Goal: Task Accomplishment & Management: Manage account settings

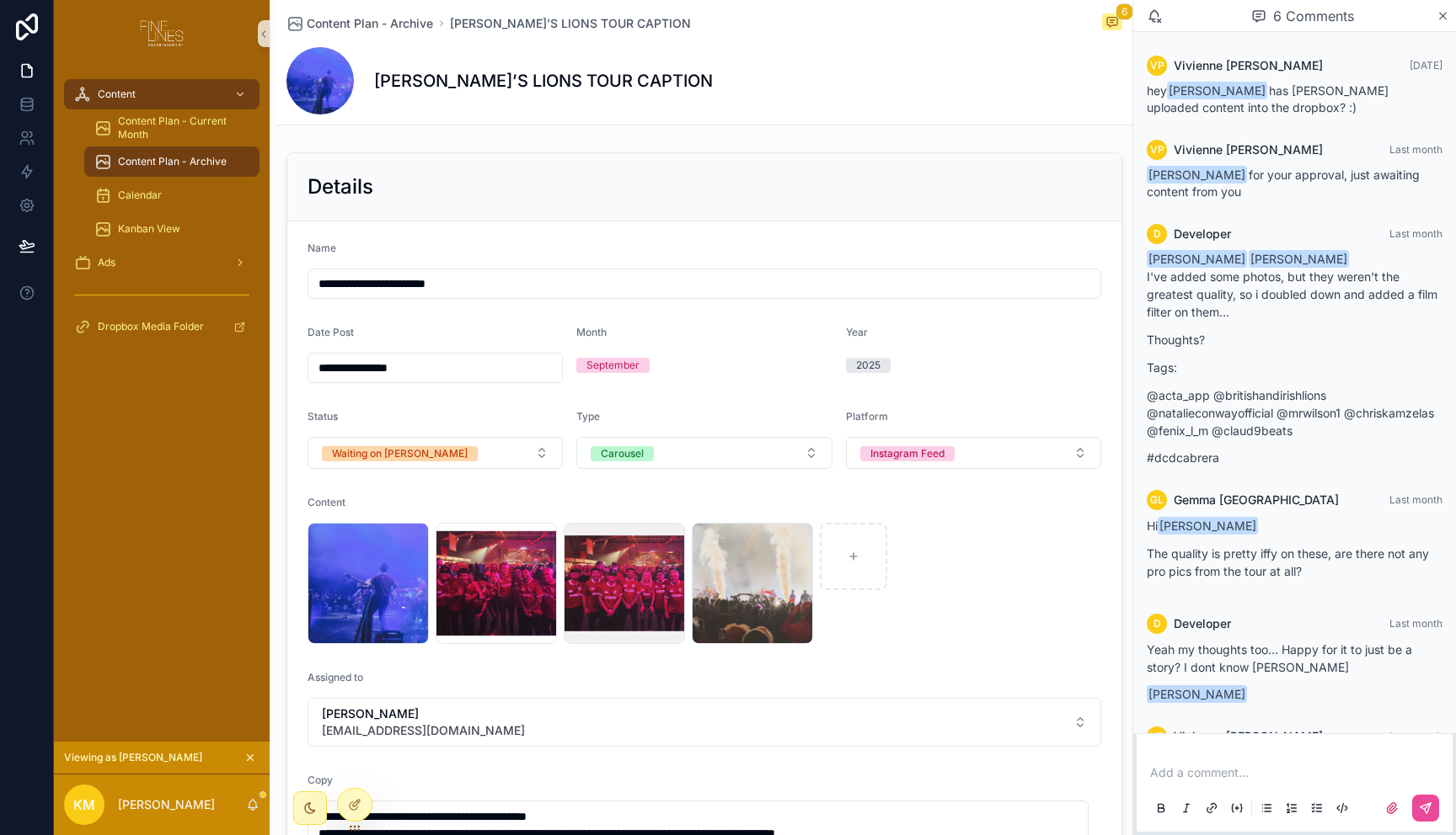
scroll to position [178, 0]
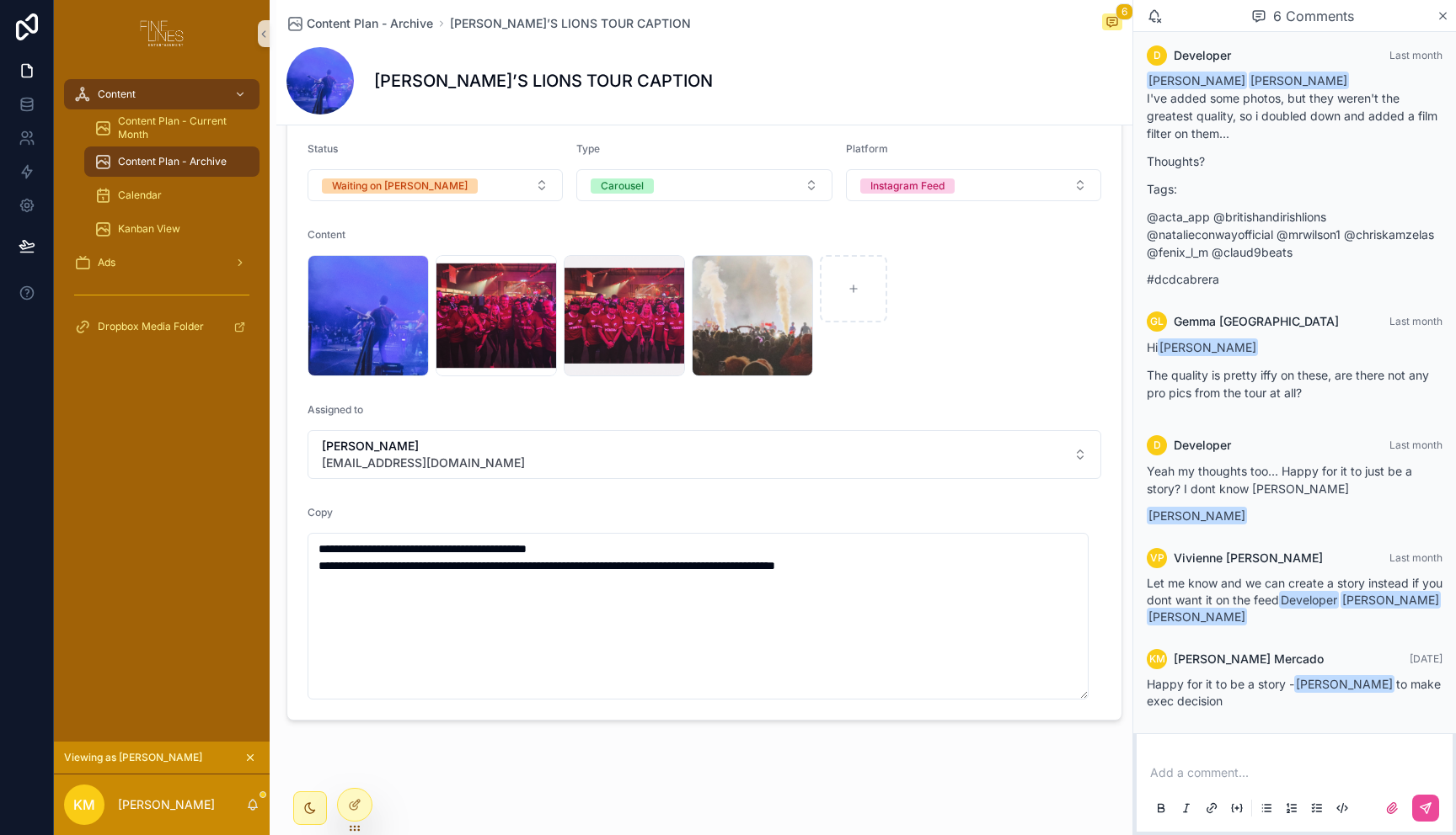
click at [203, 162] on span "Content Plan - Archive" at bounding box center [172, 162] width 108 height 14
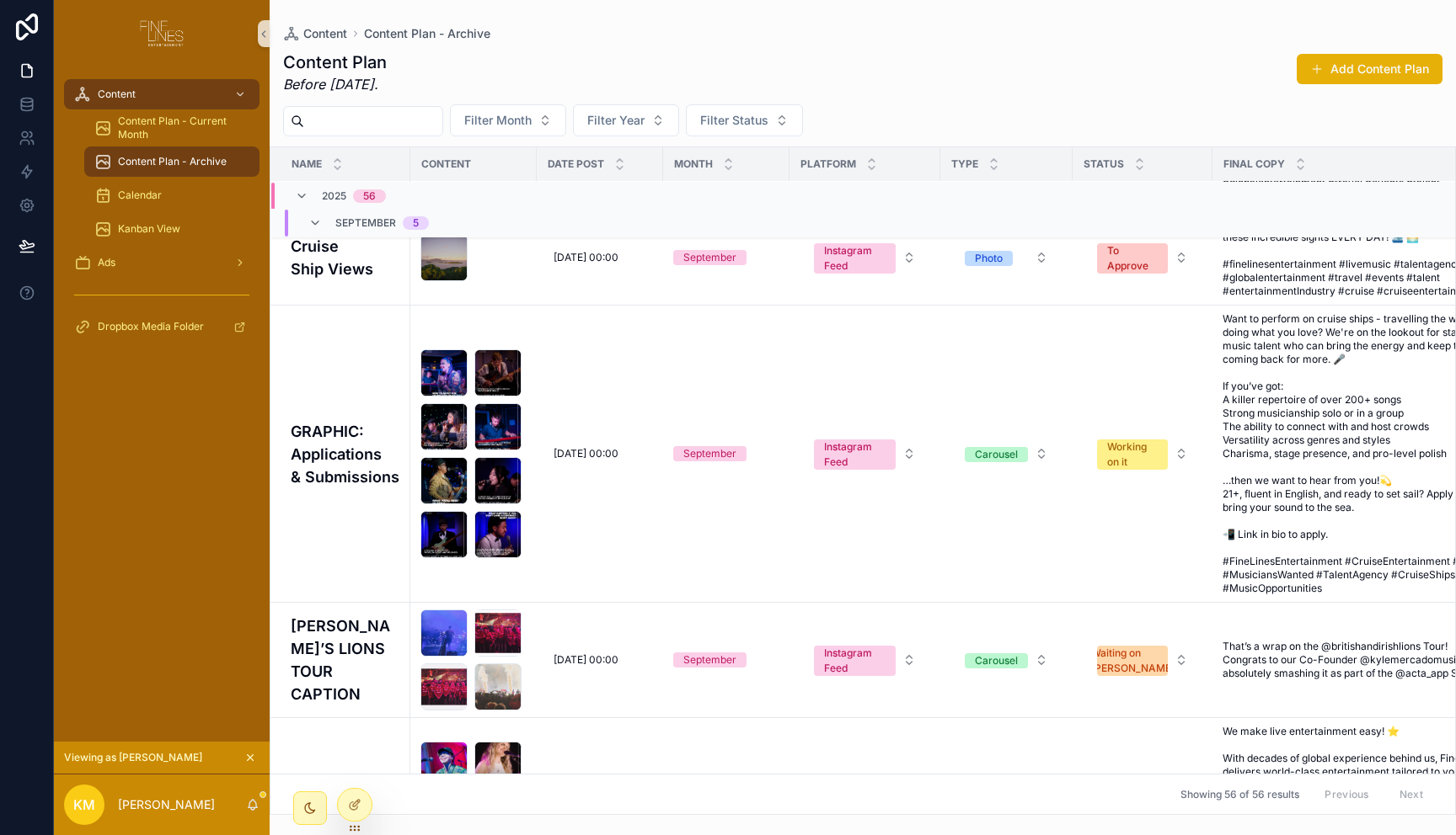
scroll to position [437, 0]
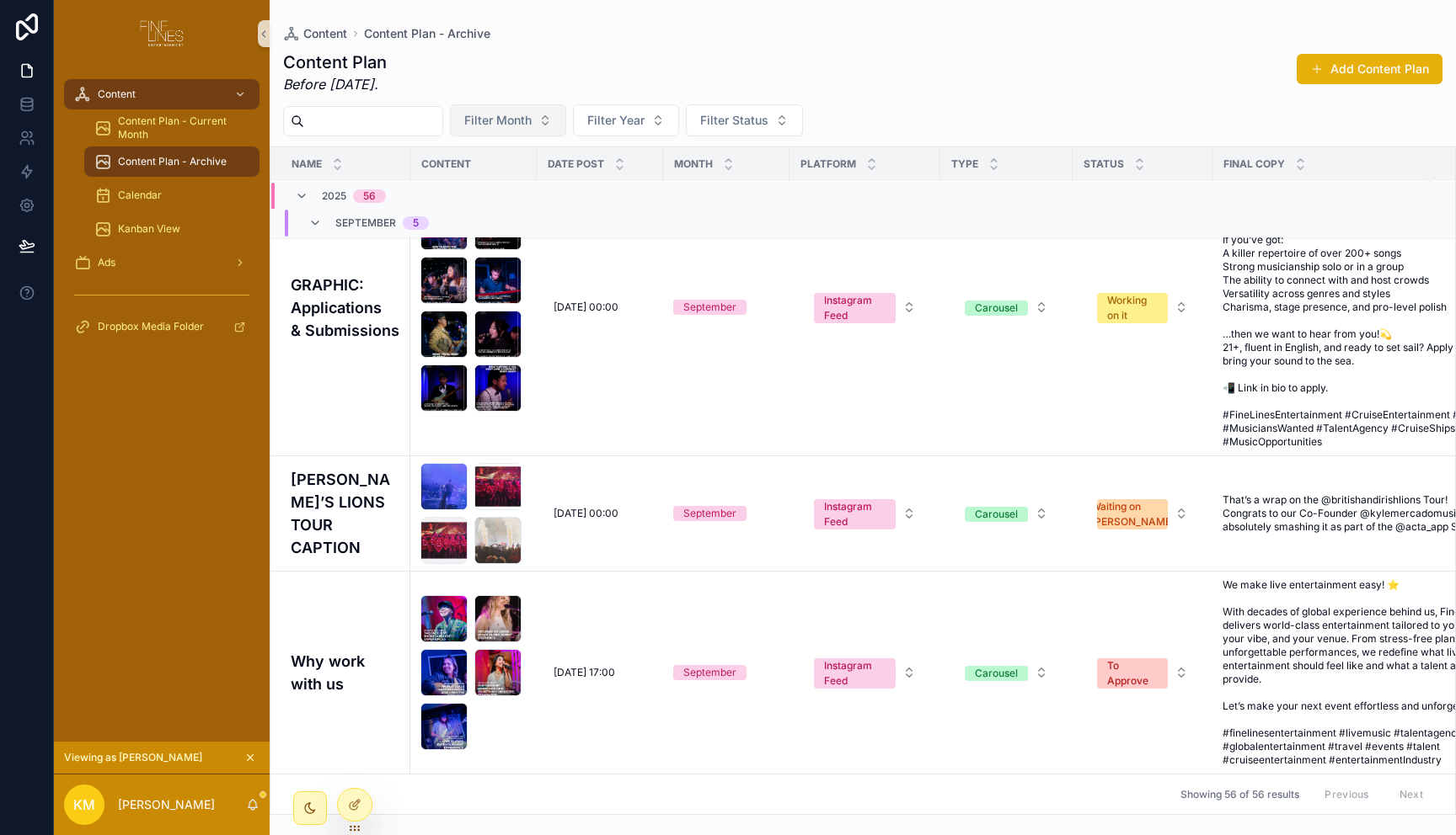
click at [553, 118] on button "Filter Month" at bounding box center [508, 120] width 116 height 32
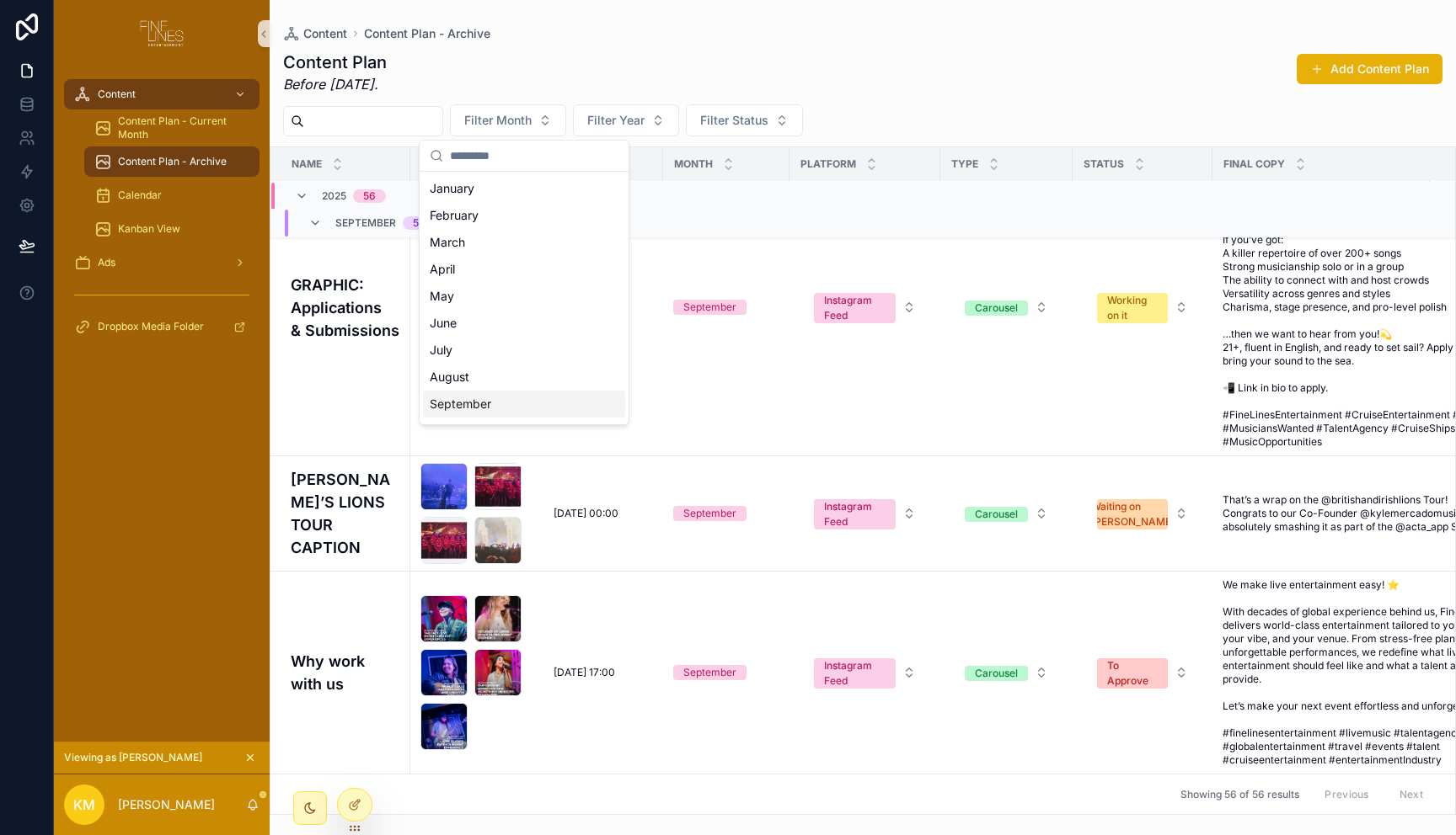
click at [486, 410] on div "September" at bounding box center [524, 404] width 202 height 27
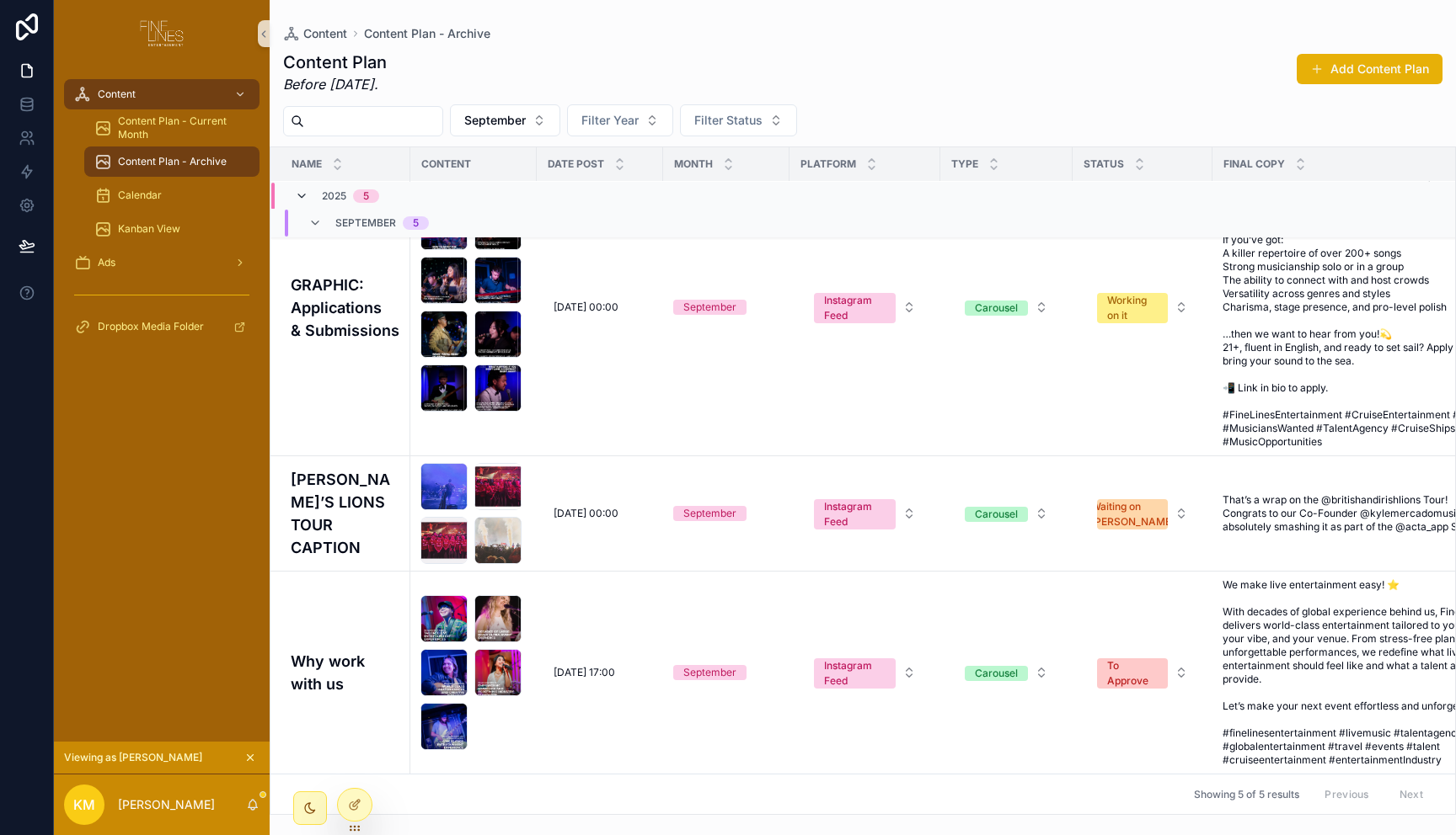
click at [295, 195] on icon "scrollable content" at bounding box center [302, 196] width 14 height 14
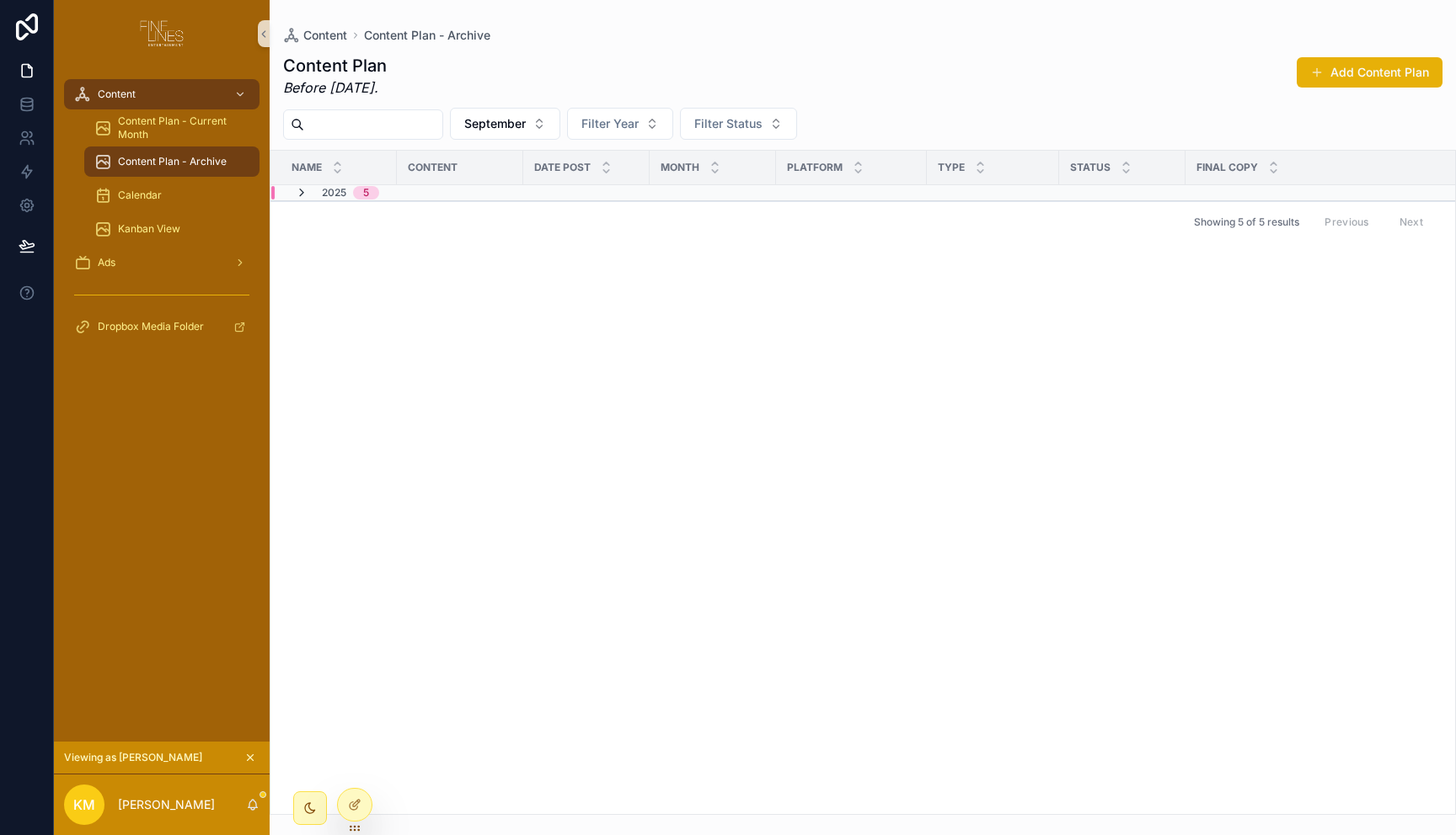
click at [298, 195] on icon "scrollable content" at bounding box center [302, 193] width 14 height 14
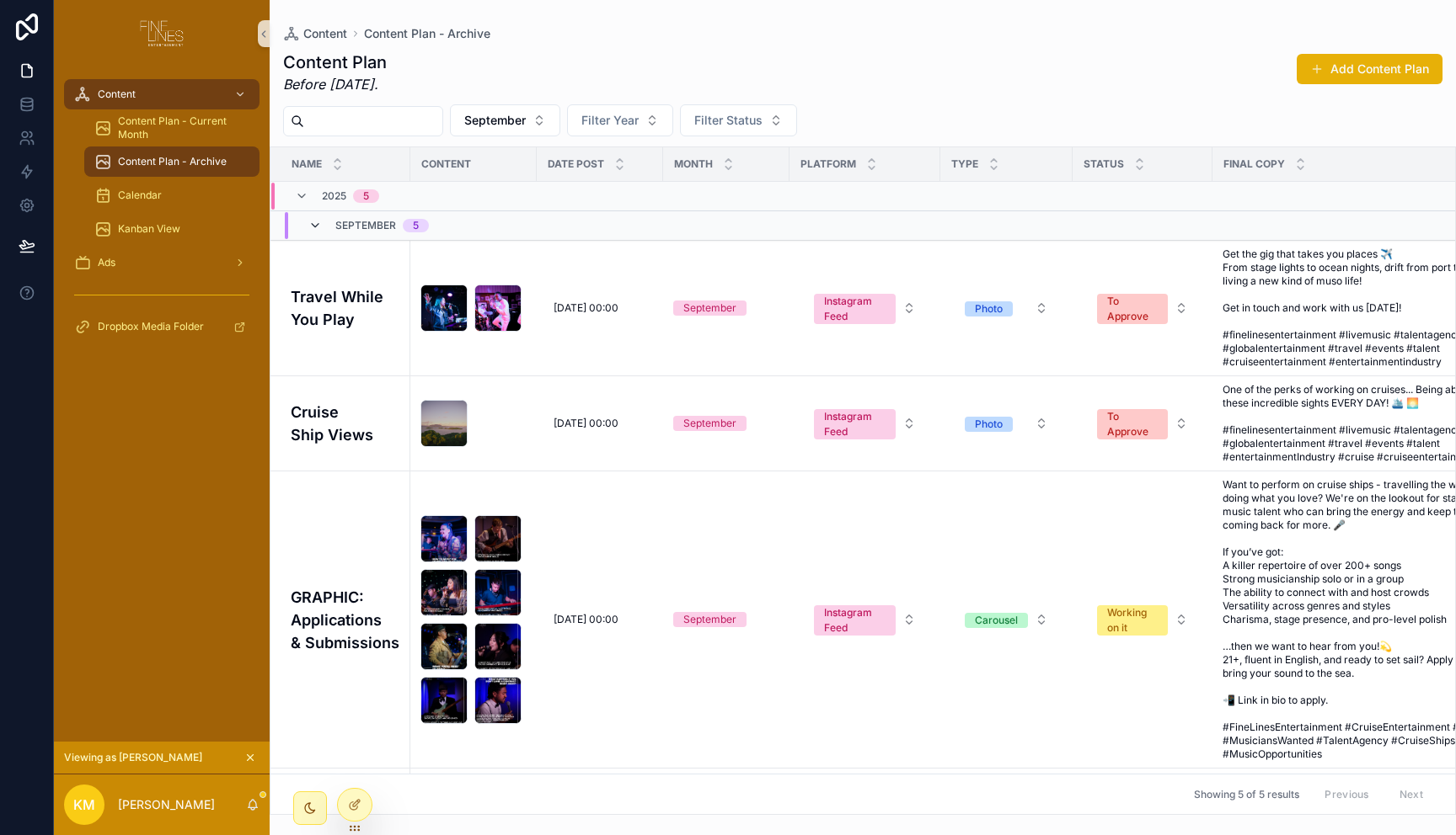
click at [315, 224] on icon "scrollable content" at bounding box center [316, 225] width 14 height 14
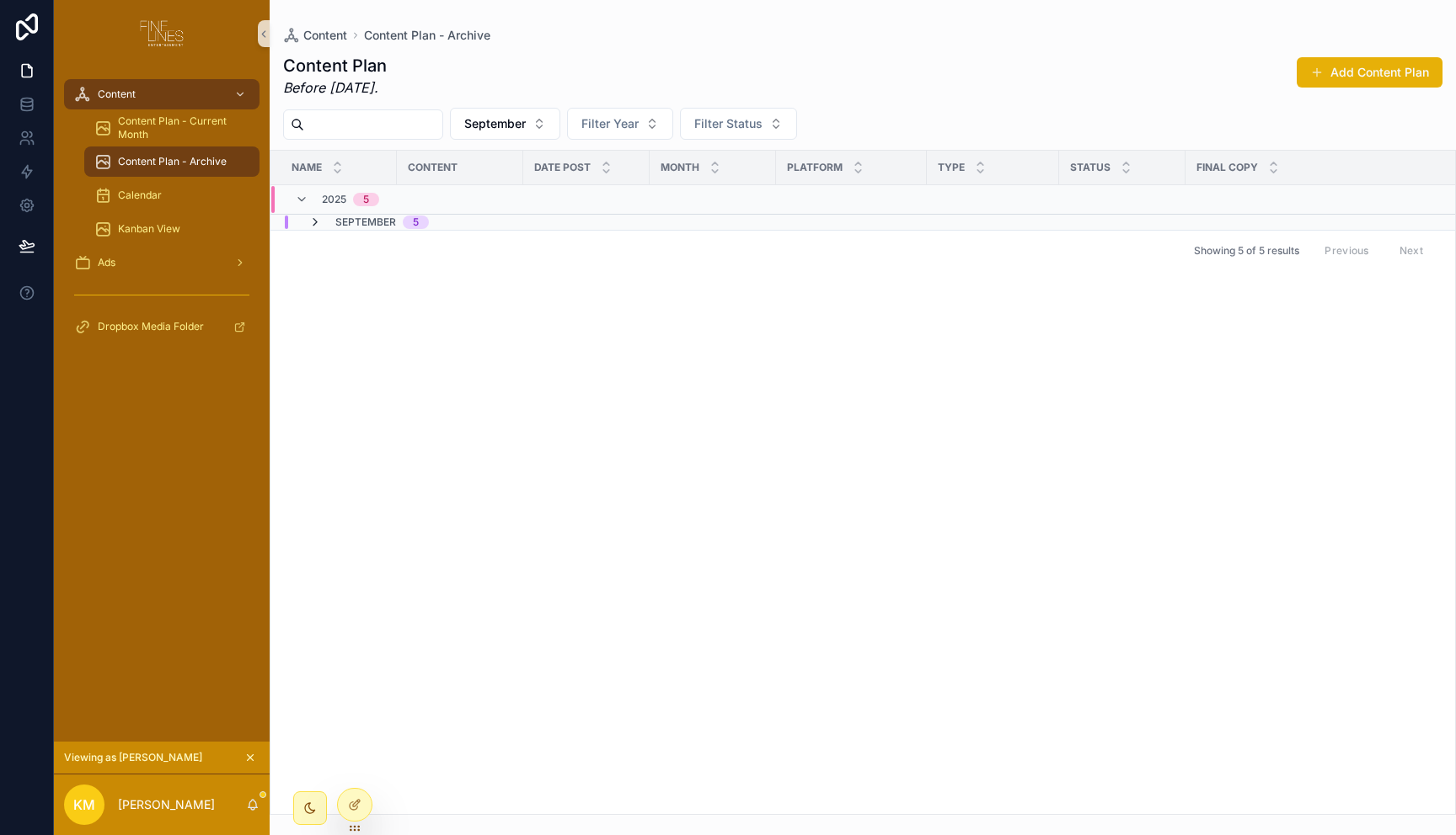
click at [315, 224] on icon "scrollable content" at bounding box center [316, 223] width 14 height 14
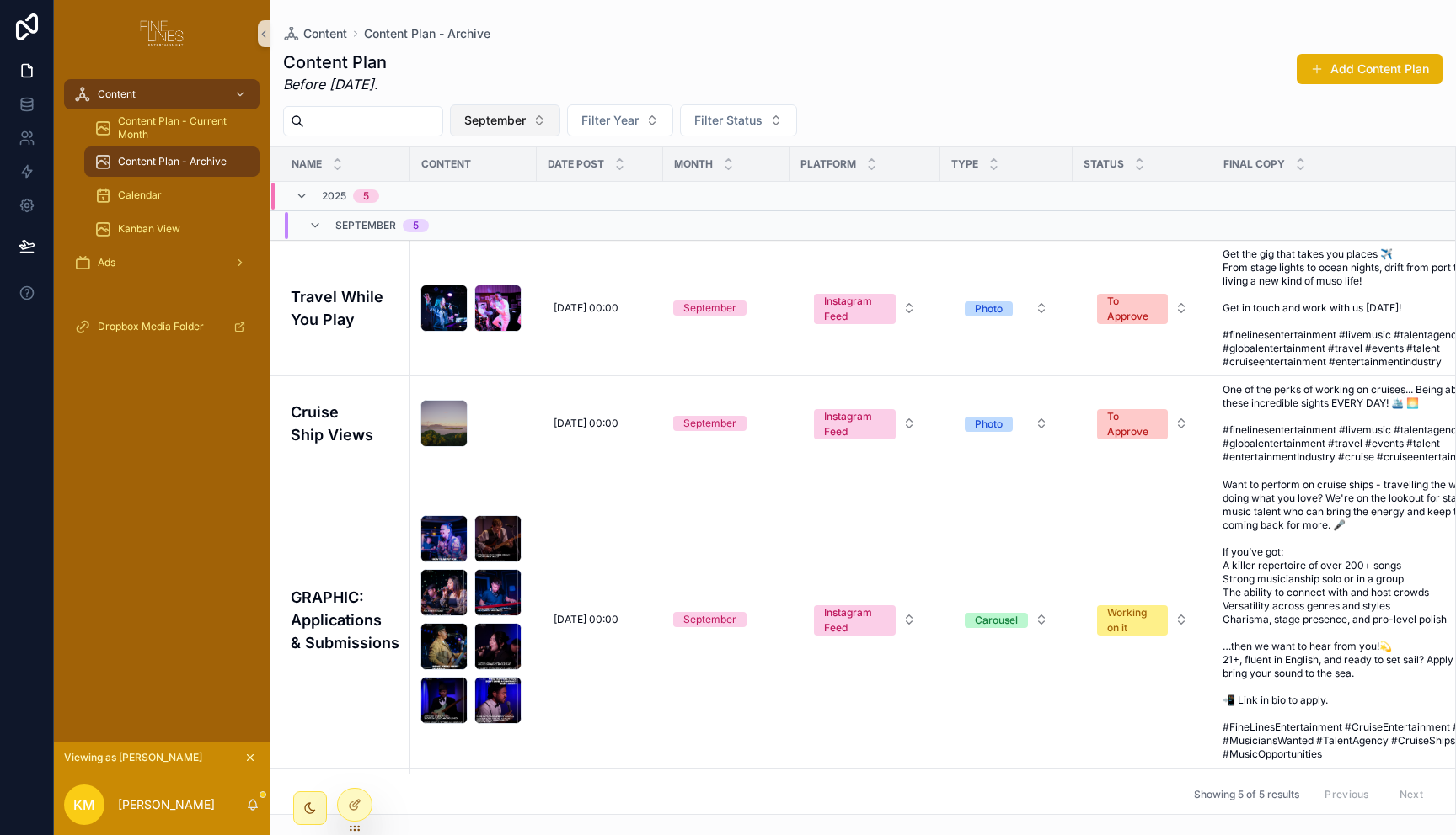
click at [551, 127] on button "September" at bounding box center [505, 120] width 110 height 32
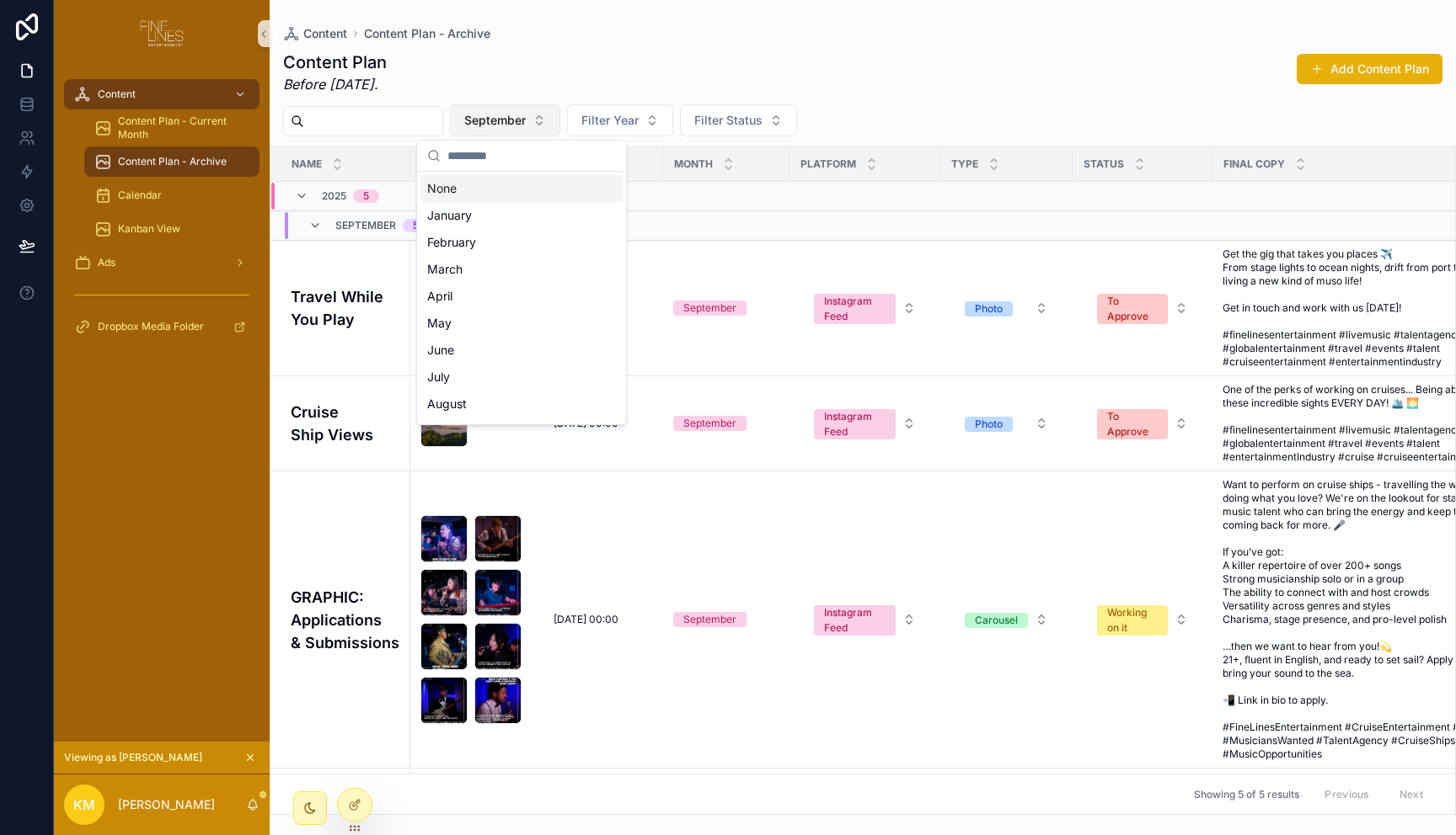
click at [551, 124] on button "September" at bounding box center [505, 120] width 110 height 32
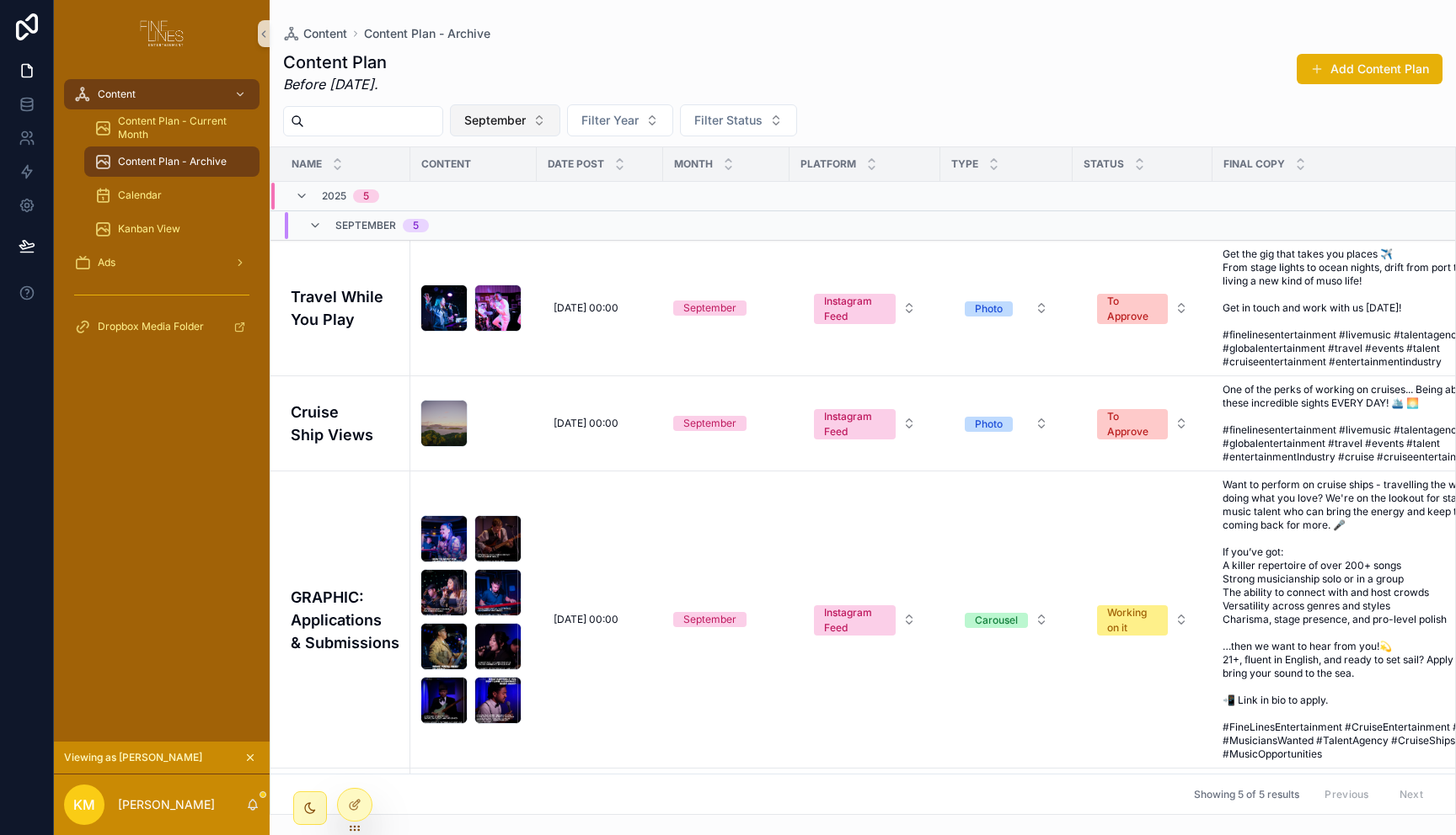
click at [554, 118] on button "September" at bounding box center [505, 120] width 110 height 32
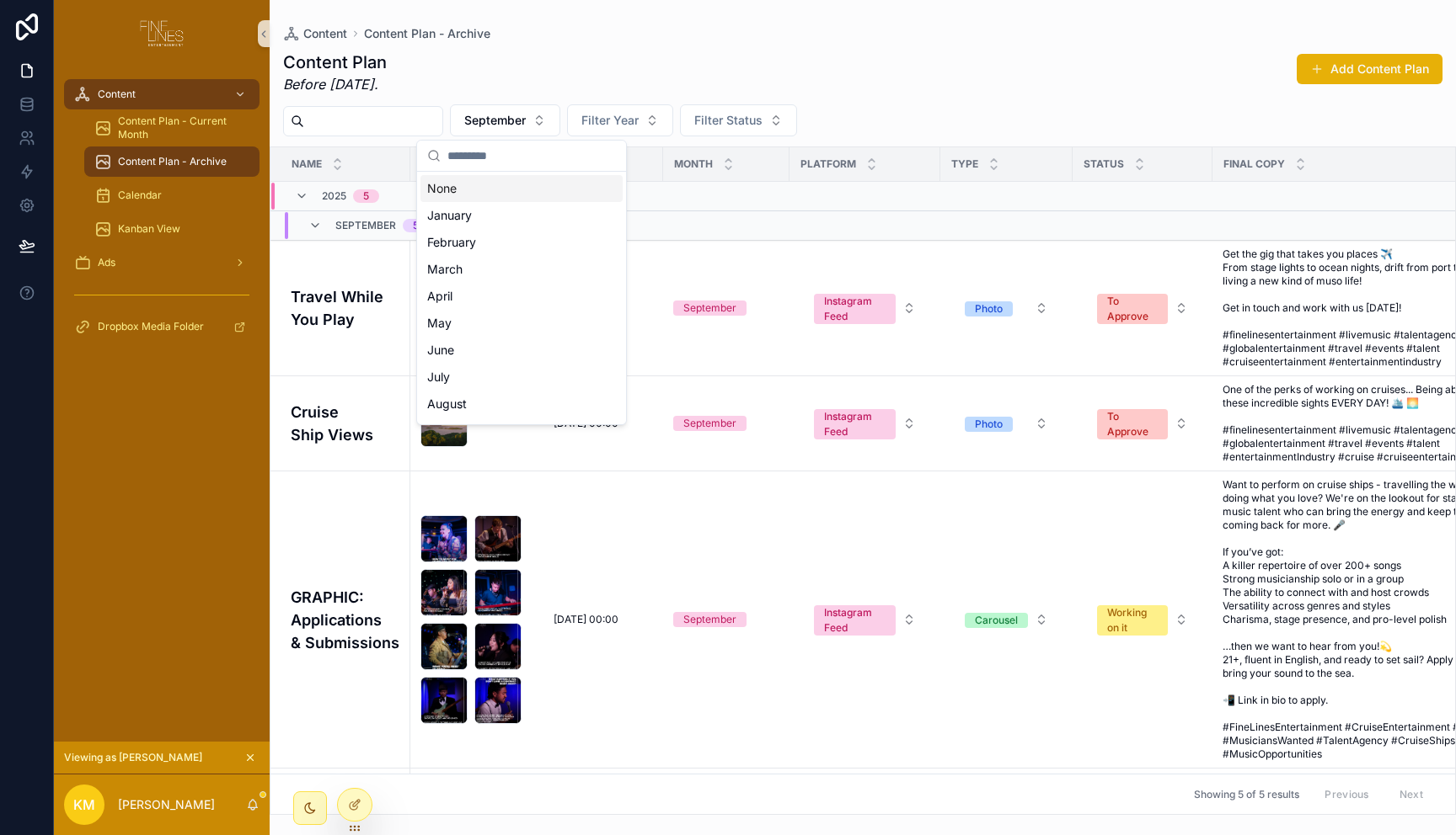
click at [568, 74] on div "Content Plan Before [DATE]. Add Content Plan" at bounding box center [862, 72] width 1159 height 44
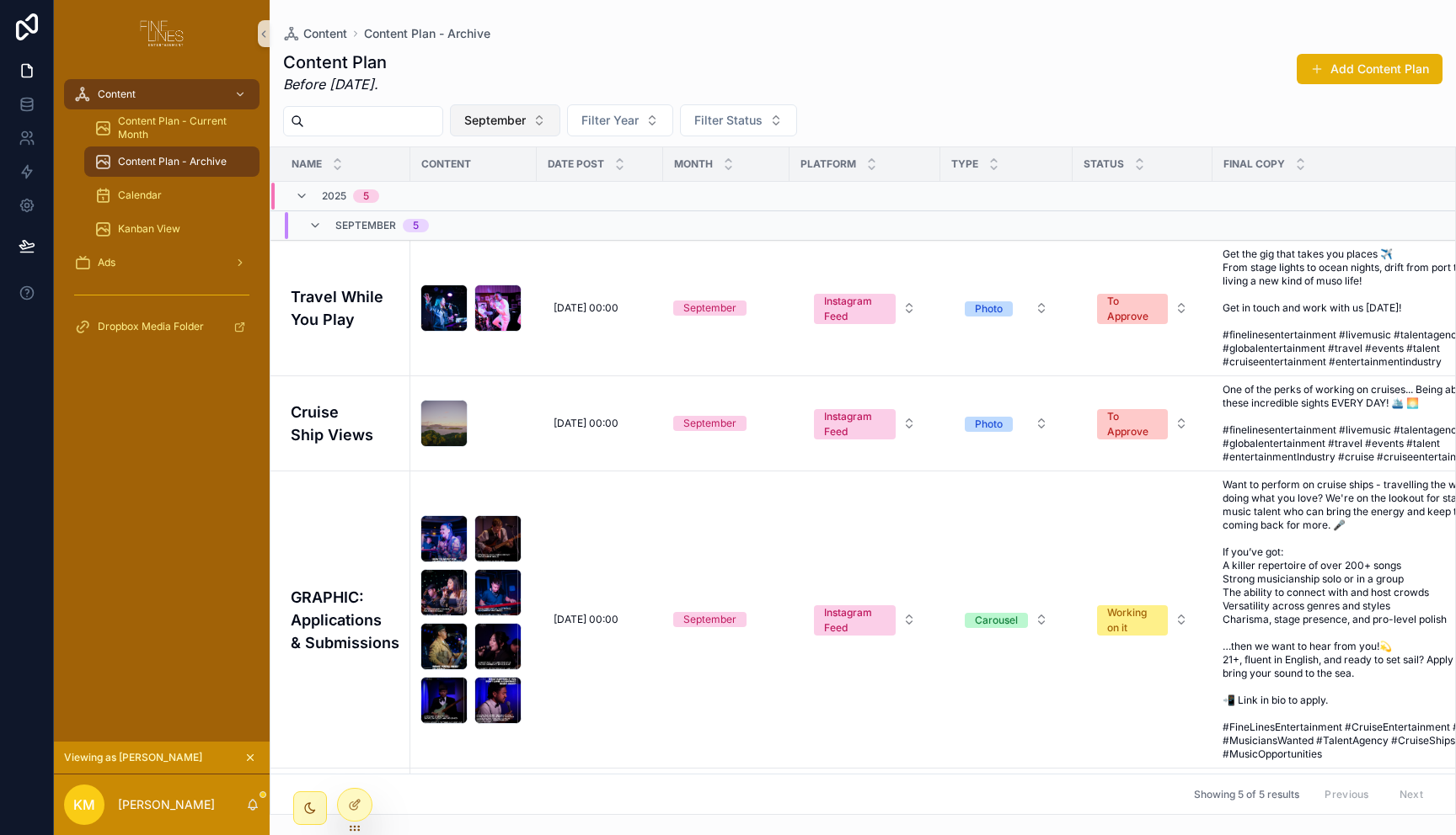
click at [561, 118] on button "September" at bounding box center [505, 120] width 110 height 32
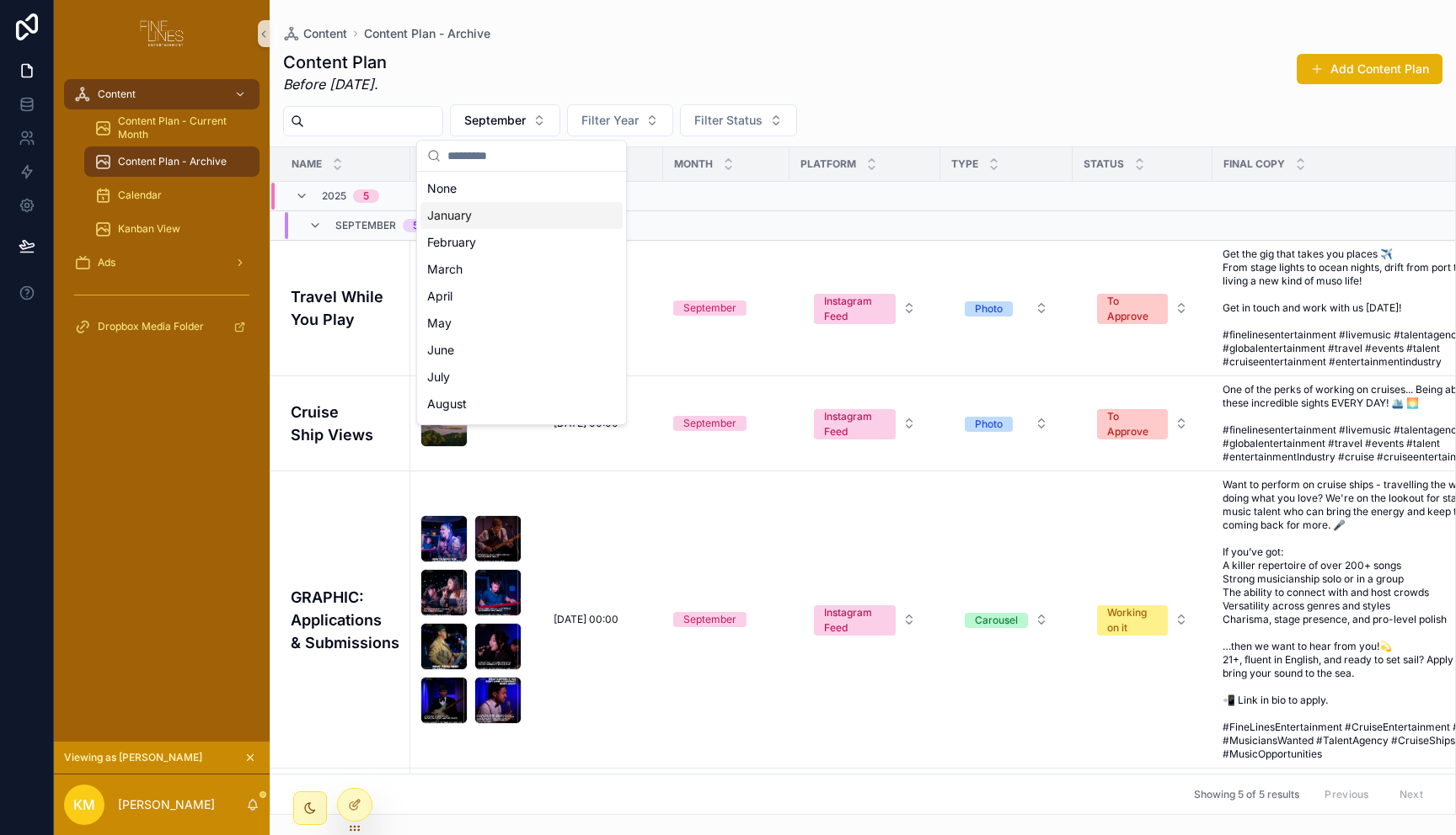
click at [582, 62] on div "Content Plan Before [DATE]. Add Content Plan" at bounding box center [862, 72] width 1159 height 44
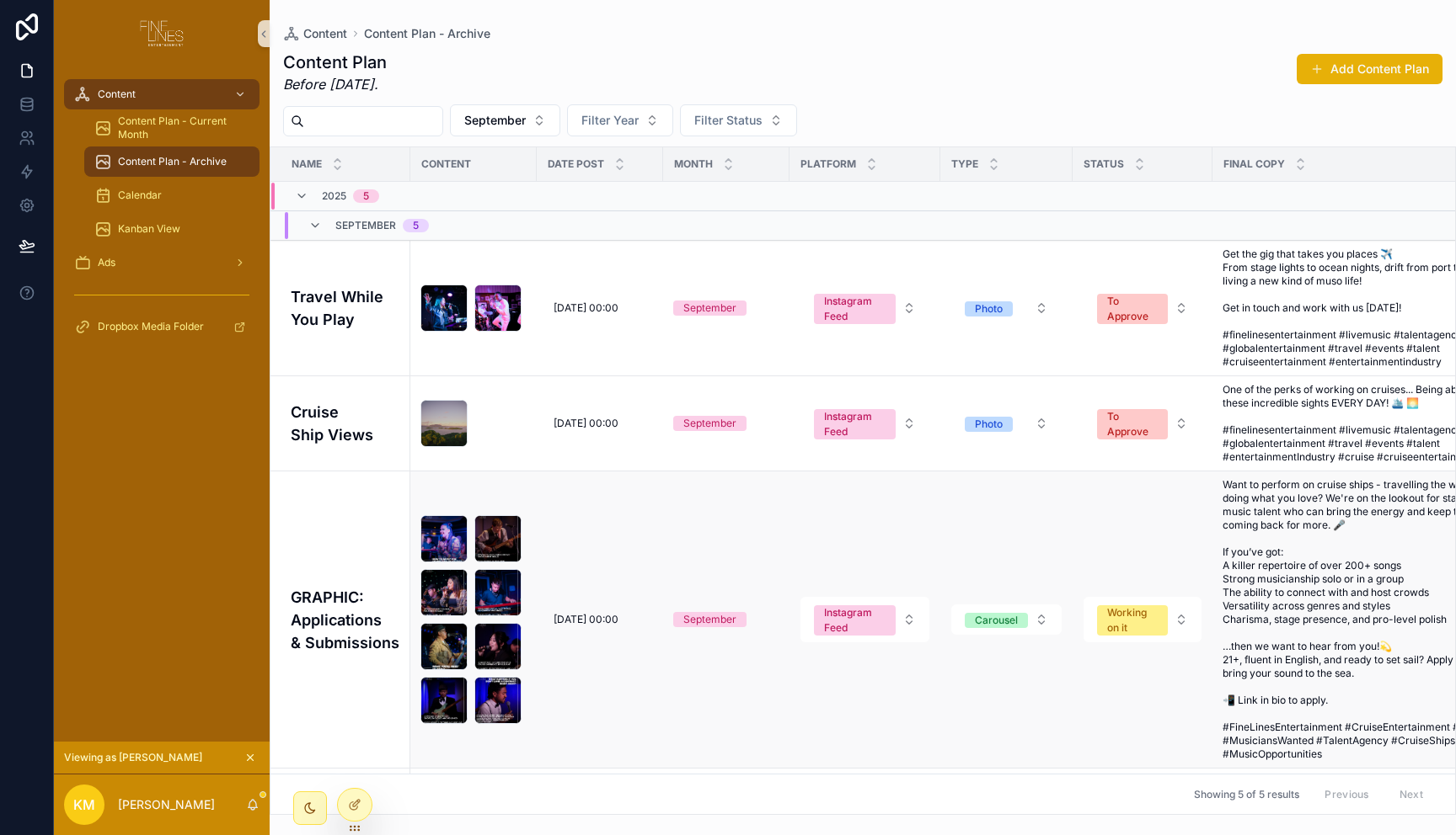
scroll to position [325, 0]
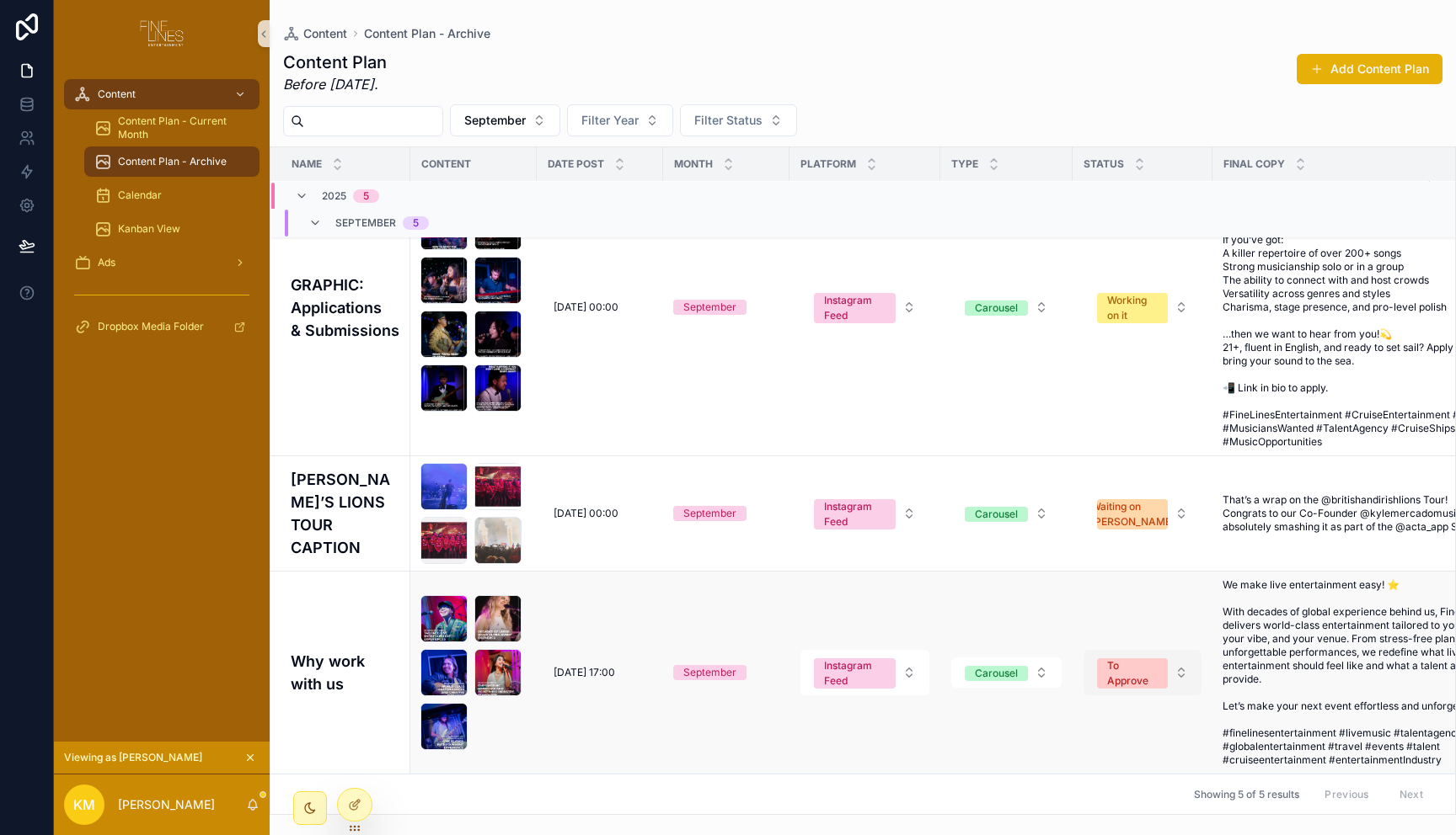
click at [1159, 663] on button "To Approve" at bounding box center [1142, 672] width 118 height 45
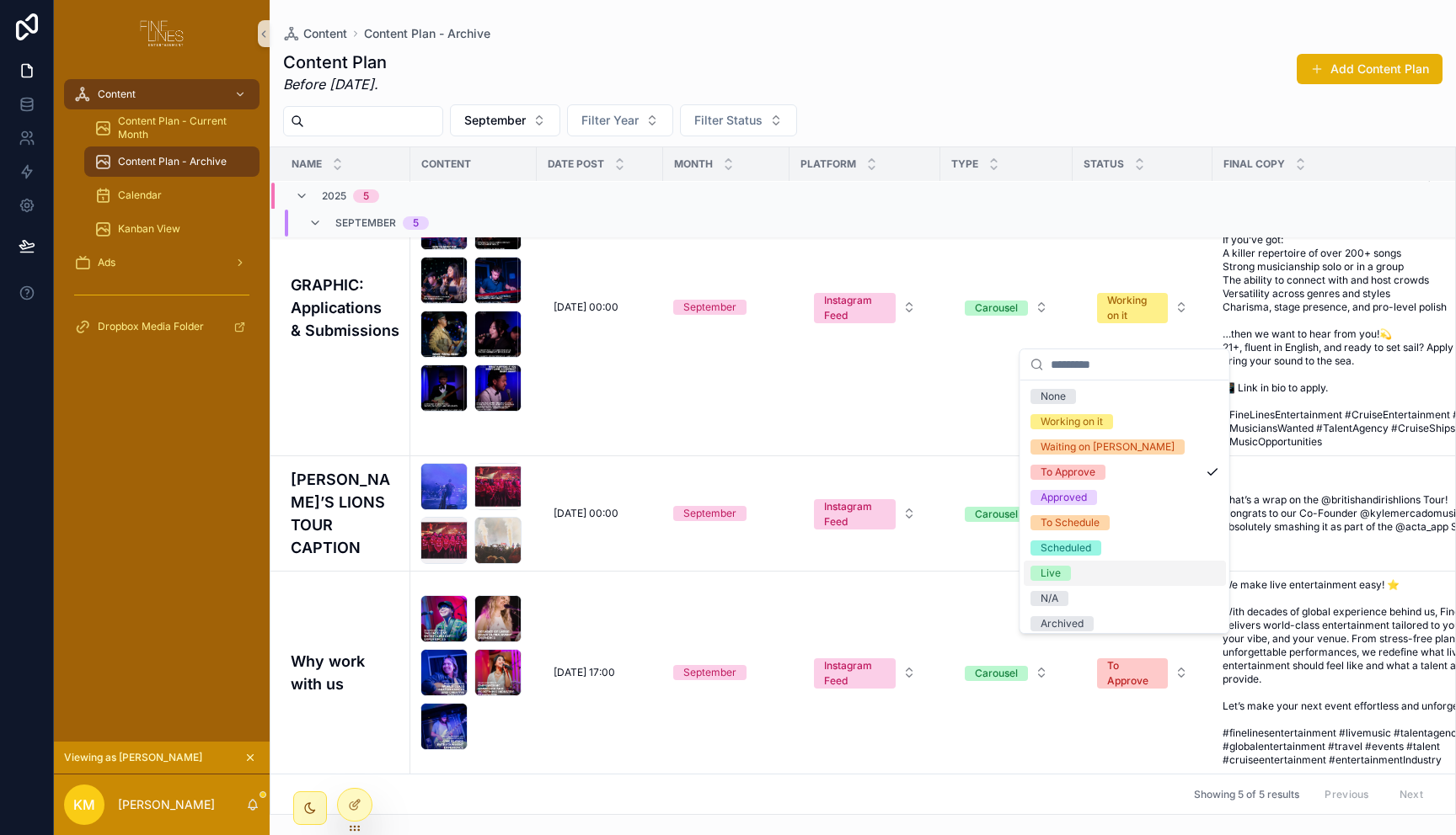
click at [1094, 568] on div "Live" at bounding box center [1124, 574] width 202 height 25
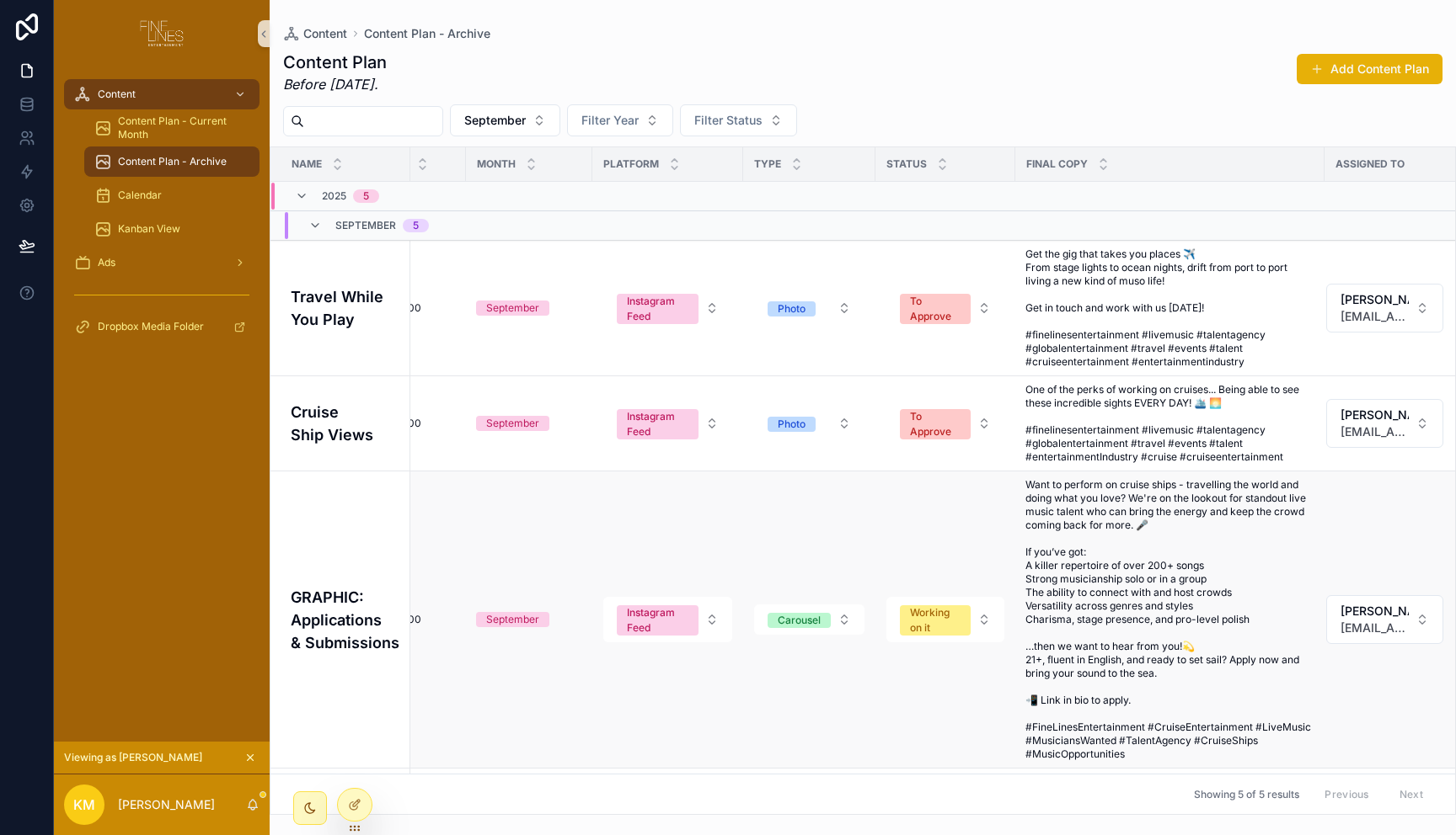
scroll to position [0, 0]
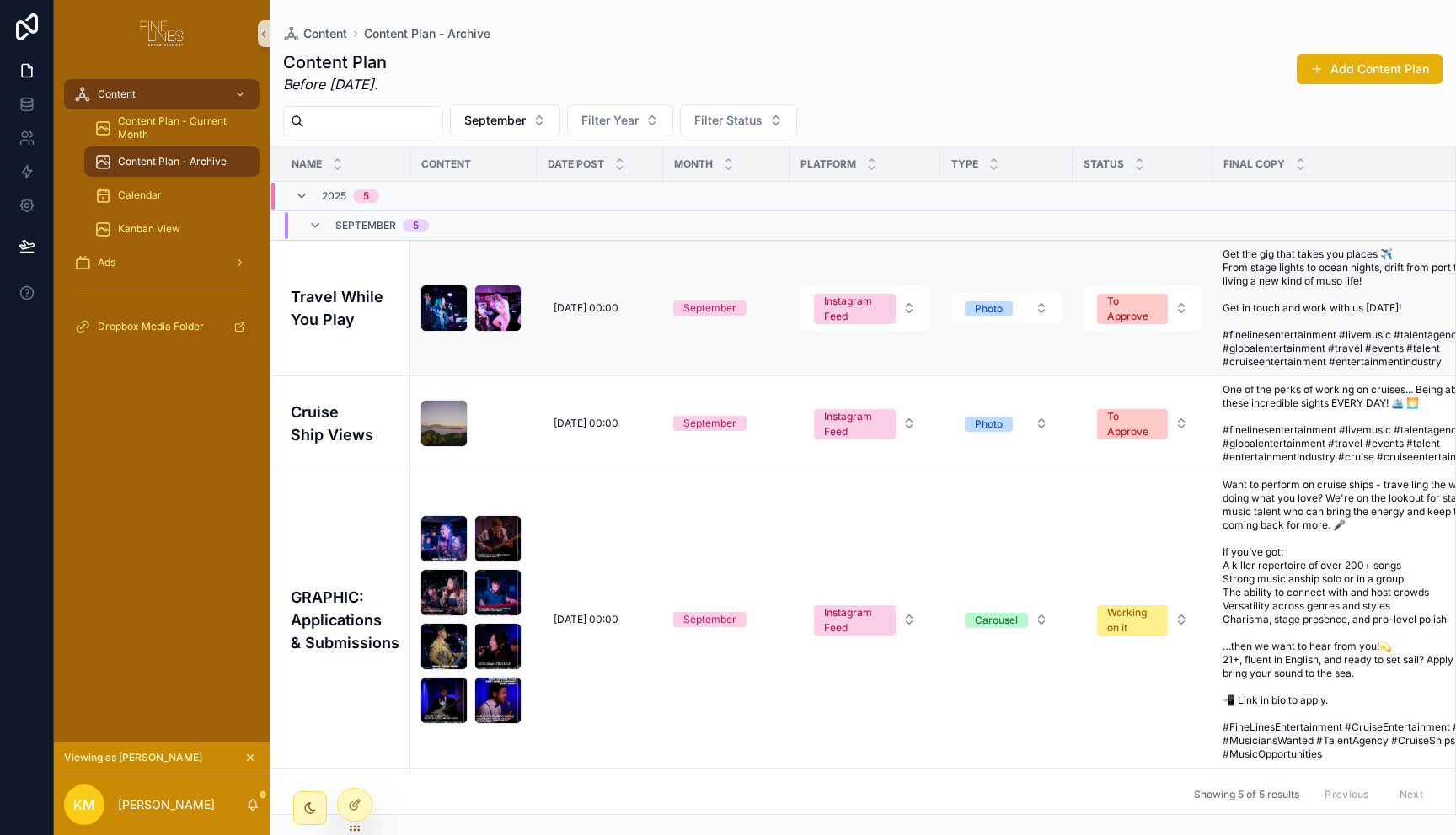
click at [336, 320] on h4 "Travel While You Play" at bounding box center [345, 308] width 109 height 45
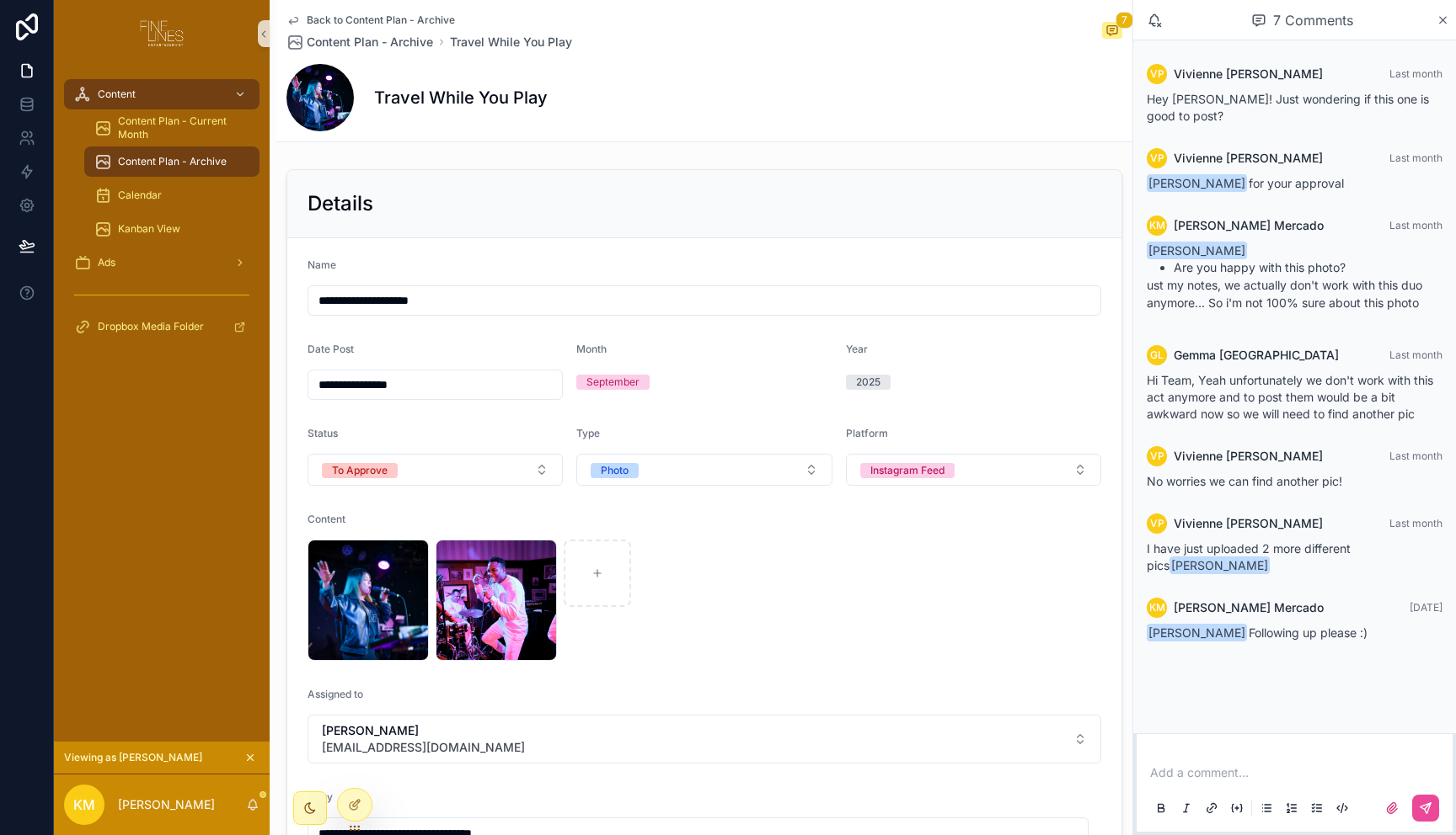
click at [1303, 695] on div "VP [PERSON_NAME] Last month Hey [PERSON_NAME]! Just wondering if this one is go…" at bounding box center [1293, 387] width 322 height 693
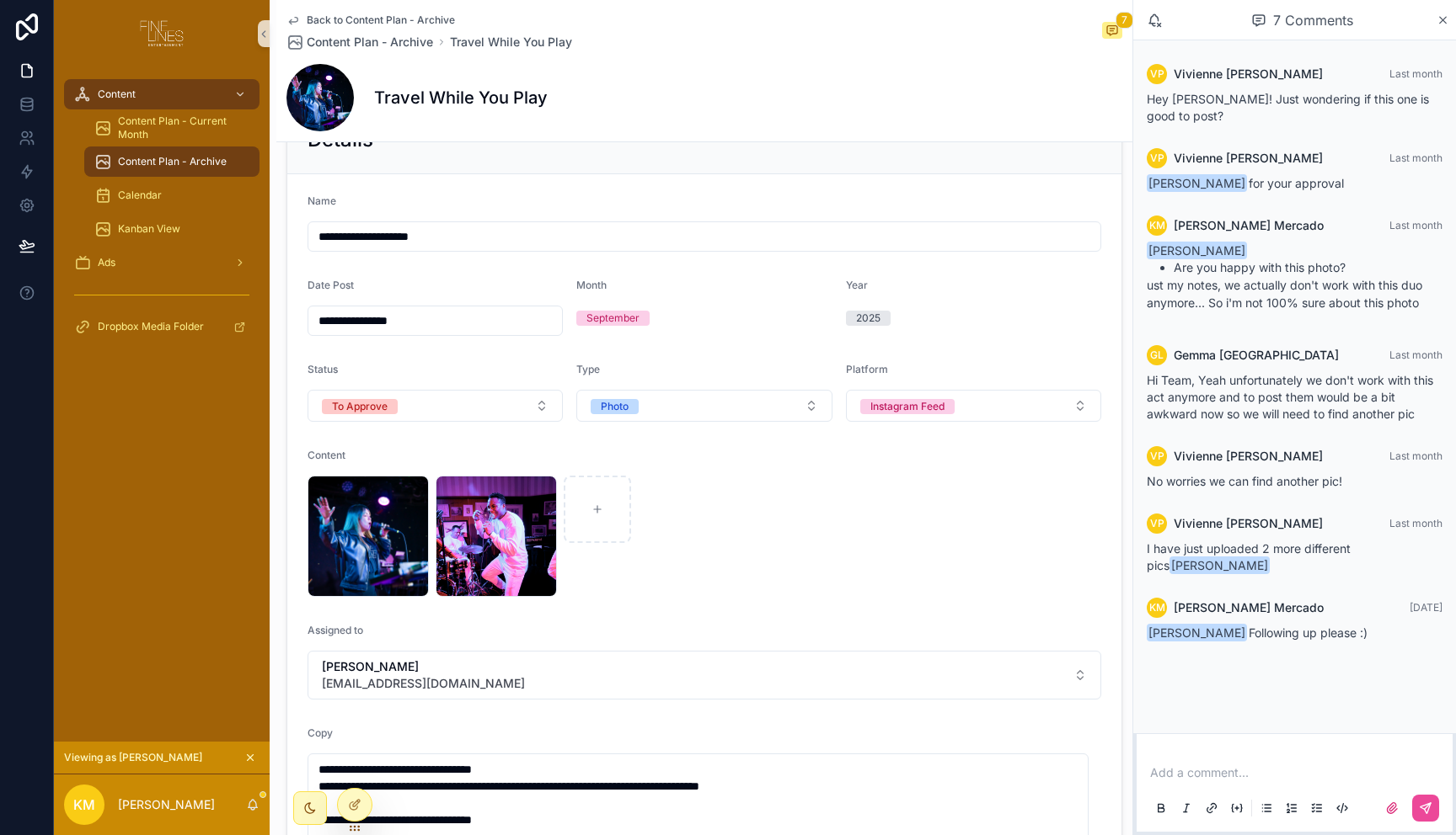
scroll to position [75, 0]
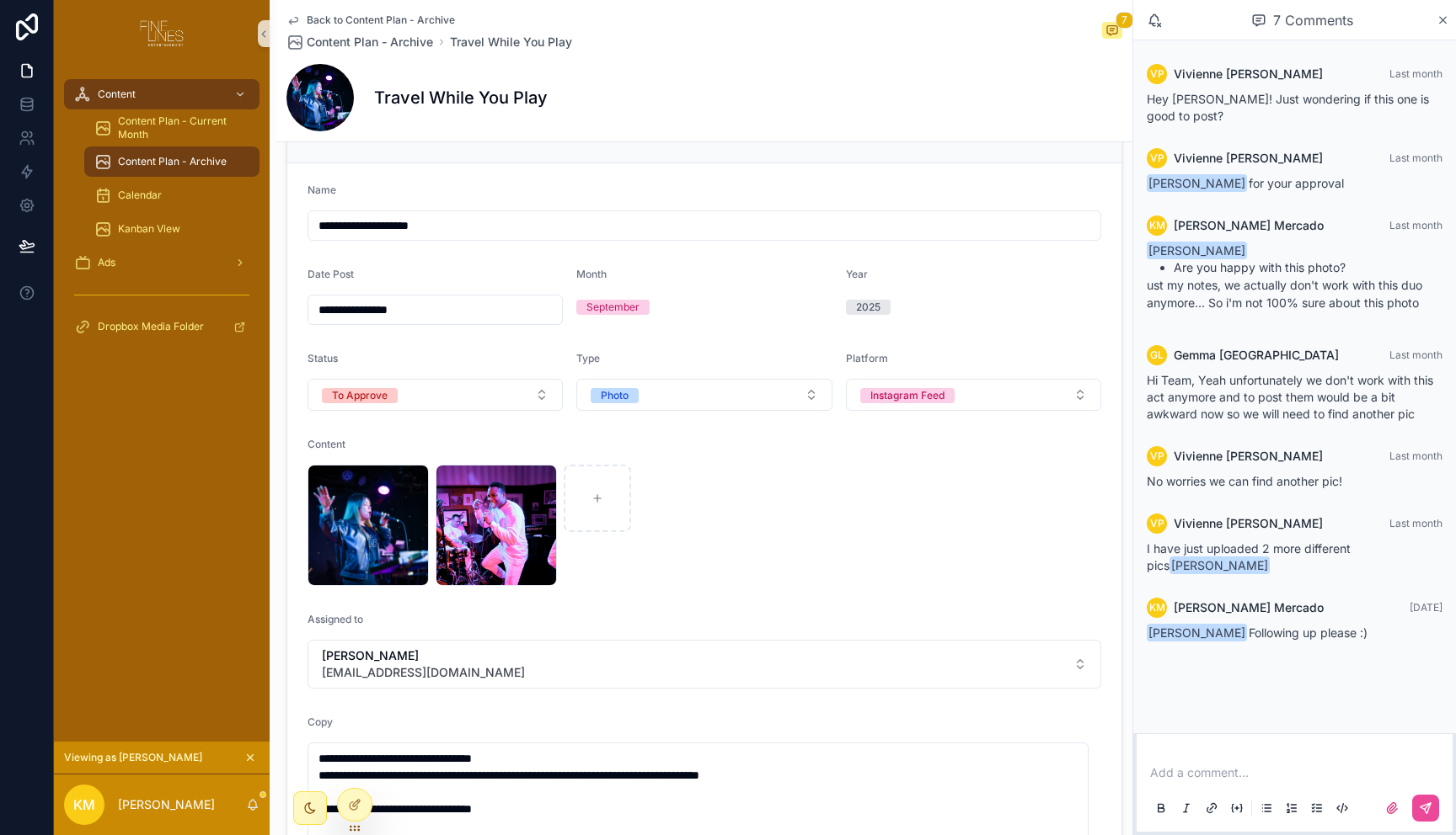
click at [836, 573] on div "QLD-FINELINES-50 .png DSCF2390-(1) .jpg" at bounding box center [705, 524] width 794 height 121
click at [490, 522] on div "DSCF2390-(1) .jpg" at bounding box center [496, 524] width 121 height 121
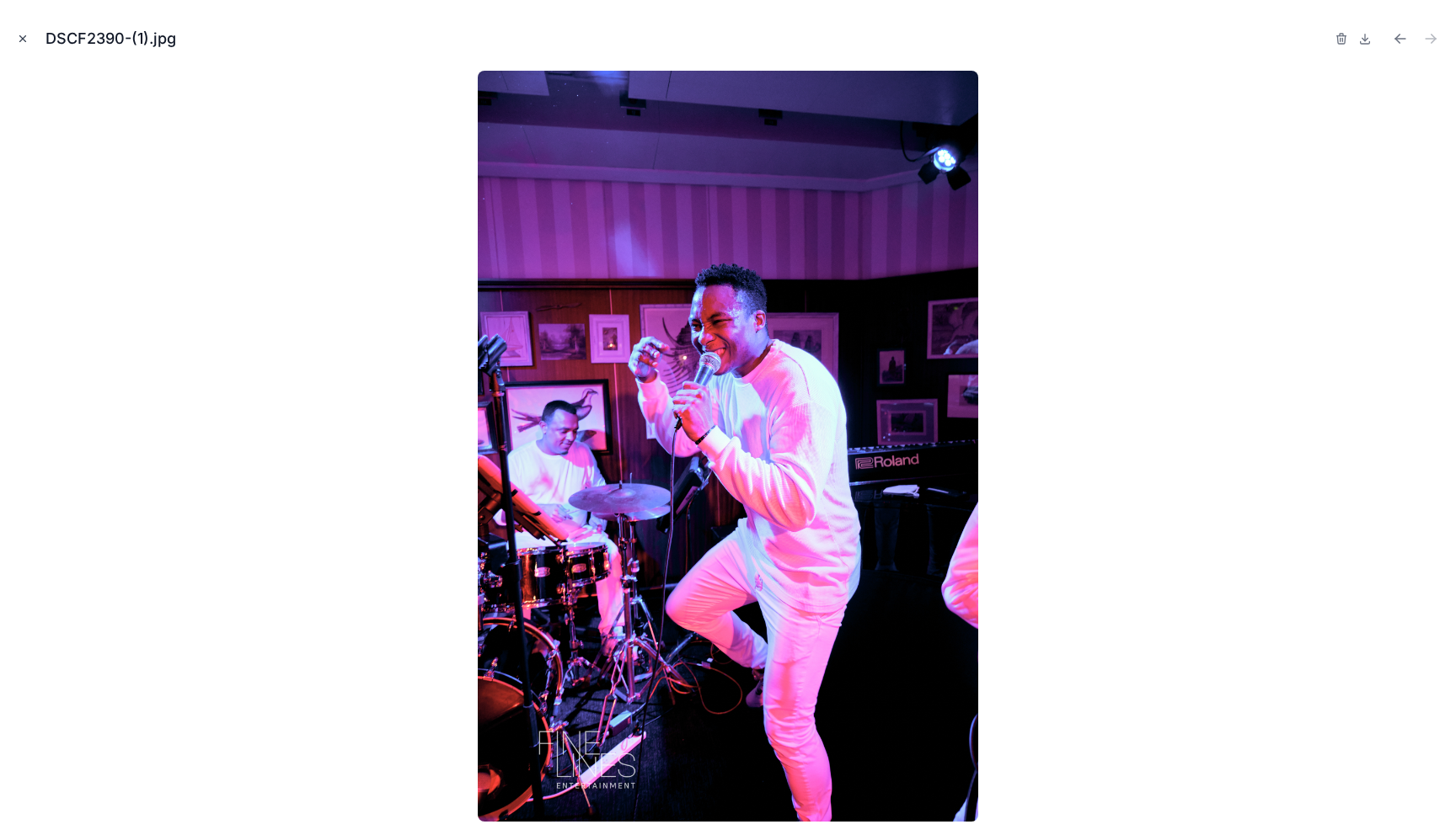
click at [23, 39] on icon "Close modal" at bounding box center [22, 39] width 12 height 12
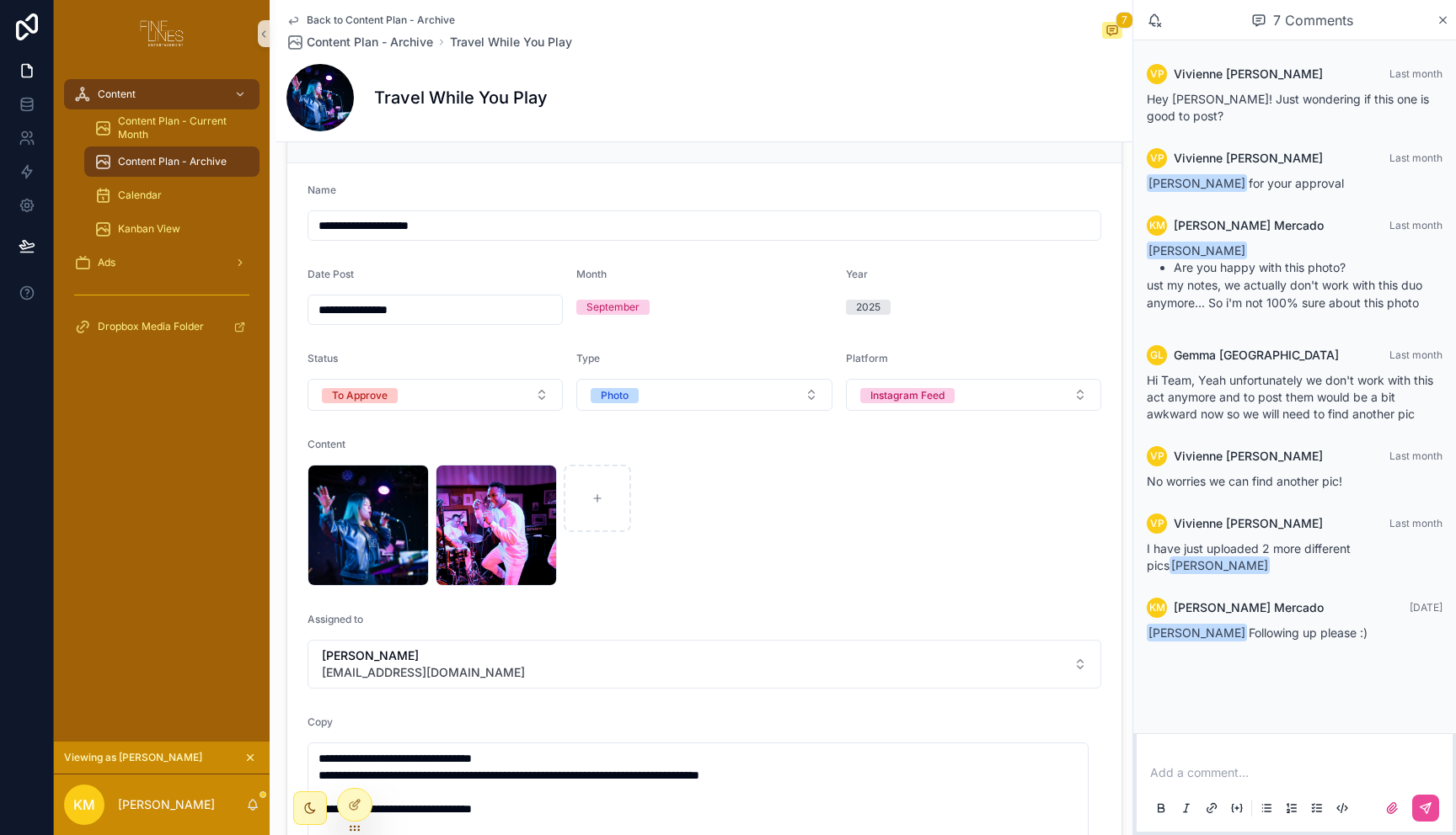
click at [784, 568] on div "QLD-FINELINES-50 .png DSCF2390-(1) .jpg" at bounding box center [705, 524] width 794 height 121
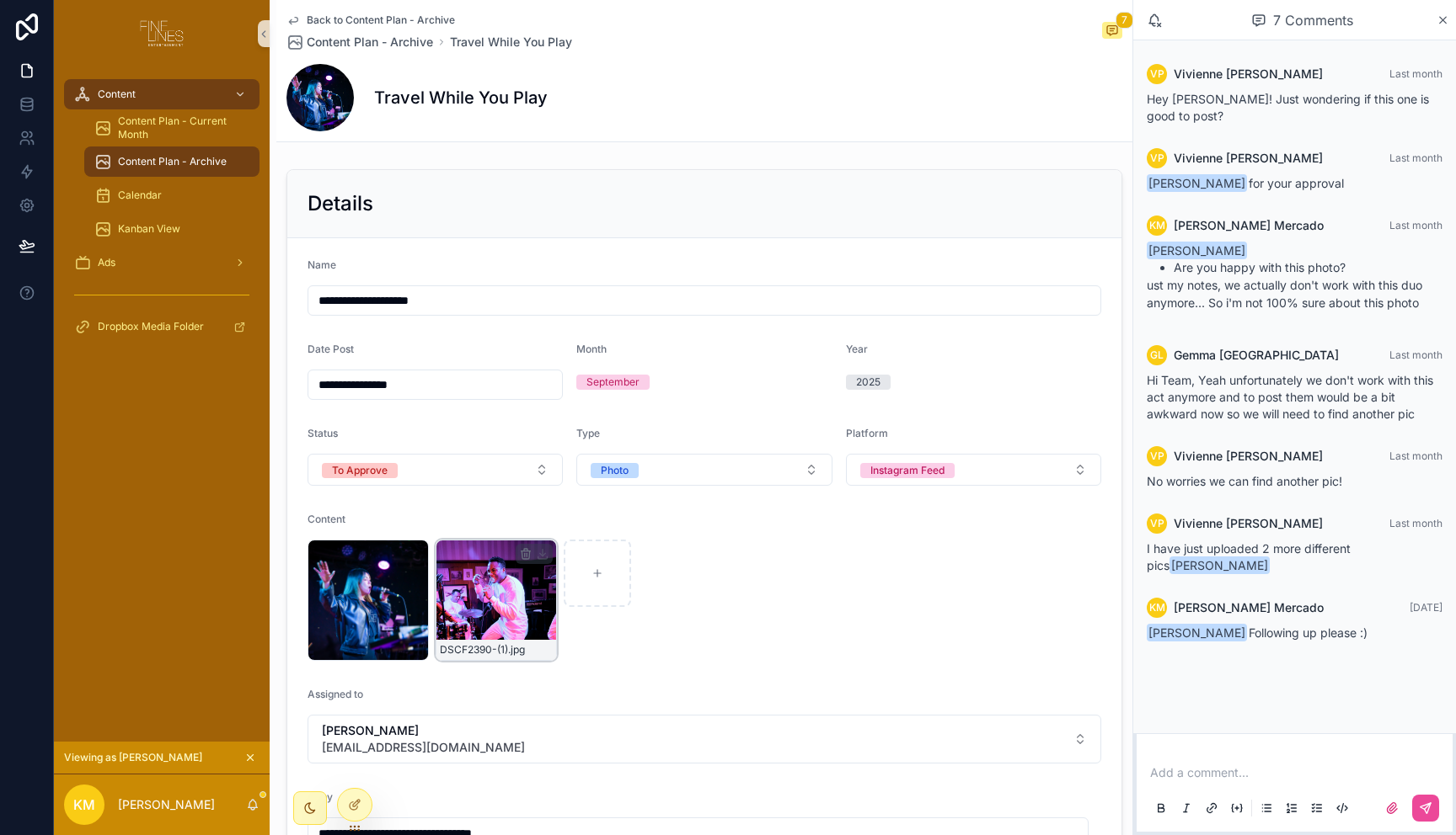
click at [484, 593] on div "DSCF2390-(1) .jpg" at bounding box center [496, 600] width 121 height 121
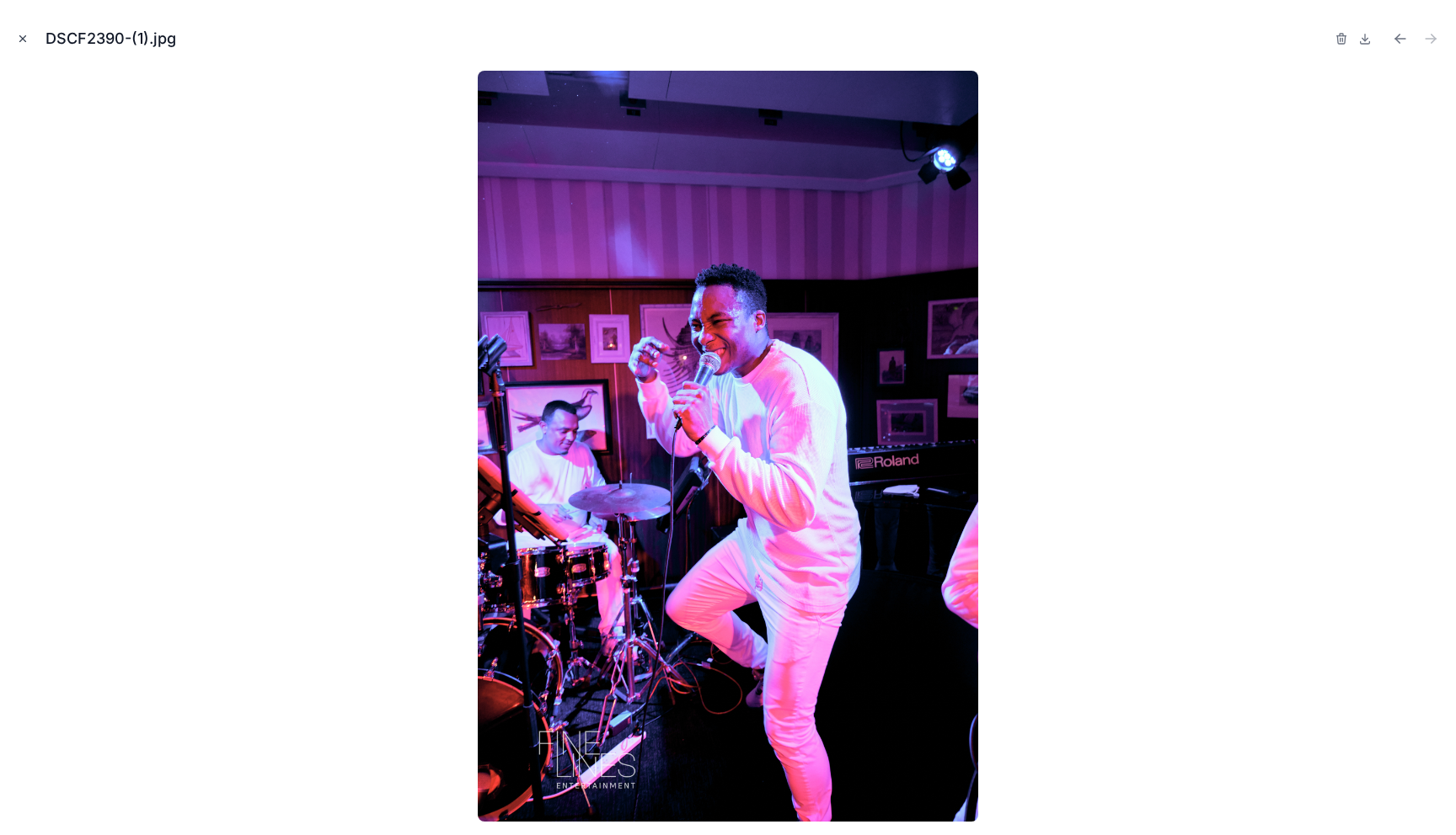
click at [23, 38] on icon "Close modal" at bounding box center [23, 39] width 6 height 6
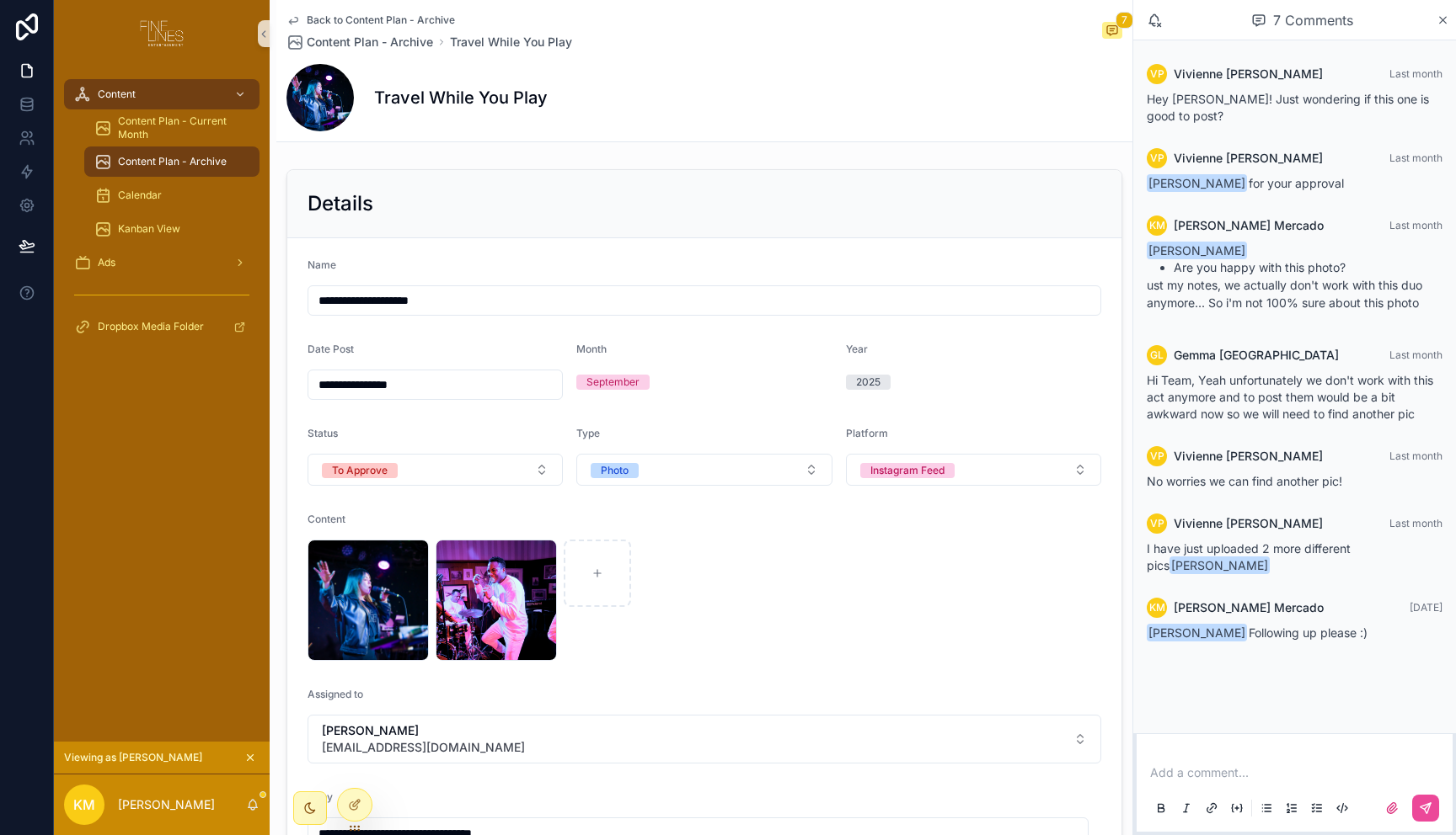
click at [841, 583] on div "QLD-FINELINES-50 .png DSCF2390-(1) .jpg" at bounding box center [705, 600] width 794 height 121
click at [416, 44] on span "Content Plan - Archive" at bounding box center [370, 42] width 127 height 16
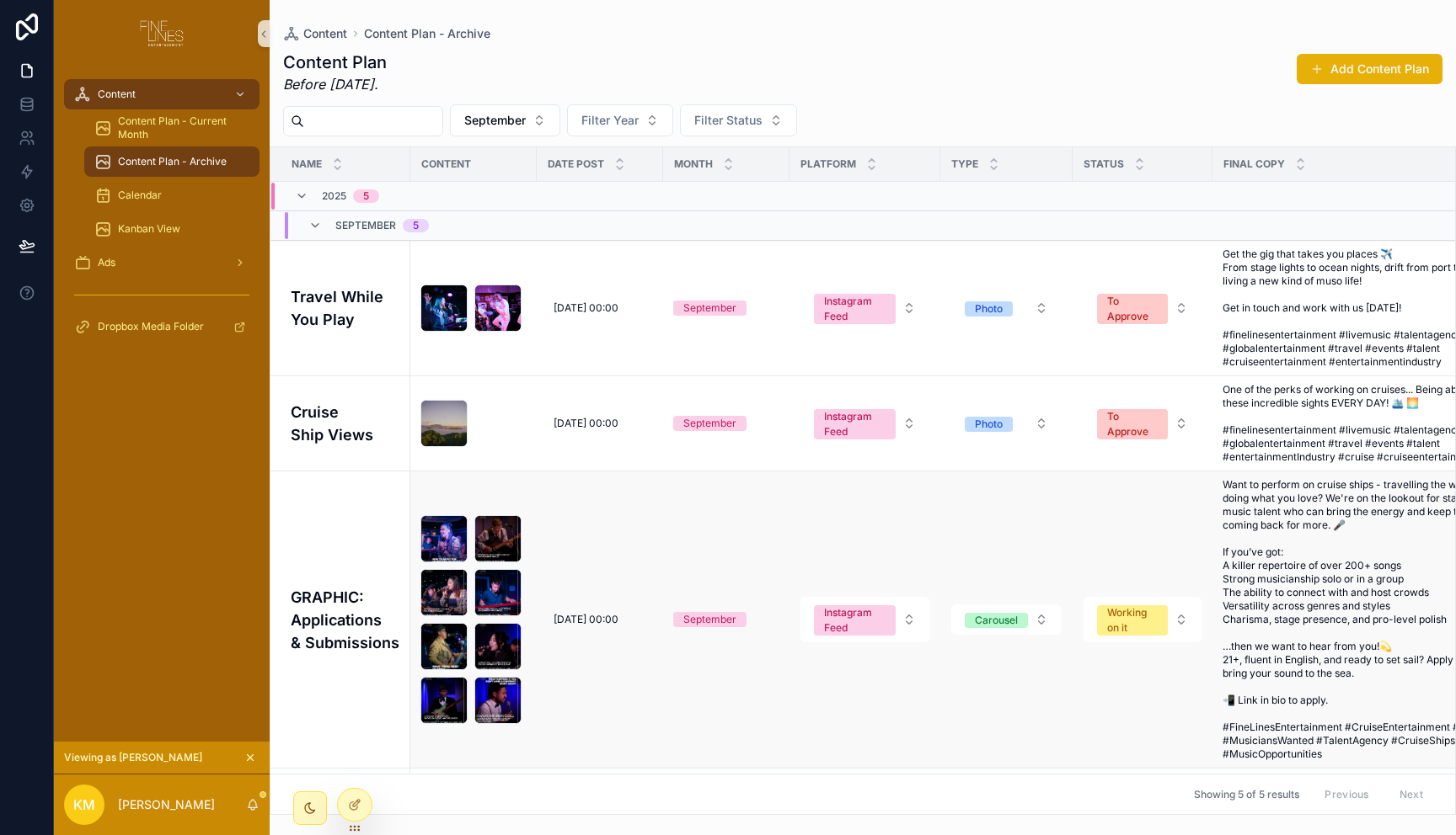
scroll to position [21, 0]
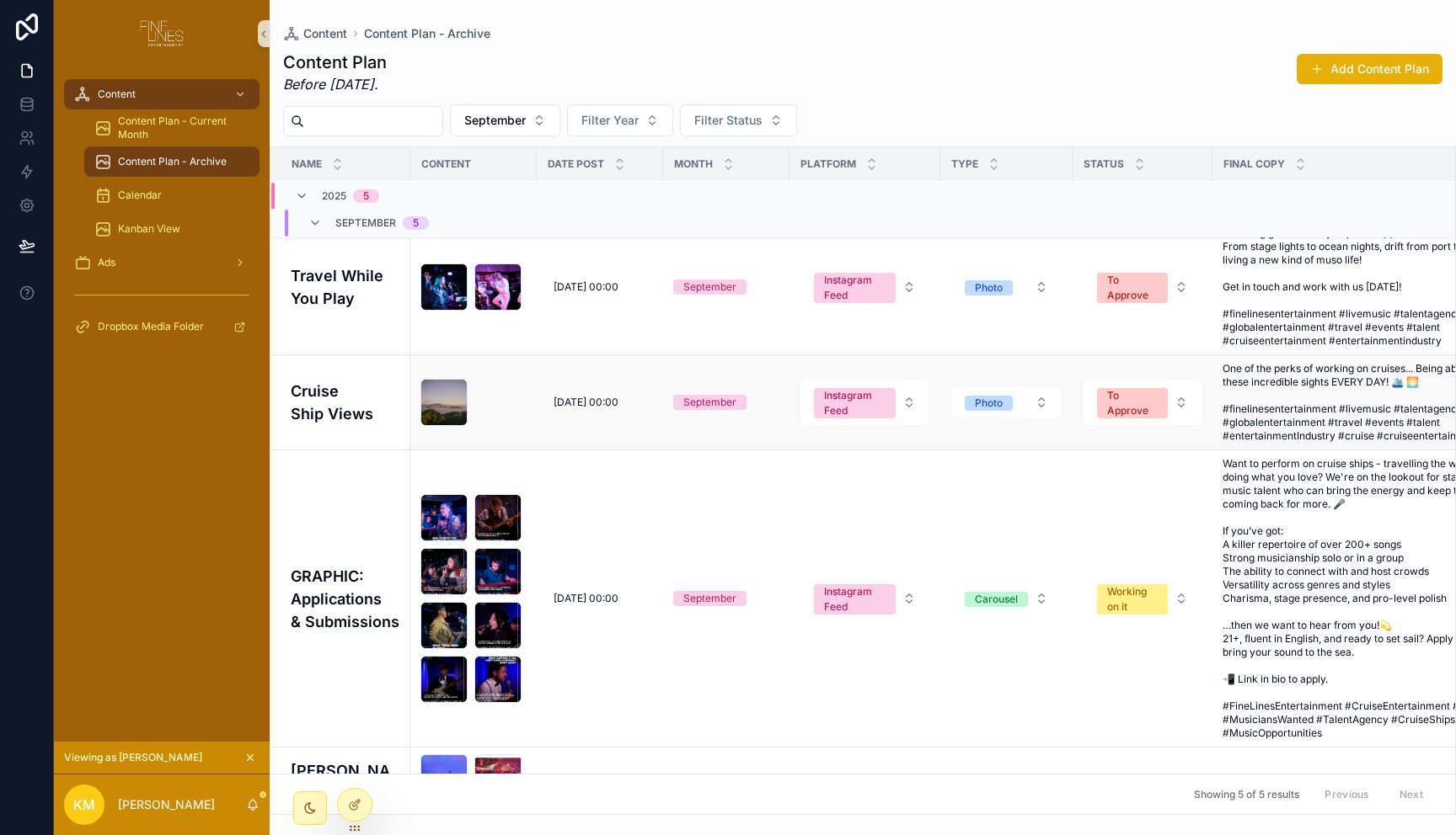
click at [347, 402] on h4 "Cruise Ship Views" at bounding box center [345, 402] width 109 height 45
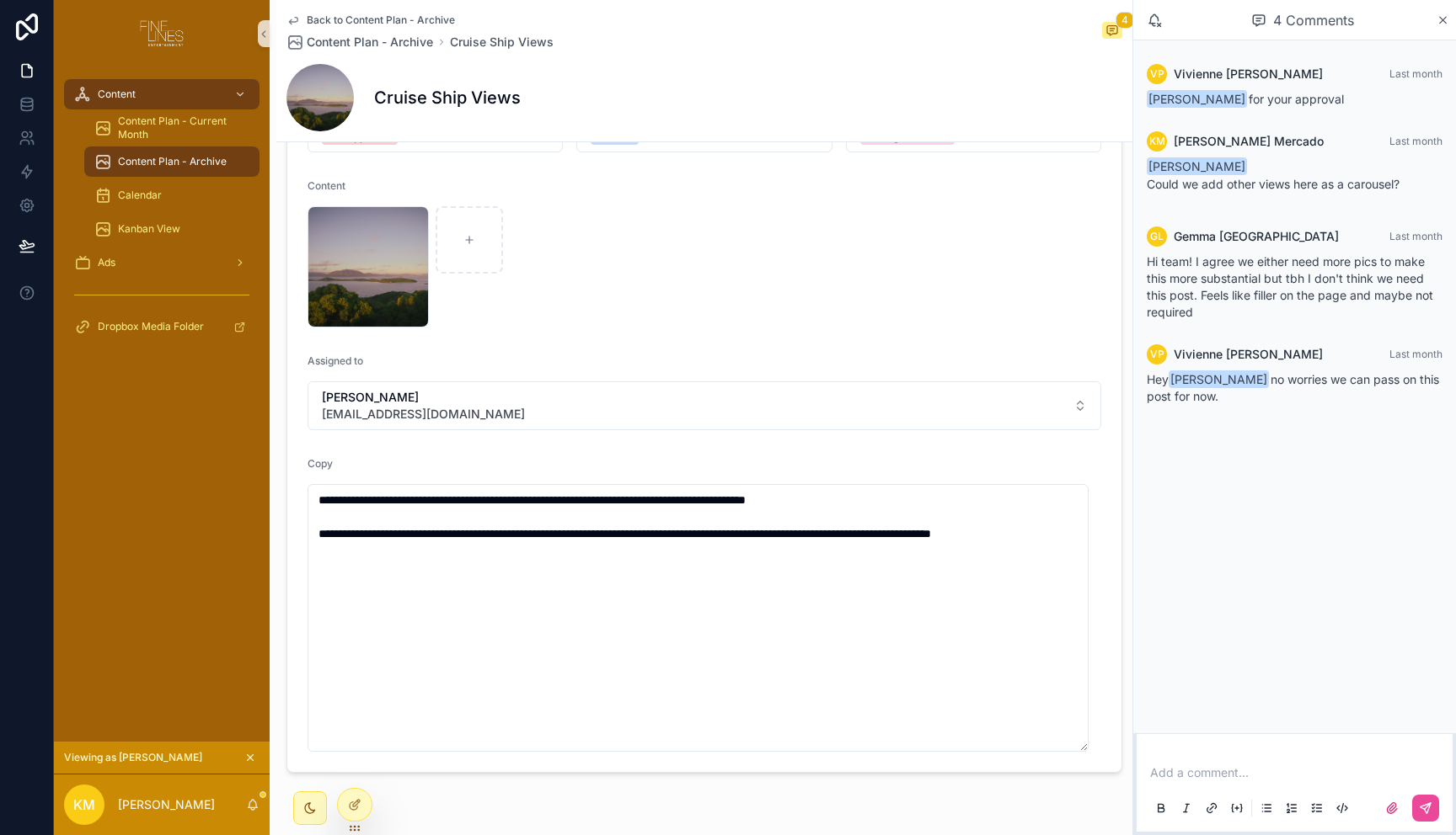
scroll to position [386, 0]
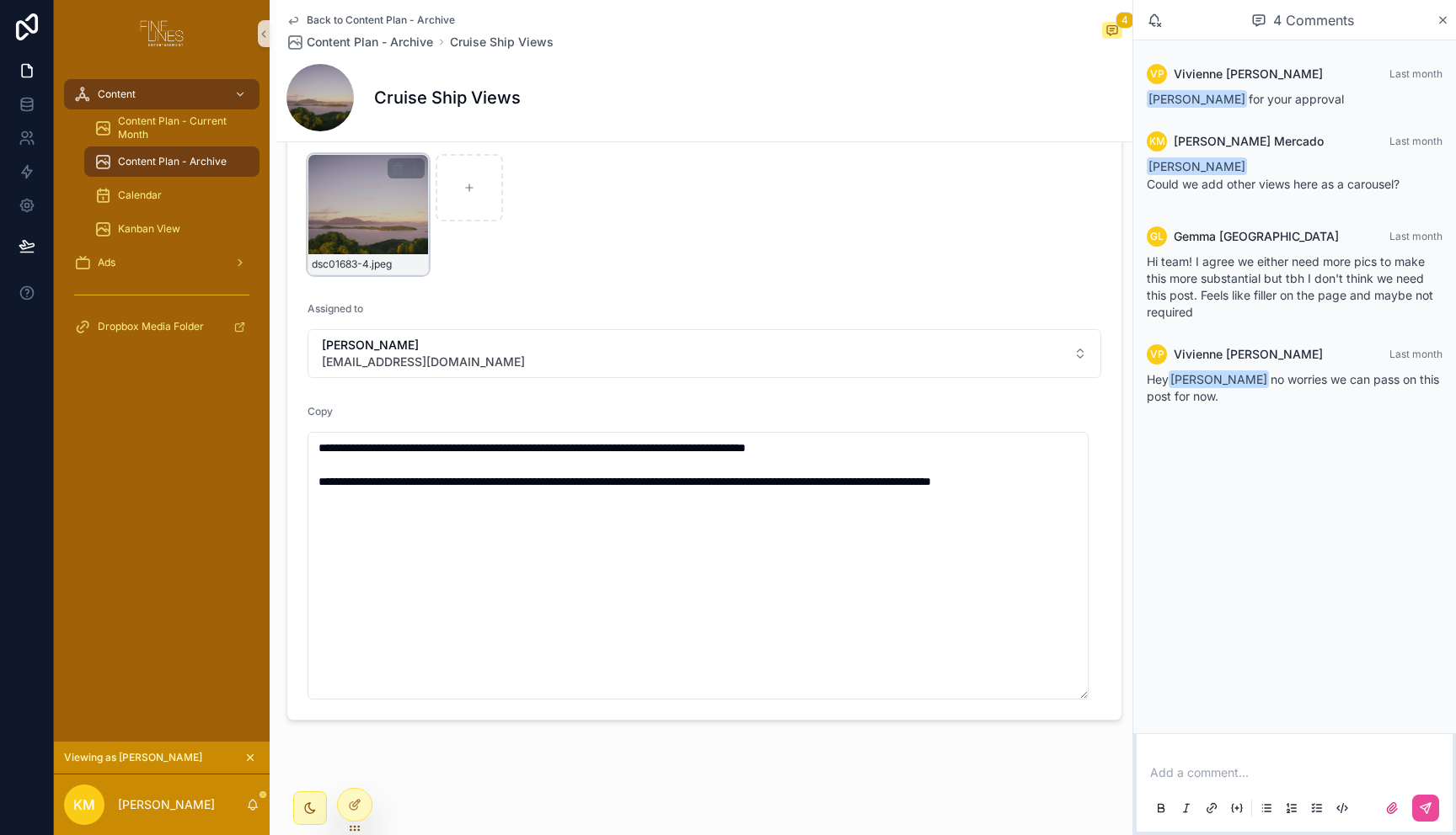
click at [361, 219] on div "dsc01683-4 .jpeg" at bounding box center [368, 214] width 121 height 121
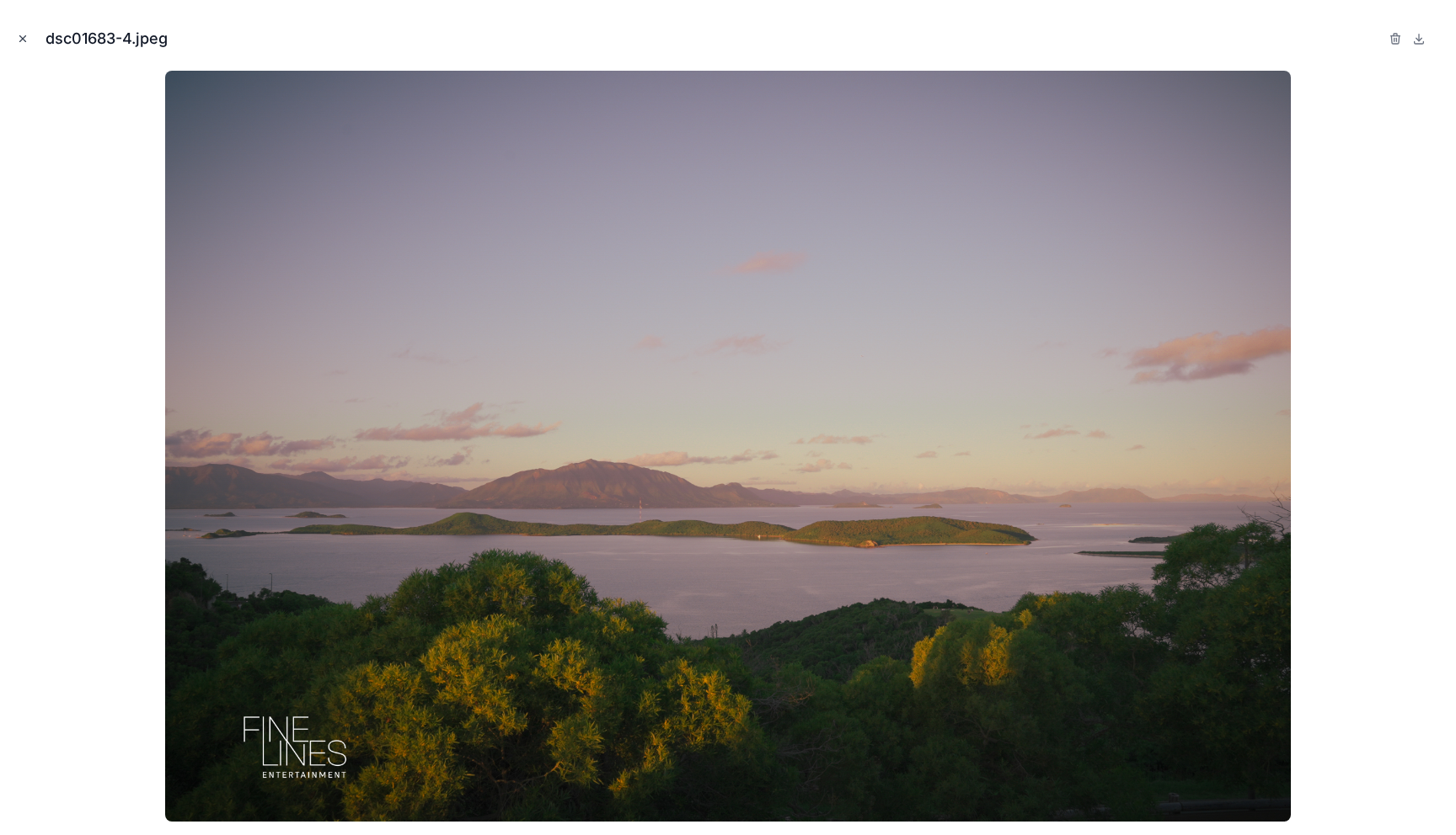
click at [25, 36] on icon "Close modal" at bounding box center [22, 39] width 12 height 12
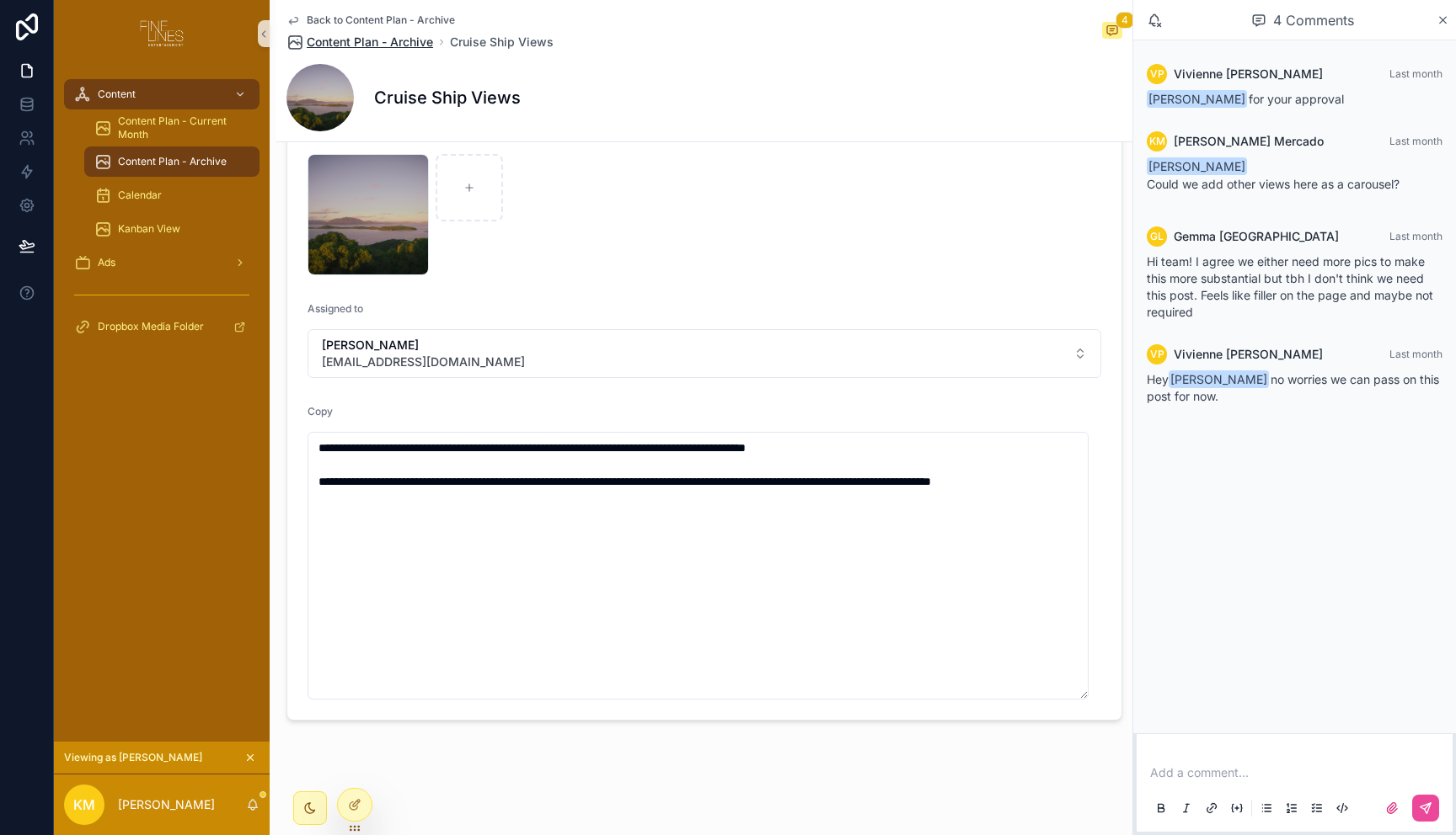
click at [376, 43] on span "Content Plan - Archive" at bounding box center [370, 42] width 127 height 16
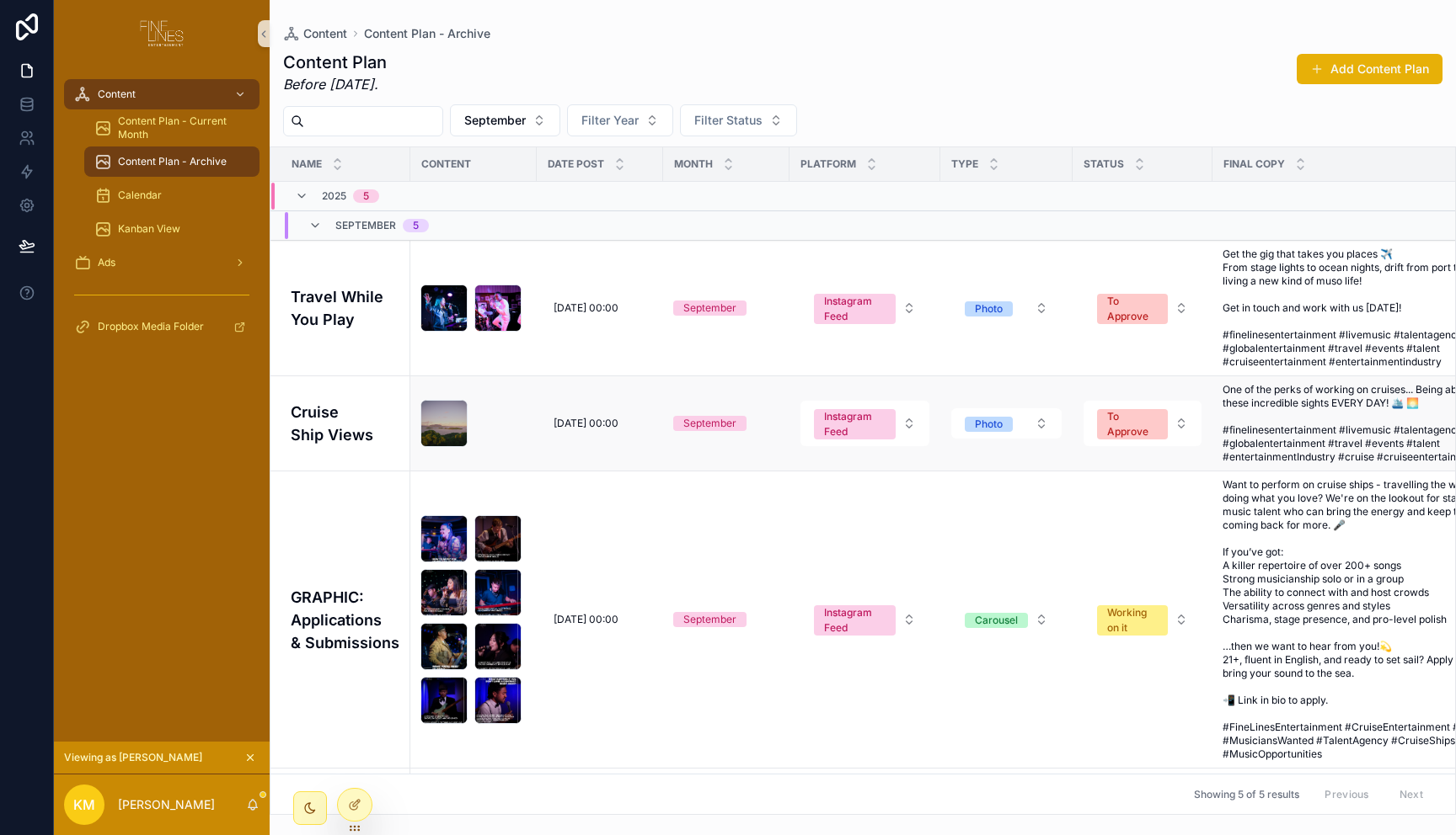
click at [345, 426] on h4 "Cruise Ship Views" at bounding box center [345, 423] width 109 height 45
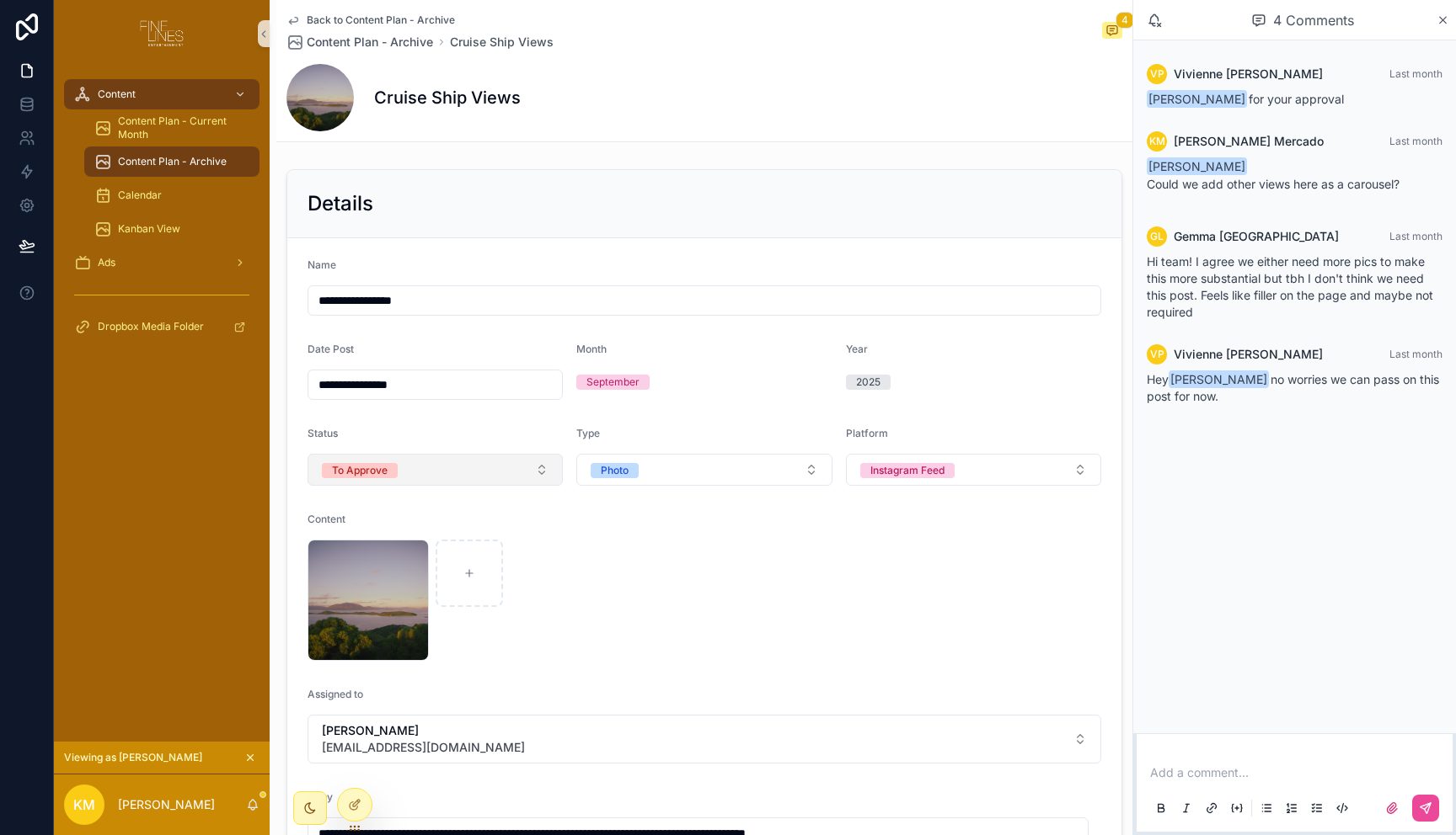
click at [531, 484] on button "To Approve" at bounding box center [436, 469] width 256 height 32
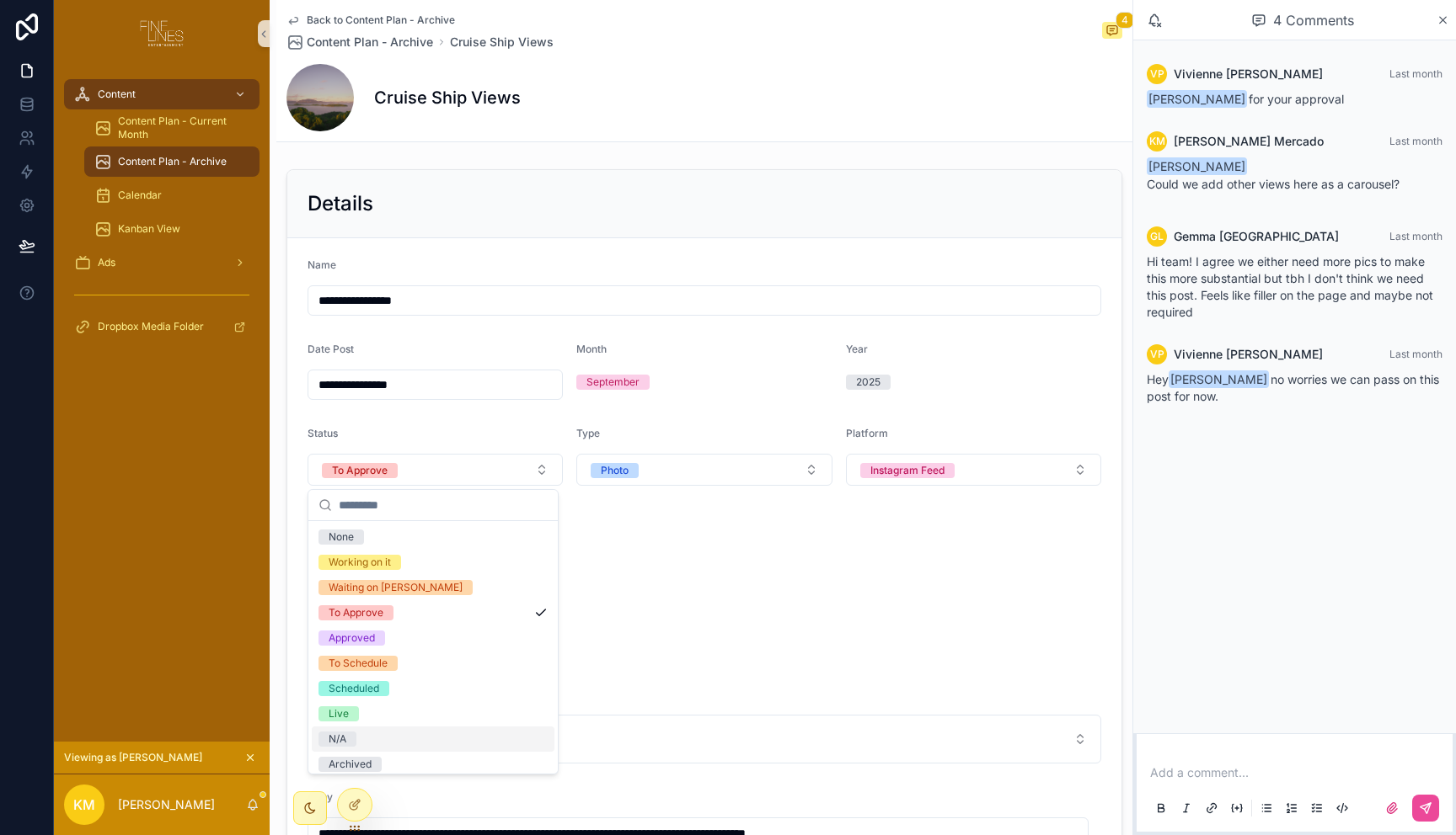
scroll to position [32, 0]
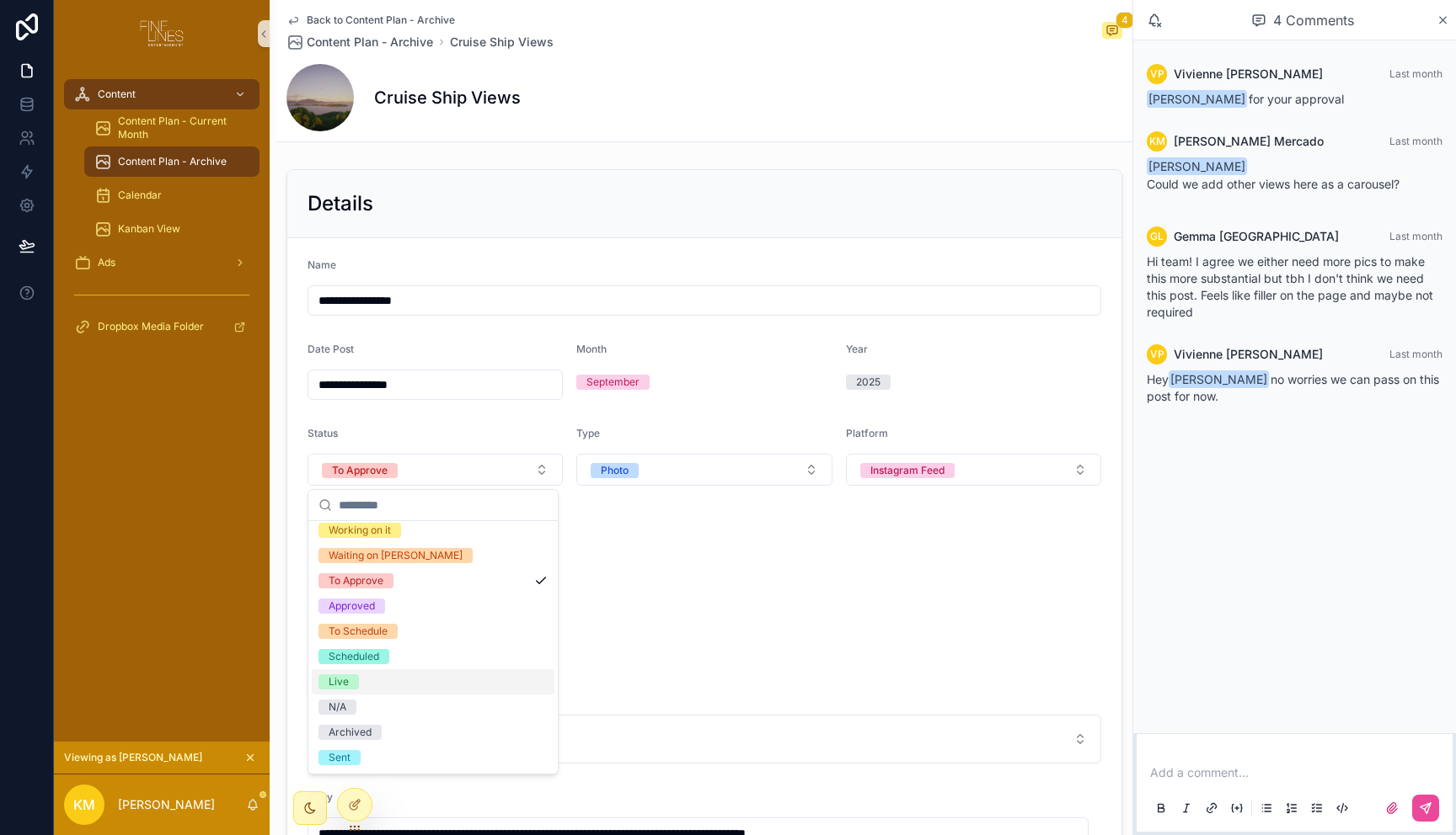
click at [818, 597] on div "dsc01683-4 .jpeg" at bounding box center [705, 600] width 794 height 121
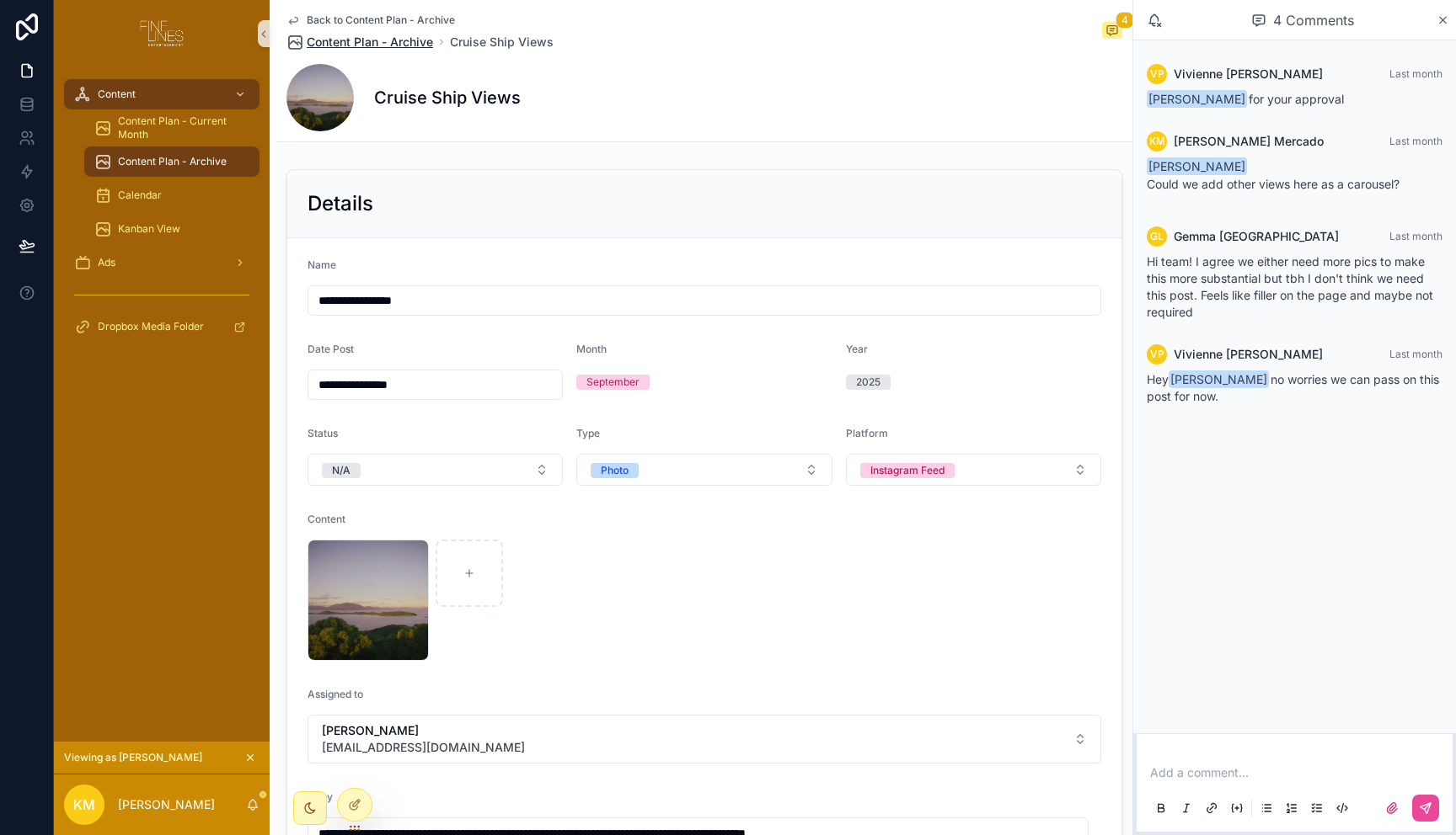
click at [392, 46] on span "Content Plan - Archive" at bounding box center [370, 42] width 127 height 16
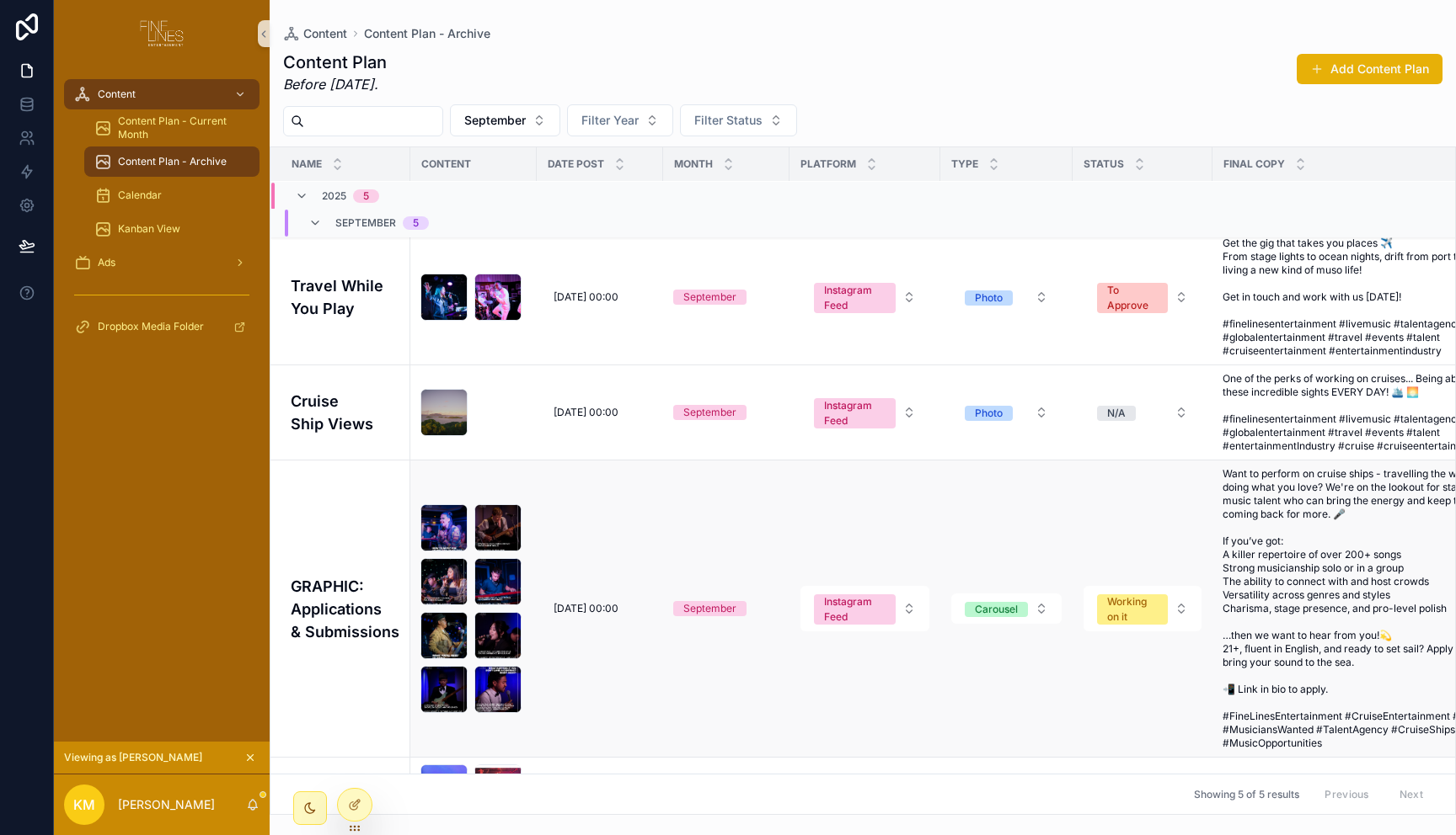
scroll to position [22, 0]
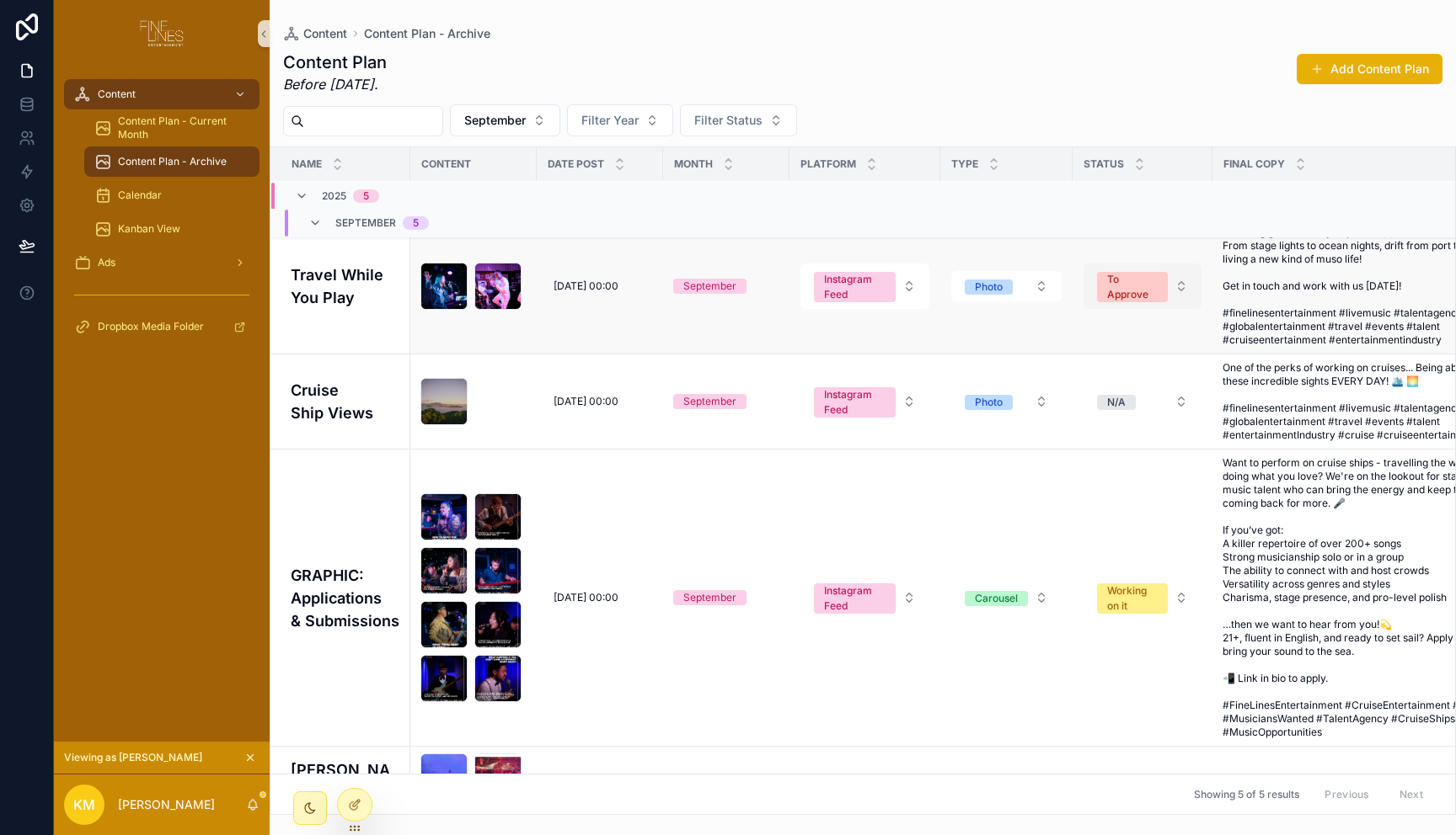
click at [1152, 291] on button "To Approve" at bounding box center [1142, 285] width 118 height 45
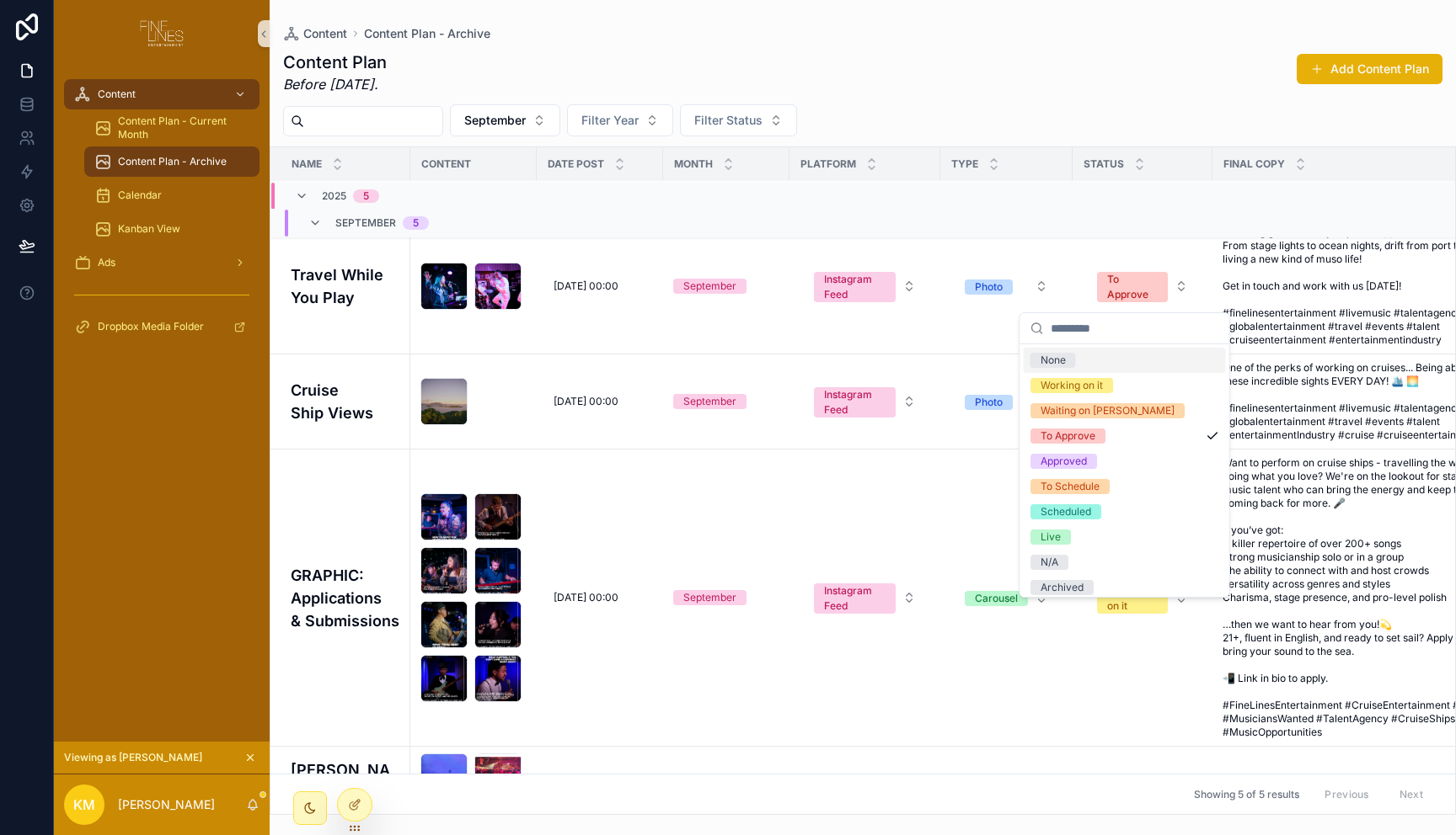
drag, startPoint x: 1140, startPoint y: 211, endPoint x: 1059, endPoint y: 234, distance: 84.2
click at [1140, 212] on td "scrollable content" at bounding box center [1142, 223] width 139 height 29
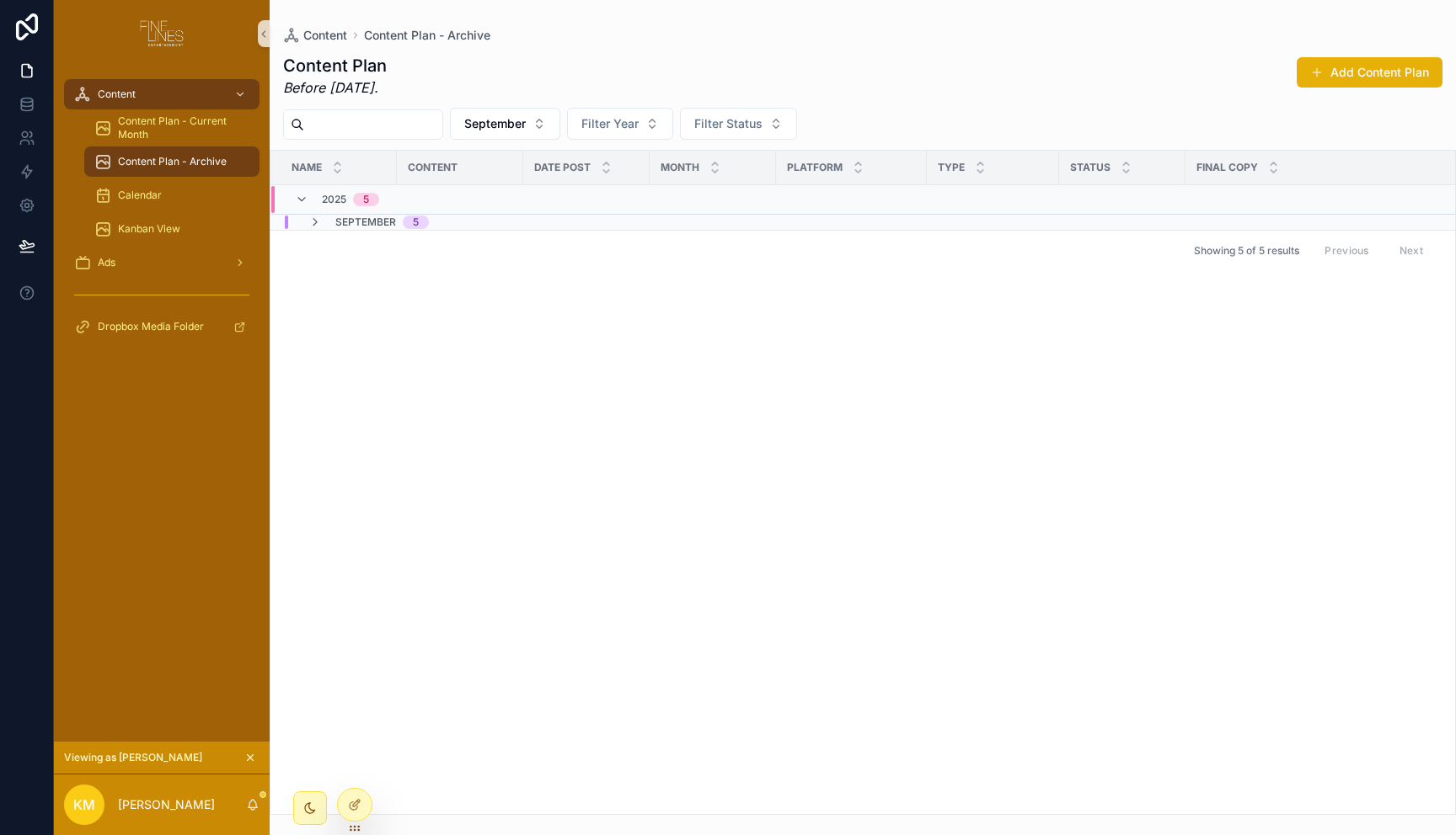
click at [392, 224] on span "September" at bounding box center [365, 223] width 61 height 14
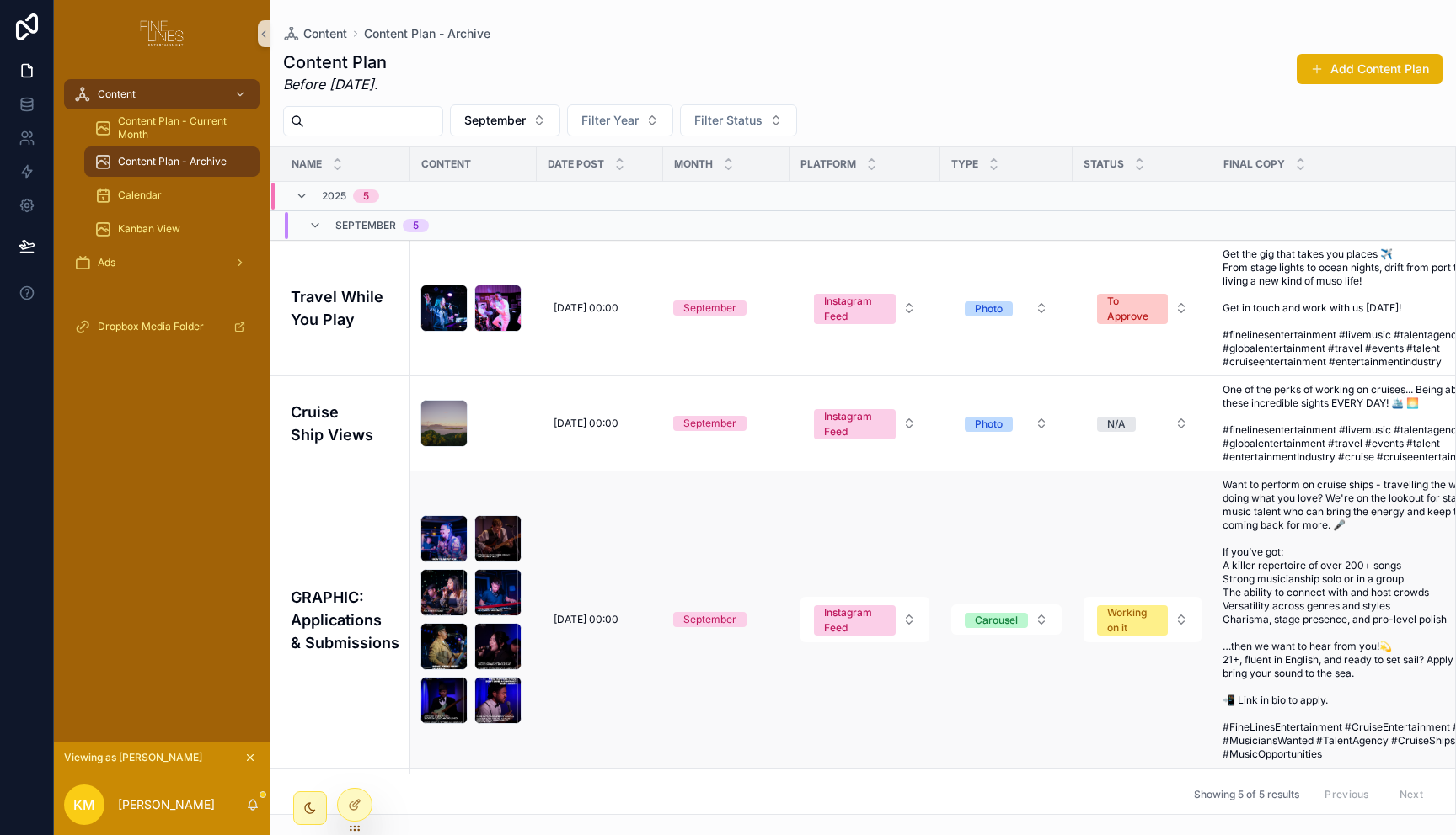
click at [359, 542] on td "GRAPHIC: Applications & Submissions" at bounding box center [340, 619] width 139 height 297
click at [356, 603] on h4 "GRAPHIC: Applications & Submissions" at bounding box center [345, 620] width 109 height 68
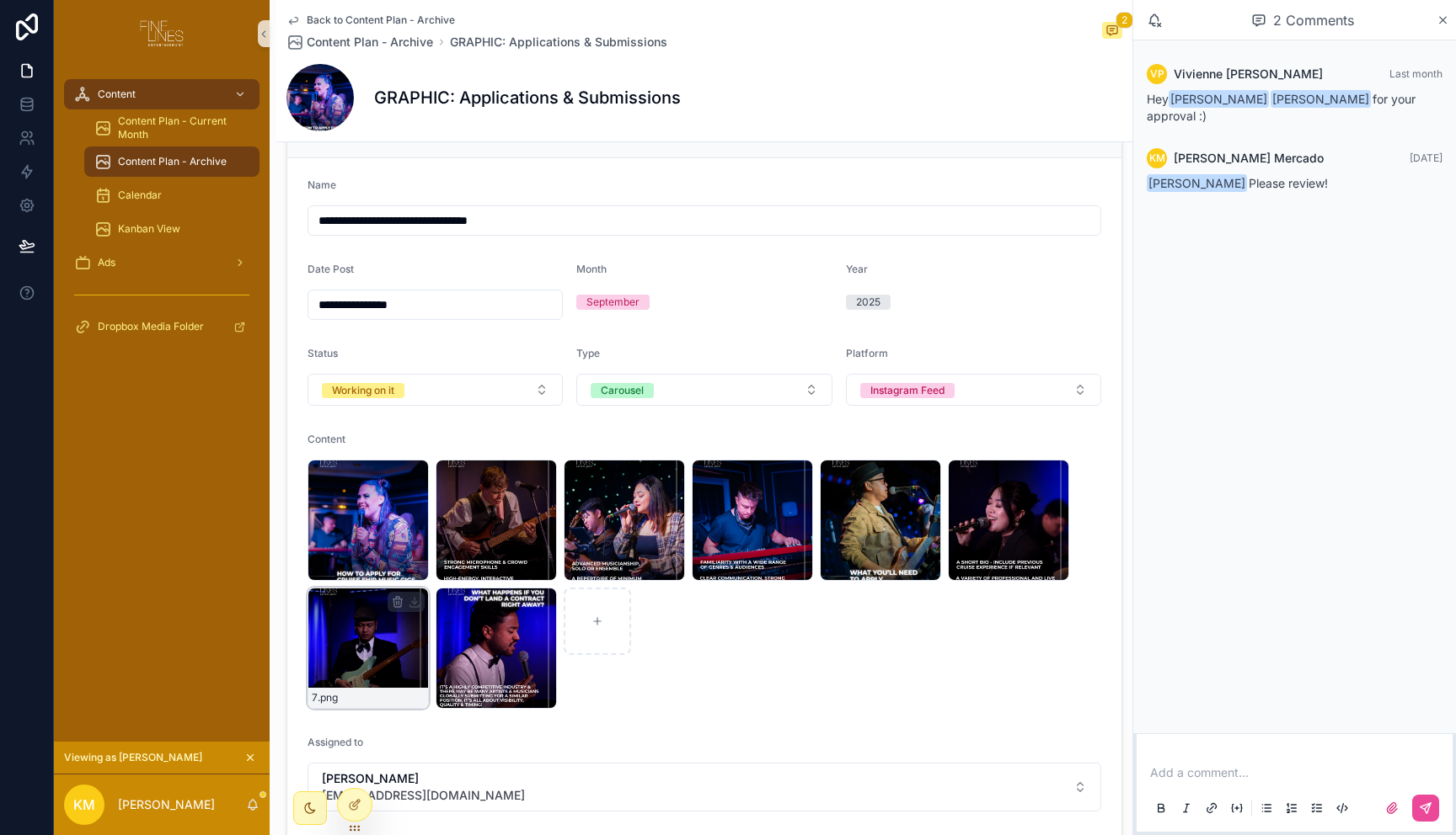
scroll to position [243, 0]
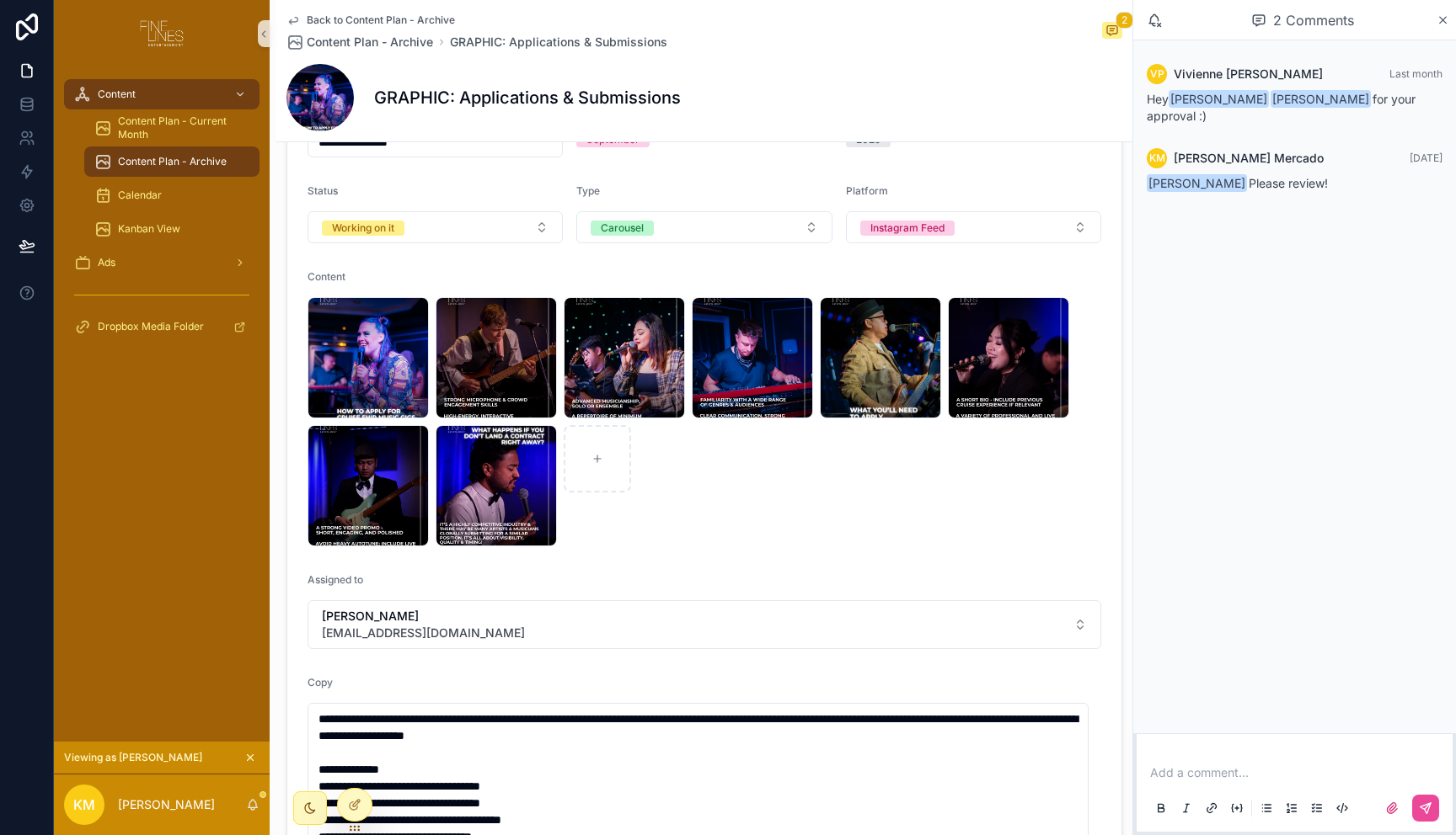
click at [952, 510] on div "1 .png 2 .png 3 .png 4 .png 5 .png 6 .png 7 .png 8 .png" at bounding box center [705, 422] width 794 height 250
click at [378, 353] on div "1 .png" at bounding box center [368, 357] width 121 height 121
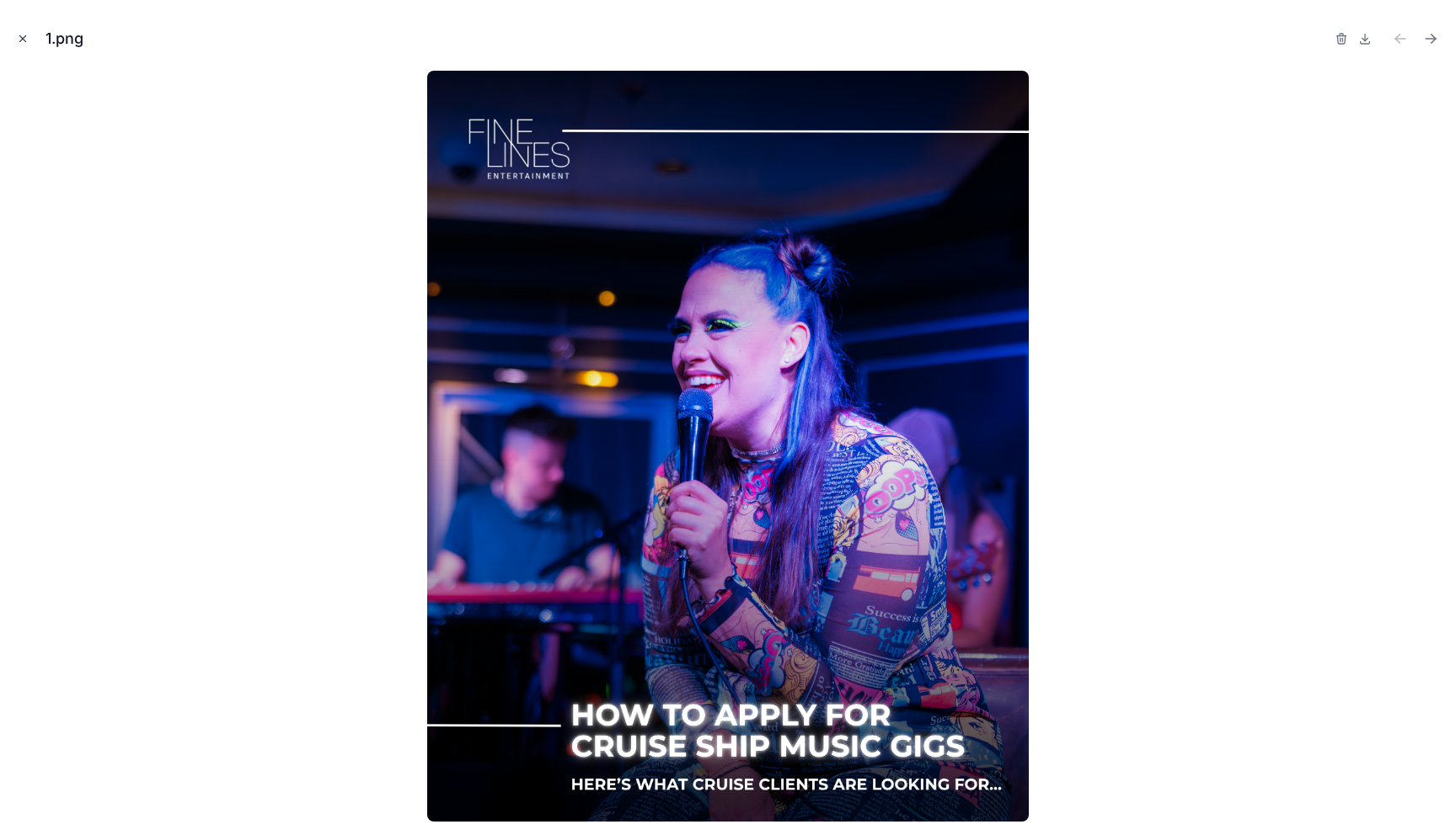
click at [21, 41] on icon "Close modal" at bounding box center [22, 39] width 12 height 12
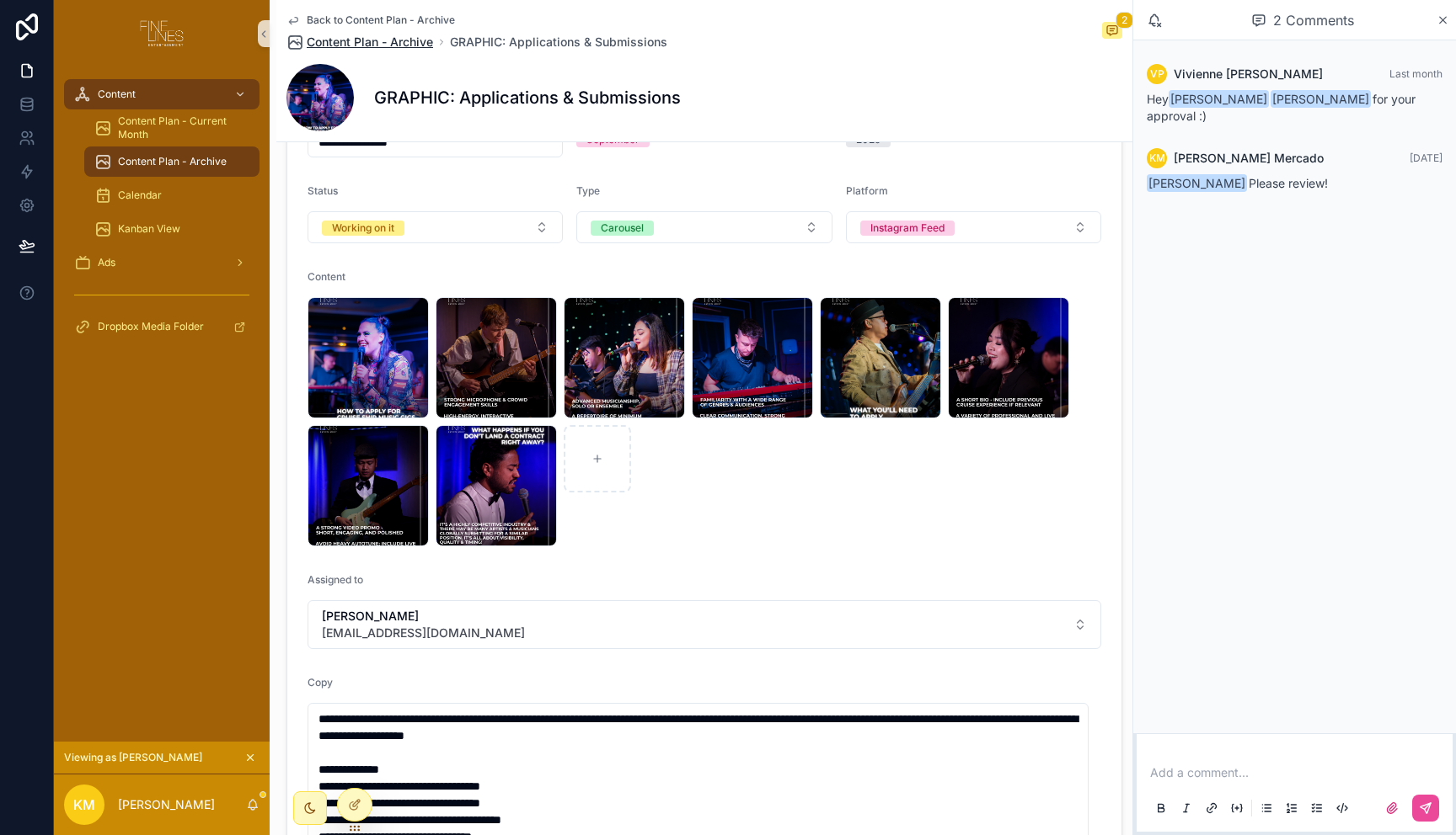
click at [390, 43] on span "Content Plan - Archive" at bounding box center [370, 42] width 127 height 16
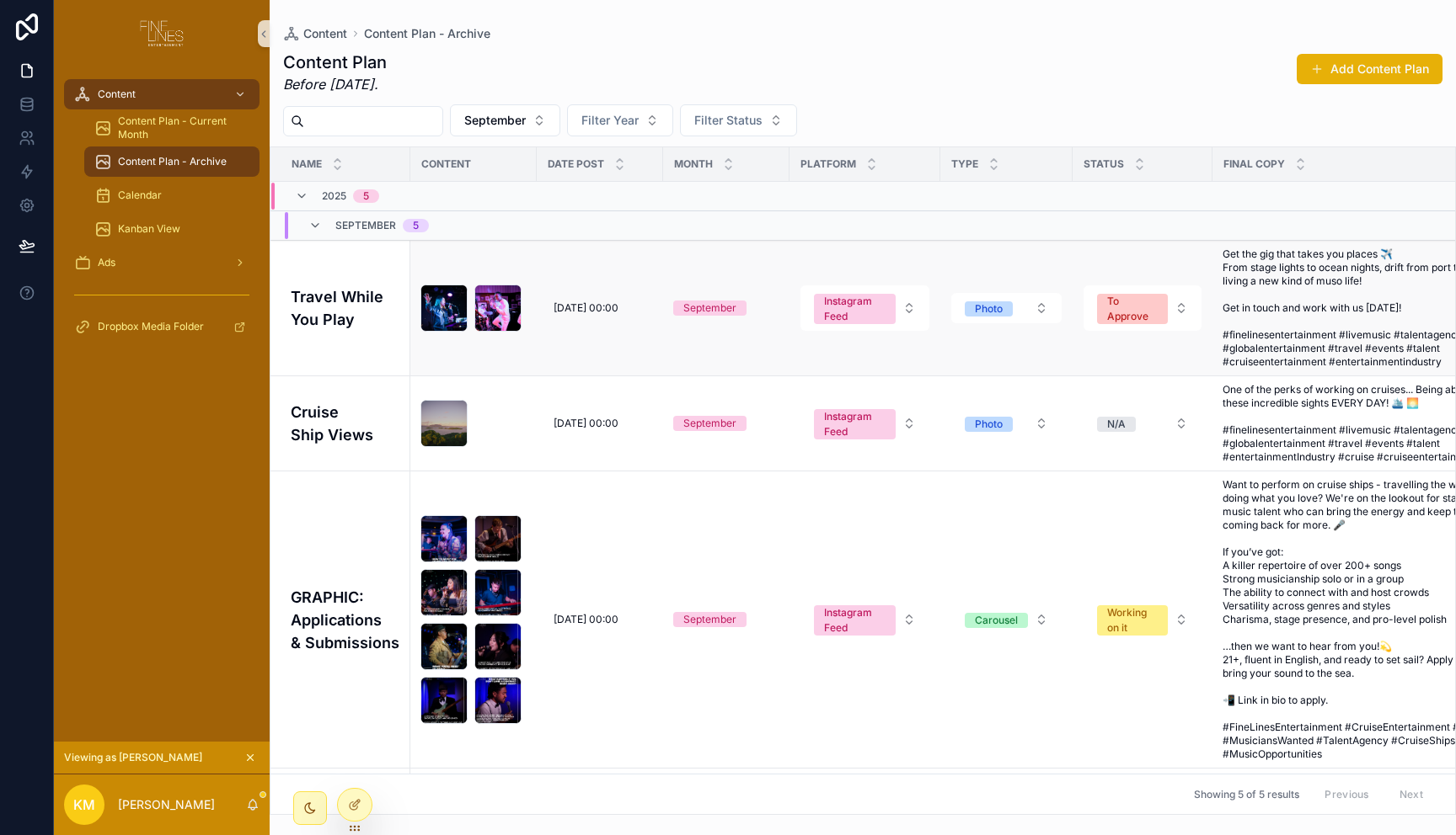
click at [339, 320] on h4 "Travel While You Play" at bounding box center [345, 308] width 109 height 45
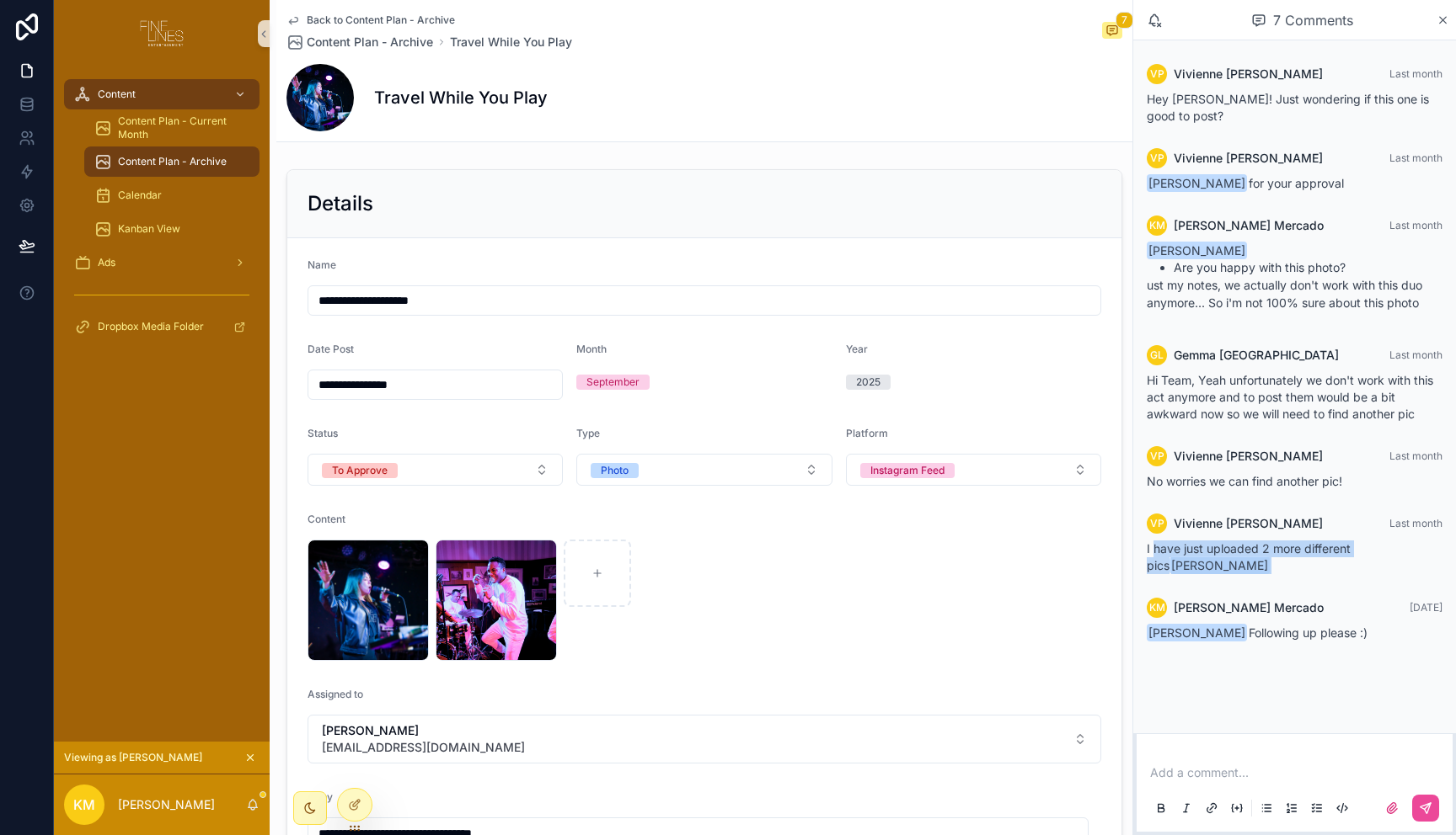
drag, startPoint x: 1163, startPoint y: 538, endPoint x: 1316, endPoint y: 570, distance: 156.3
click at [1316, 570] on div "VP [PERSON_NAME] Last month Hey [PERSON_NAME]! Just wondering if this one is go…" at bounding box center [1293, 353] width 322 height 625
click at [886, 631] on div "QLD-FINELINES-50 .png DSCF2390-(1) .jpg" at bounding box center [705, 600] width 794 height 121
click at [348, 582] on div "QLD-FINELINES-50 .png" at bounding box center [368, 600] width 121 height 121
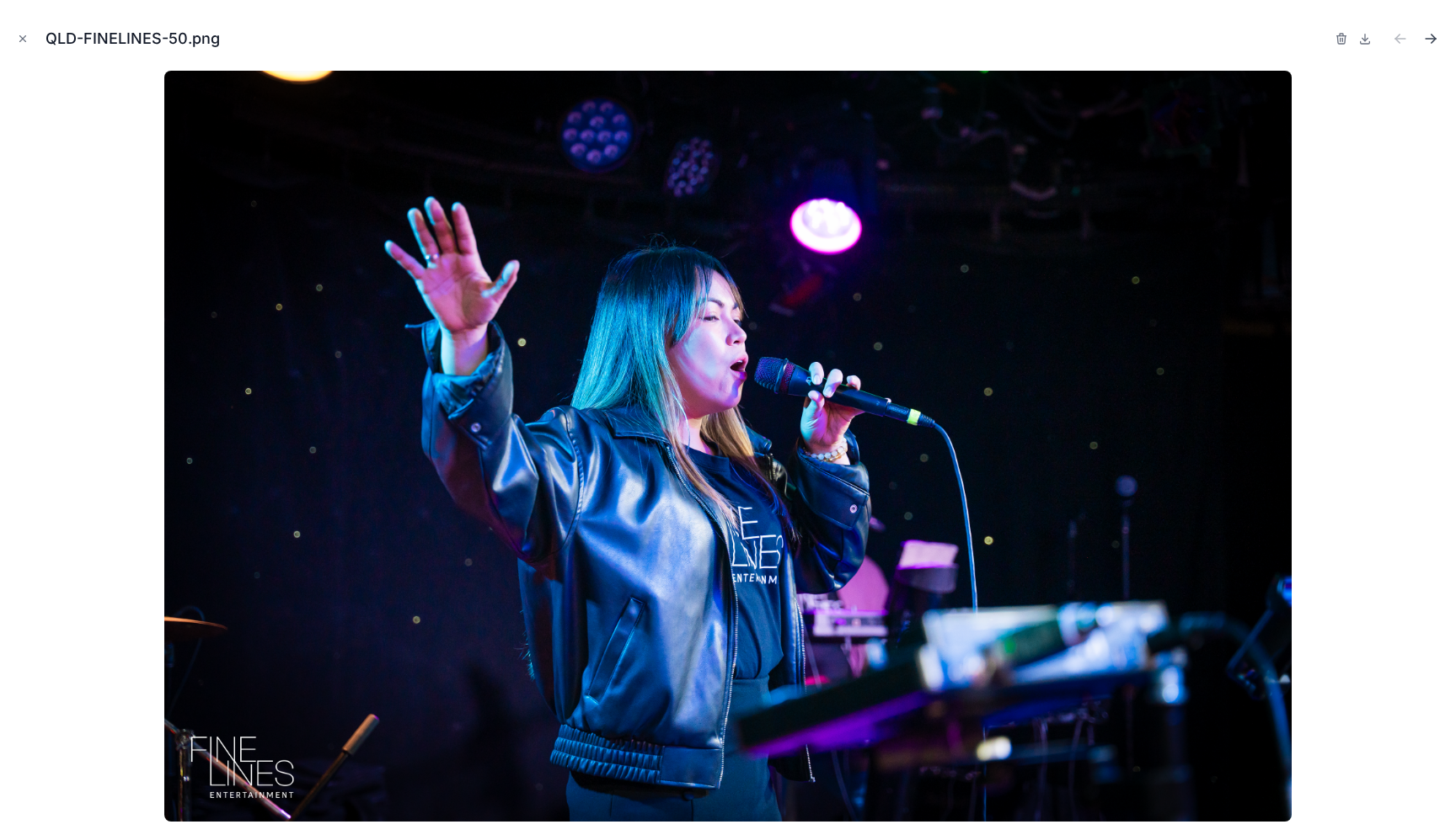
click at [1439, 38] on button "Next file" at bounding box center [1430, 39] width 23 height 23
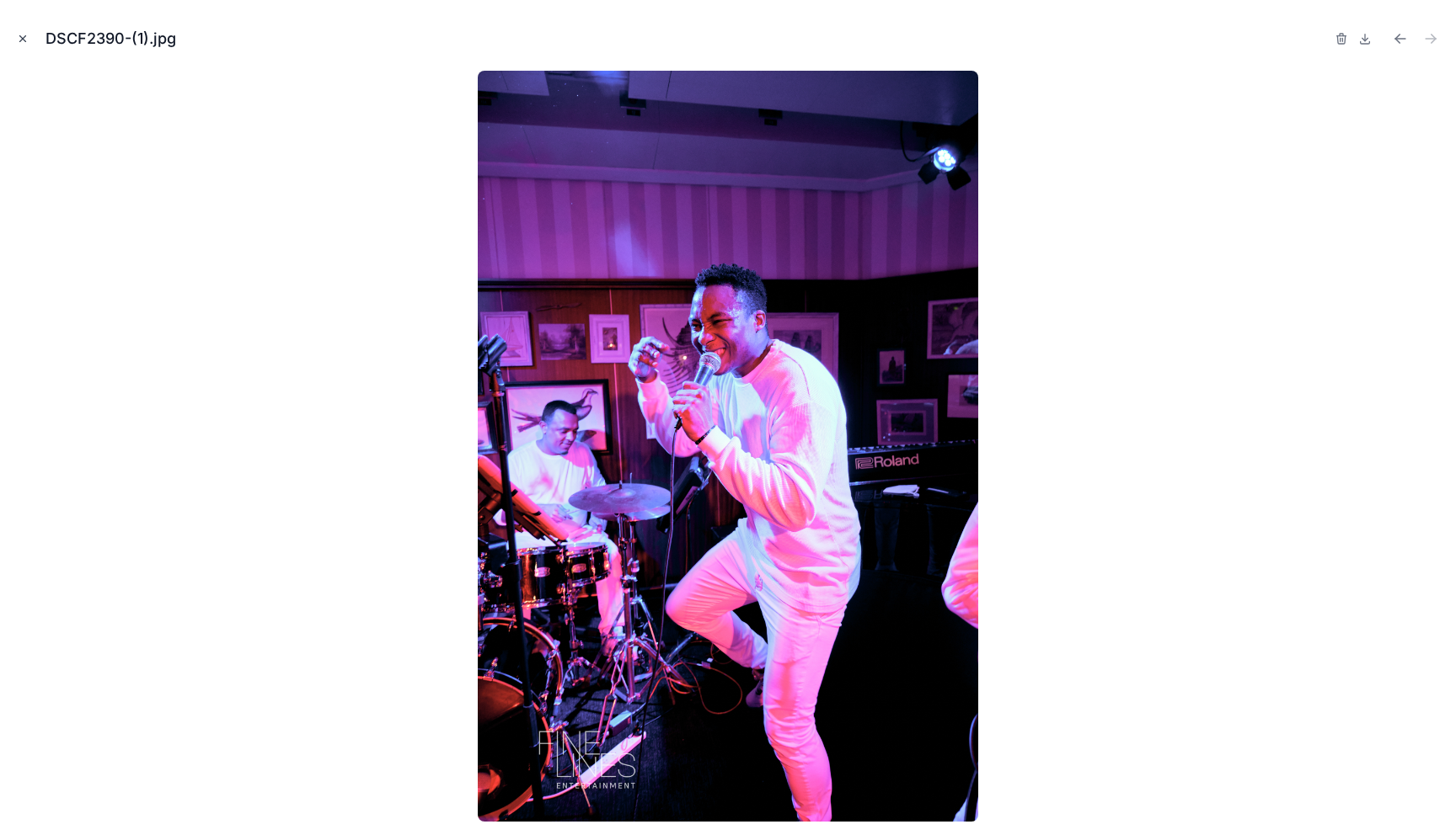
click at [16, 38] on icon "Close modal" at bounding box center [22, 39] width 12 height 12
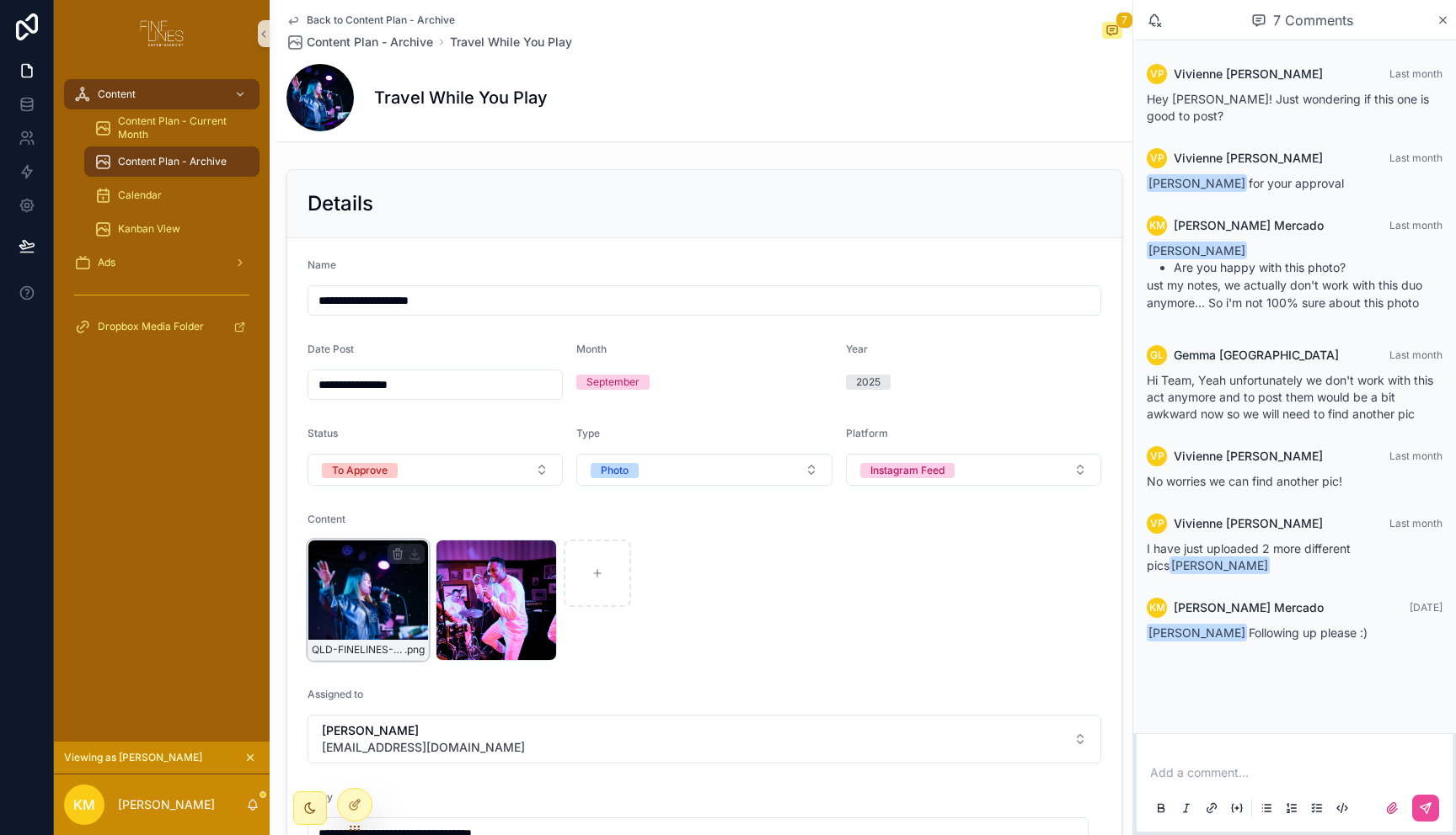
click at [378, 633] on div "QLD-FINELINES-50 .png" at bounding box center [368, 600] width 121 height 121
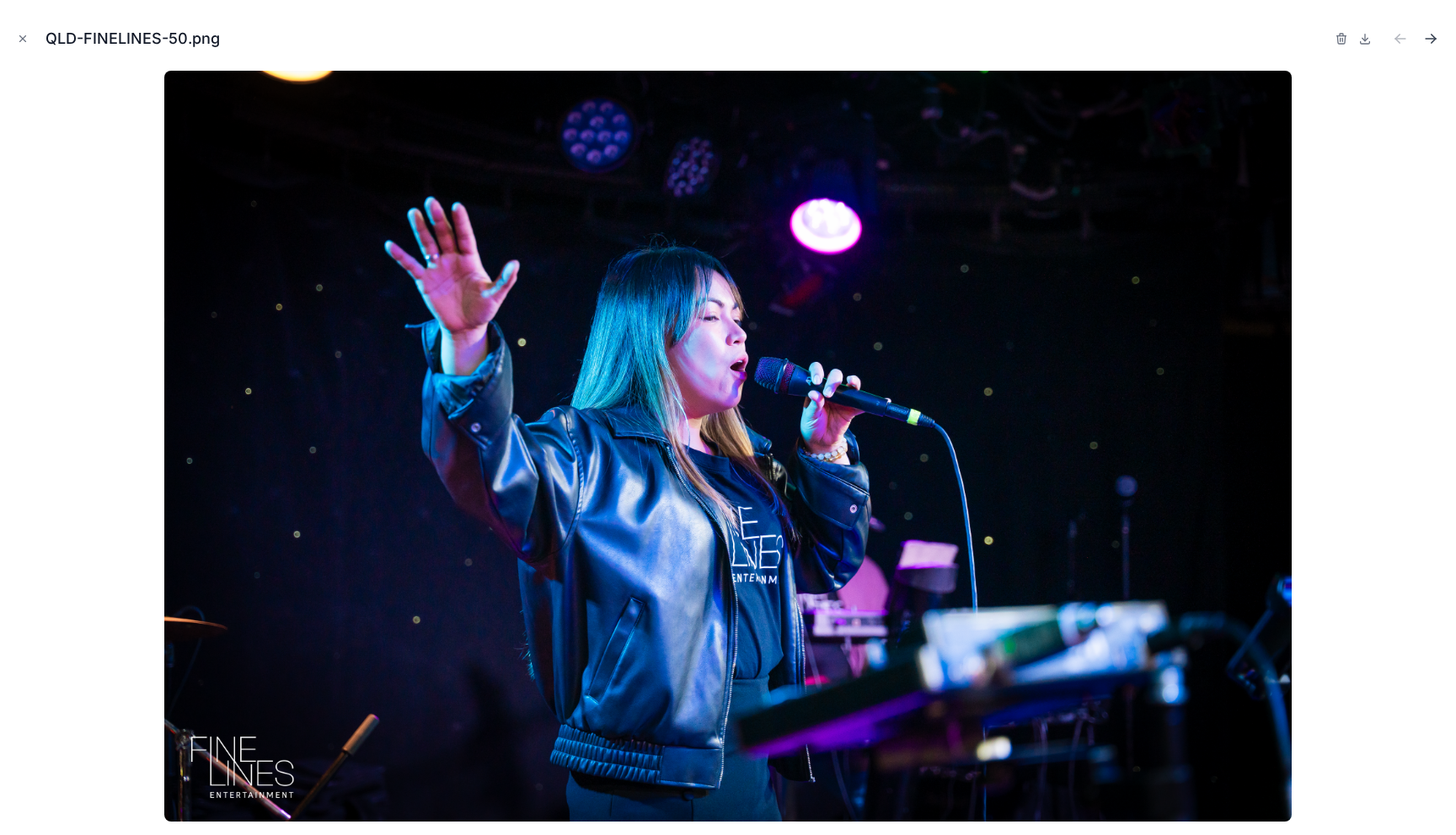
click at [1434, 36] on icon "Next file" at bounding box center [1430, 38] width 16 height 16
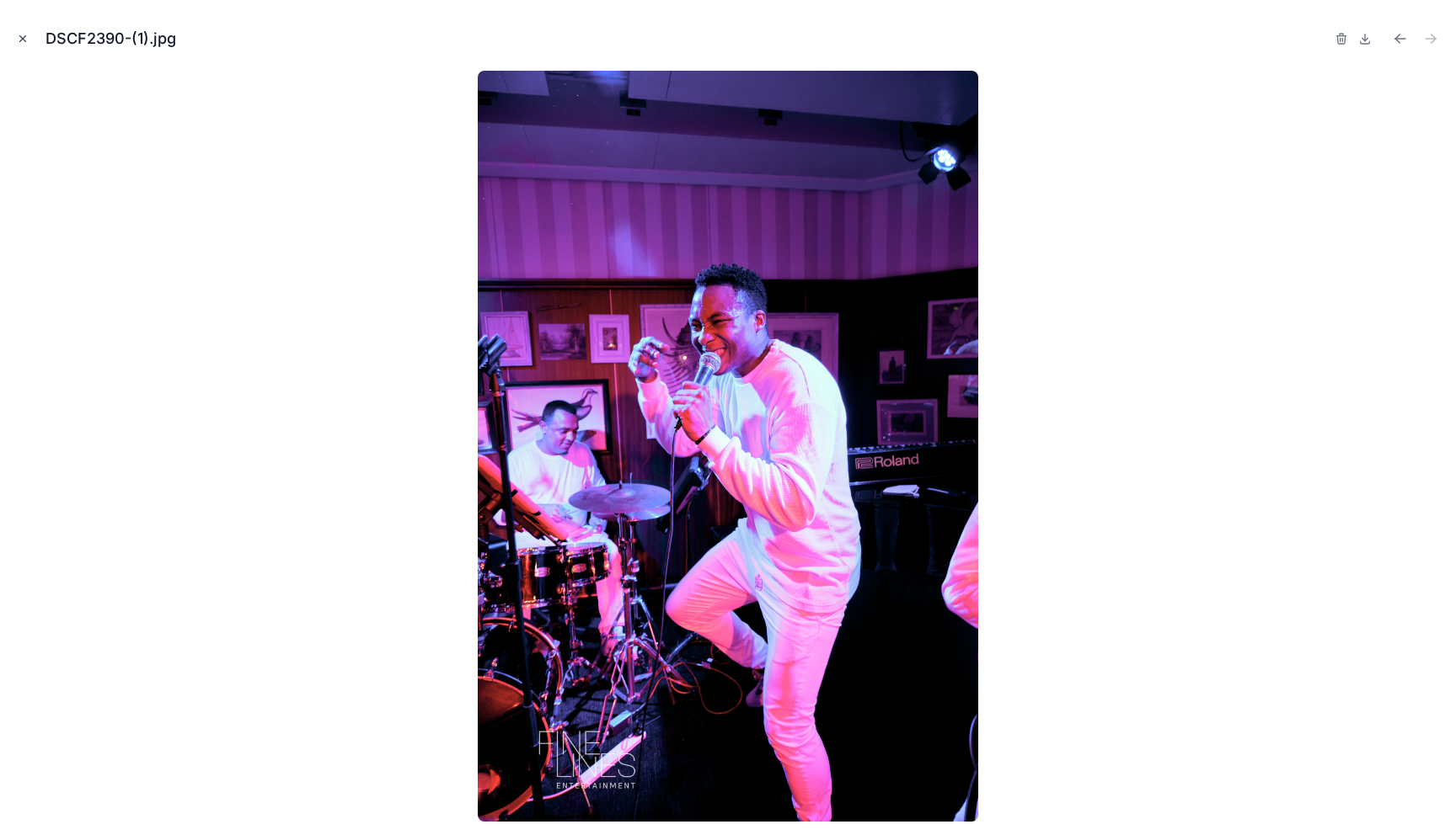
click at [23, 36] on icon "Close modal" at bounding box center [22, 39] width 12 height 12
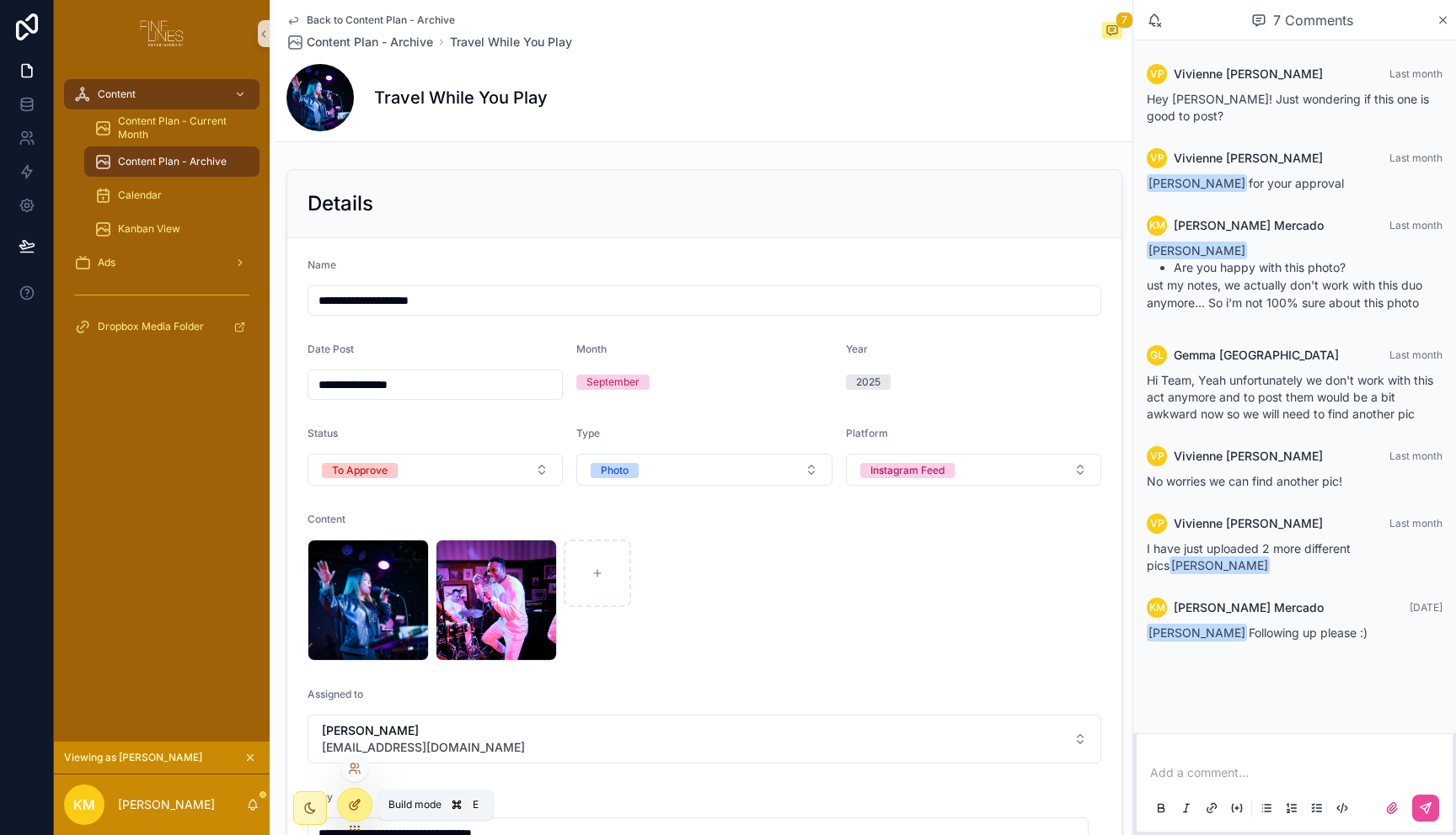
click at [351, 807] on icon at bounding box center [354, 805] width 14 height 14
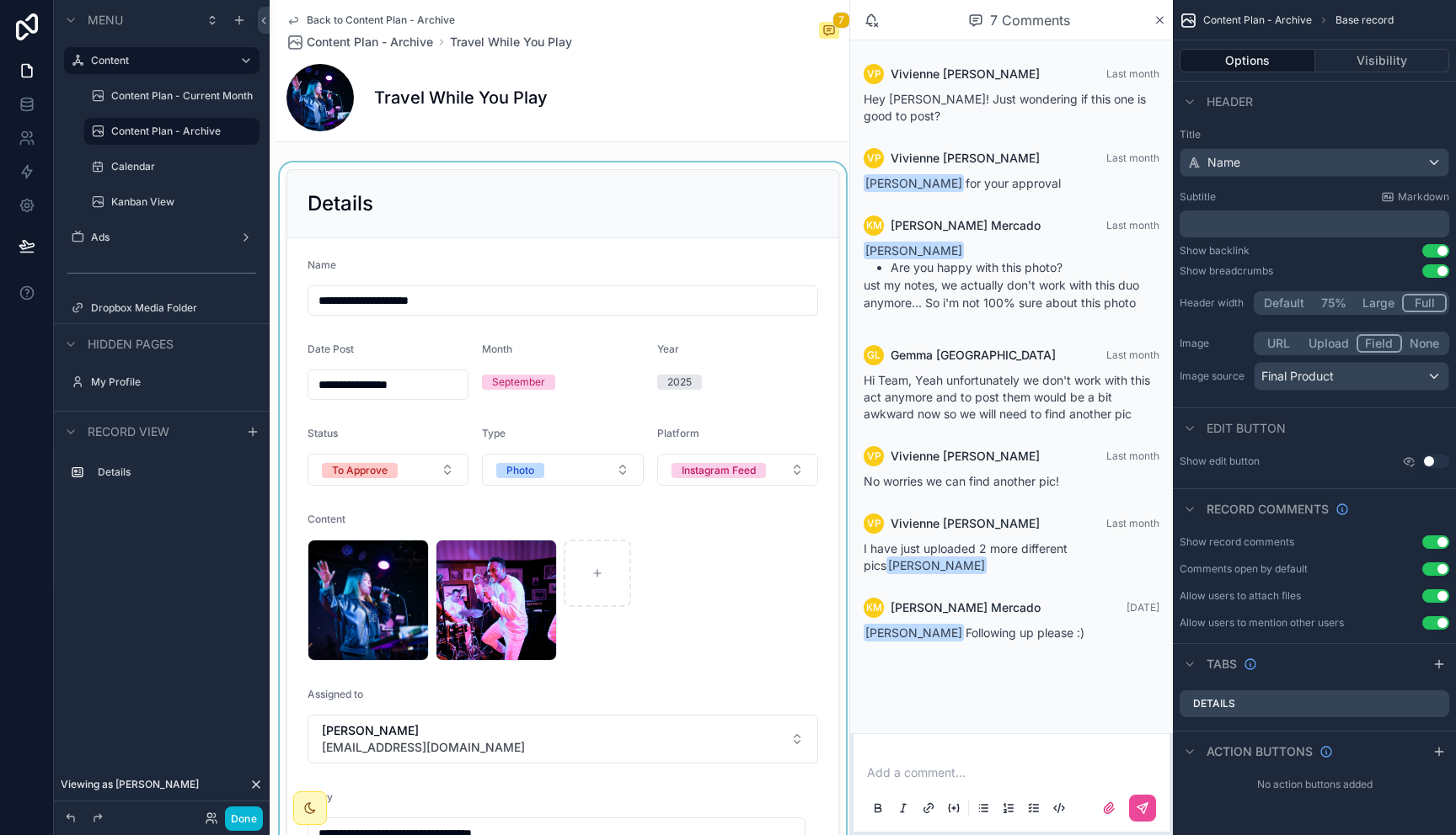
click at [768, 587] on div "scrollable content" at bounding box center [562, 663] width 573 height 1001
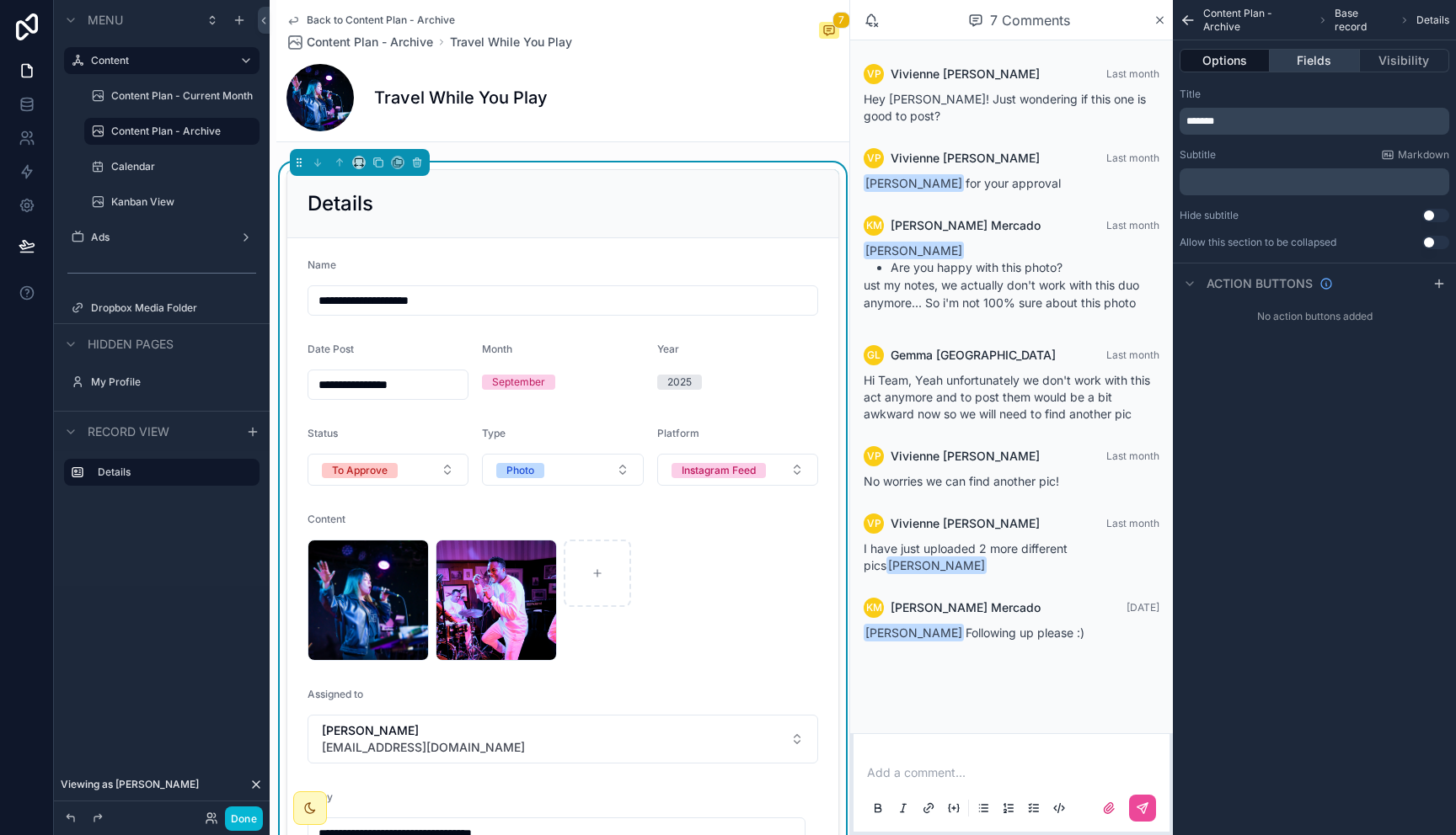
click at [1302, 62] on button "Fields" at bounding box center [1314, 60] width 89 height 23
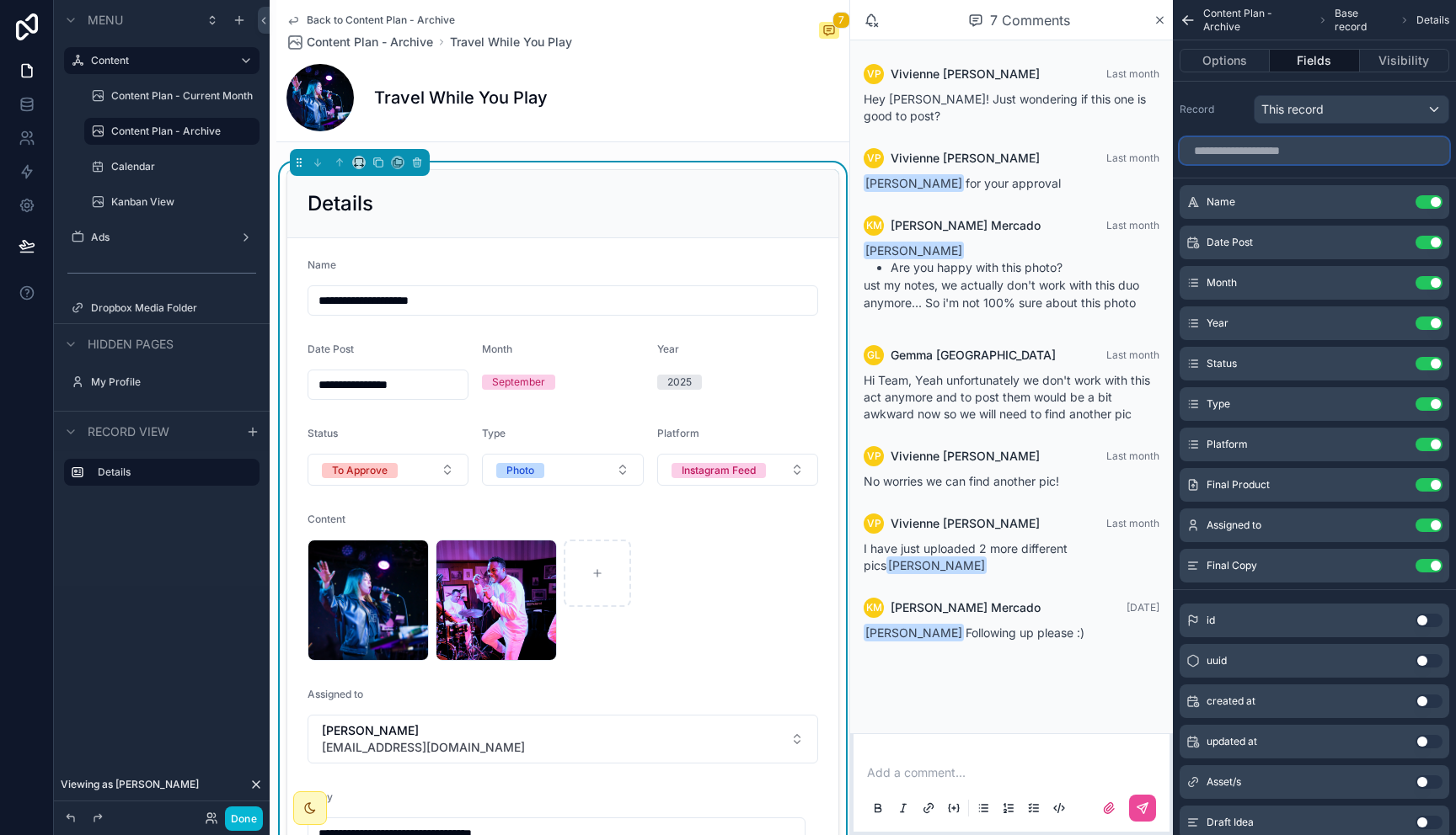
click at [1261, 142] on input "scrollable content" at bounding box center [1314, 151] width 269 height 27
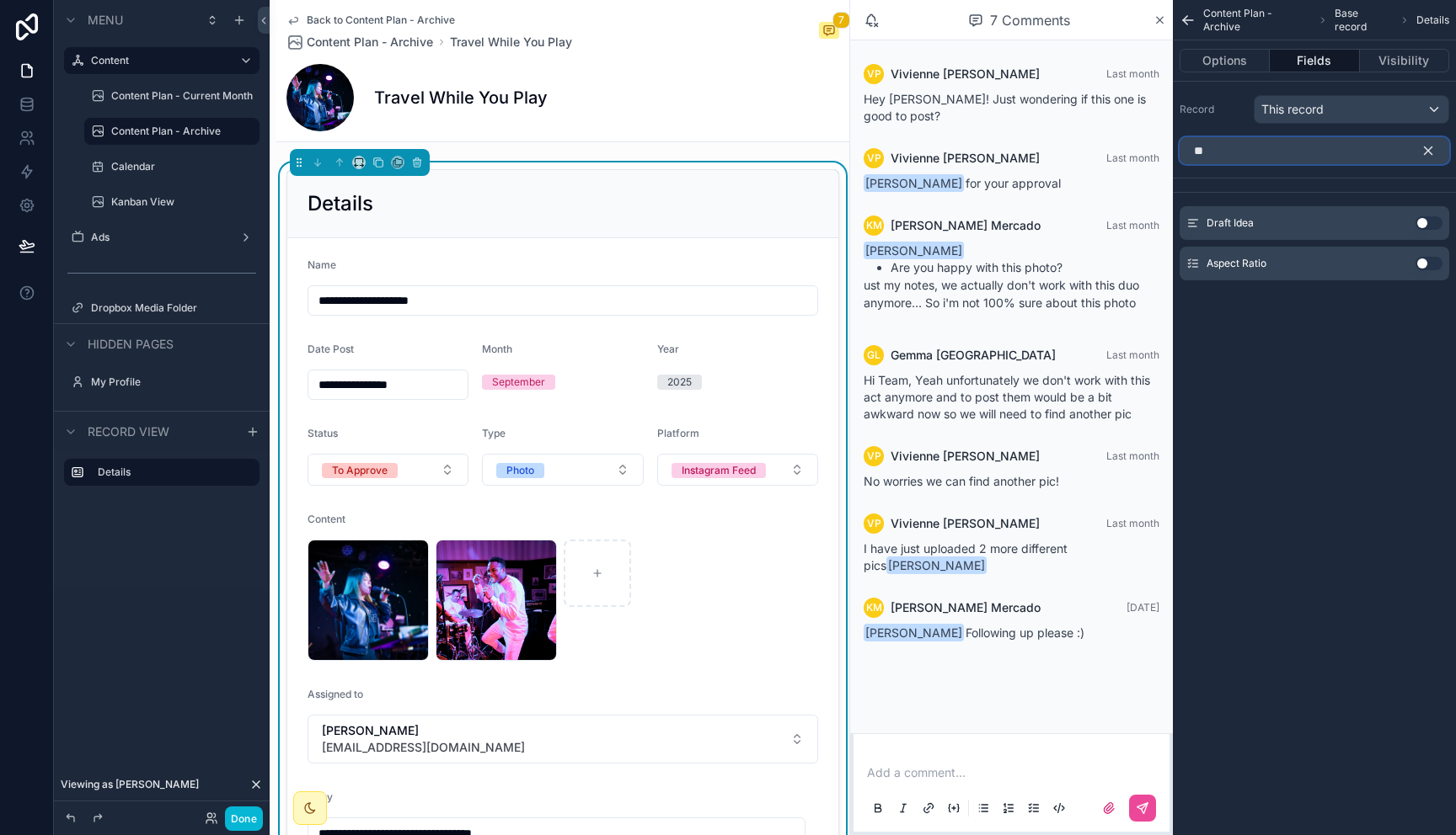
type input "**"
click at [1428, 262] on button "Use setting" at bounding box center [1429, 263] width 27 height 14
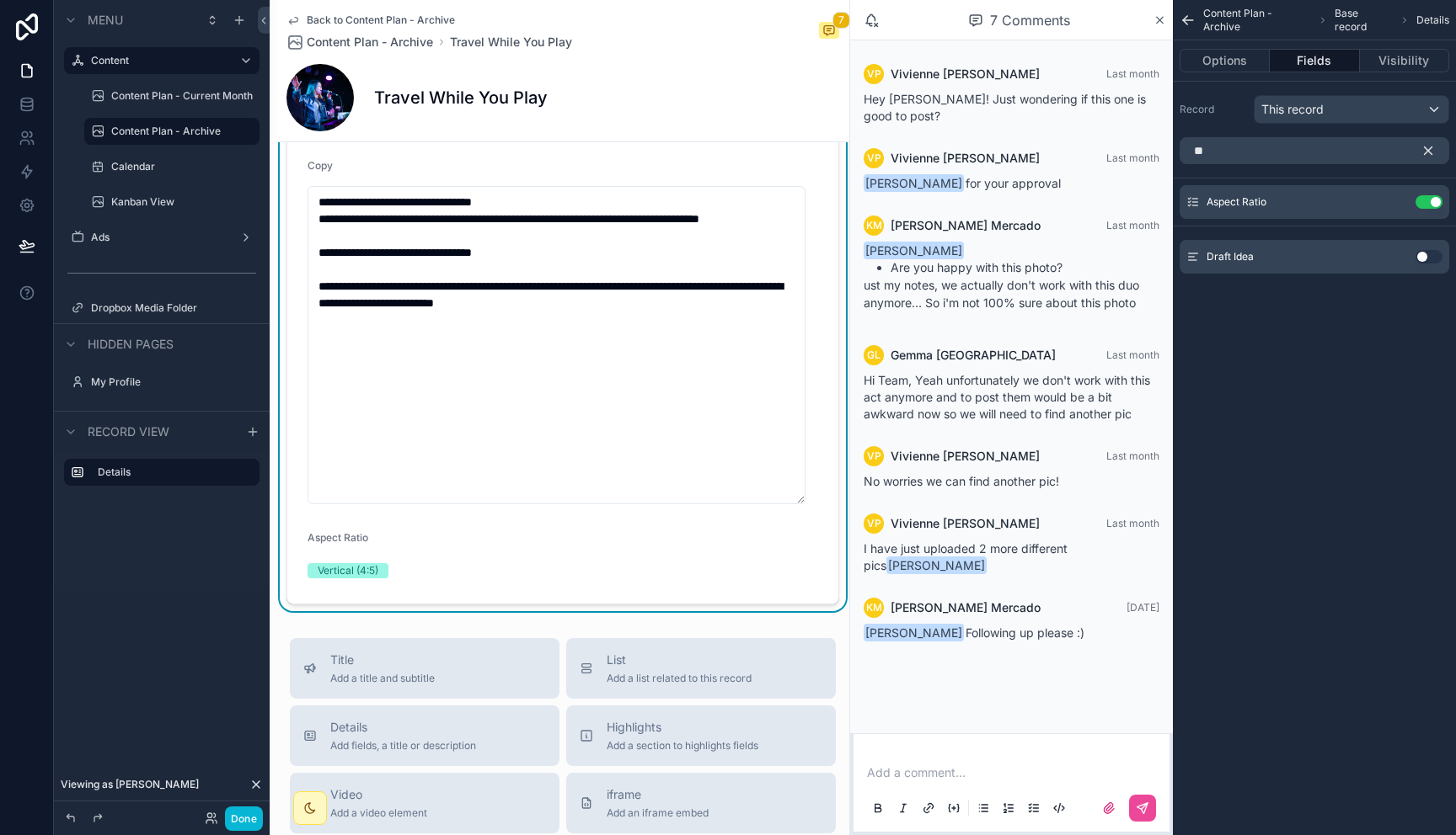
scroll to position [753, 0]
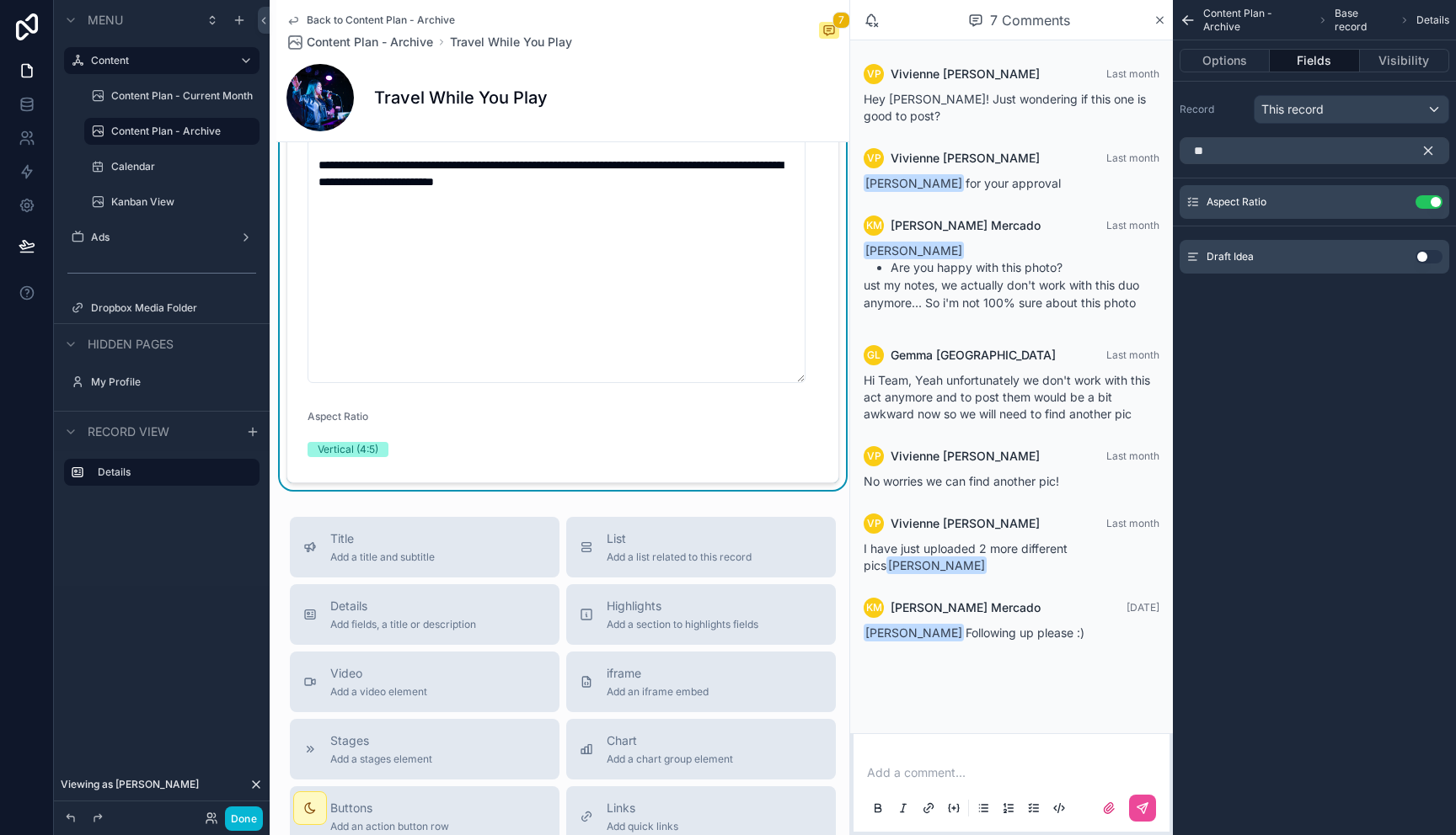
click at [1430, 155] on icon "scrollable content" at bounding box center [1428, 151] width 15 height 15
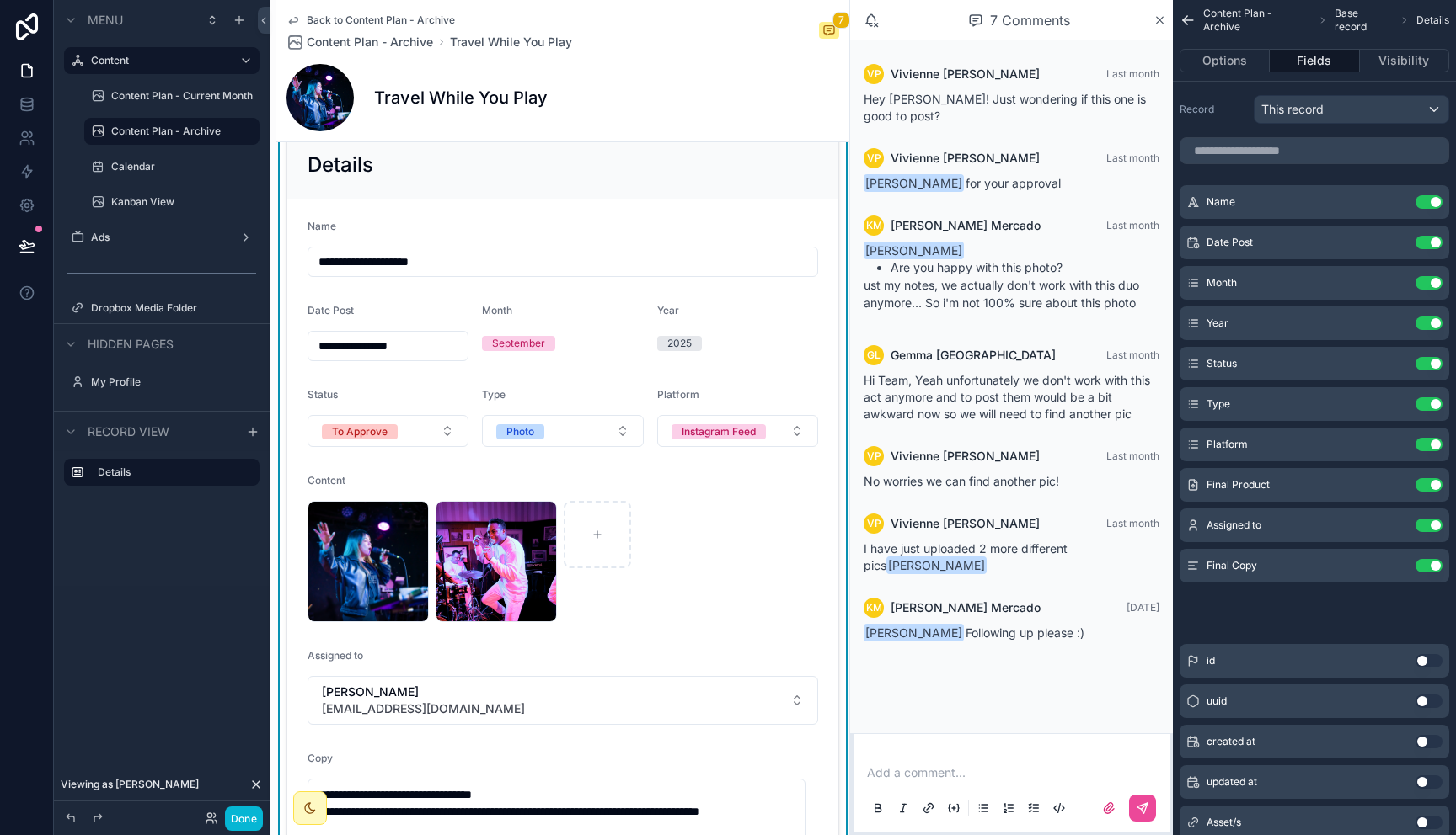
scroll to position [0, 0]
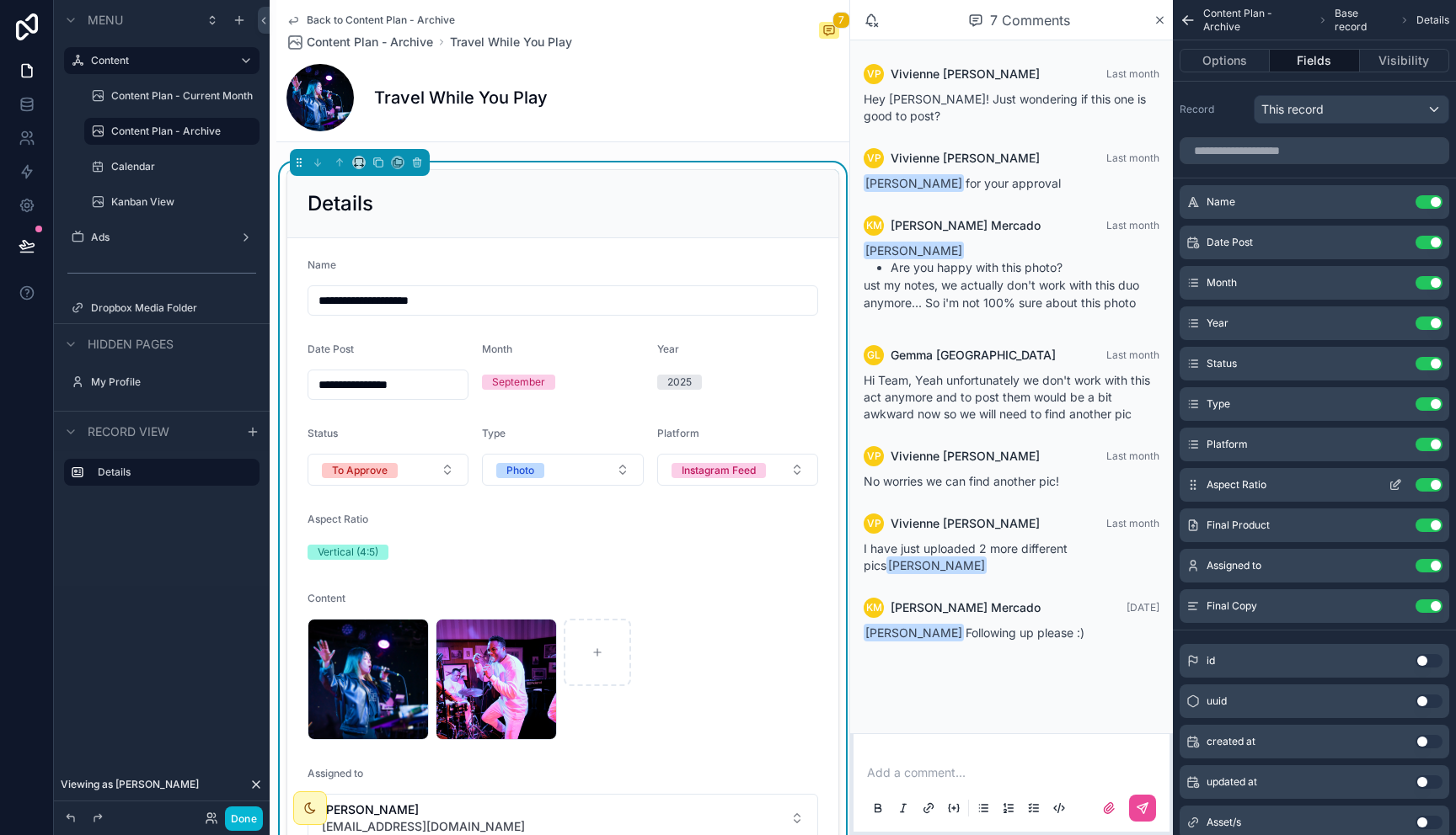
click at [1393, 483] on icon "scrollable content" at bounding box center [1395, 485] width 14 height 14
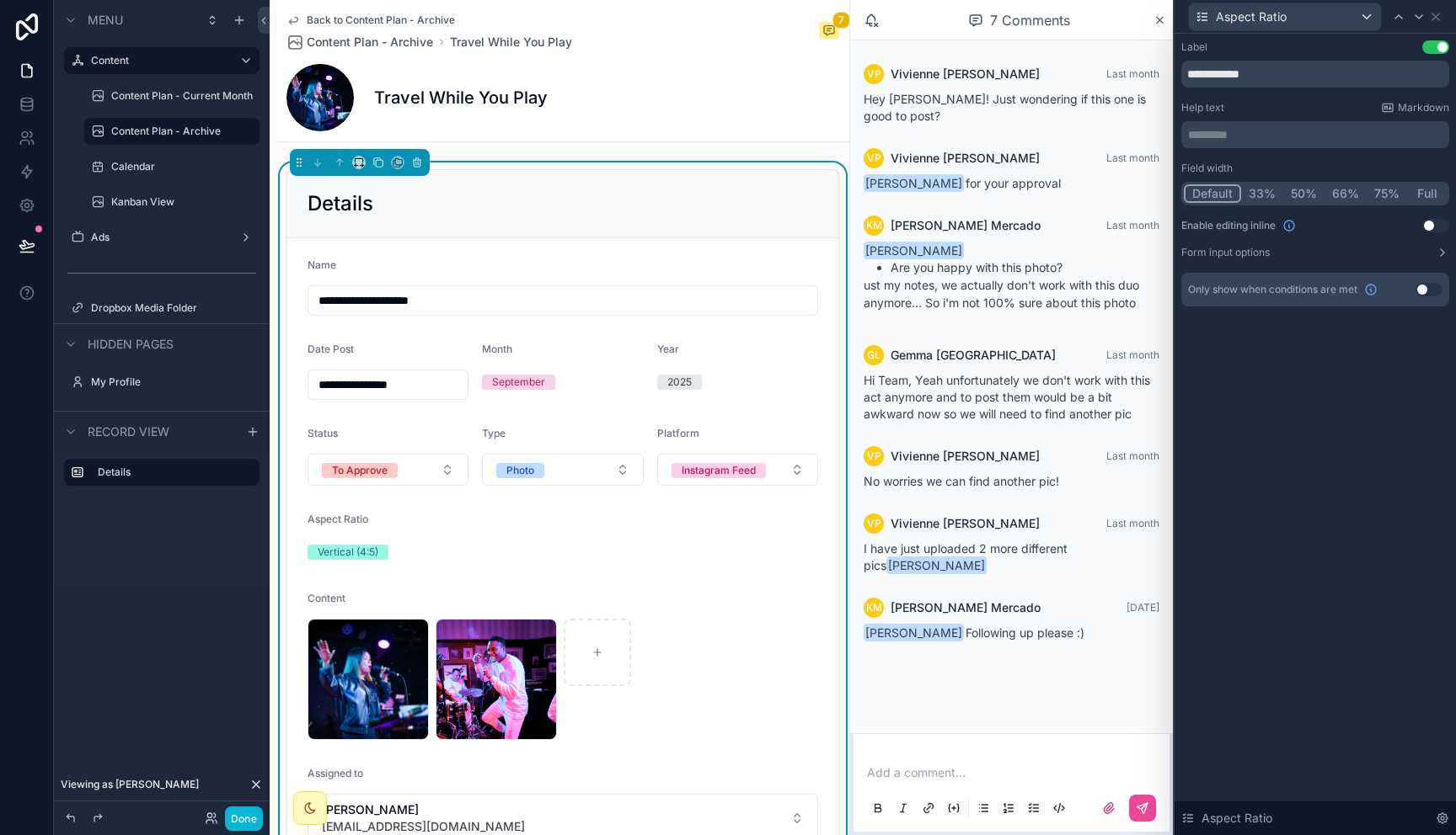
click at [1304, 195] on button "50%" at bounding box center [1303, 194] width 42 height 18
click at [1430, 227] on button "Use setting" at bounding box center [1436, 225] width 27 height 14
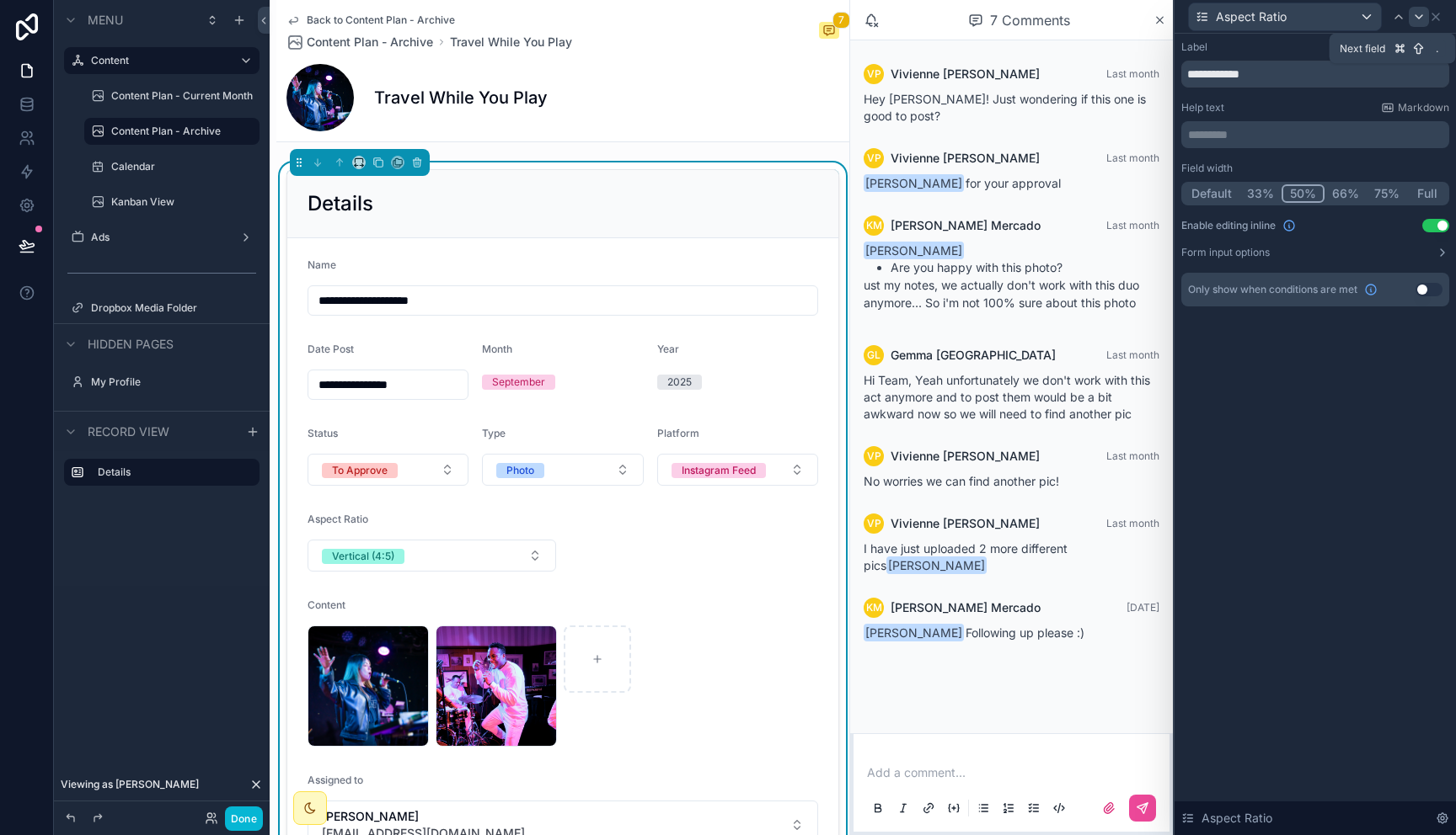
click at [1416, 21] on icon at bounding box center [1419, 16] width 14 height 14
click at [1298, 191] on button "50%" at bounding box center [1302, 194] width 42 height 18
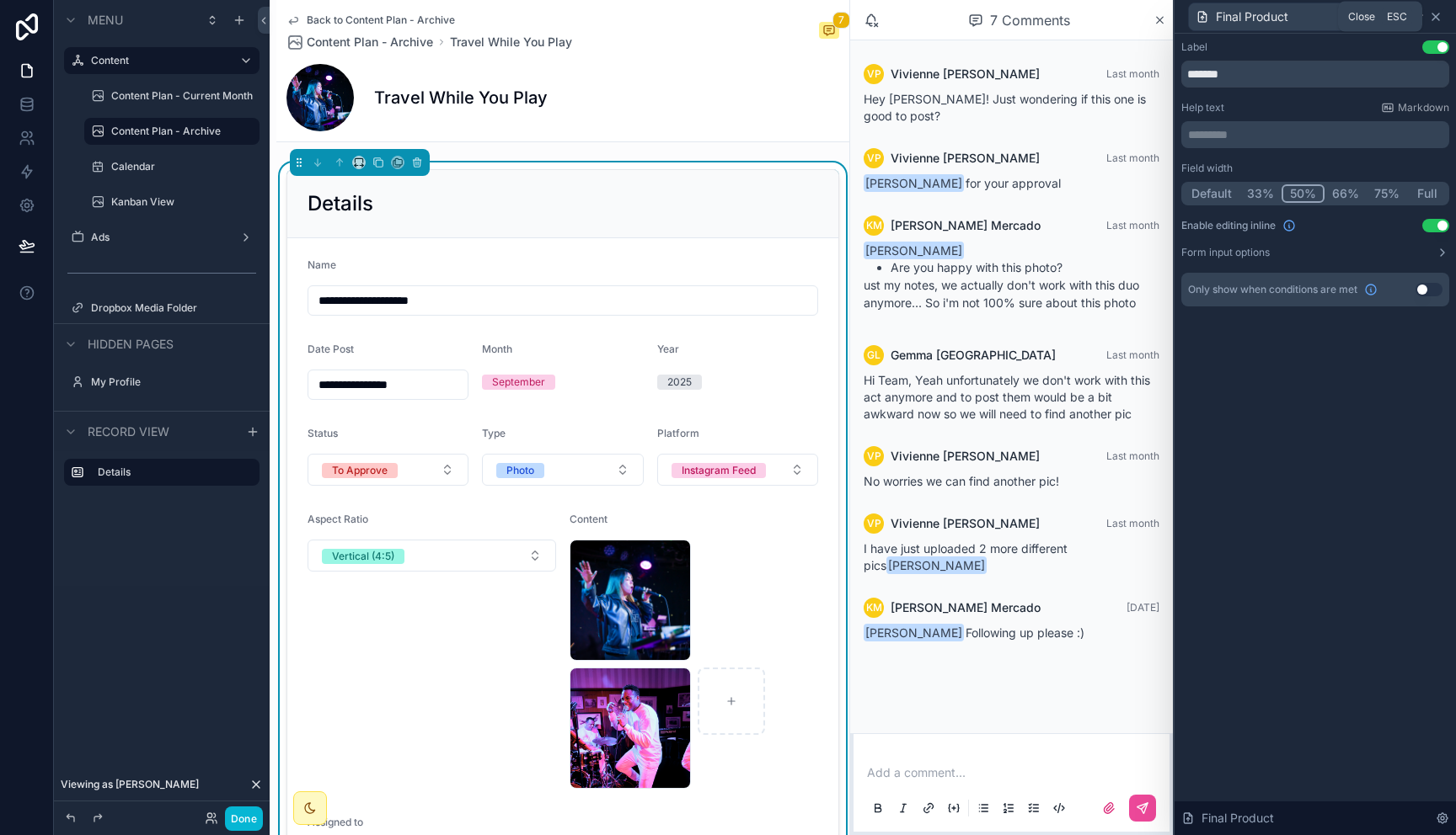
click at [1434, 14] on icon at bounding box center [1436, 16] width 14 height 14
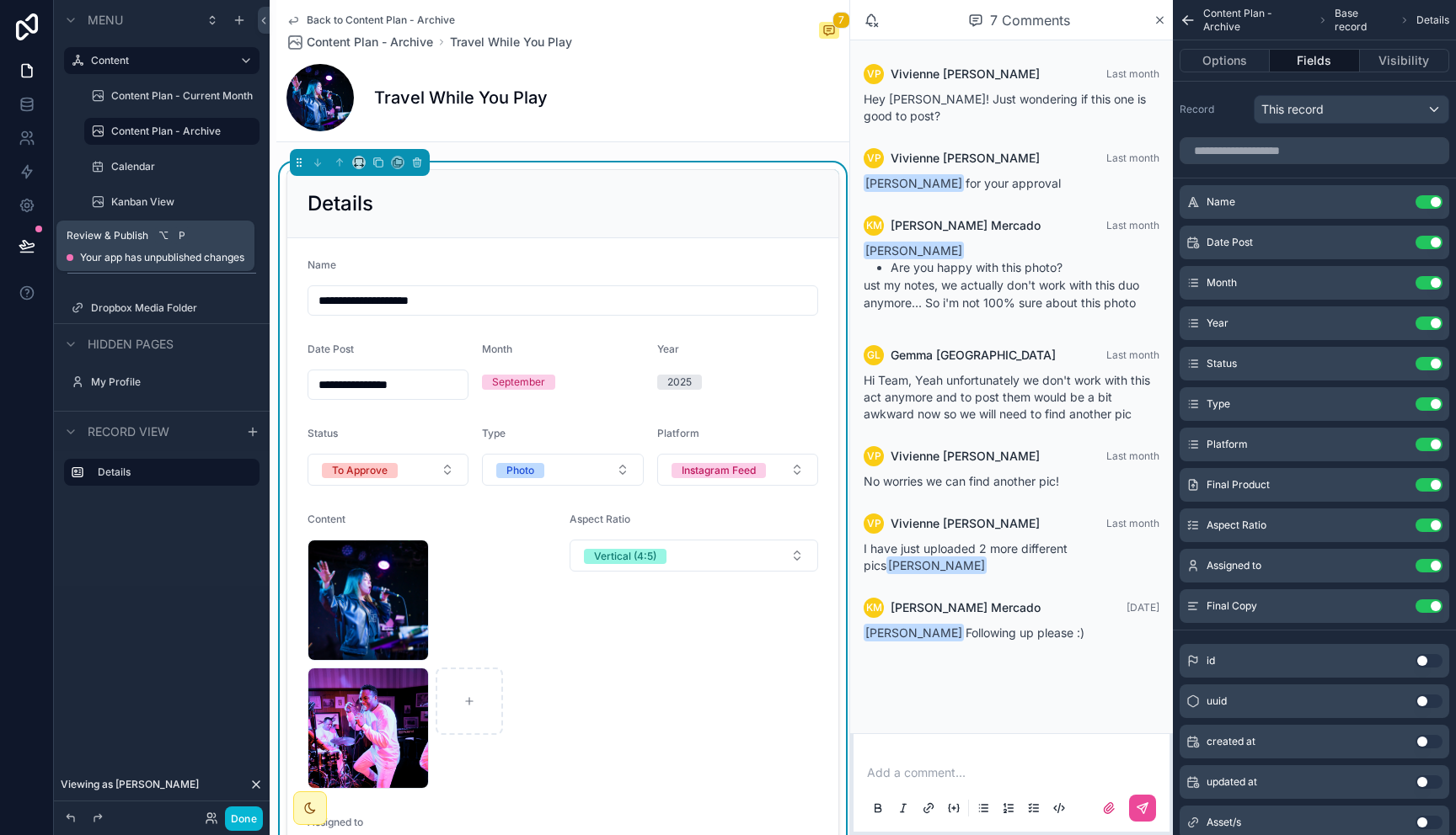
click at [27, 249] on icon at bounding box center [26, 245] width 16 height 16
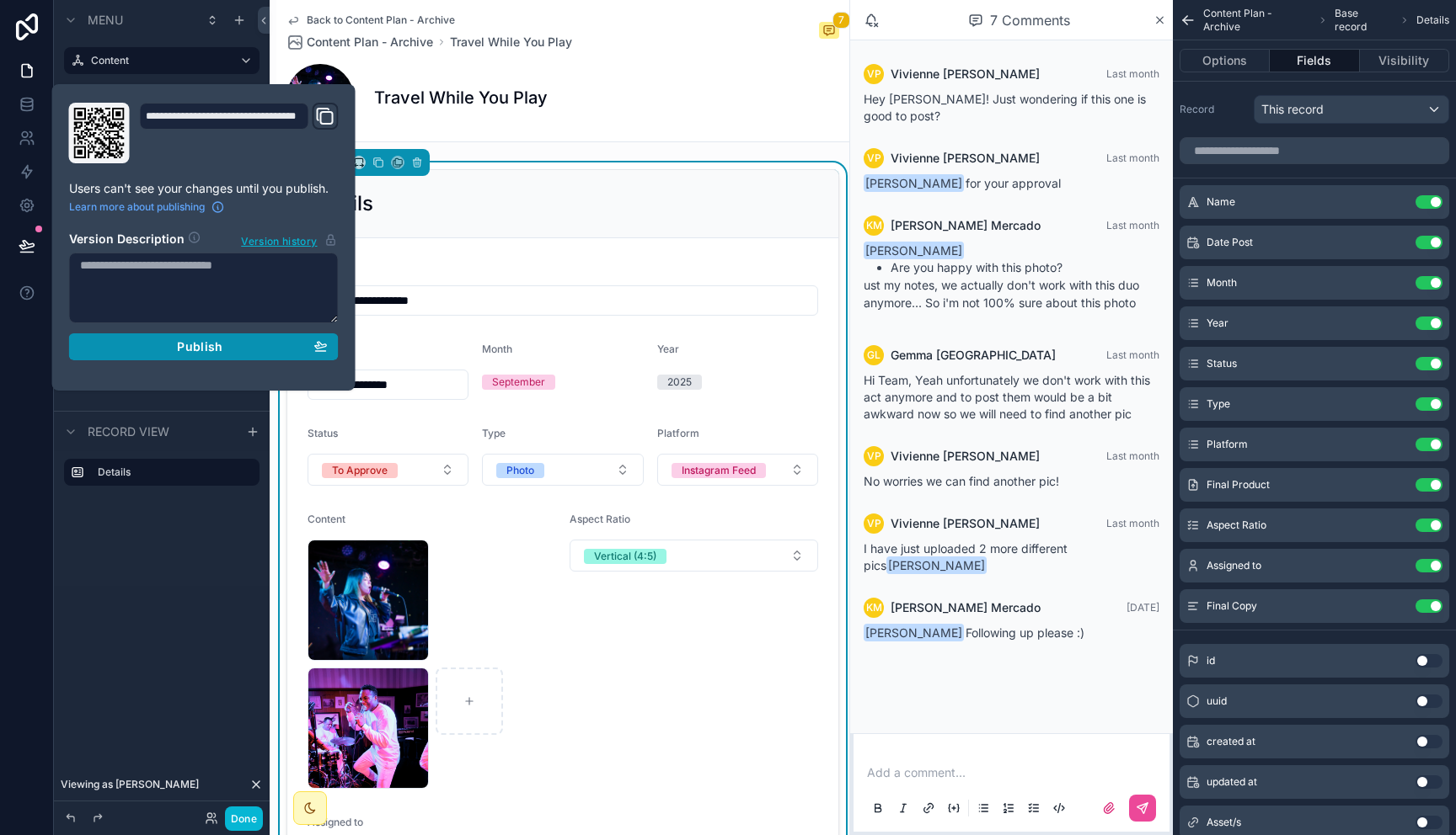
click at [259, 353] on div "Publish" at bounding box center [204, 347] width 248 height 15
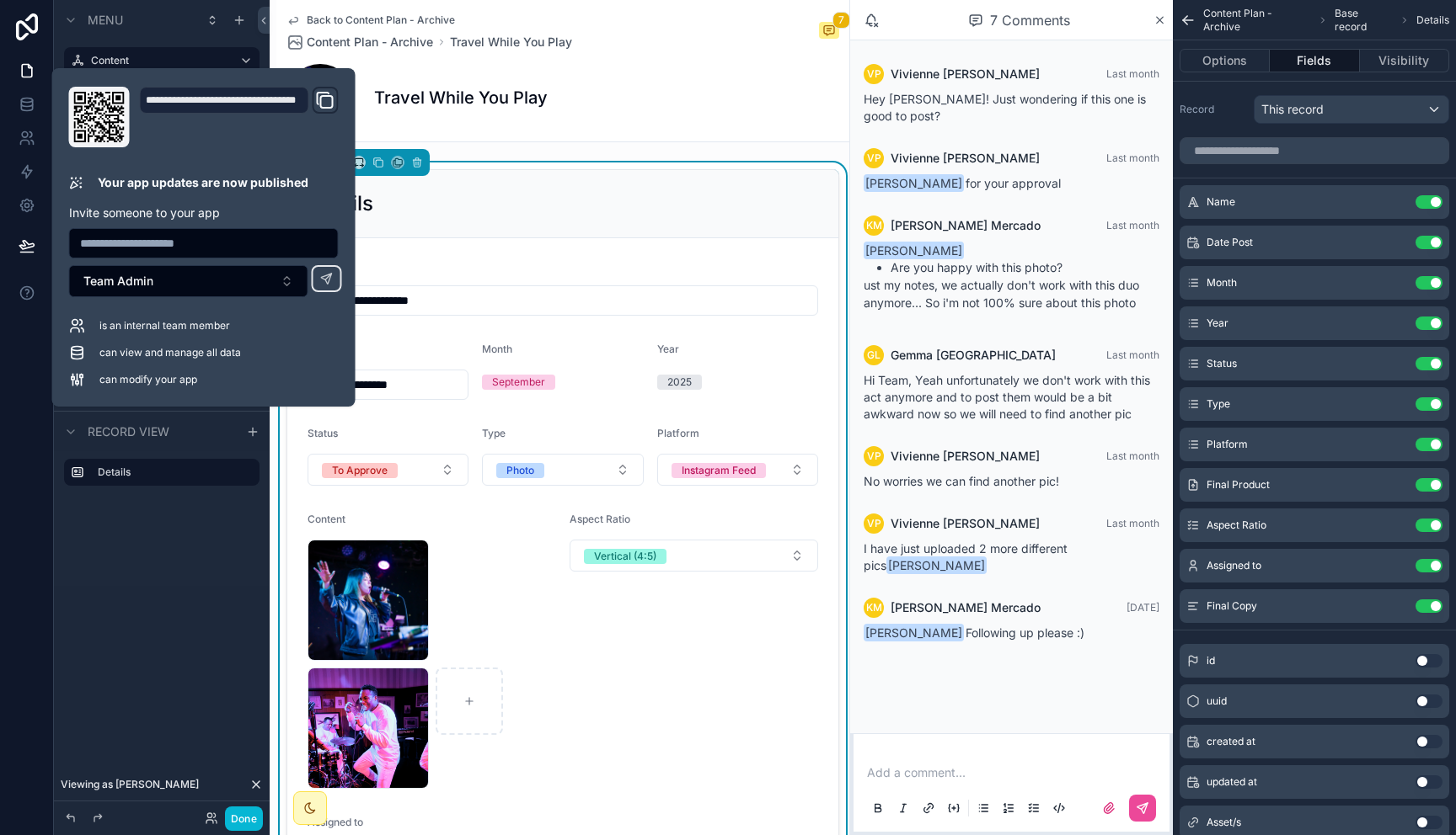
click at [185, 632] on div "Menu Content Content Plan - Current Month Content Plan - Archive Calendar Kanba…" at bounding box center [162, 326] width 216 height 653
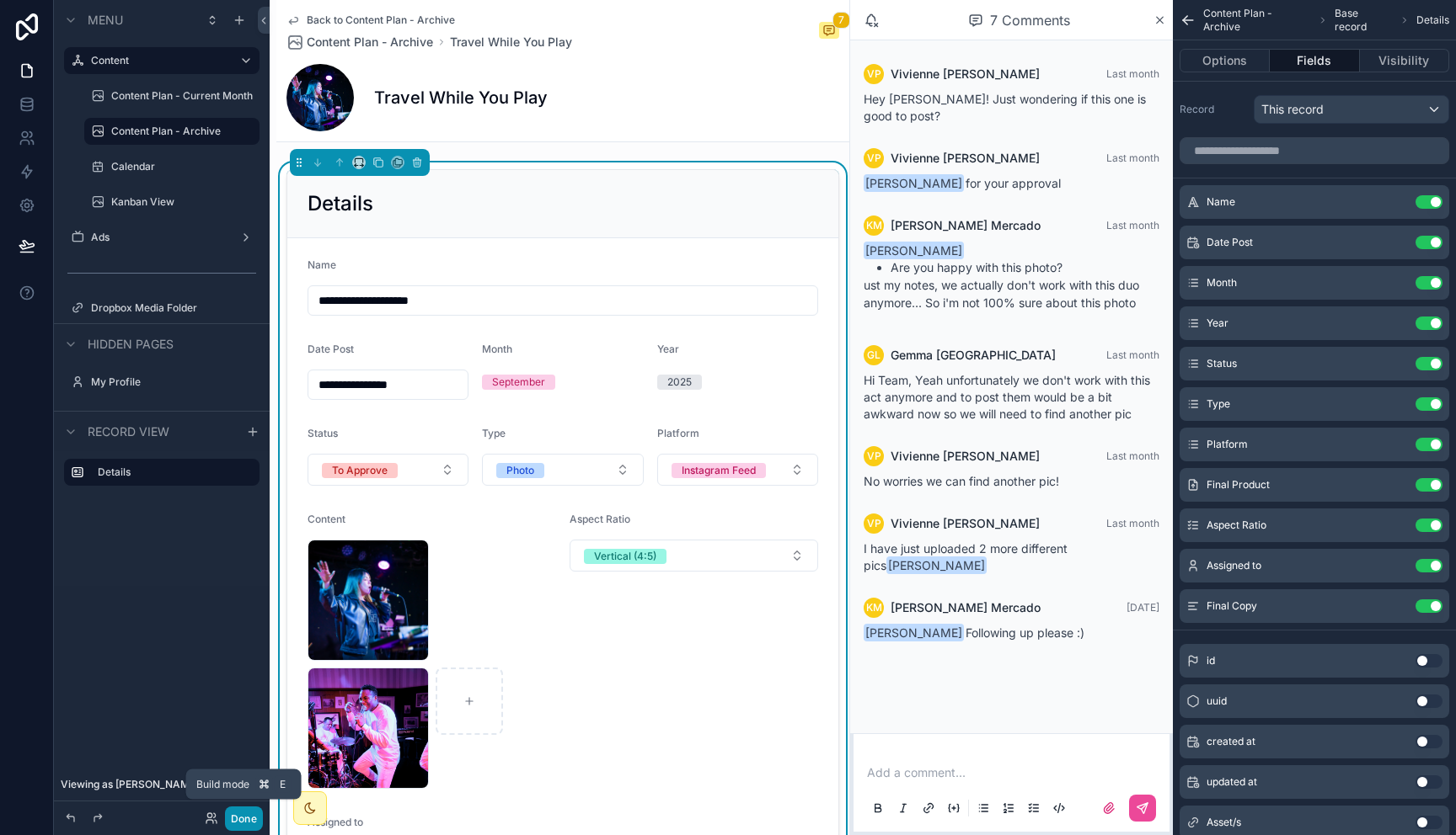
click at [240, 822] on button "Done" at bounding box center [243, 819] width 38 height 24
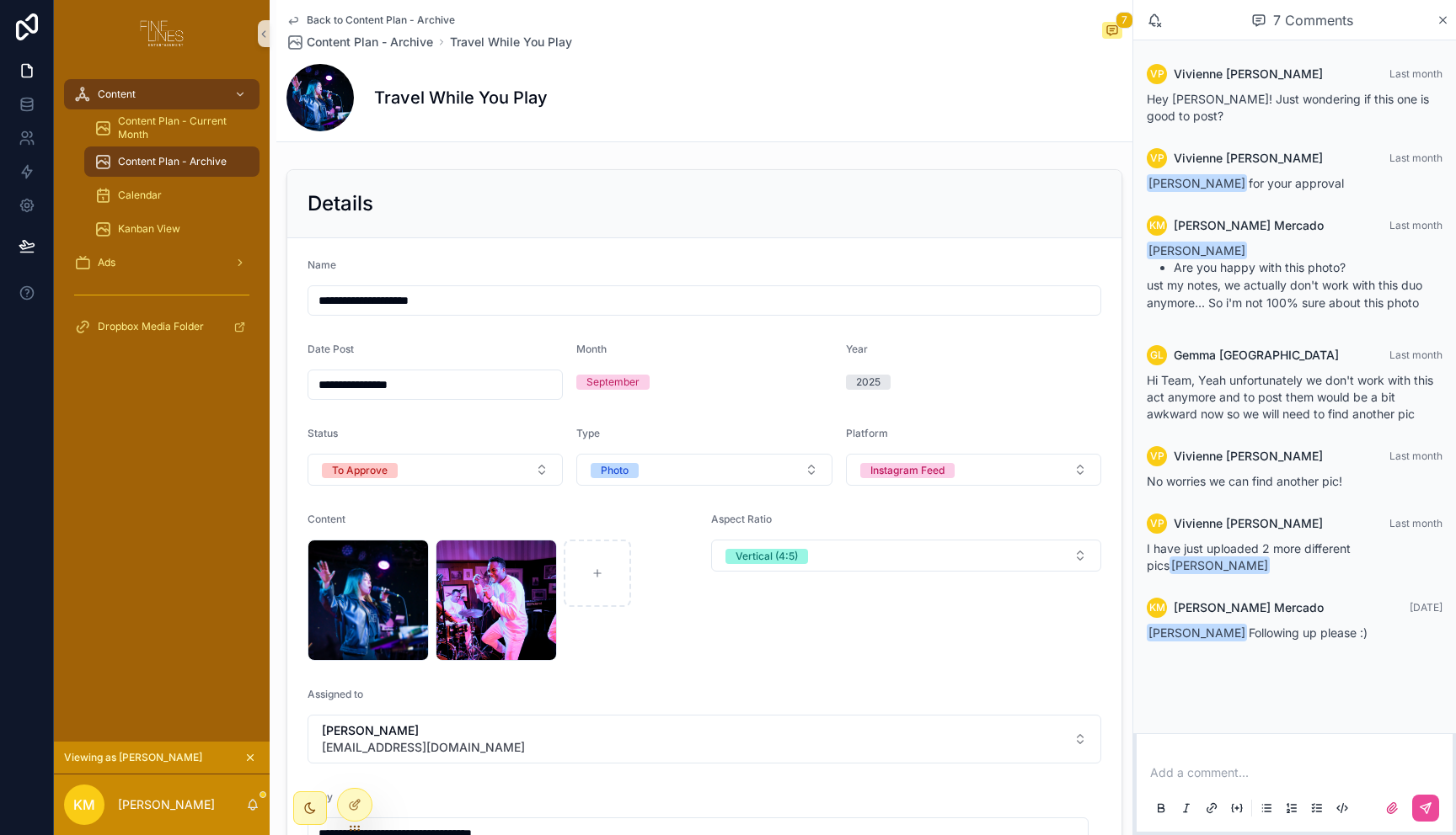
scroll to position [385, 0]
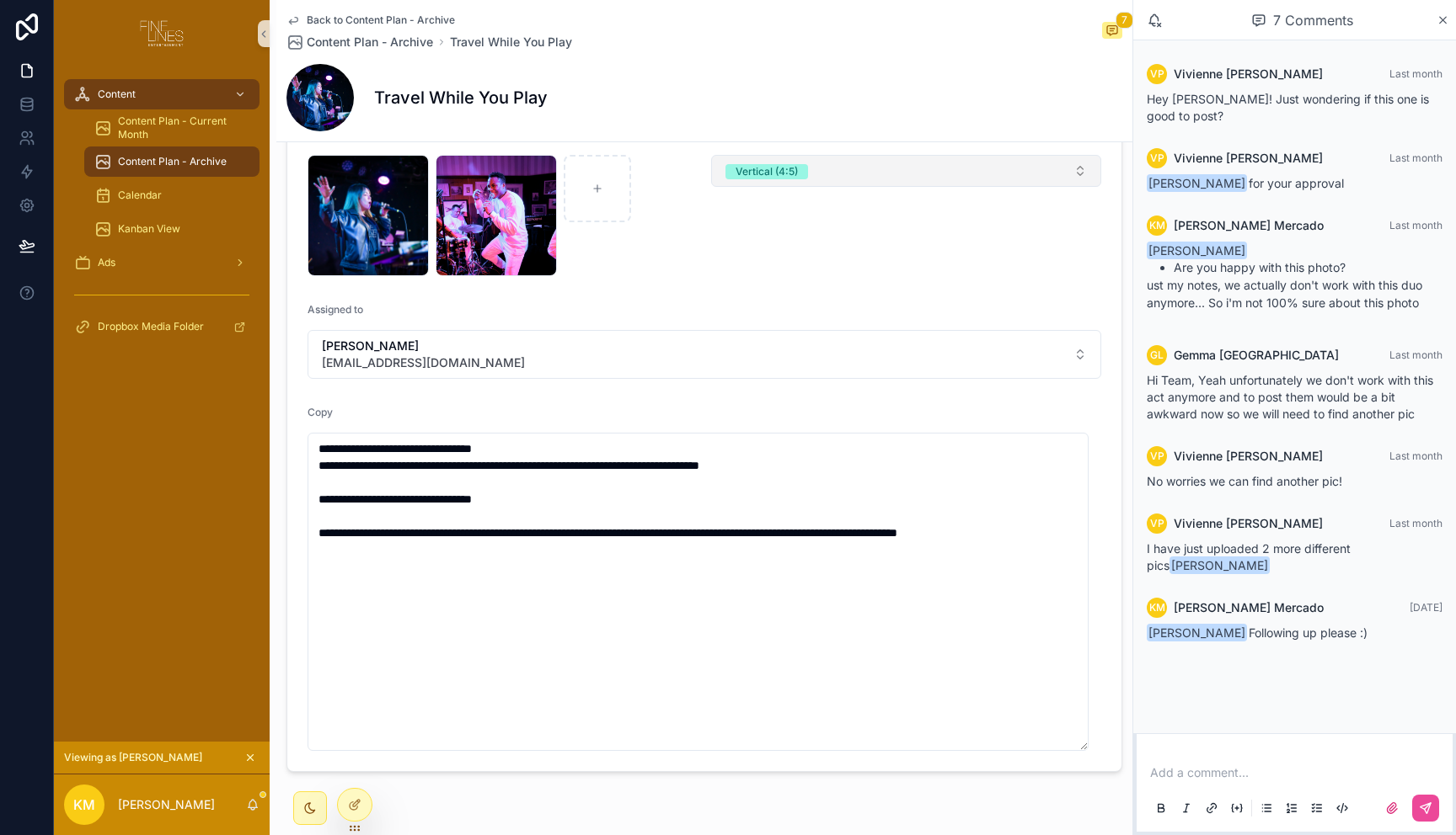
click at [872, 173] on button "Vertical (4:5)" at bounding box center [905, 170] width 390 height 32
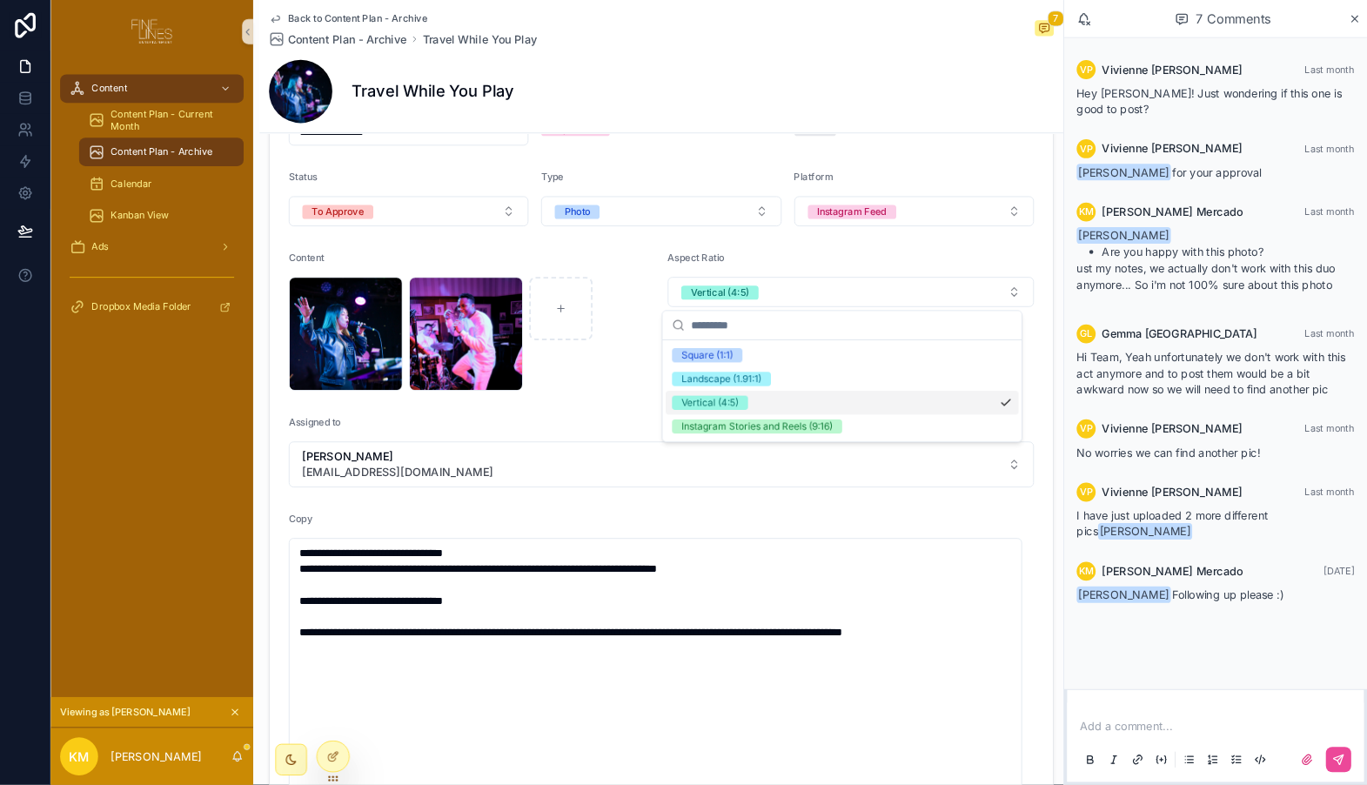
scroll to position [129, 0]
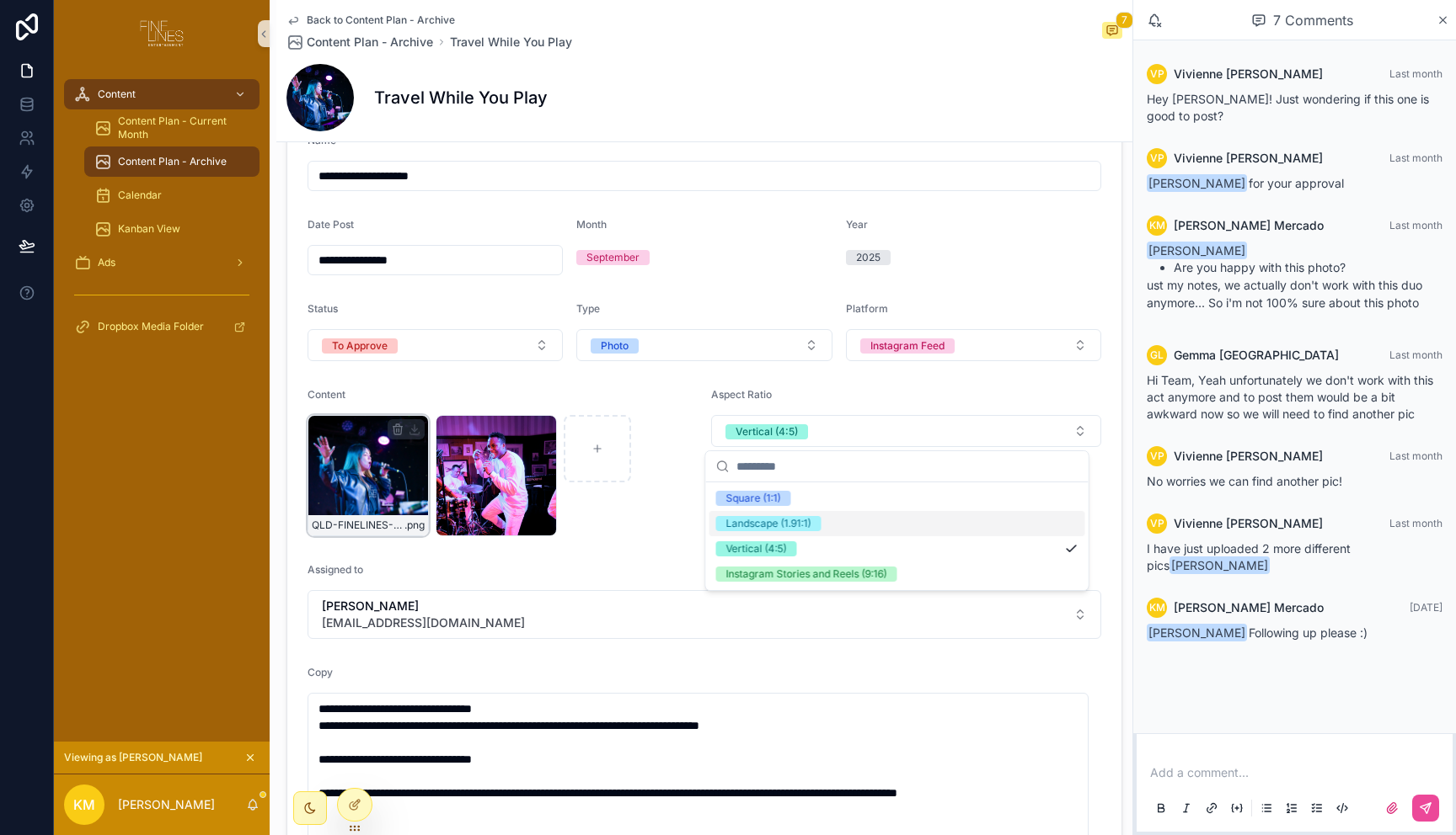
click at [330, 470] on div "QLD-FINELINES-50 .png" at bounding box center [368, 475] width 121 height 121
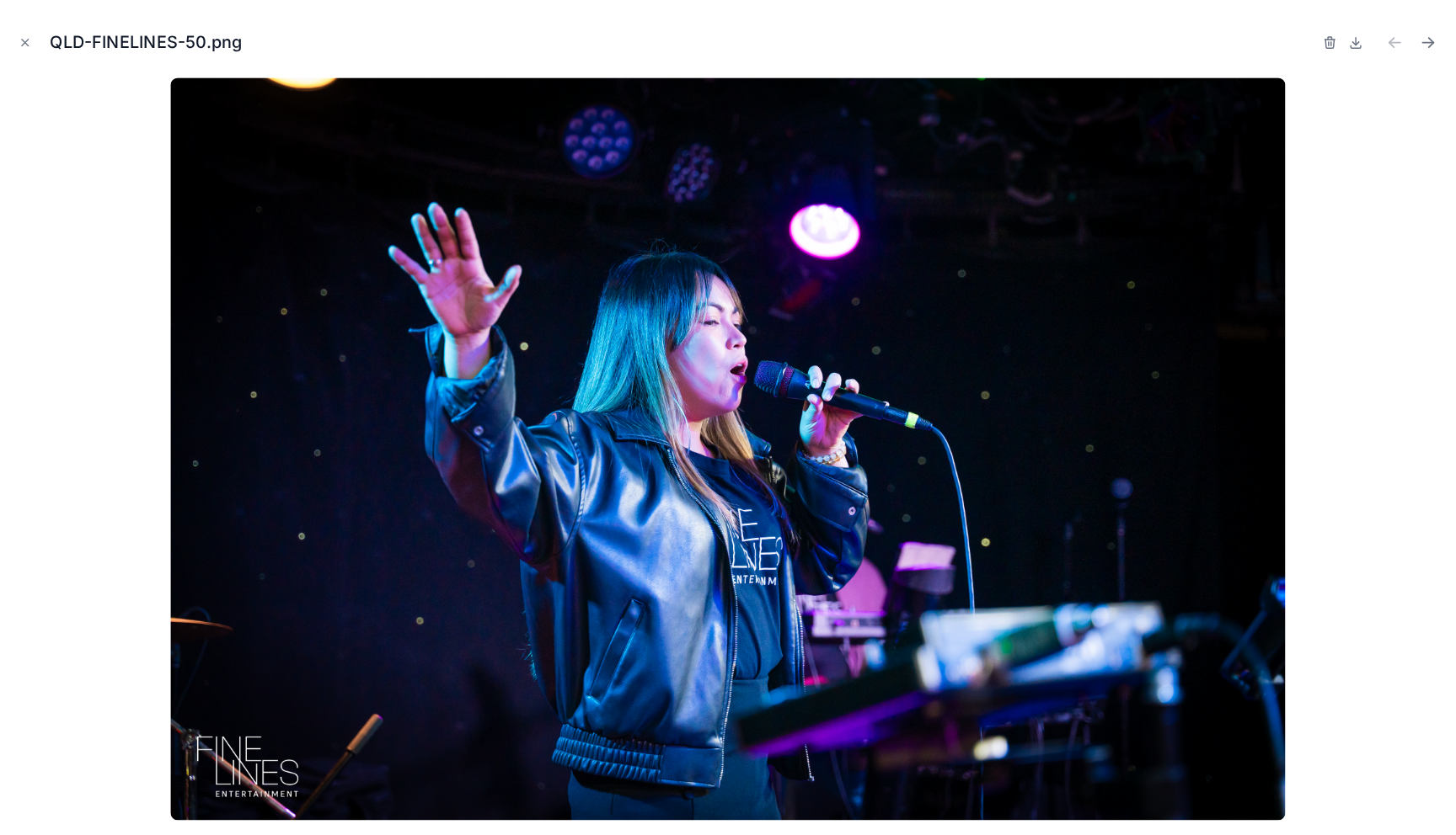
scroll to position [125, 0]
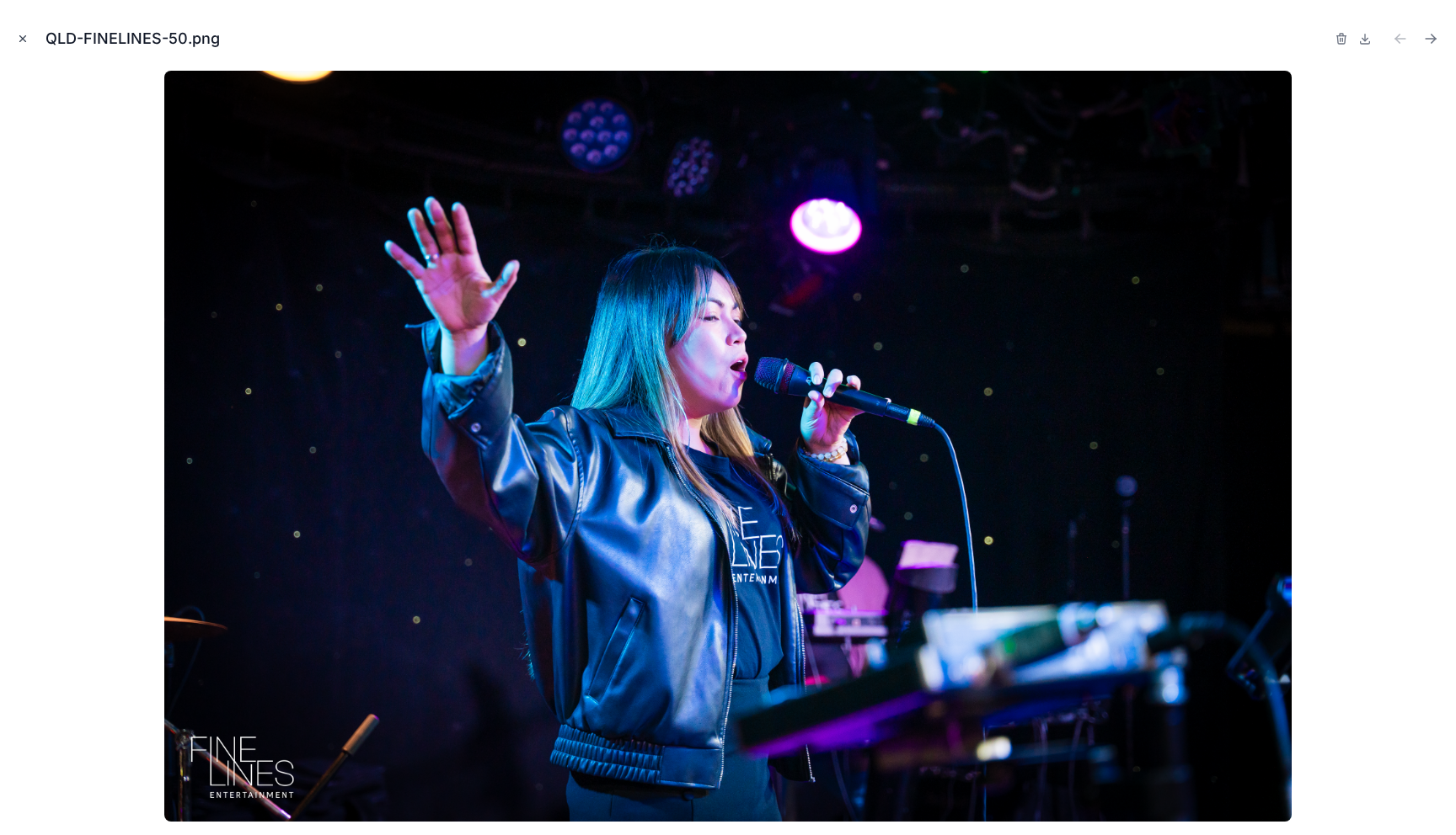
click at [25, 42] on icon "Close modal" at bounding box center [23, 39] width 6 height 6
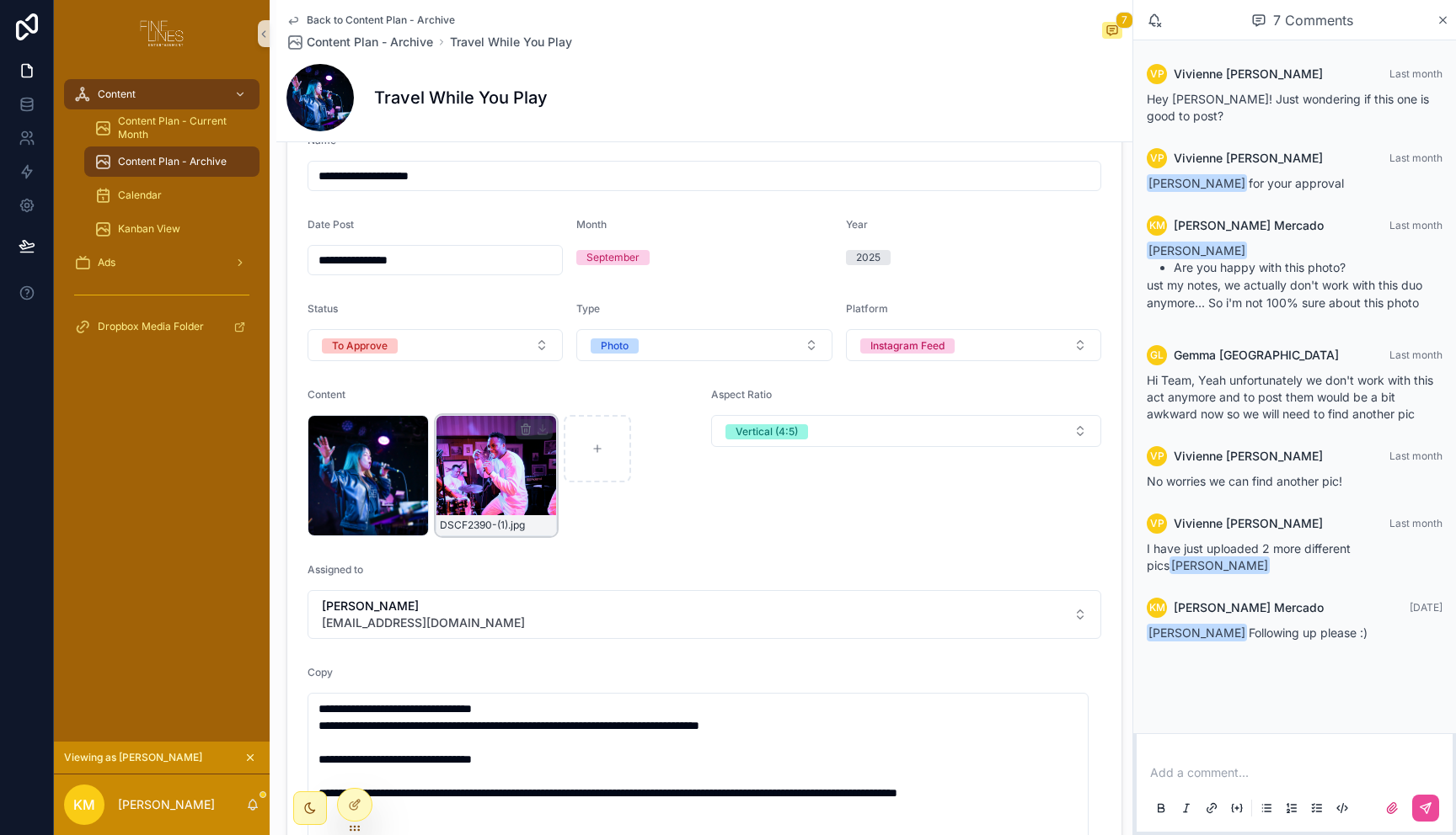
click at [486, 472] on div "DSCF2390-(1) .jpg" at bounding box center [496, 475] width 121 height 121
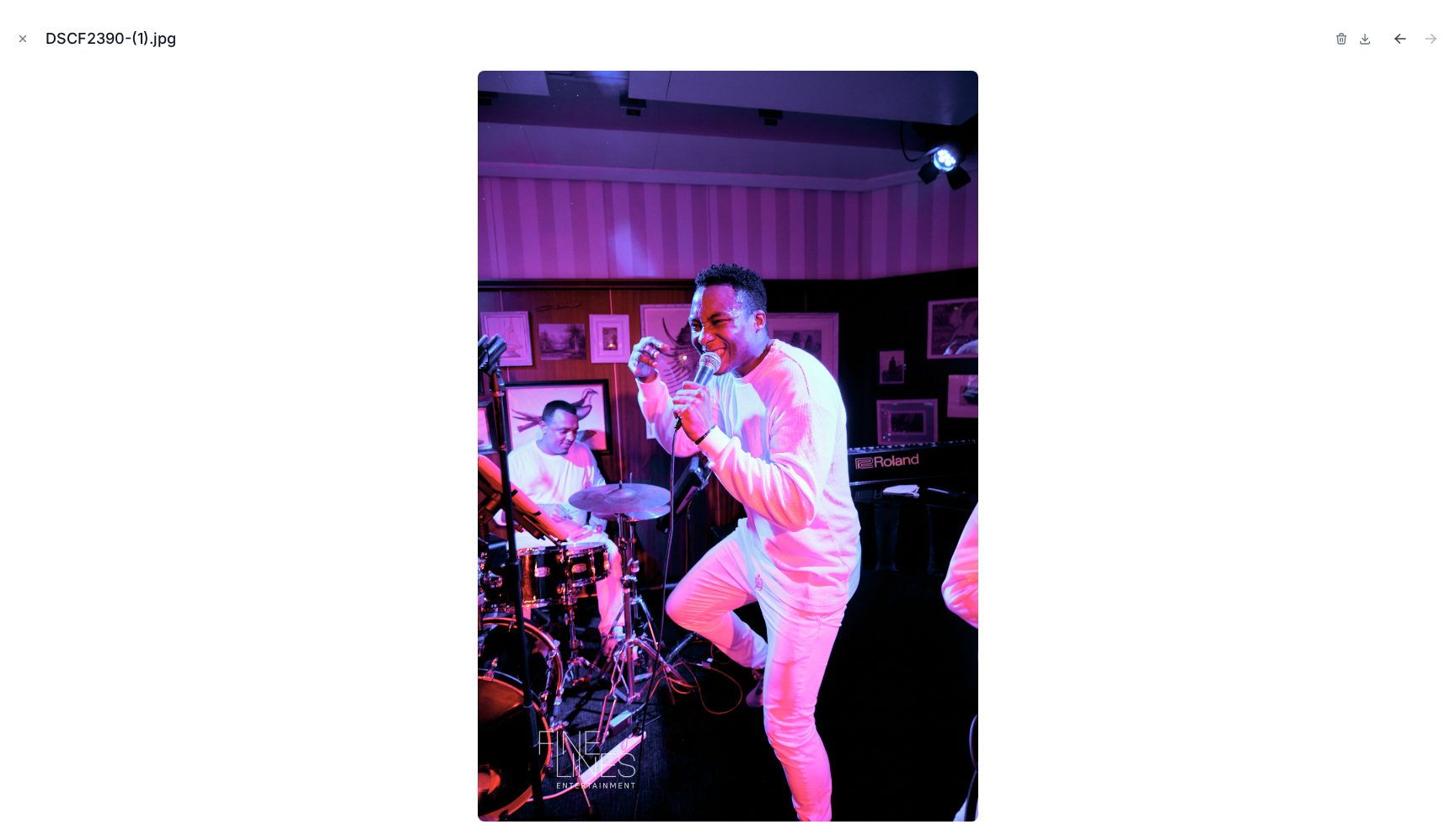
click at [1400, 37] on icon "Previous file" at bounding box center [1400, 38] width 16 height 16
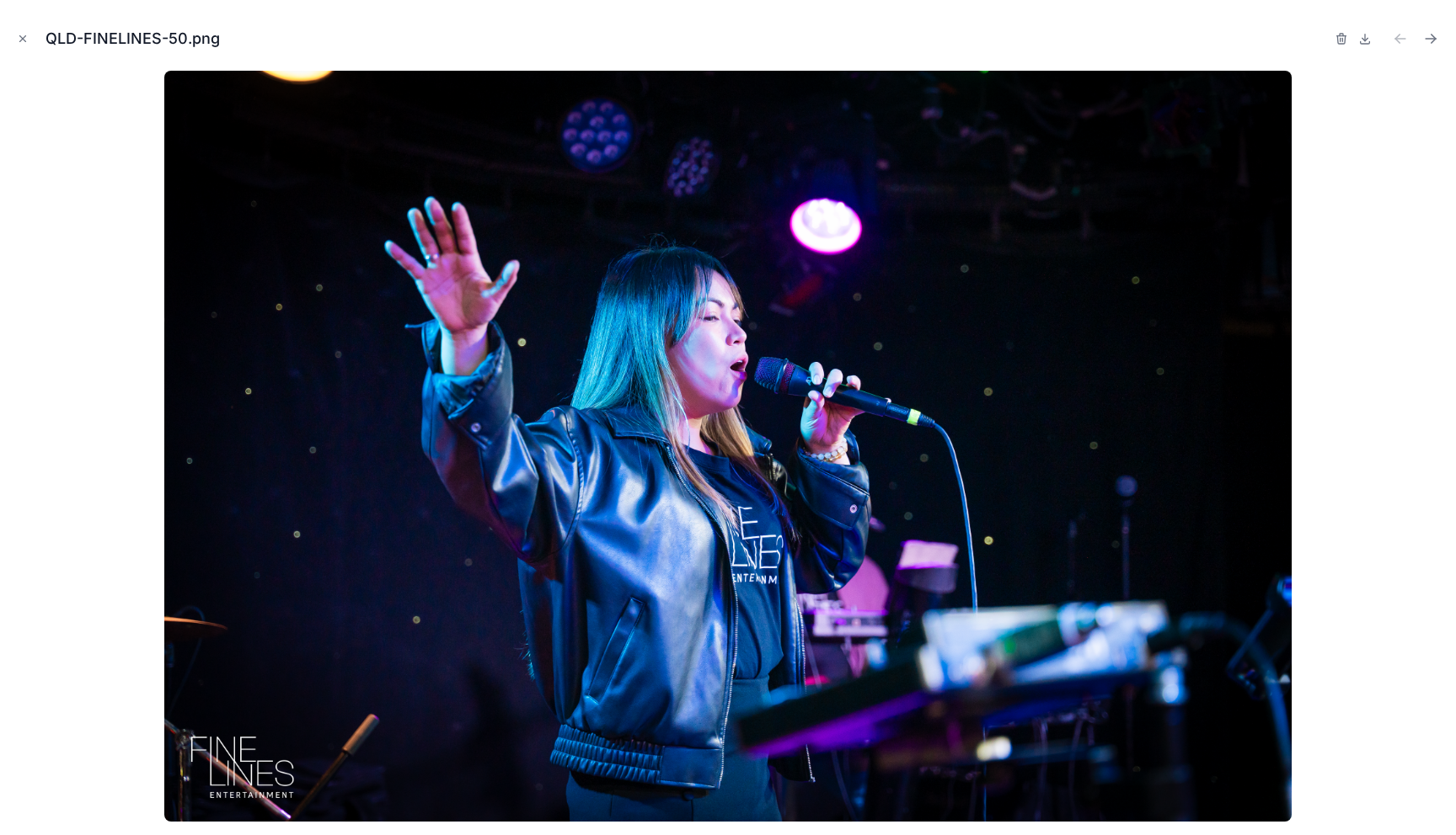
click at [239, 775] on img at bounding box center [728, 446] width 1127 height 751
click at [1368, 40] on icon at bounding box center [1365, 39] width 14 height 14
click at [1432, 36] on icon "Next file" at bounding box center [1430, 38] width 16 height 16
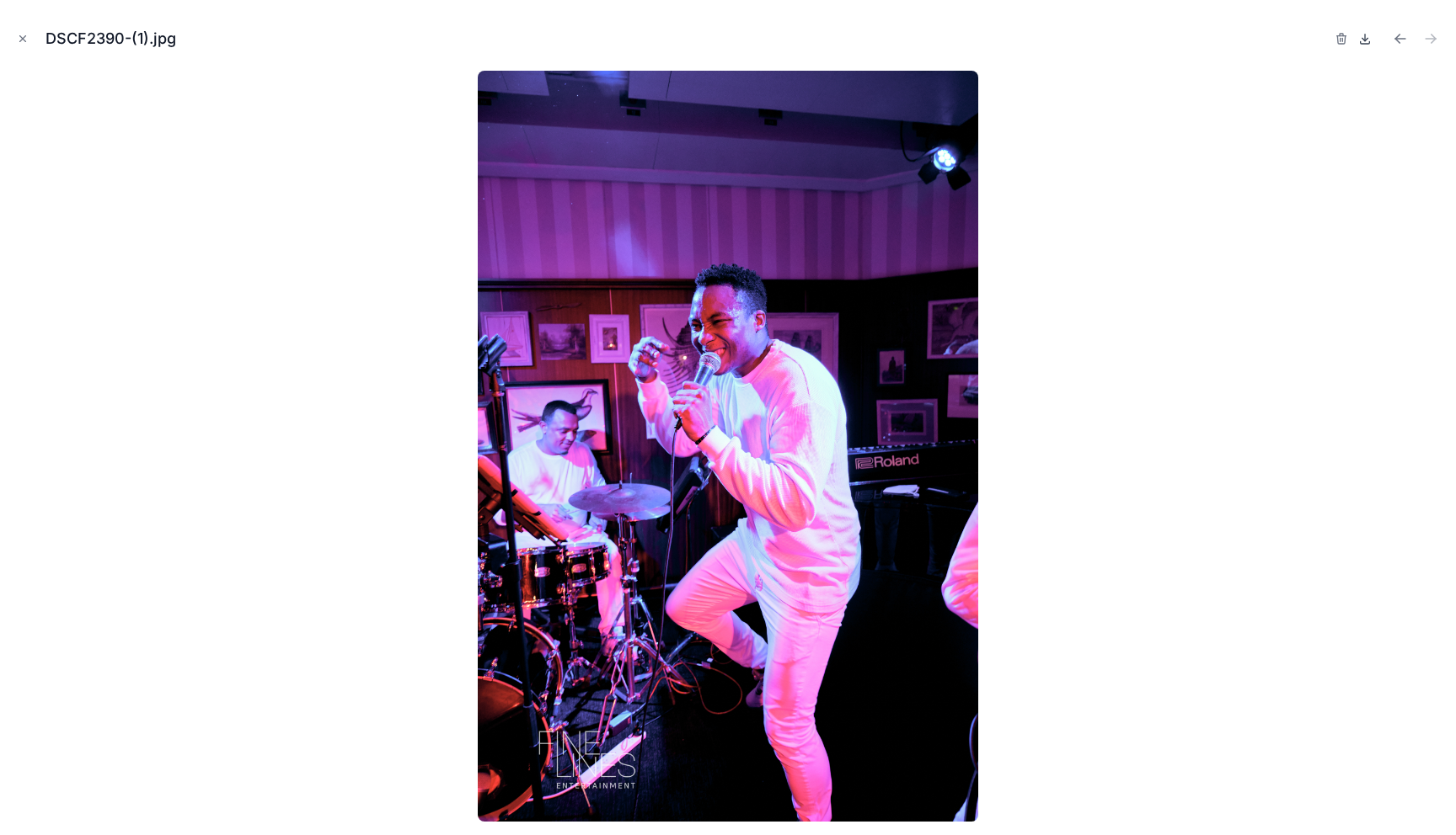
click at [1365, 40] on icon at bounding box center [1365, 38] width 0 height 7
click at [21, 39] on icon "Close modal" at bounding box center [22, 39] width 12 height 12
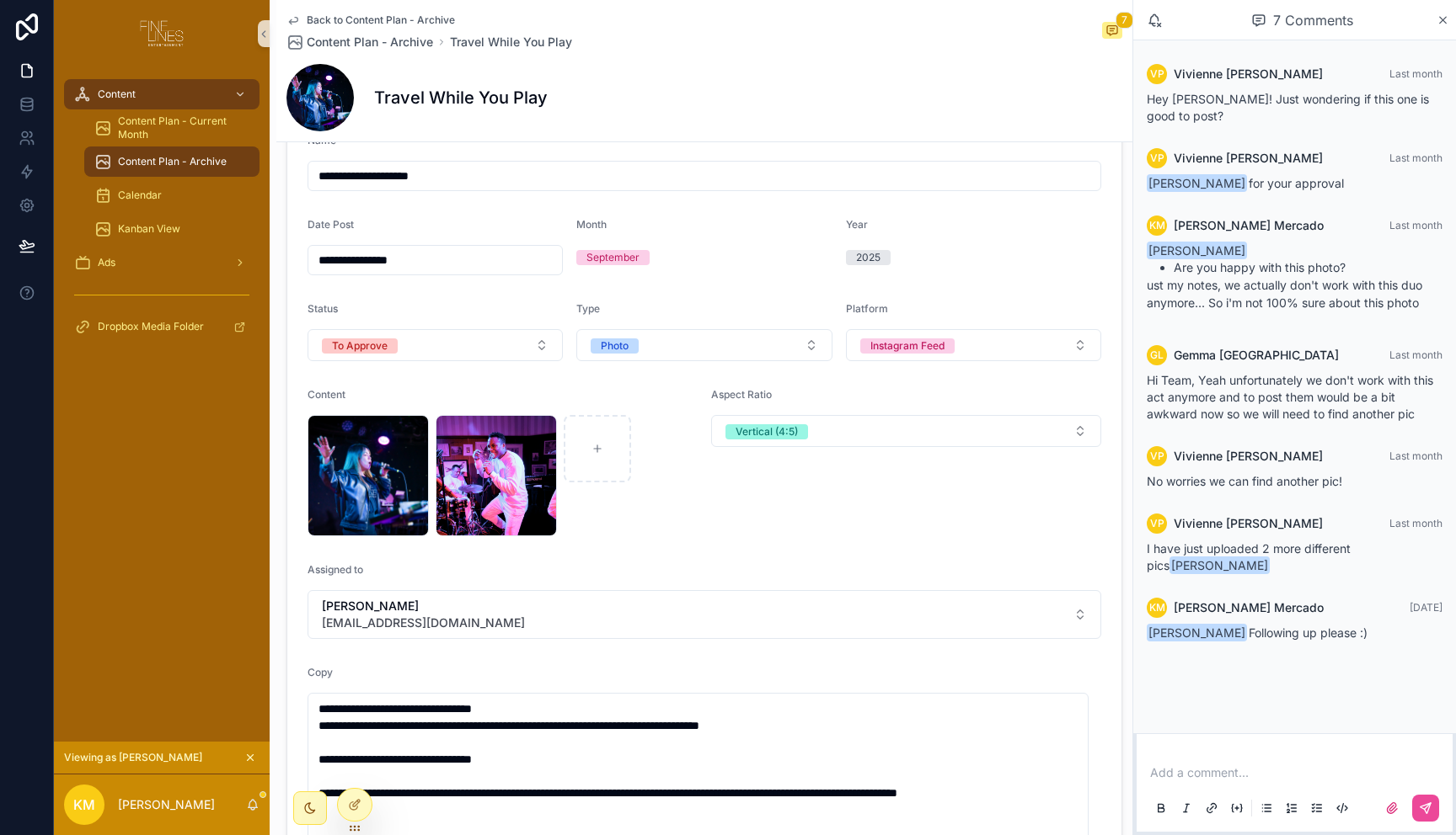
drag, startPoint x: 1063, startPoint y: 114, endPoint x: 1124, endPoint y: 94, distance: 64.2
click at [1062, 113] on div "Travel While You Play" at bounding box center [704, 98] width 835 height 68
click at [1228, 770] on p "scrollable content" at bounding box center [1297, 772] width 295 height 16
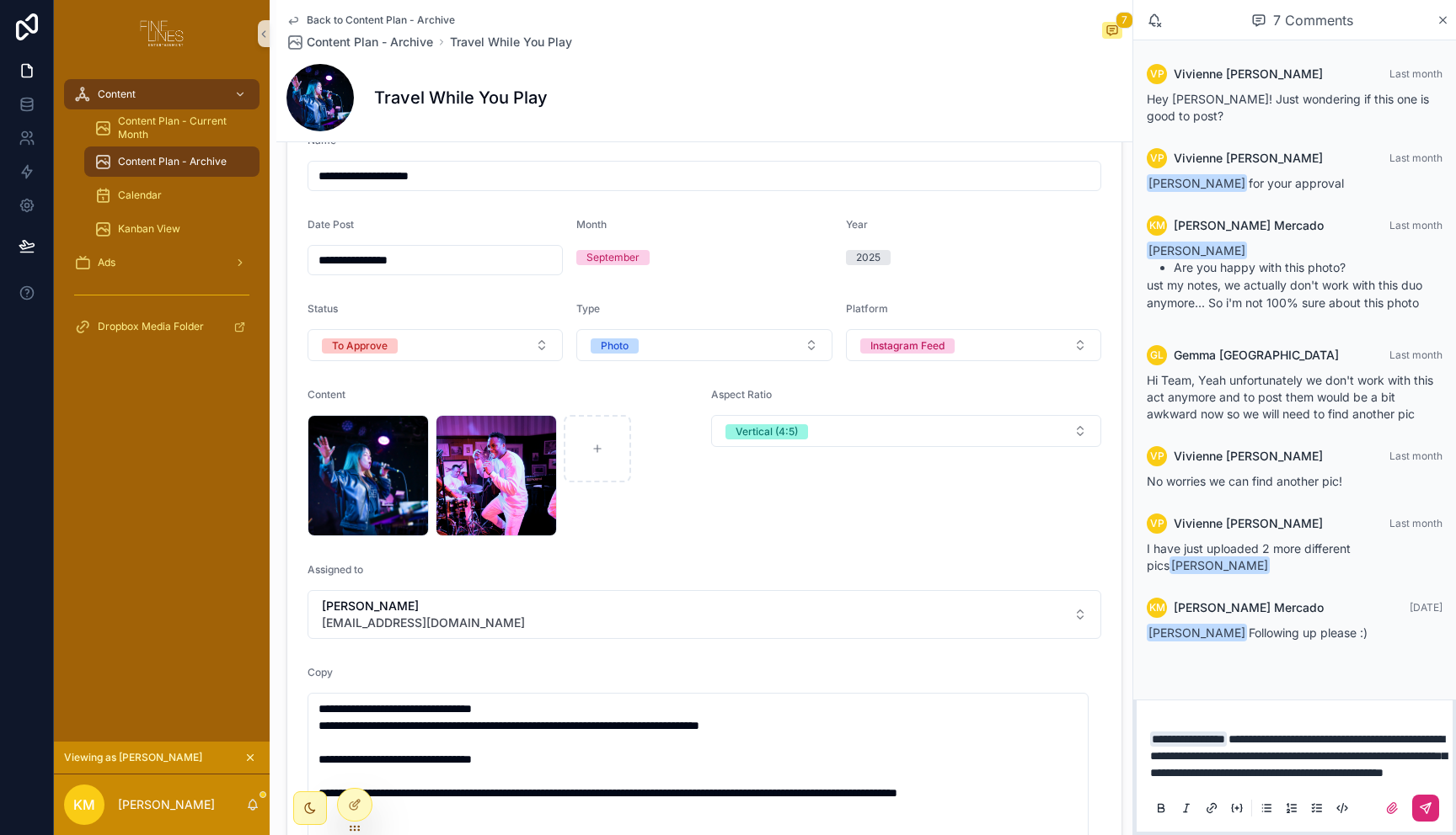
click at [1425, 807] on icon "scrollable content" at bounding box center [1425, 808] width 14 height 14
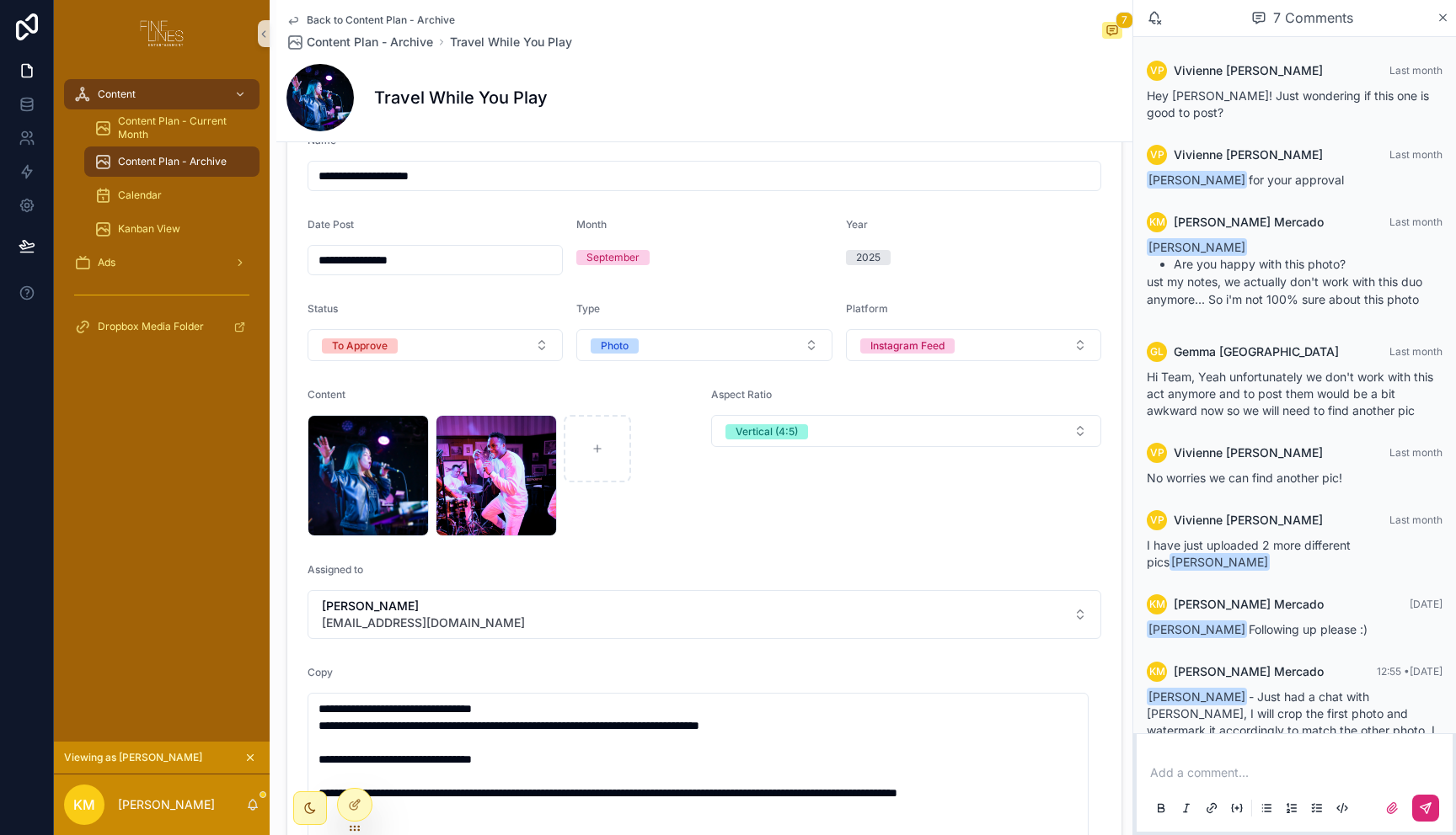
scroll to position [47, 0]
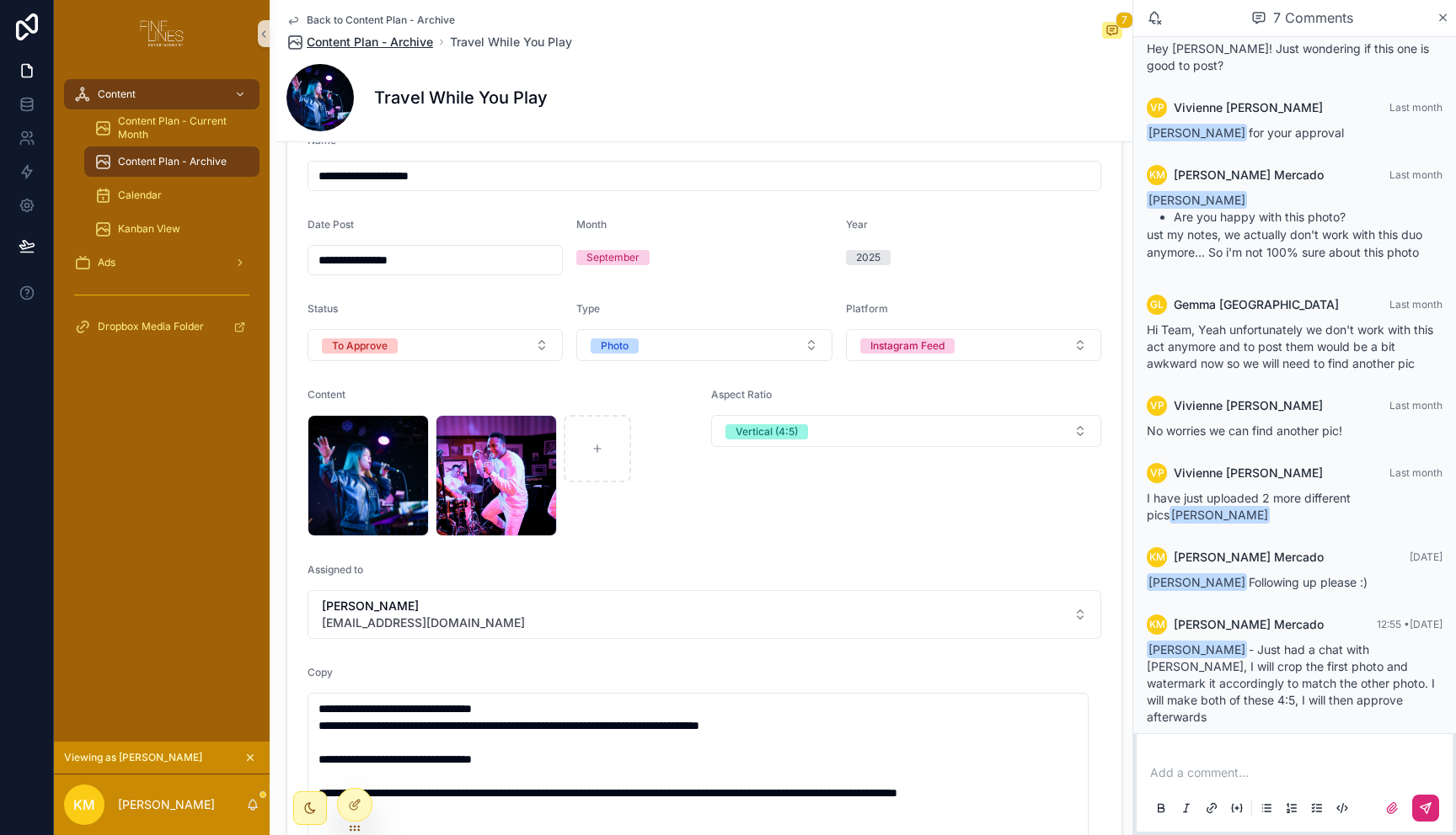
click at [369, 42] on span "Content Plan - Archive" at bounding box center [370, 42] width 127 height 16
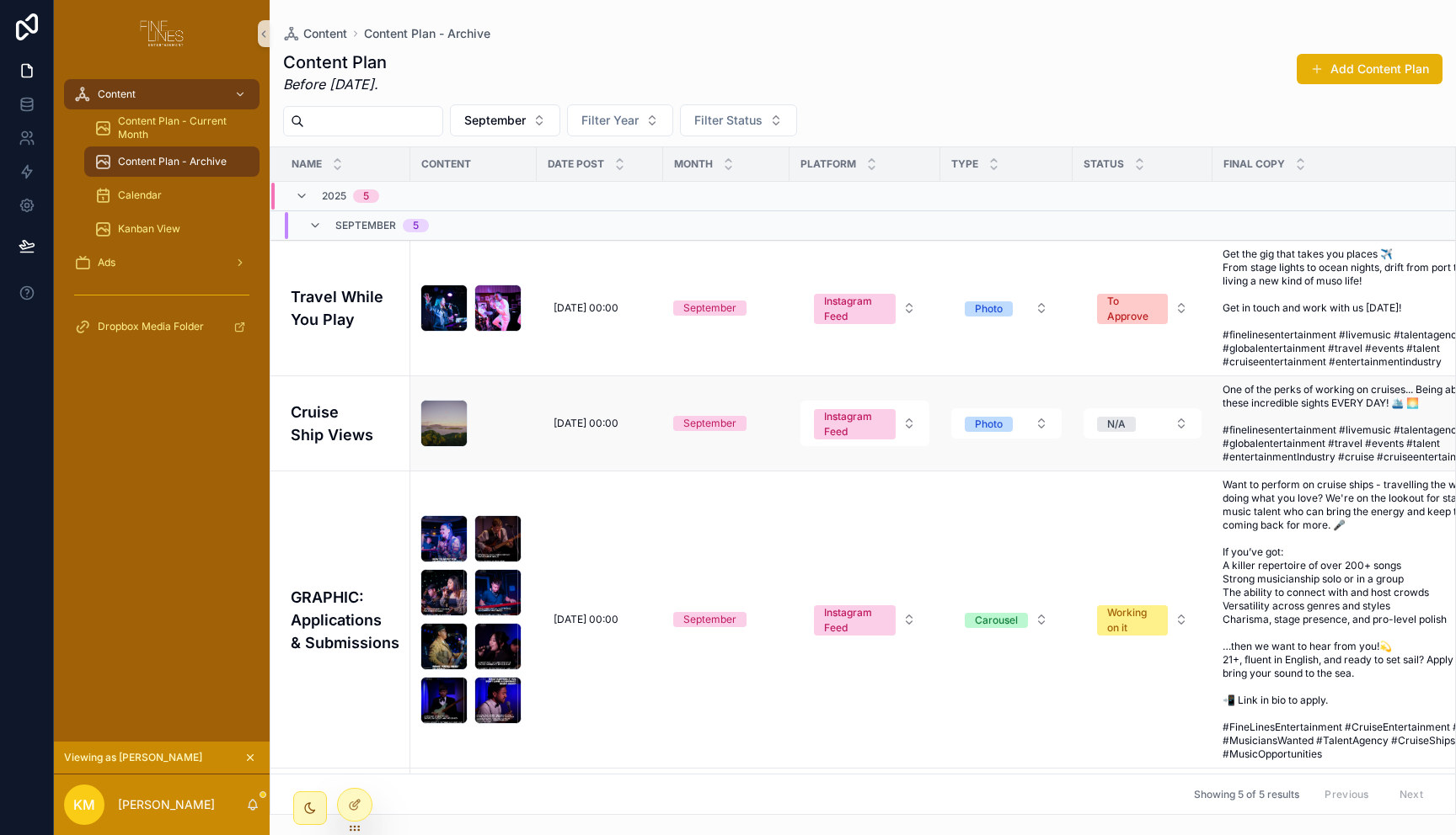
click at [357, 417] on h4 "Cruise Ship Views" at bounding box center [345, 423] width 109 height 45
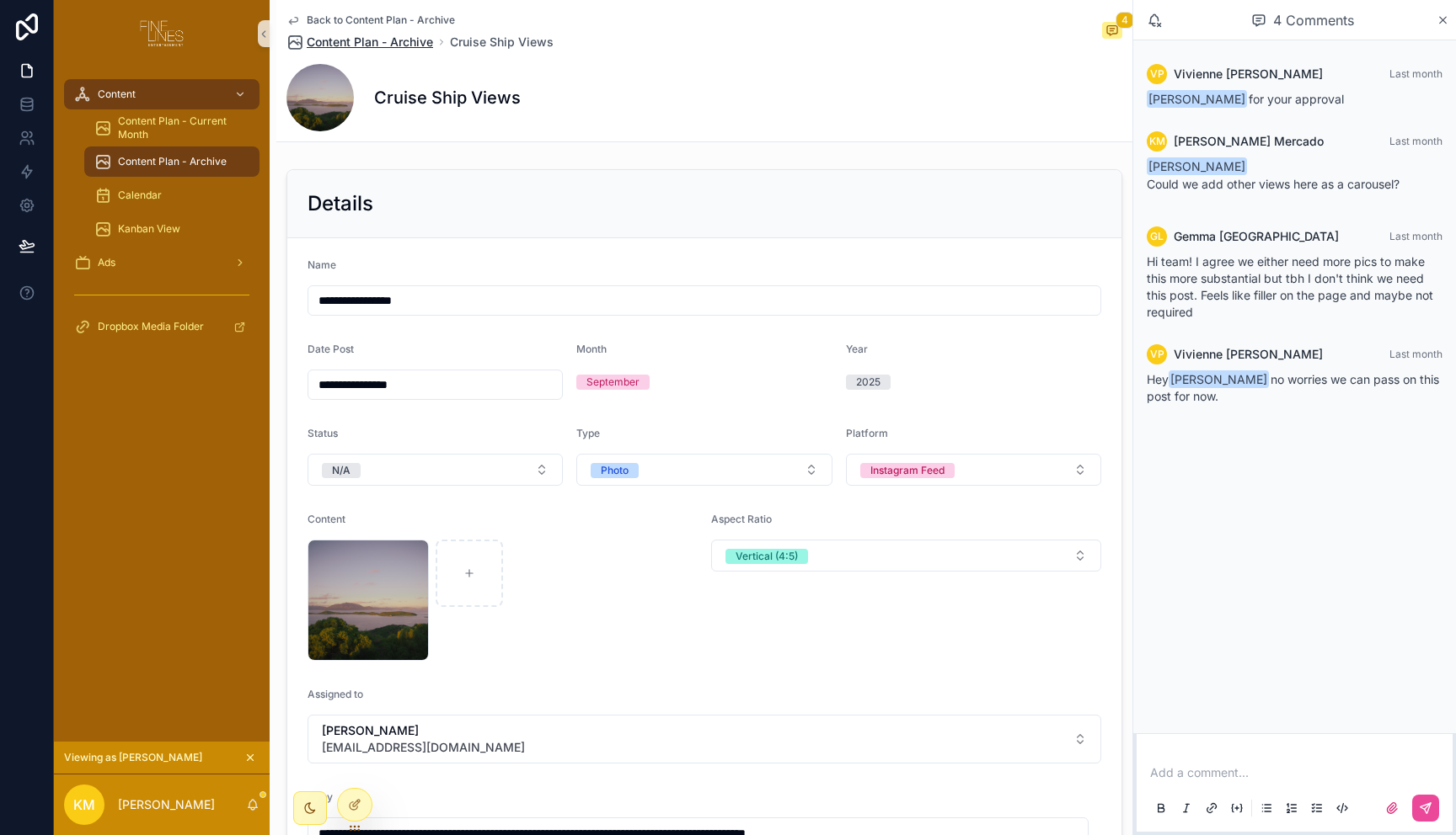
click at [374, 40] on span "Content Plan - Archive" at bounding box center [370, 42] width 127 height 16
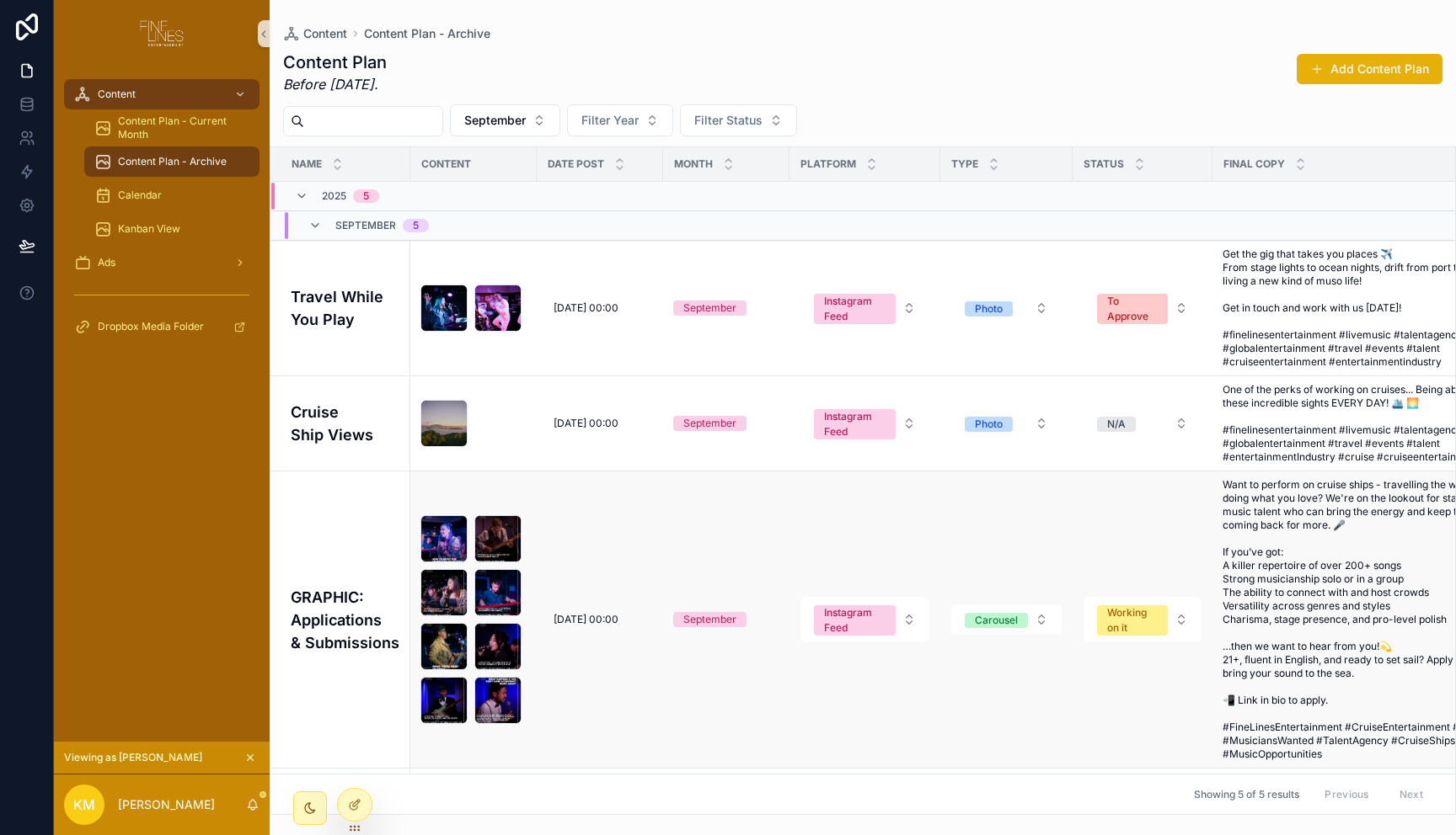
click at [348, 532] on td "GRAPHIC: Applications & Submissions" at bounding box center [340, 619] width 139 height 297
click at [1146, 309] on button "To Approve" at bounding box center [1142, 308] width 118 height 45
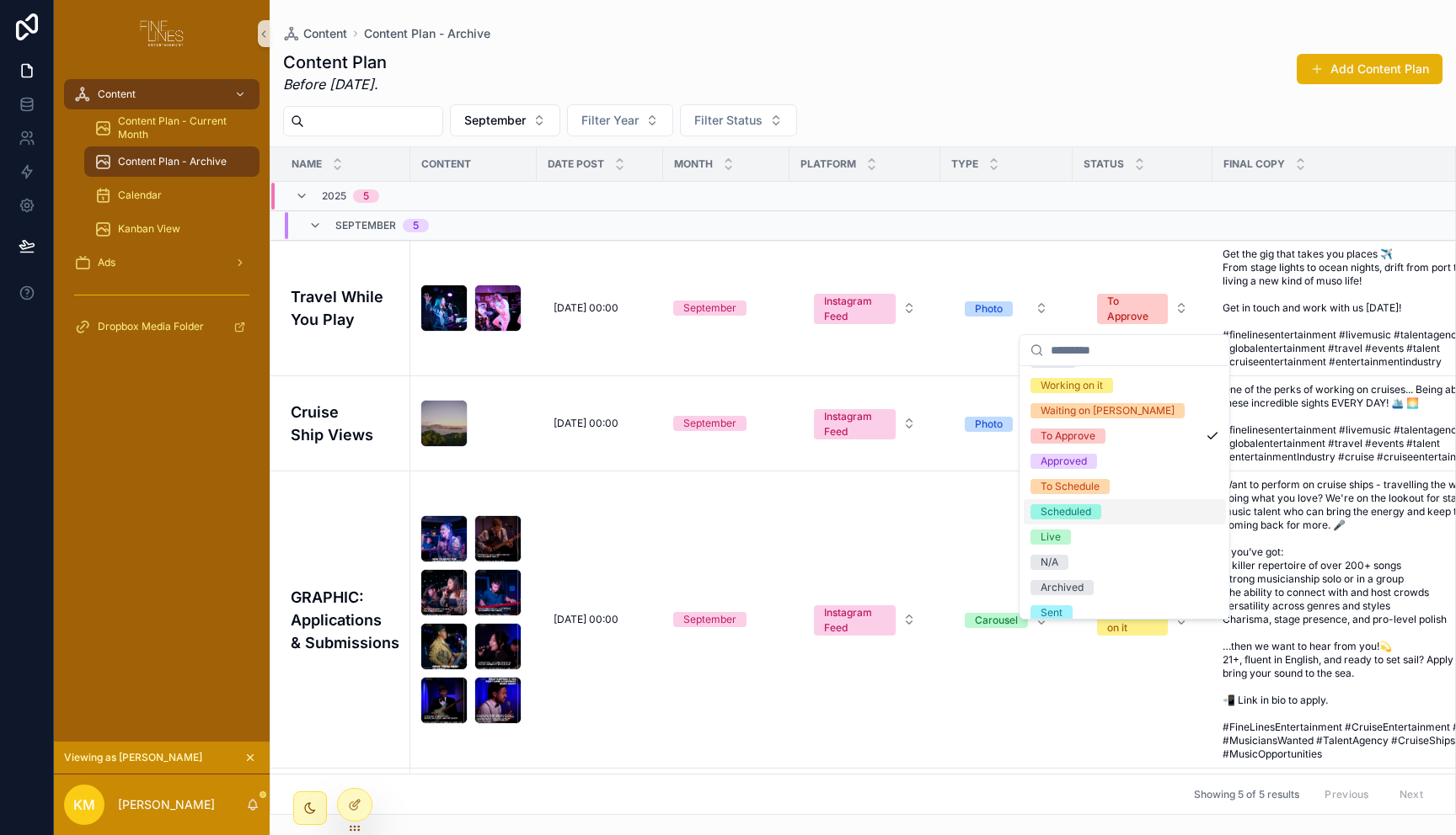
scroll to position [32, 0]
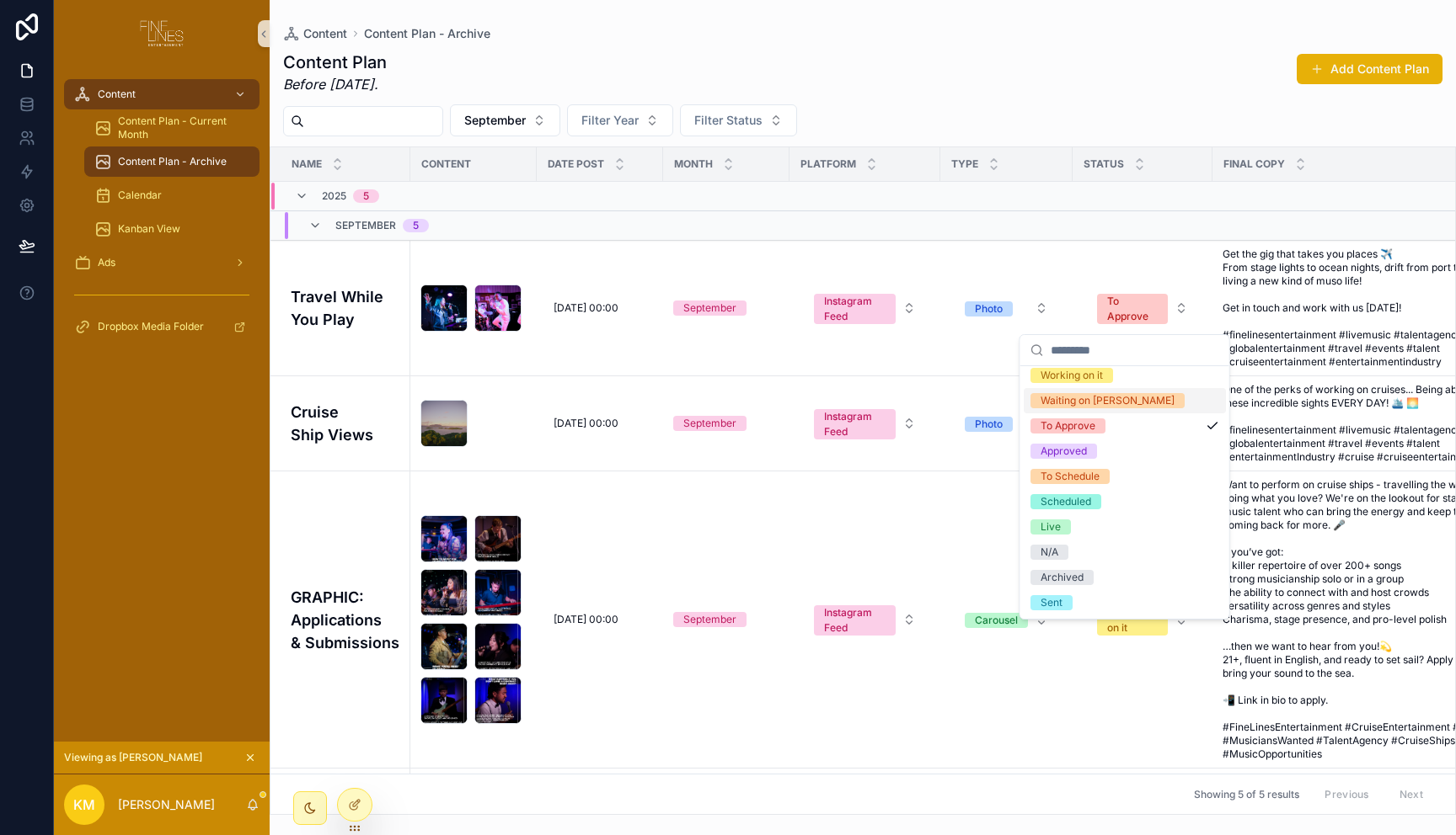
click at [946, 68] on div "Content Plan Before [DATE]. Add Content Plan" at bounding box center [862, 72] width 1159 height 44
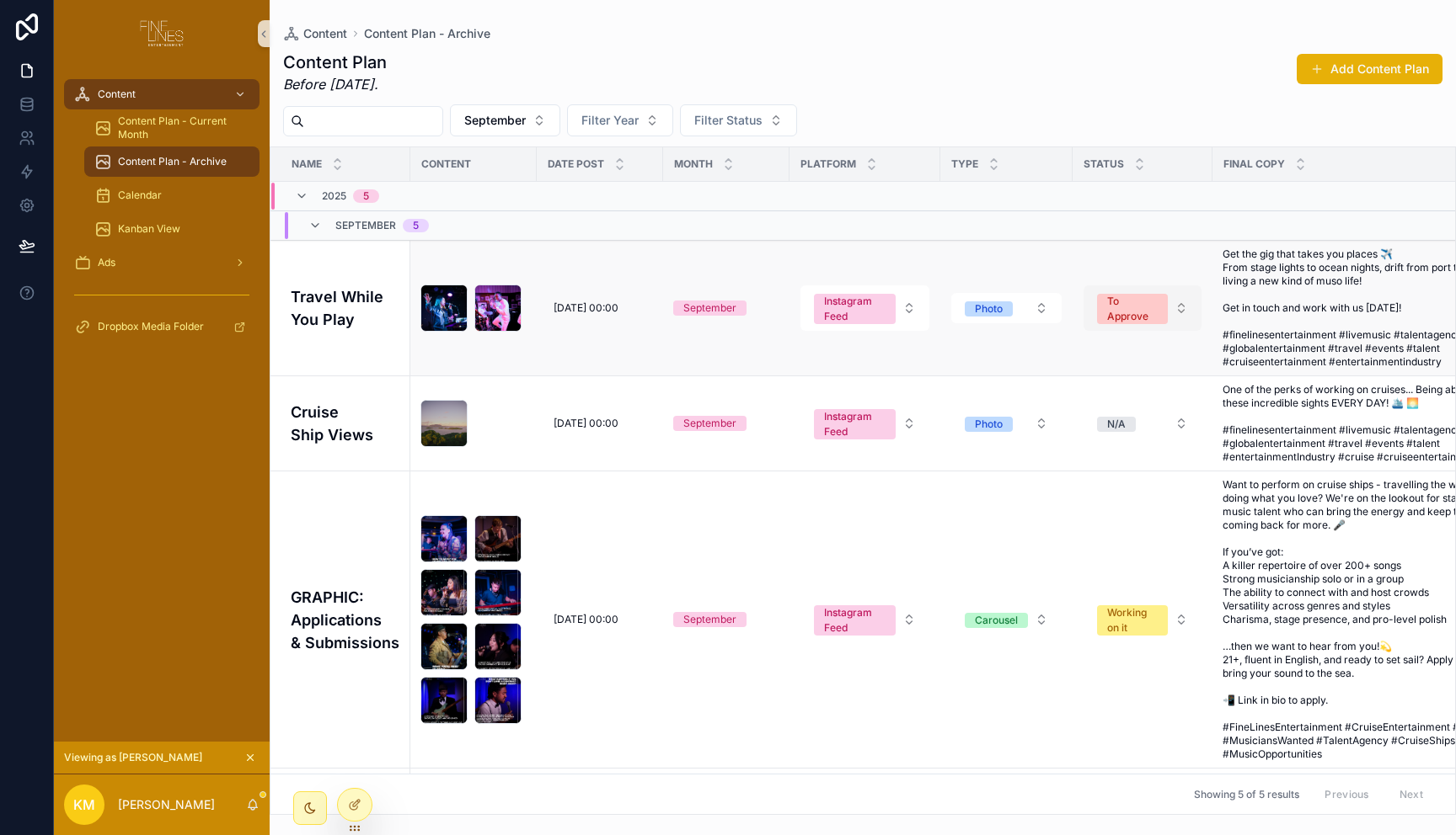
click at [1143, 309] on span "To Approve" at bounding box center [1132, 309] width 71 height 30
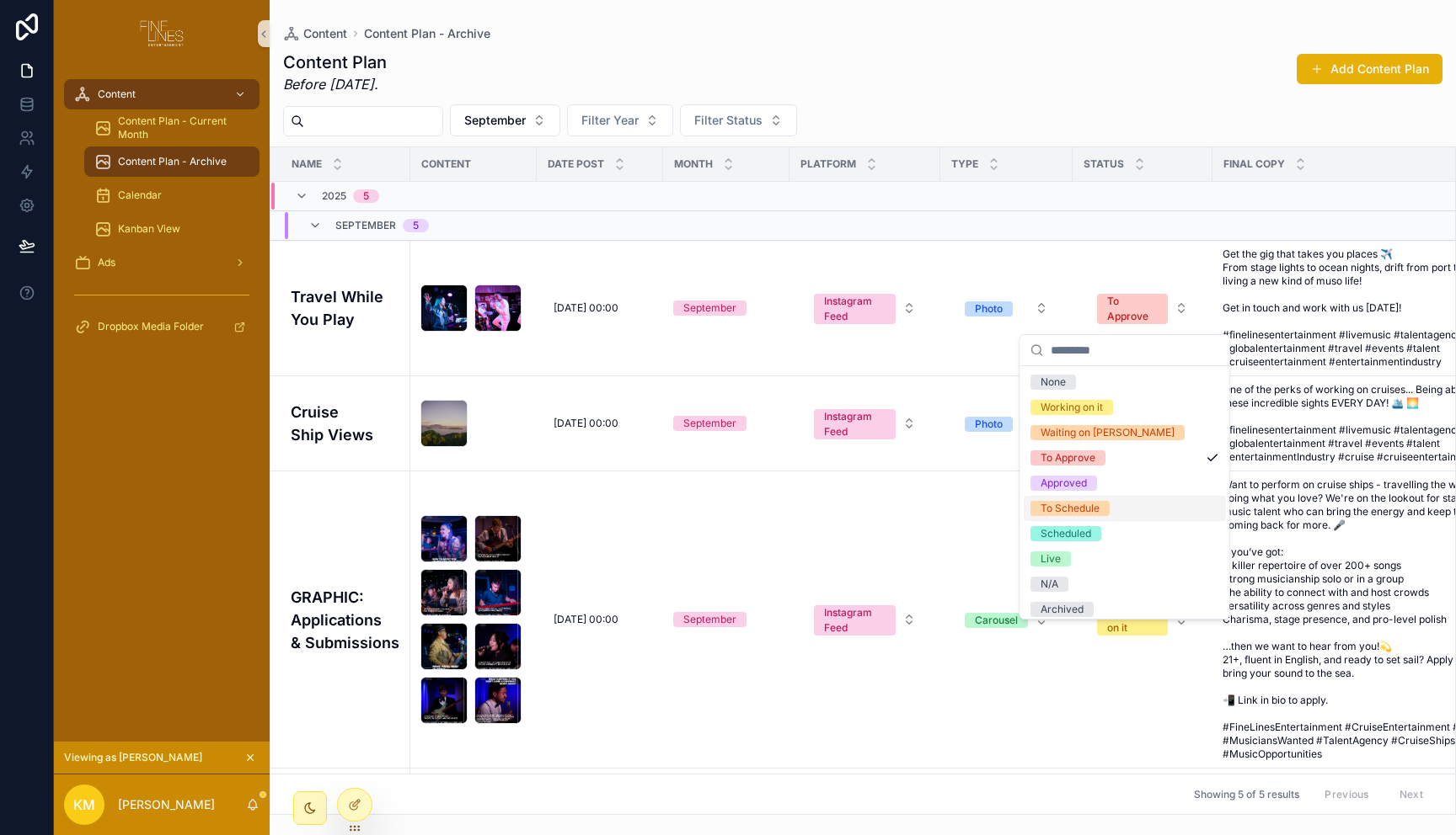
click at [1113, 510] on div "To Schedule" at bounding box center [1124, 509] width 202 height 25
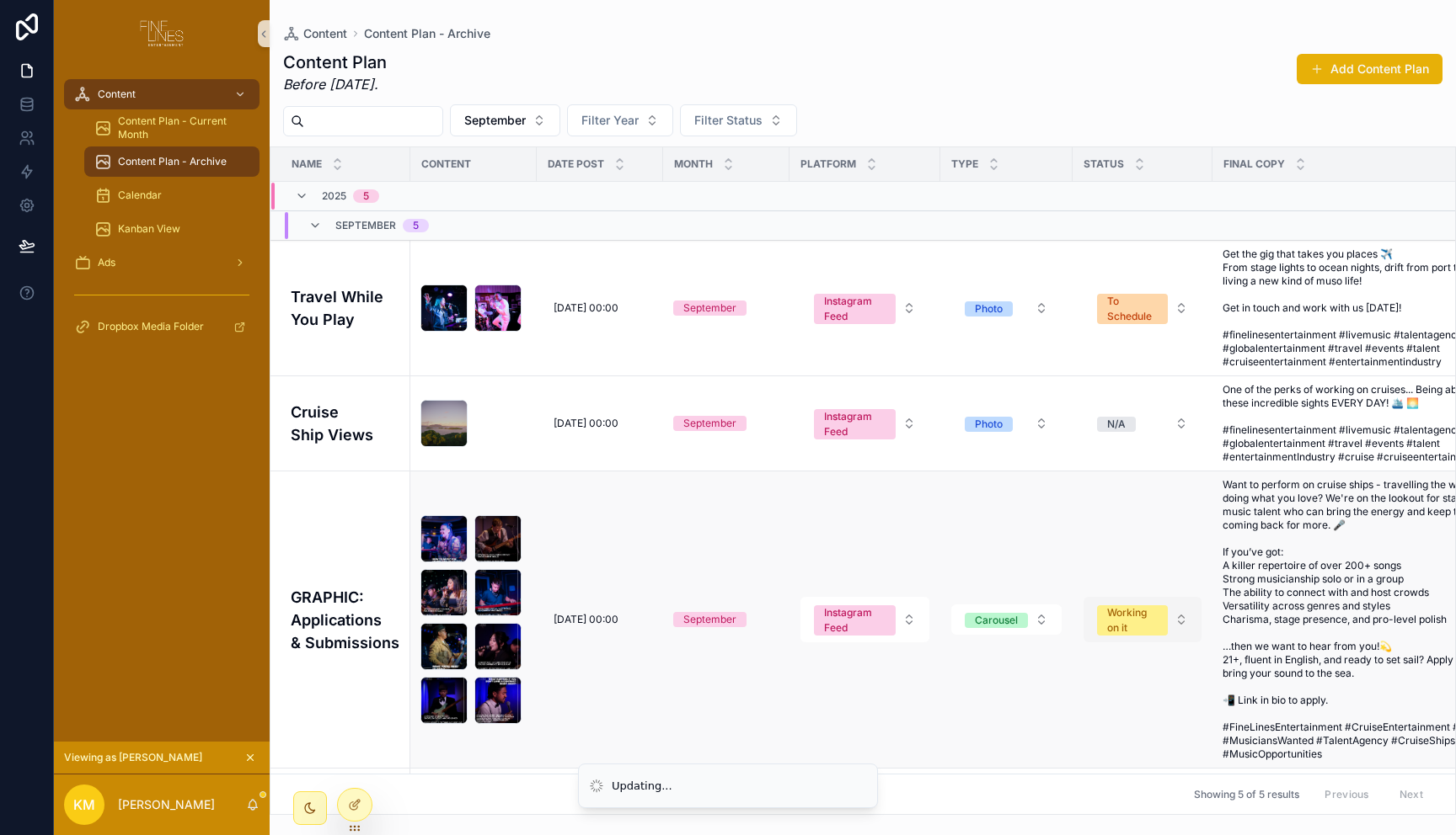
click at [1158, 614] on button "Working on it" at bounding box center [1142, 619] width 118 height 45
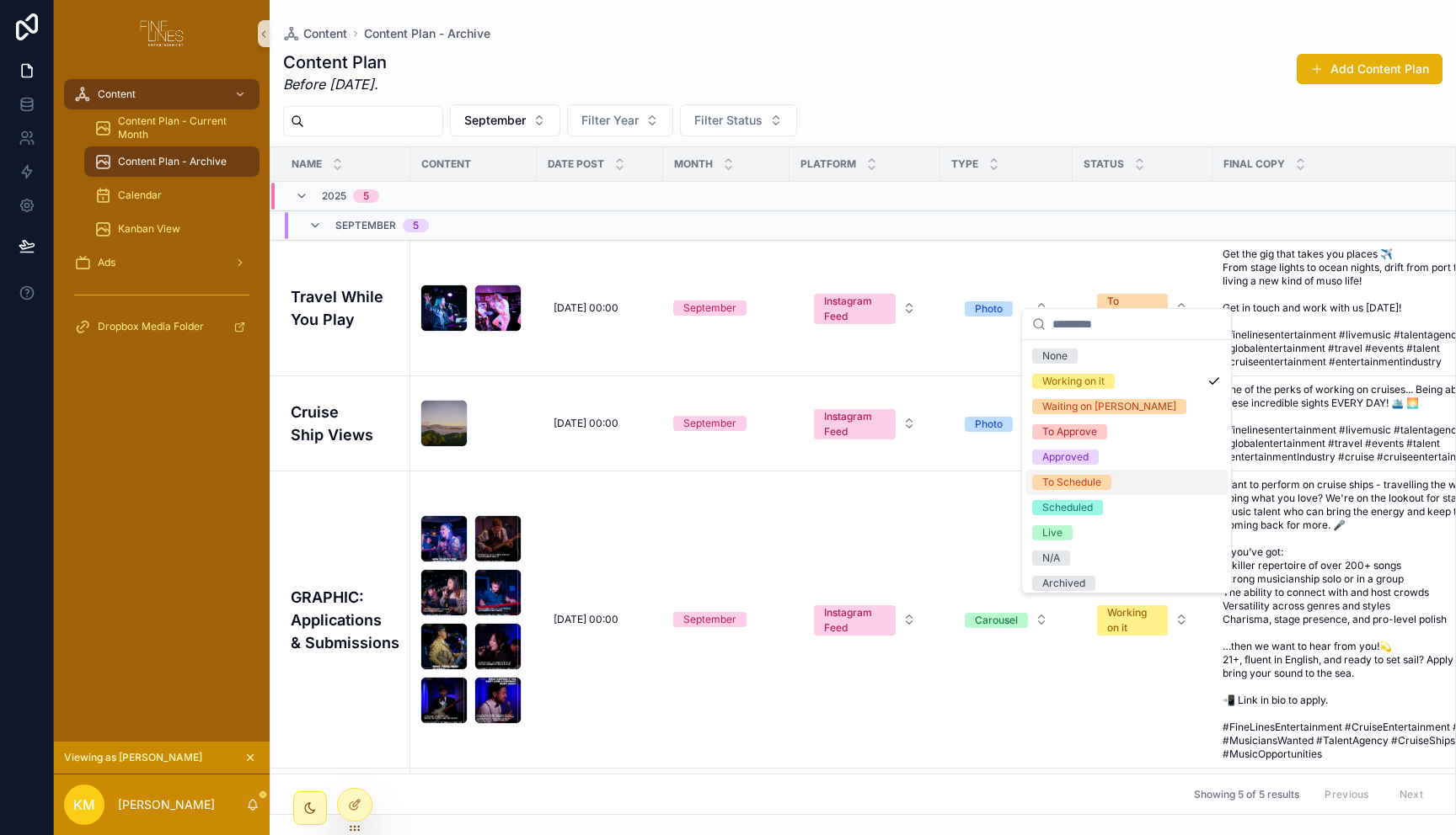
click at [1131, 481] on div "To Schedule" at bounding box center [1126, 483] width 202 height 25
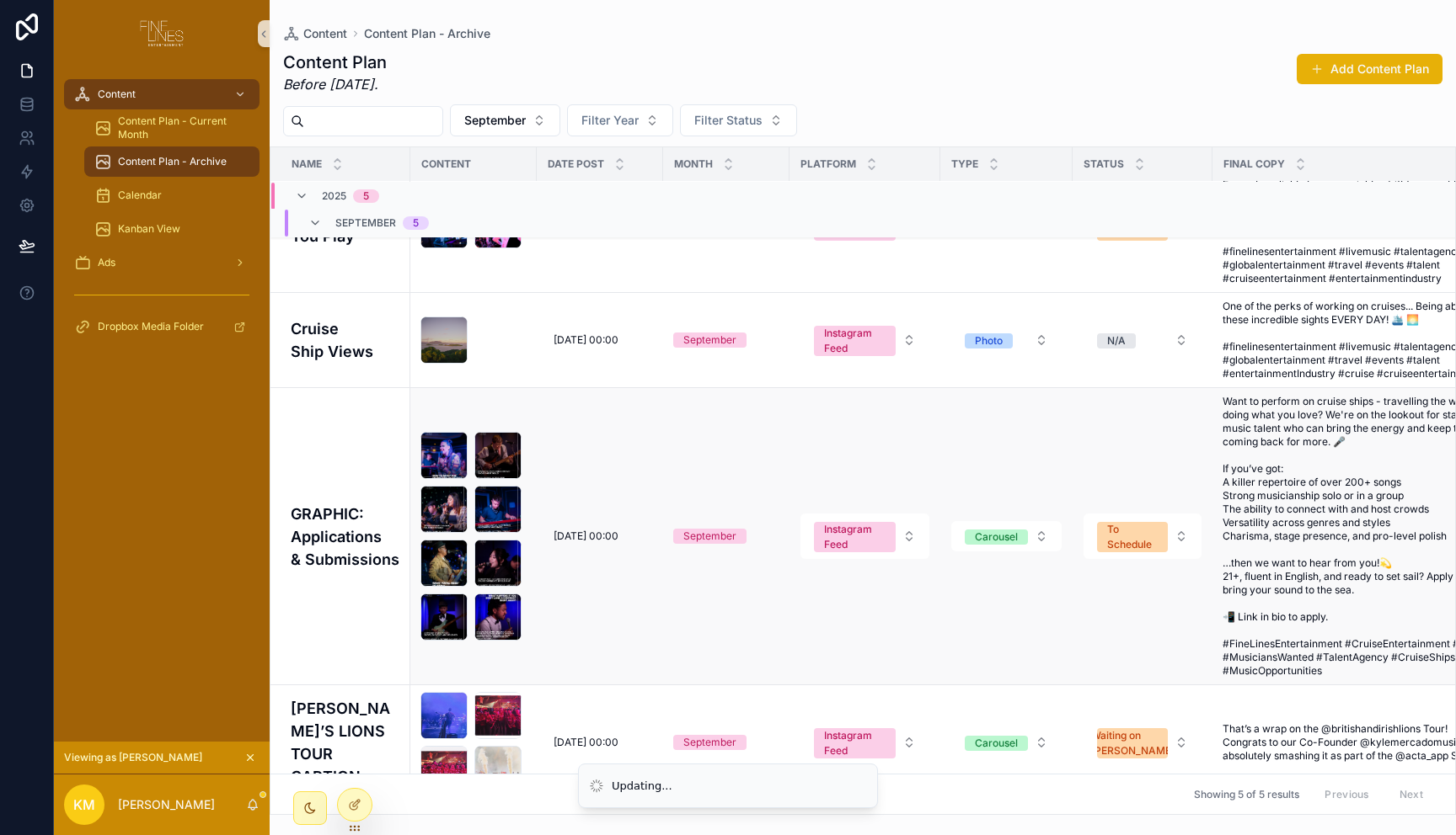
scroll to position [172, 0]
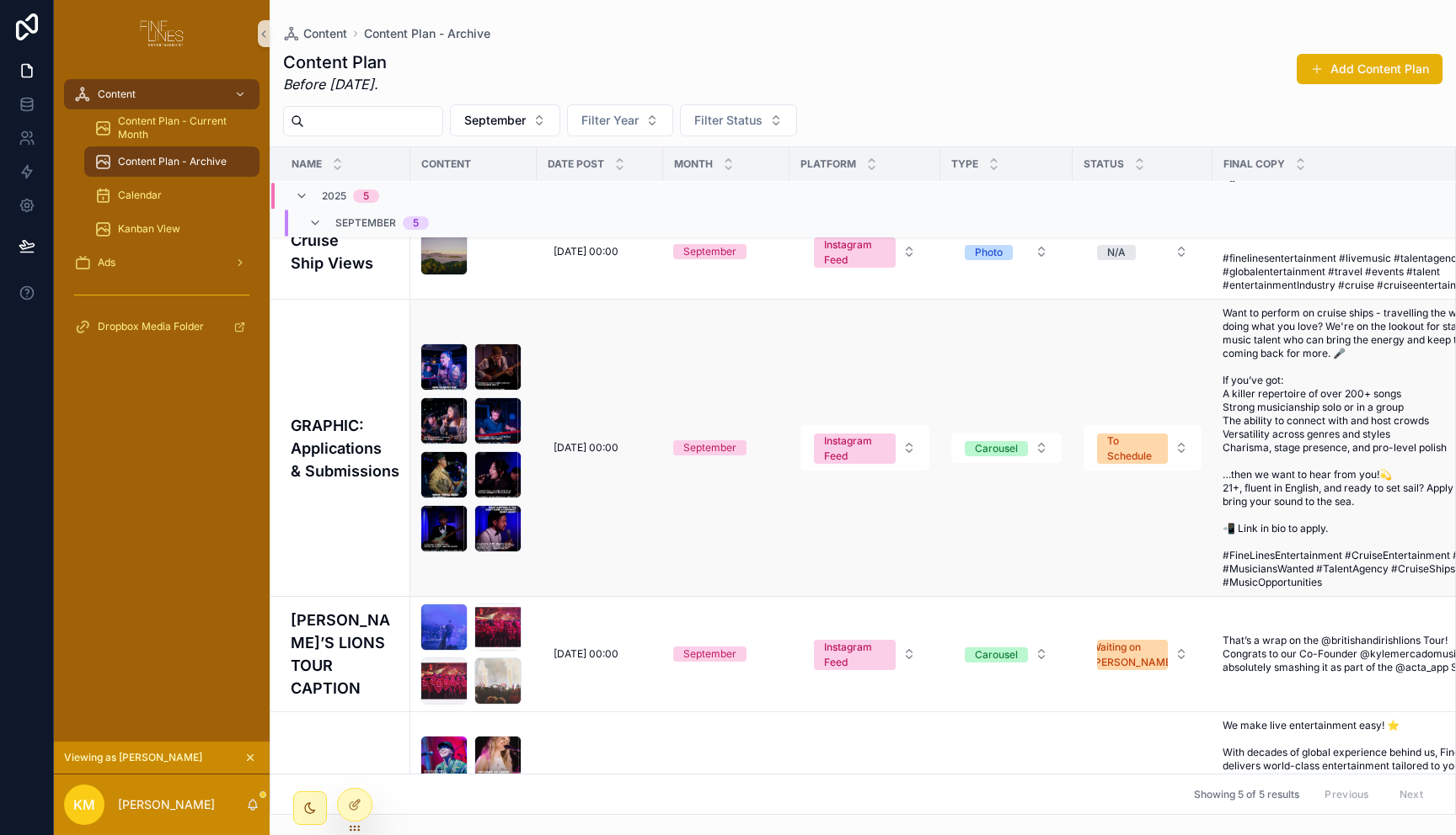
click at [355, 425] on h4 "GRAPHIC: Applications & Submissions" at bounding box center [345, 448] width 109 height 68
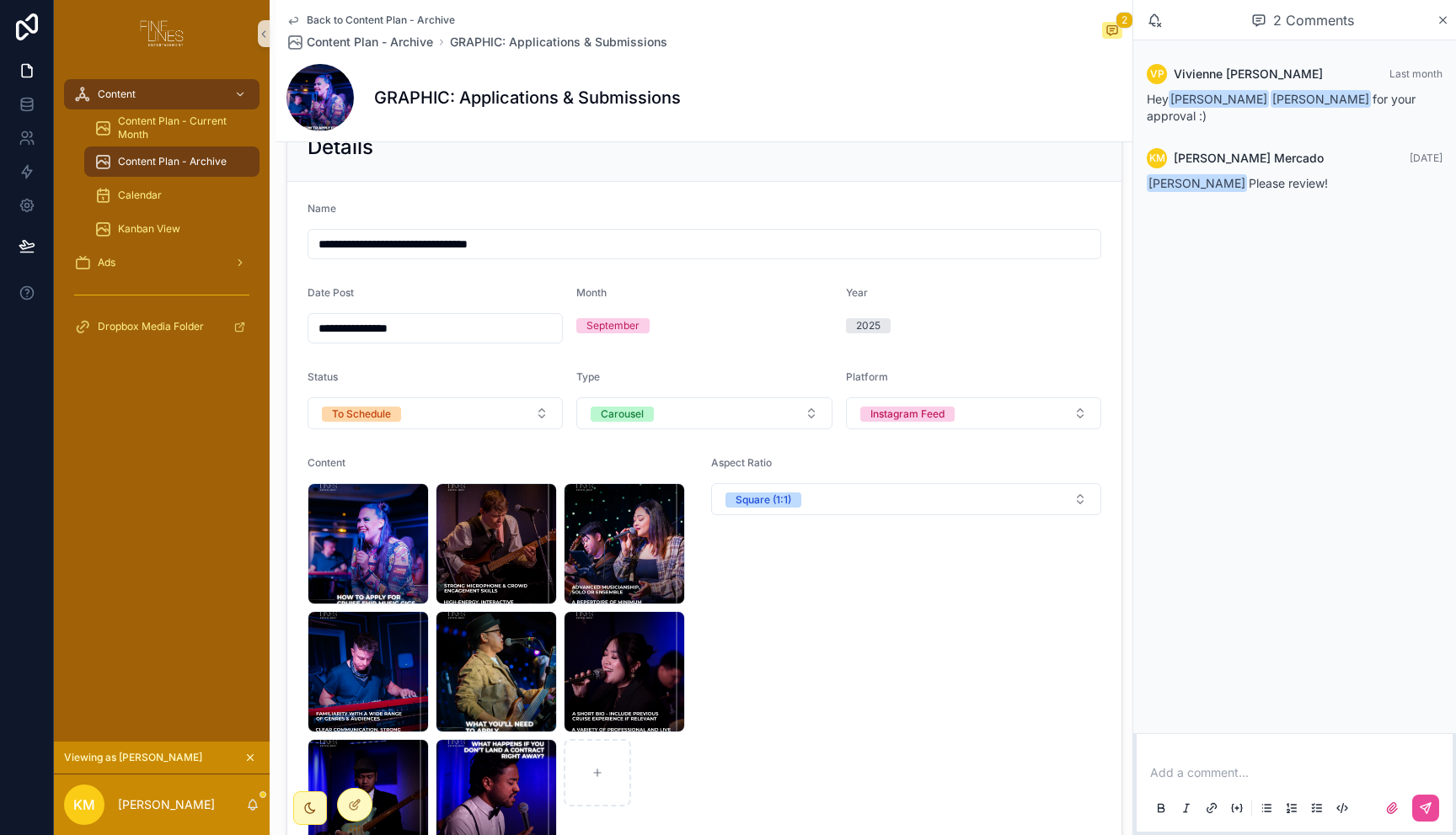
scroll to position [268, 0]
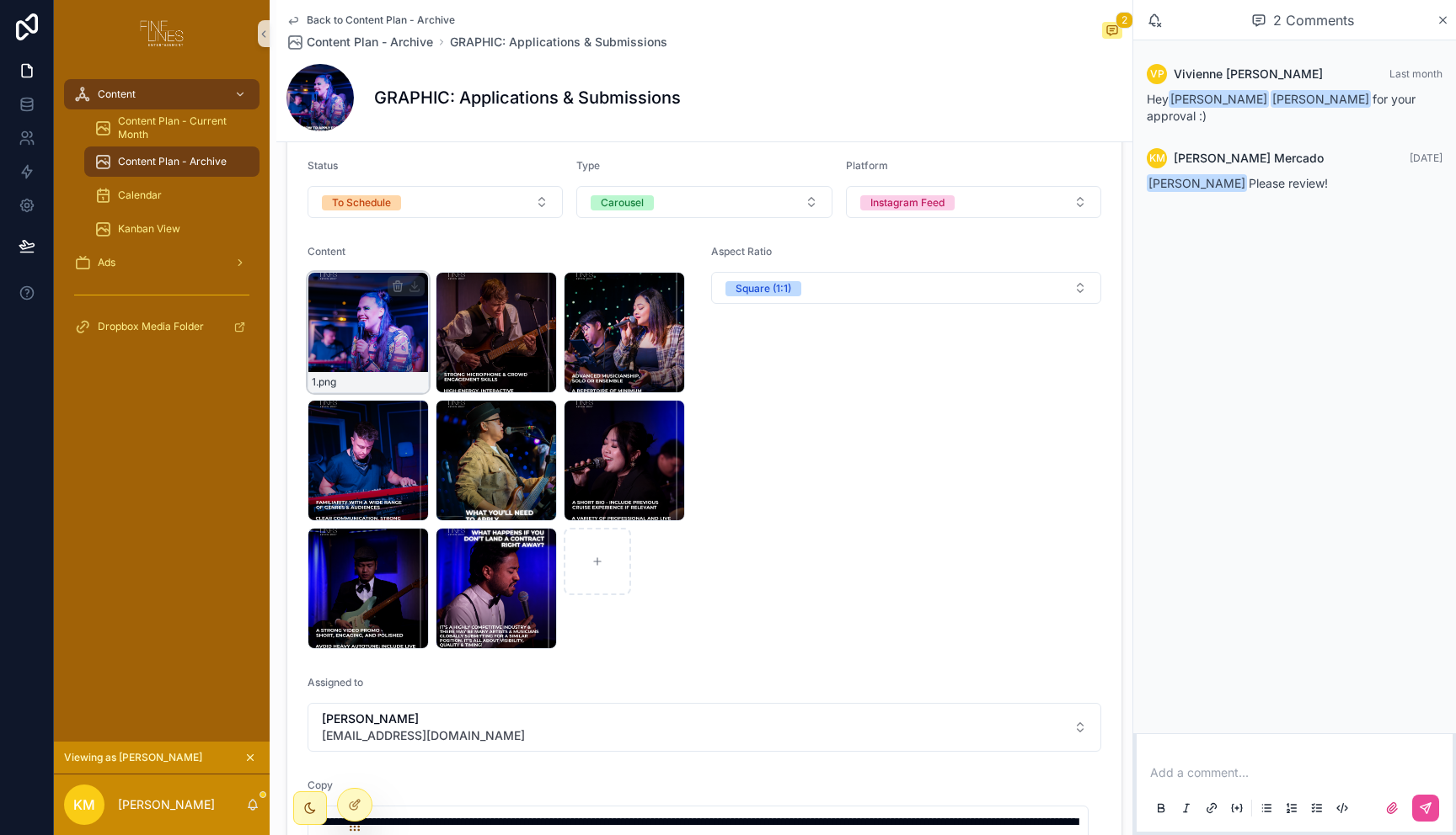
click at [366, 333] on div "1 .png" at bounding box center [368, 332] width 121 height 121
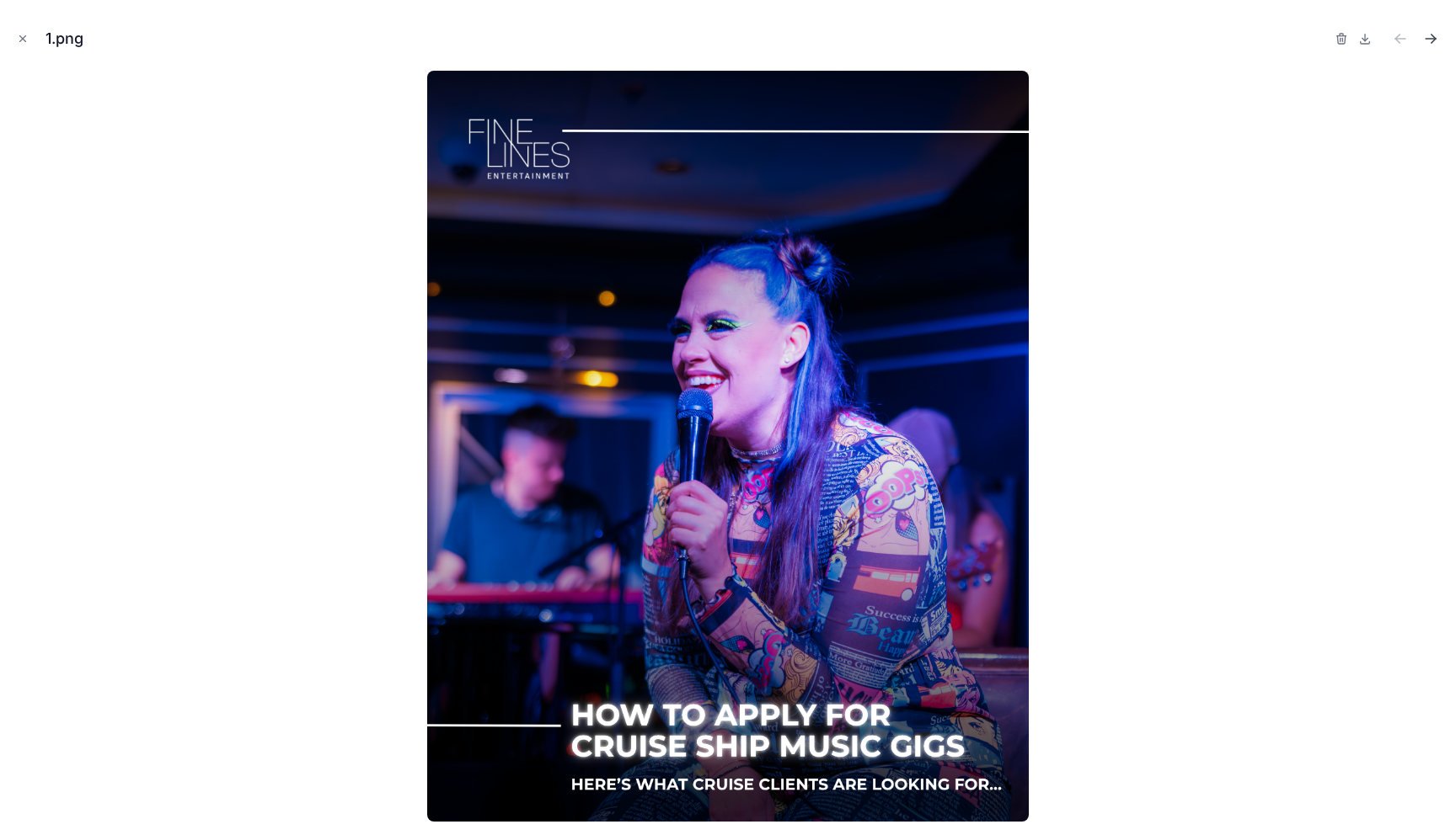
click at [1432, 43] on icon "Next file" at bounding box center [1434, 41] width 4 height 4
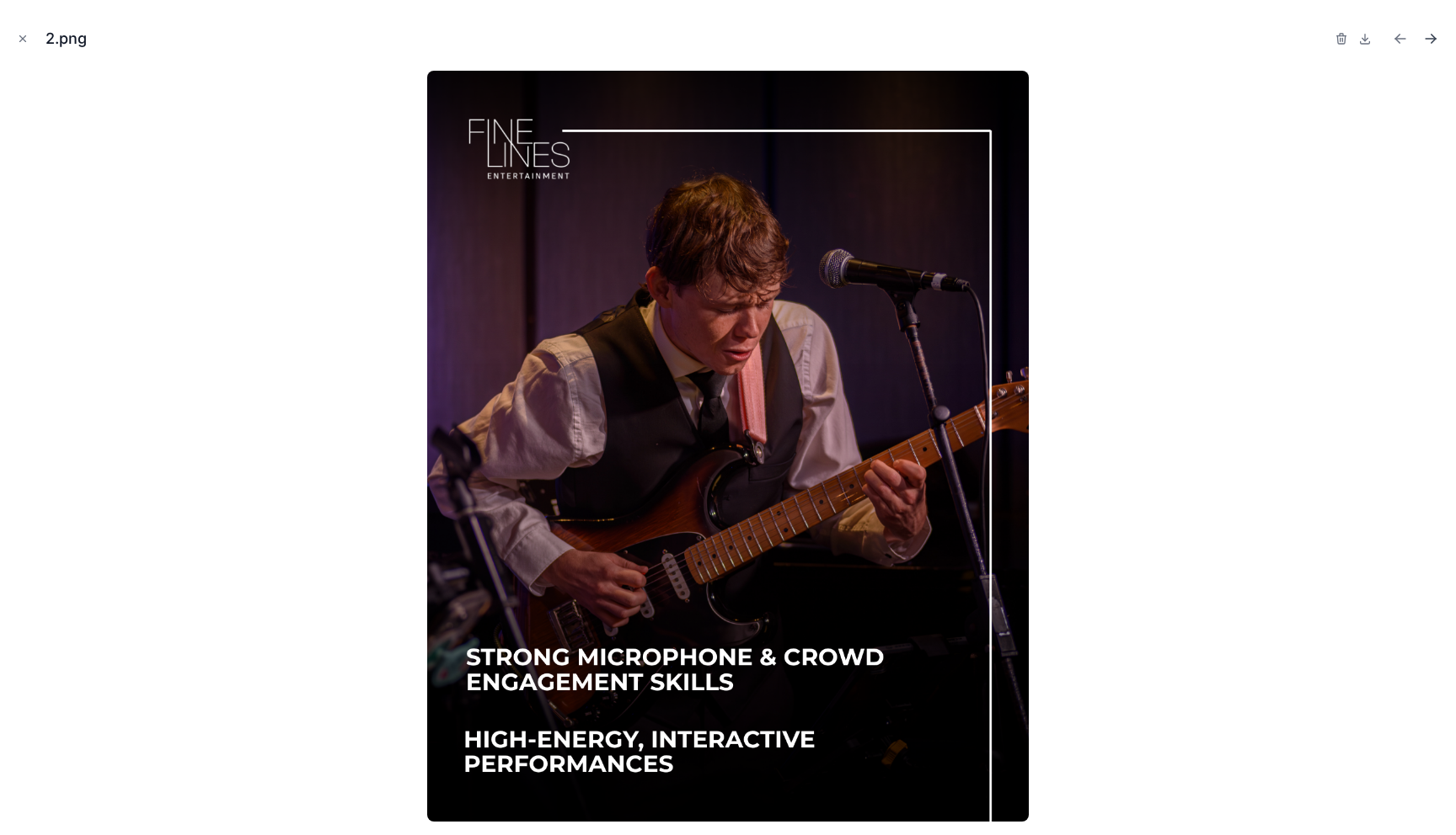
click at [1432, 38] on icon "Next file" at bounding box center [1430, 38] width 16 height 16
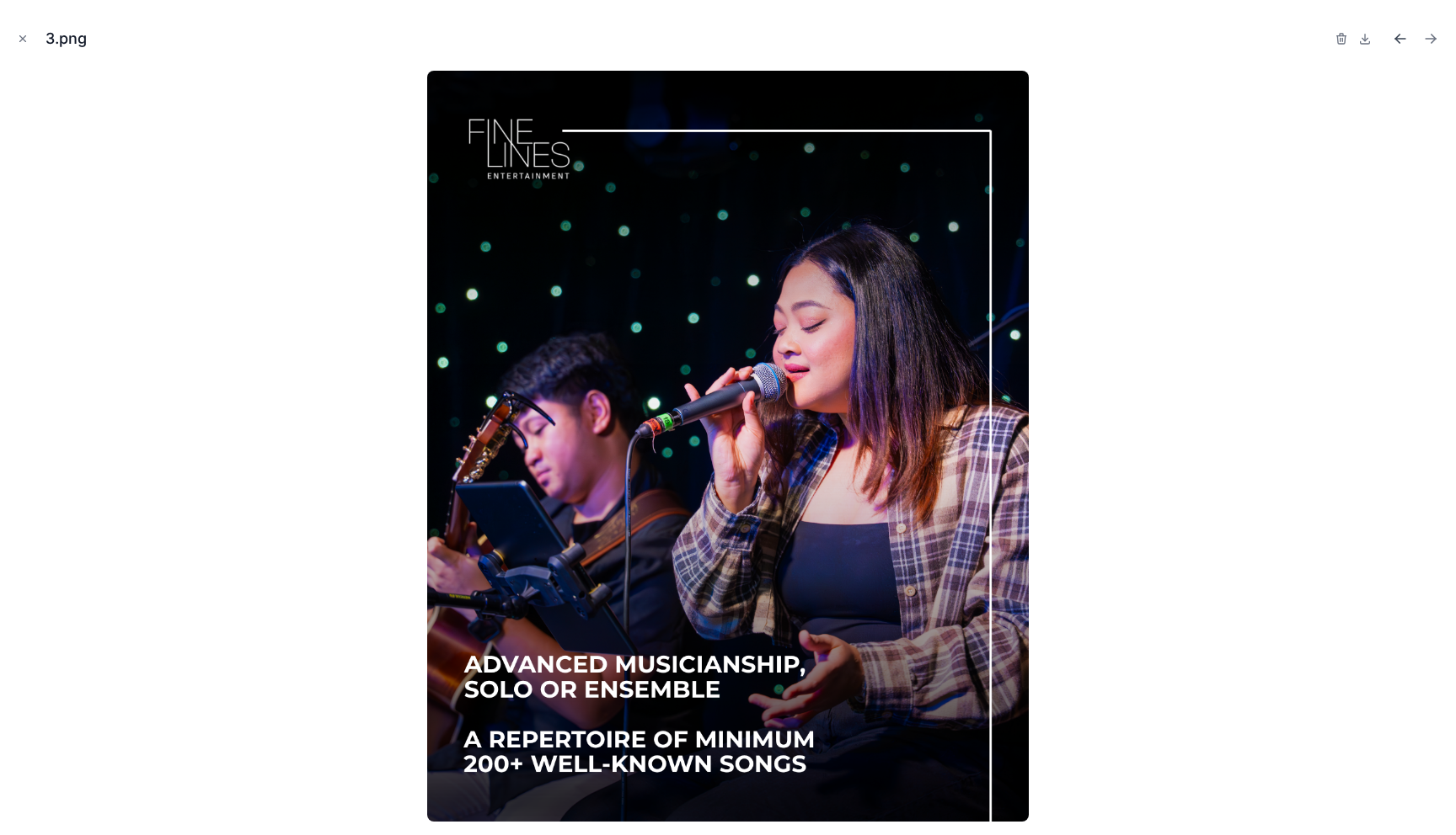
click at [1396, 41] on icon "Previous file" at bounding box center [1400, 38] width 16 height 16
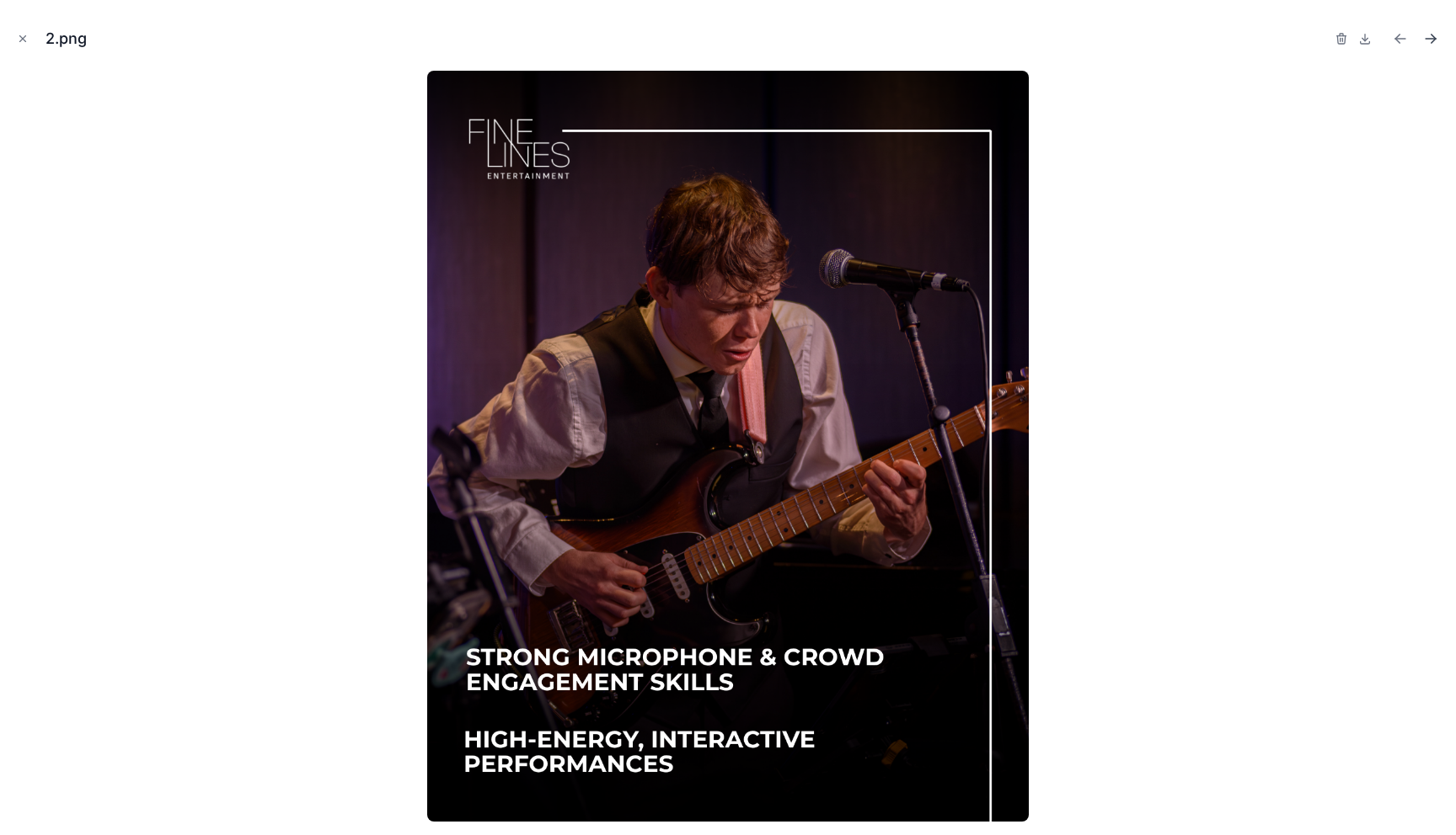
click at [1431, 32] on icon "Next file" at bounding box center [1430, 38] width 16 height 16
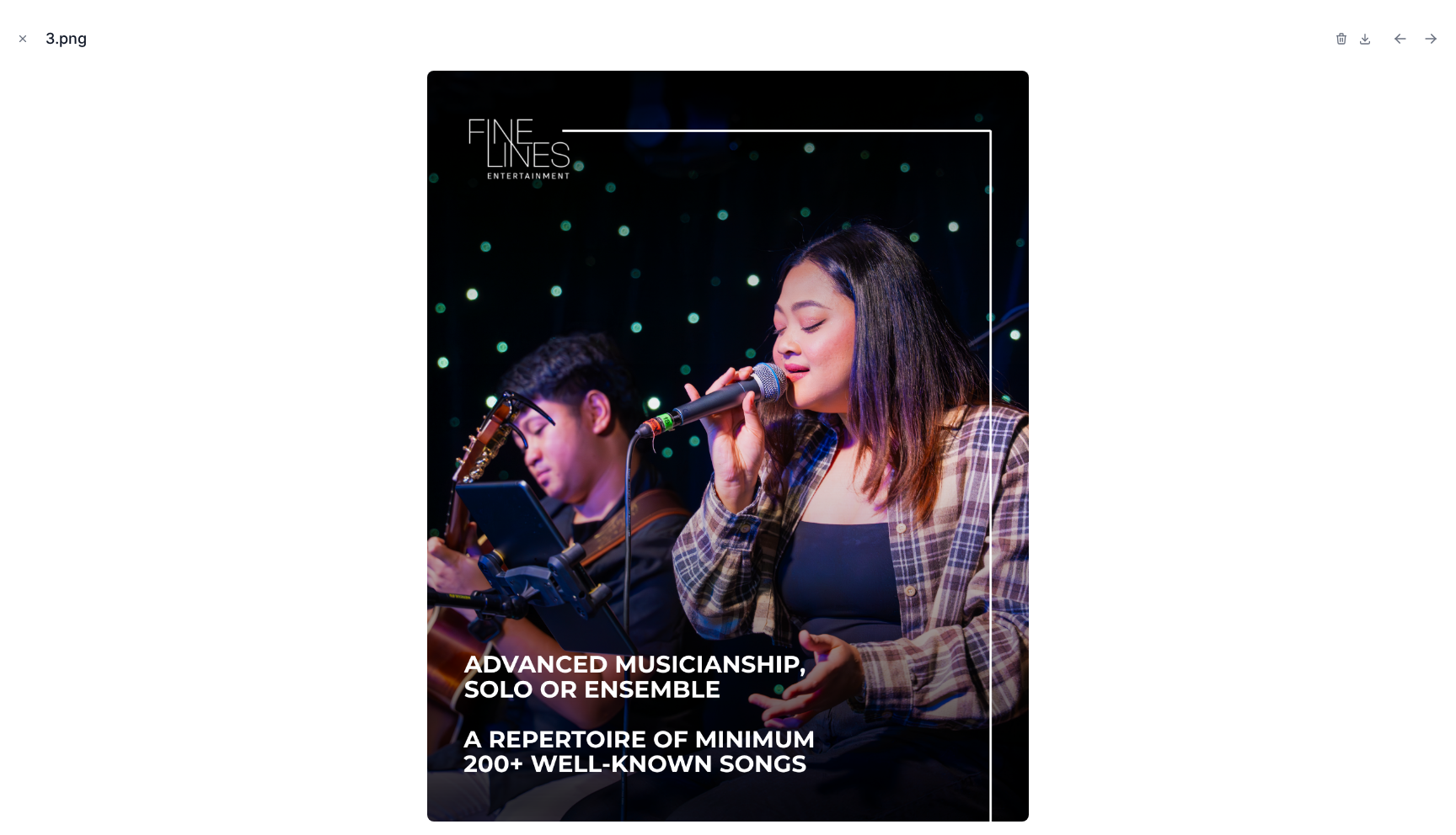
click at [1378, 159] on div at bounding box center [728, 446] width 1429 height 751
click at [1253, 158] on div at bounding box center [728, 446] width 1429 height 751
click at [1401, 35] on icon "Previous file" at bounding box center [1400, 38] width 16 height 16
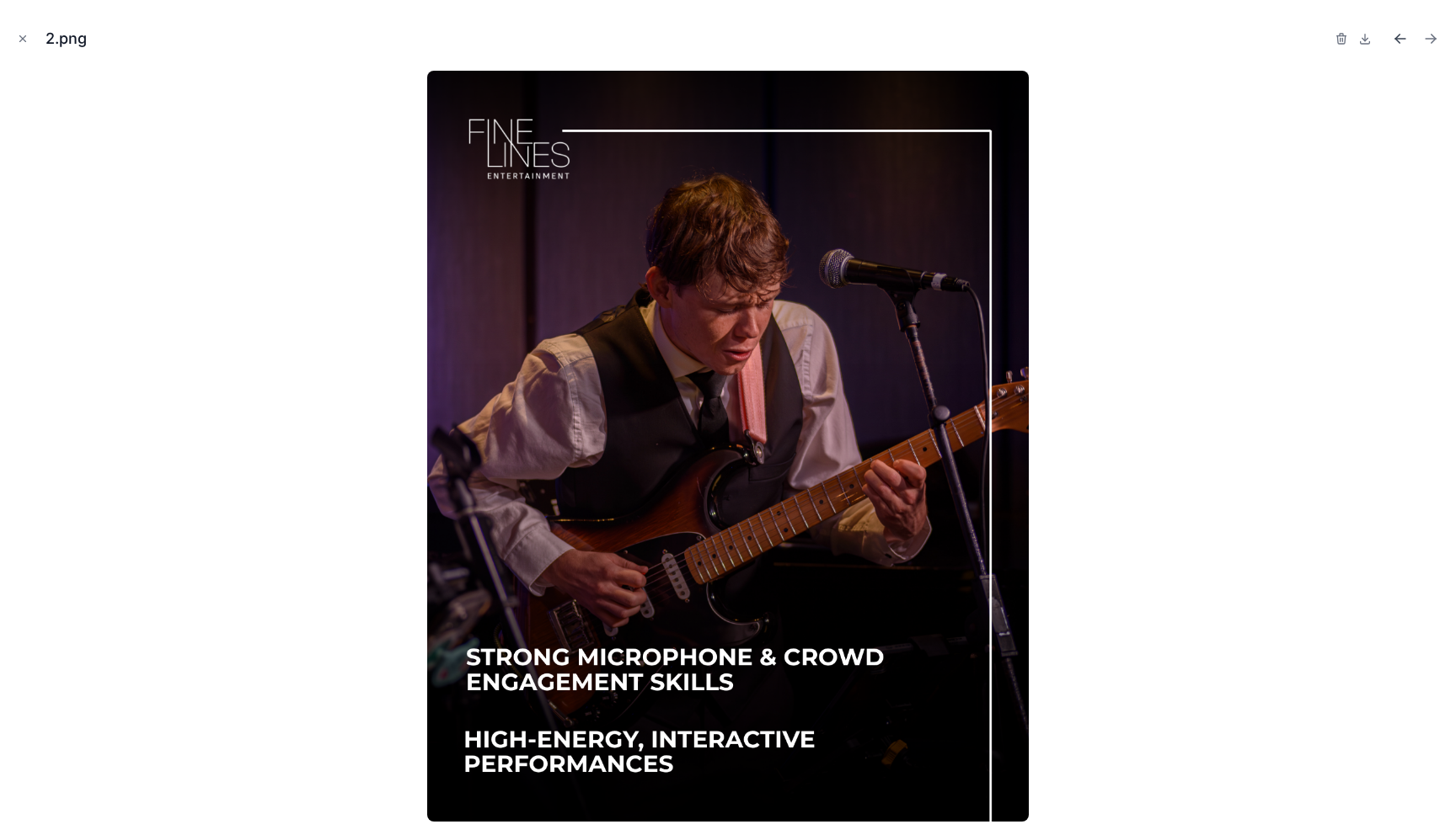
click at [1400, 36] on icon "Previous file" at bounding box center [1400, 38] width 16 height 16
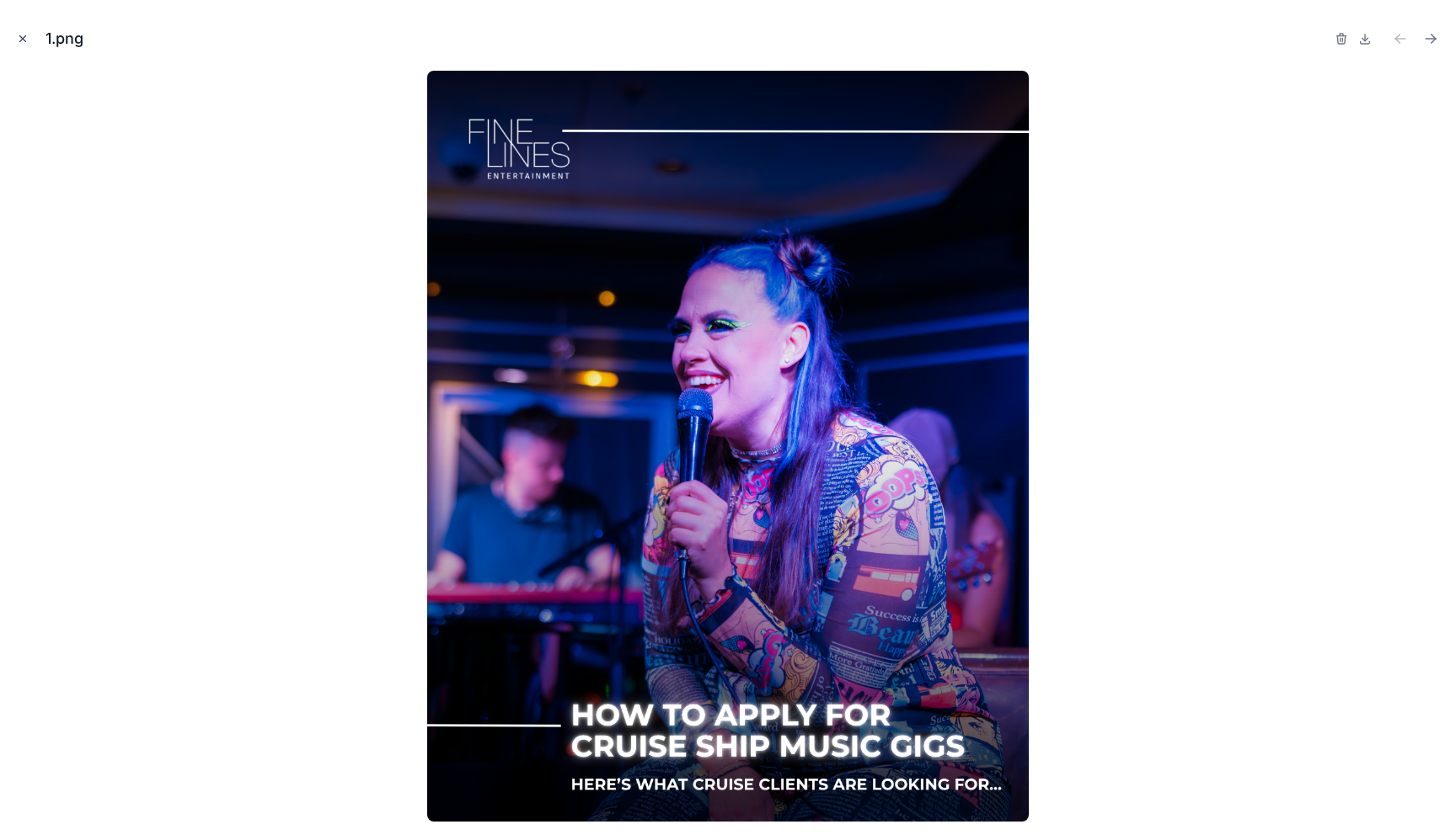
click at [18, 36] on icon "Close modal" at bounding box center [22, 39] width 12 height 12
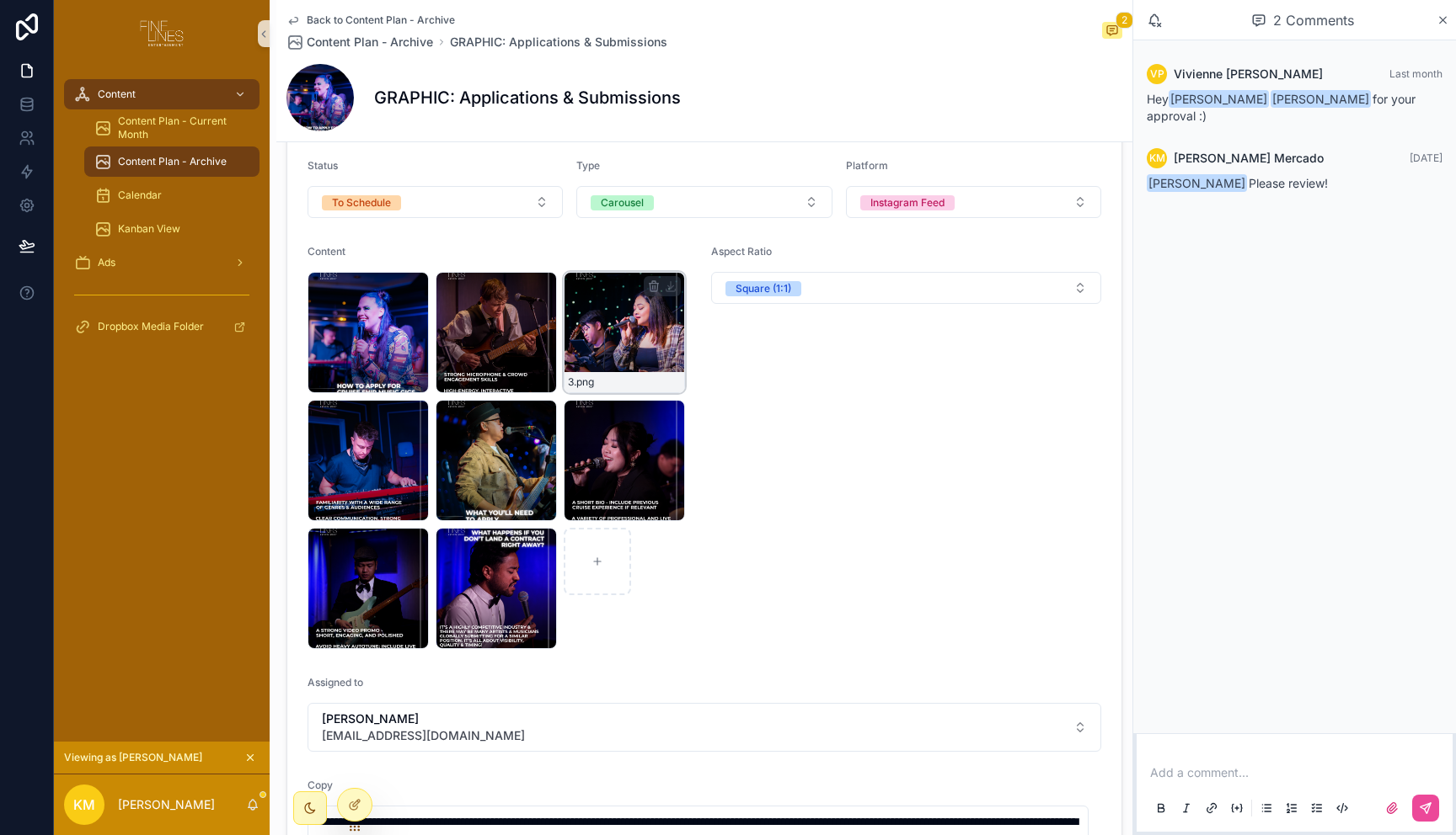
click at [632, 334] on div "3 .png" at bounding box center [623, 332] width 121 height 121
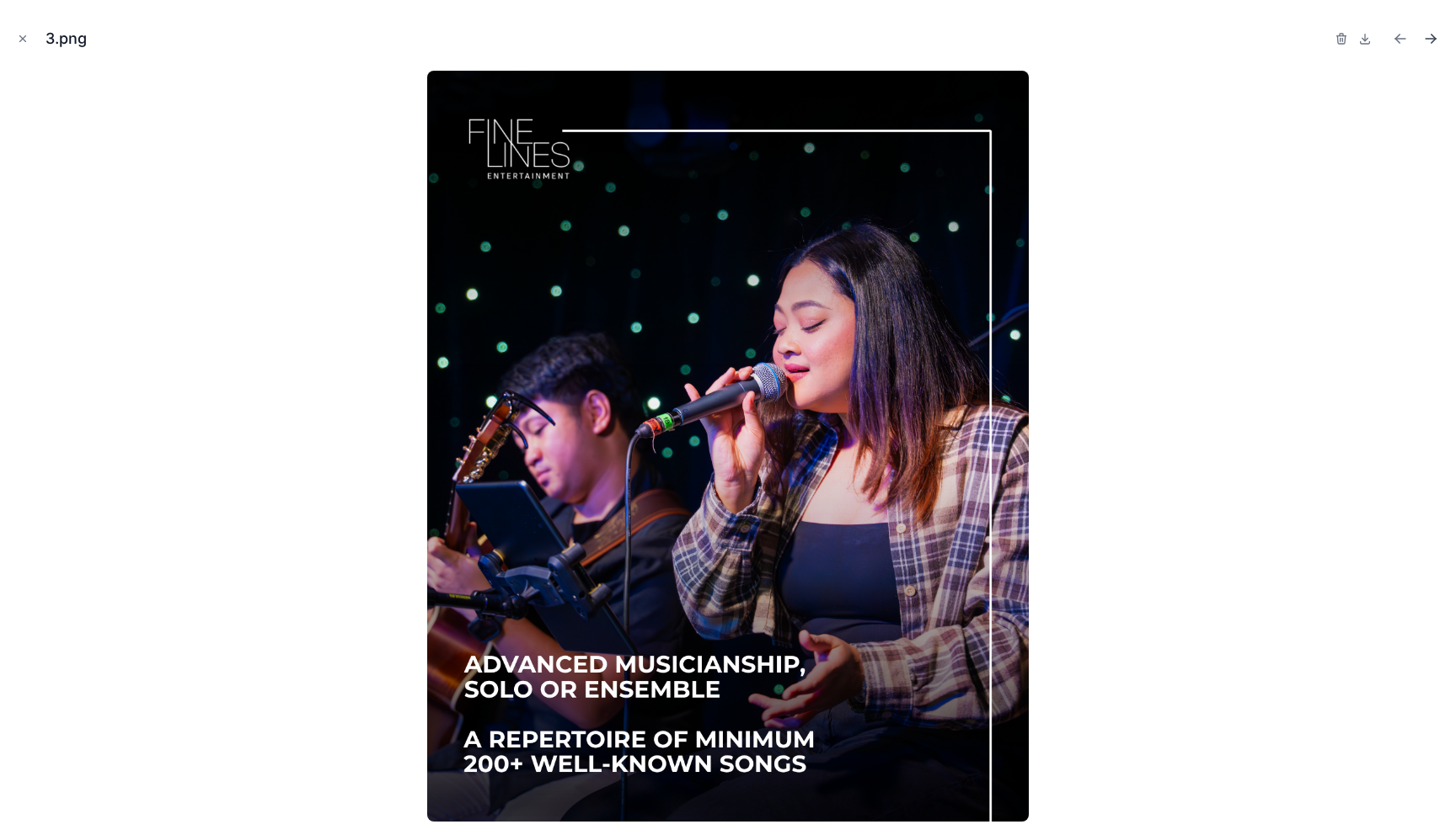
click at [1433, 40] on icon "Next file" at bounding box center [1434, 41] width 4 height 4
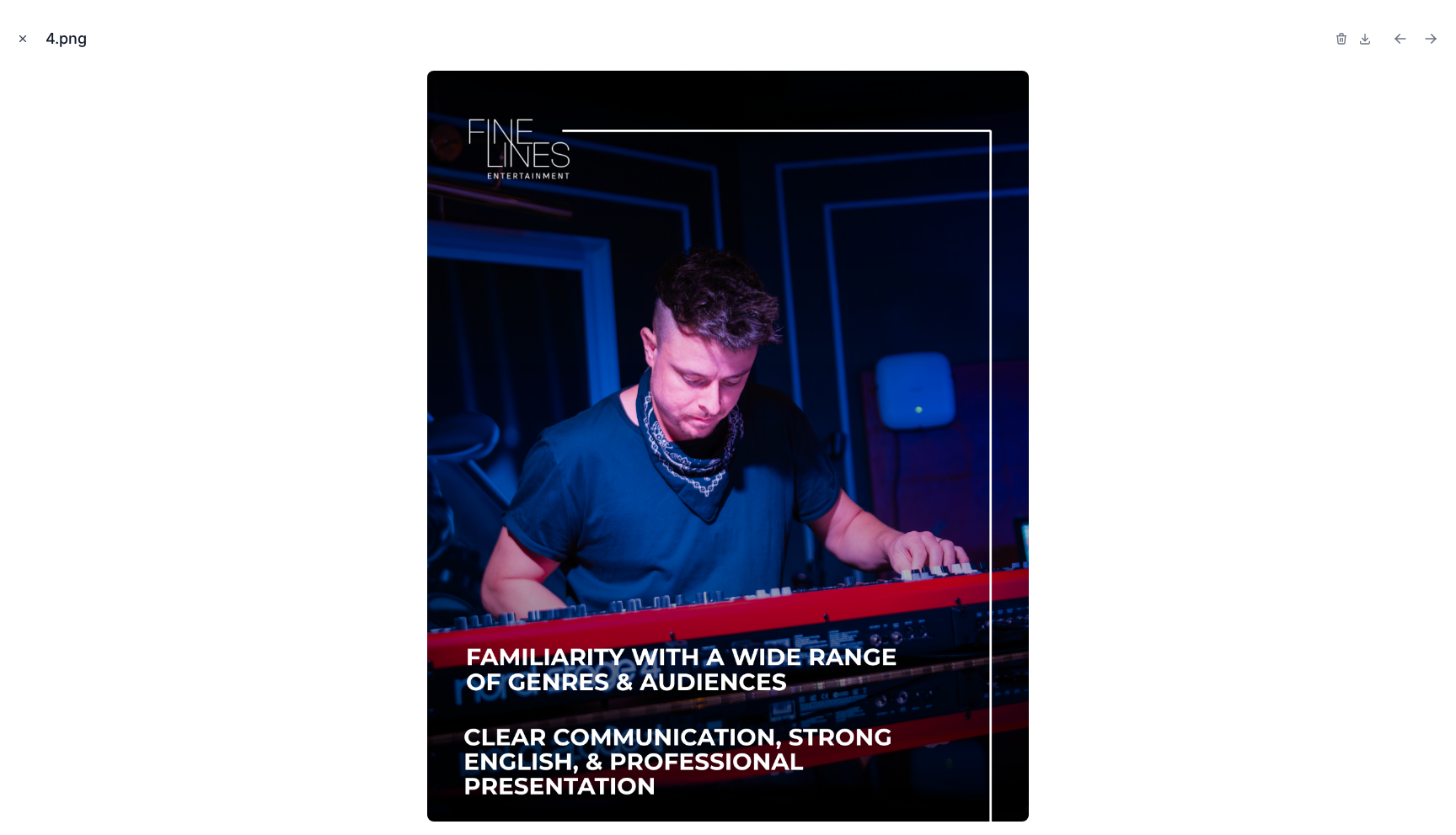
click at [13, 35] on div "4.png" at bounding box center [728, 417] width 1456 height 835
click at [20, 38] on icon "Close modal" at bounding box center [22, 39] width 12 height 12
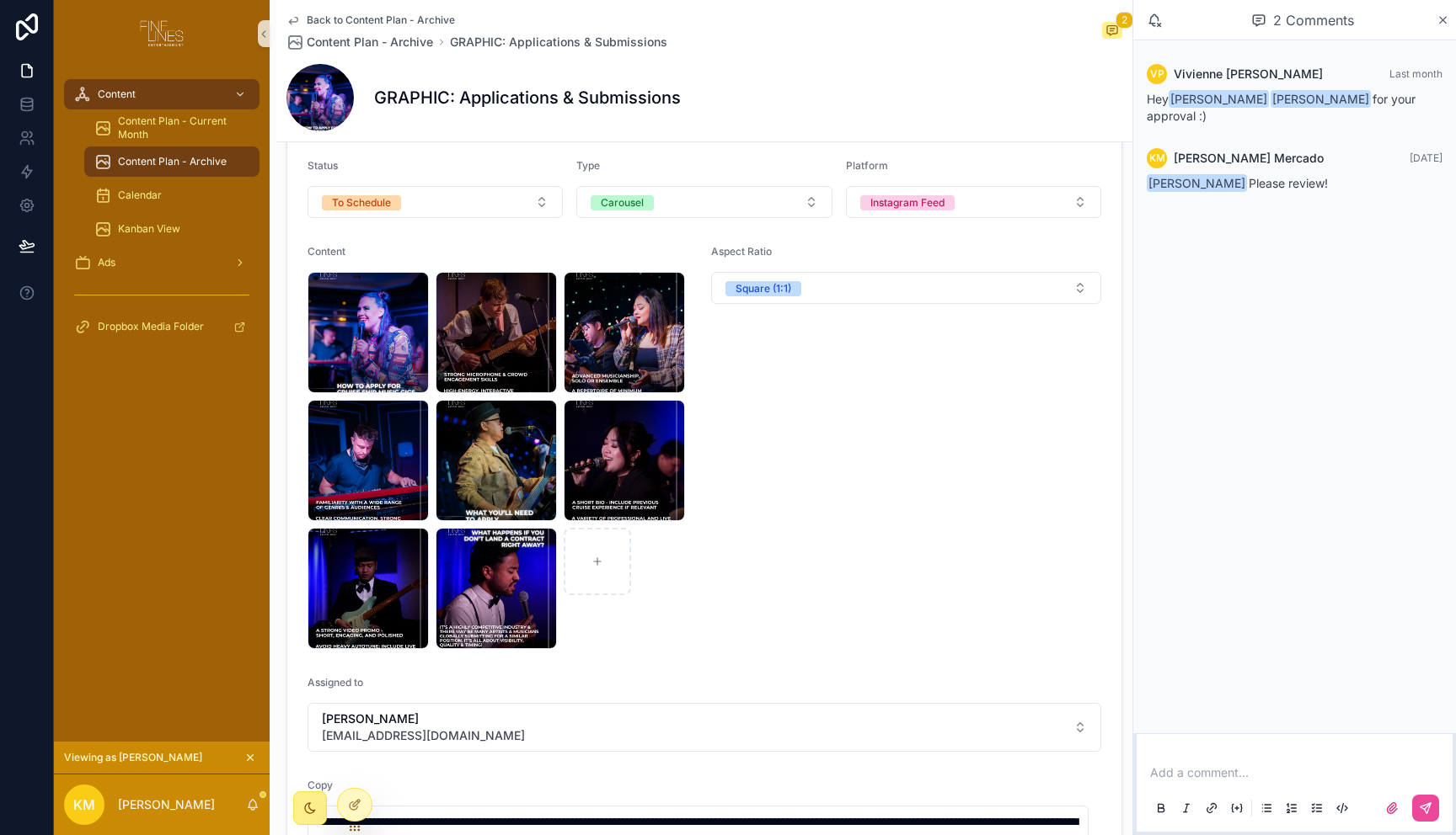
click at [306, 803] on icon "scrollable content" at bounding box center [310, 808] width 14 height 14
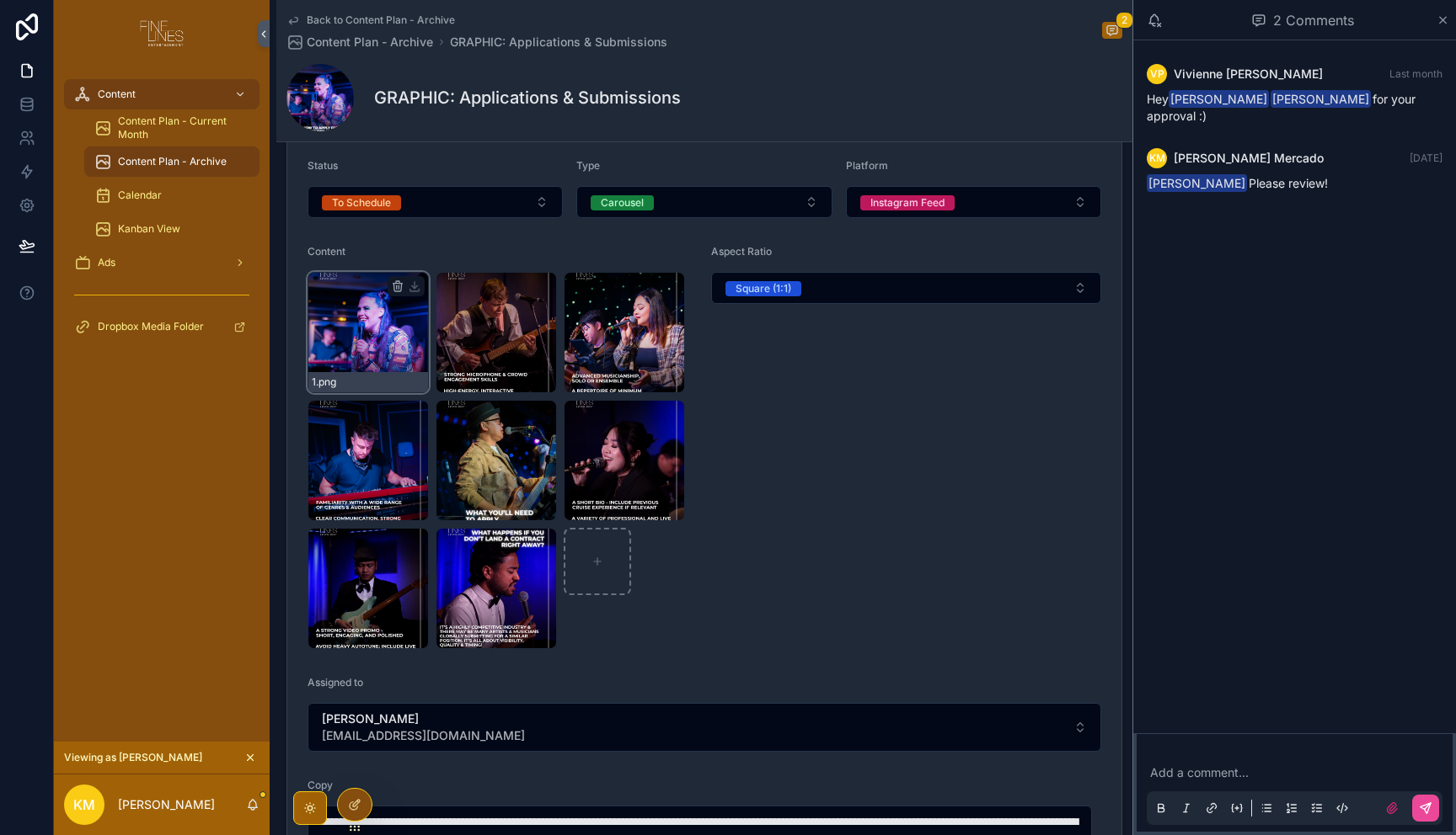
click at [355, 330] on div "1 .png" at bounding box center [368, 332] width 121 height 121
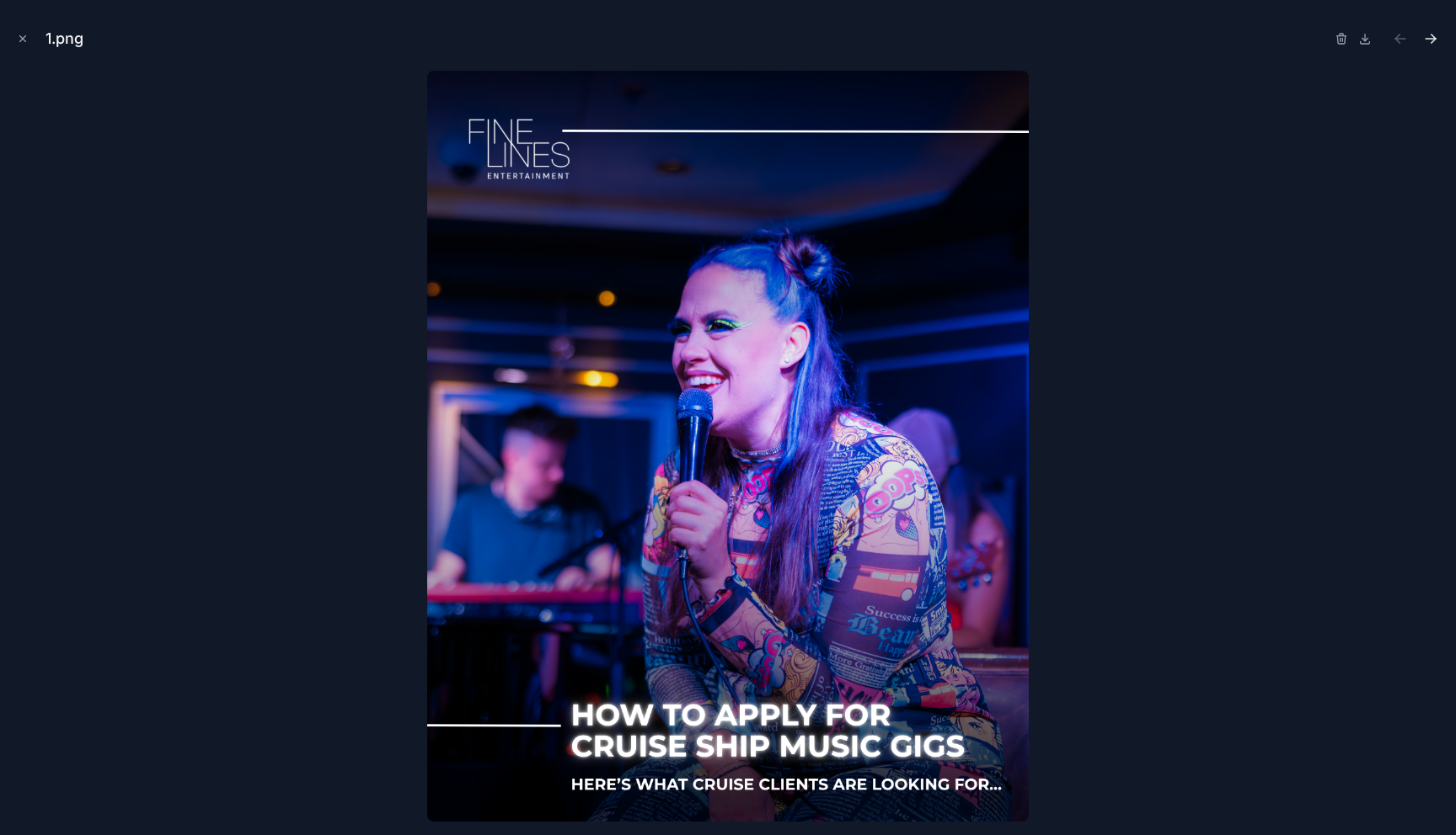
click at [1441, 41] on div "1.png" at bounding box center [728, 417] width 1456 height 835
click at [1441, 41] on button "Next file" at bounding box center [1430, 39] width 23 height 23
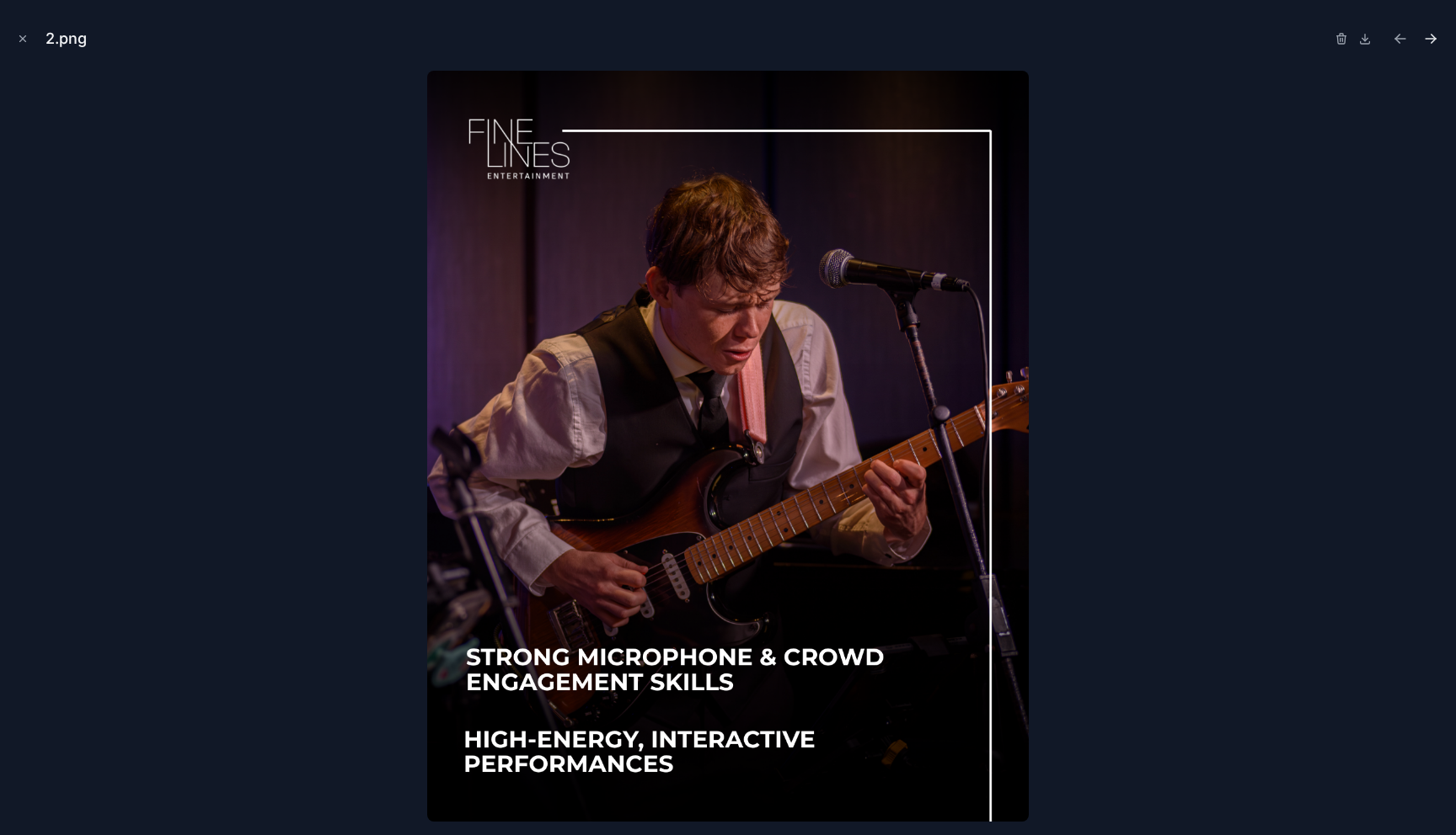
click at [1441, 37] on button "Next file" at bounding box center [1430, 39] width 23 height 23
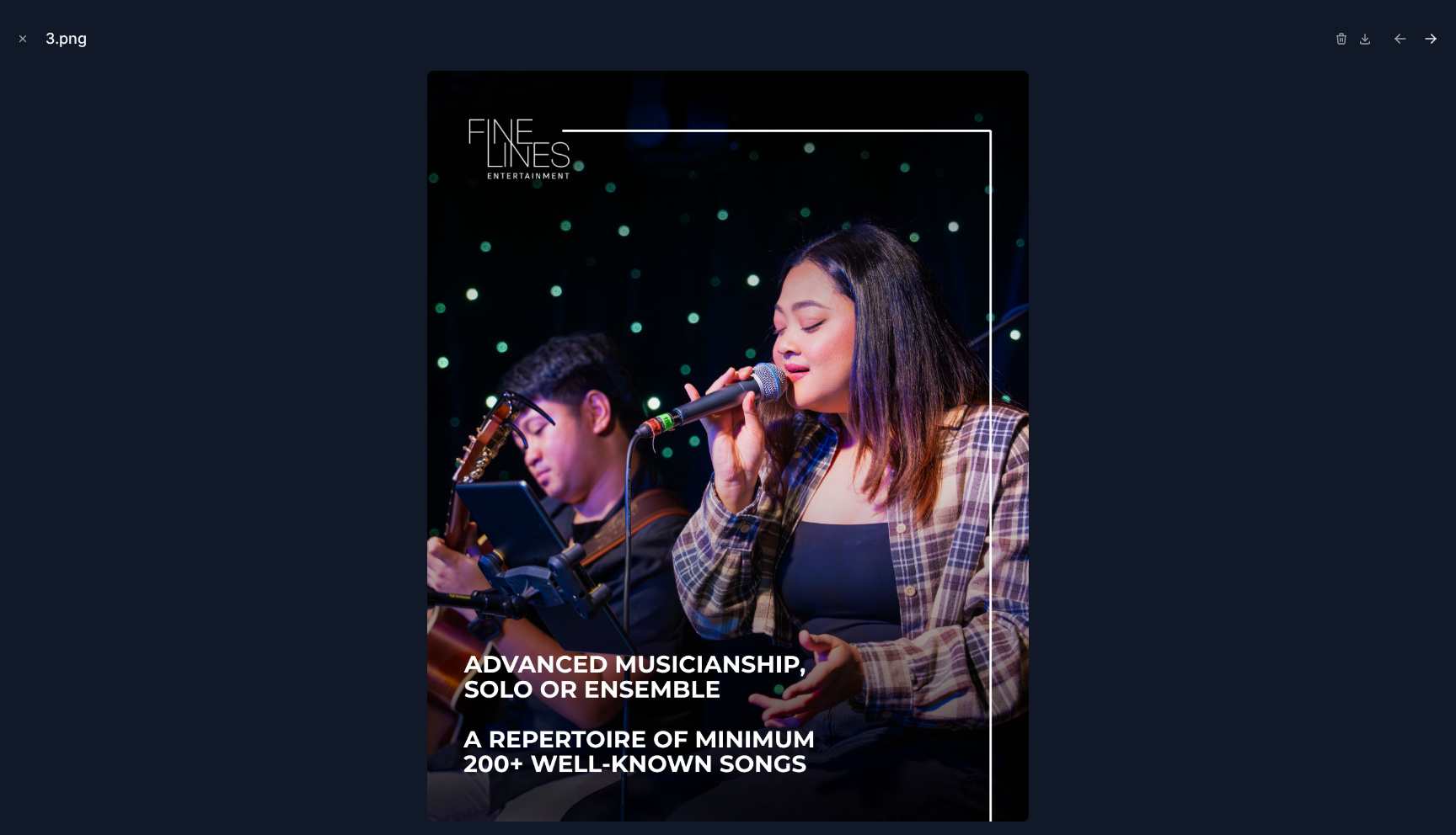
click at [1441, 37] on button "Next file" at bounding box center [1430, 39] width 23 height 23
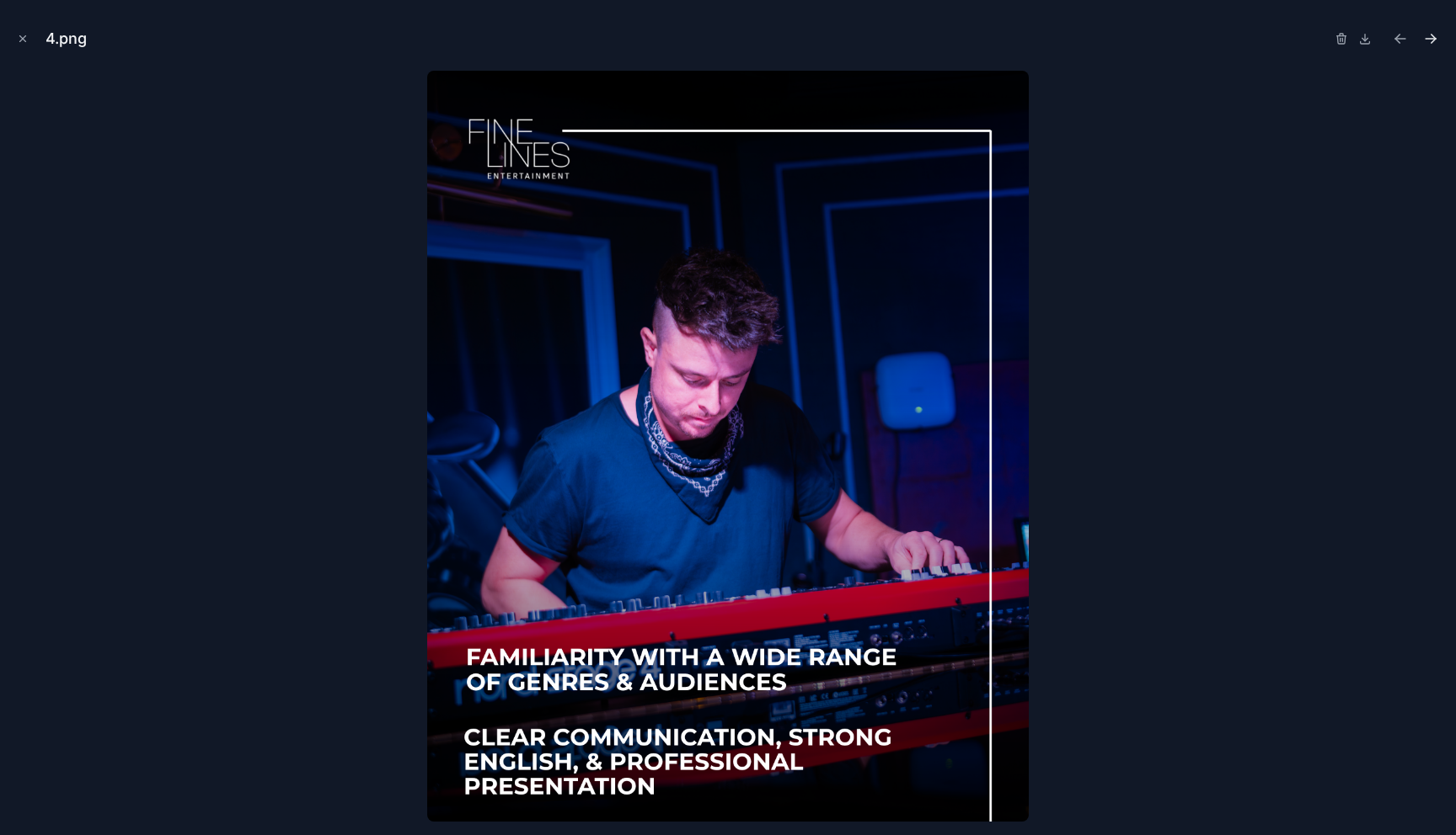
click at [1436, 42] on icon "Next file" at bounding box center [1430, 38] width 16 height 16
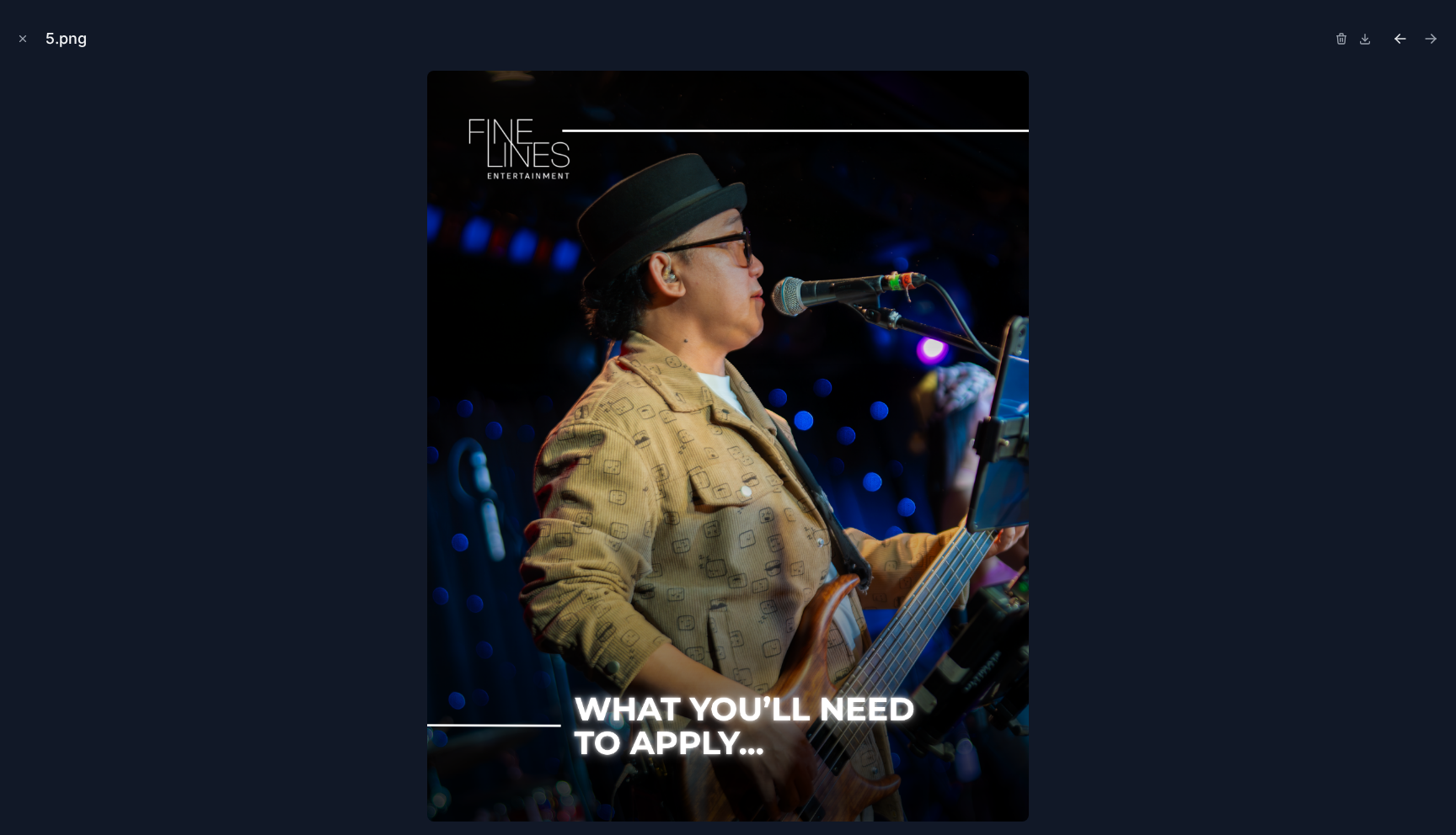
click at [1404, 39] on icon "Previous file" at bounding box center [1400, 39] width 10 height 0
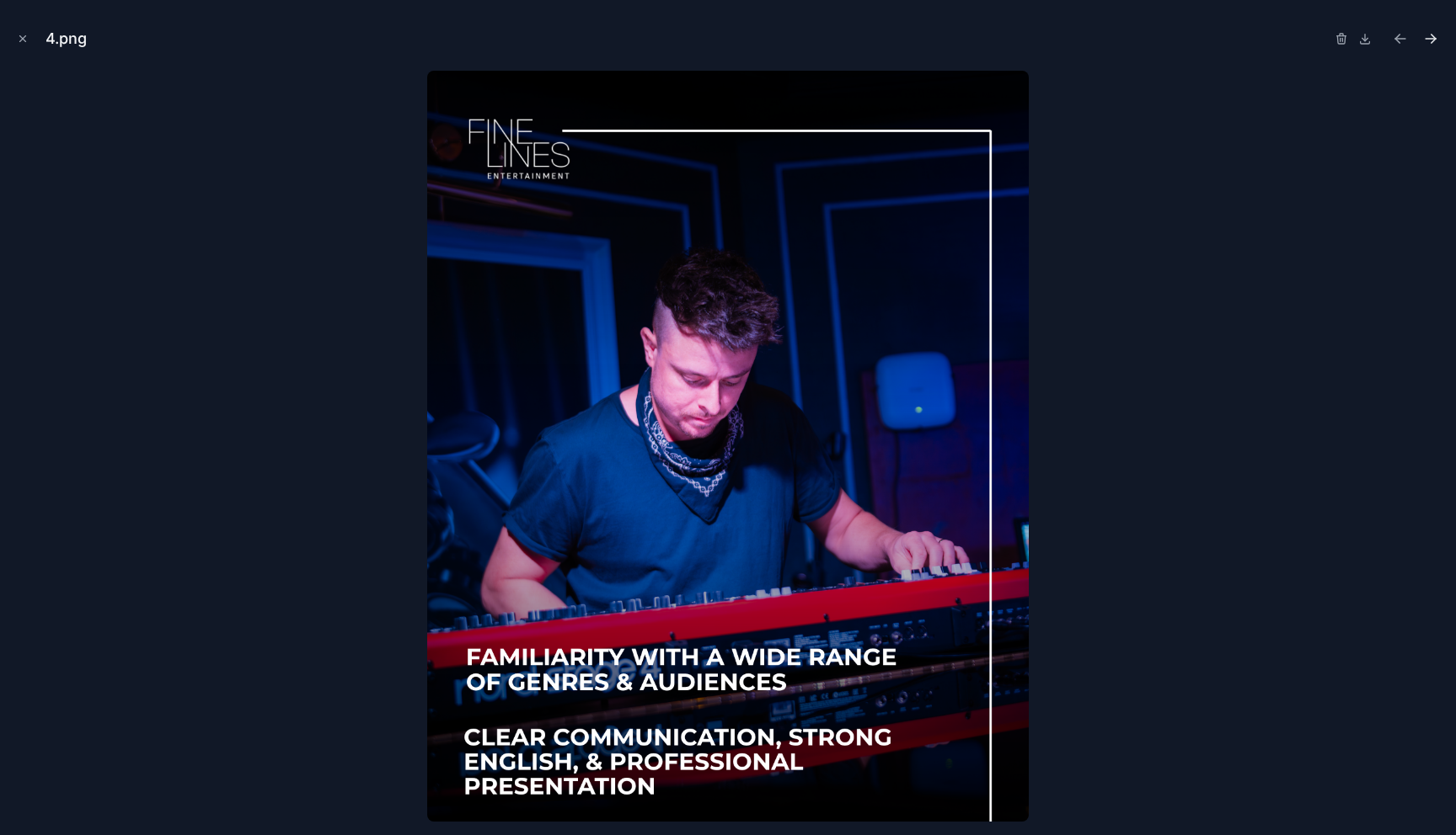
click at [1432, 45] on icon "Next file" at bounding box center [1430, 38] width 16 height 16
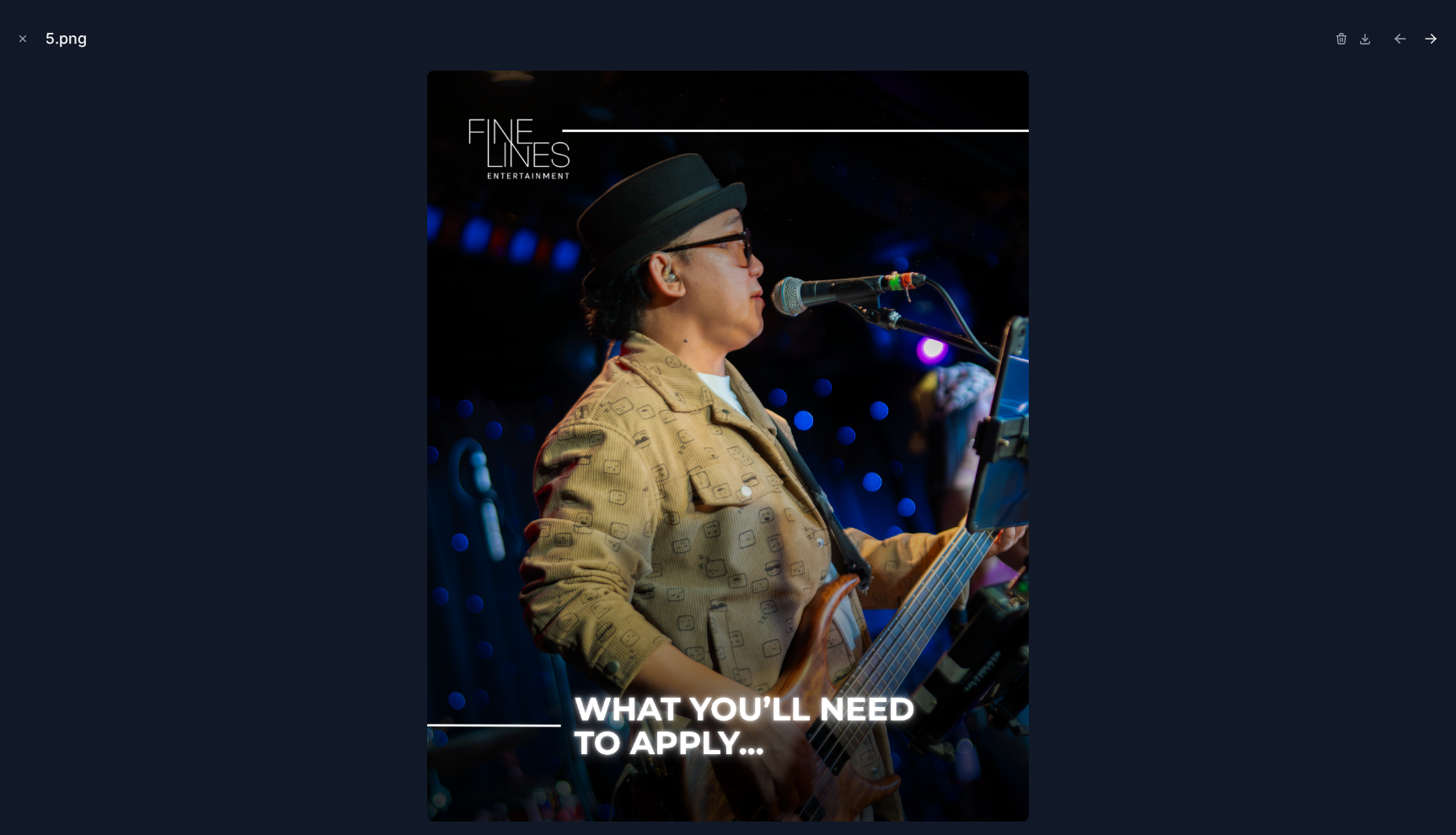
click at [1433, 40] on icon "Next file" at bounding box center [1434, 41] width 4 height 4
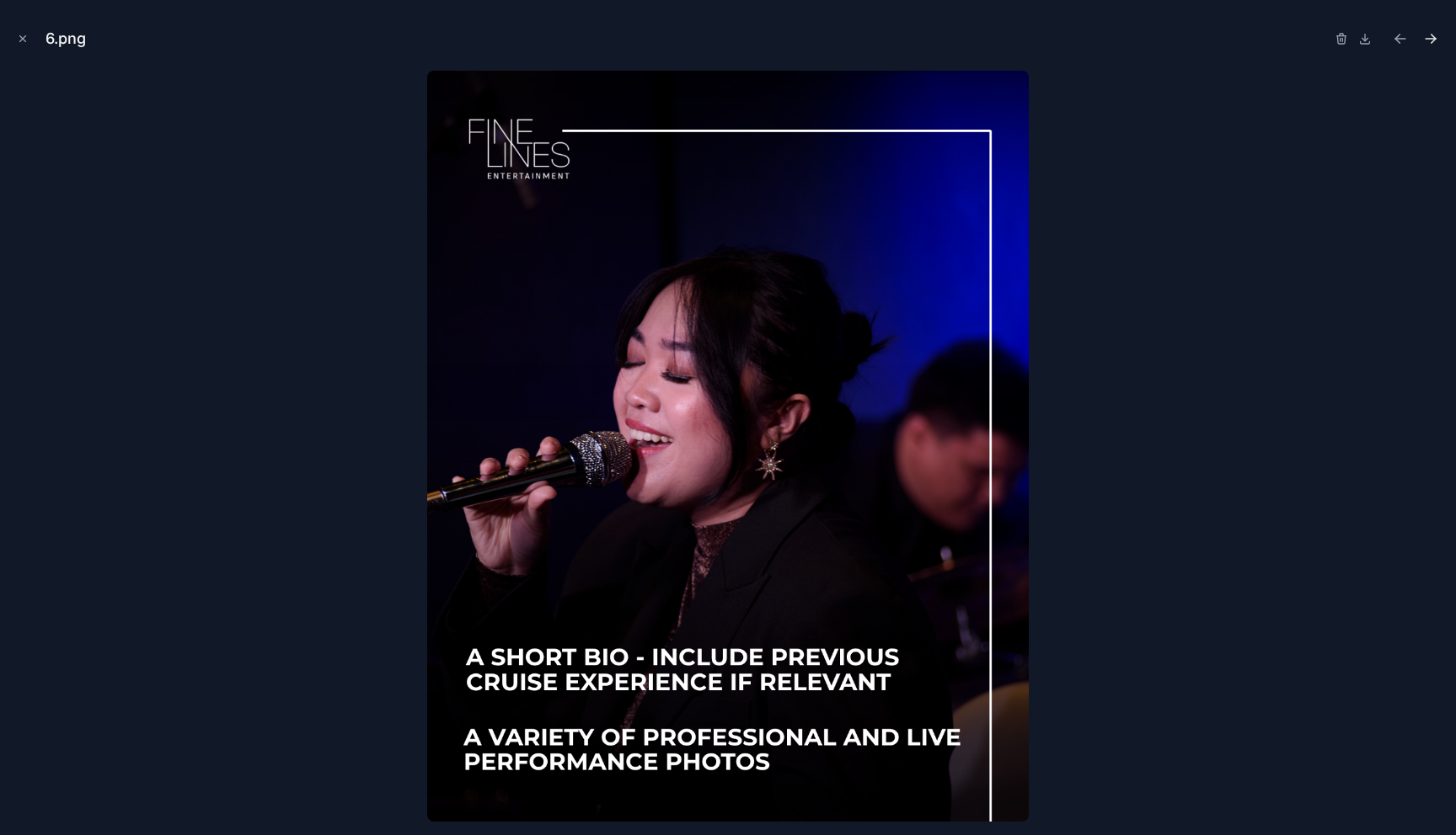
click at [1430, 43] on icon "Next file" at bounding box center [1430, 38] width 16 height 16
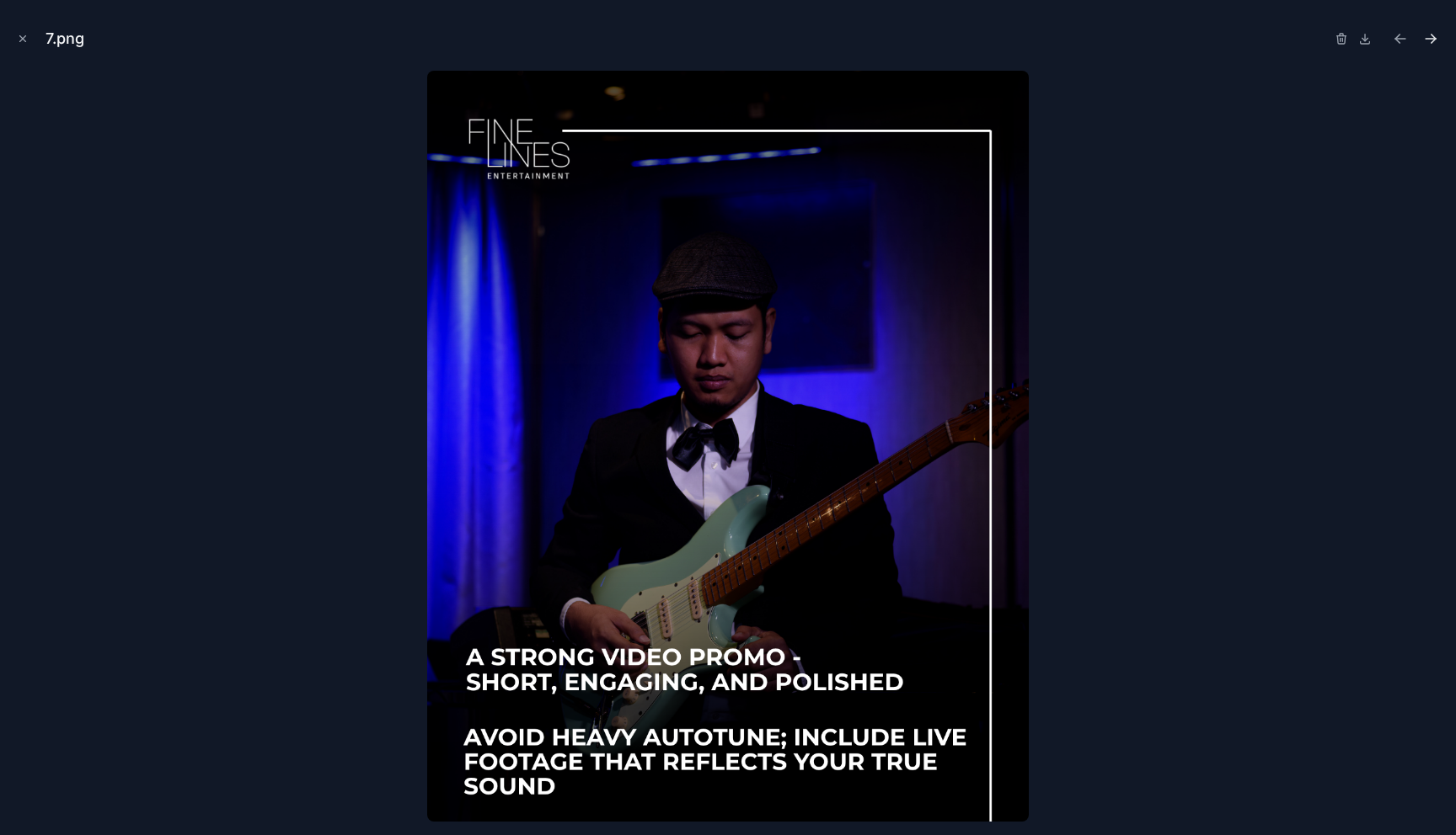
click at [1431, 42] on icon "Next file" at bounding box center [1430, 38] width 16 height 16
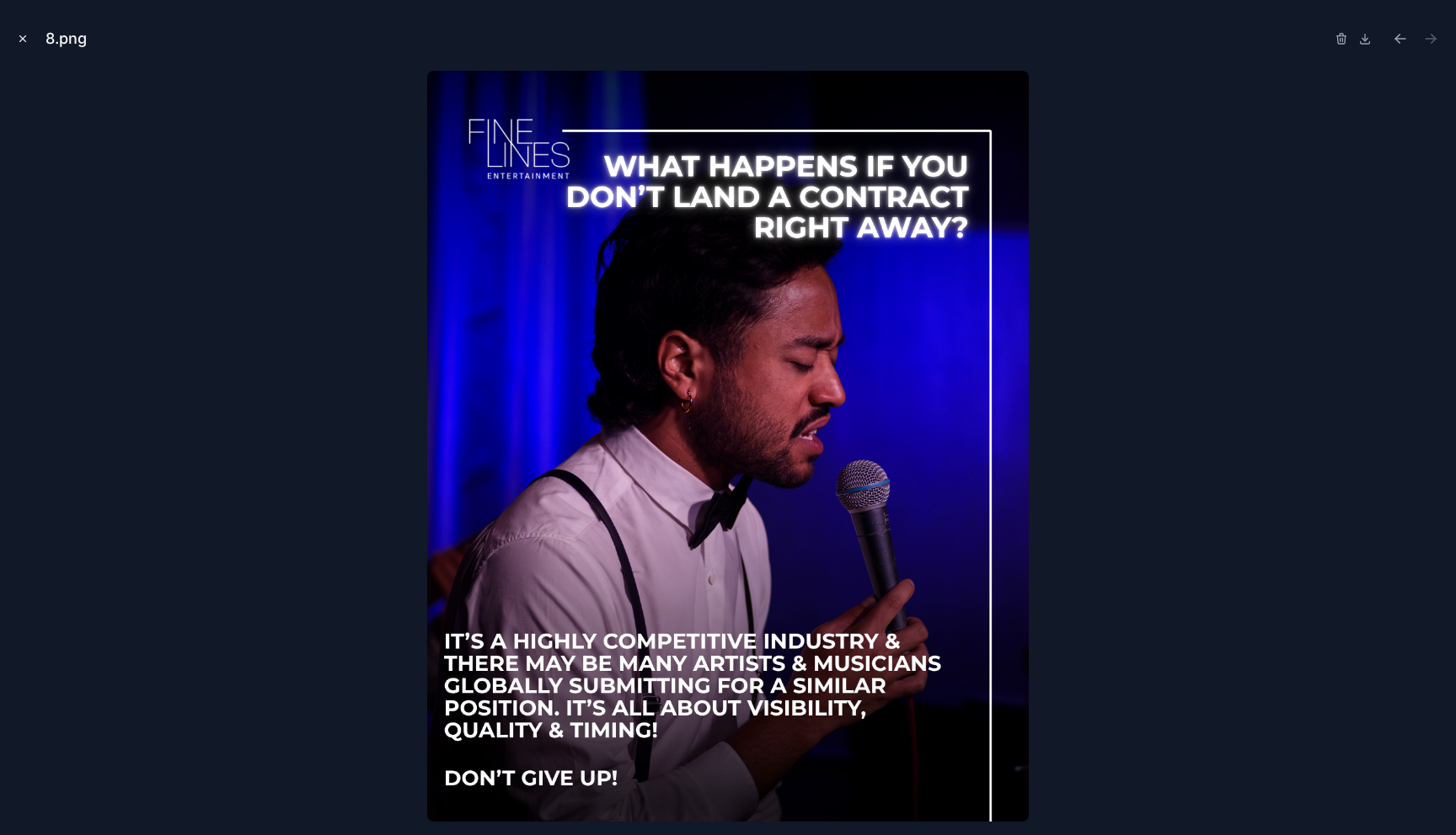
click at [19, 39] on icon "Close modal" at bounding box center [22, 39] width 12 height 12
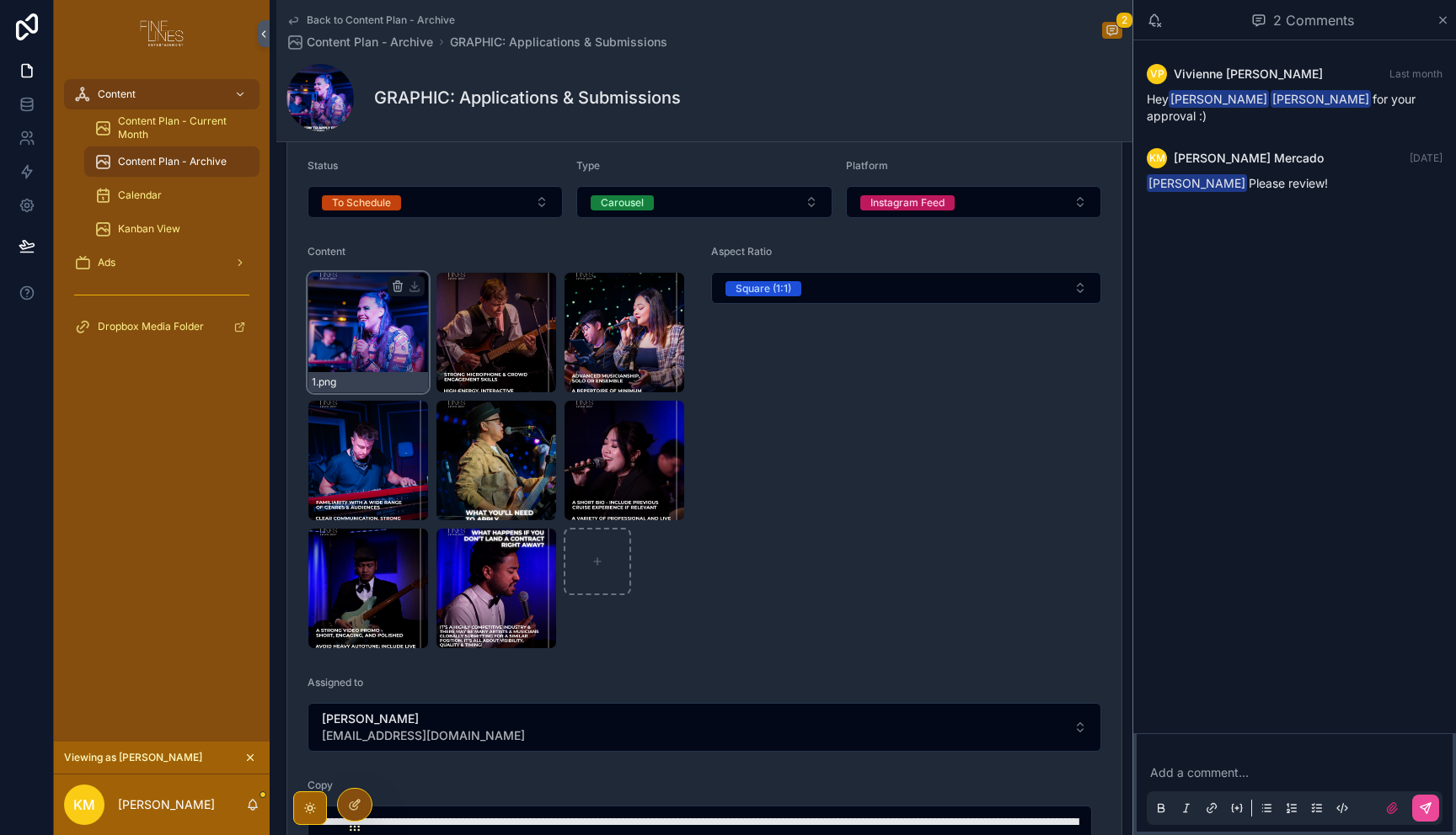
click at [354, 327] on div "1 .png" at bounding box center [368, 332] width 121 height 121
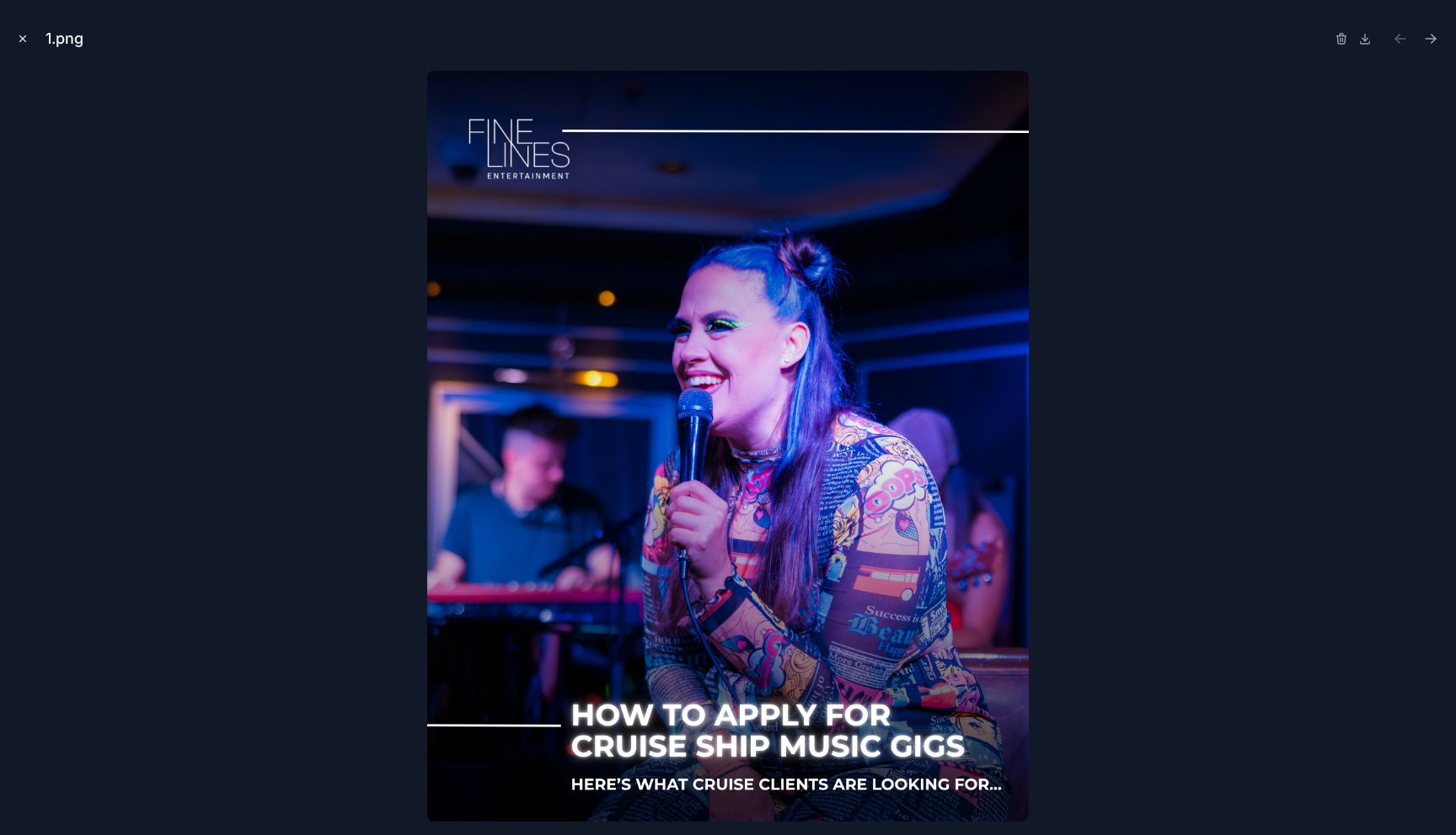
click at [22, 39] on icon "Close modal" at bounding box center [23, 39] width 6 height 6
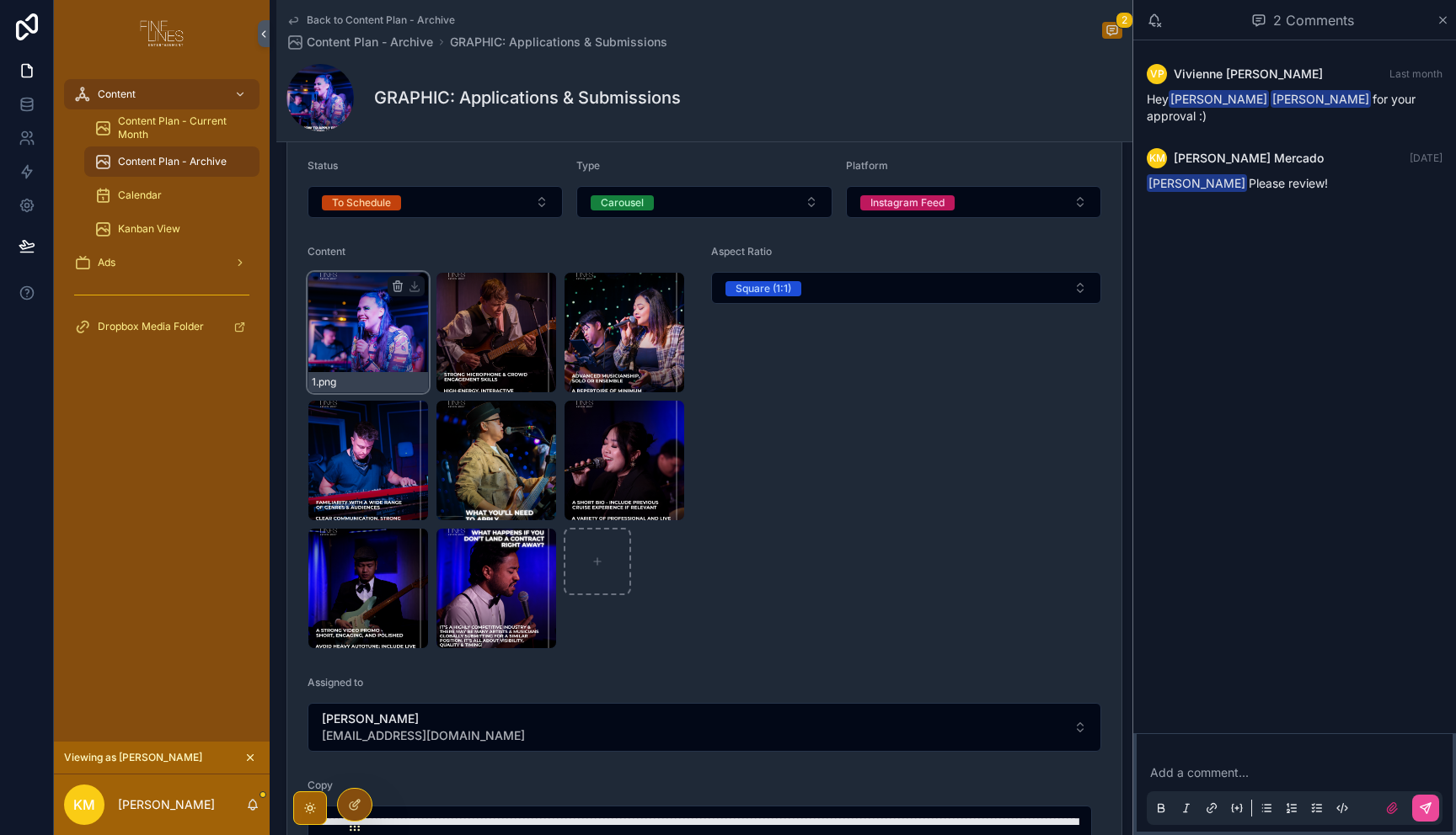
click at [365, 336] on div "1 .png" at bounding box center [368, 332] width 121 height 121
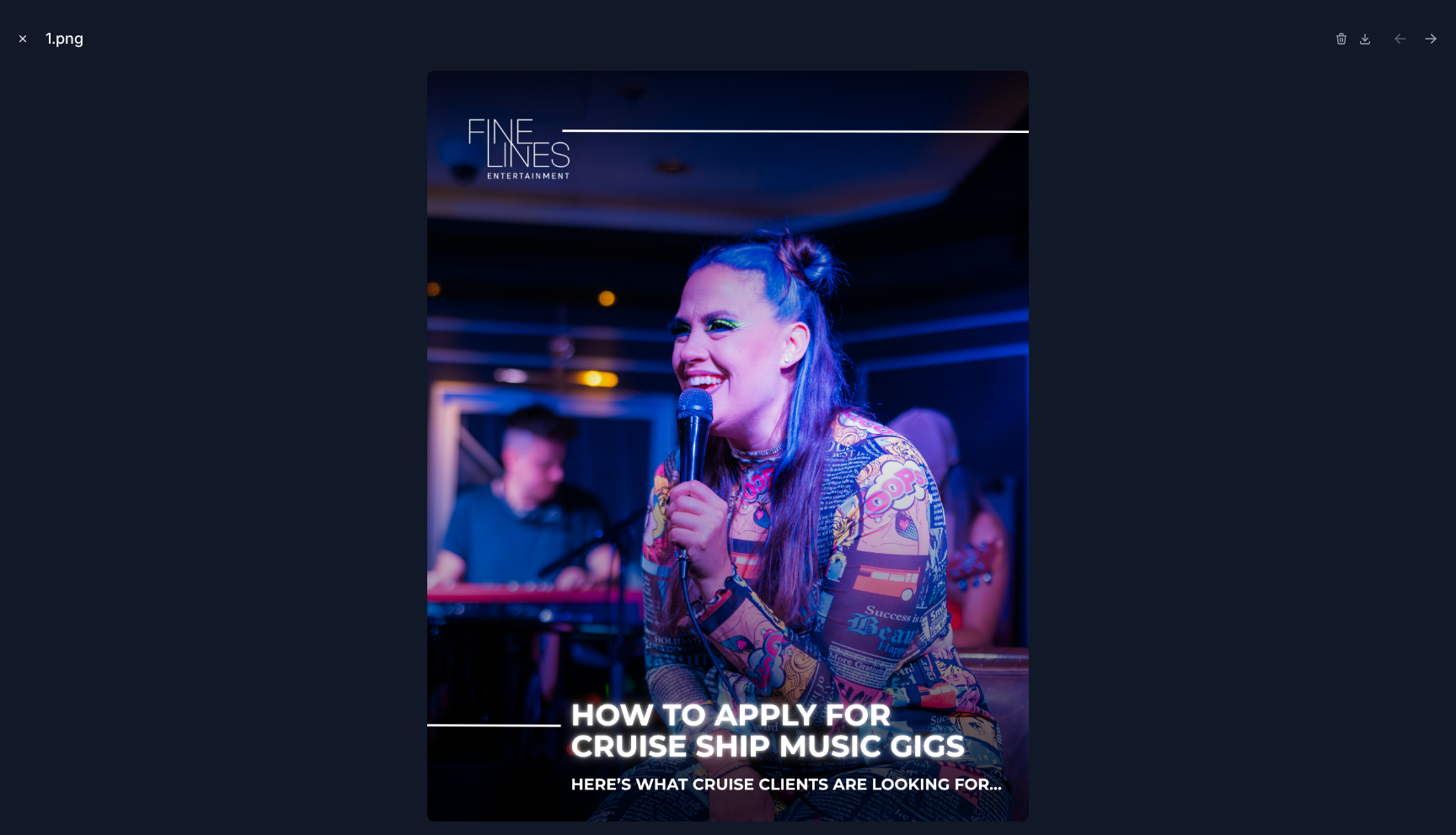
click at [22, 38] on icon "Close modal" at bounding box center [23, 39] width 6 height 6
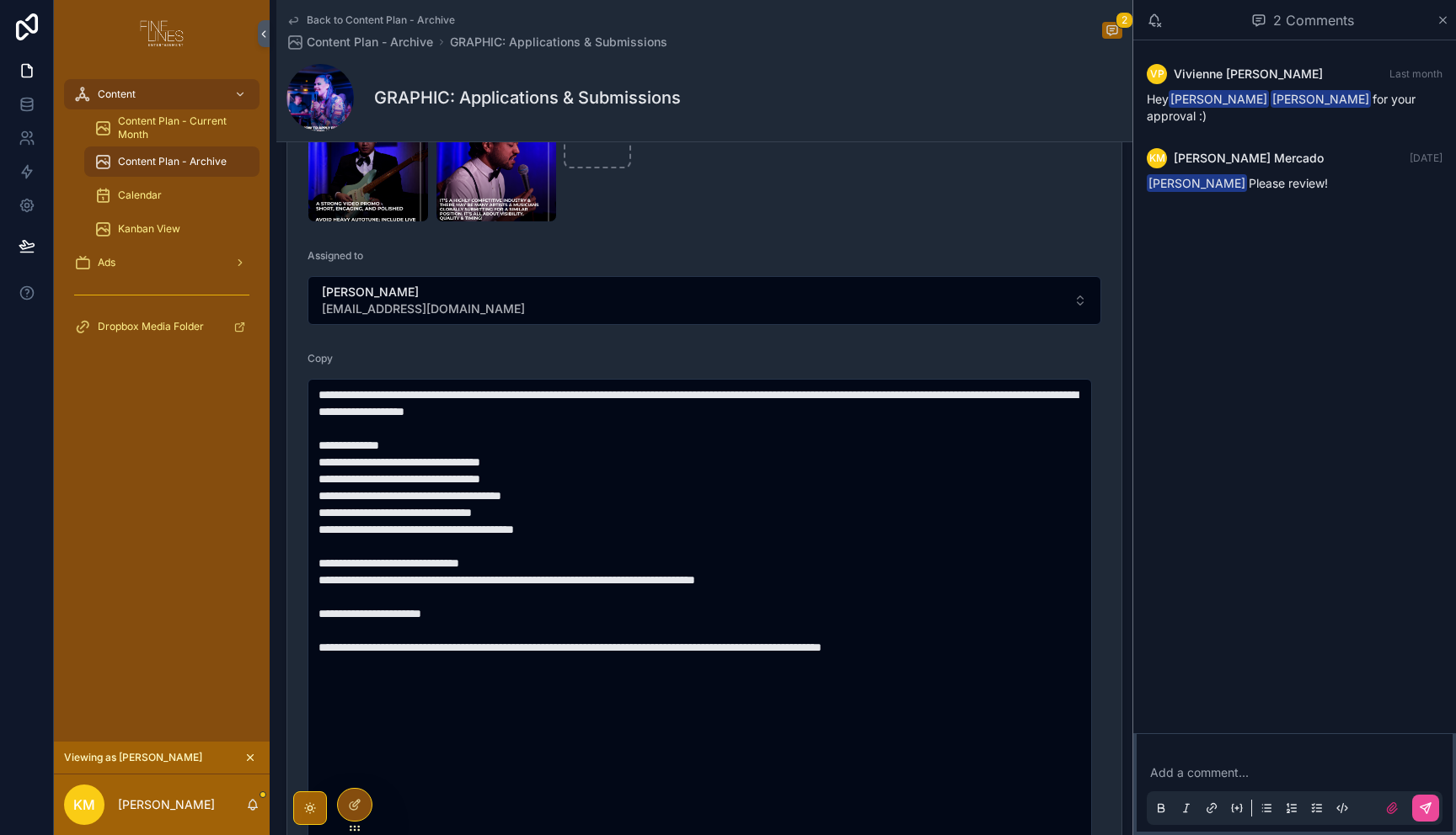
scroll to position [705, 0]
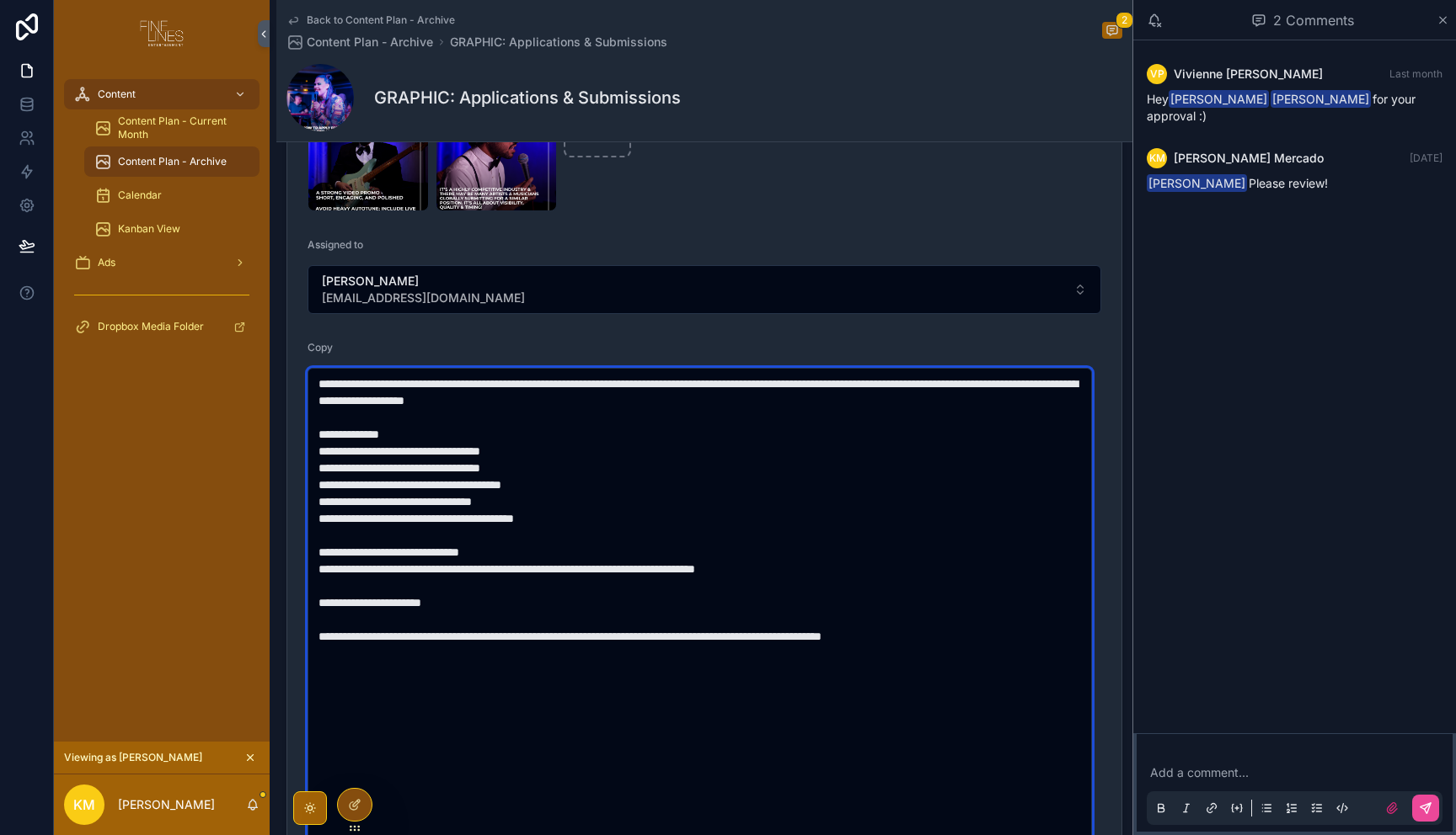
drag, startPoint x: 482, startPoint y: 607, endPoint x: 304, endPoint y: 369, distance: 297.2
click at [304, 369] on form "**********" at bounding box center [705, 221] width 834 height 1376
click at [639, 529] on textarea "**********" at bounding box center [700, 628] width 784 height 521
drag, startPoint x: 477, startPoint y: 605, endPoint x: 318, endPoint y: 597, distance: 159.2
click at [318, 597] on textarea "**********" at bounding box center [700, 628] width 784 height 521
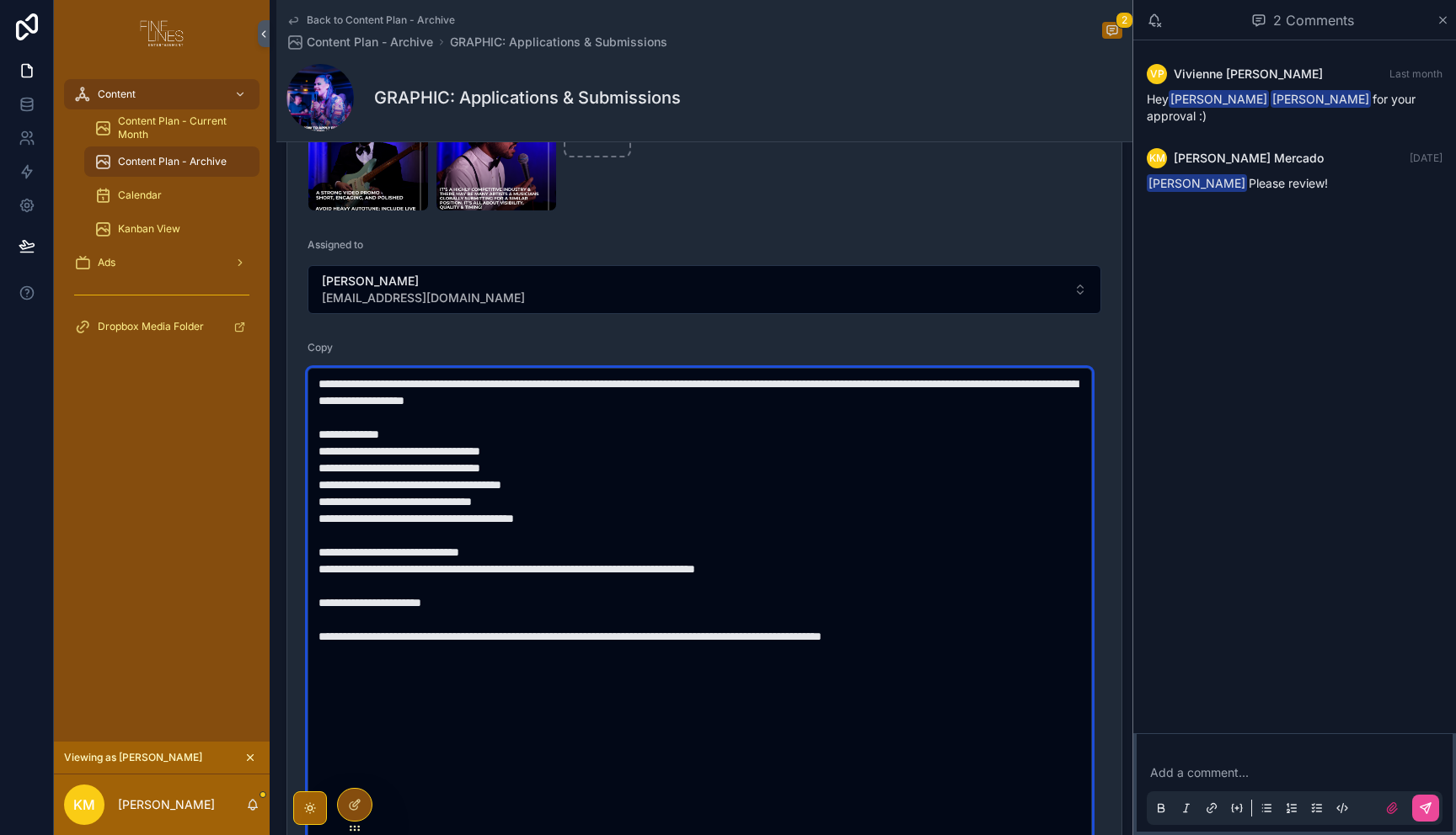
click at [502, 608] on textarea "**********" at bounding box center [700, 628] width 784 height 521
drag, startPoint x: 378, startPoint y: 600, endPoint x: 297, endPoint y: 373, distance: 241.0
click at [297, 373] on form "**********" at bounding box center [705, 221] width 834 height 1376
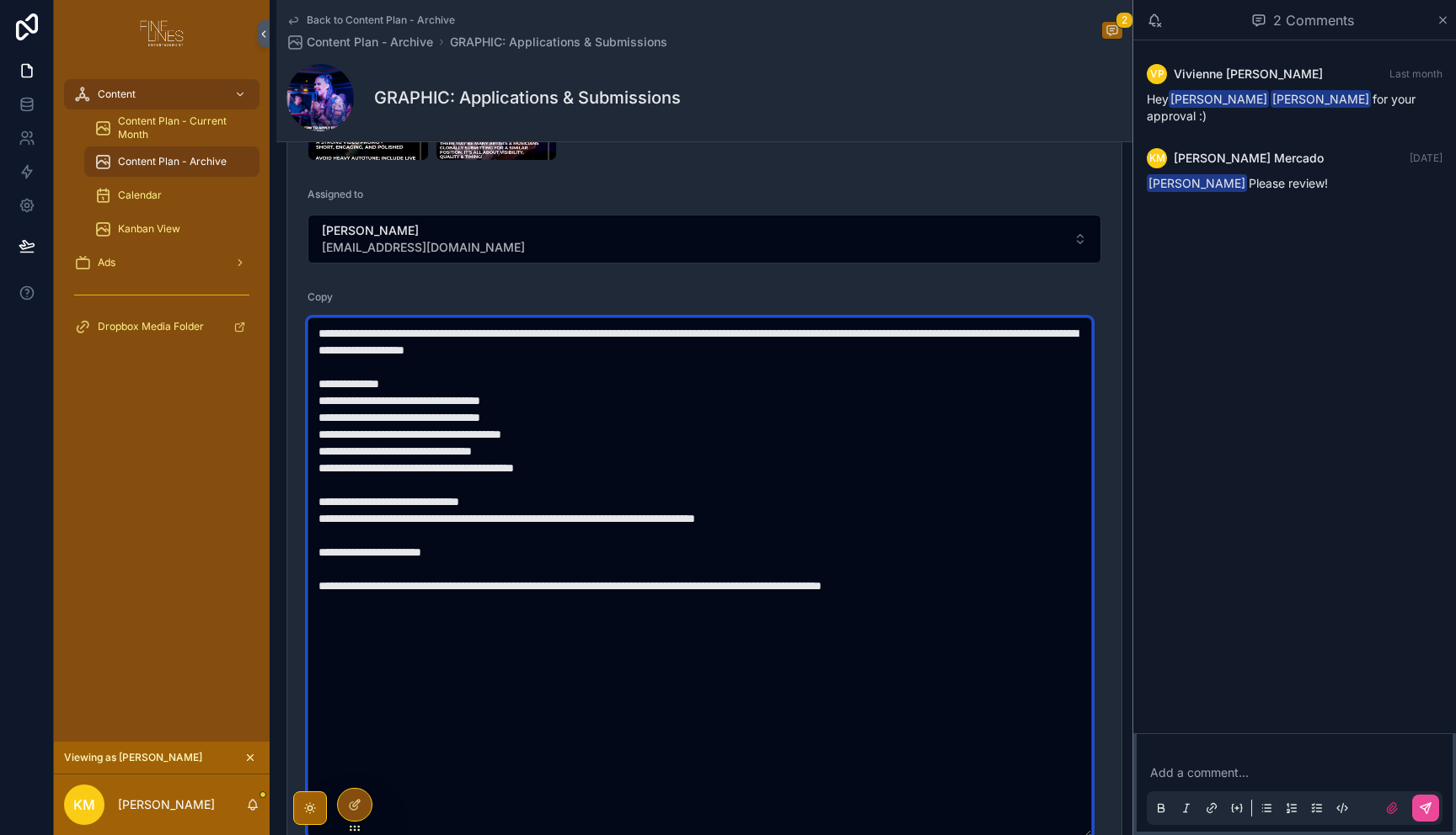
scroll to position [767, 0]
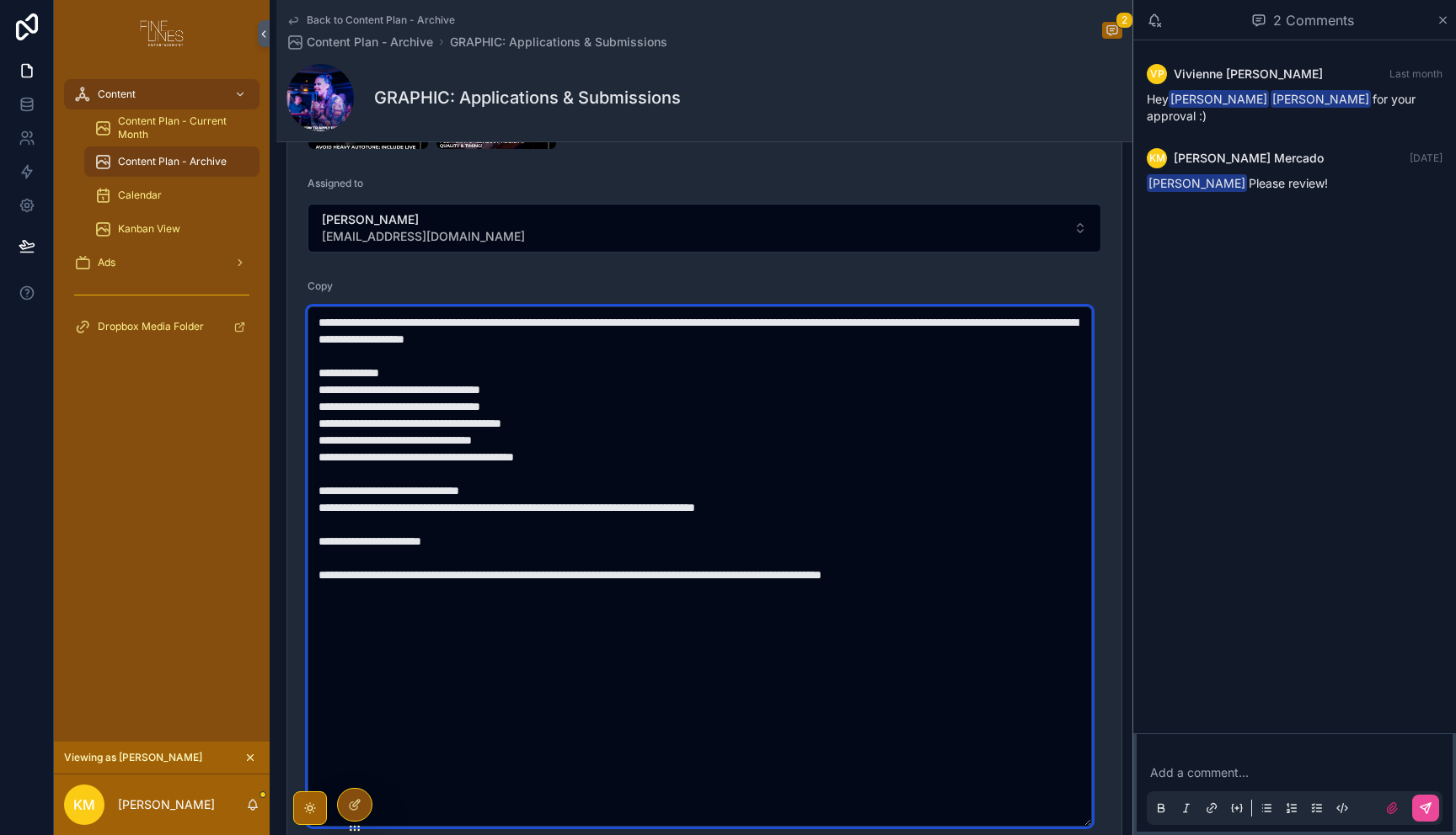
click at [523, 627] on textarea "**********" at bounding box center [700, 567] width 784 height 521
click at [525, 535] on textarea "**********" at bounding box center [700, 567] width 784 height 521
click at [866, 509] on textarea "**********" at bounding box center [700, 567] width 784 height 521
click at [709, 483] on textarea "**********" at bounding box center [700, 567] width 784 height 521
click at [672, 458] on textarea "**********" at bounding box center [700, 567] width 784 height 521
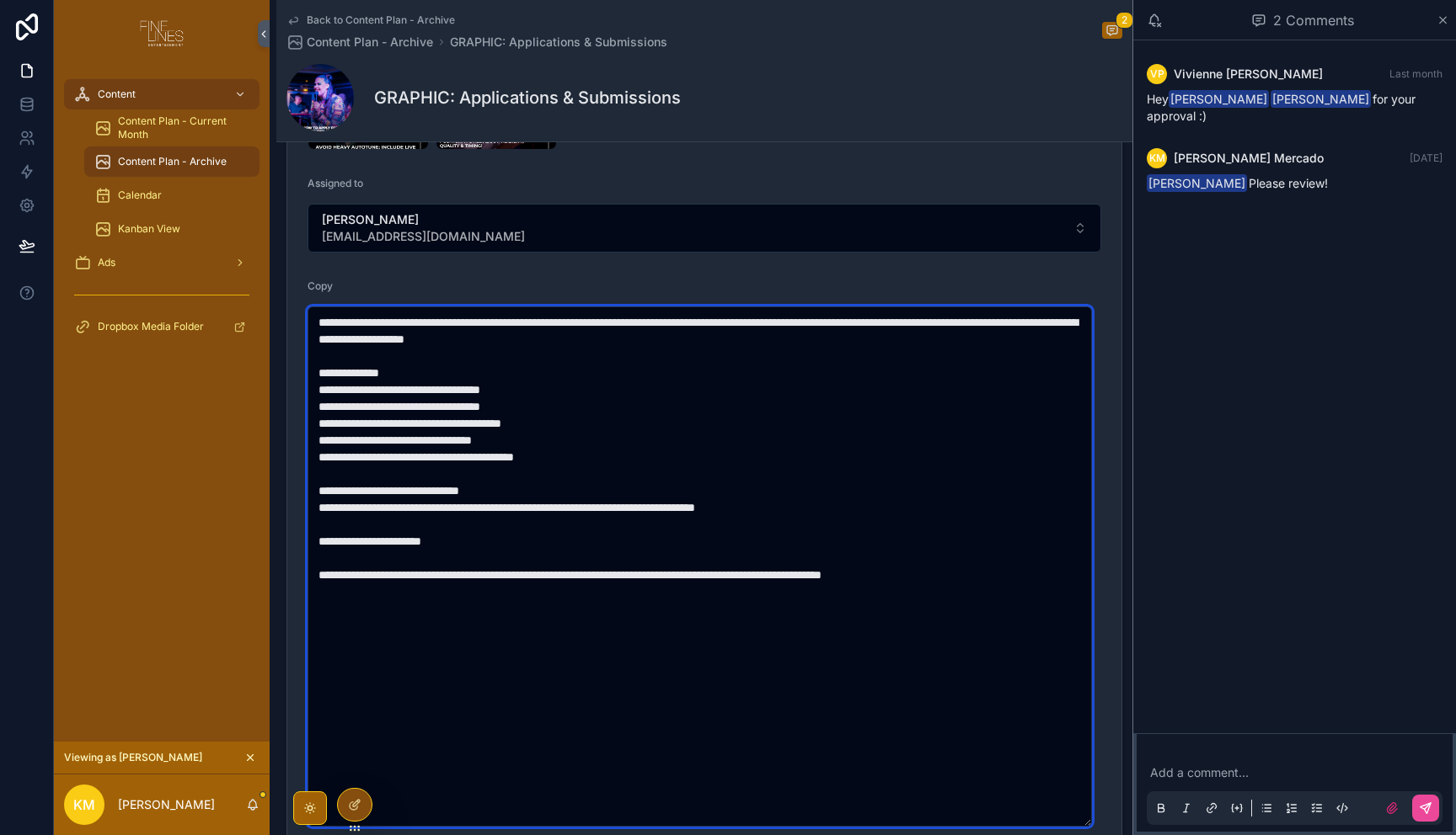
click at [534, 437] on textarea "**********" at bounding box center [700, 567] width 784 height 521
click at [588, 425] on textarea "**********" at bounding box center [700, 567] width 784 height 521
click at [576, 405] on textarea "**********" at bounding box center [700, 567] width 784 height 521
click at [572, 389] on textarea "**********" at bounding box center [700, 567] width 784 height 521
click at [470, 371] on textarea "**********" at bounding box center [700, 567] width 784 height 521
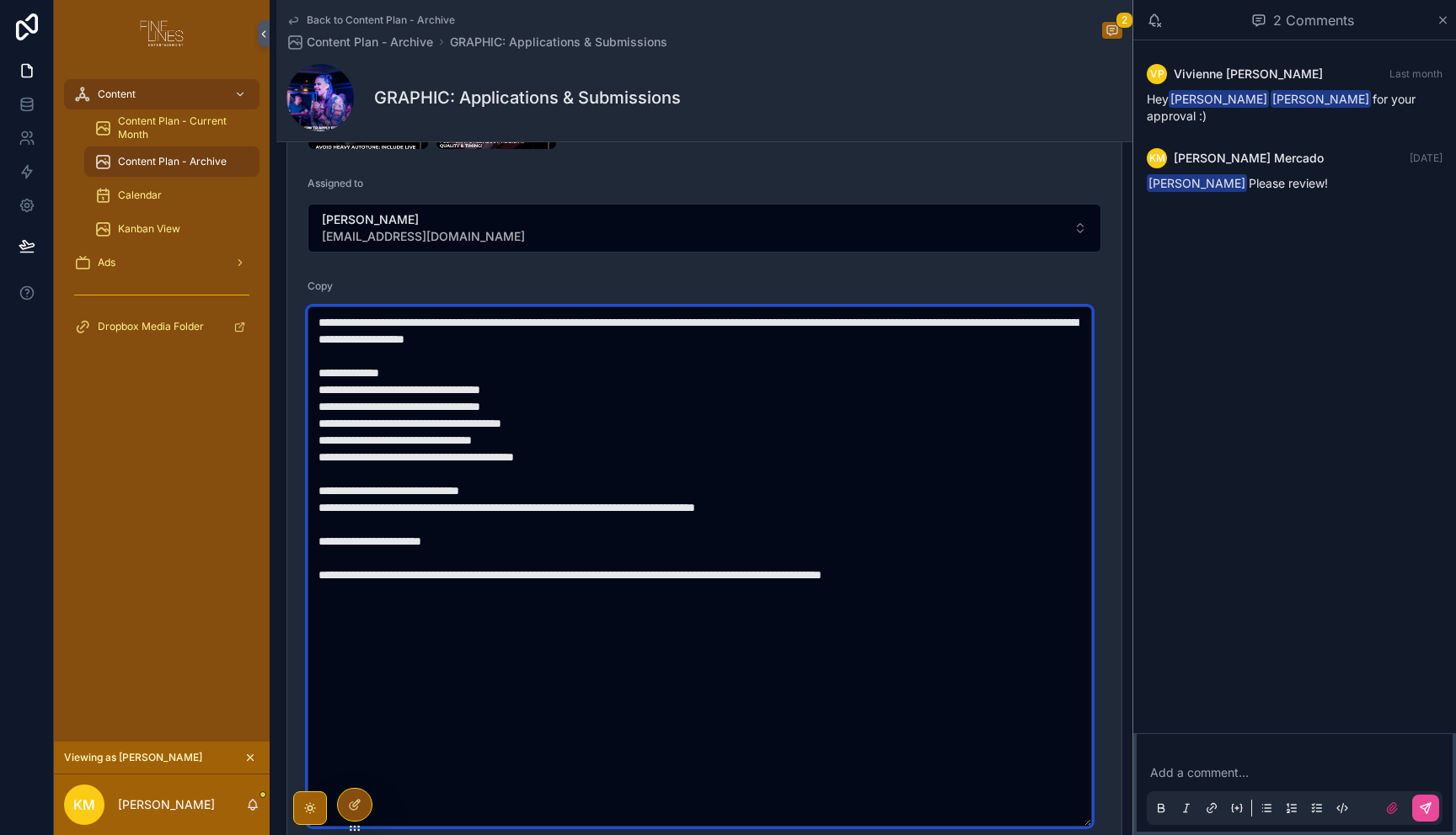
drag, startPoint x: 735, startPoint y: 351, endPoint x: 743, endPoint y: 334, distance: 18.8
click at [735, 351] on textarea "**********" at bounding box center [700, 567] width 784 height 521
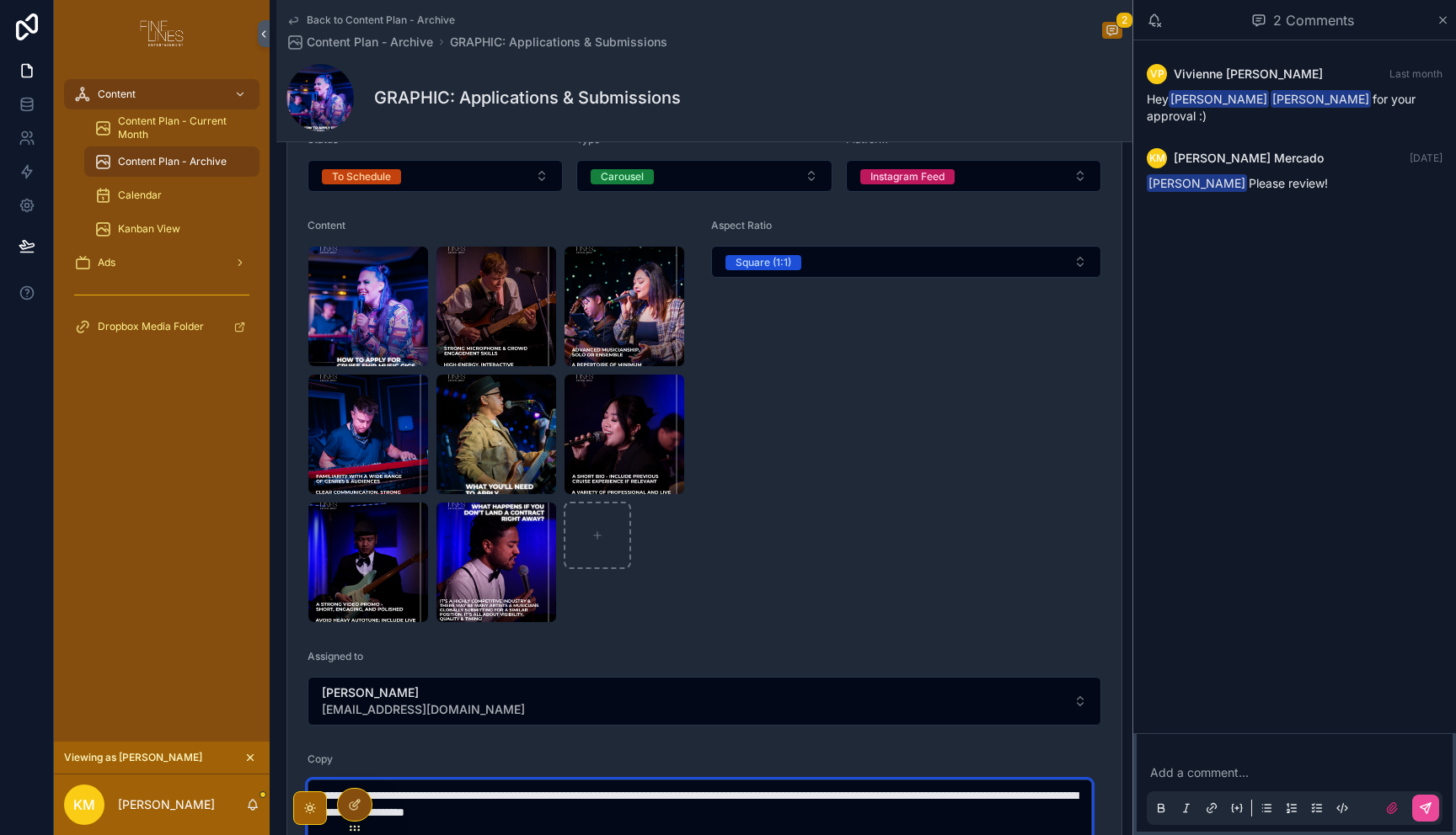
scroll to position [283, 0]
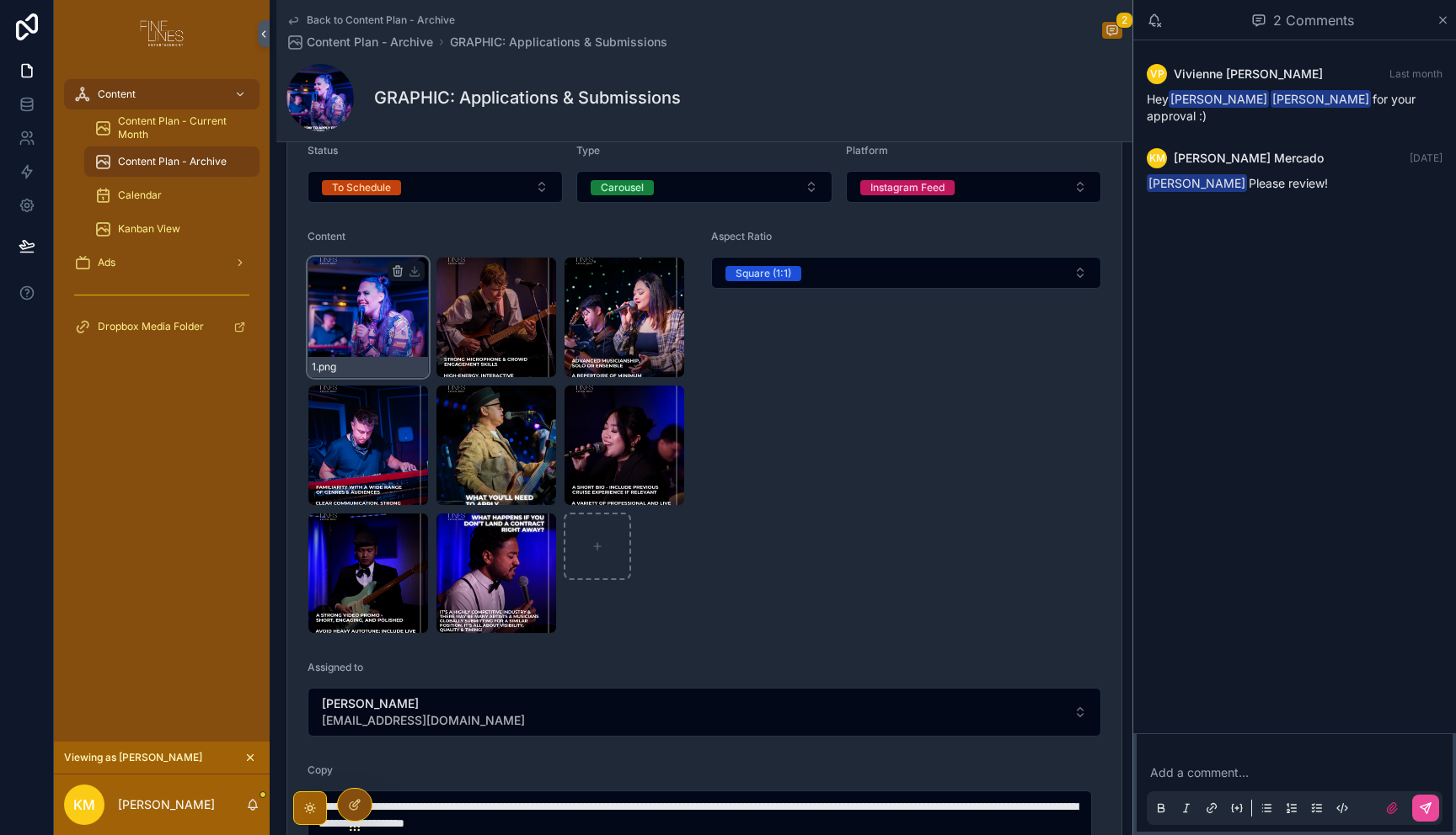
click at [376, 321] on div "1 .png" at bounding box center [368, 316] width 121 height 121
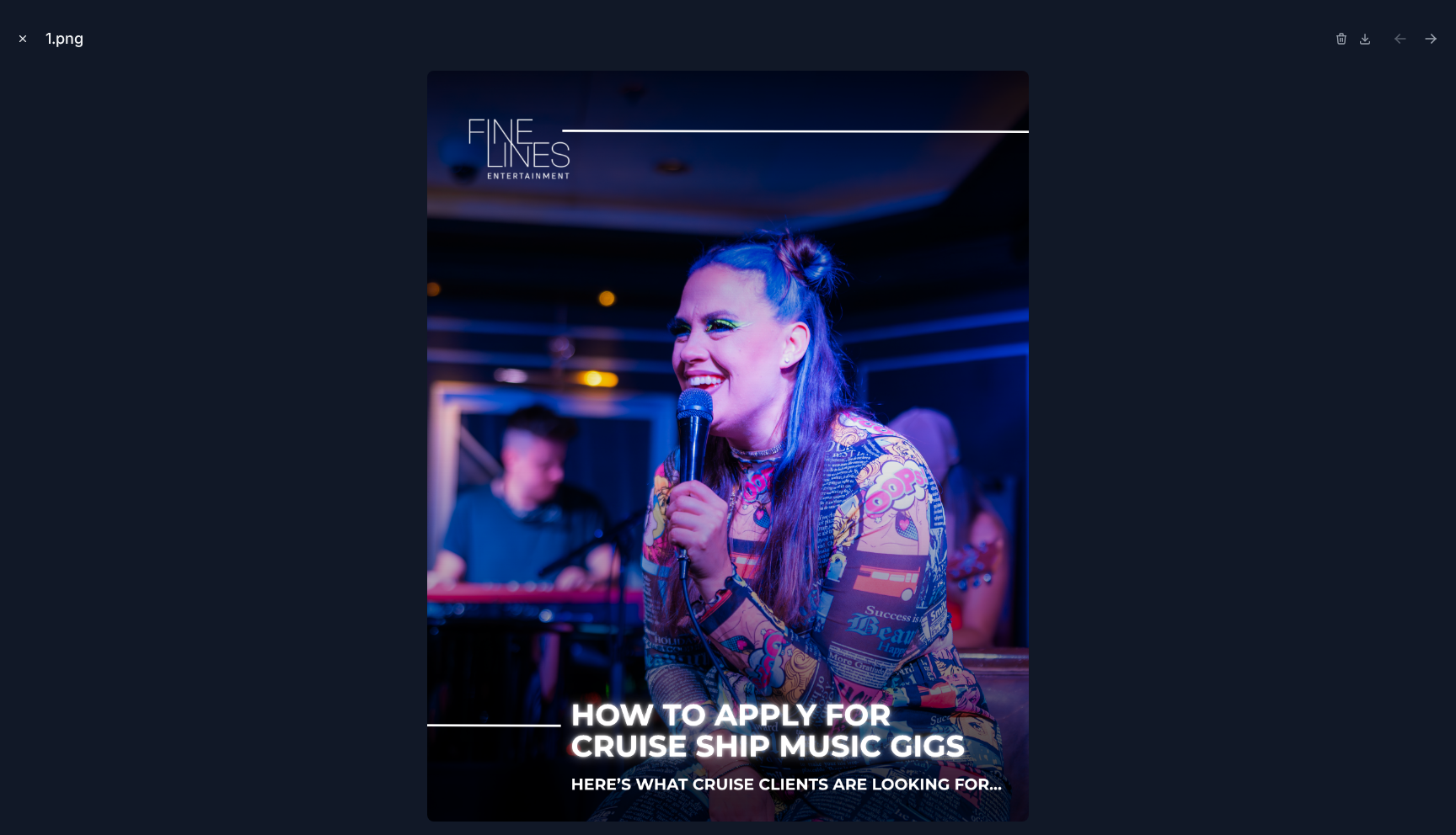
click at [27, 43] on icon "Close modal" at bounding box center [22, 39] width 12 height 12
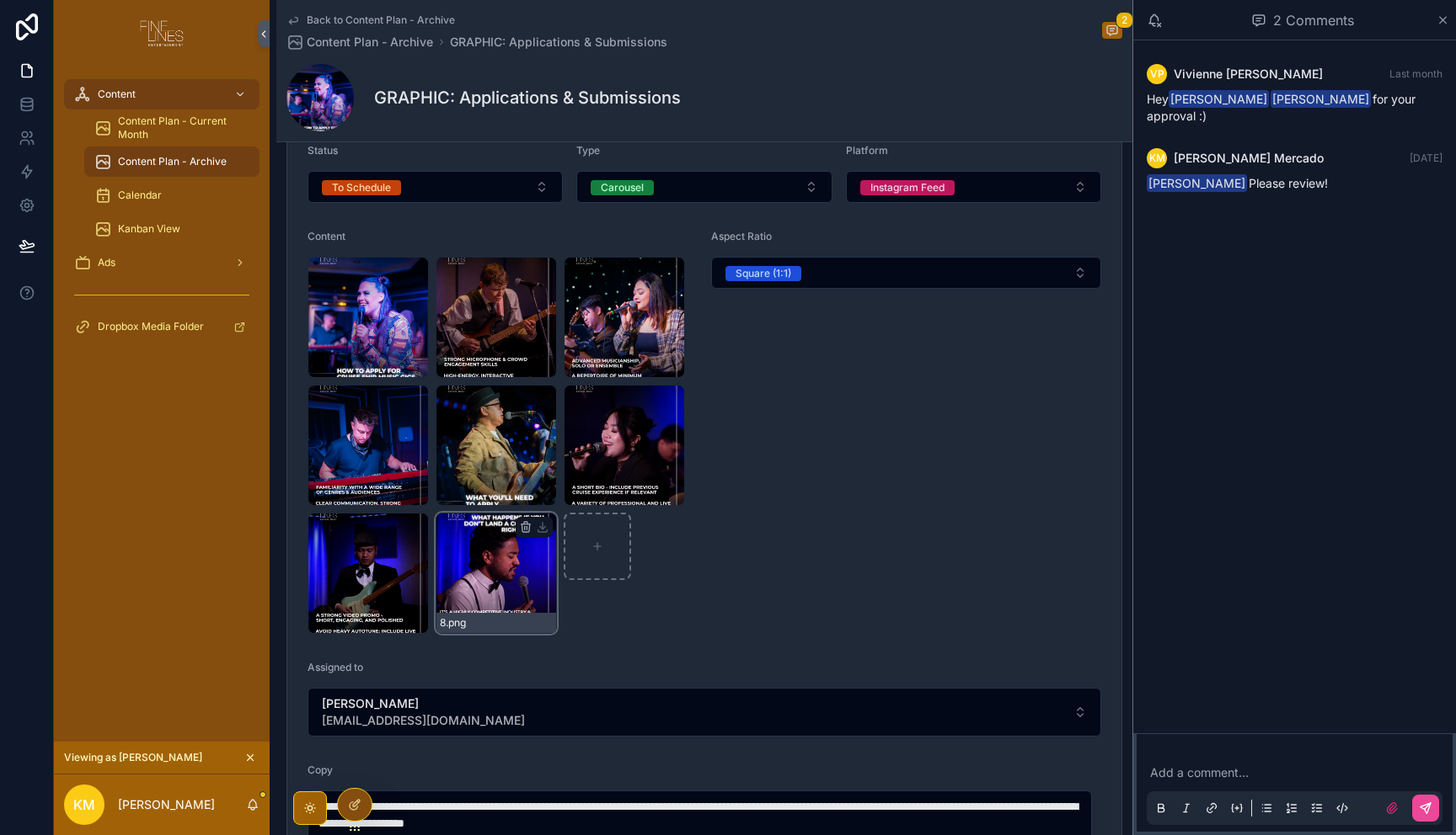
click at [505, 580] on div "8 .png" at bounding box center [496, 573] width 121 height 121
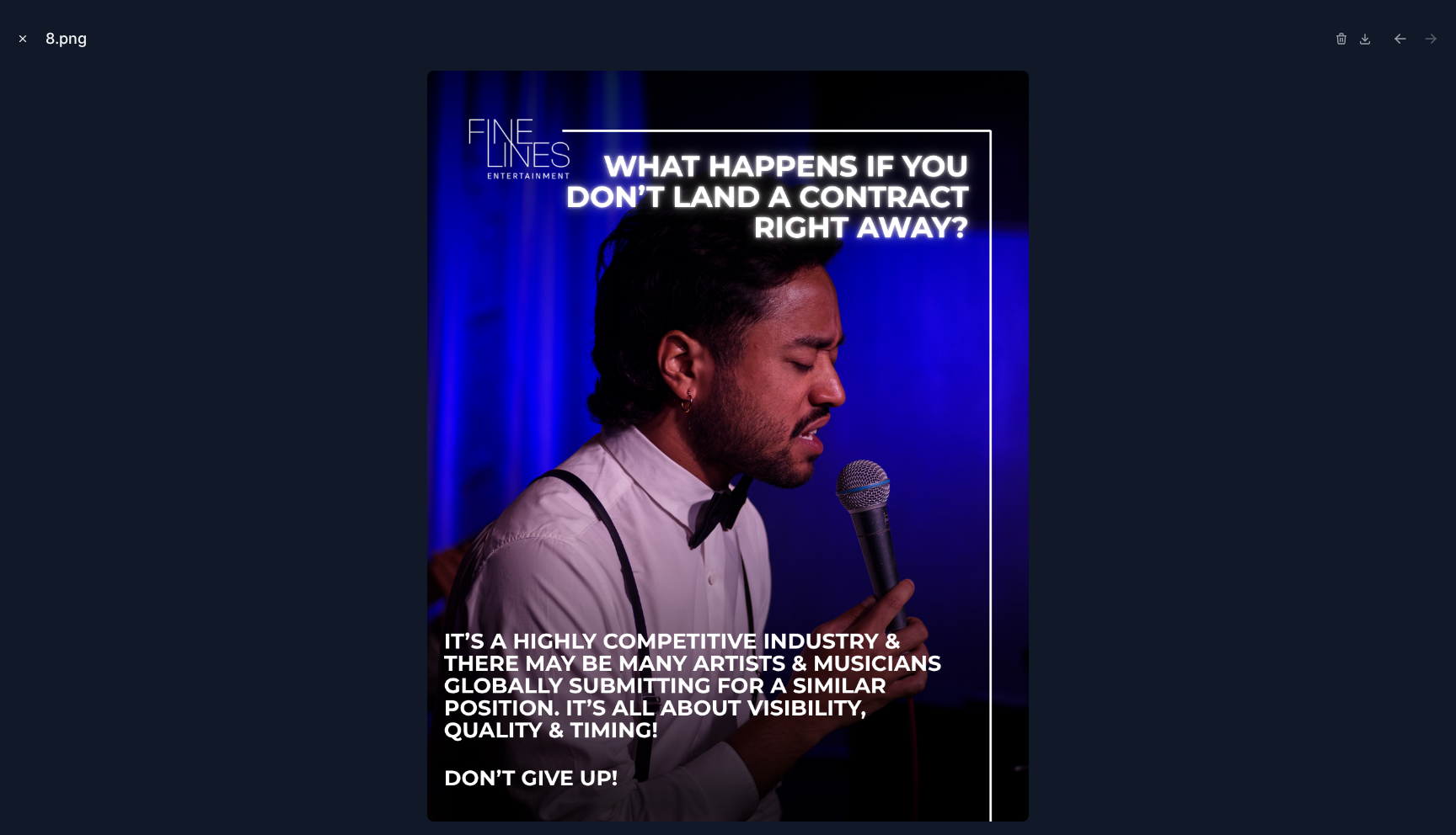
click at [23, 37] on icon "Close modal" at bounding box center [23, 39] width 6 height 6
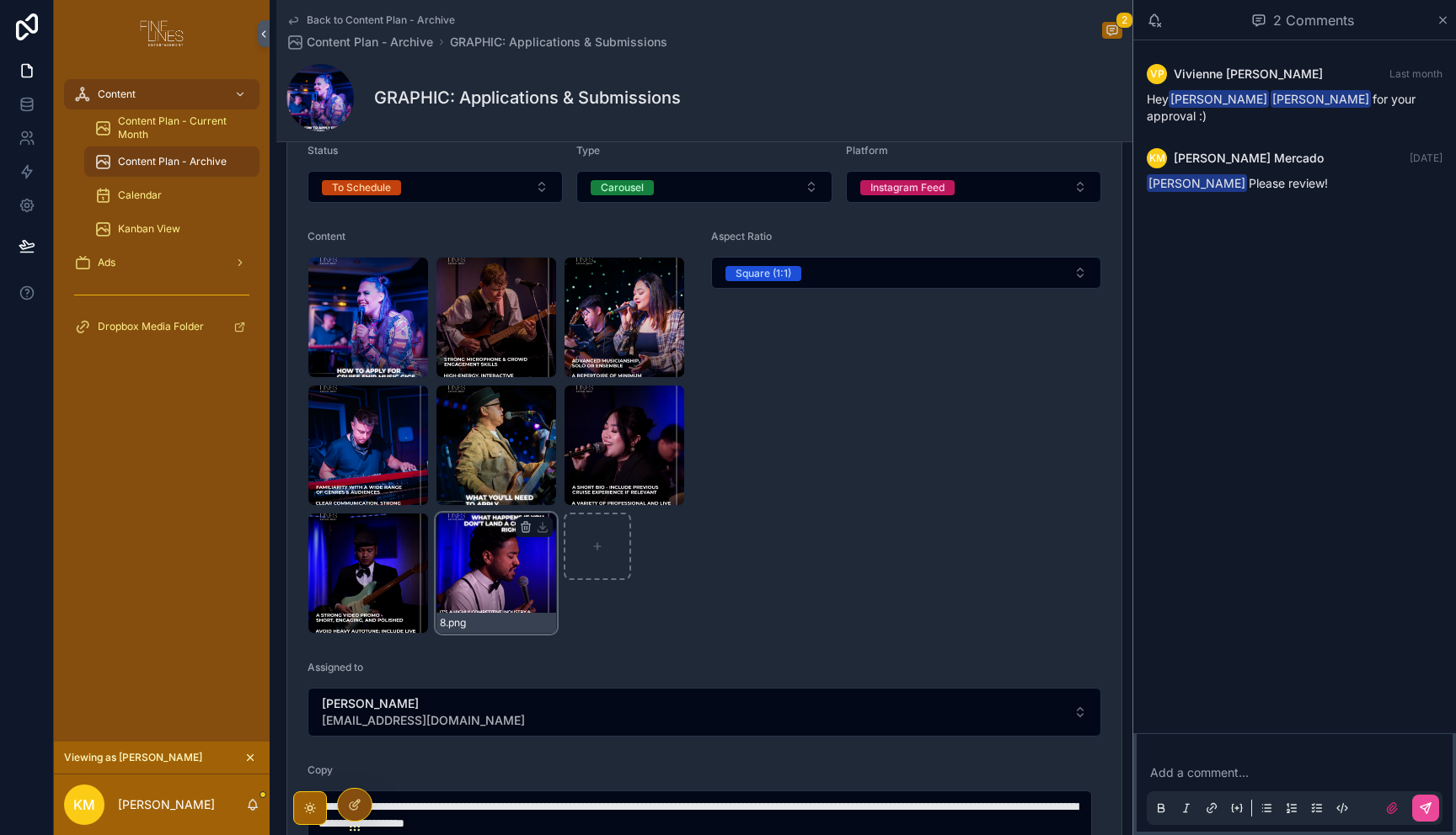
click at [495, 568] on div "8 .png" at bounding box center [496, 573] width 121 height 121
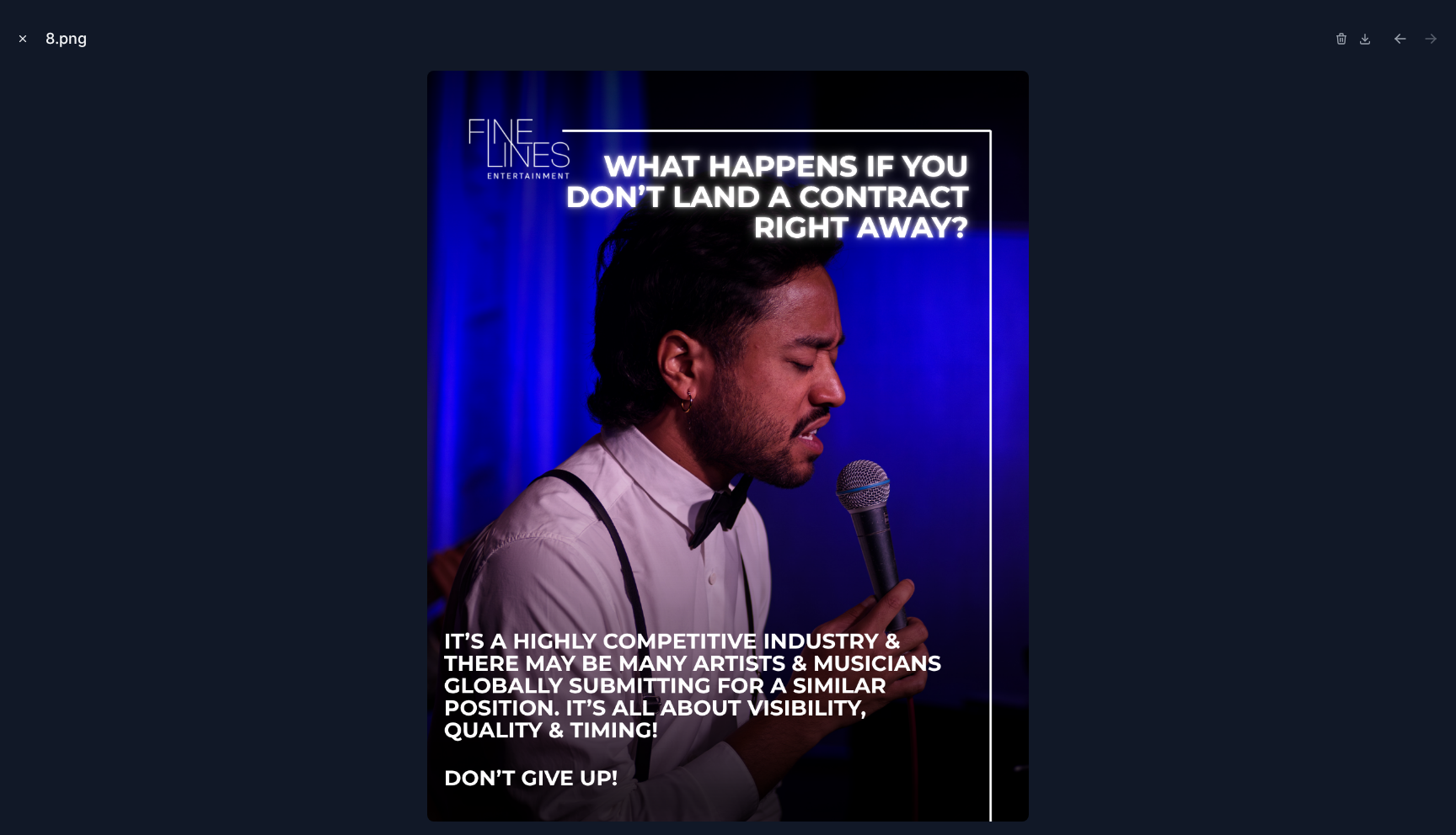
click at [24, 39] on icon "Close modal" at bounding box center [22, 39] width 12 height 12
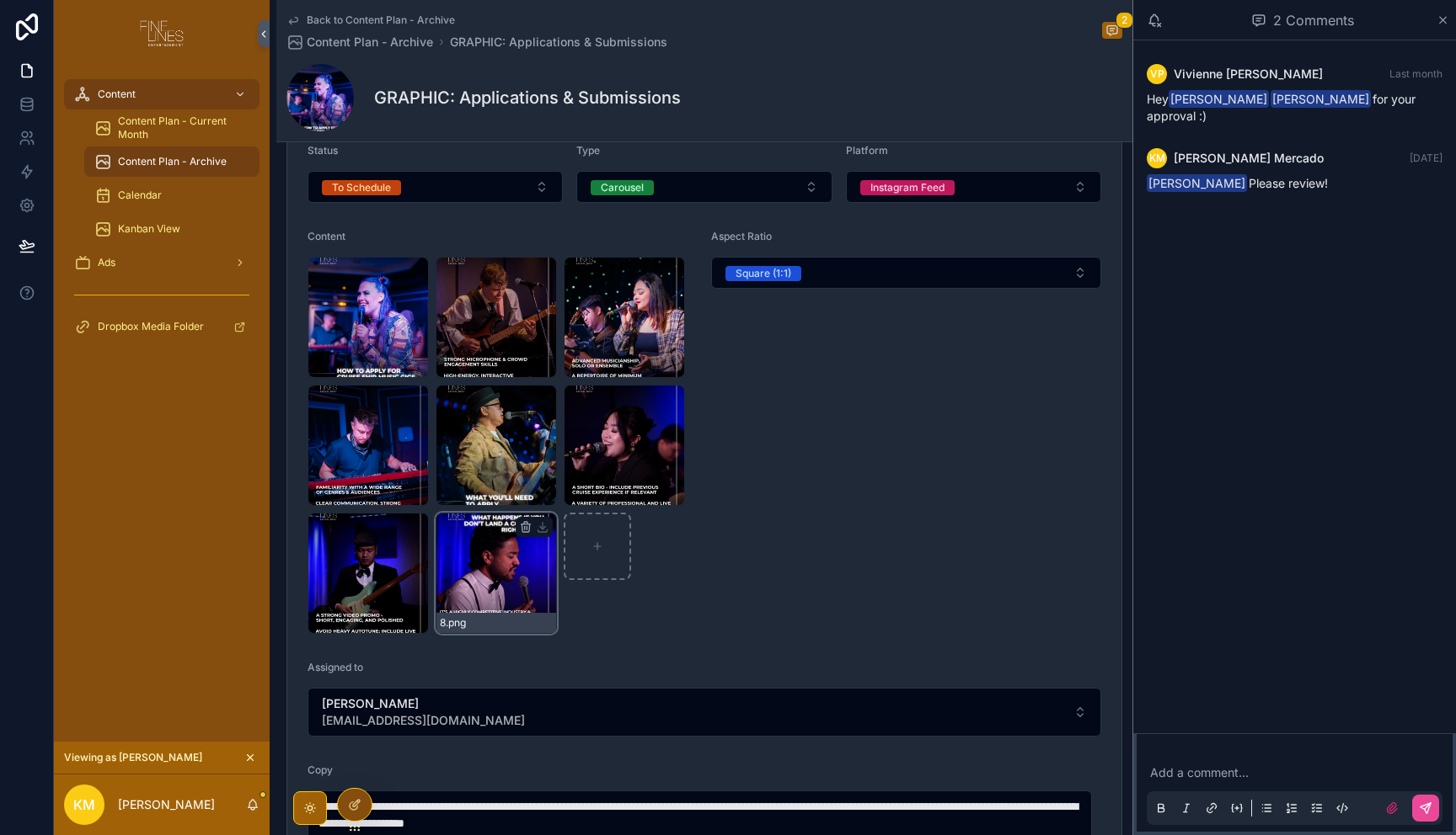
click at [512, 582] on div "8 .png" at bounding box center [496, 573] width 121 height 121
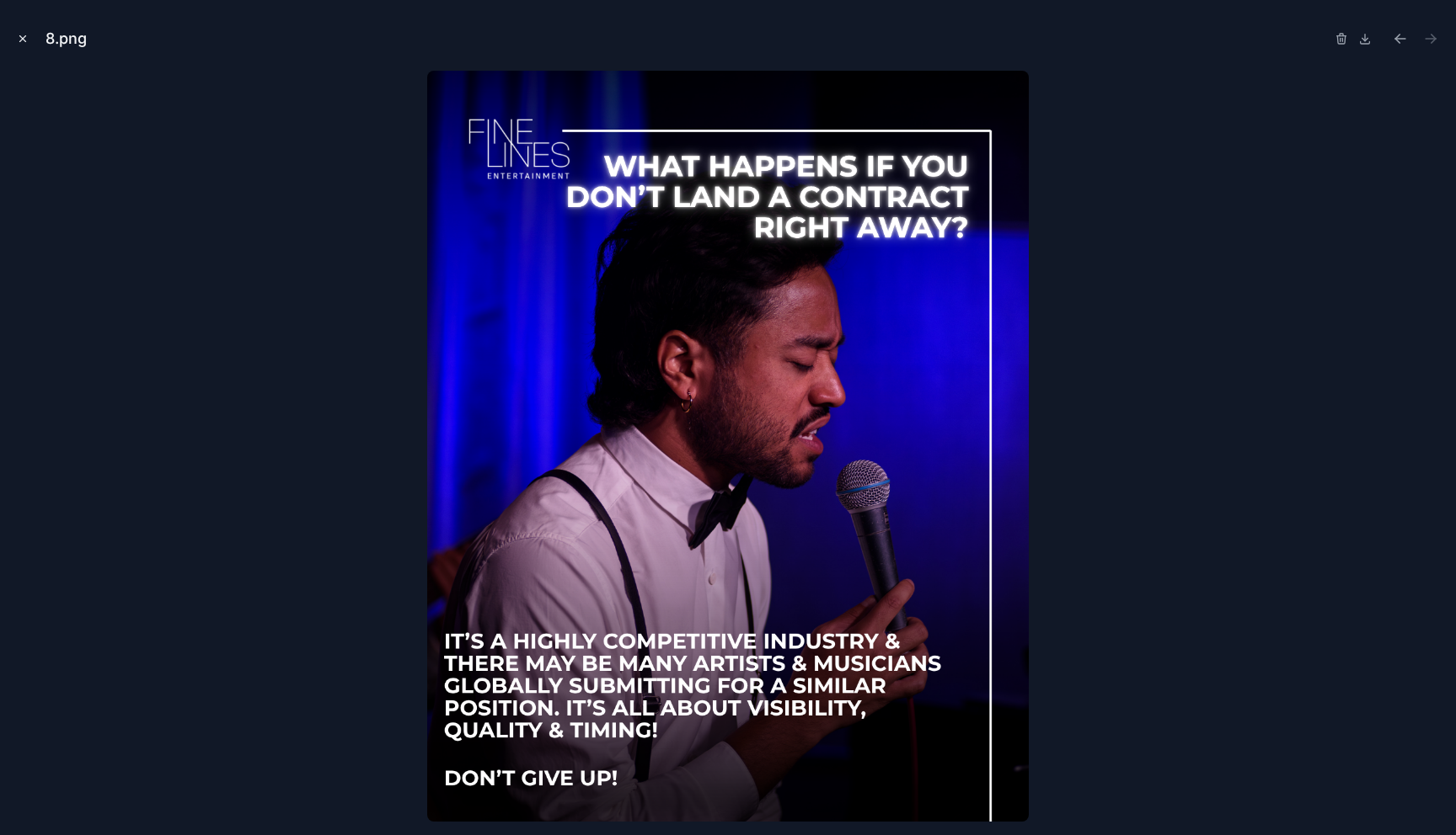
click at [25, 42] on icon "Close modal" at bounding box center [23, 39] width 6 height 6
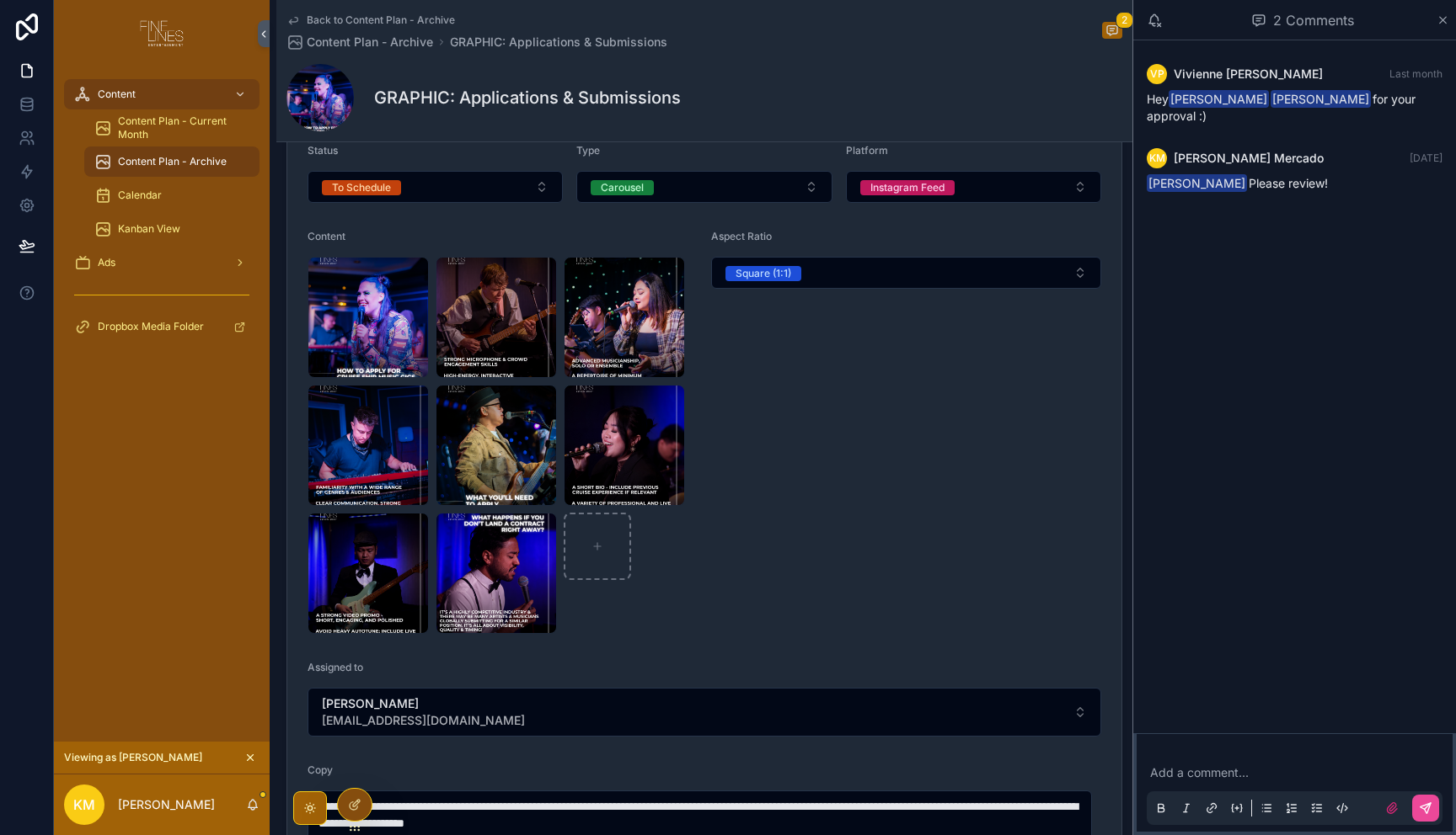
click at [783, 378] on div "Aspect Ratio Square (1:1)" at bounding box center [905, 432] width 390 height 404
click at [1445, 17] on icon "scrollable content" at bounding box center [1442, 20] width 13 height 14
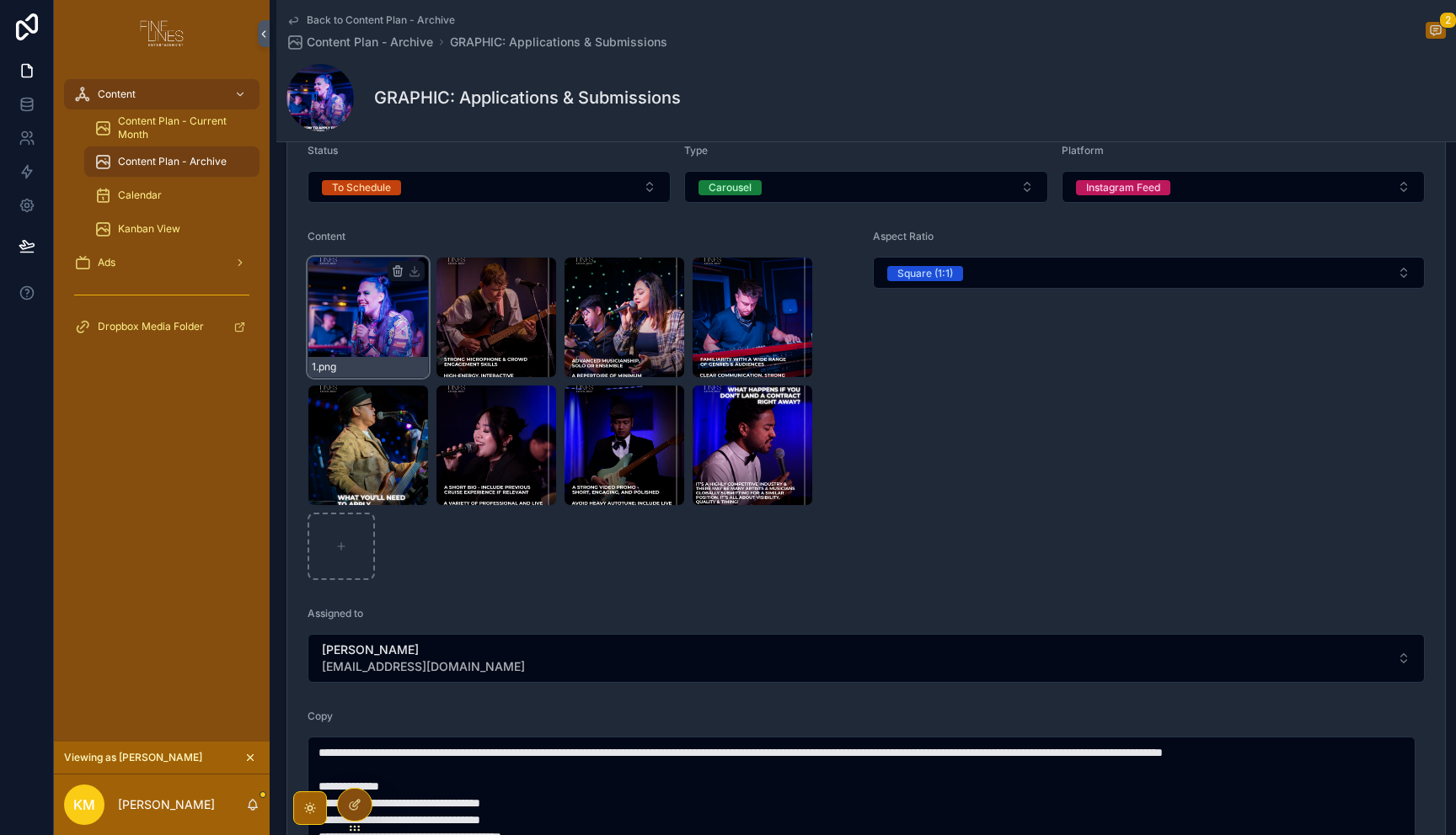
click at [396, 313] on div "1 .png" at bounding box center [368, 316] width 121 height 121
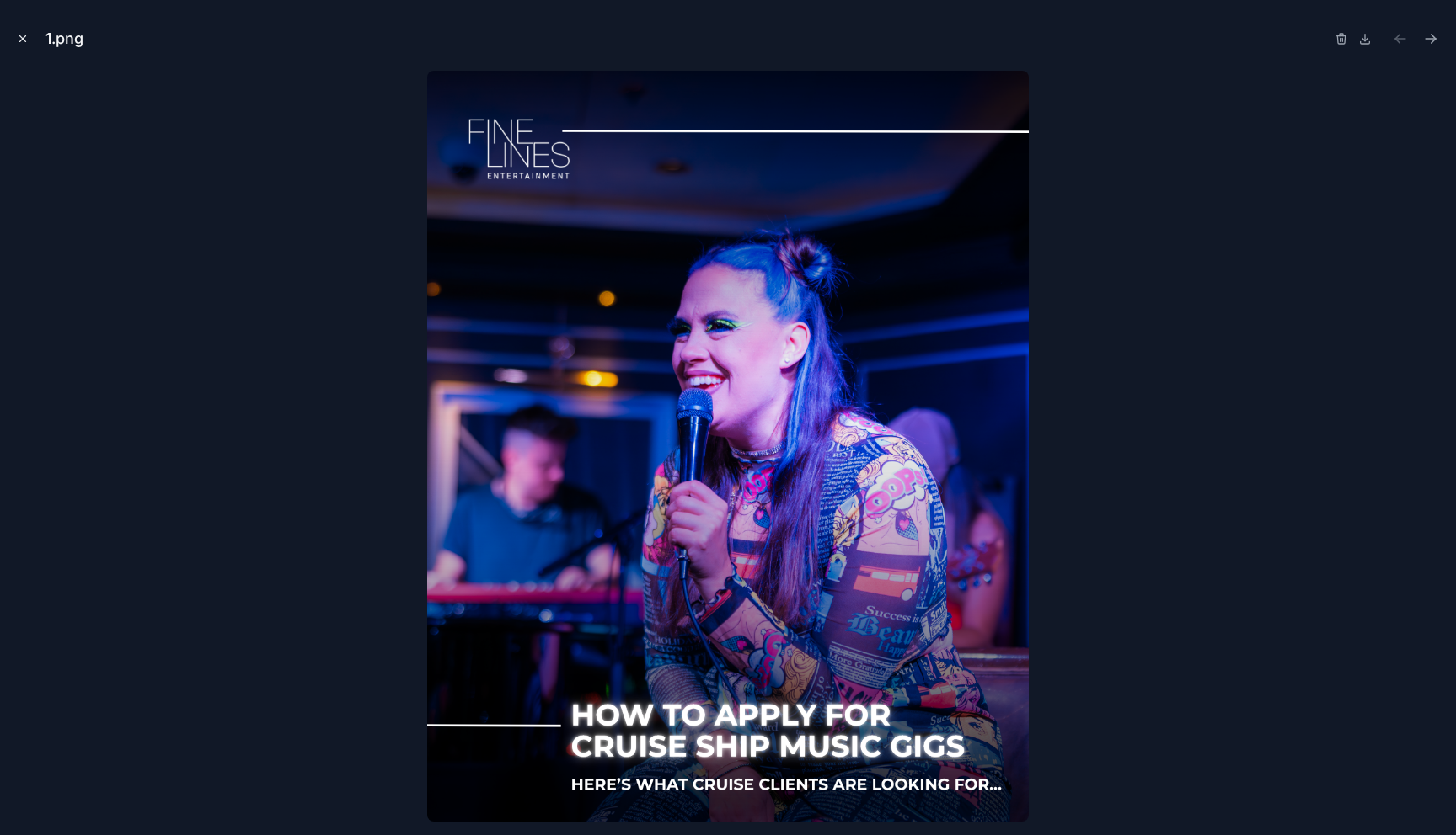
click at [18, 36] on icon "Close modal" at bounding box center [22, 39] width 12 height 12
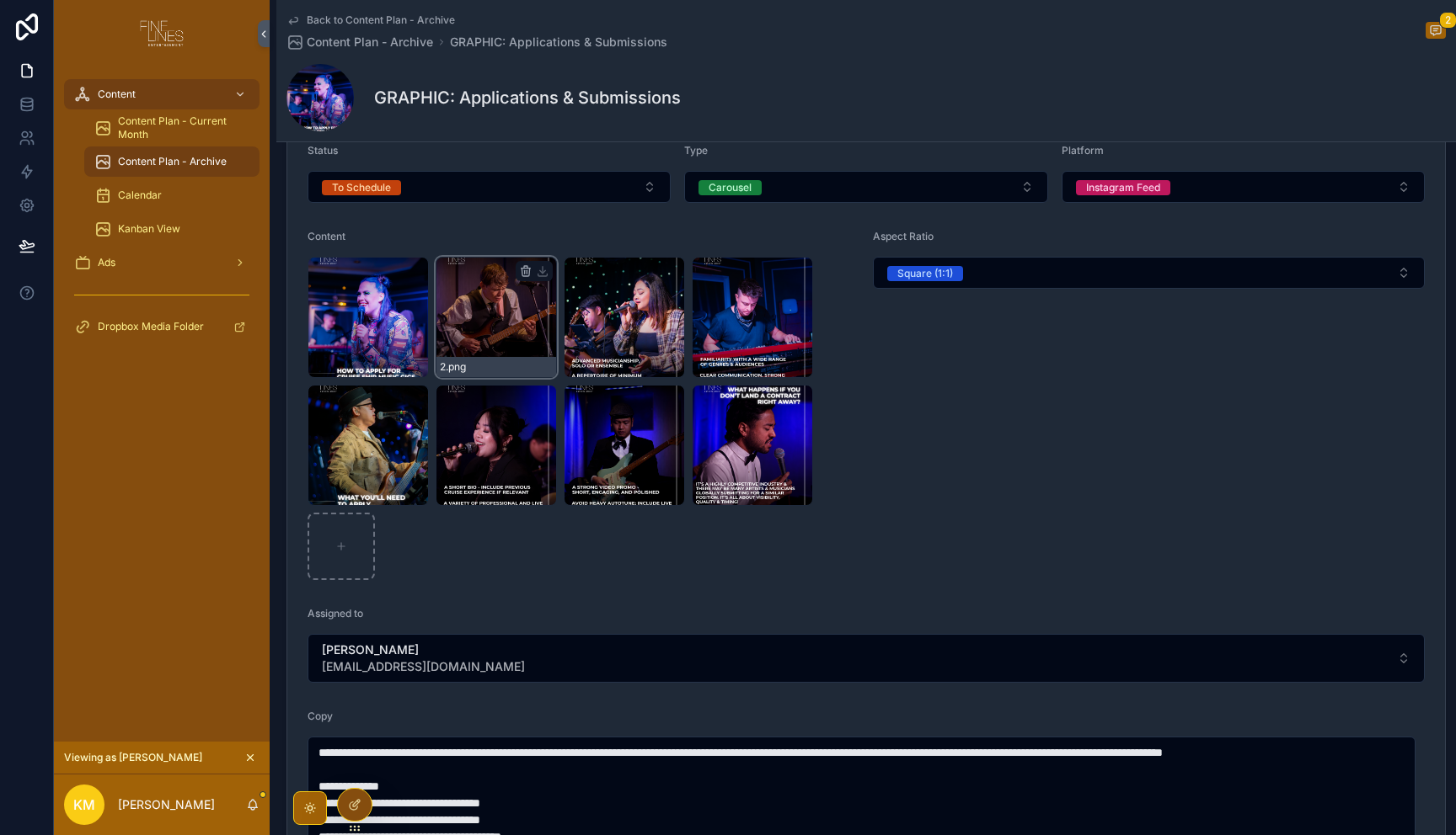
click at [485, 337] on div "2 .png" at bounding box center [496, 316] width 121 height 121
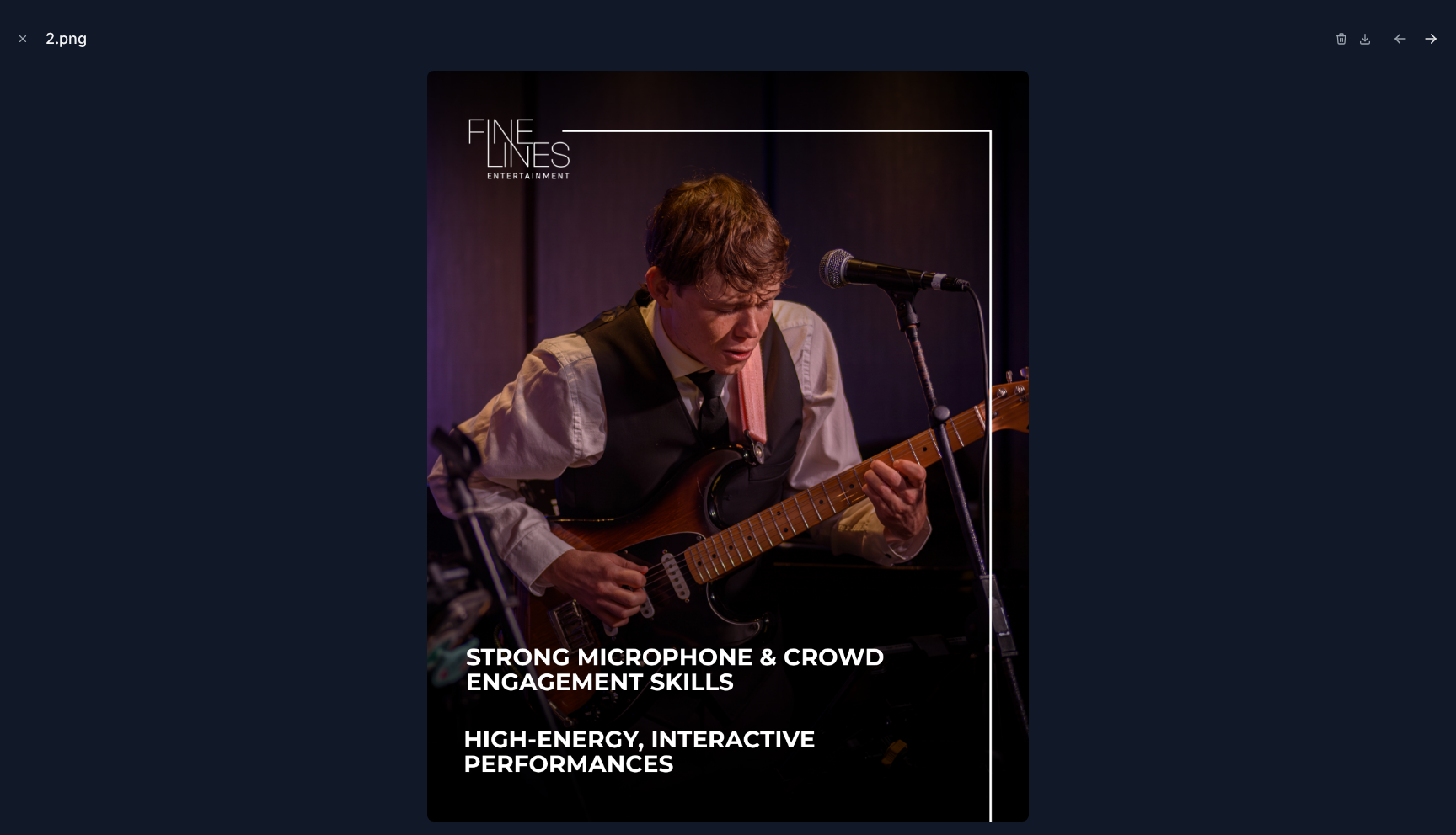
click at [1432, 39] on icon "Next file" at bounding box center [1430, 39] width 10 height 0
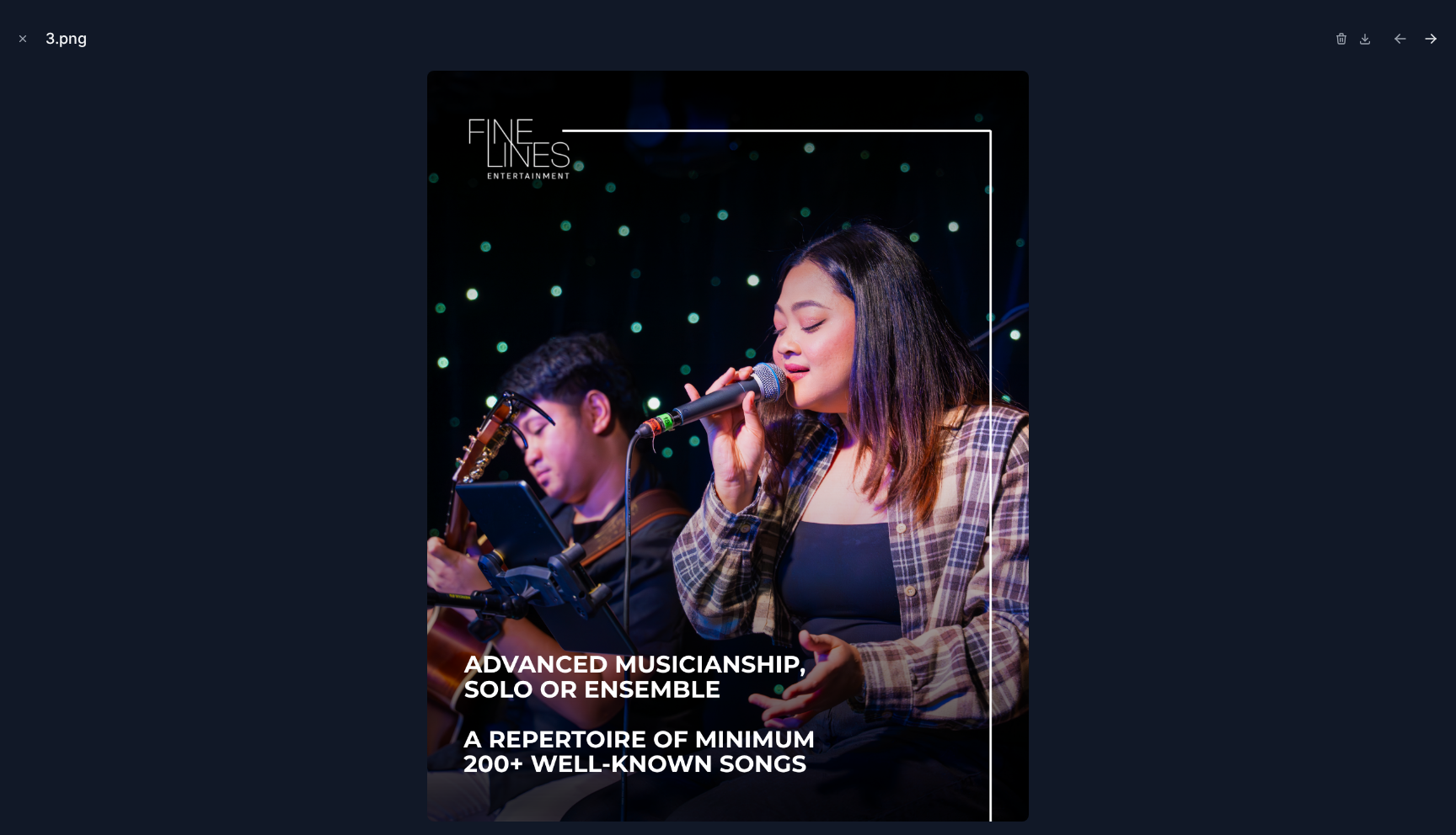
click at [1434, 37] on icon "Next file" at bounding box center [1434, 37] width 4 height 4
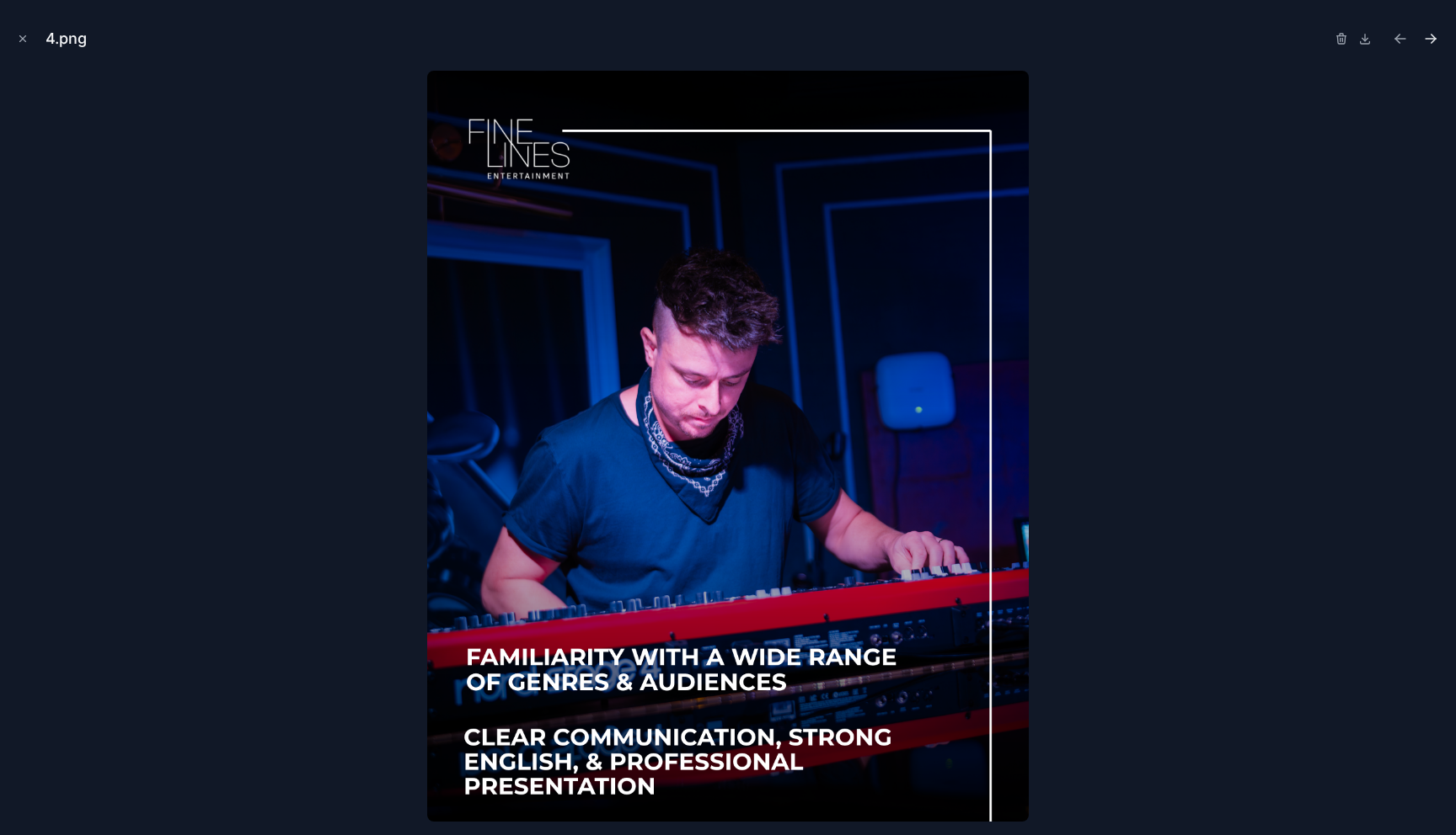
click at [1435, 37] on icon "Next file" at bounding box center [1430, 38] width 16 height 16
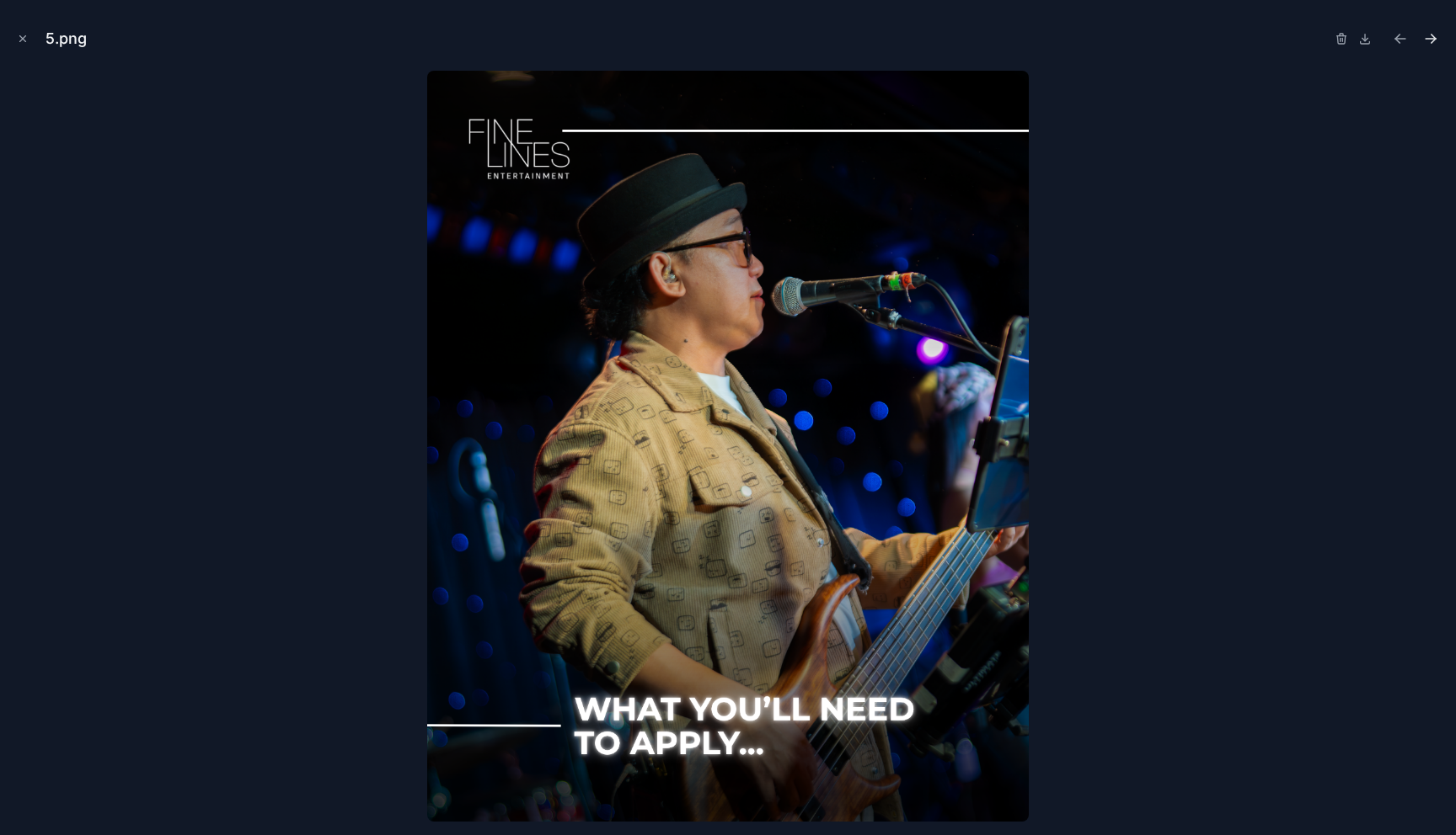
click at [1435, 41] on icon "Next file" at bounding box center [1430, 38] width 16 height 16
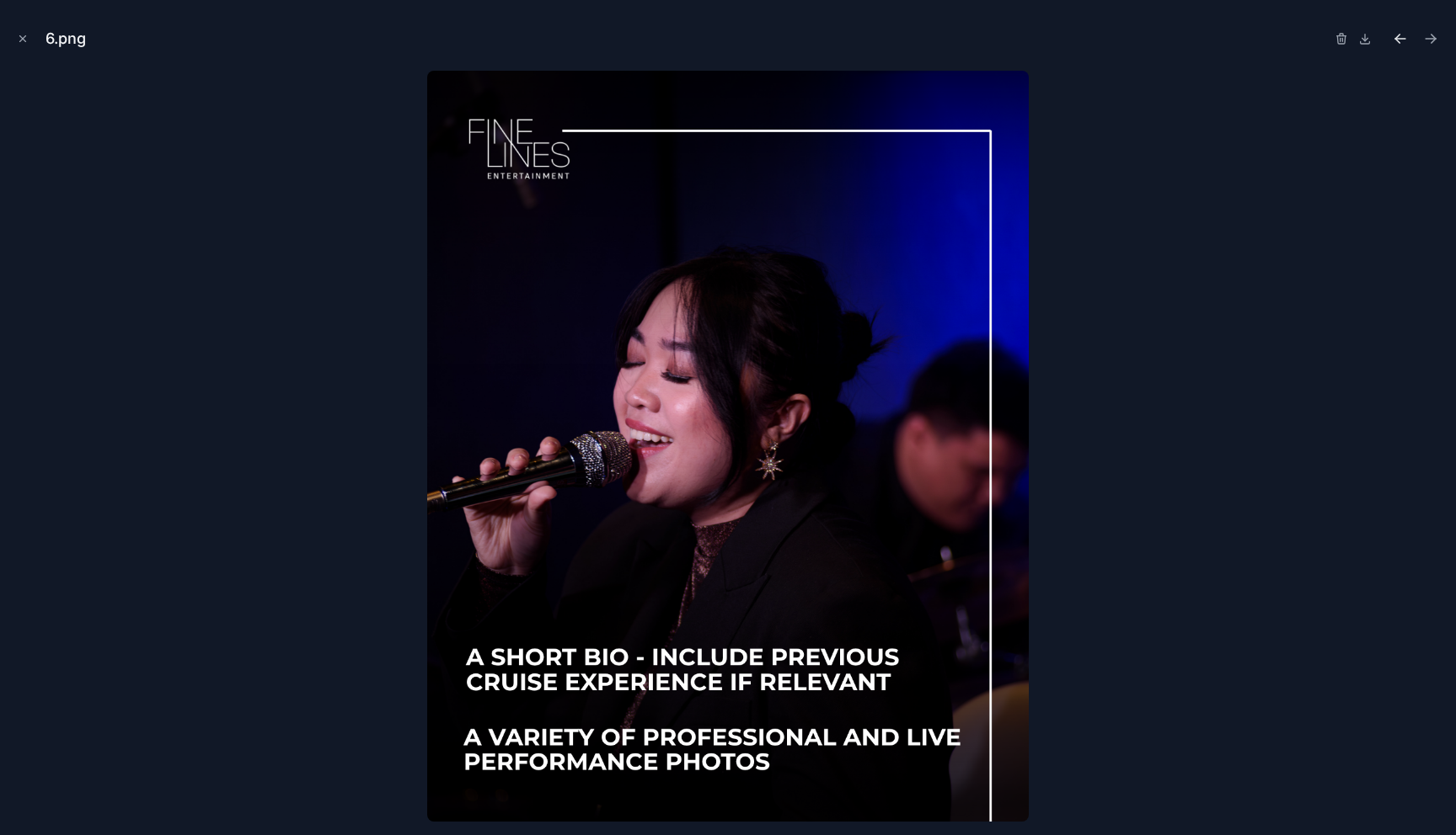
click at [1408, 36] on icon "Previous file" at bounding box center [1400, 38] width 16 height 16
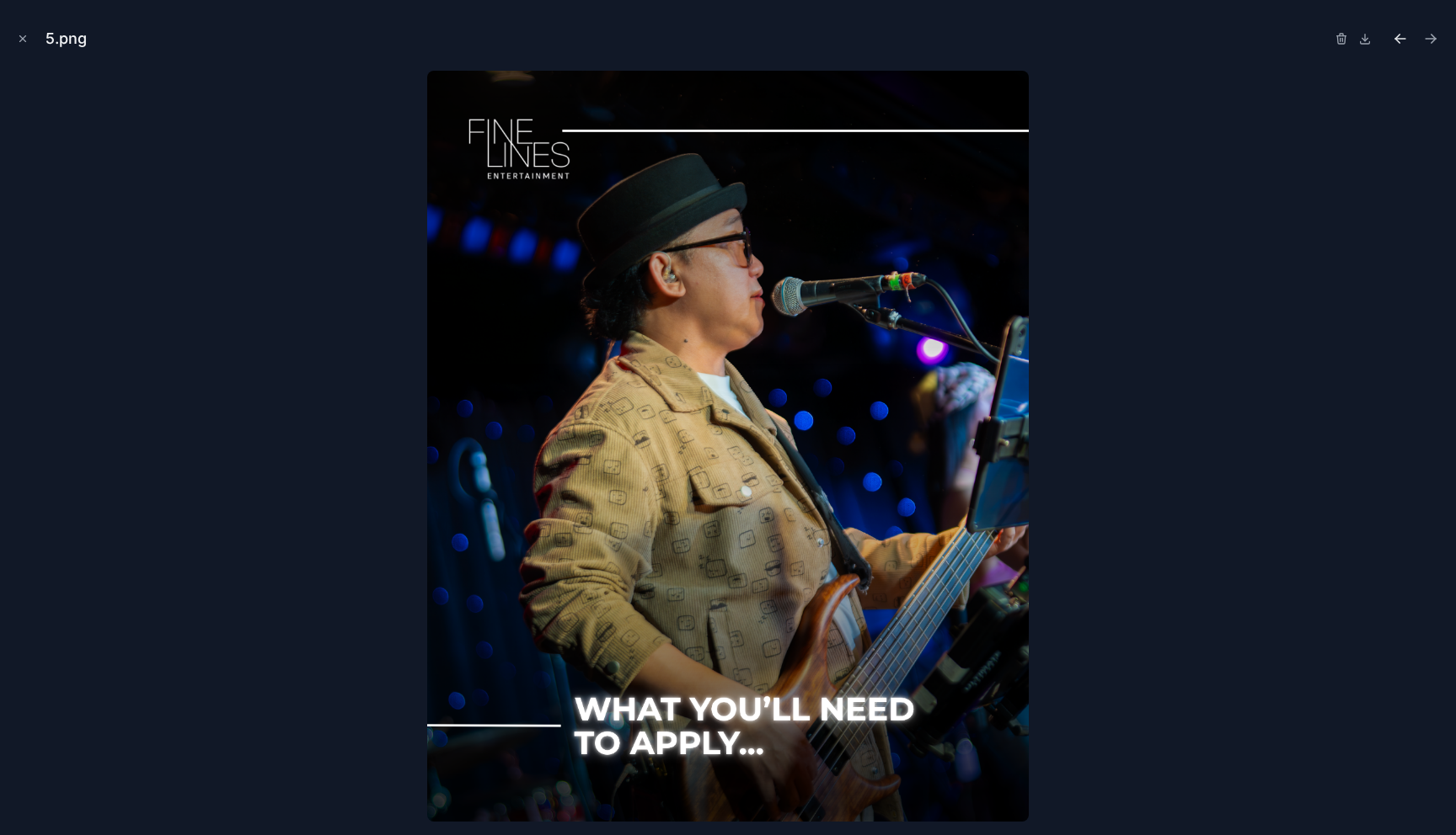
click at [1408, 36] on icon "Previous file" at bounding box center [1400, 38] width 16 height 16
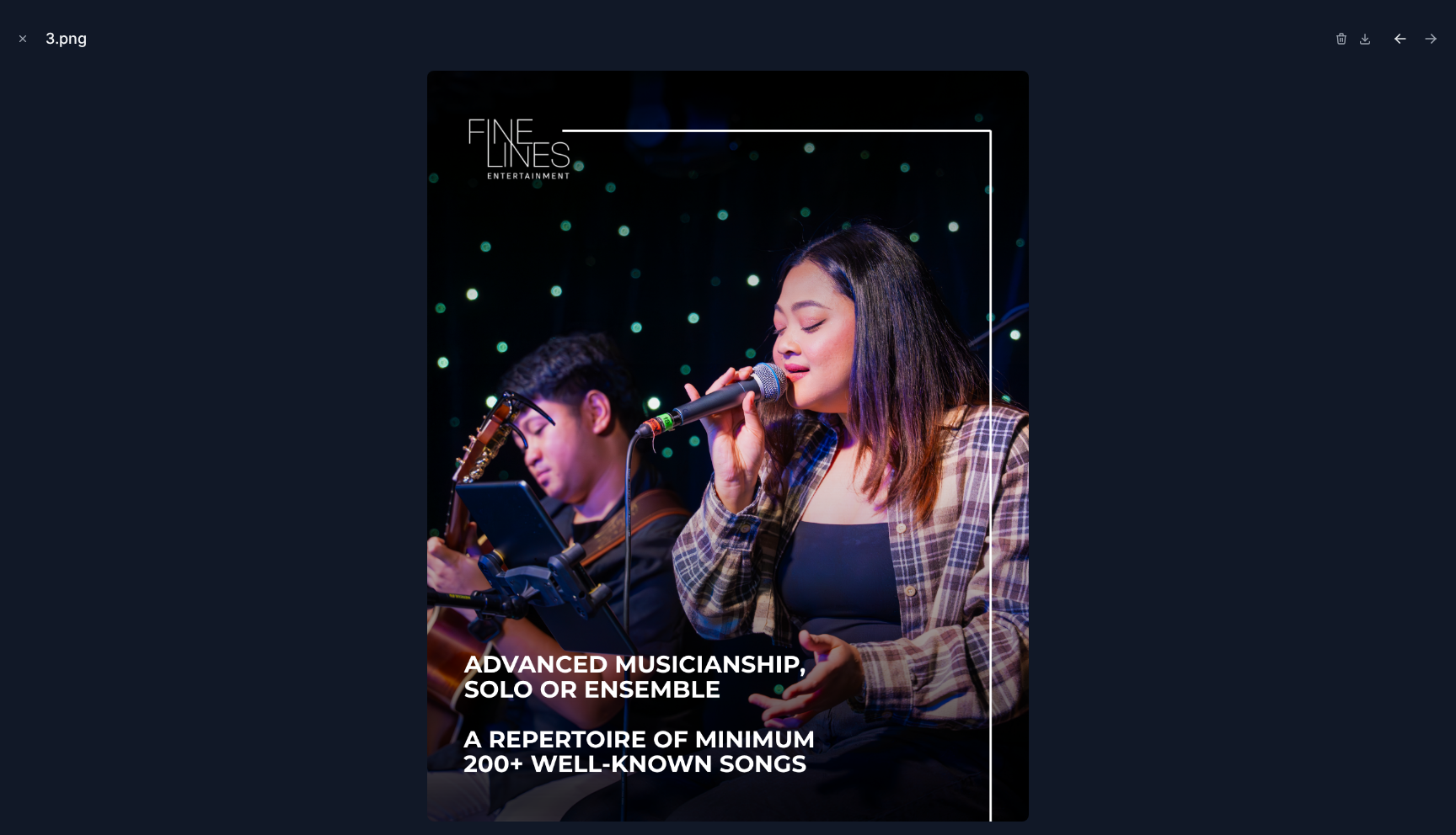
click at [1408, 36] on icon "Previous file" at bounding box center [1400, 38] width 16 height 16
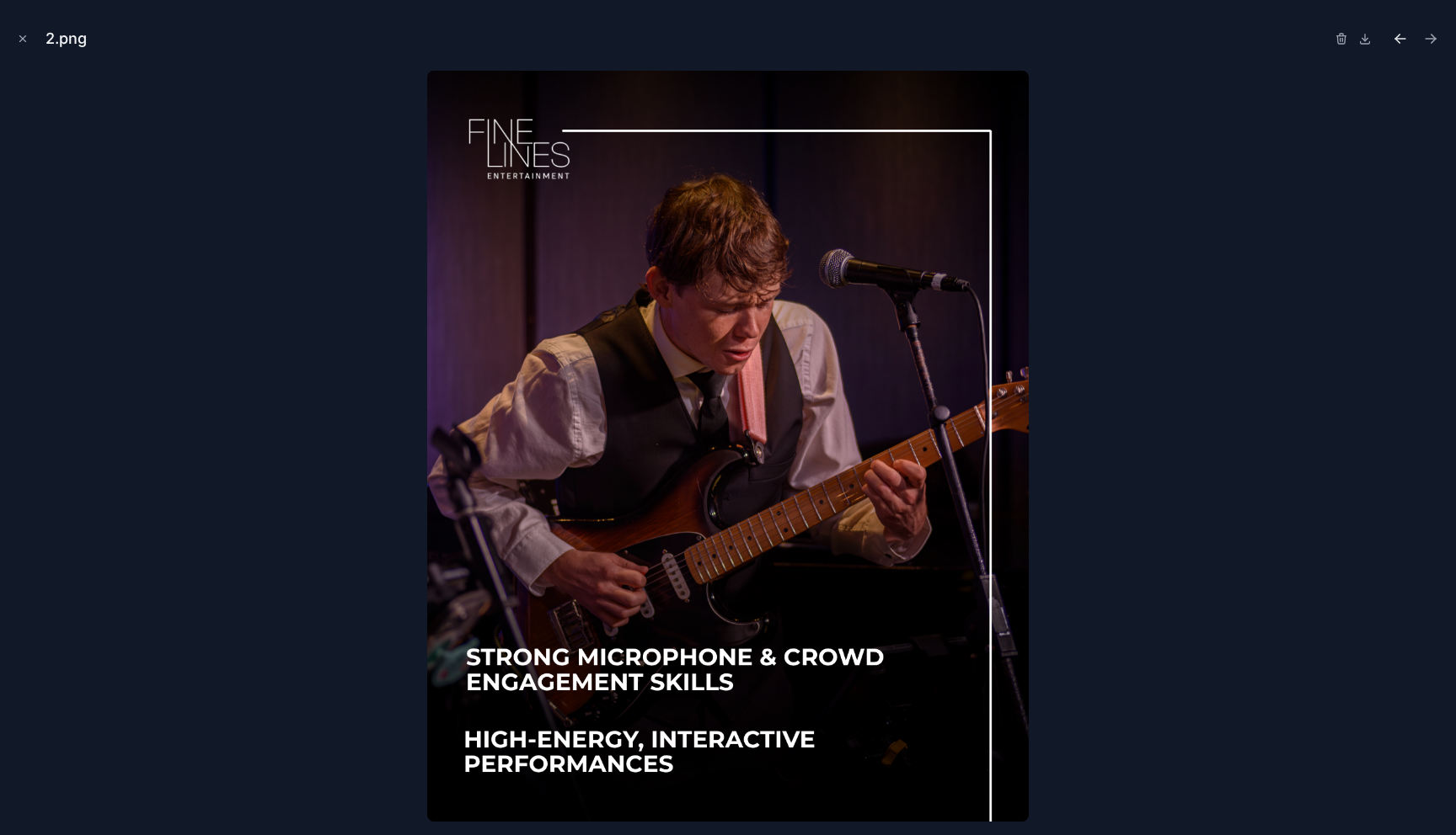
click at [1408, 36] on icon "Previous file" at bounding box center [1400, 38] width 16 height 16
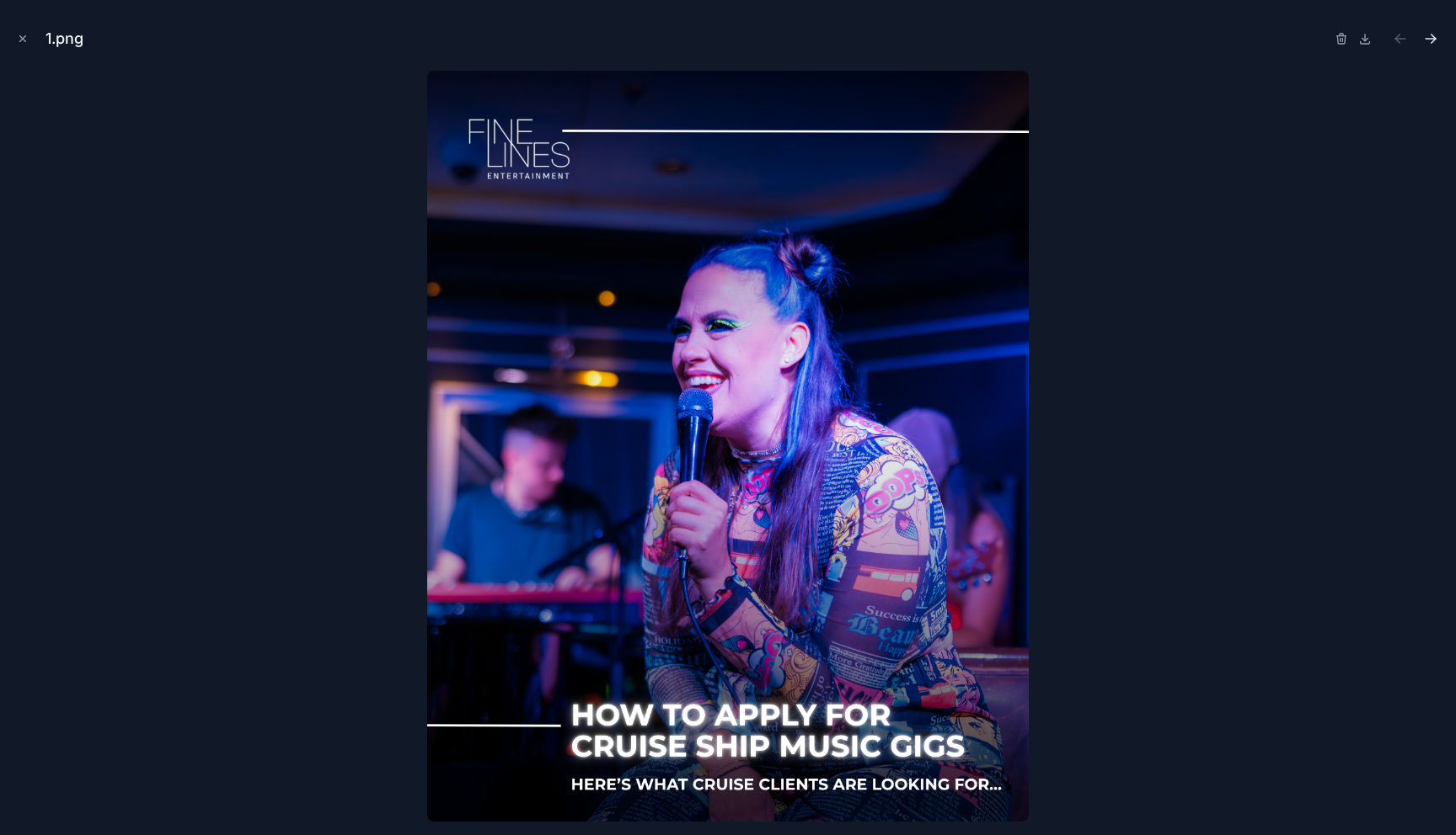
click at [1432, 41] on icon "Next file" at bounding box center [1434, 41] width 4 height 4
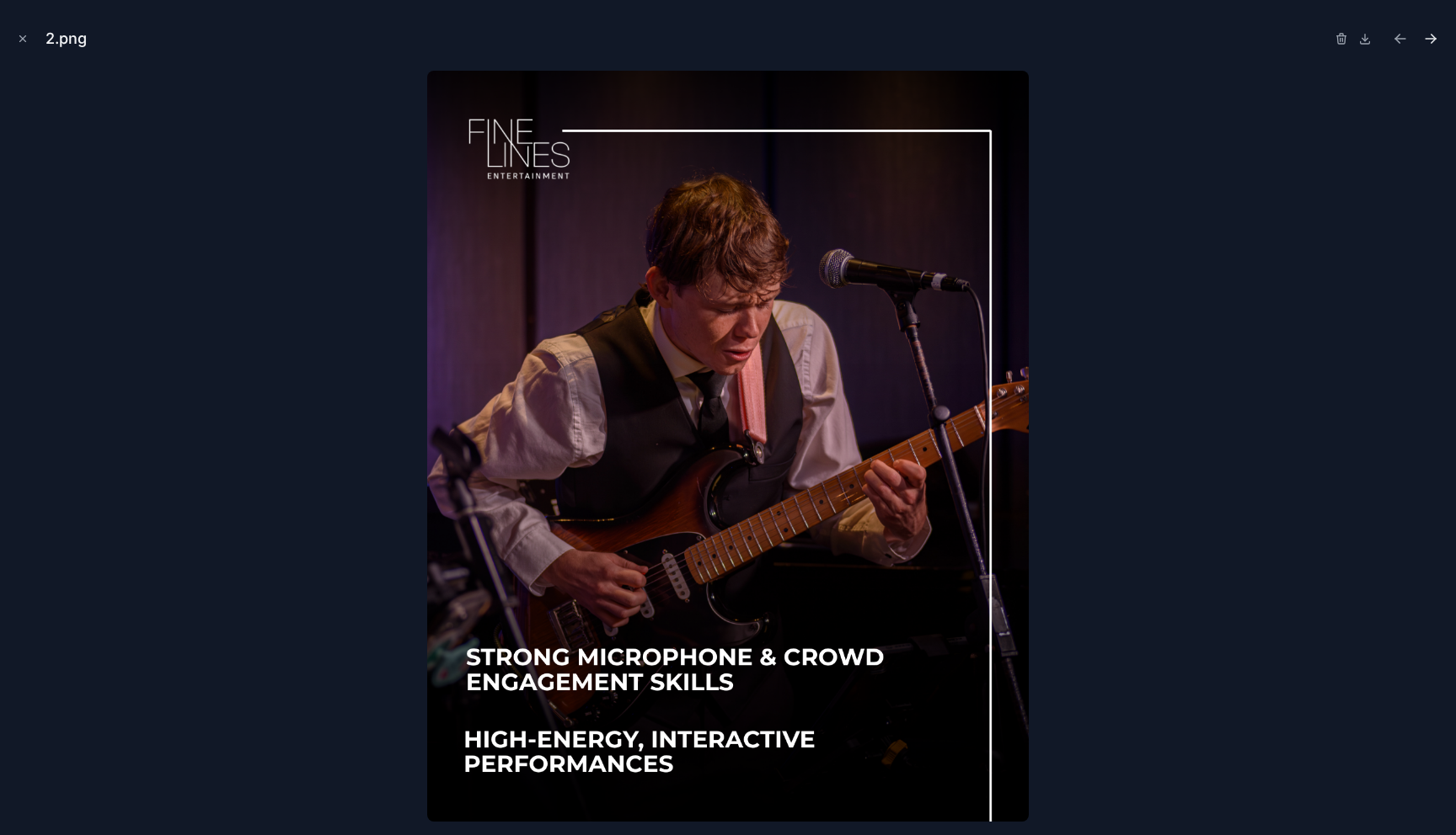
click at [1435, 40] on icon "Next file" at bounding box center [1434, 41] width 4 height 4
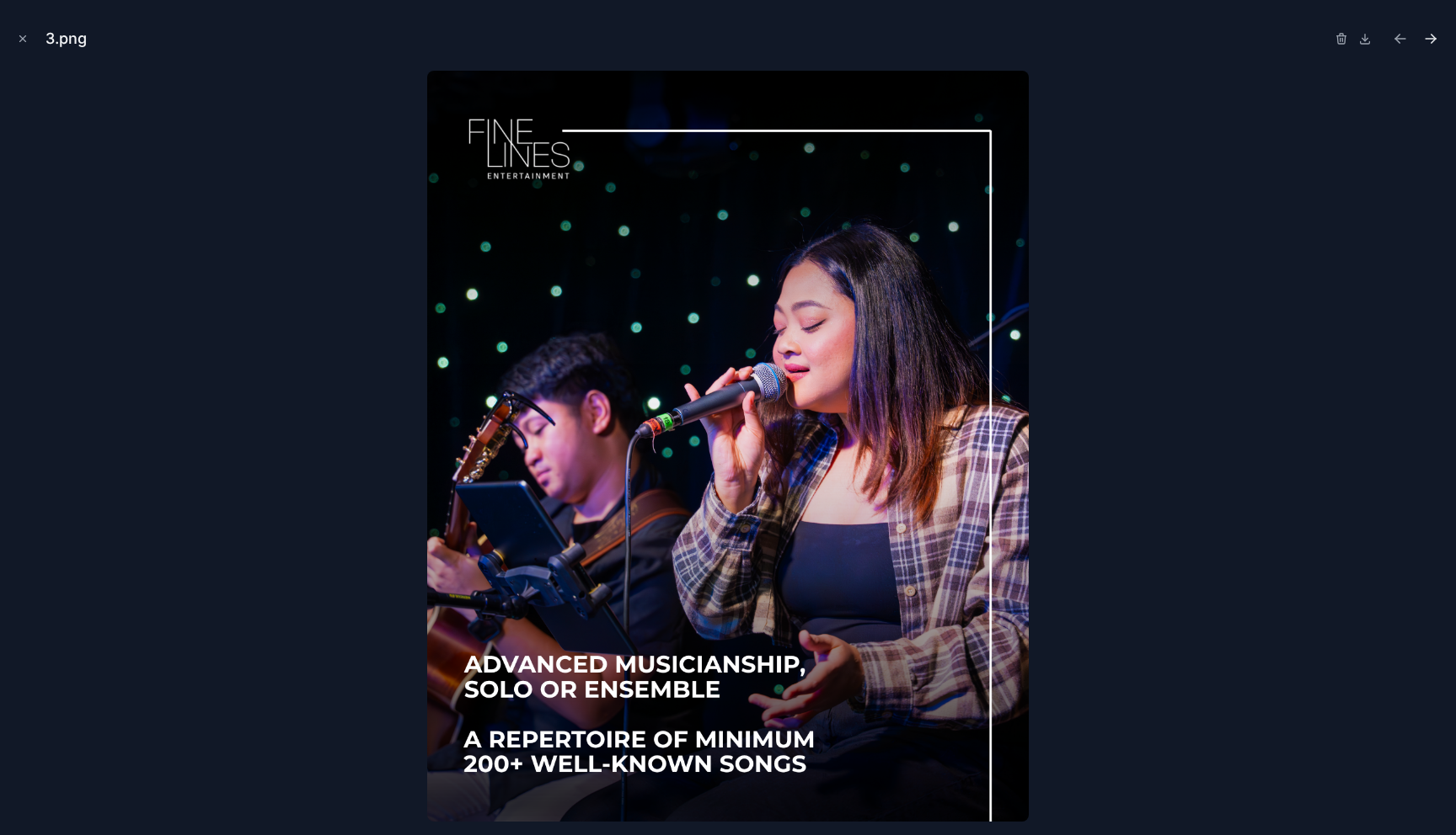
click at [1437, 39] on icon "Next file" at bounding box center [1430, 38] width 16 height 16
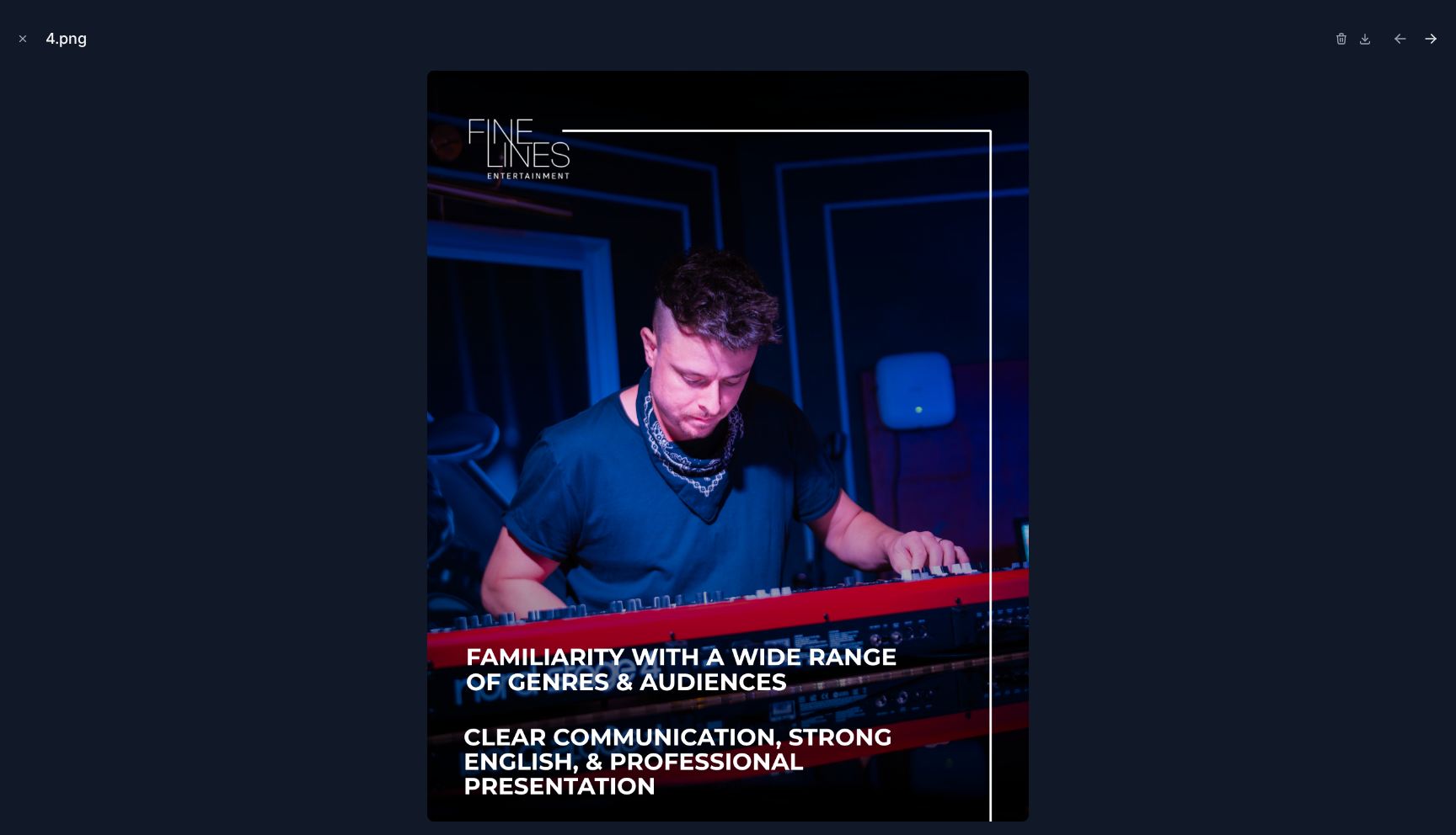
click at [1437, 40] on icon "Next file" at bounding box center [1430, 38] width 16 height 16
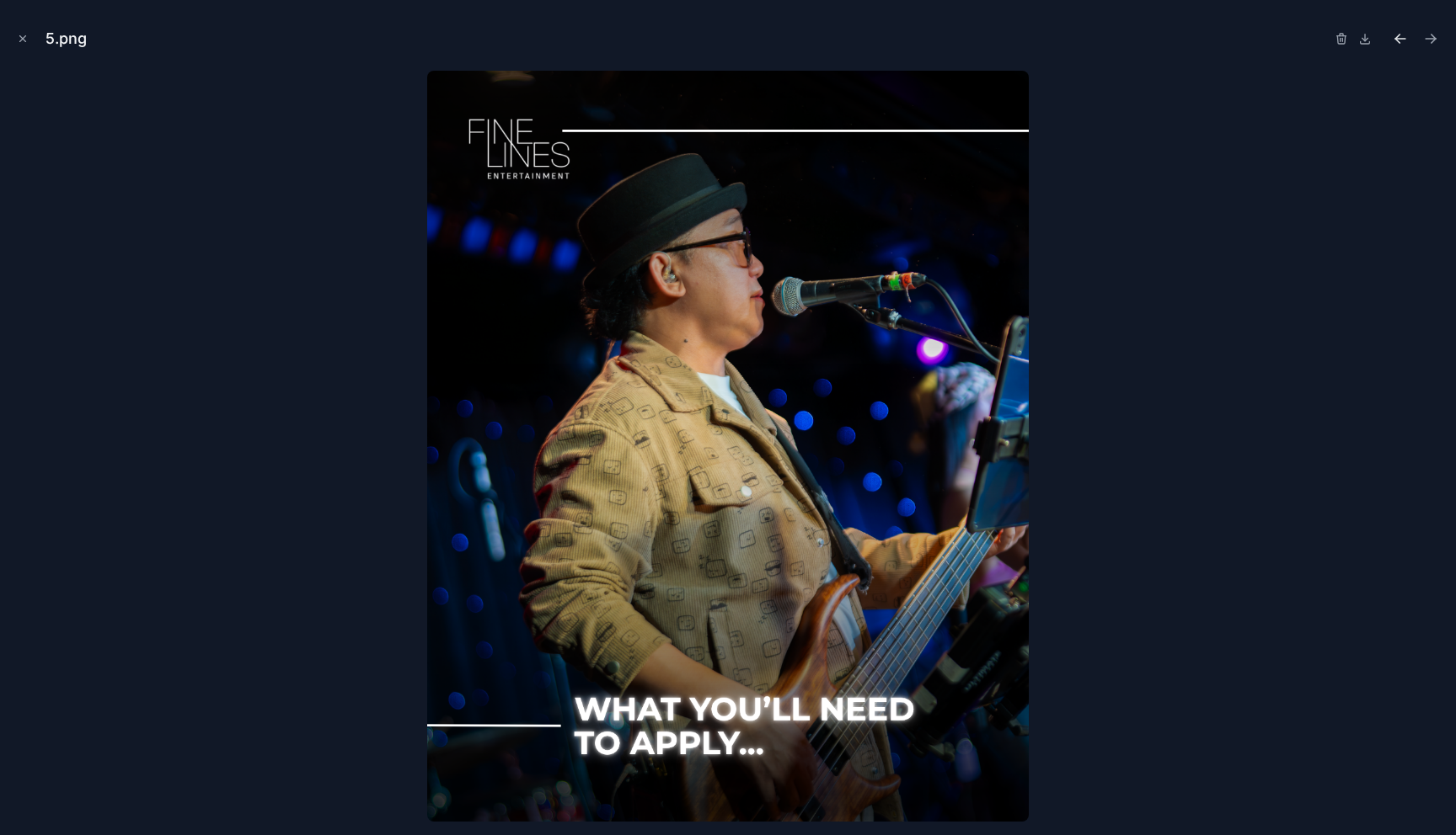
click at [1400, 42] on icon "Previous file" at bounding box center [1400, 38] width 16 height 16
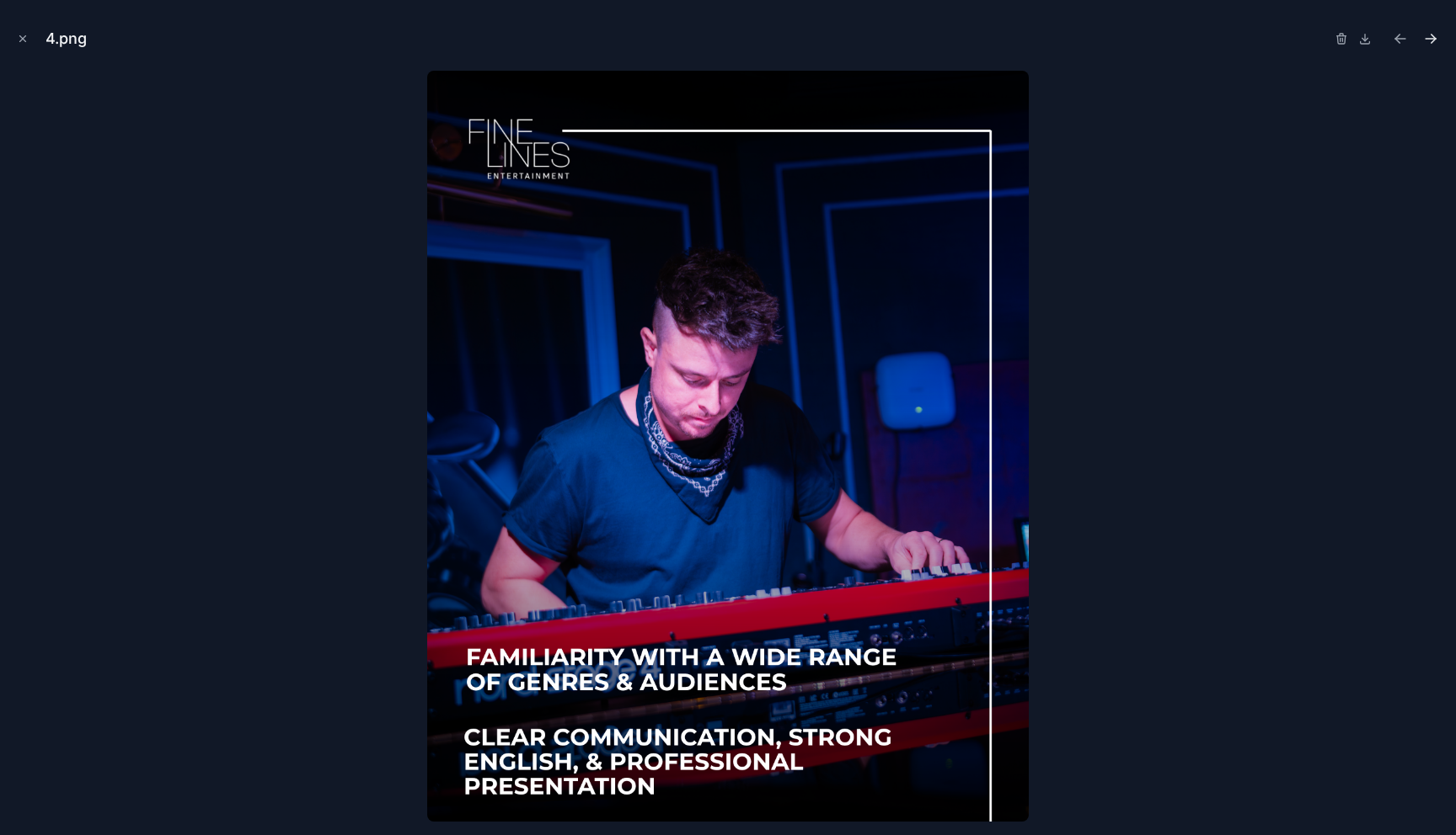
click at [1426, 40] on icon "Next file" at bounding box center [1430, 38] width 16 height 16
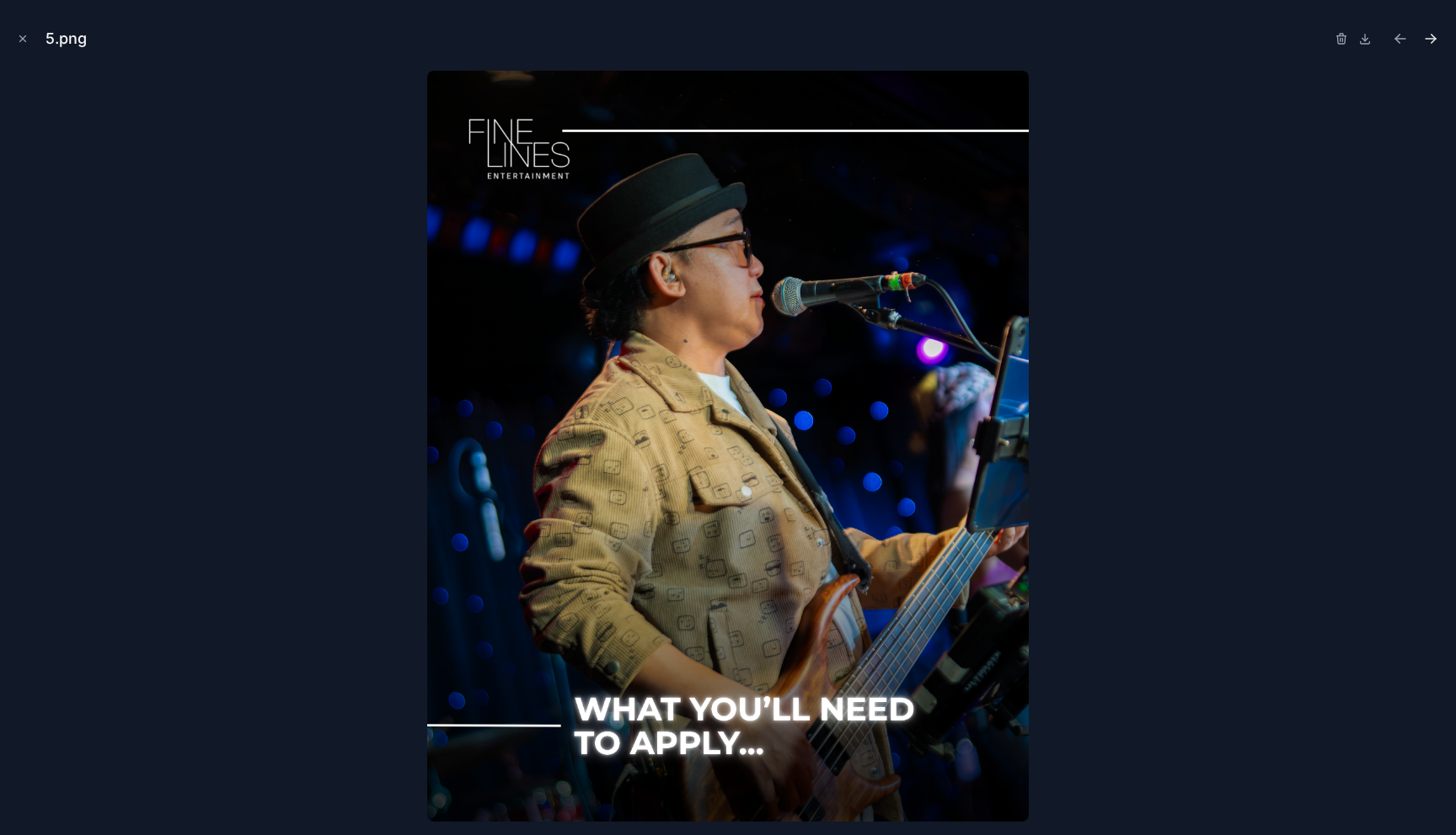
click at [1436, 39] on icon "Next file" at bounding box center [1430, 38] width 16 height 16
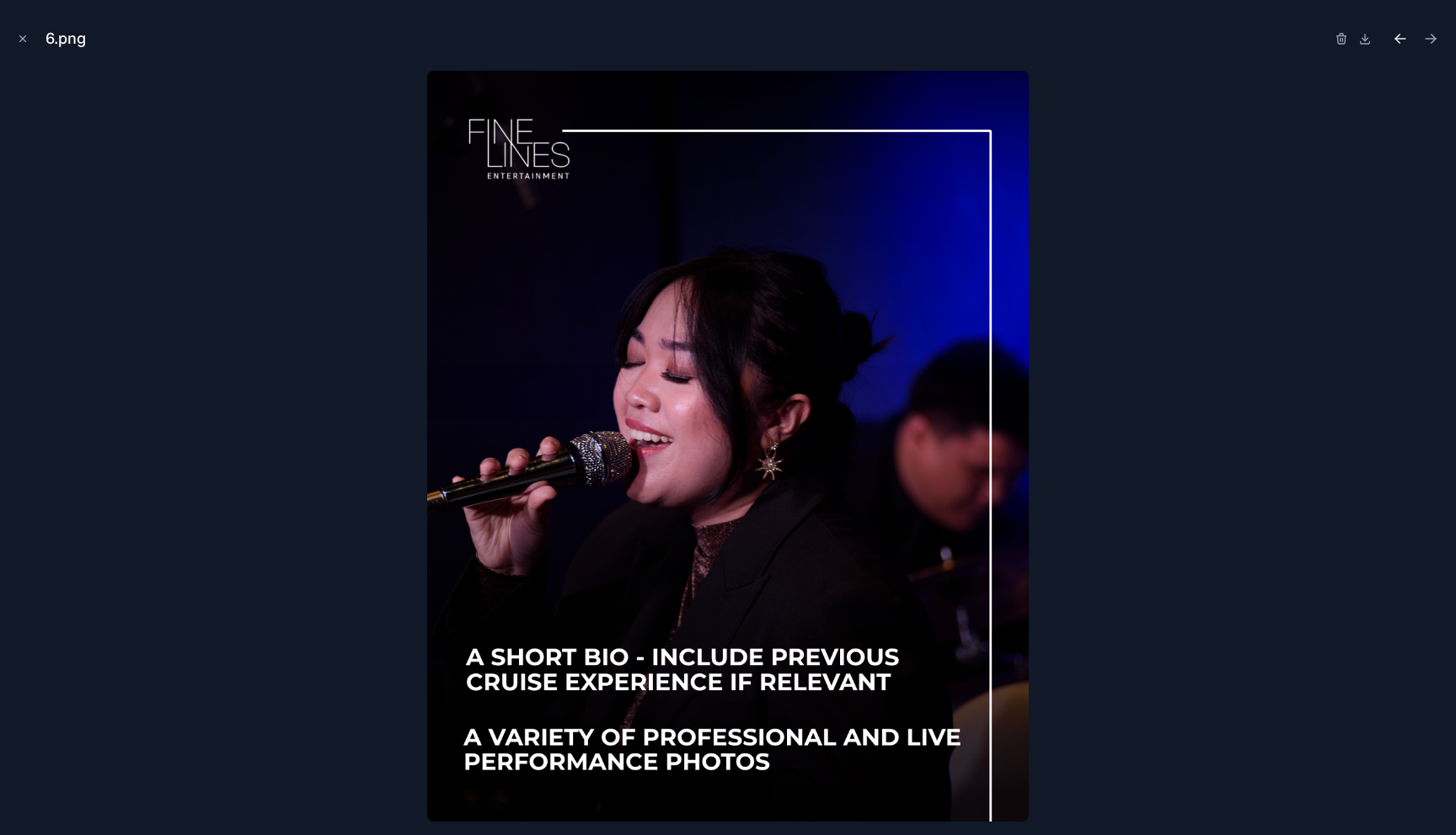
click at [1400, 39] on icon "Previous file" at bounding box center [1400, 39] width 10 height 0
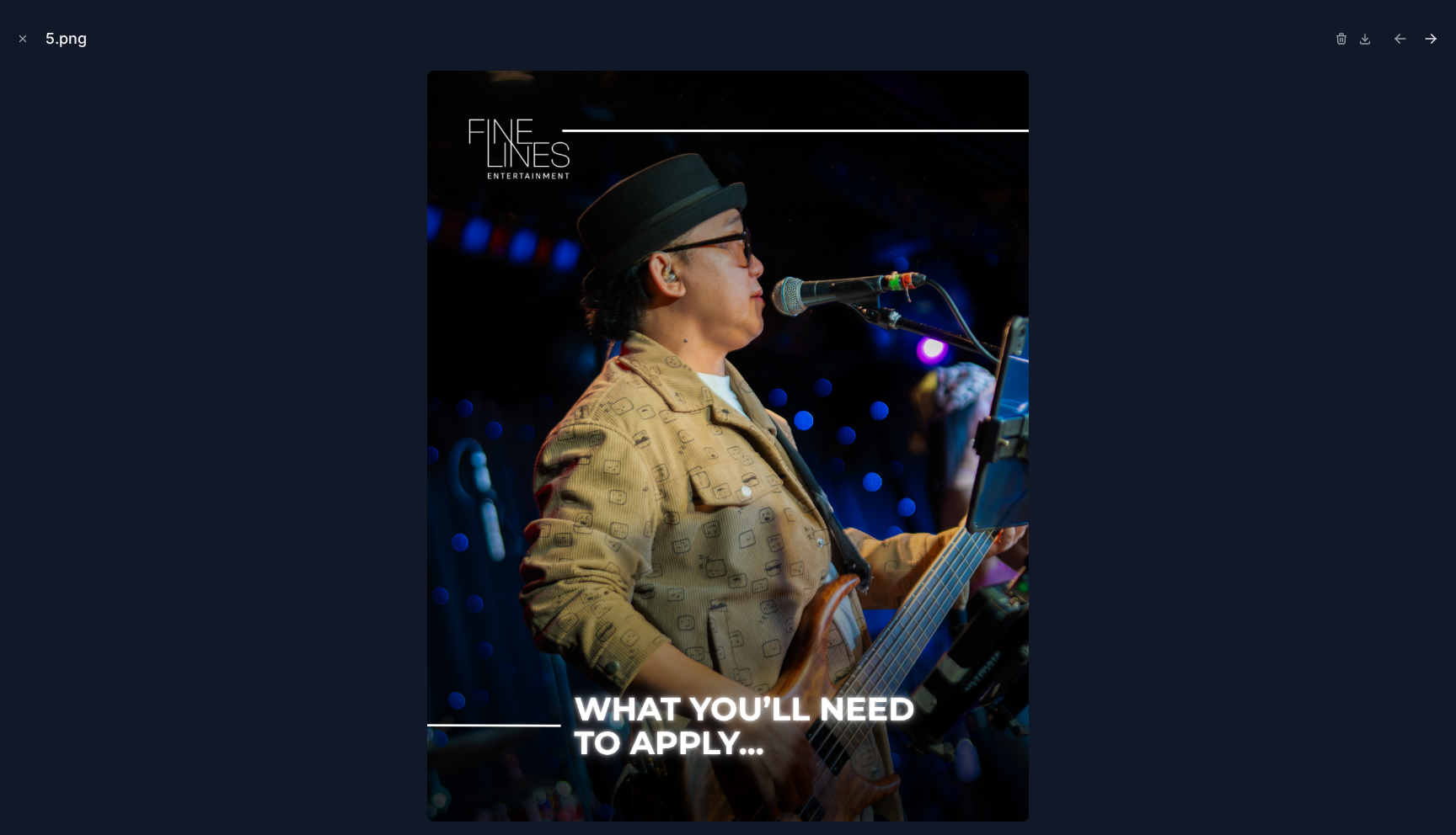
click at [1436, 43] on icon "Next file" at bounding box center [1430, 38] width 16 height 16
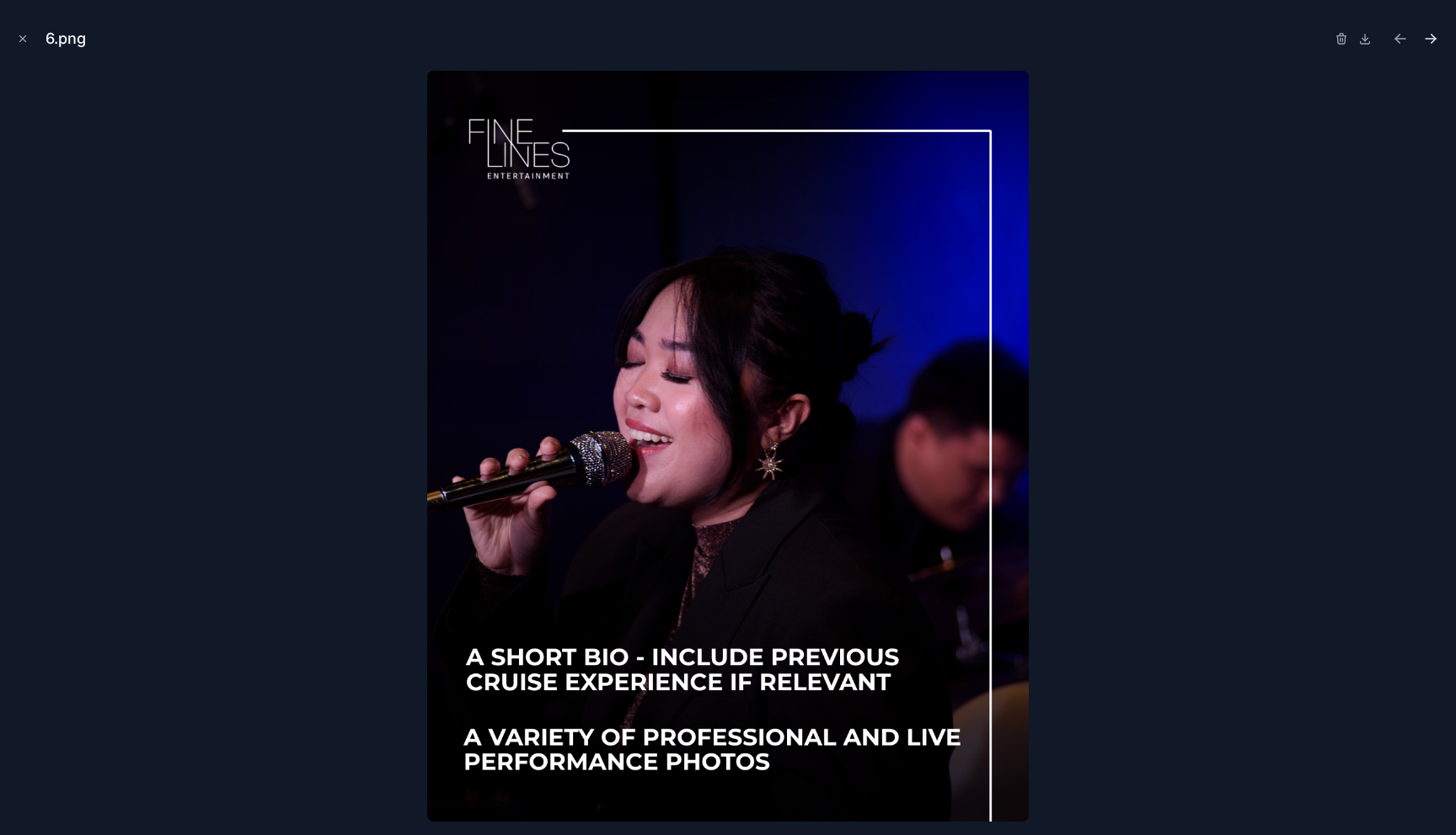
click at [1434, 42] on icon "Next file" at bounding box center [1430, 38] width 16 height 16
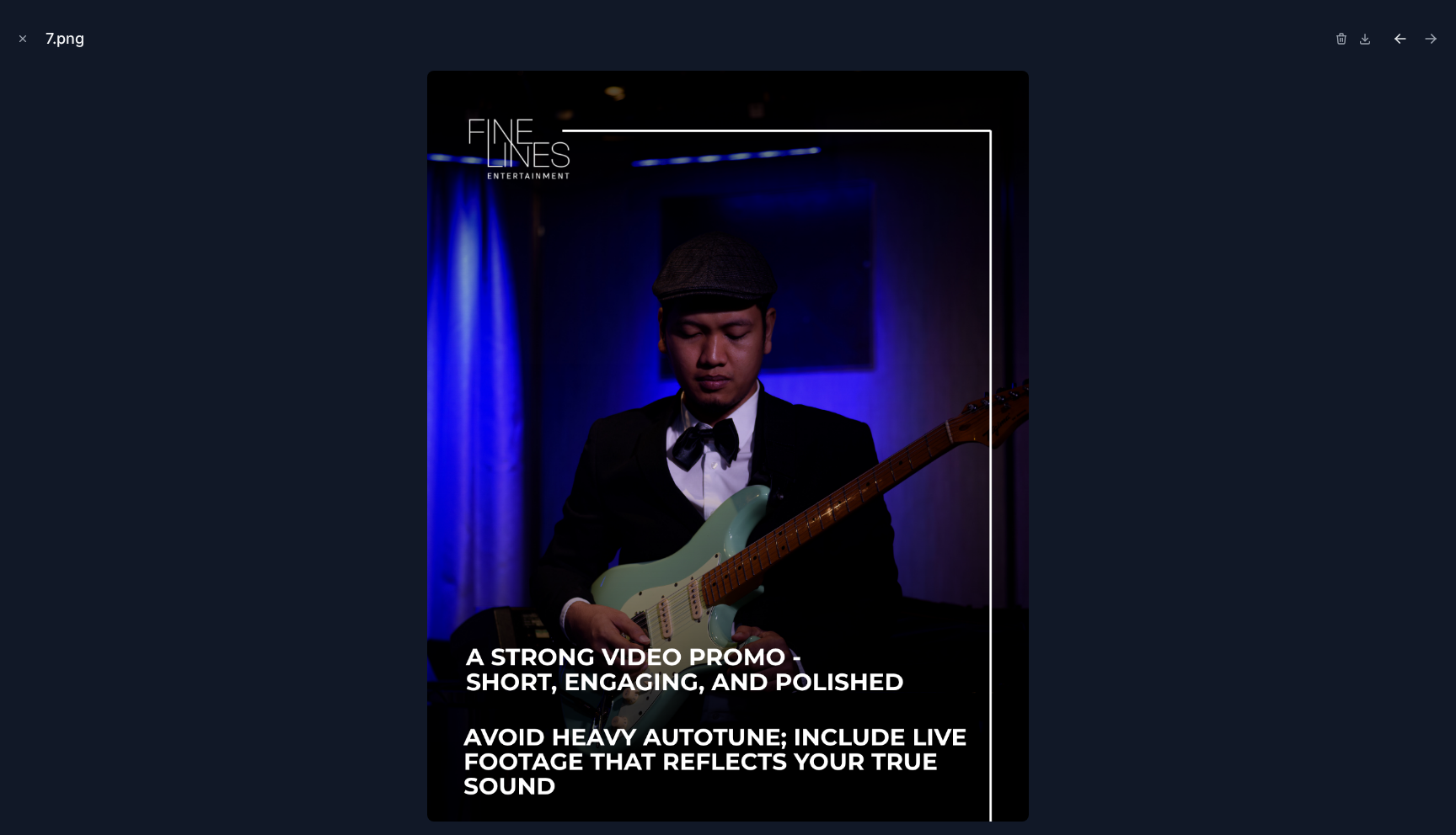
click at [1402, 36] on icon "Previous file" at bounding box center [1400, 38] width 16 height 16
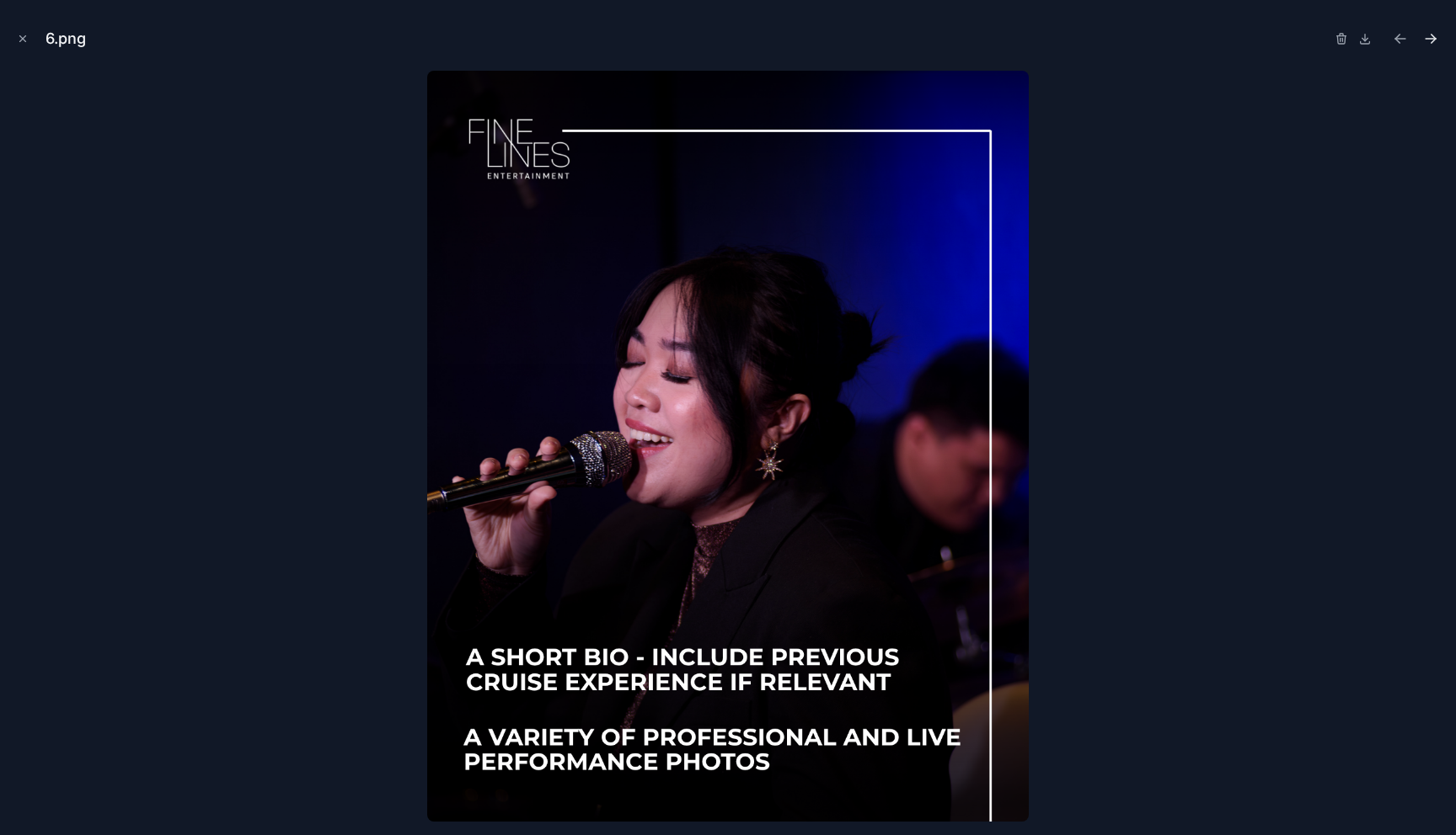
click at [1432, 44] on icon "Next file" at bounding box center [1430, 38] width 16 height 16
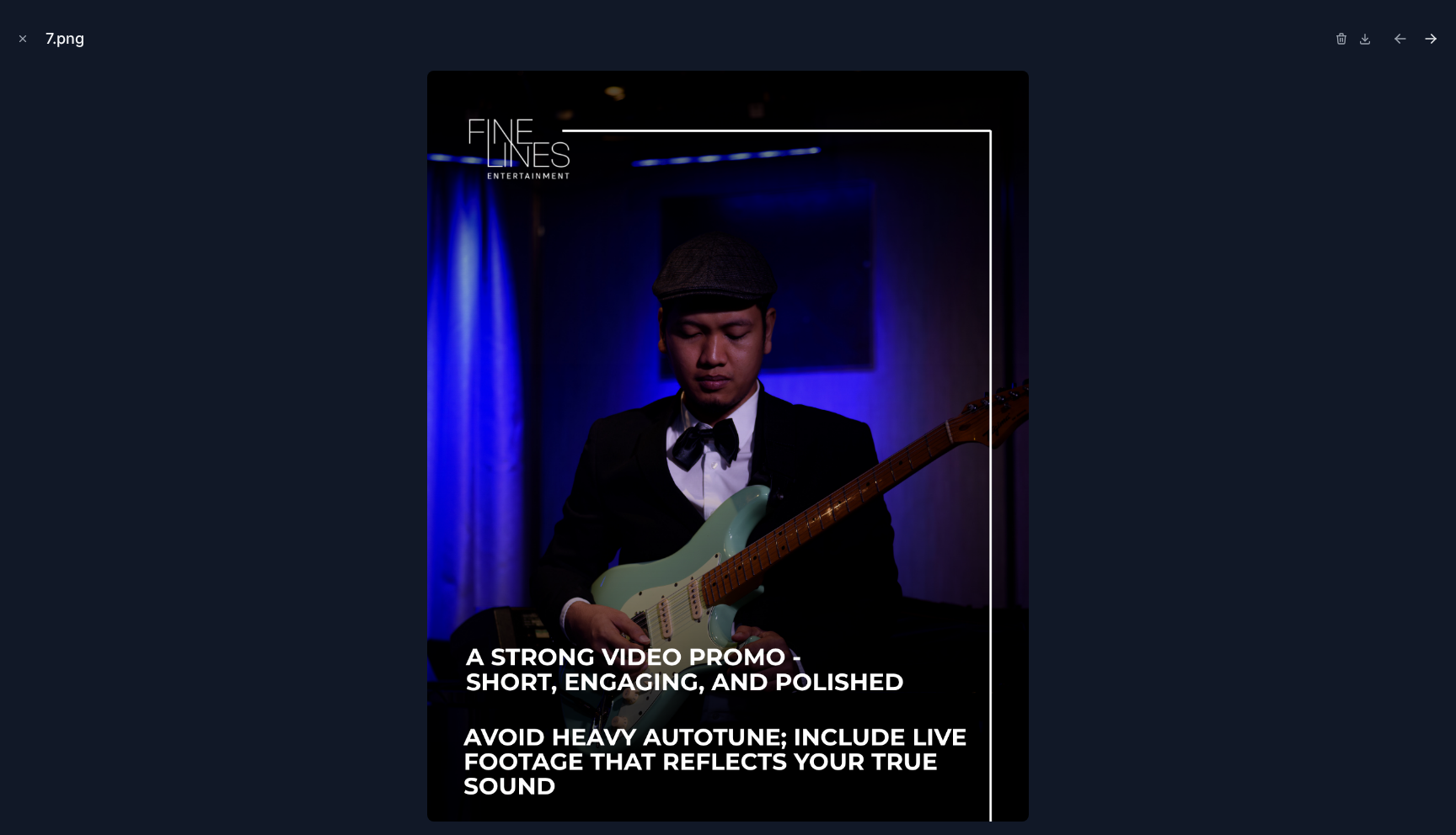
click at [1433, 37] on icon "Next file" at bounding box center [1430, 38] width 16 height 16
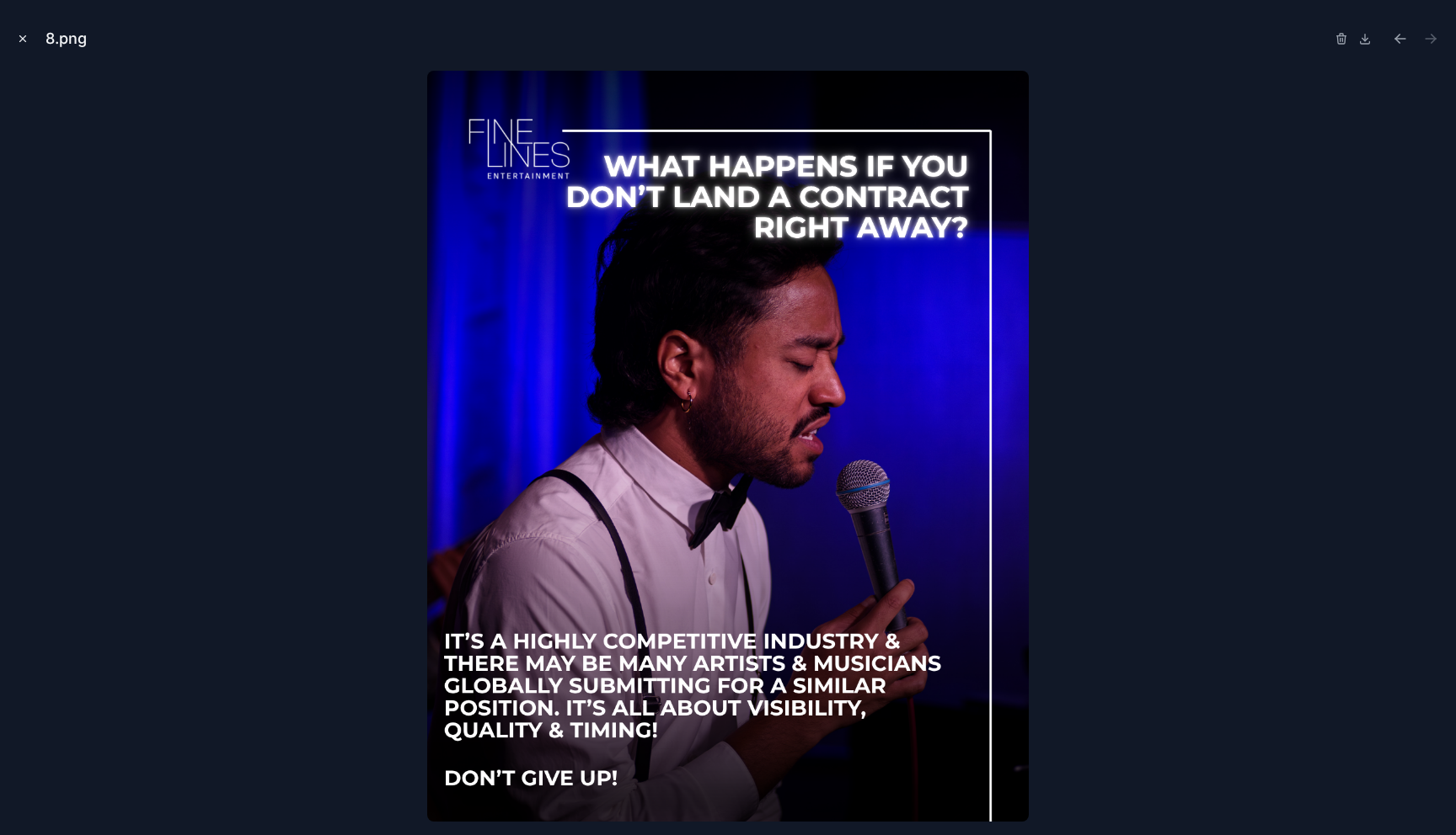
click at [23, 38] on icon "Close modal" at bounding box center [22, 39] width 12 height 12
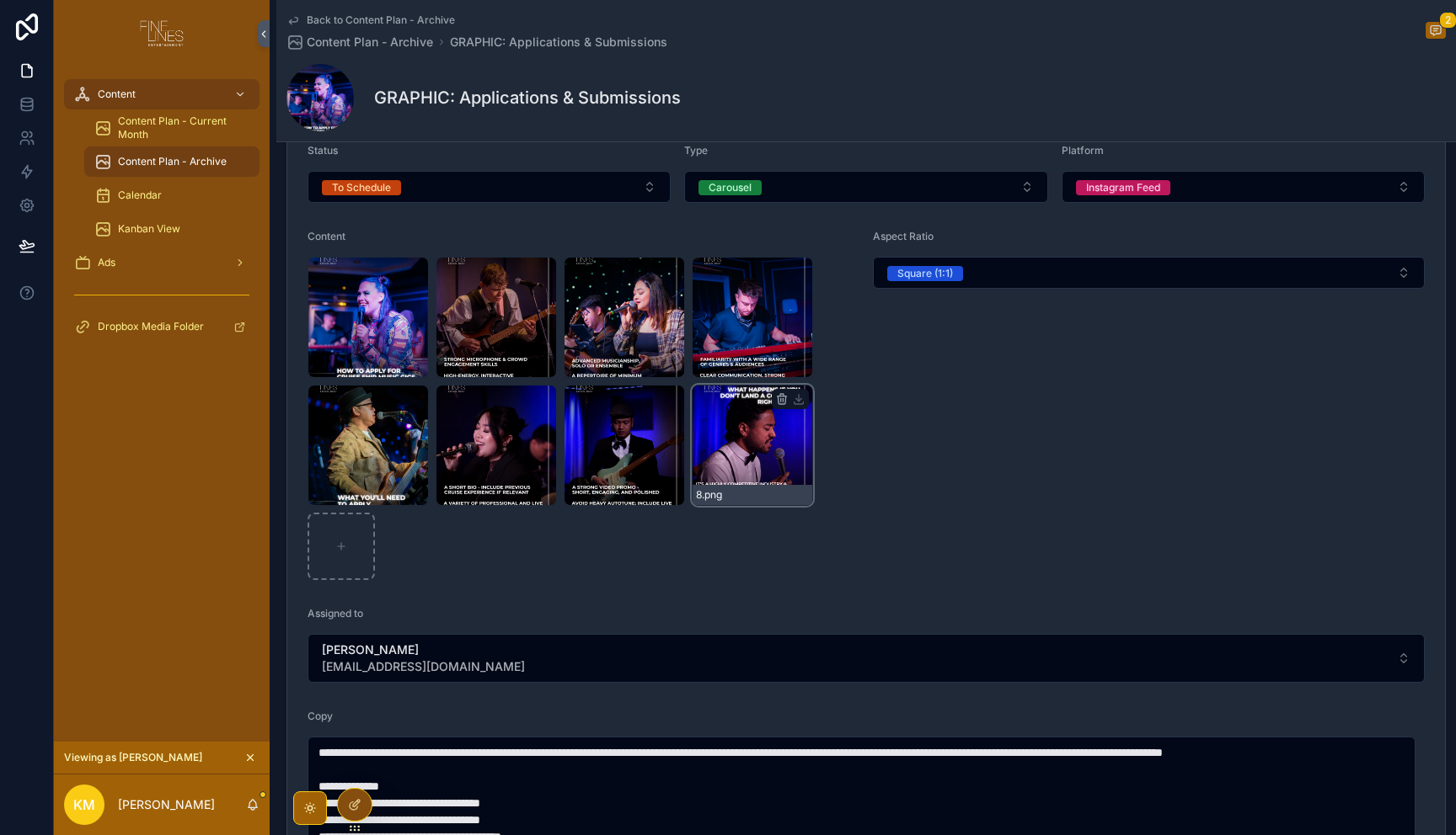
click at [725, 444] on div "8 .png" at bounding box center [751, 445] width 121 height 121
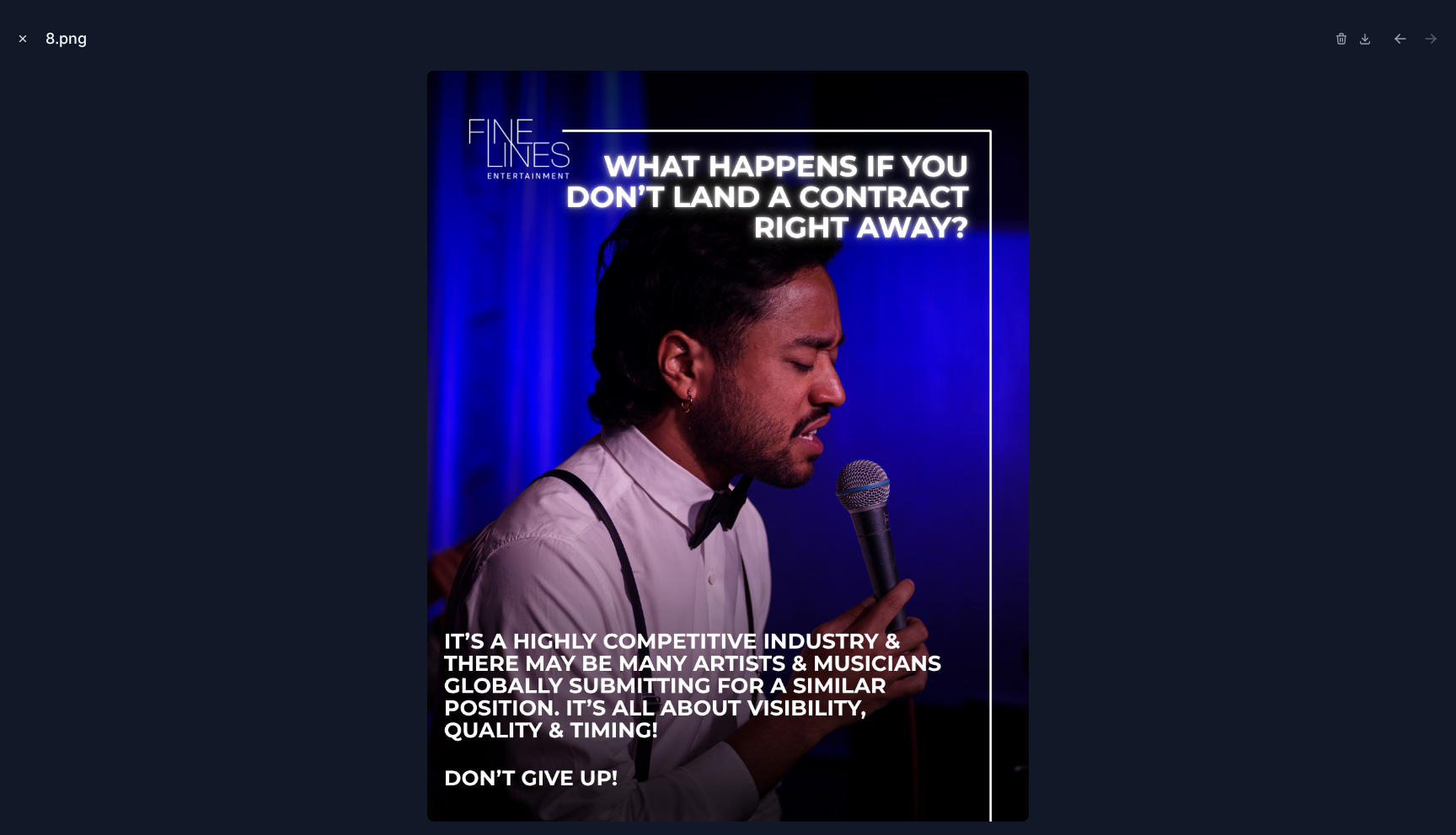
click at [22, 37] on icon "Close modal" at bounding box center [23, 39] width 6 height 6
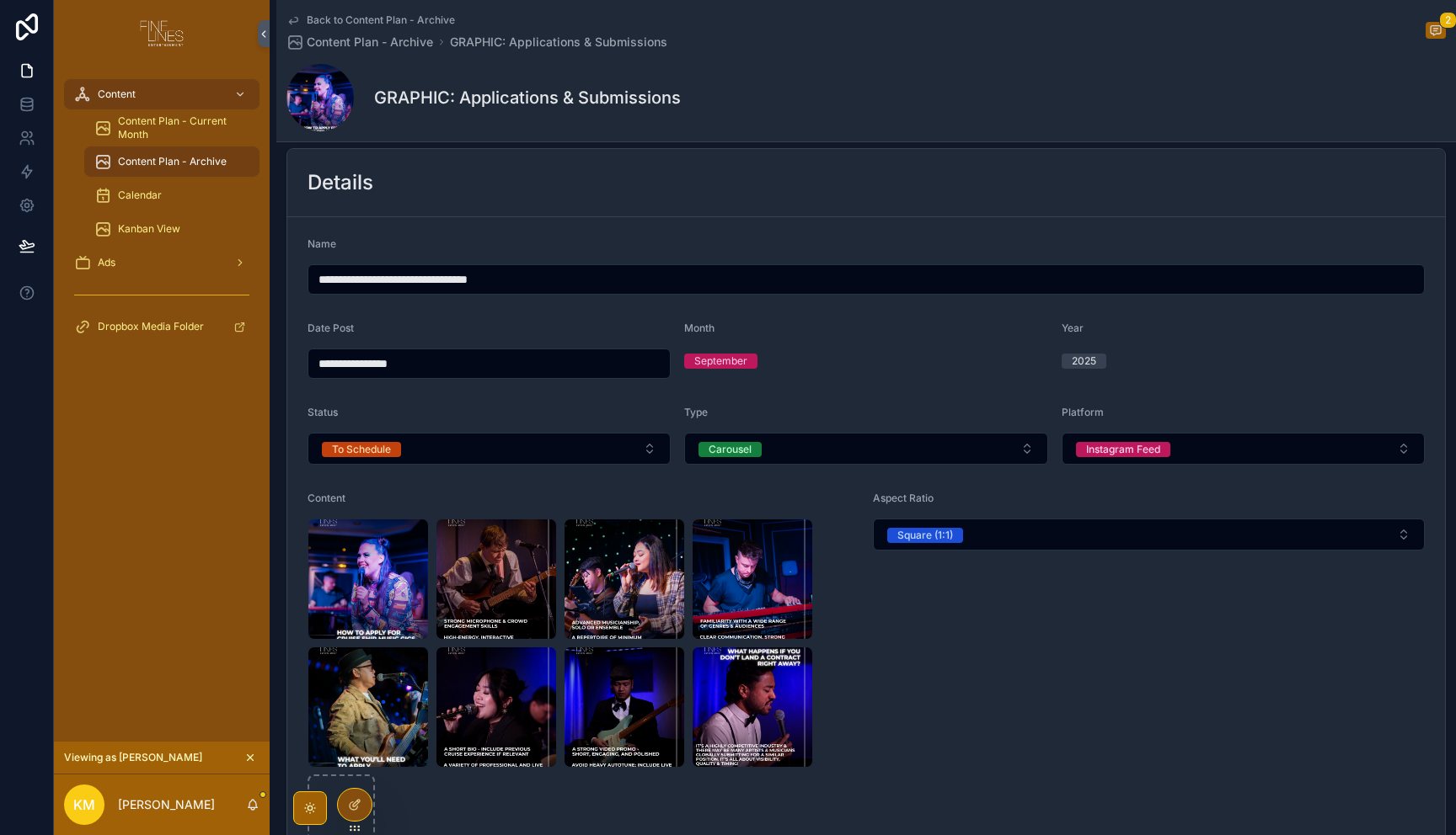
scroll to position [204, 0]
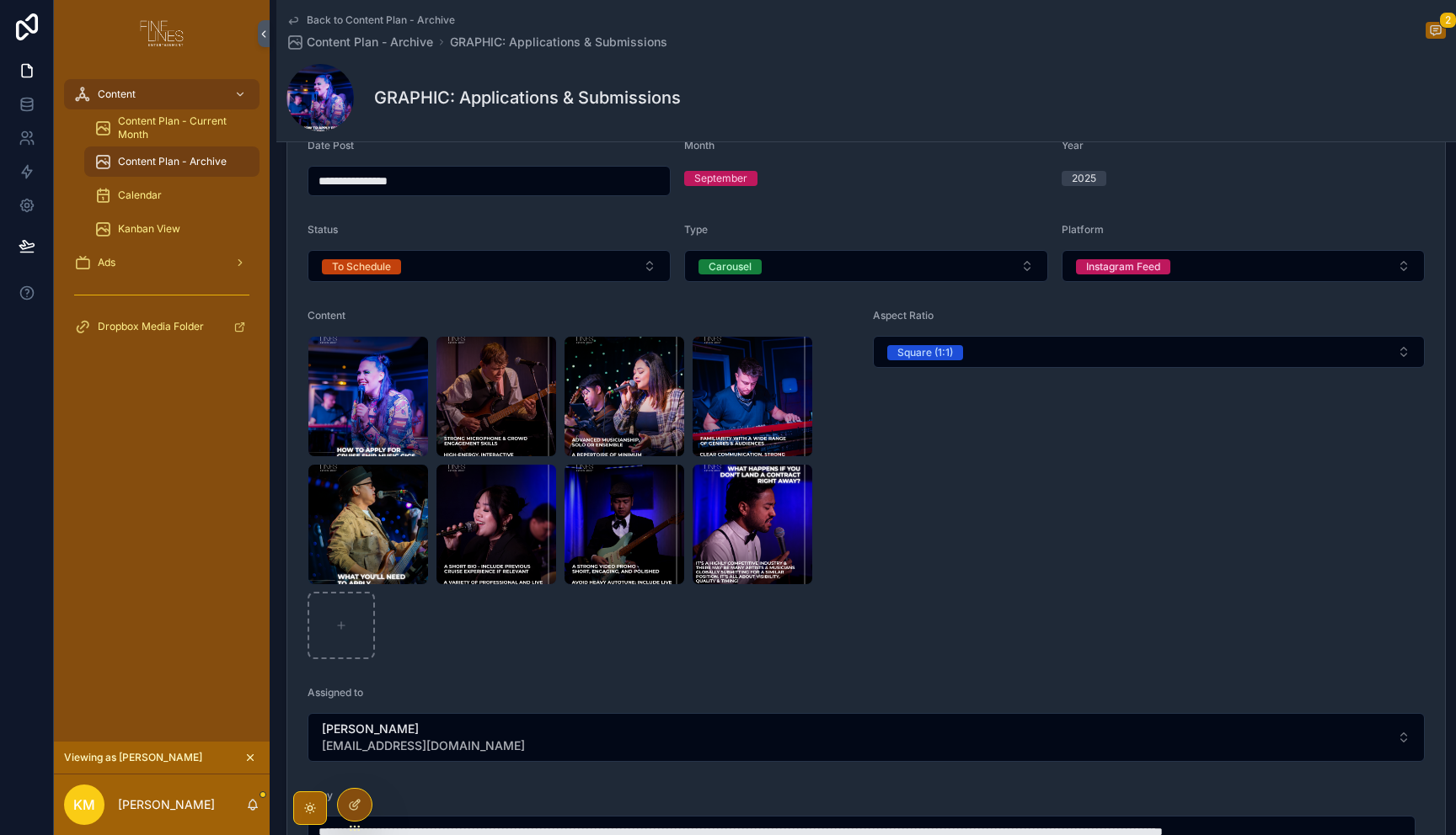
click at [1058, 524] on div "Aspect Ratio Square (1:1)" at bounding box center [1149, 484] width 552 height 350
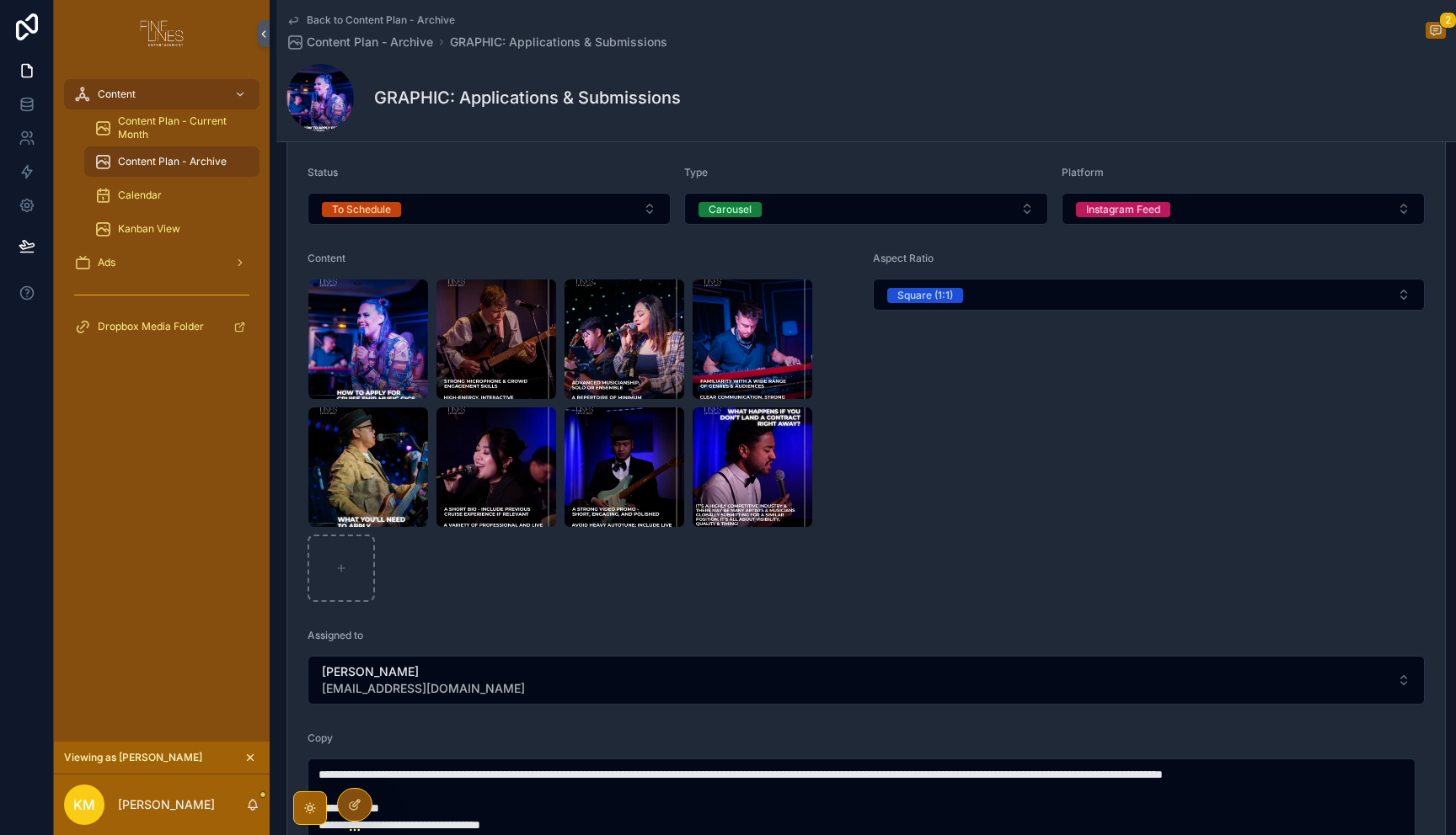
scroll to position [314, 0]
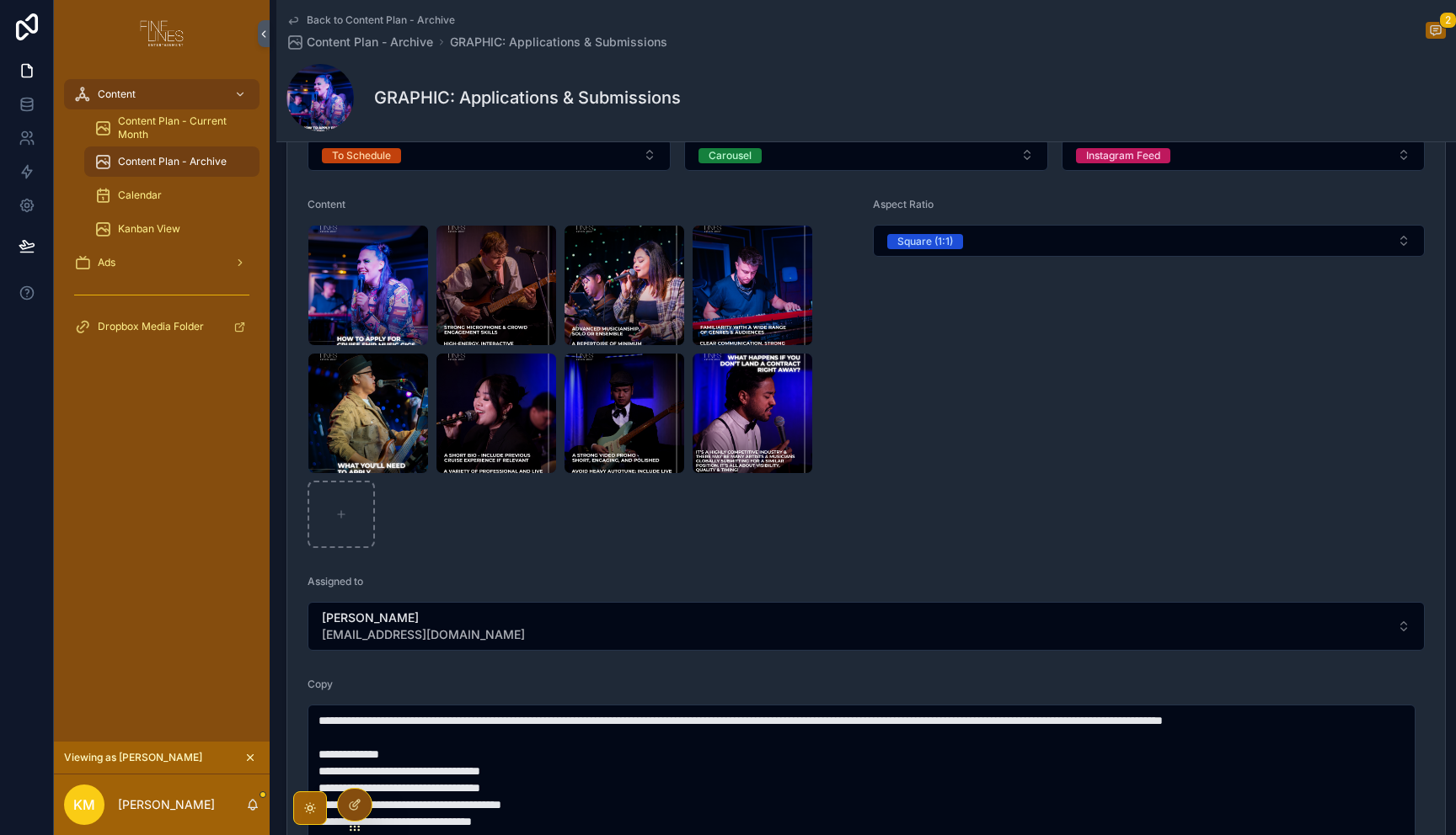
click at [927, 452] on div "Aspect Ratio Square (1:1)" at bounding box center [1149, 373] width 552 height 350
drag, startPoint x: 1093, startPoint y: 412, endPoint x: 1062, endPoint y: 410, distance: 31.1
click at [1093, 412] on div "Aspect Ratio Square (1:1)" at bounding box center [1149, 373] width 552 height 350
click at [769, 409] on div "8 .png" at bounding box center [751, 413] width 121 height 121
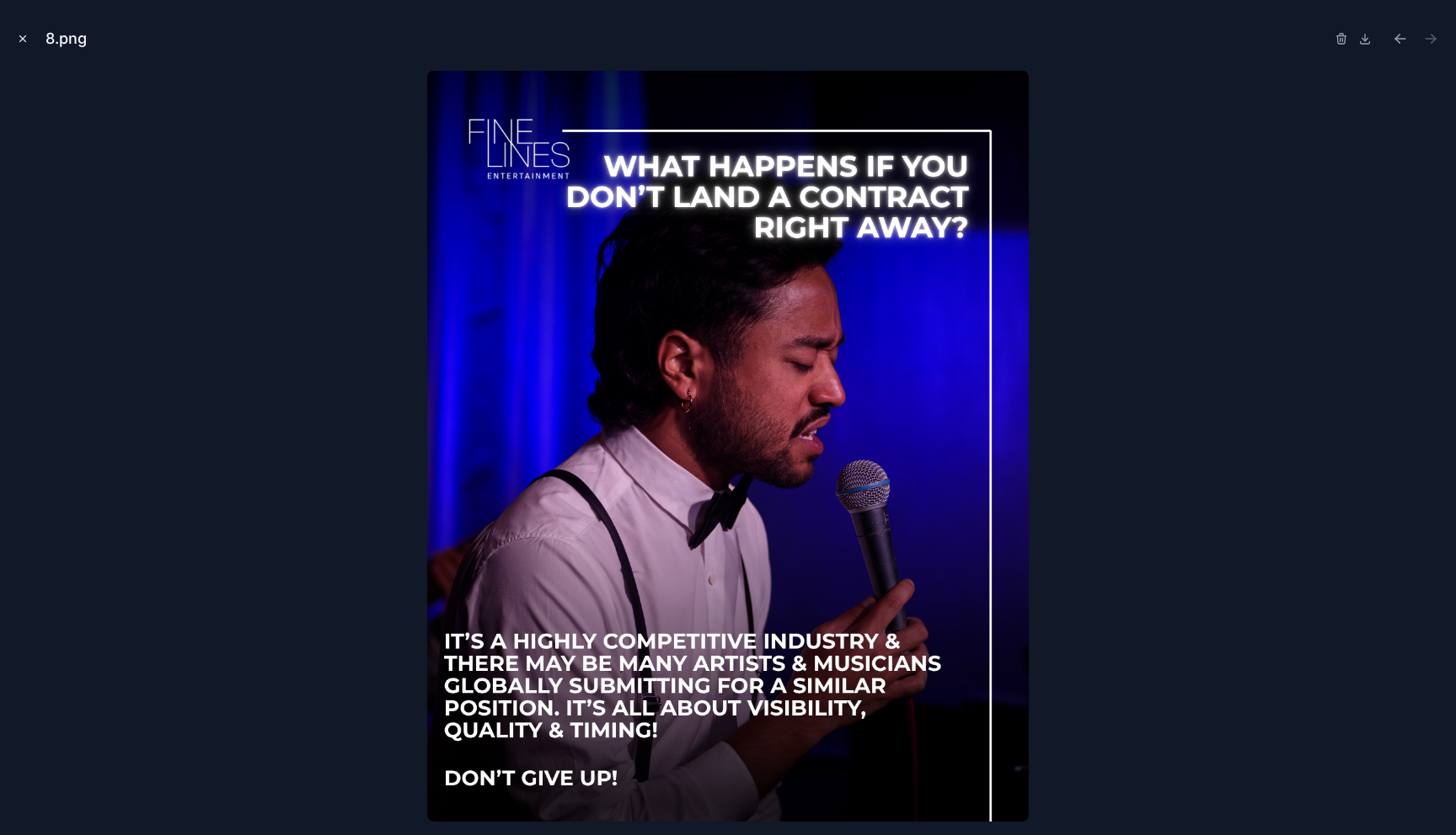
click at [22, 40] on icon "Close modal" at bounding box center [22, 39] width 12 height 12
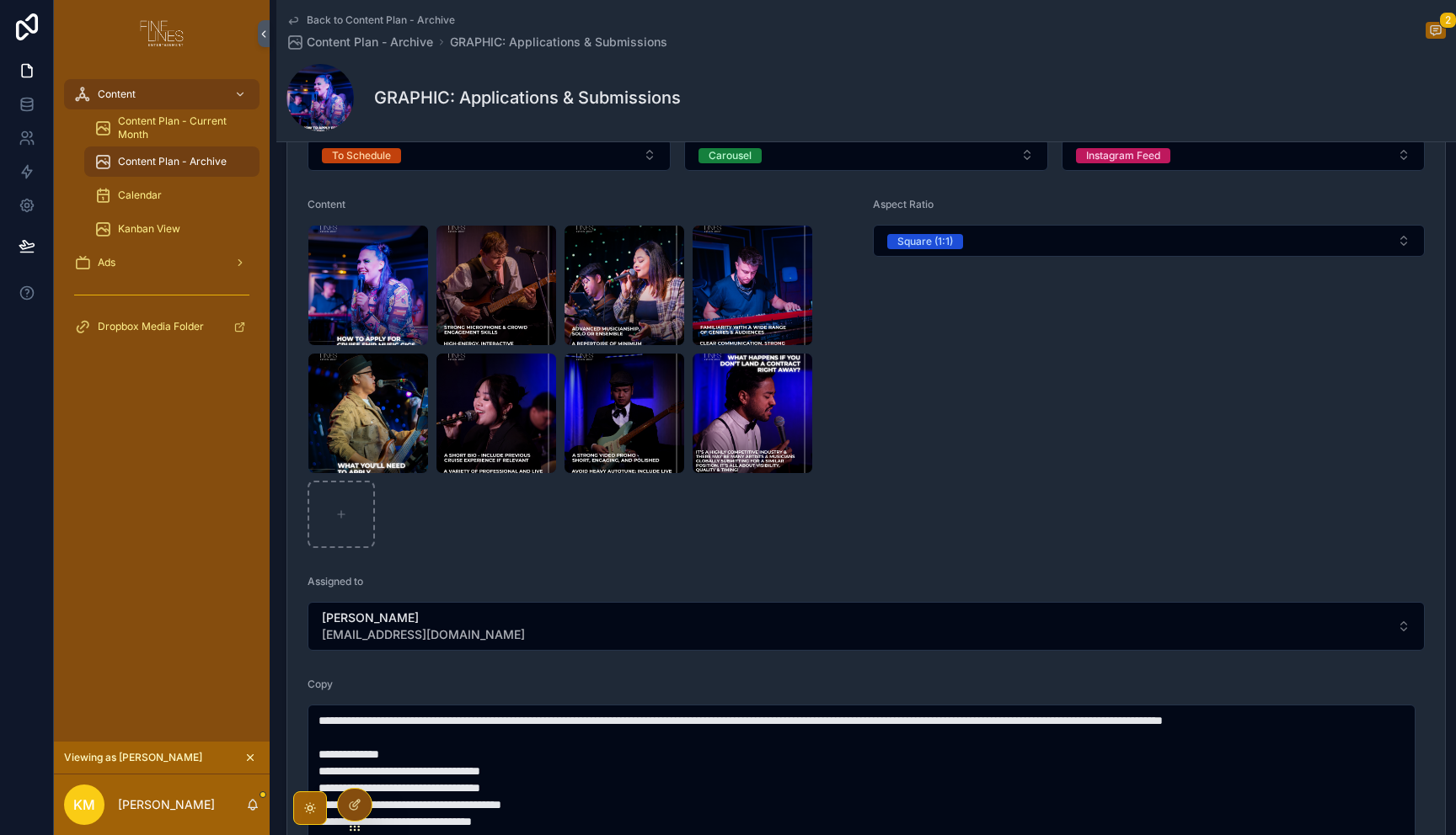
click at [1052, 437] on div "Aspect Ratio Square (1:1)" at bounding box center [1149, 373] width 552 height 350
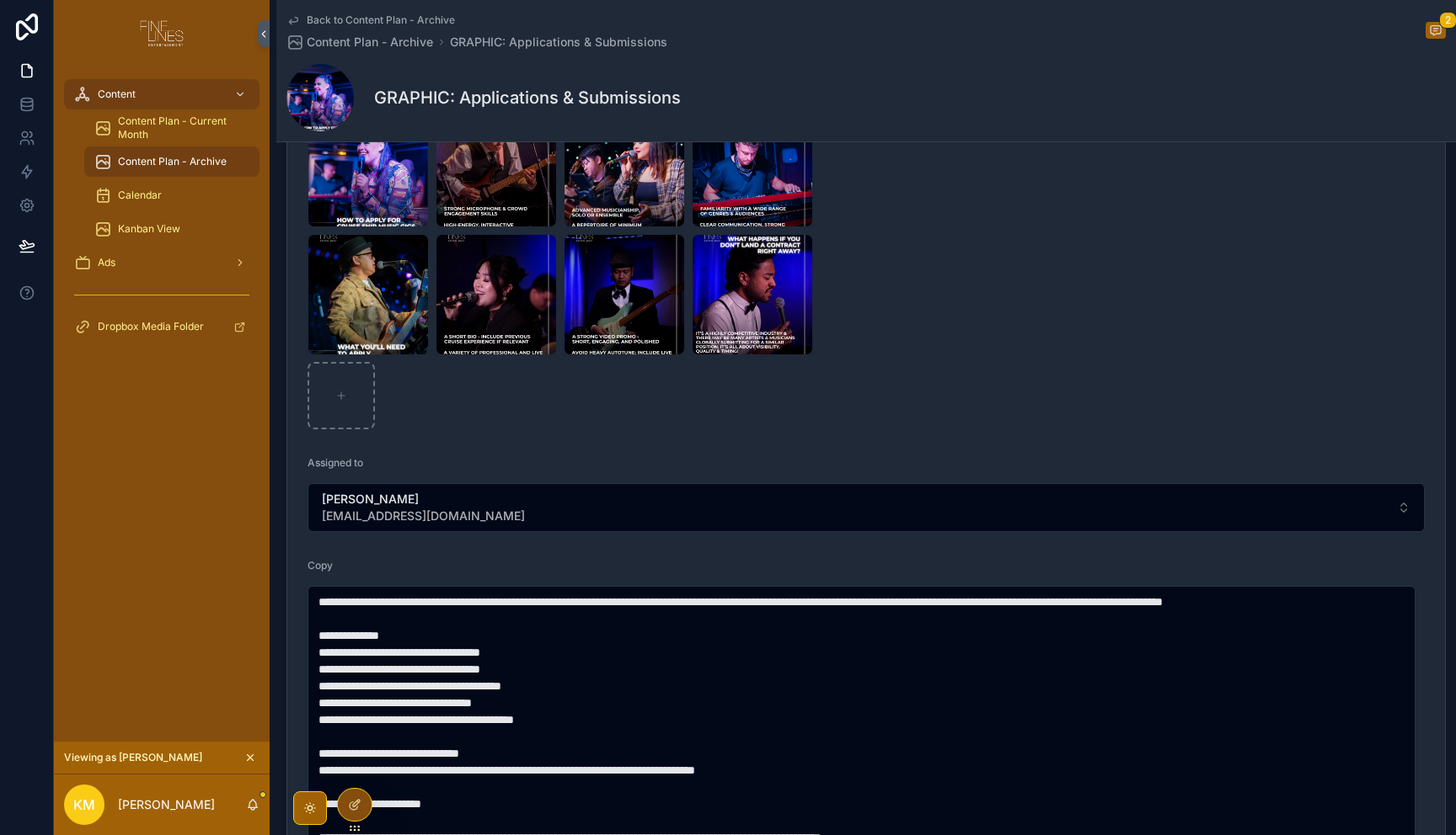
scroll to position [554, 0]
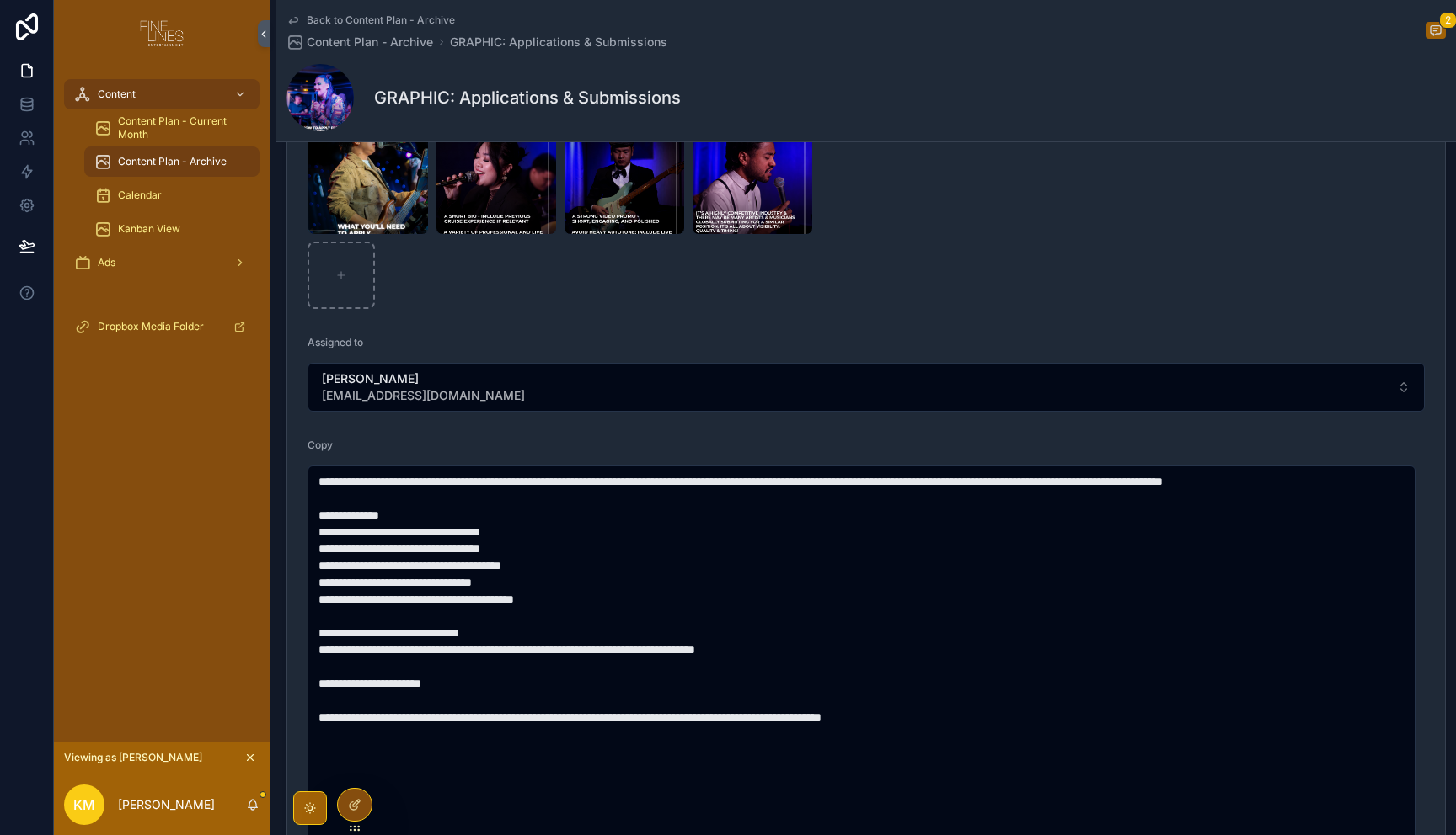
click at [655, 450] on div "Copy" at bounding box center [866, 448] width 1117 height 20
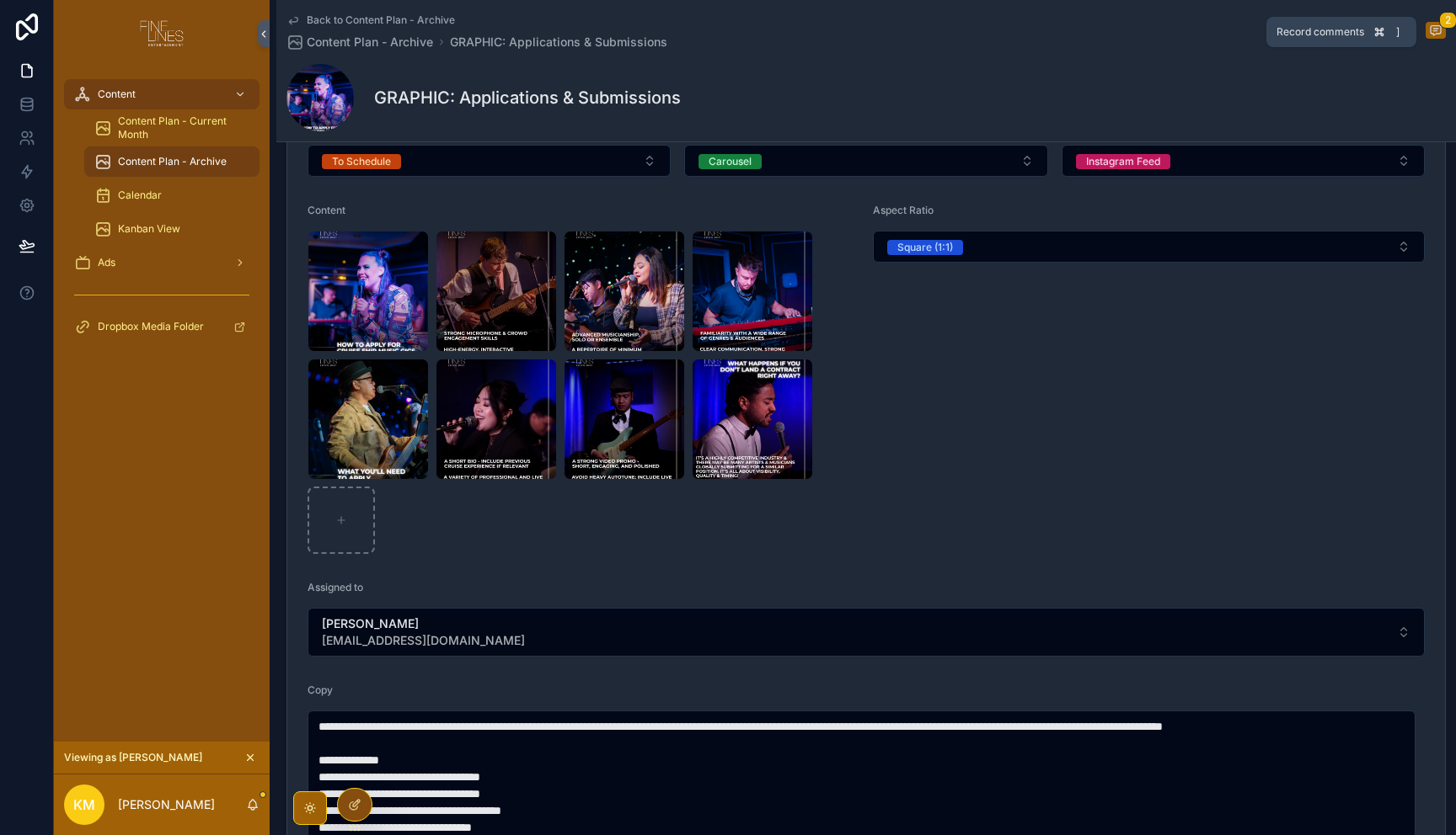
click at [1430, 29] on icon "scrollable content" at bounding box center [1436, 30] width 14 height 14
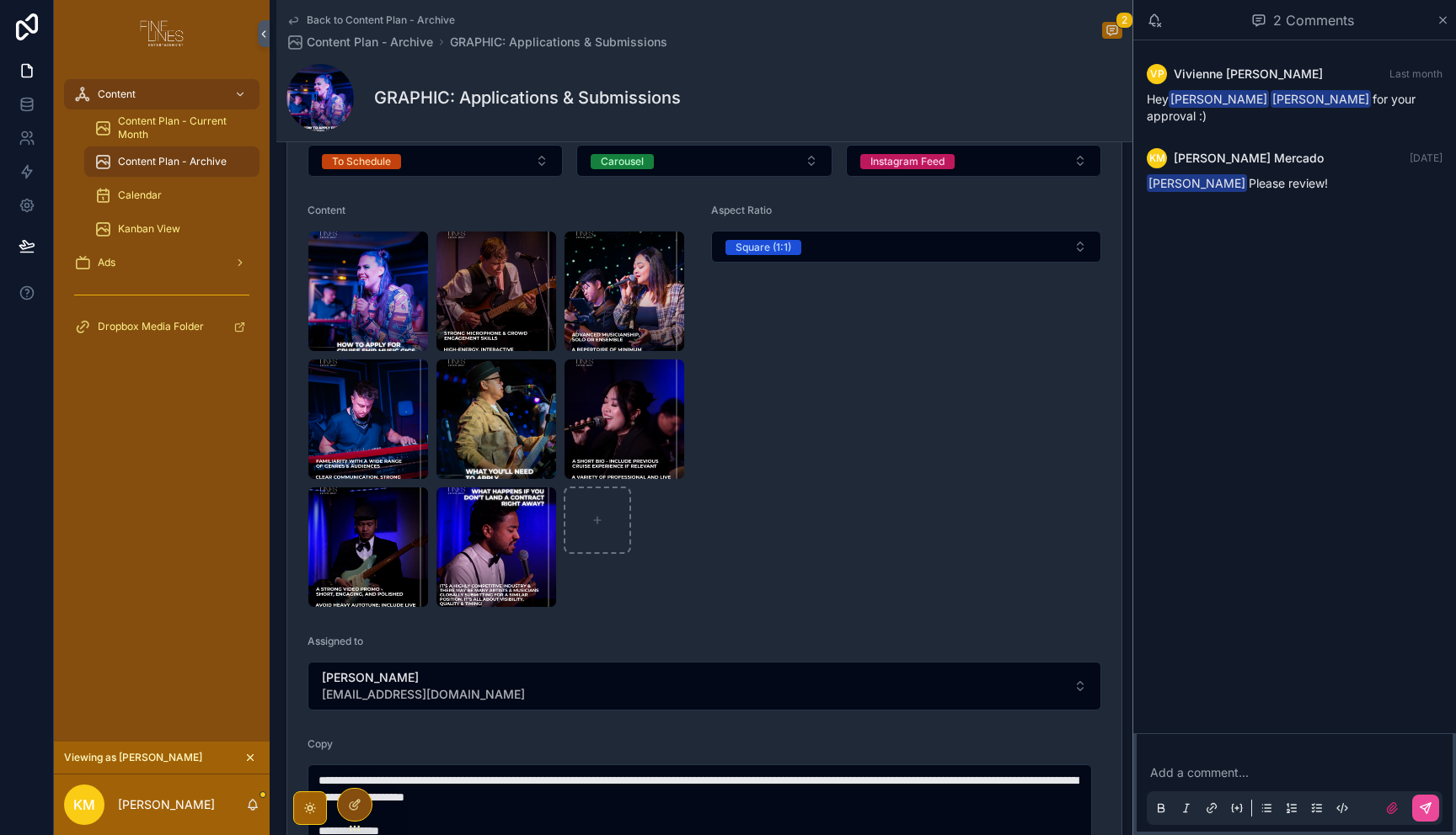
click at [1261, 749] on div "Add a comment..." at bounding box center [1294, 790] width 316 height 84
click at [1242, 775] on p "scrollable content" at bounding box center [1297, 772] width 295 height 16
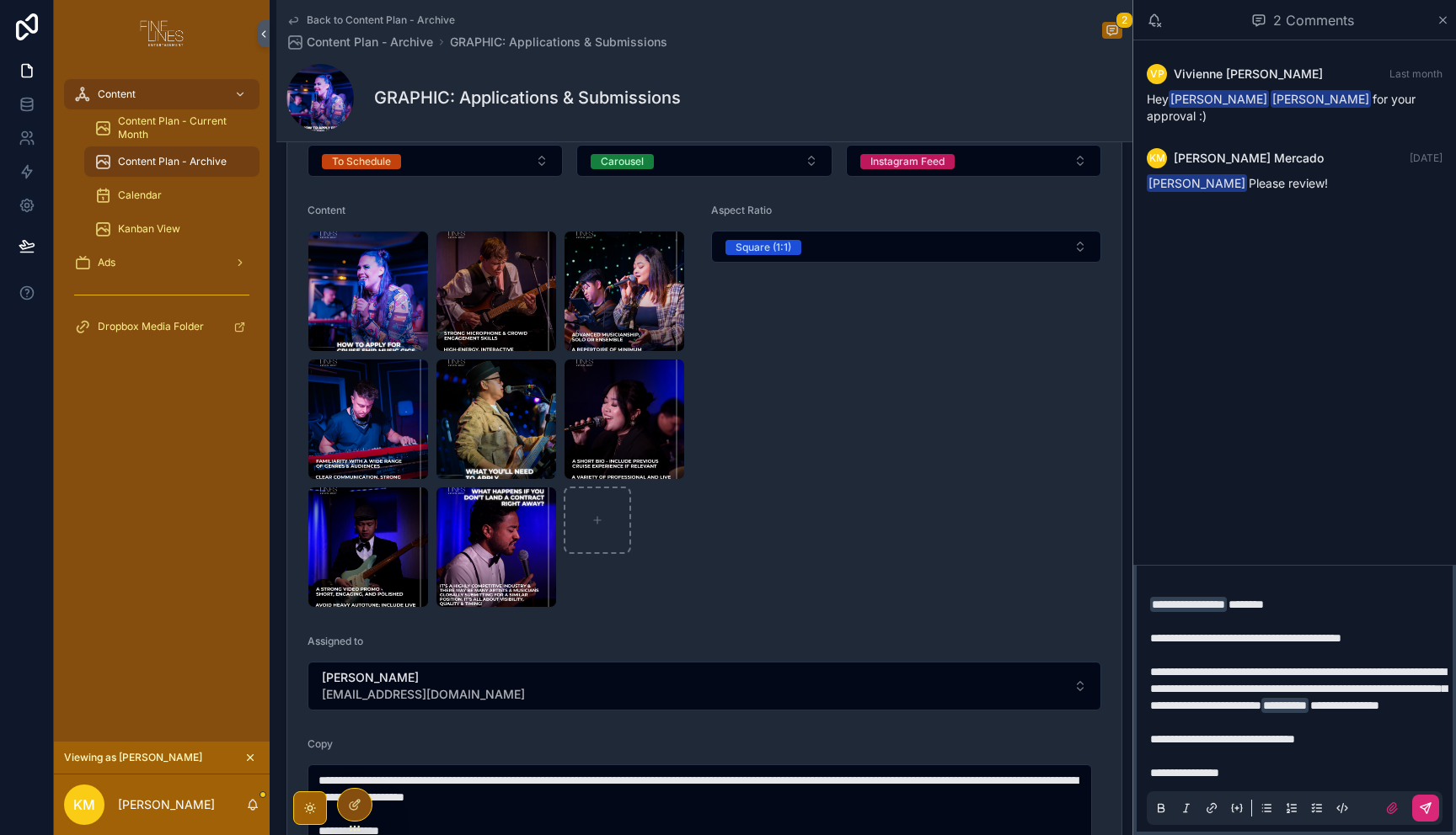
click at [1420, 809] on icon "scrollable content" at bounding box center [1425, 808] width 14 height 14
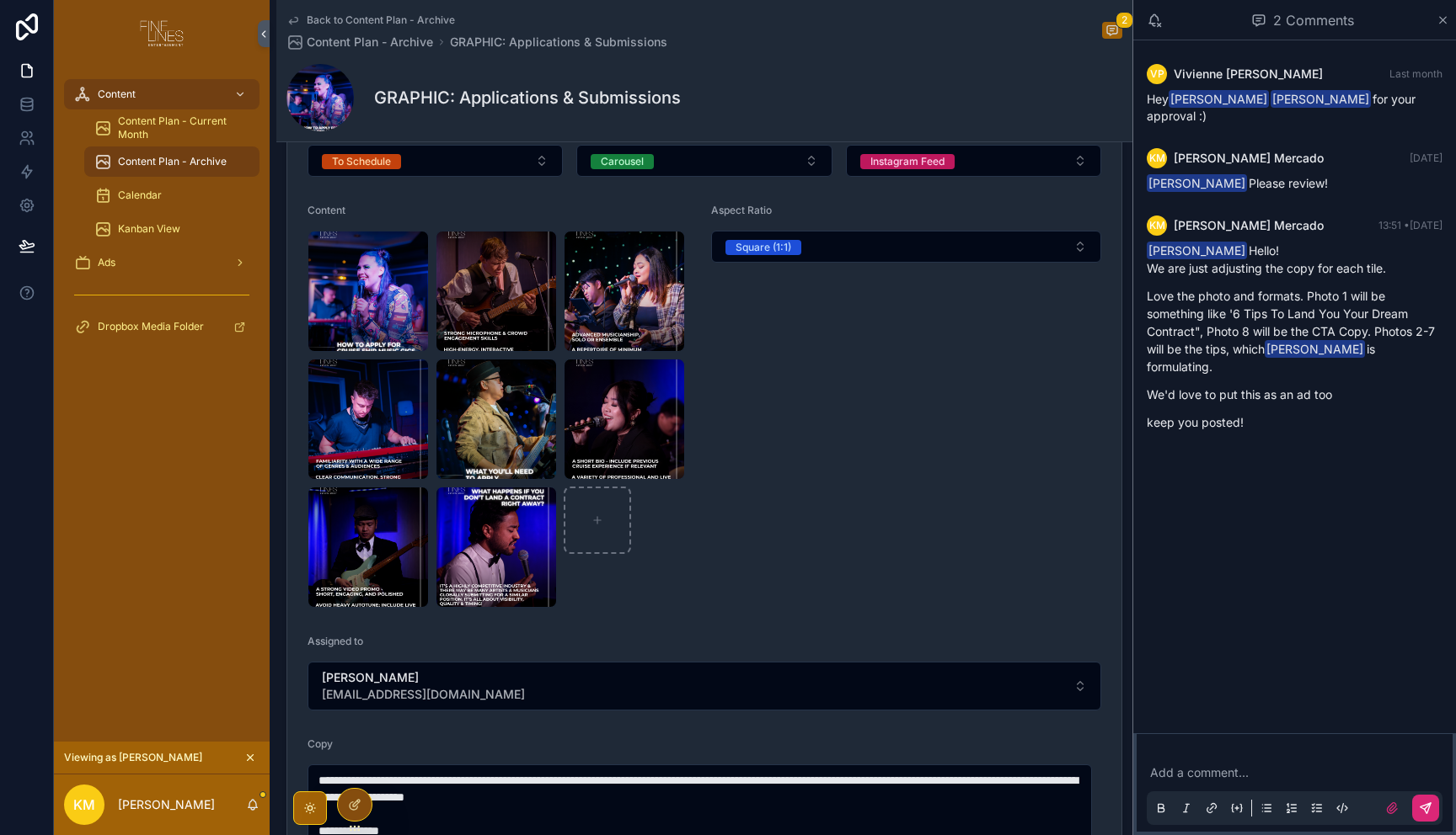
drag, startPoint x: 1270, startPoint y: 479, endPoint x: 1259, endPoint y: 475, distance: 11.7
click at [1270, 480] on div "VP [PERSON_NAME] Last month Hey [PERSON_NAME] [PERSON_NAME] for your approval :…" at bounding box center [1293, 387] width 322 height 693
click at [965, 476] on div "Aspect Ratio Square (1:1)" at bounding box center [905, 406] width 390 height 404
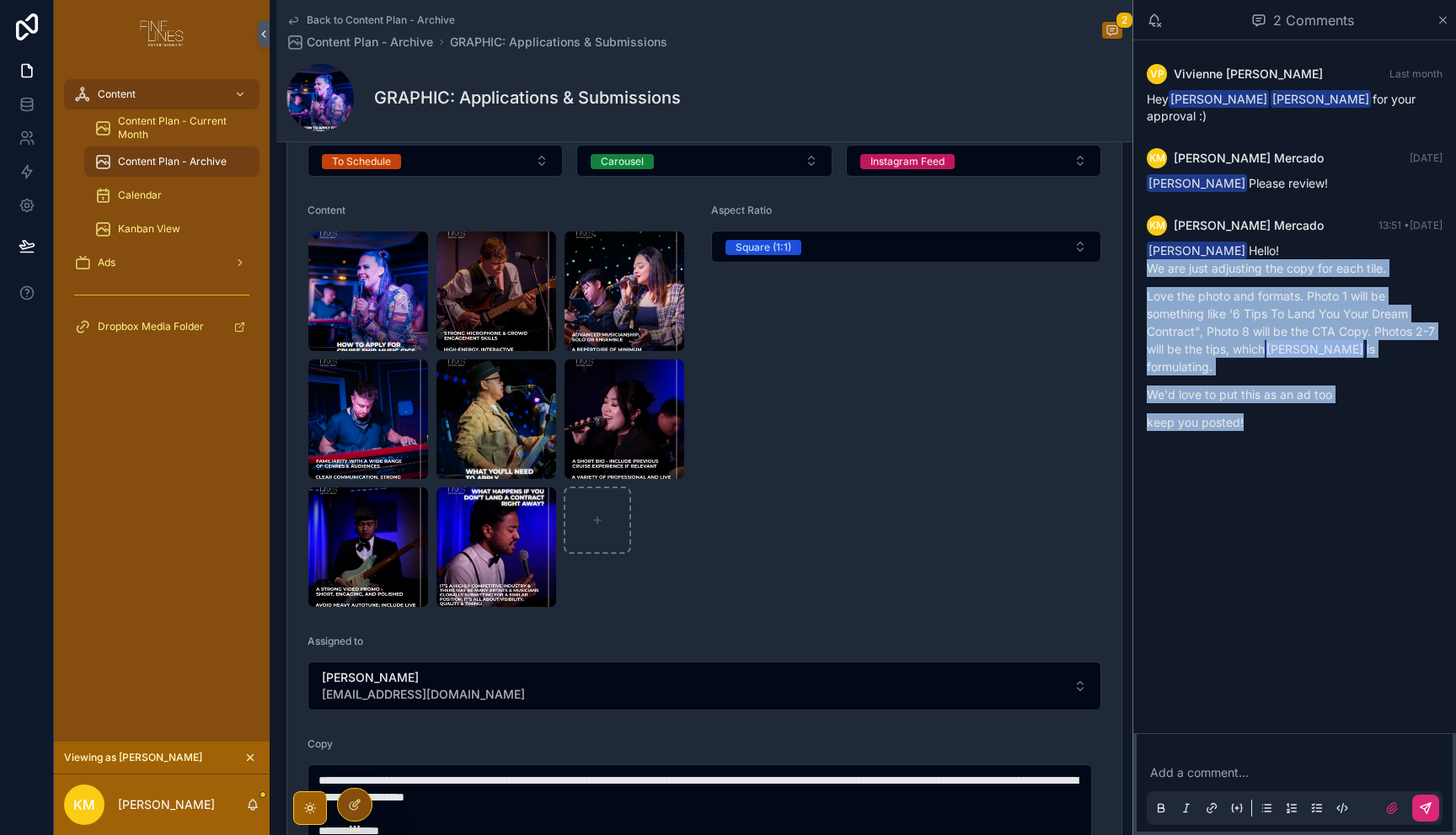
drag, startPoint x: 1245, startPoint y: 390, endPoint x: 1142, endPoint y: 249, distance: 174.6
click at [1142, 249] on div "KM [PERSON_NAME] 13:51 • [DATE] [PERSON_NAME] Hello! We are just adjusting the …" at bounding box center [1294, 328] width 316 height 246
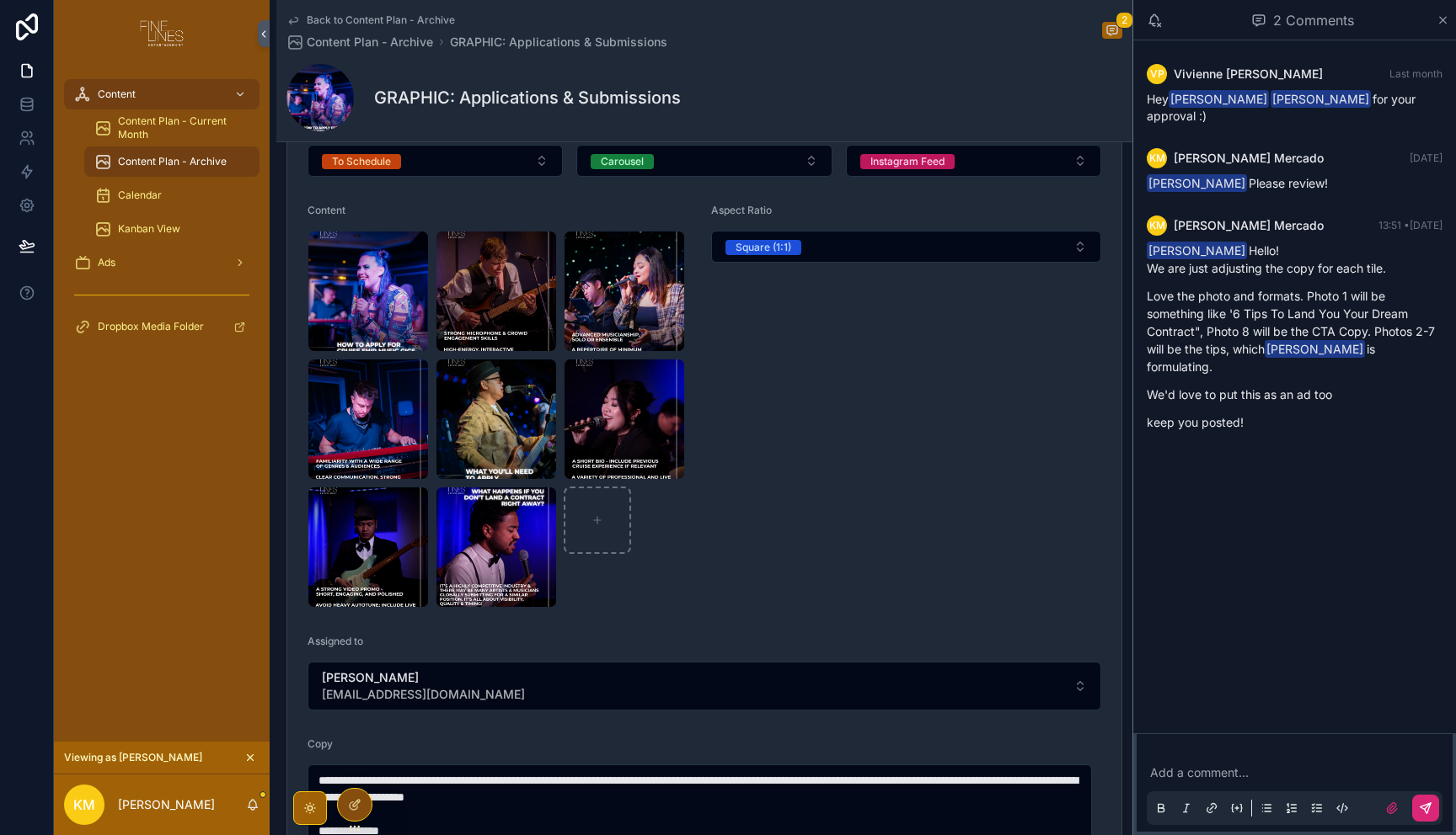
drag, startPoint x: 1261, startPoint y: 536, endPoint x: 1259, endPoint y: 545, distance: 9.2
click at [1262, 536] on div "VP [PERSON_NAME] Last month Hey [PERSON_NAME] [PERSON_NAME] for your approval :…" at bounding box center [1293, 387] width 322 height 693
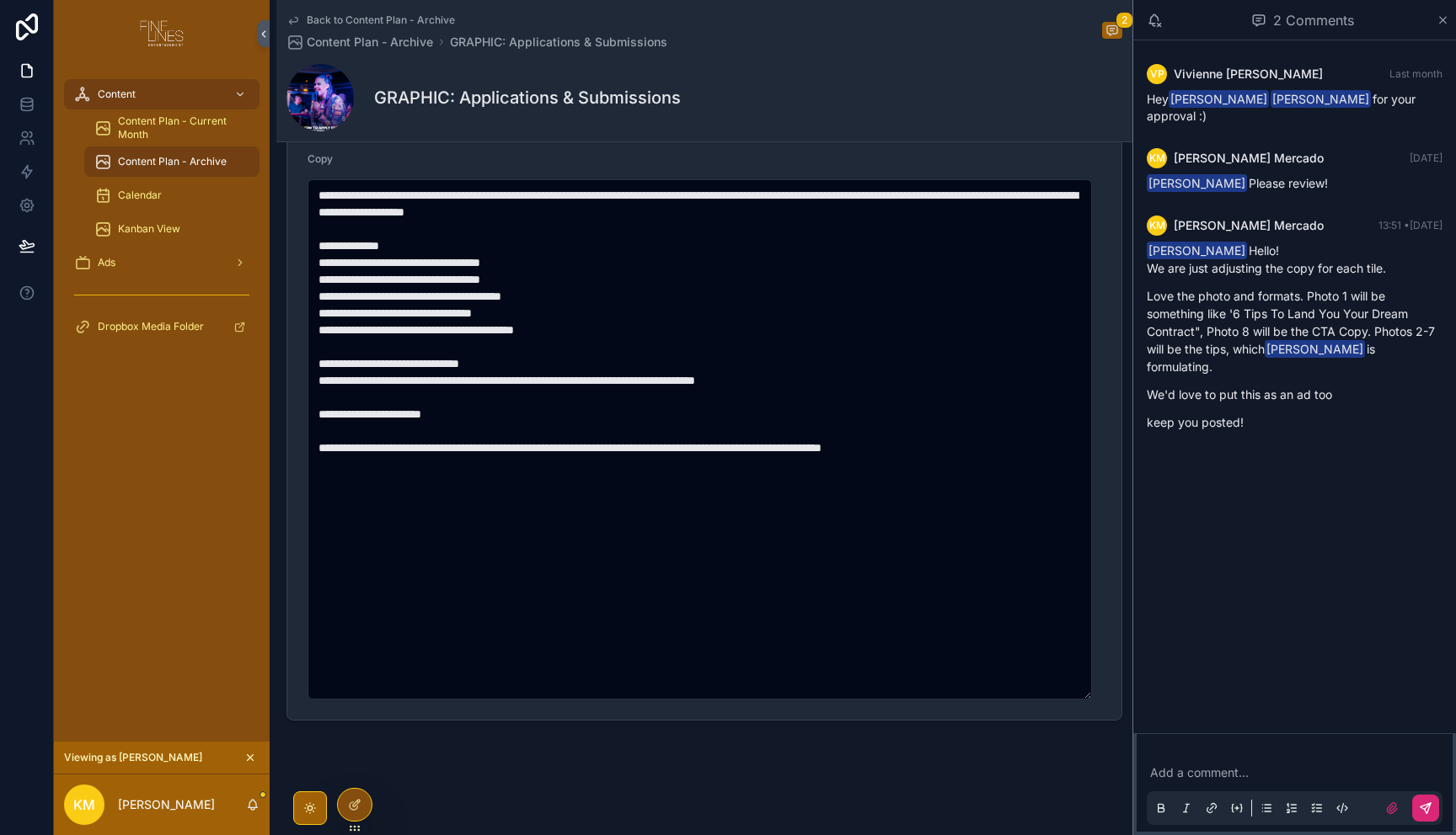
click at [299, 18] on icon "scrollable content" at bounding box center [293, 20] width 14 height 14
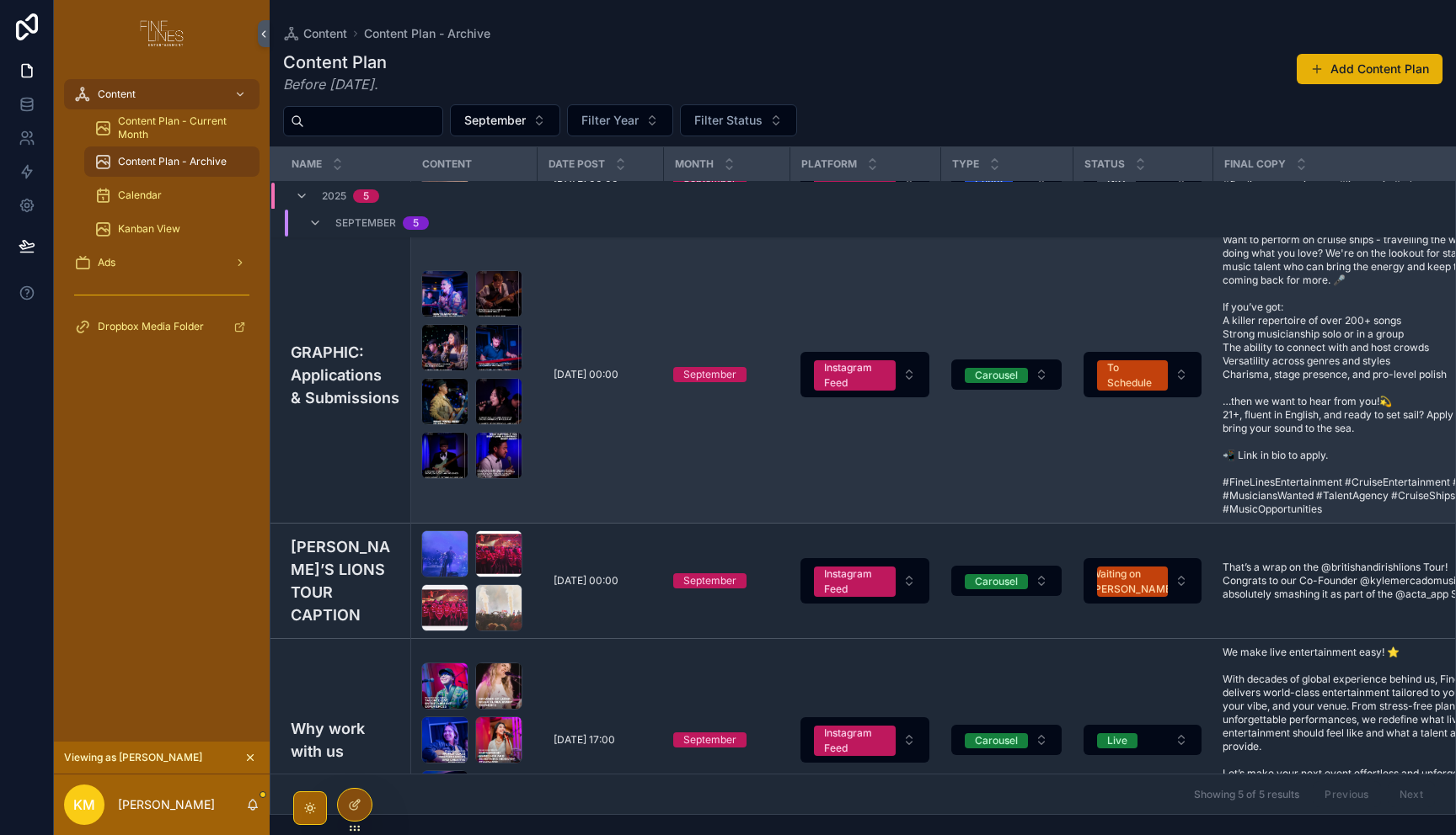
scroll to position [321, 0]
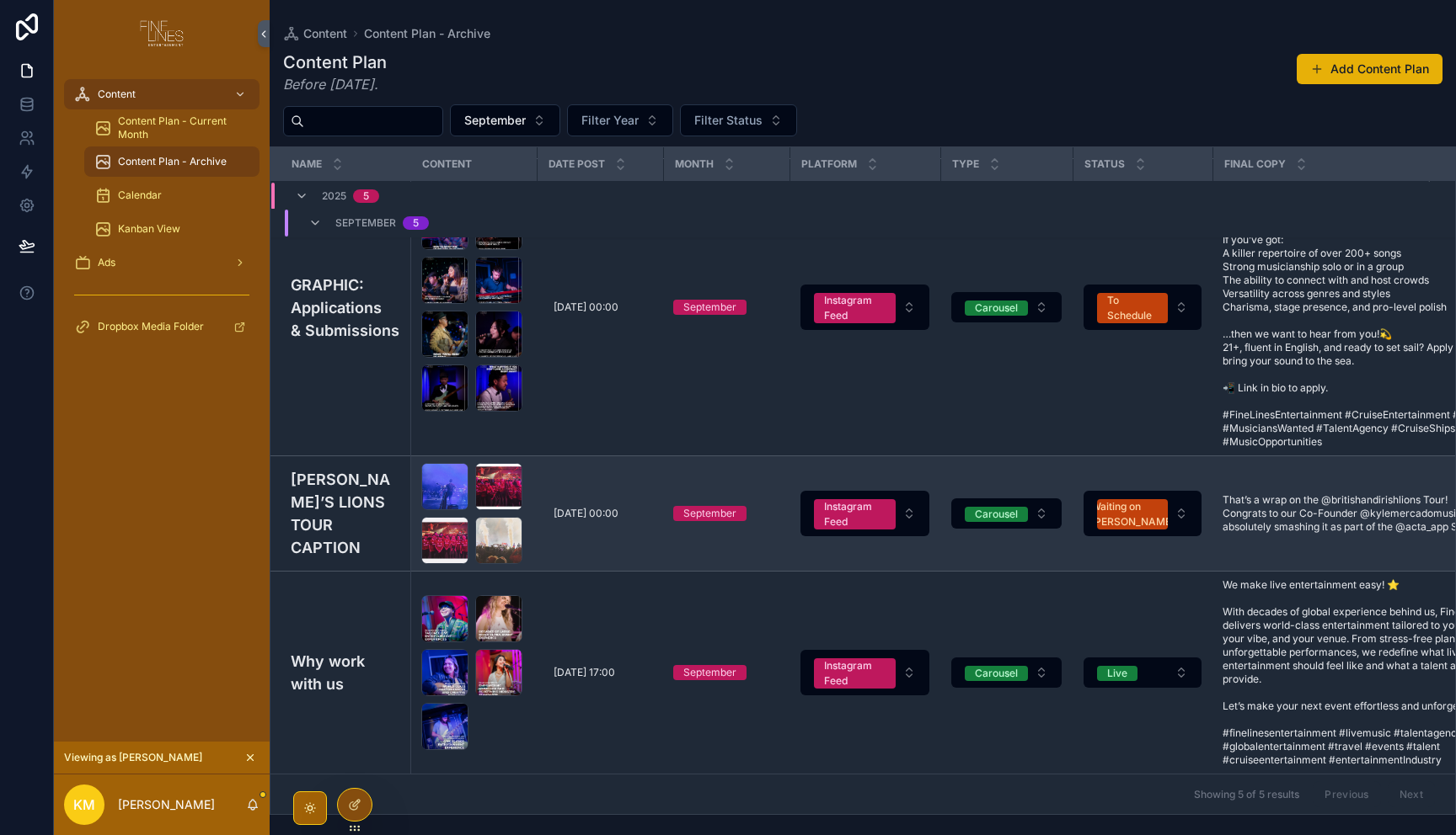
click at [340, 496] on h4 "[PERSON_NAME]’S LIONS TOUR CAPTION" at bounding box center [345, 514] width 109 height 91
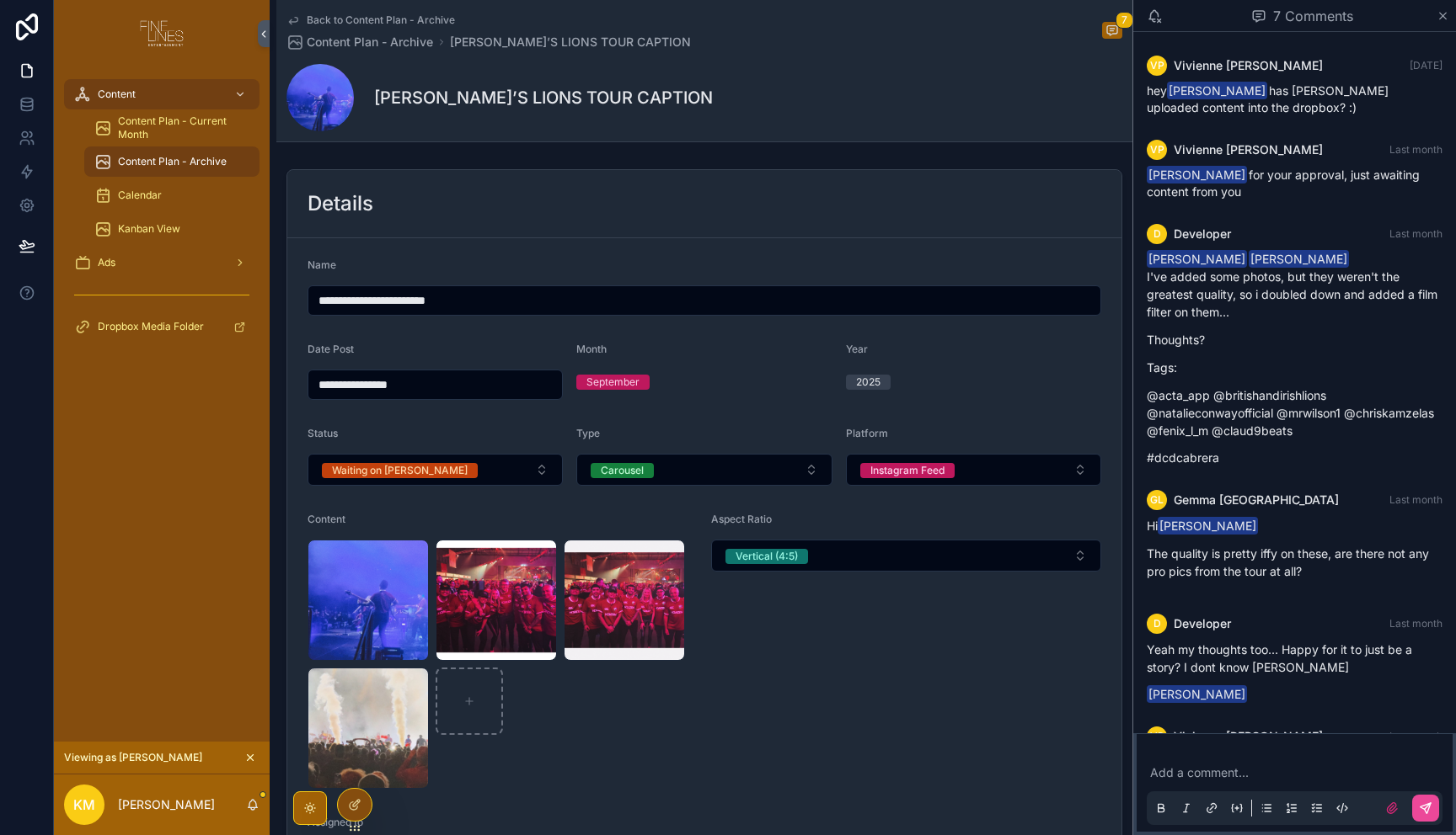
scroll to position [178, 0]
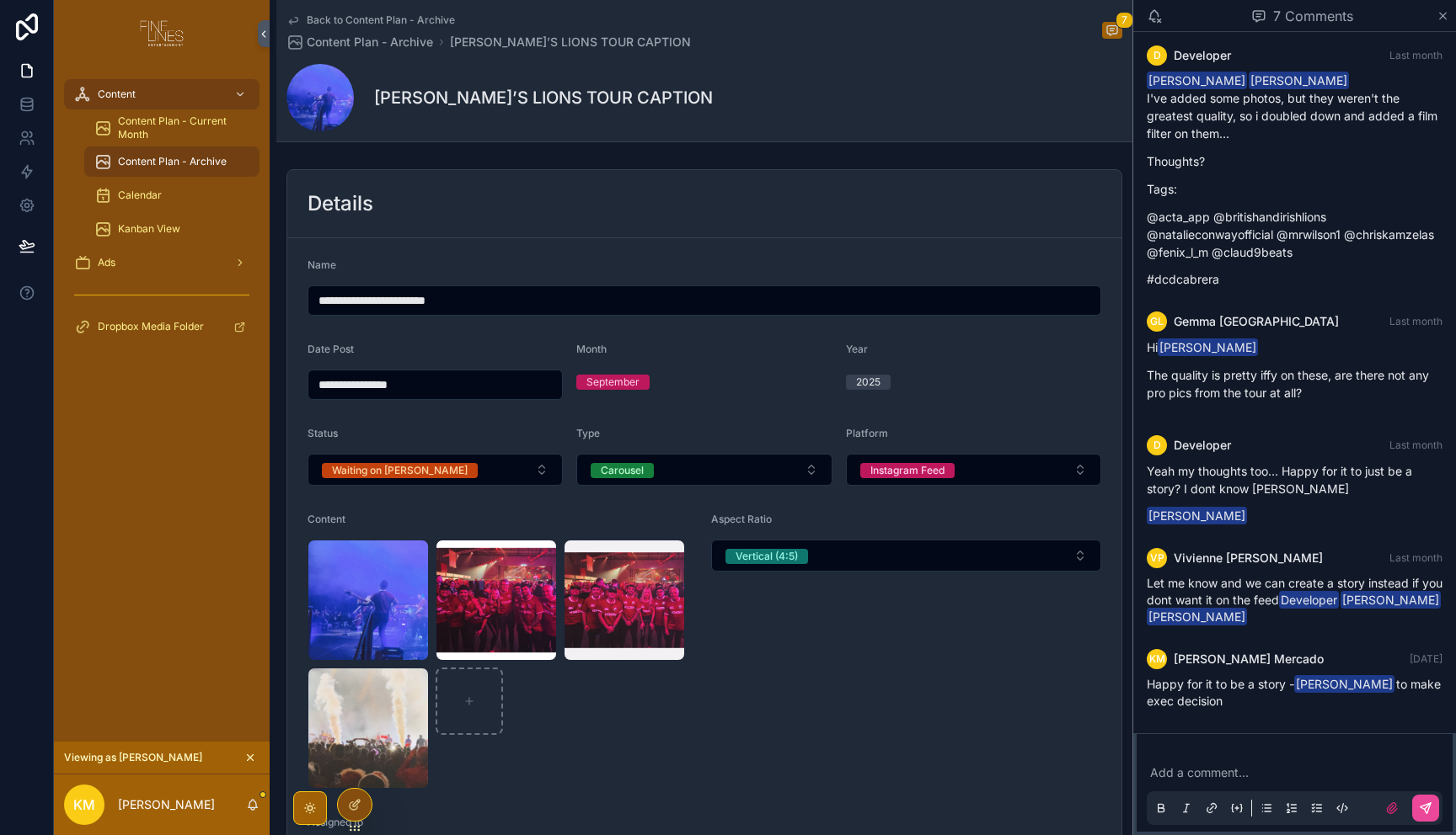
click at [1199, 587] on span "Let me know and we can create a story instead if you dont want it on the feed D…" at bounding box center [1293, 600] width 295 height 48
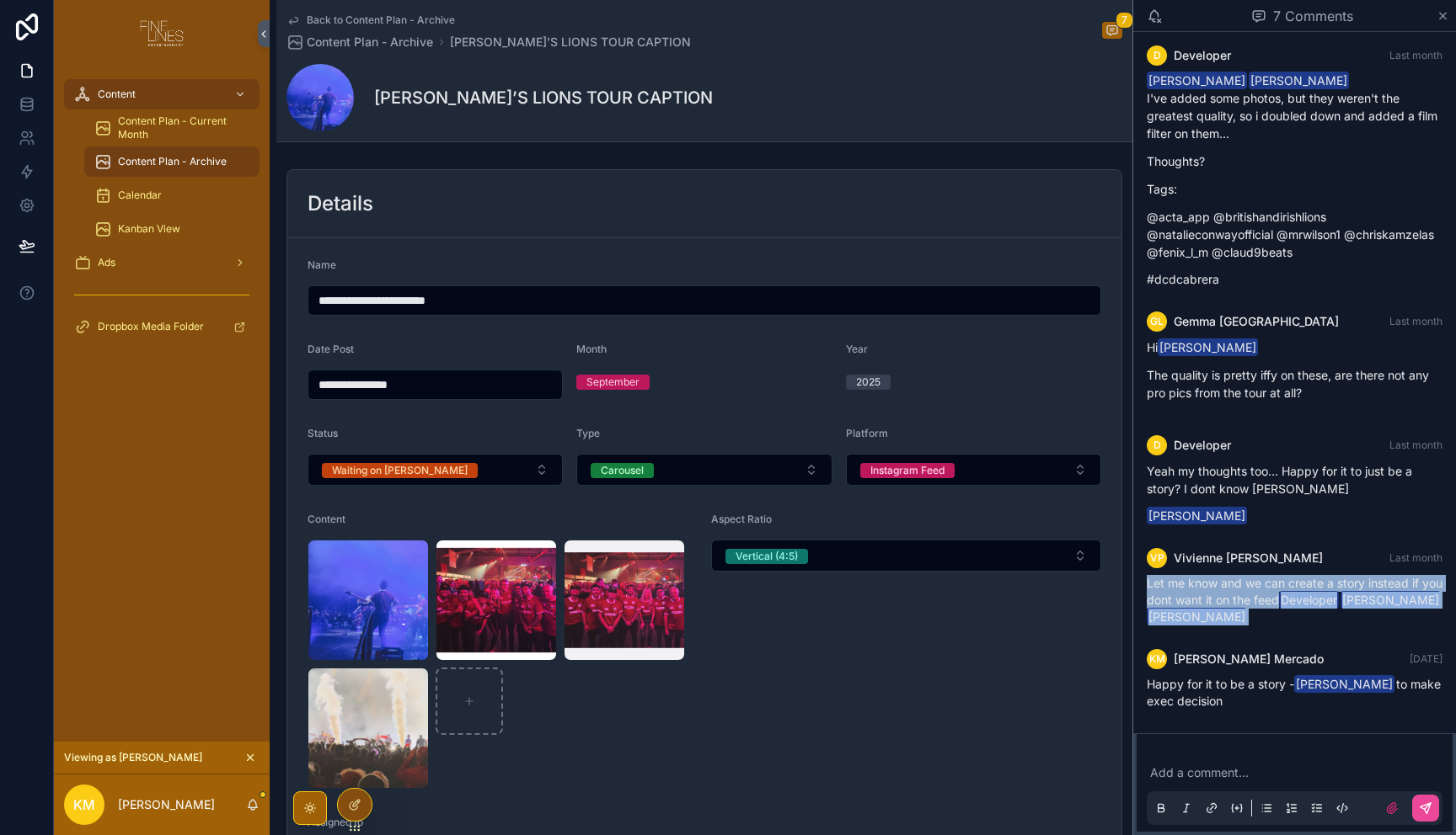
click at [1199, 587] on span "Let me know and we can create a story instead if you dont want it on the feed D…" at bounding box center [1293, 600] width 295 height 48
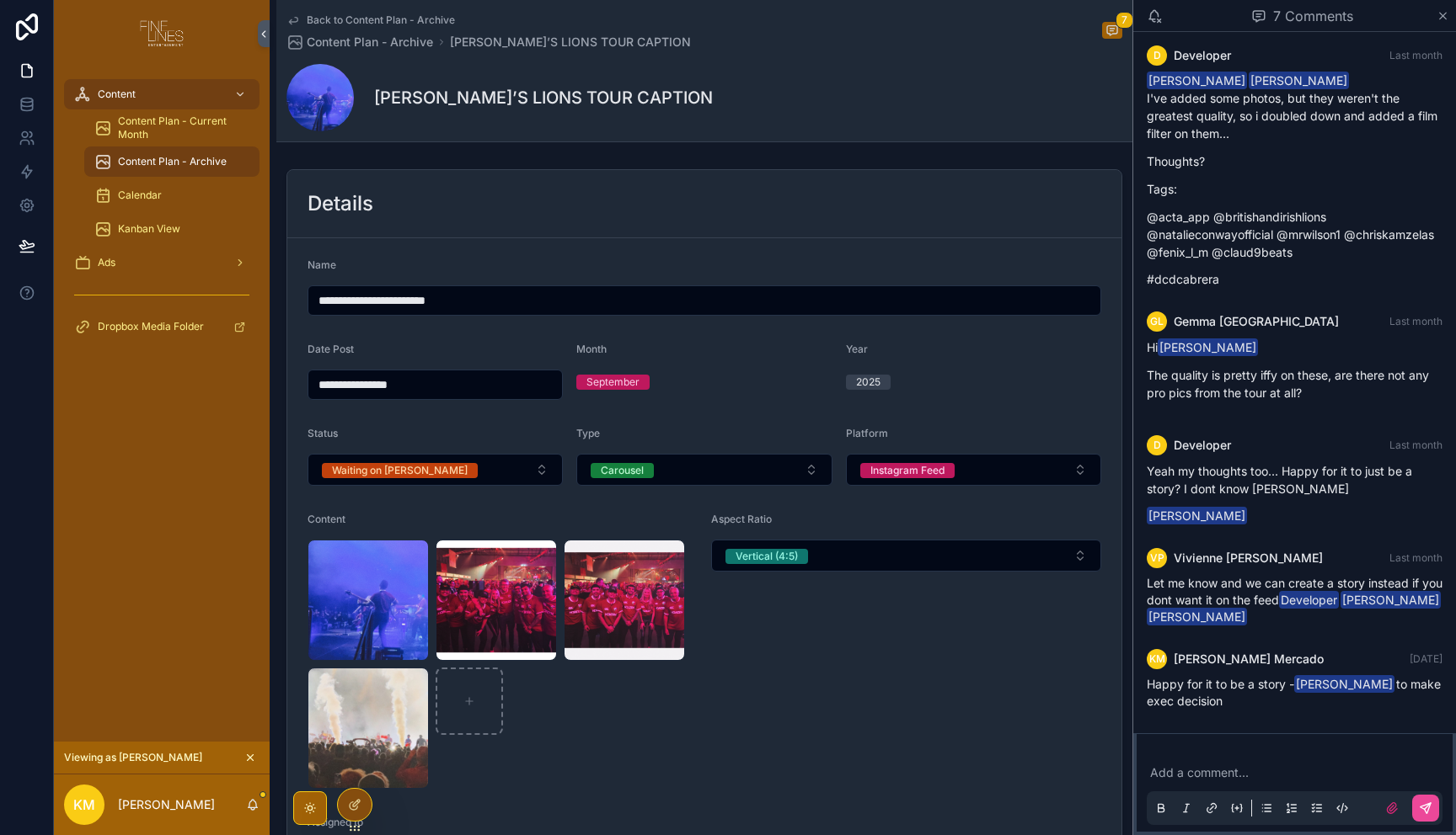
click at [1221, 692] on div "Happy for it to be a story - [PERSON_NAME] to make exec decision" at bounding box center [1293, 693] width 295 height 34
click at [1220, 692] on div "Happy for it to be a story - [PERSON_NAME] to make exec decision" at bounding box center [1293, 693] width 295 height 34
click at [940, 626] on div "Aspect Ratio Vertical (4:5)" at bounding box center [905, 650] width 390 height 276
click at [385, 593] on div "3D7F0638-7E31-4D9E-B53A-CE11F3C542DD .JPEG" at bounding box center [368, 600] width 121 height 121
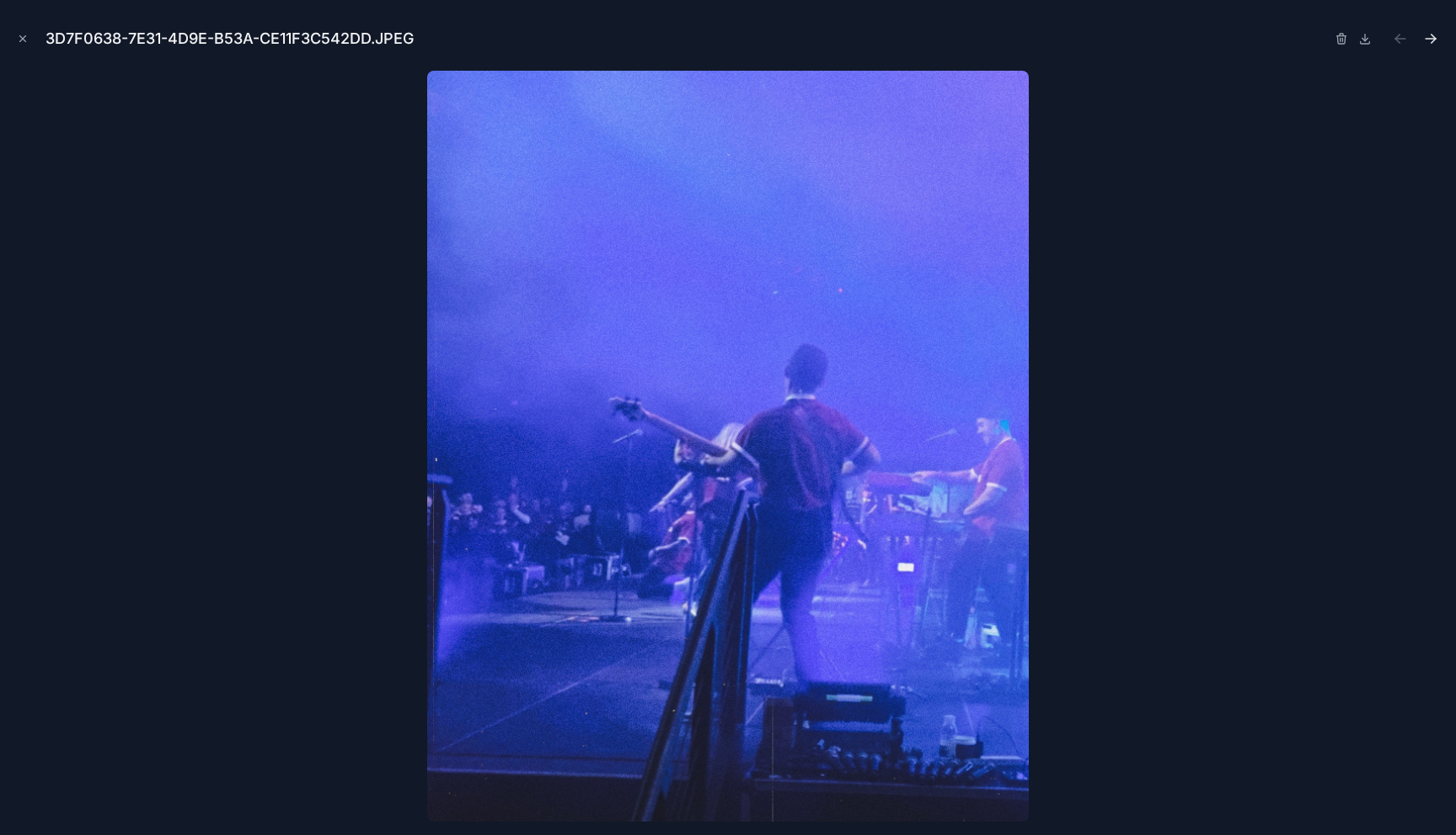
click at [1432, 36] on icon "Next file" at bounding box center [1430, 38] width 16 height 16
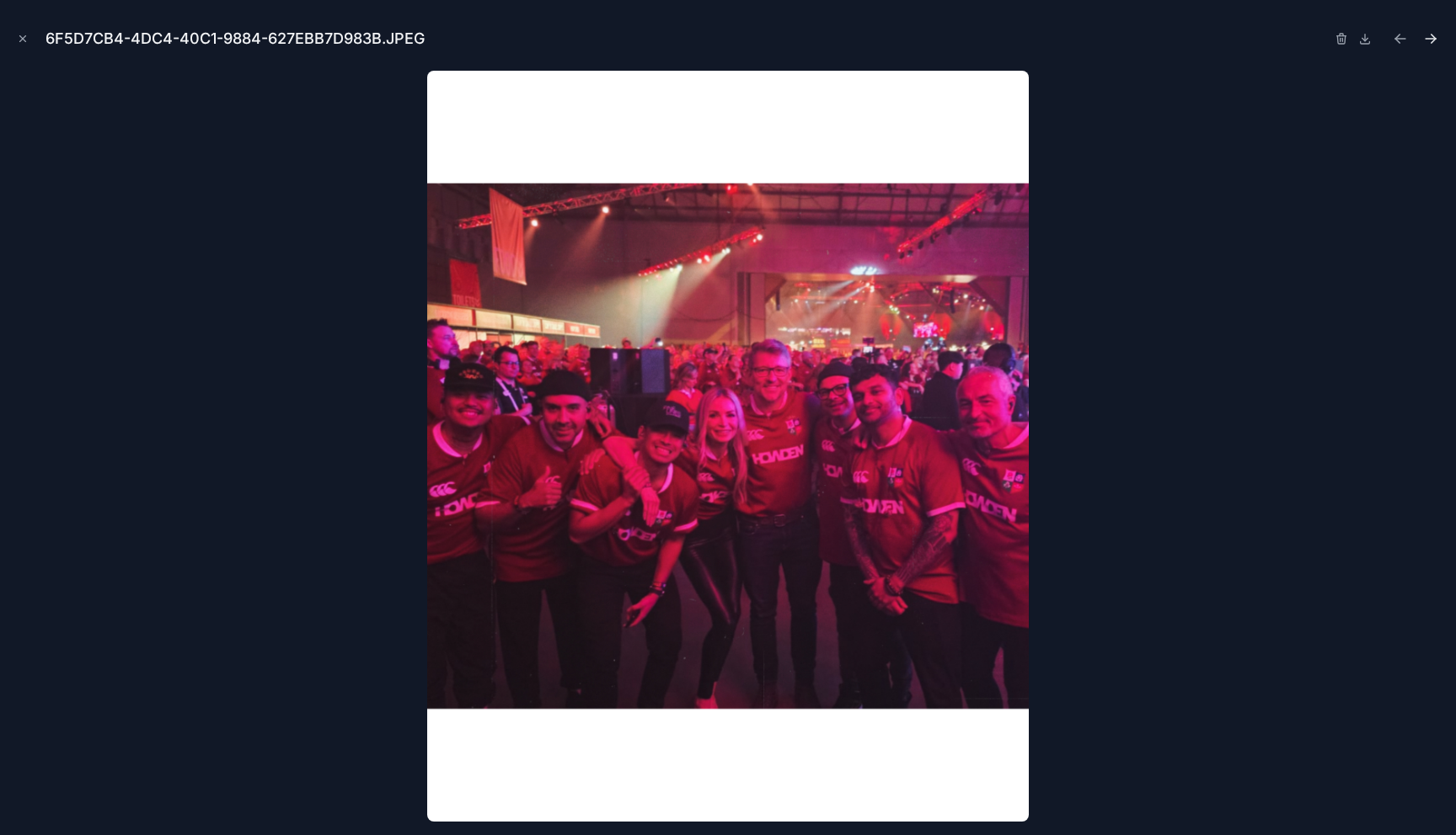
click at [1432, 36] on icon "Next file" at bounding box center [1430, 38] width 16 height 16
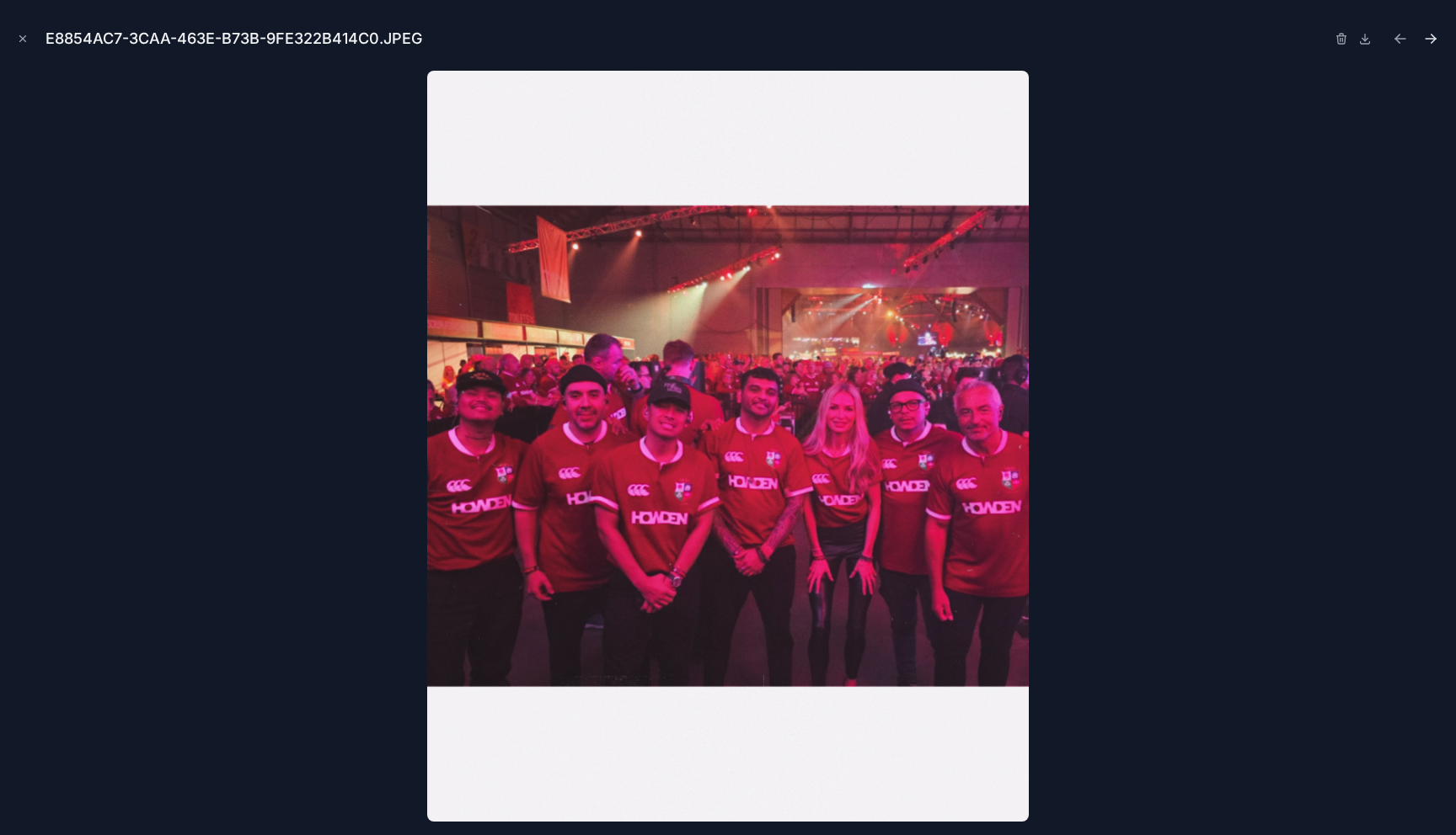
click at [1432, 36] on icon "Next file" at bounding box center [1430, 38] width 16 height 16
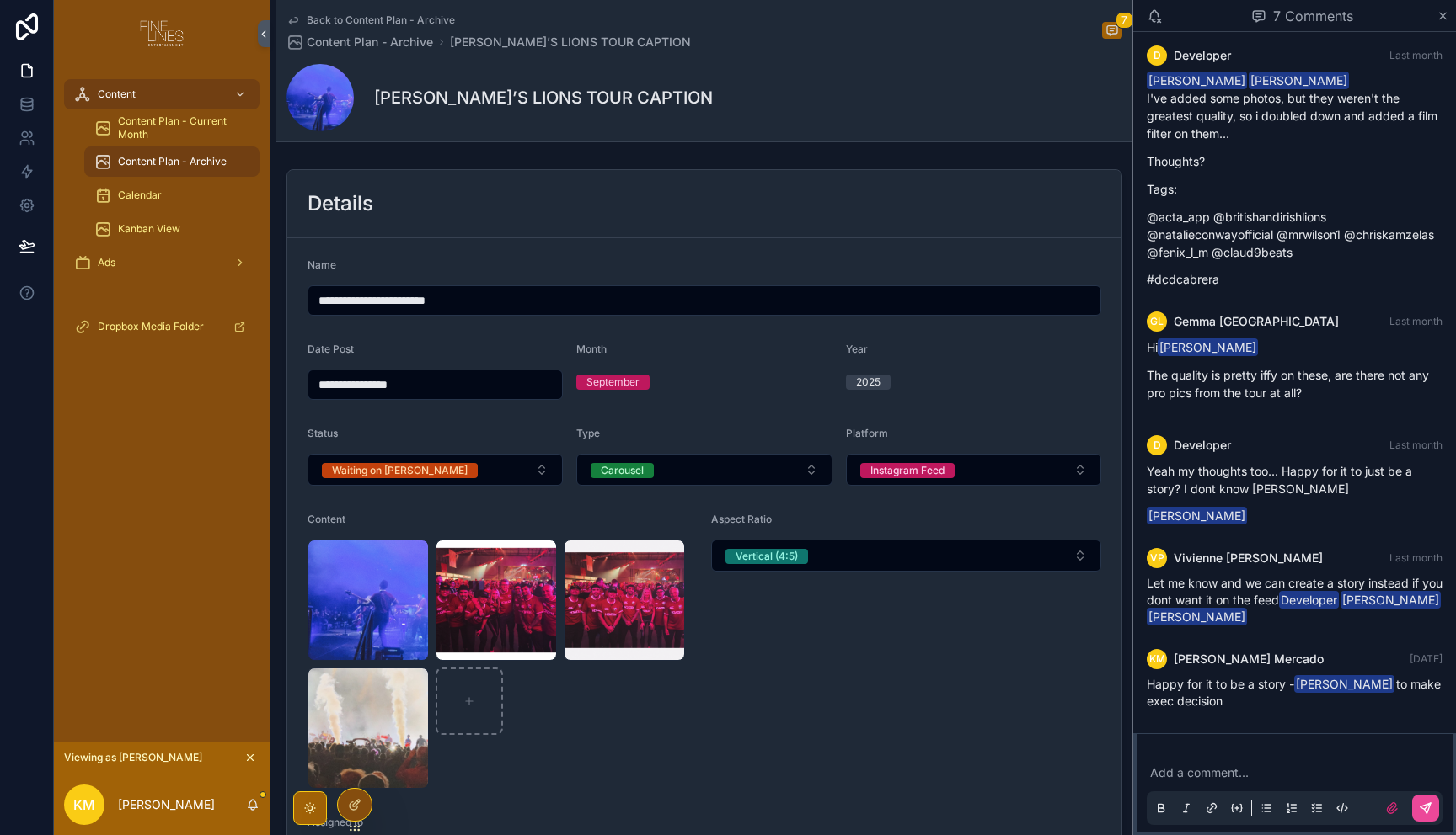
click at [879, 685] on div "Aspect Ratio Vertical (4:5)" at bounding box center [905, 650] width 390 height 276
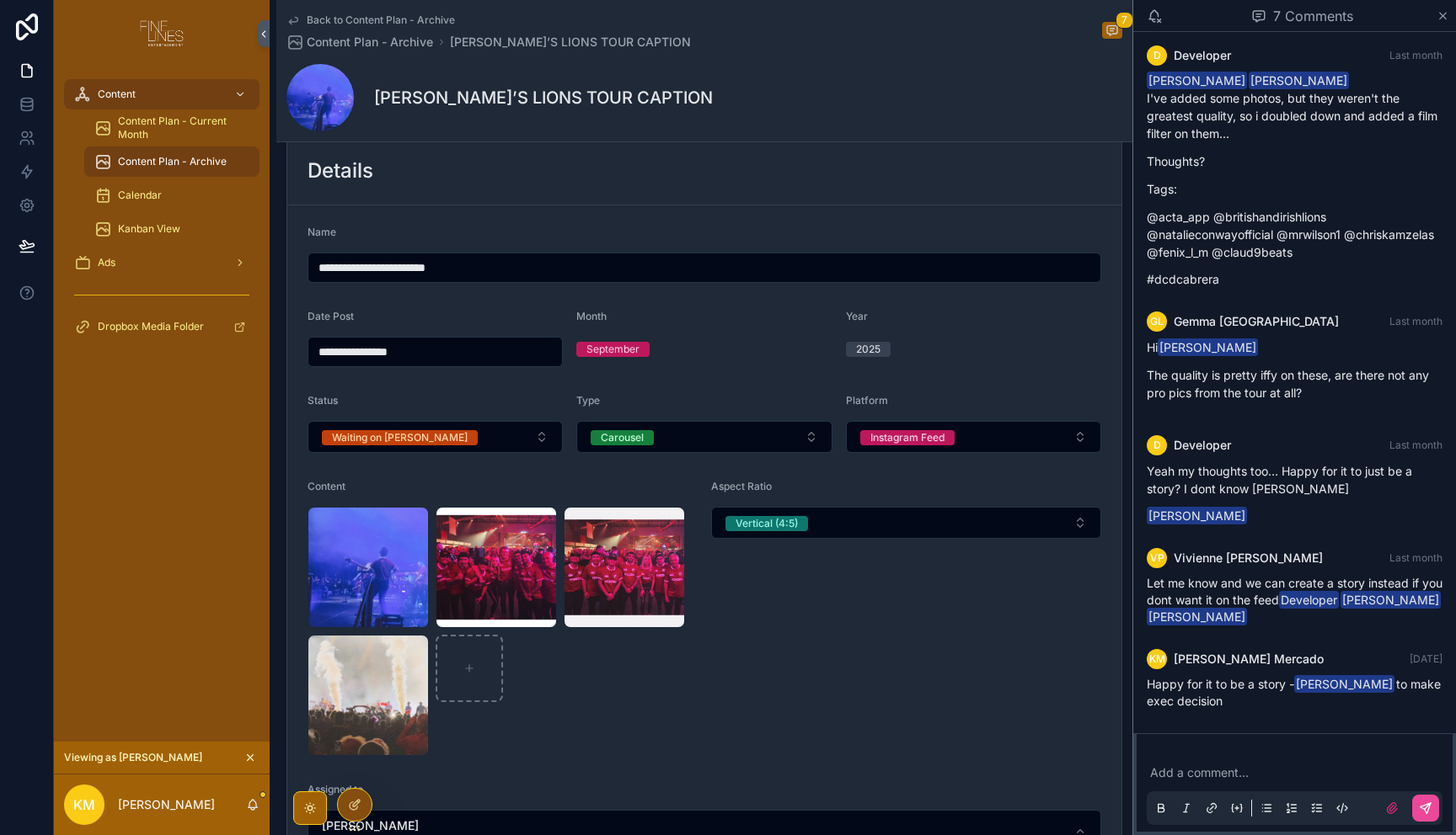
scroll to position [412, 0]
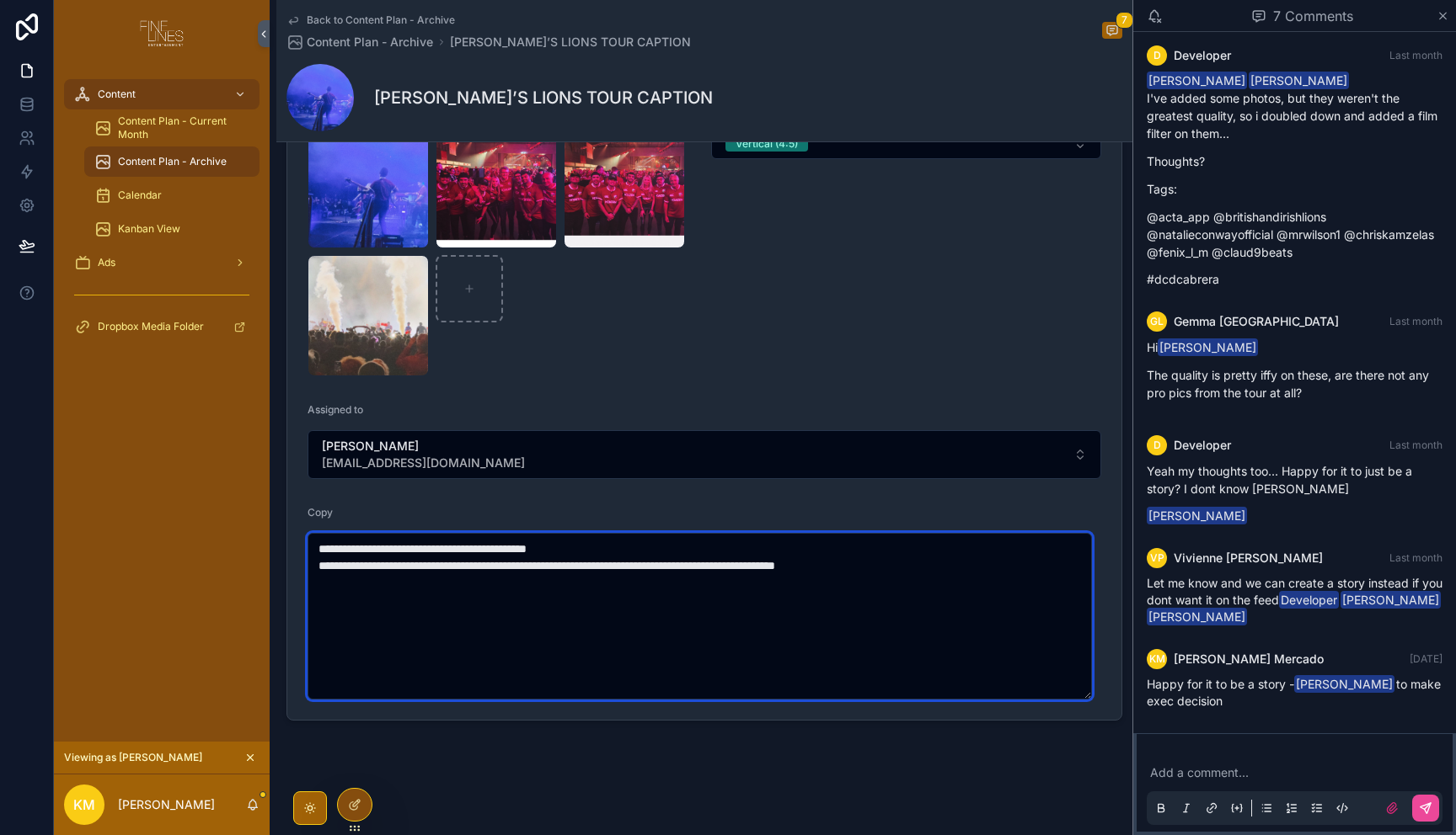
click at [375, 552] on textarea "**********" at bounding box center [700, 616] width 784 height 166
click at [996, 573] on textarea "**********" at bounding box center [700, 616] width 784 height 166
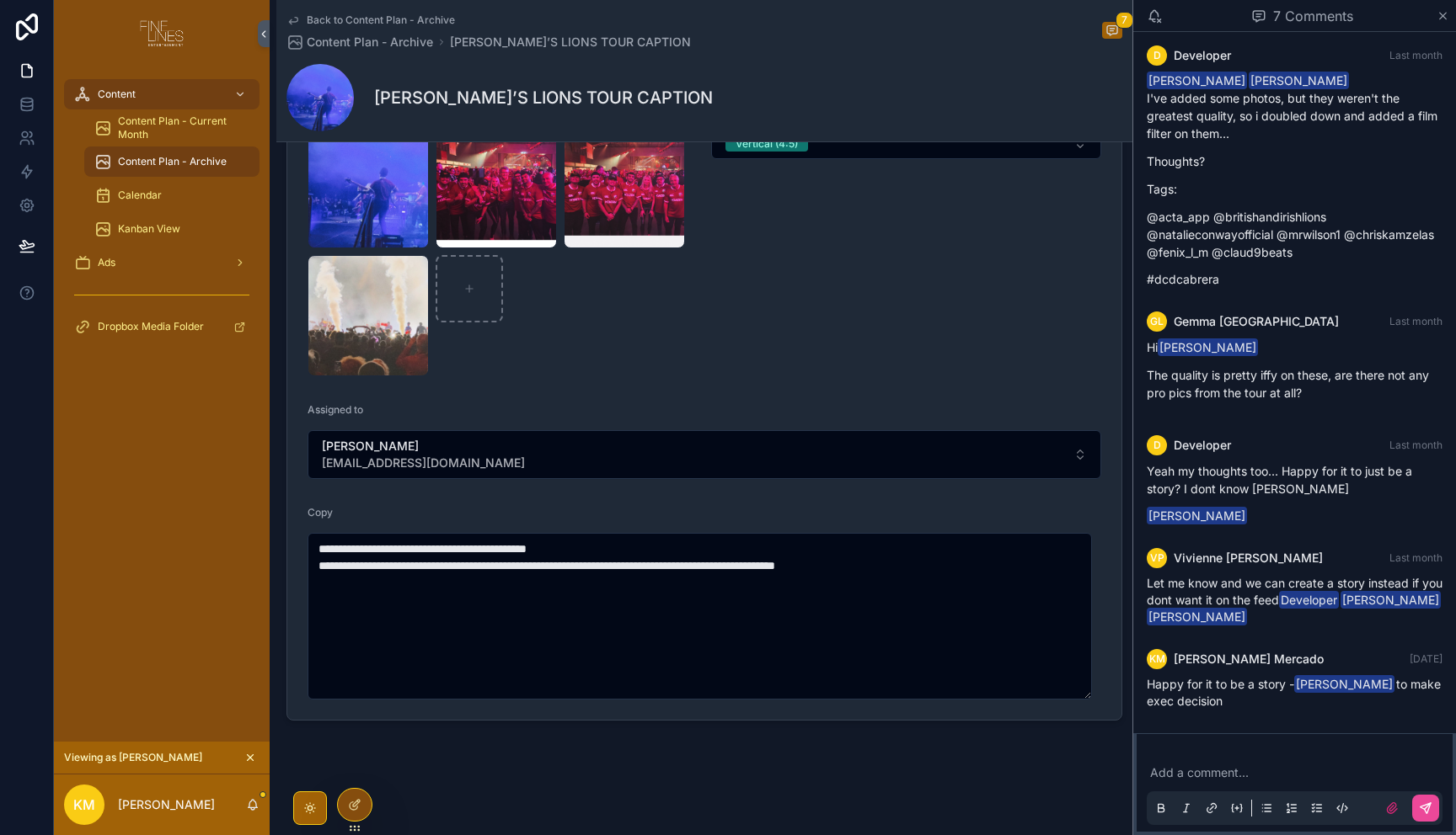
click at [1194, 760] on div "Add a comment..." at bounding box center [1293, 790] width 295 height 71
click at [1198, 769] on p "scrollable content" at bounding box center [1297, 772] width 295 height 16
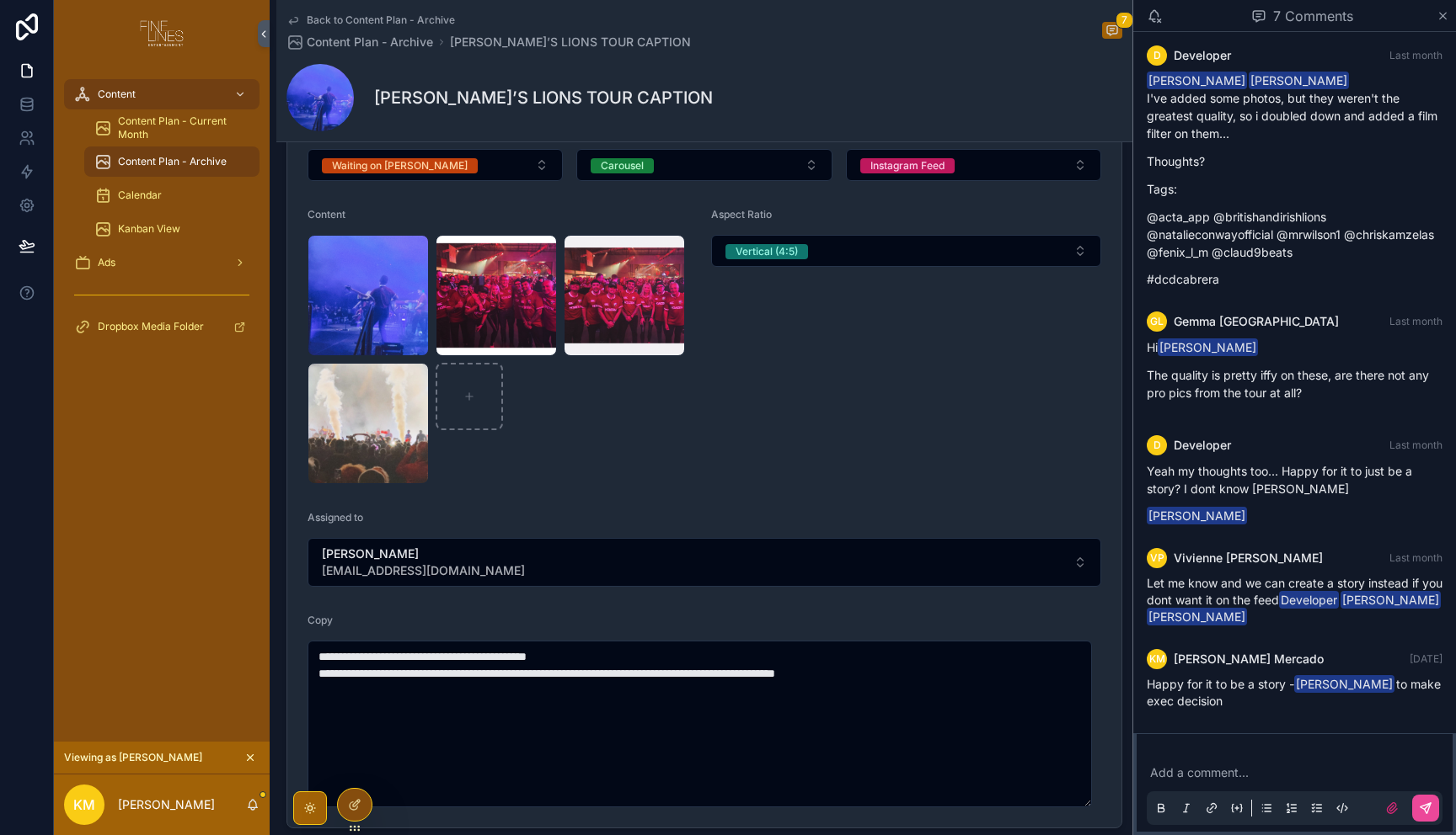
scroll to position [222, 0]
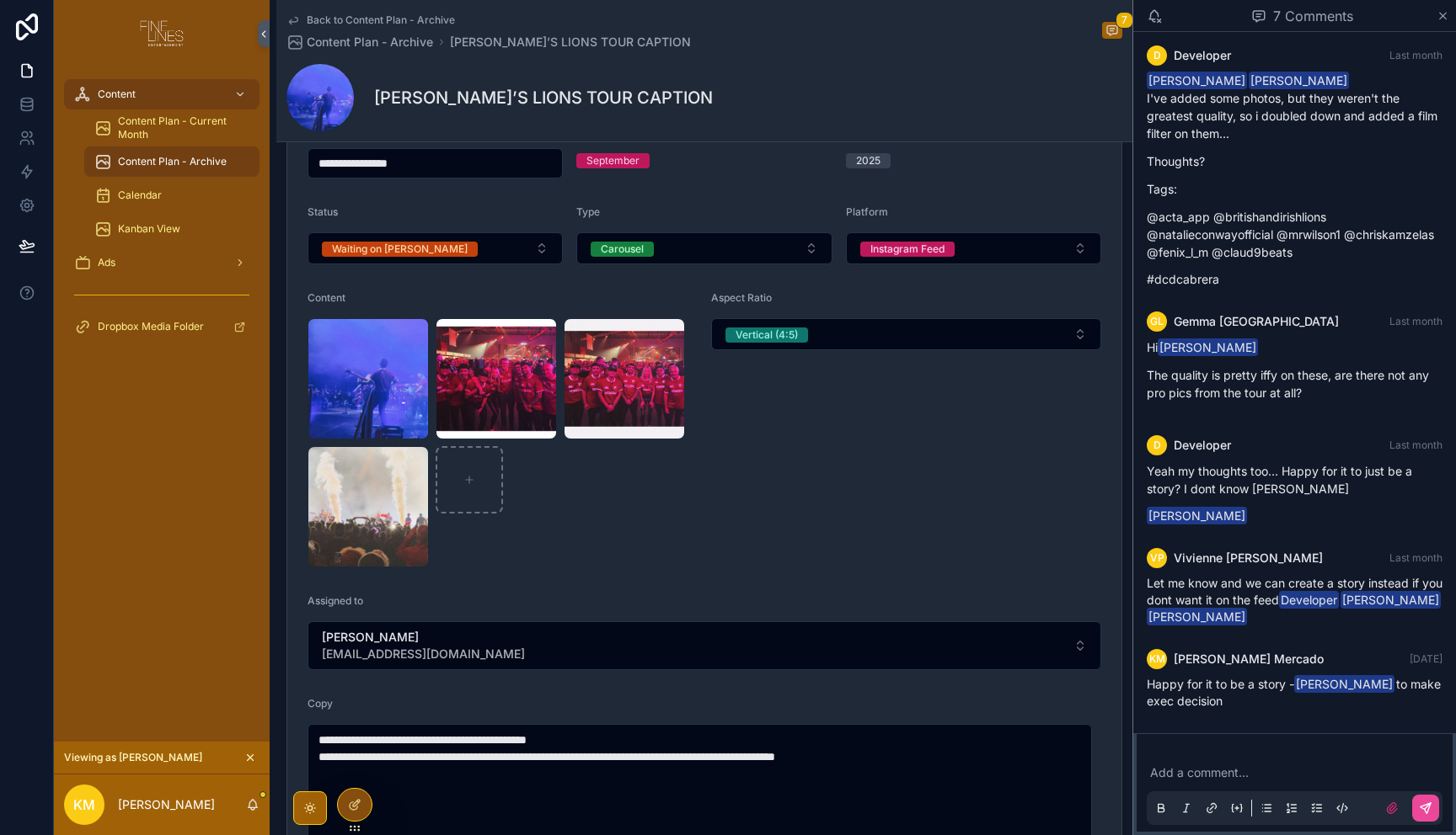
click at [299, 24] on icon "scrollable content" at bounding box center [293, 20] width 14 height 14
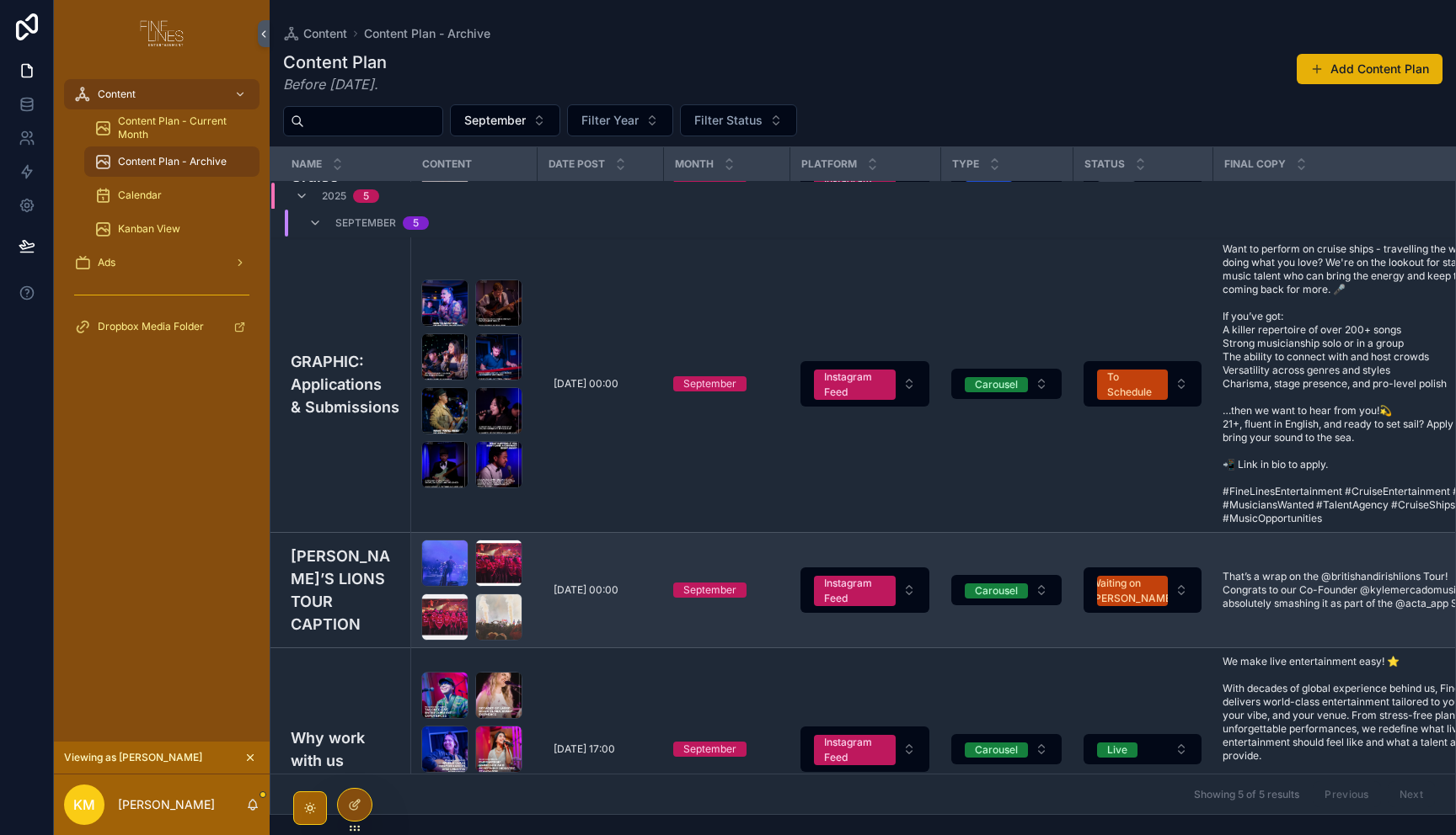
scroll to position [247, 0]
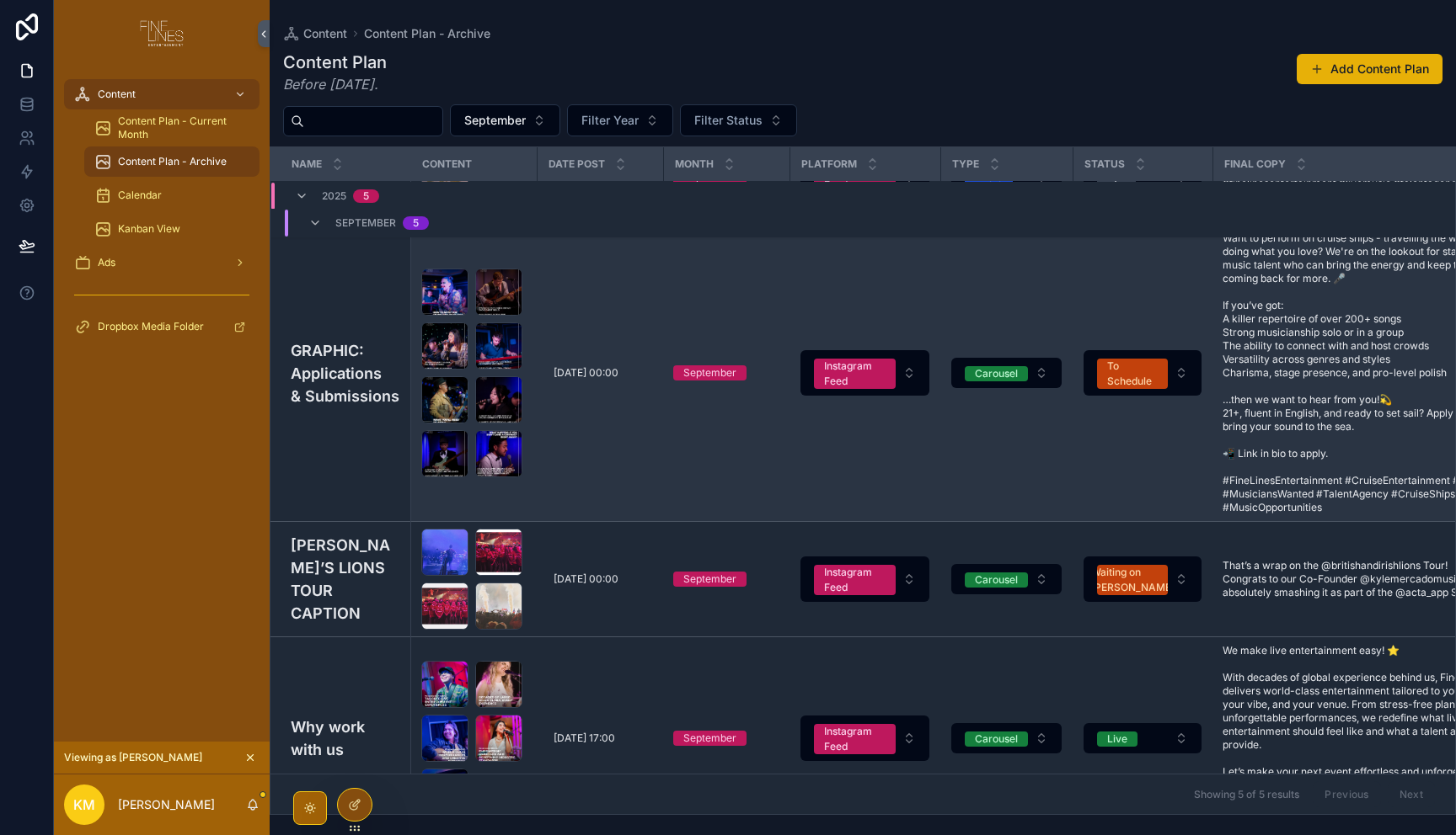
click at [343, 442] on td "GRAPHIC: Applications & Submissions" at bounding box center [340, 373] width 139 height 297
click at [325, 407] on h4 "GRAPHIC: Applications & Submissions" at bounding box center [345, 373] width 109 height 68
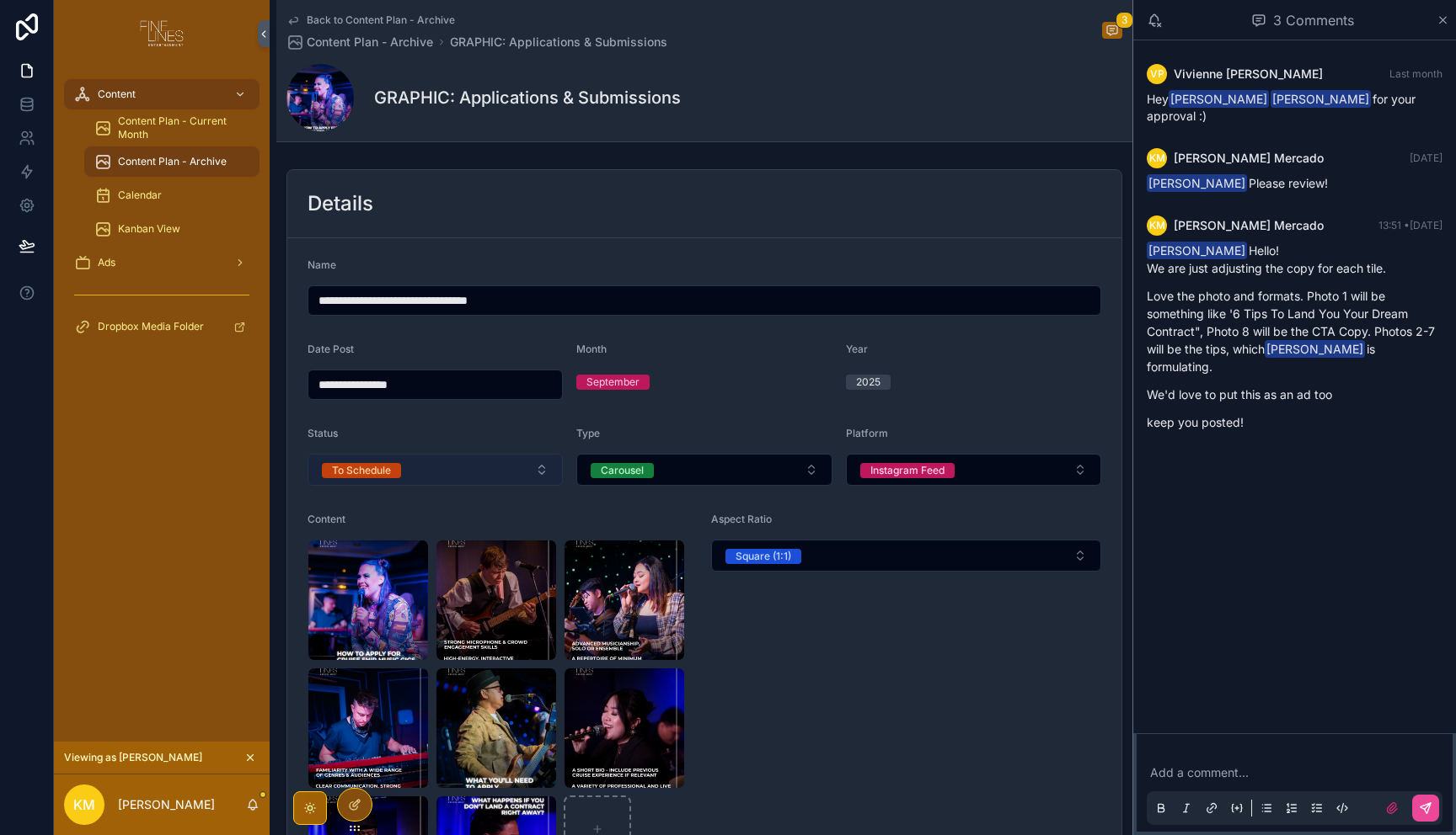
click at [440, 466] on button "To Schedule" at bounding box center [436, 469] width 256 height 32
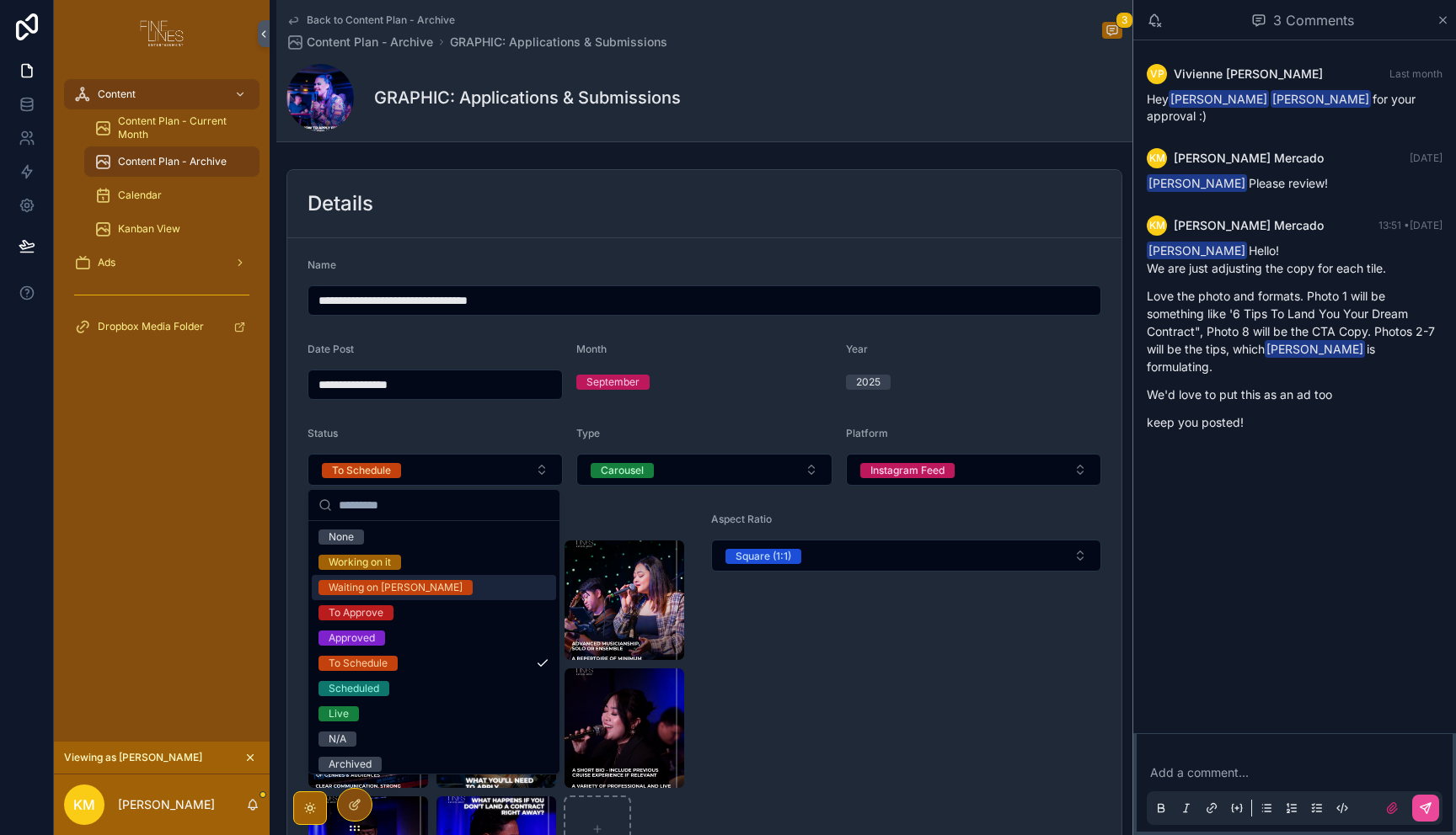
click at [411, 588] on span "Waiting on [PERSON_NAME]" at bounding box center [395, 588] width 154 height 15
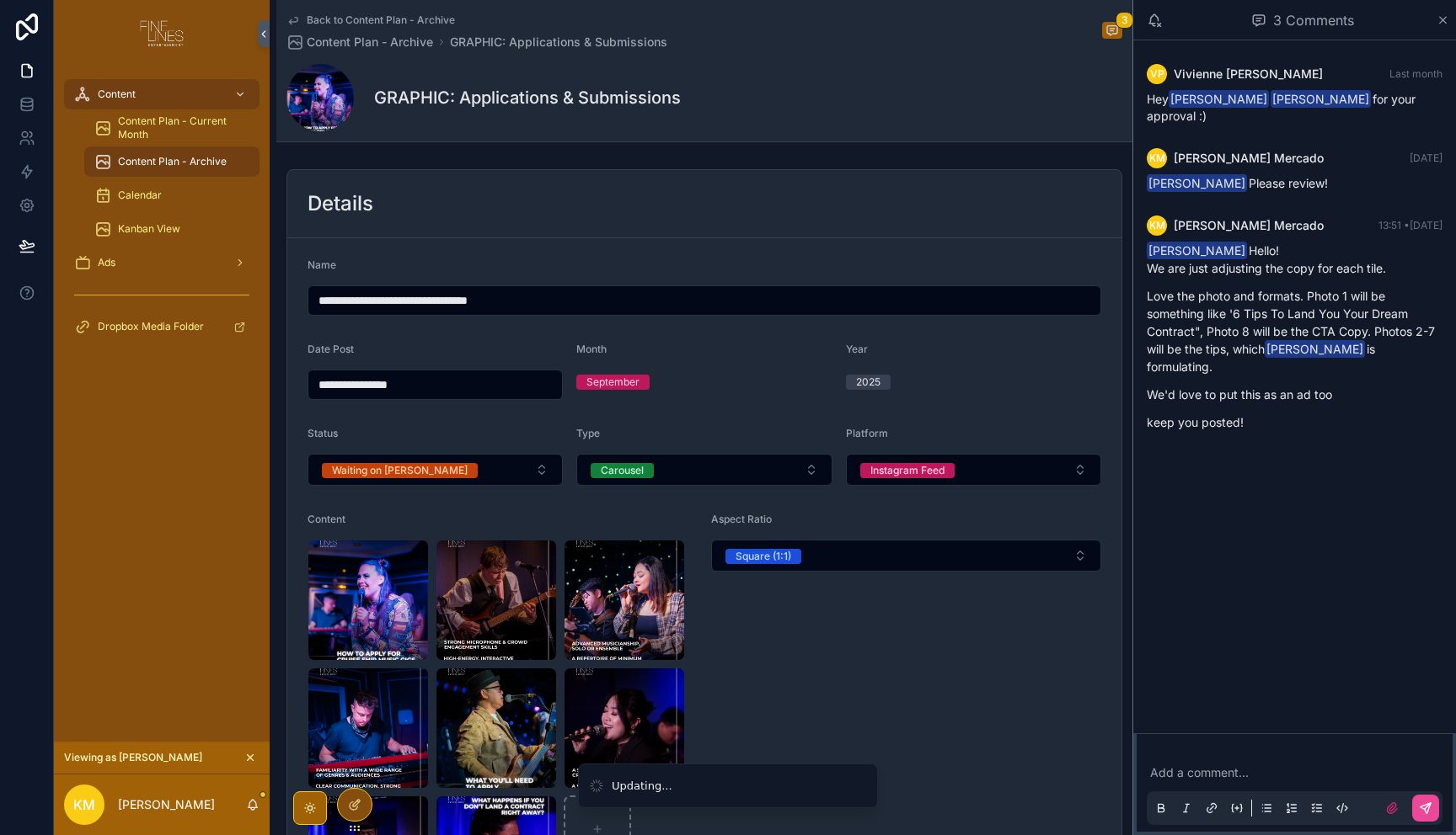
click at [709, 484] on button "Carousel" at bounding box center [704, 469] width 256 height 32
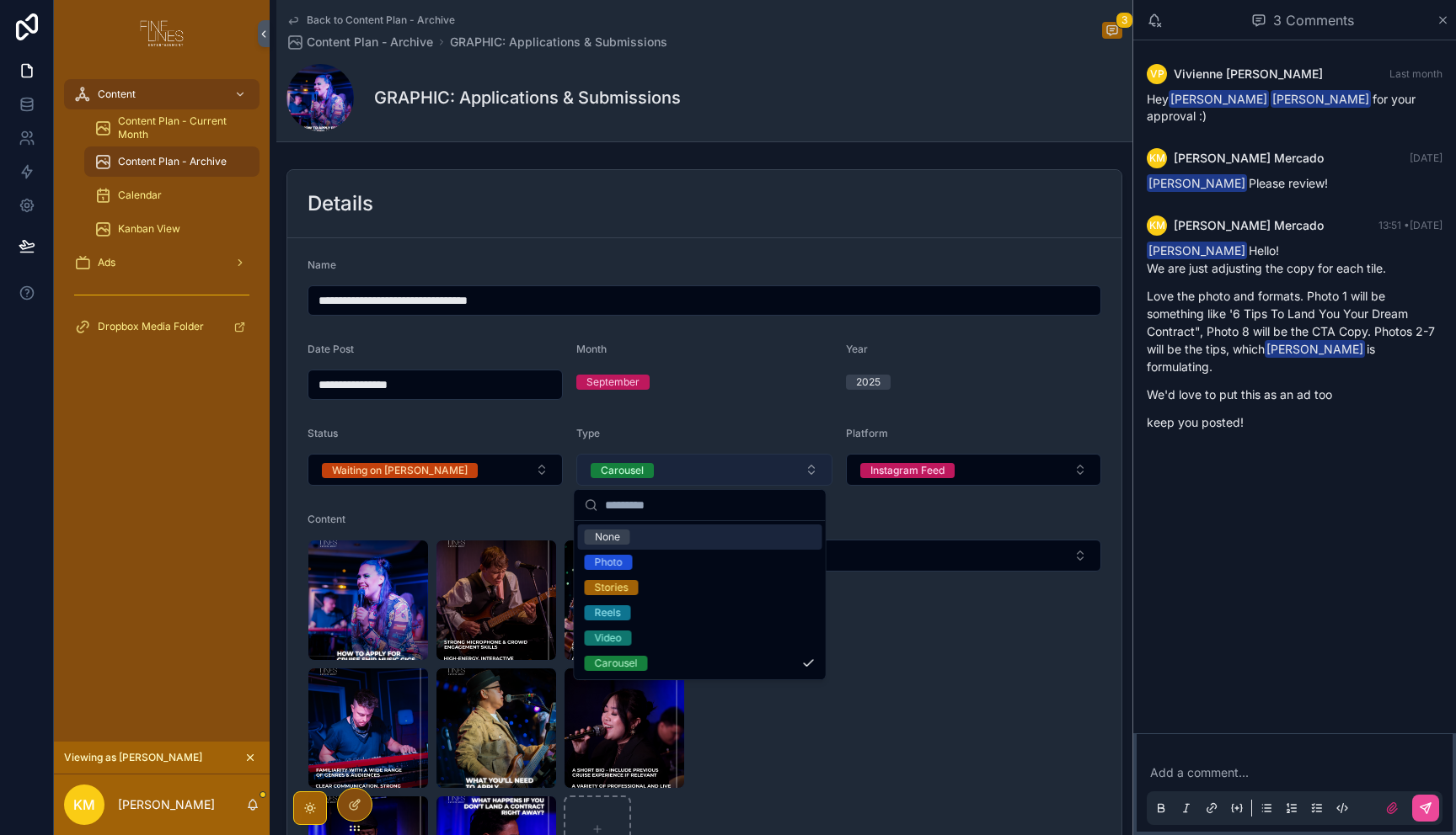
click at [713, 478] on button "Carousel" at bounding box center [704, 469] width 256 height 32
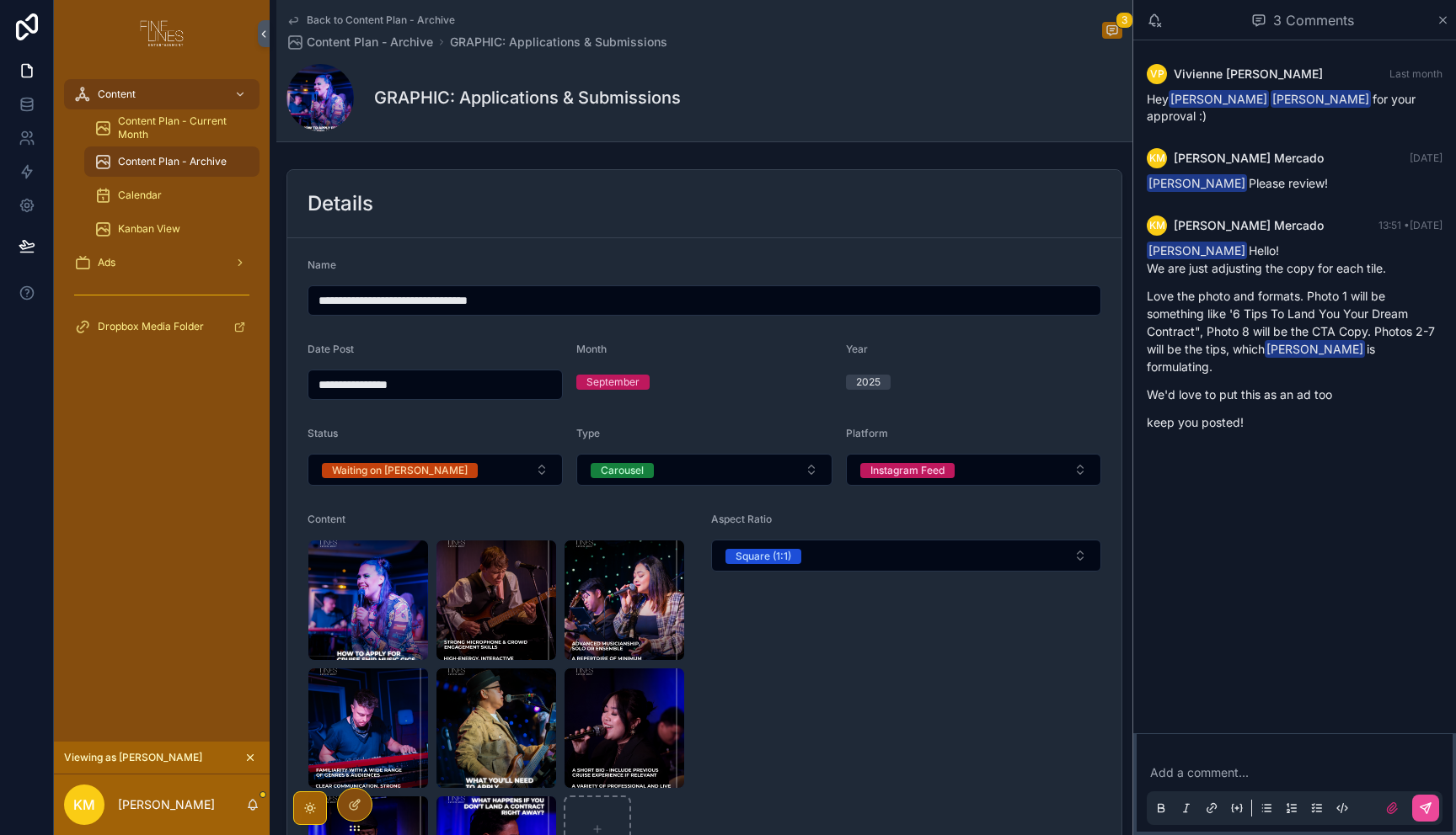
drag, startPoint x: 1021, startPoint y: 387, endPoint x: 1021, endPoint y: 406, distance: 19.0
click at [1022, 388] on div "2025" at bounding box center [974, 382] width 256 height 15
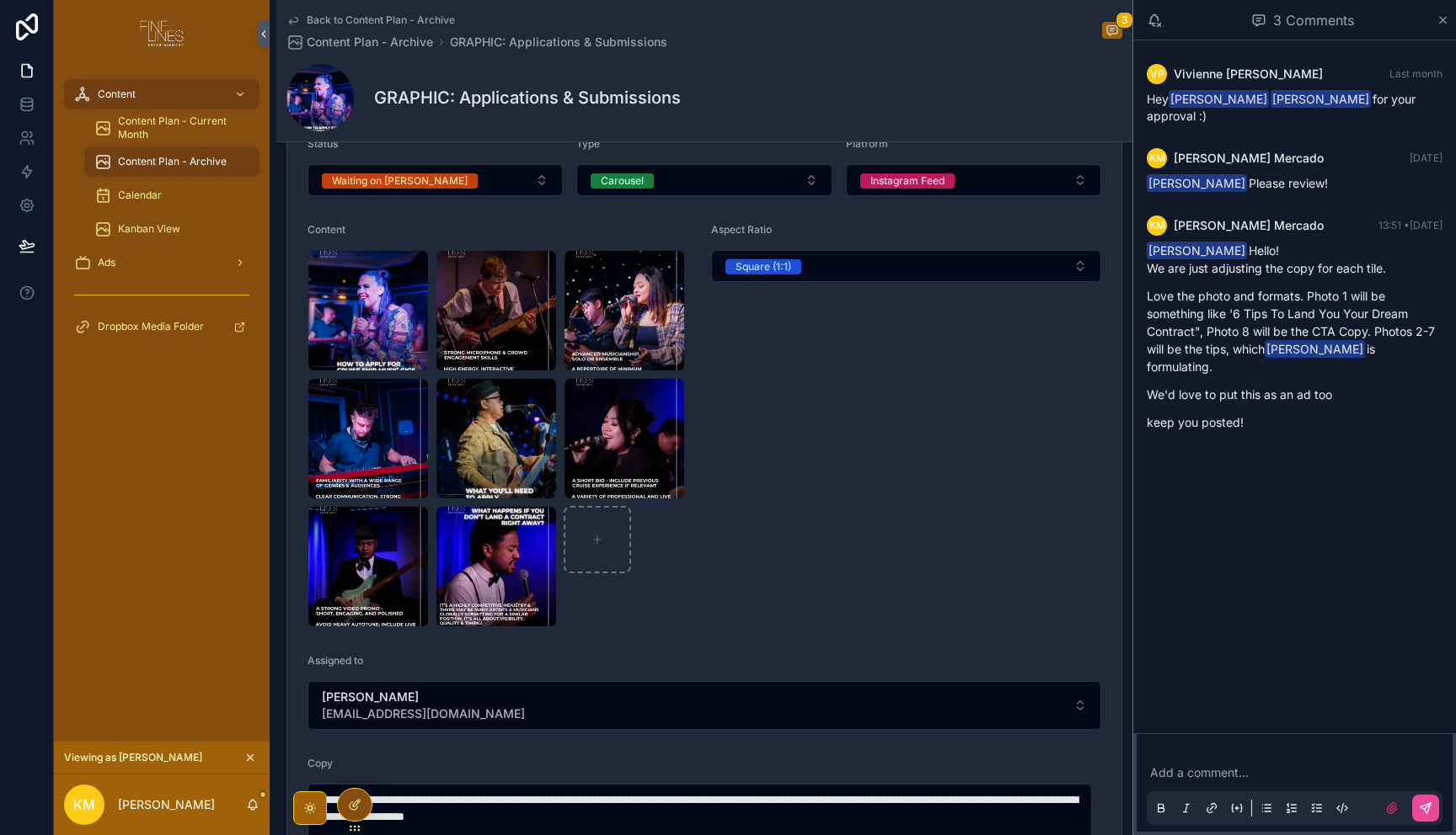
scroll to position [48, 0]
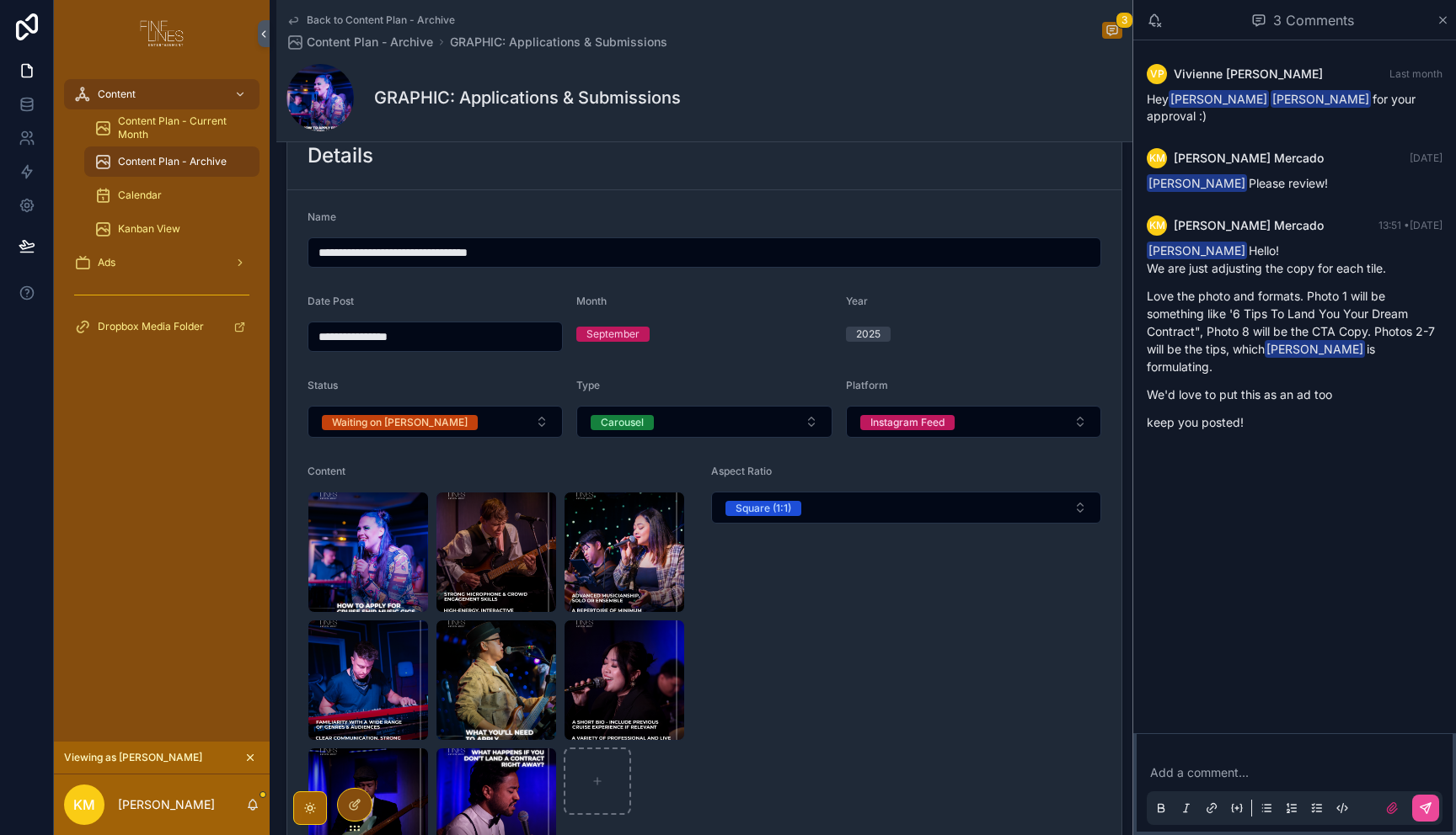
click at [866, 717] on div "Aspect Ratio Square (1:1)" at bounding box center [905, 667] width 390 height 404
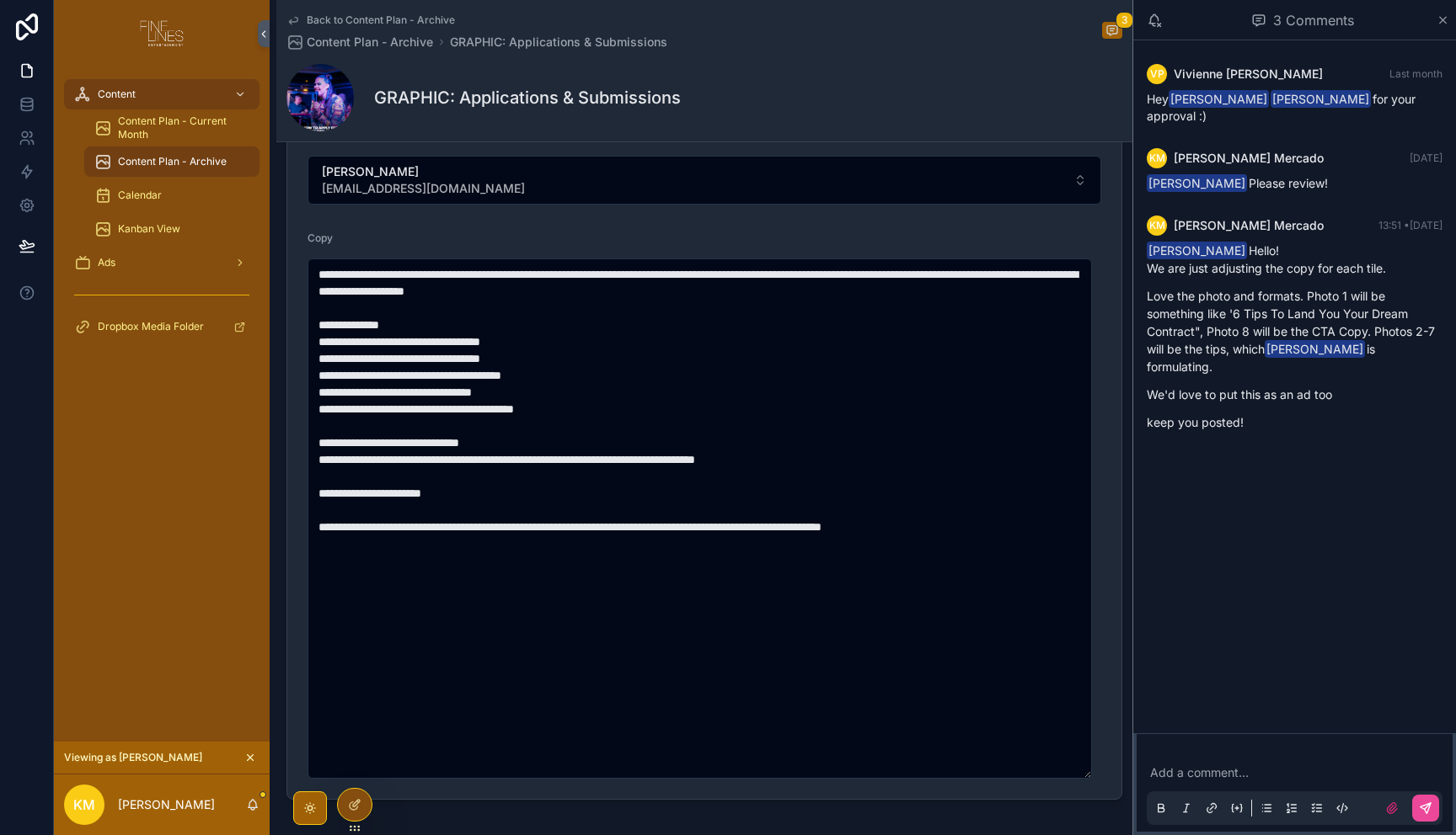
scroll to position [837, 0]
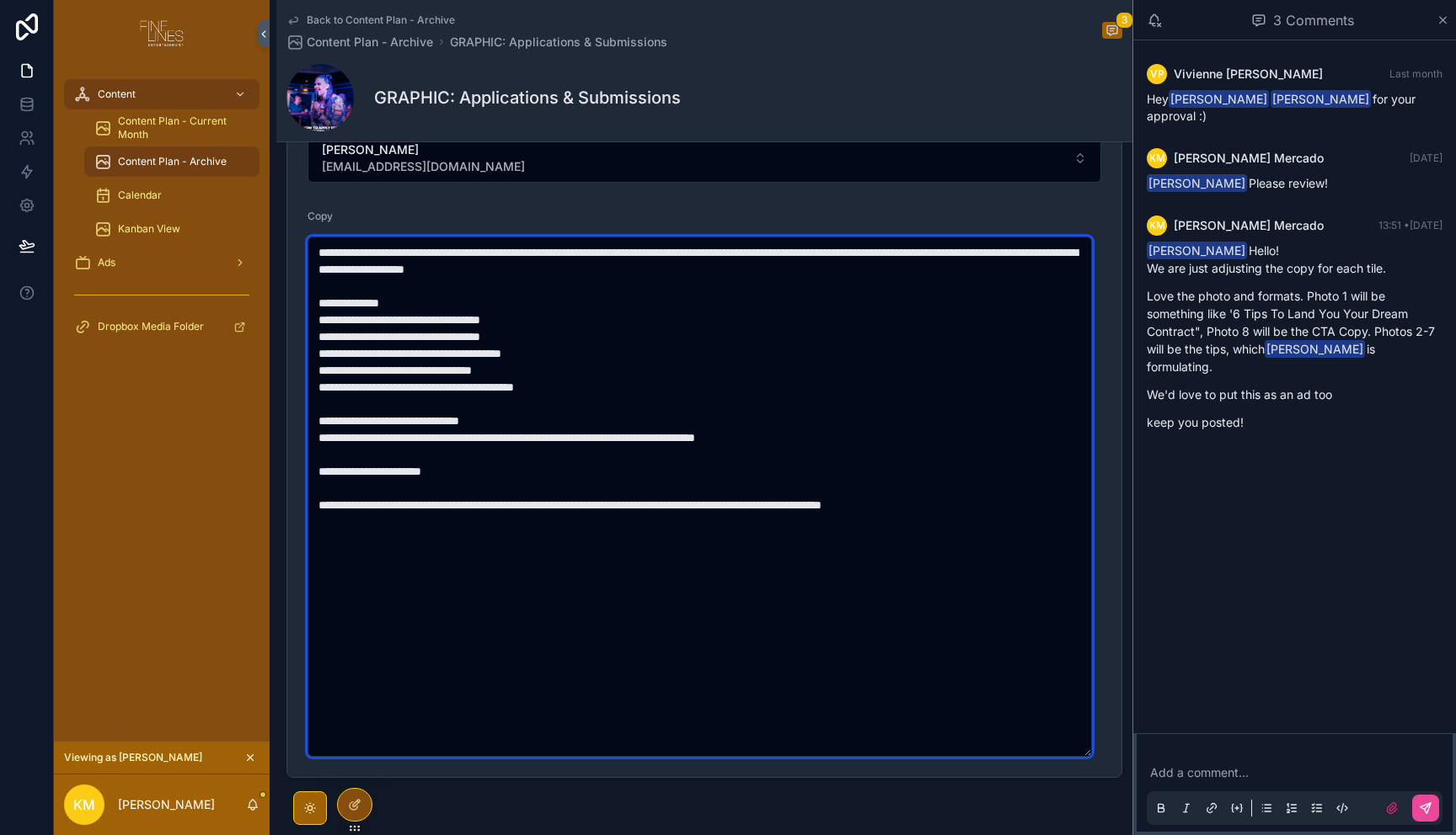
click at [535, 425] on textarea "**********" at bounding box center [700, 497] width 784 height 521
click at [608, 391] on textarea "**********" at bounding box center [700, 497] width 784 height 521
click at [595, 367] on textarea "**********" at bounding box center [700, 497] width 784 height 521
click at [594, 355] on textarea "**********" at bounding box center [700, 497] width 784 height 521
click at [588, 338] on textarea "**********" at bounding box center [700, 497] width 784 height 521
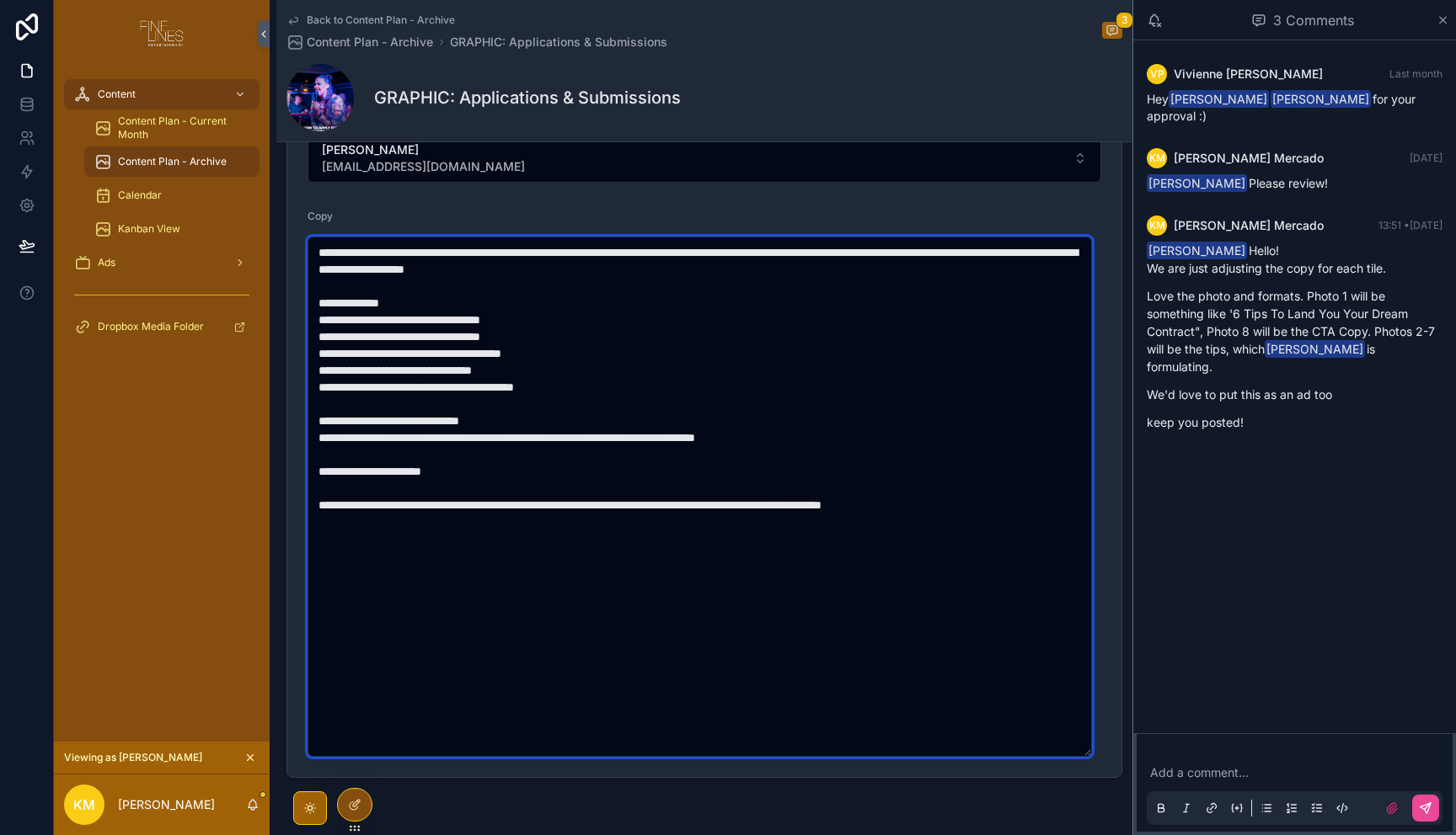
click at [580, 318] on textarea "**********" at bounding box center [700, 497] width 784 height 521
click at [449, 307] on textarea "**********" at bounding box center [700, 497] width 784 height 521
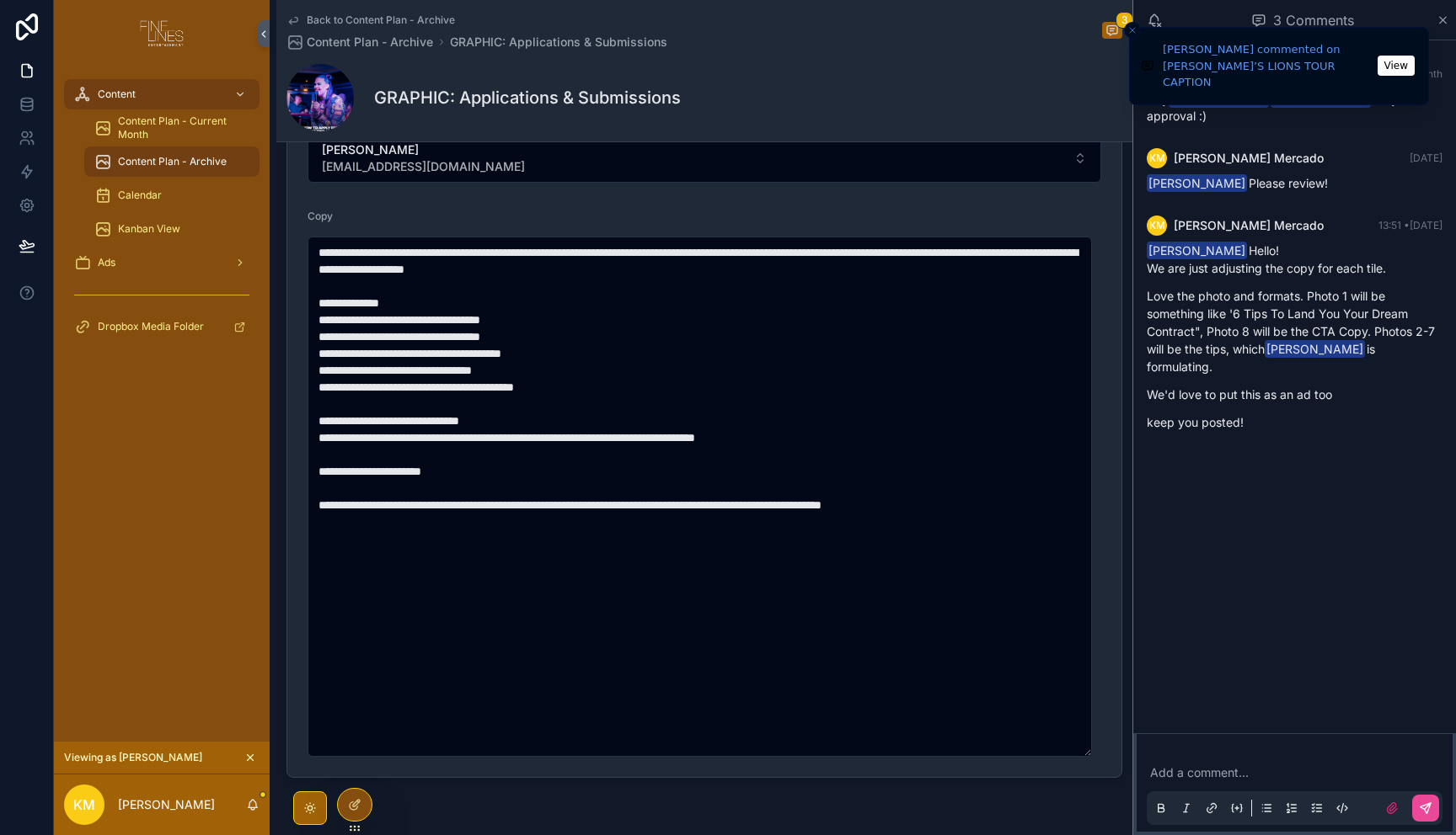
click at [1334, 447] on div "VP [PERSON_NAME] Last month Hey [PERSON_NAME] [PERSON_NAME] for your approval :…" at bounding box center [1293, 387] width 322 height 693
click at [1389, 55] on button "View" at bounding box center [1396, 58] width 37 height 20
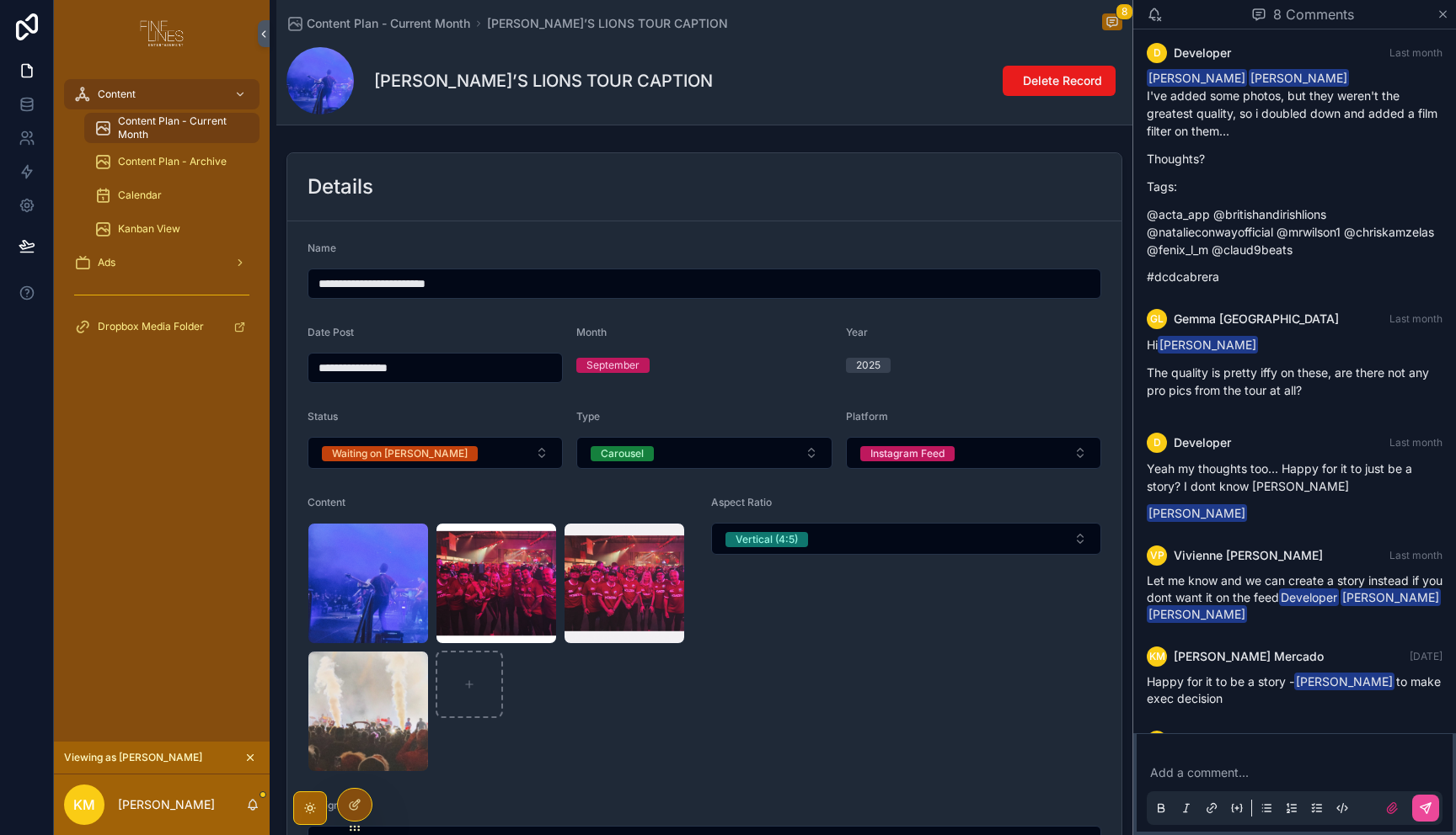
scroll to position [300, 0]
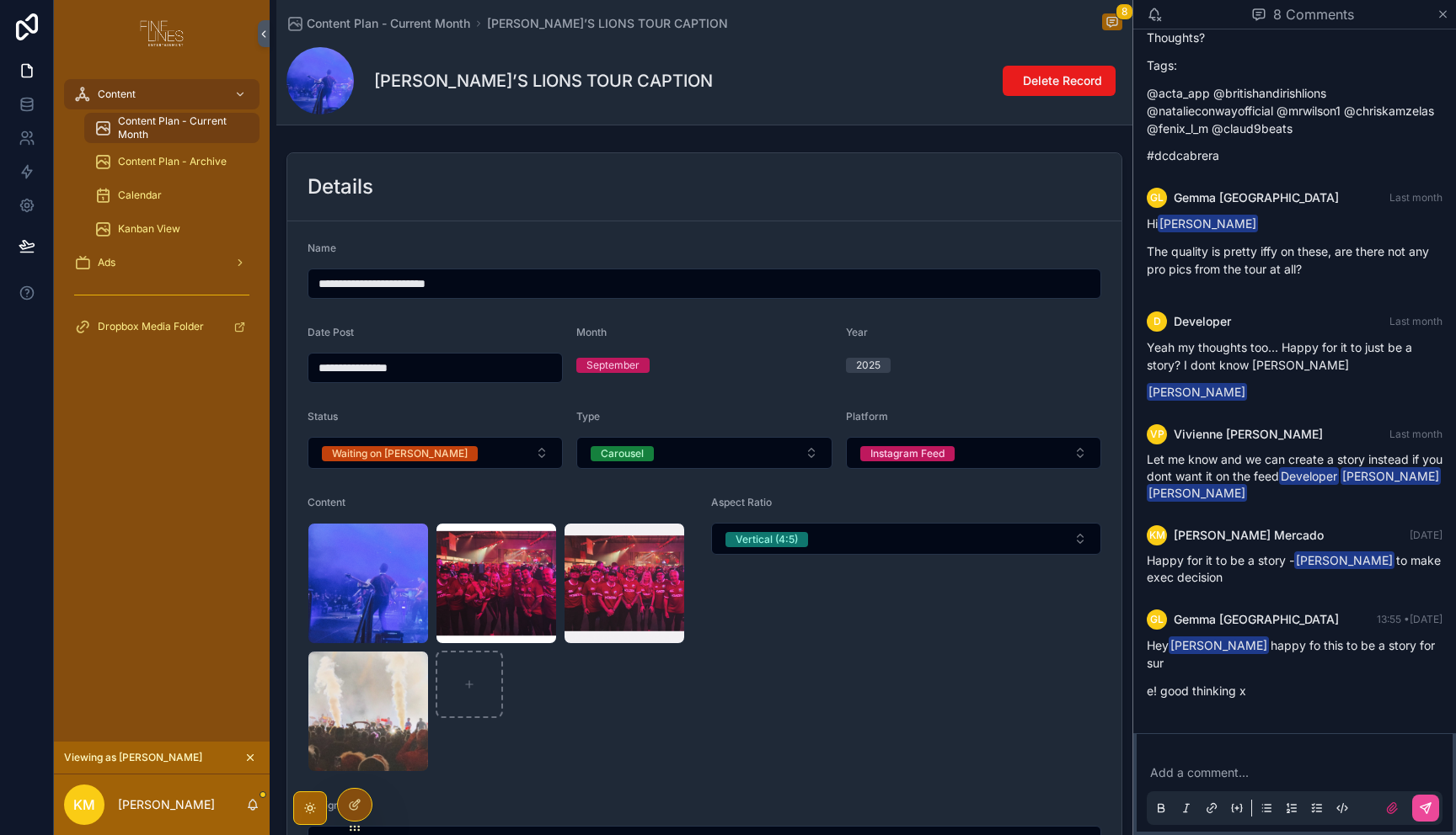
click at [1010, 691] on div "Aspect Ratio Vertical (4:5)" at bounding box center [905, 634] width 390 height 276
click at [380, 462] on button "Waiting on [PERSON_NAME]" at bounding box center [436, 453] width 256 height 32
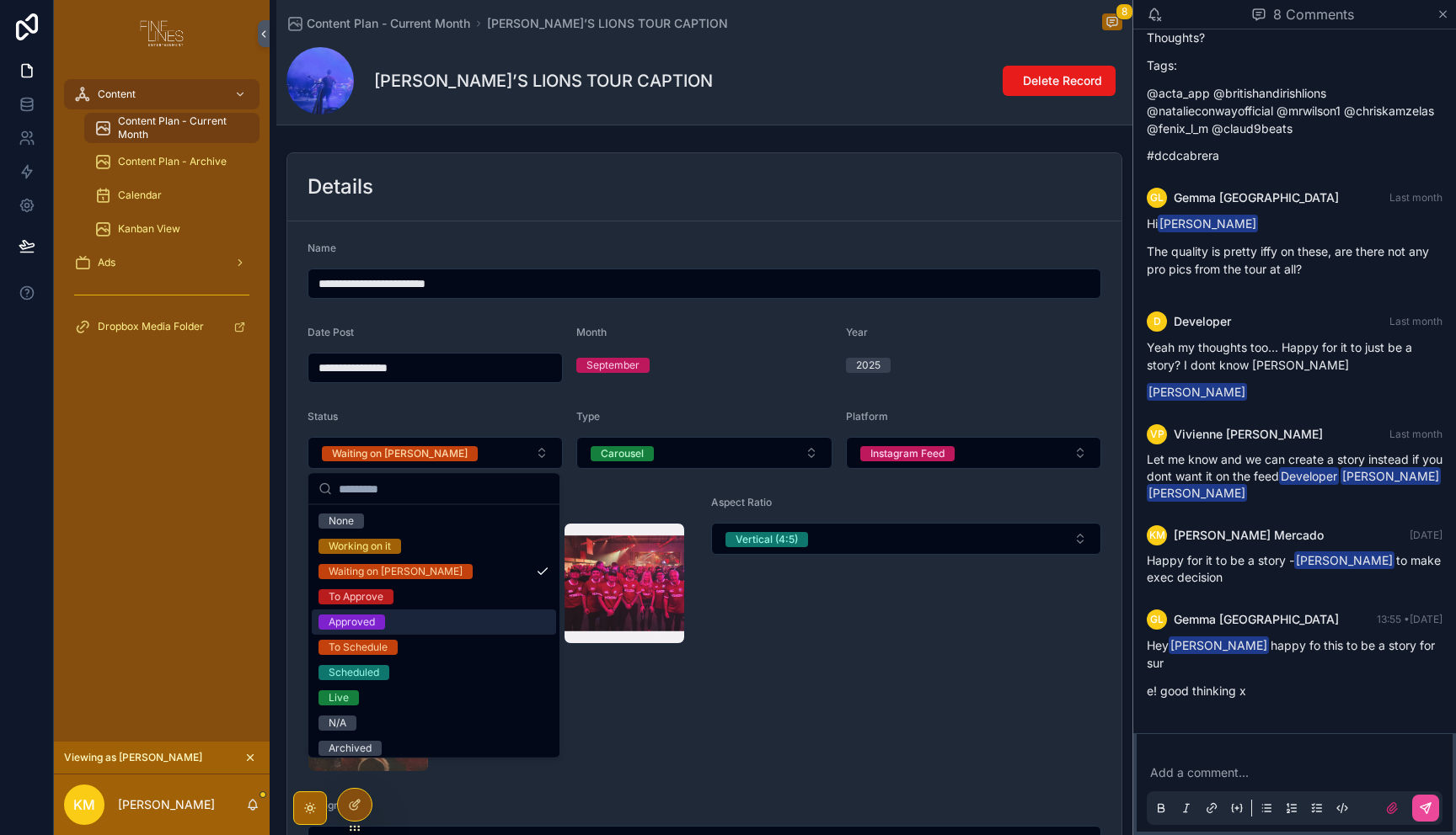
click at [379, 618] on span "Approved" at bounding box center [351, 622] width 67 height 15
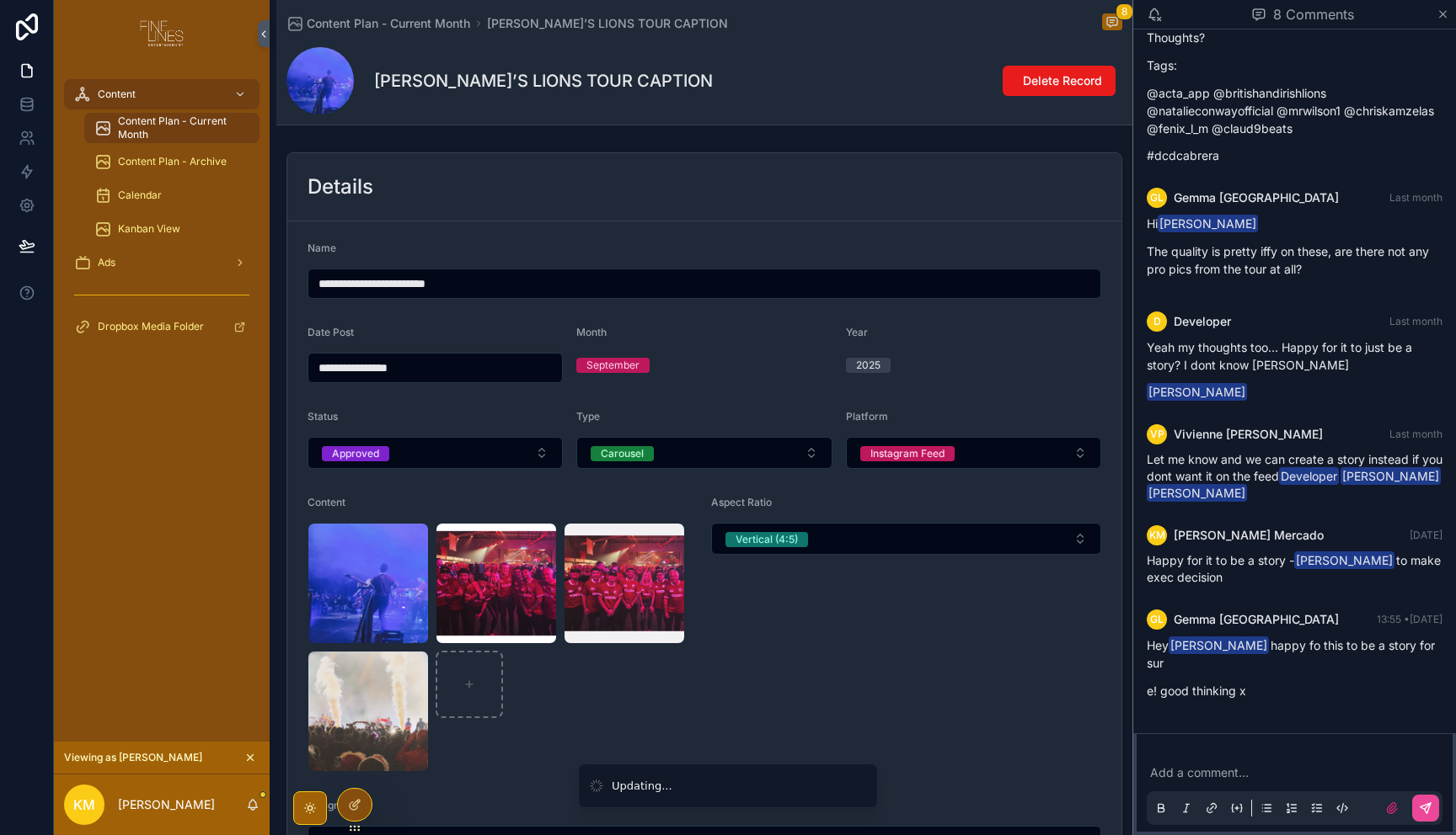
click at [789, 630] on div "Aspect Ratio Vertical (4:5)" at bounding box center [905, 634] width 390 height 276
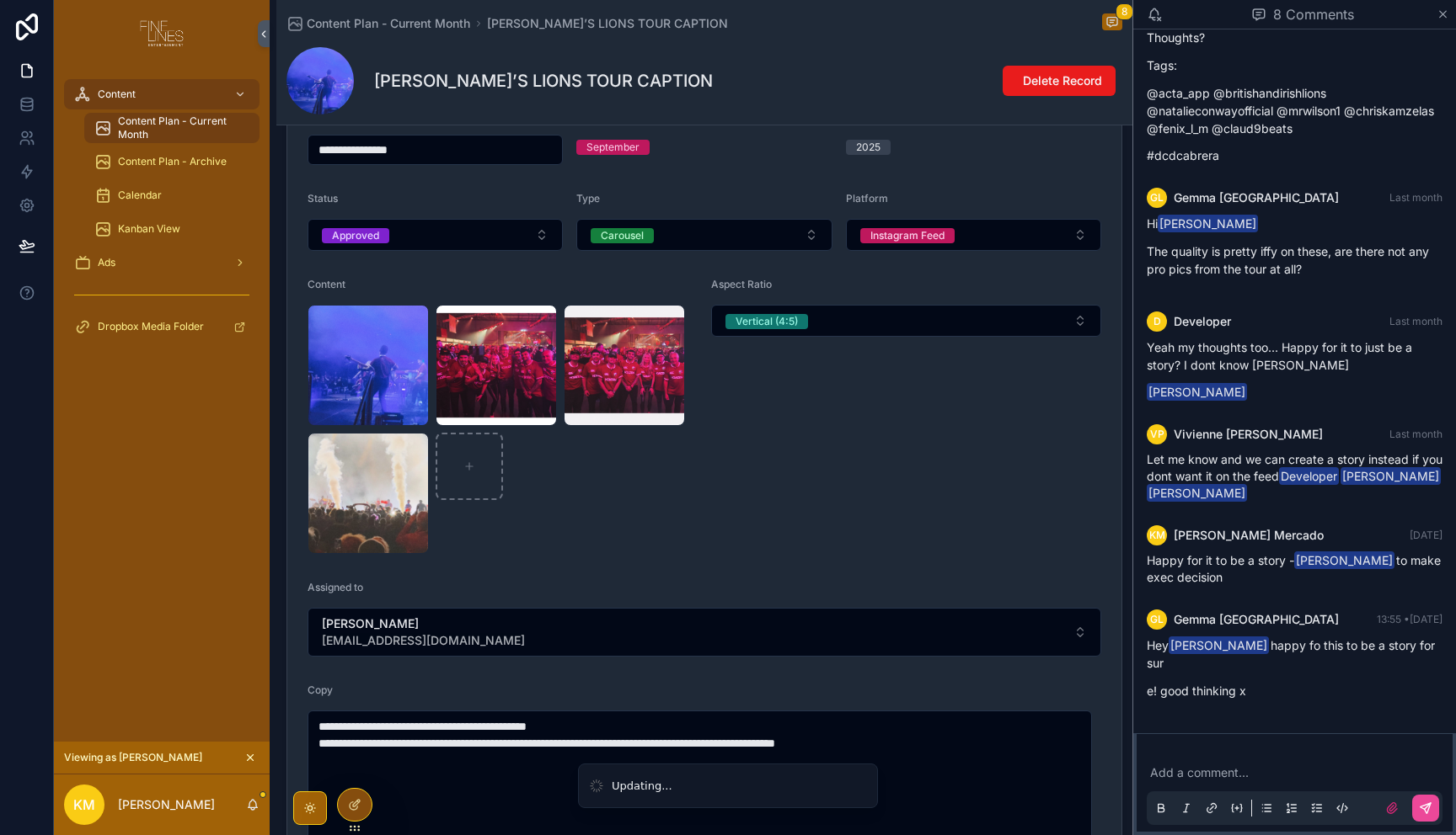
scroll to position [340, 0]
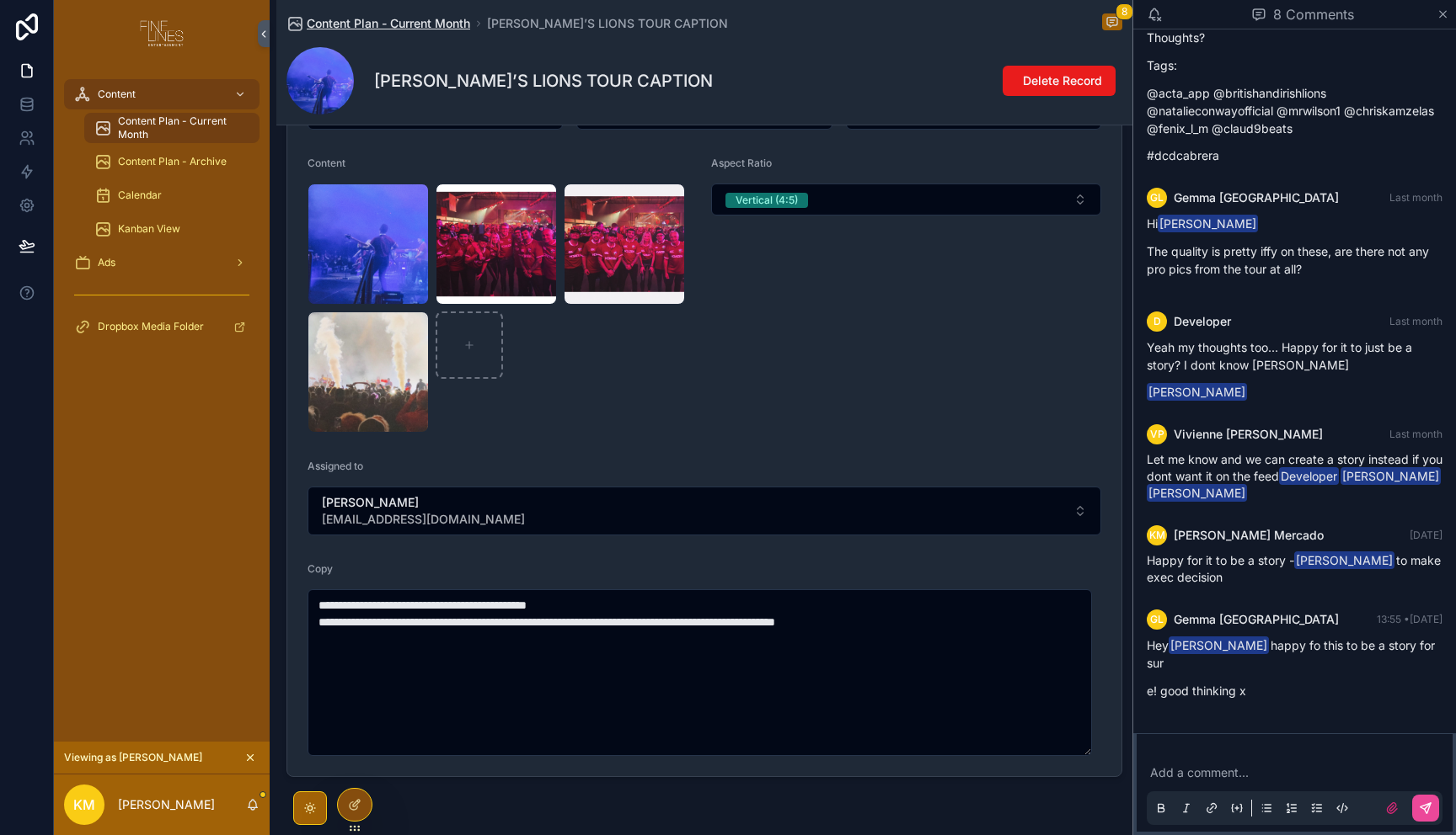
click at [344, 22] on span "Content Plan - Current Month" at bounding box center [388, 23] width 164 height 16
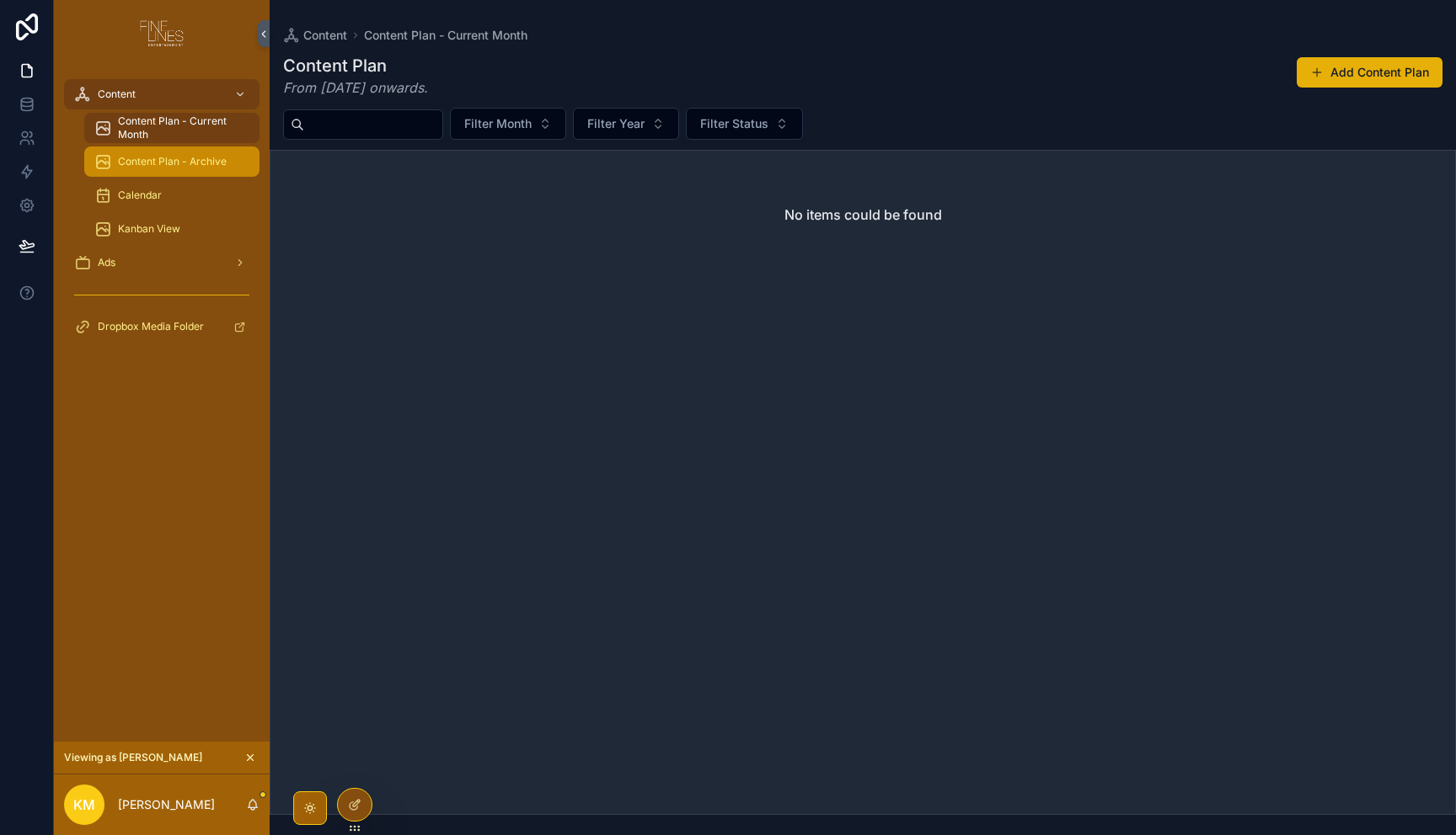
click at [181, 172] on div "Content Plan - Archive" at bounding box center [171, 162] width 155 height 27
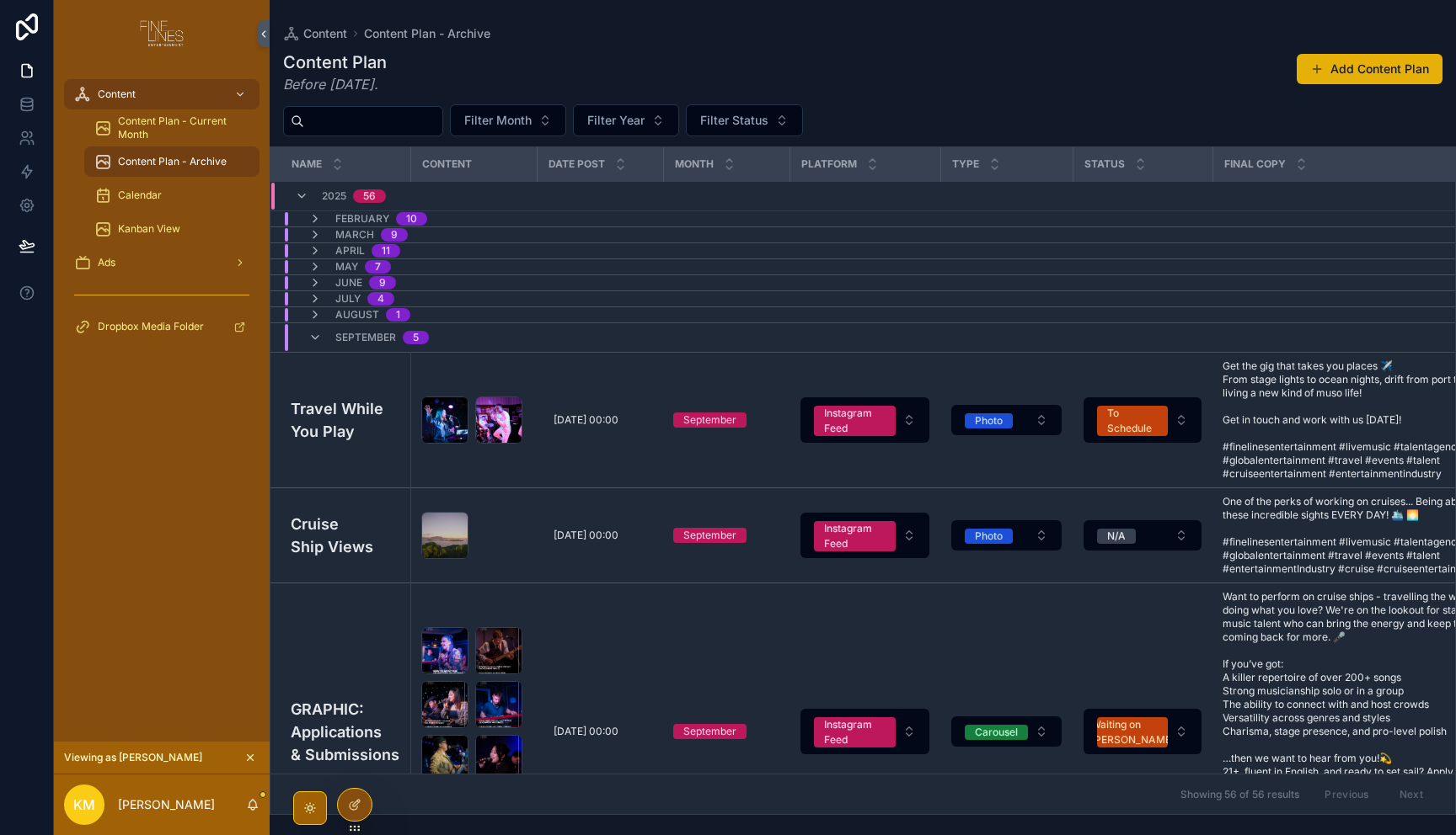
scroll to position [433, 0]
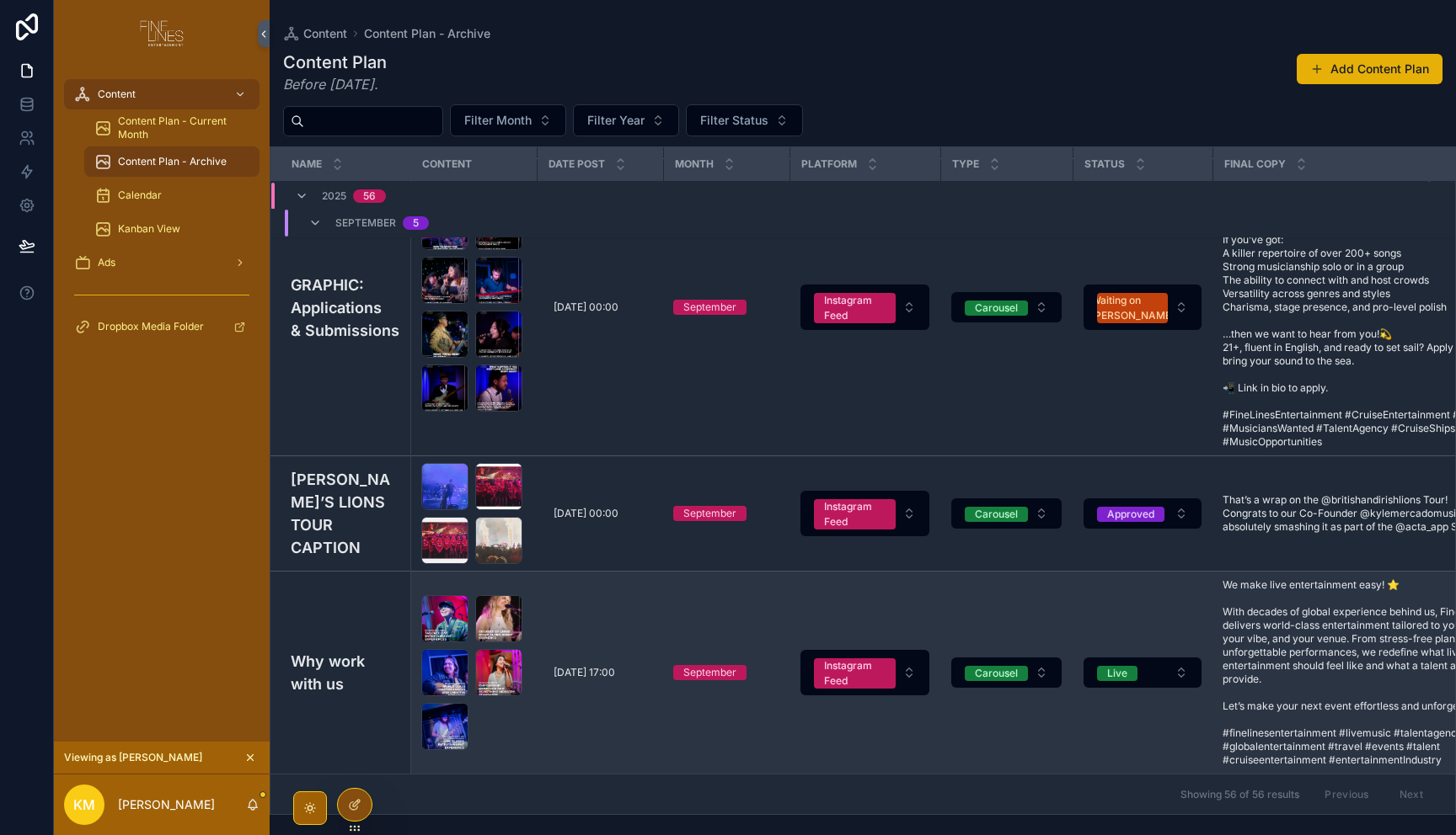
click at [339, 658] on h4 "Why work with us" at bounding box center [345, 672] width 109 height 45
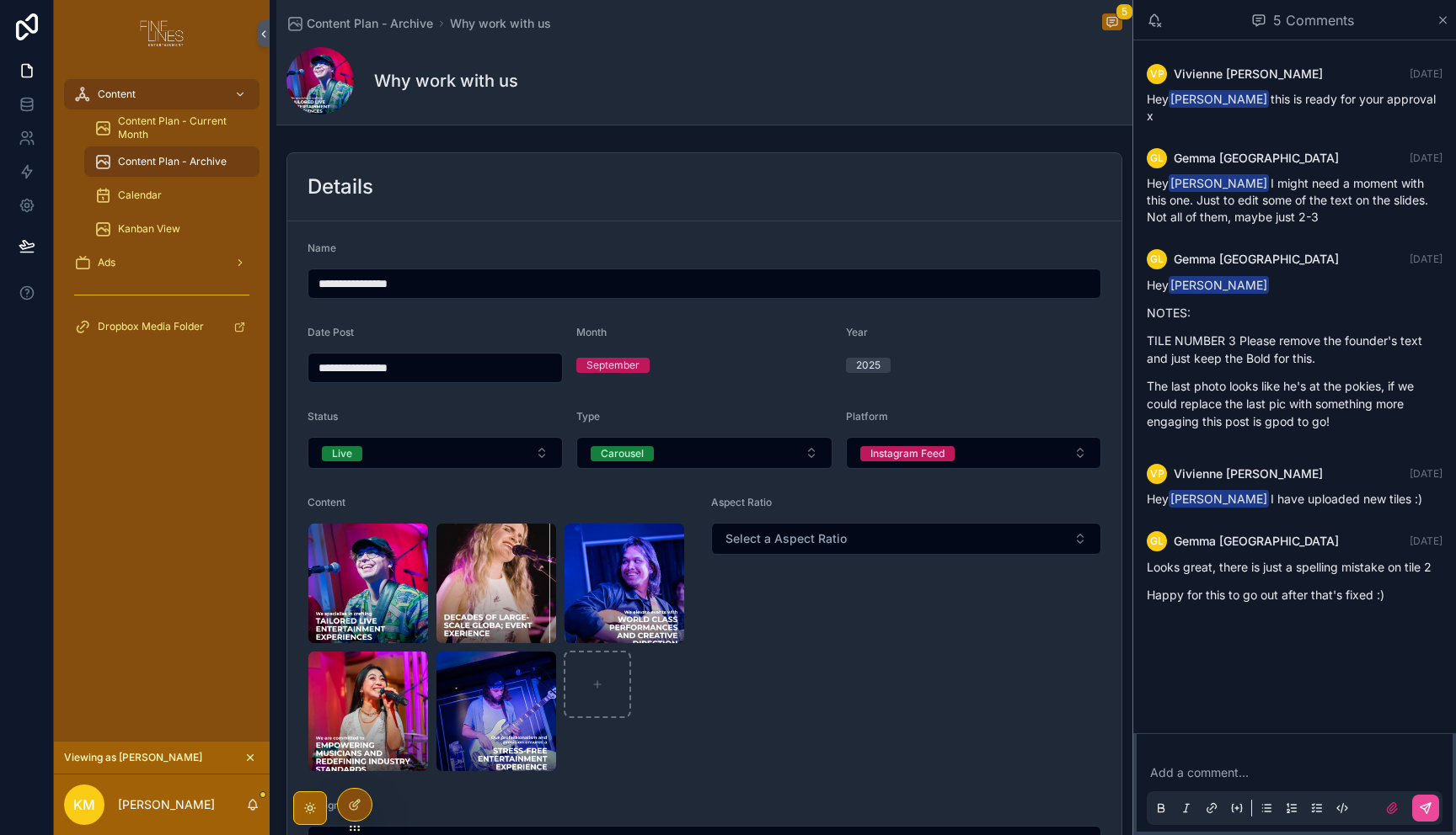
click at [465, 76] on h1 "Why work with us" at bounding box center [445, 80] width 144 height 23
click at [157, 159] on span "Content Plan - Archive" at bounding box center [172, 162] width 108 height 14
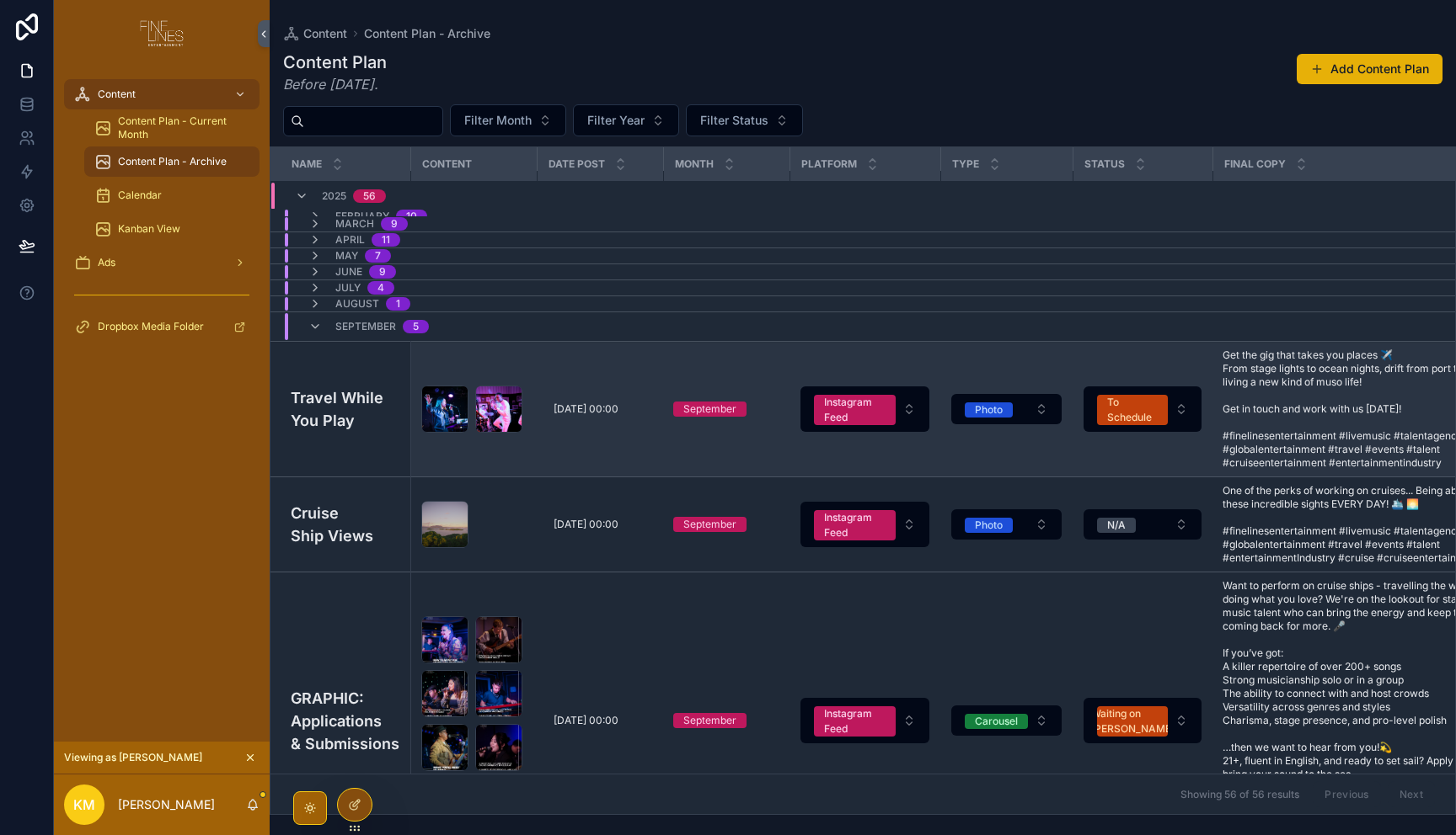
scroll to position [33, 0]
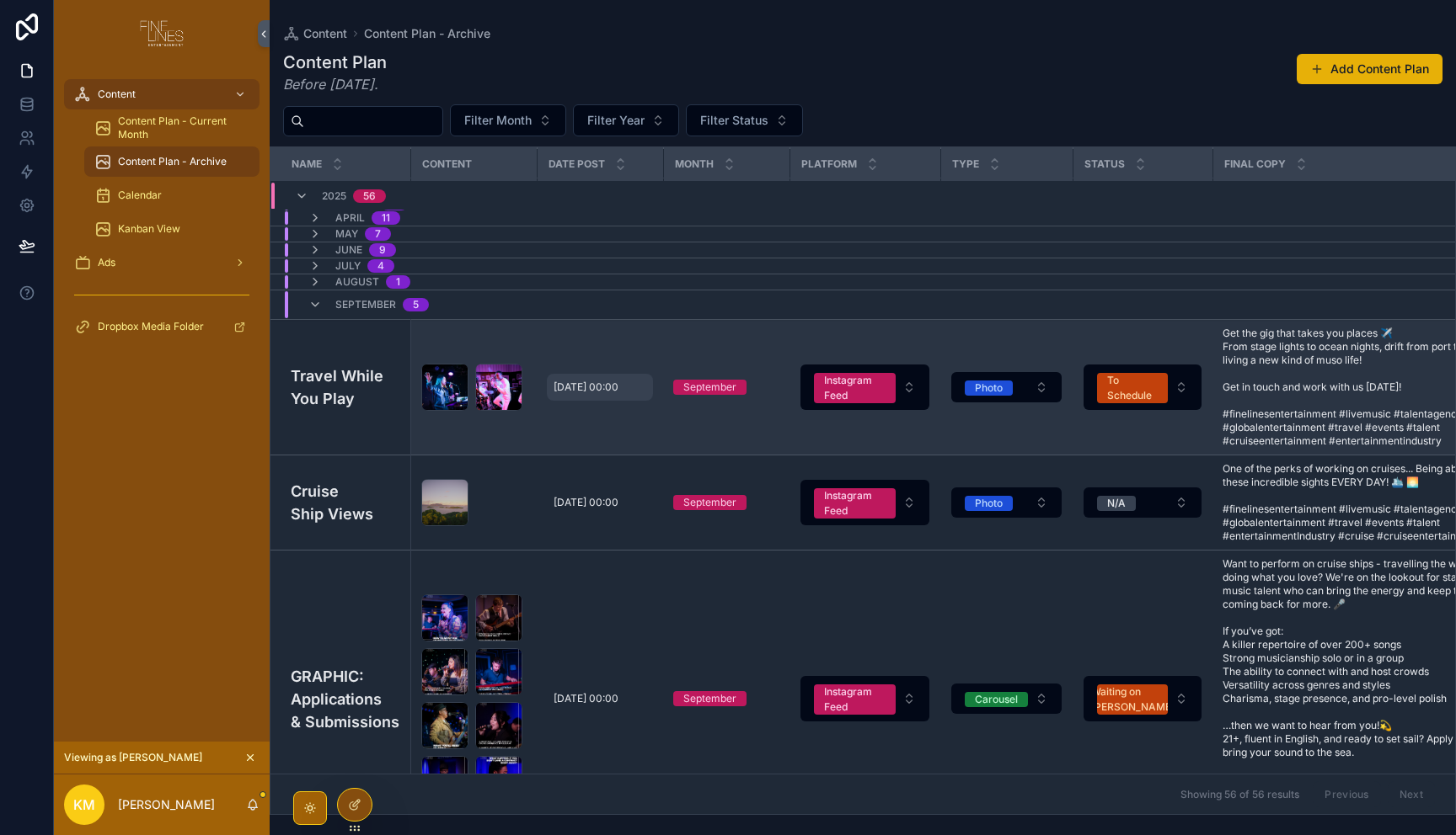
click at [591, 392] on span "[DATE] 00:00" at bounding box center [586, 387] width 65 height 14
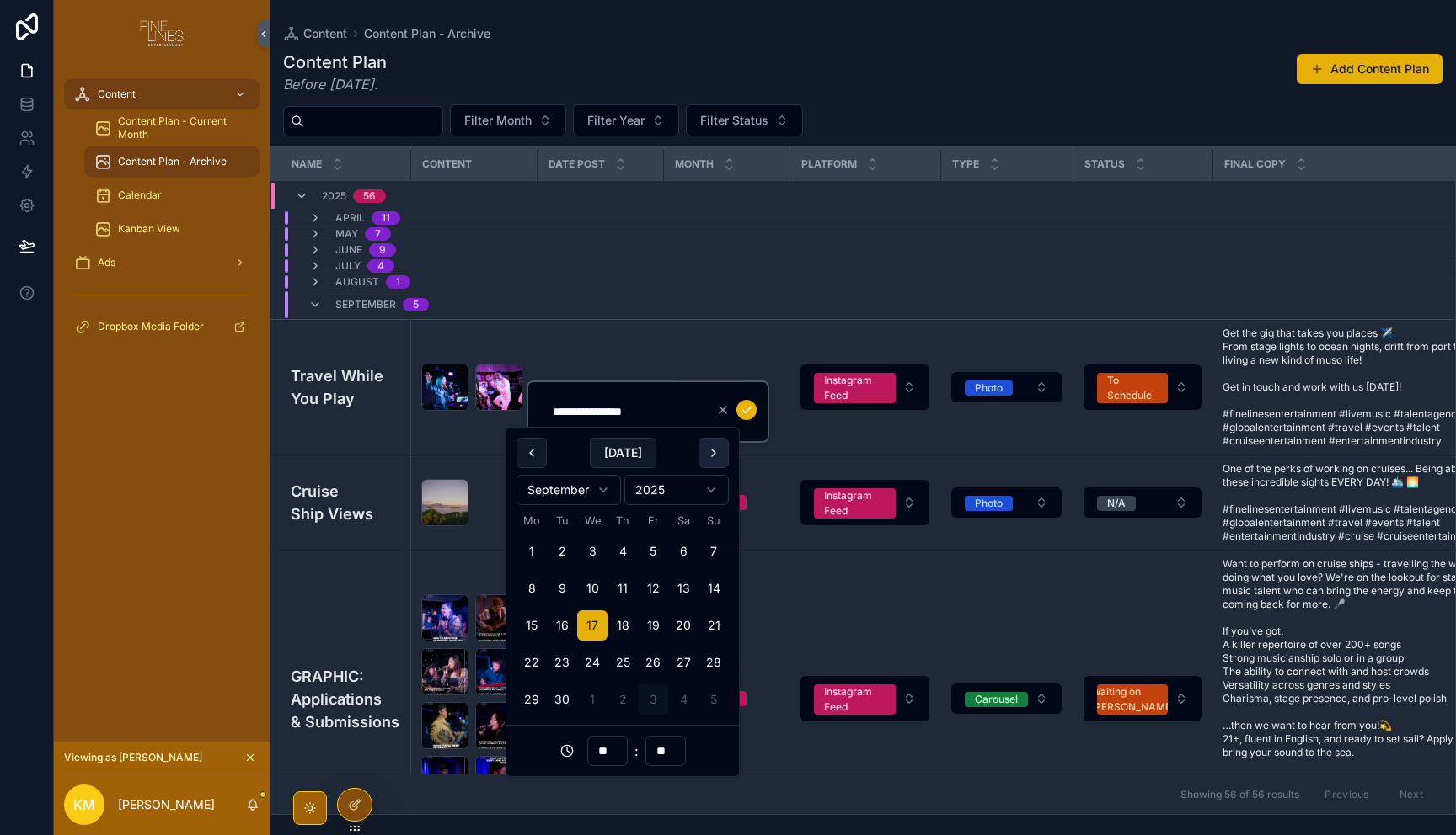
click at [724, 454] on button "scrollable content" at bounding box center [713, 453] width 30 height 30
click at [596, 552] on button "1" at bounding box center [592, 551] width 30 height 30
type input "**********"
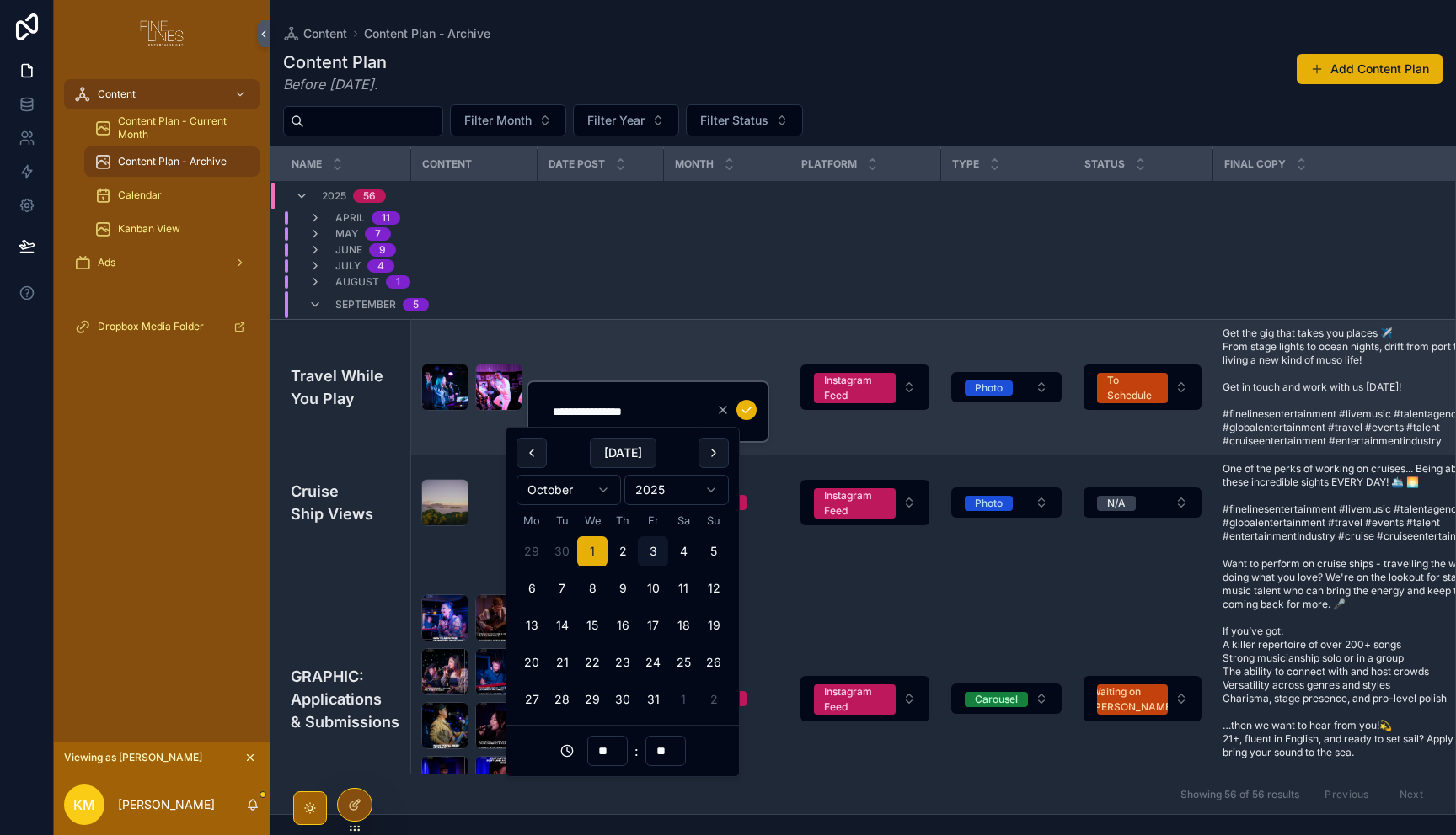
click at [763, 333] on td "September" at bounding box center [726, 388] width 127 height 135
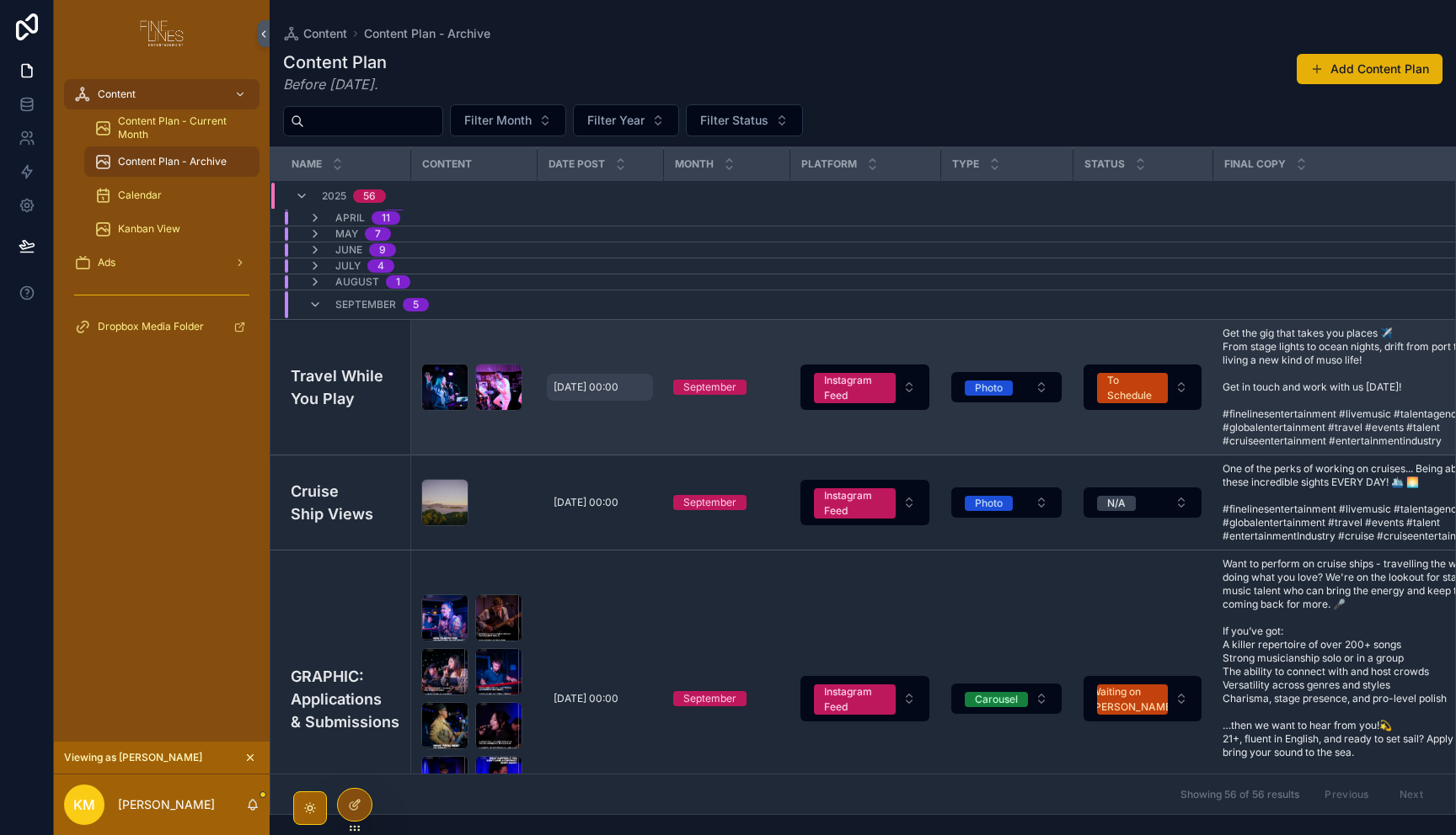
click at [564, 389] on span "[DATE] 00:00" at bounding box center [586, 387] width 65 height 14
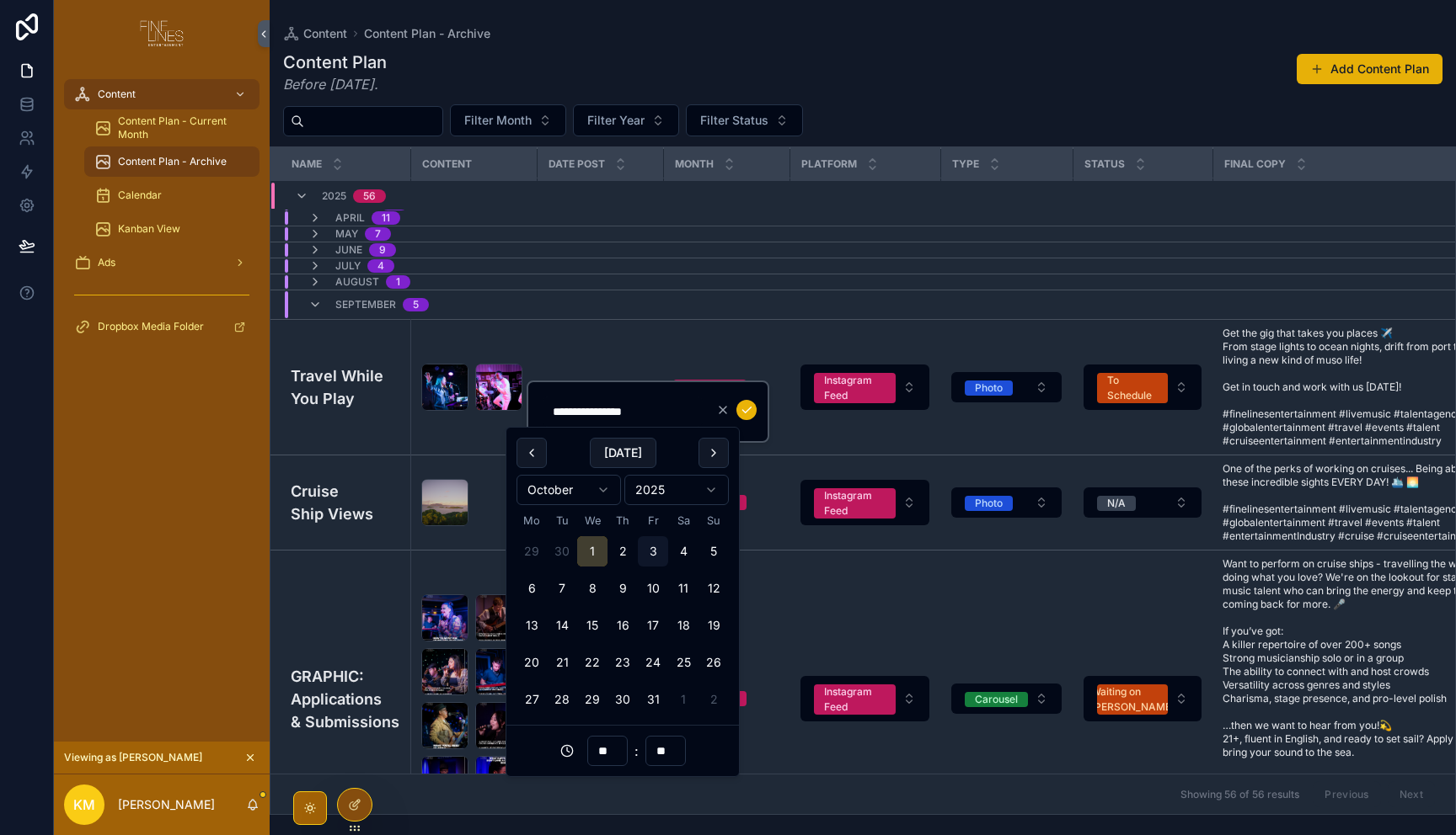
click at [595, 554] on button "1" at bounding box center [592, 551] width 30 height 30
click at [596, 553] on button "1" at bounding box center [592, 551] width 30 height 30
click at [577, 536] on button "1" at bounding box center [592, 551] width 30 height 30
click at [680, 412] on input "**********" at bounding box center [622, 411] width 160 height 23
click button "scrollable content" at bounding box center [746, 409] width 20 height 20
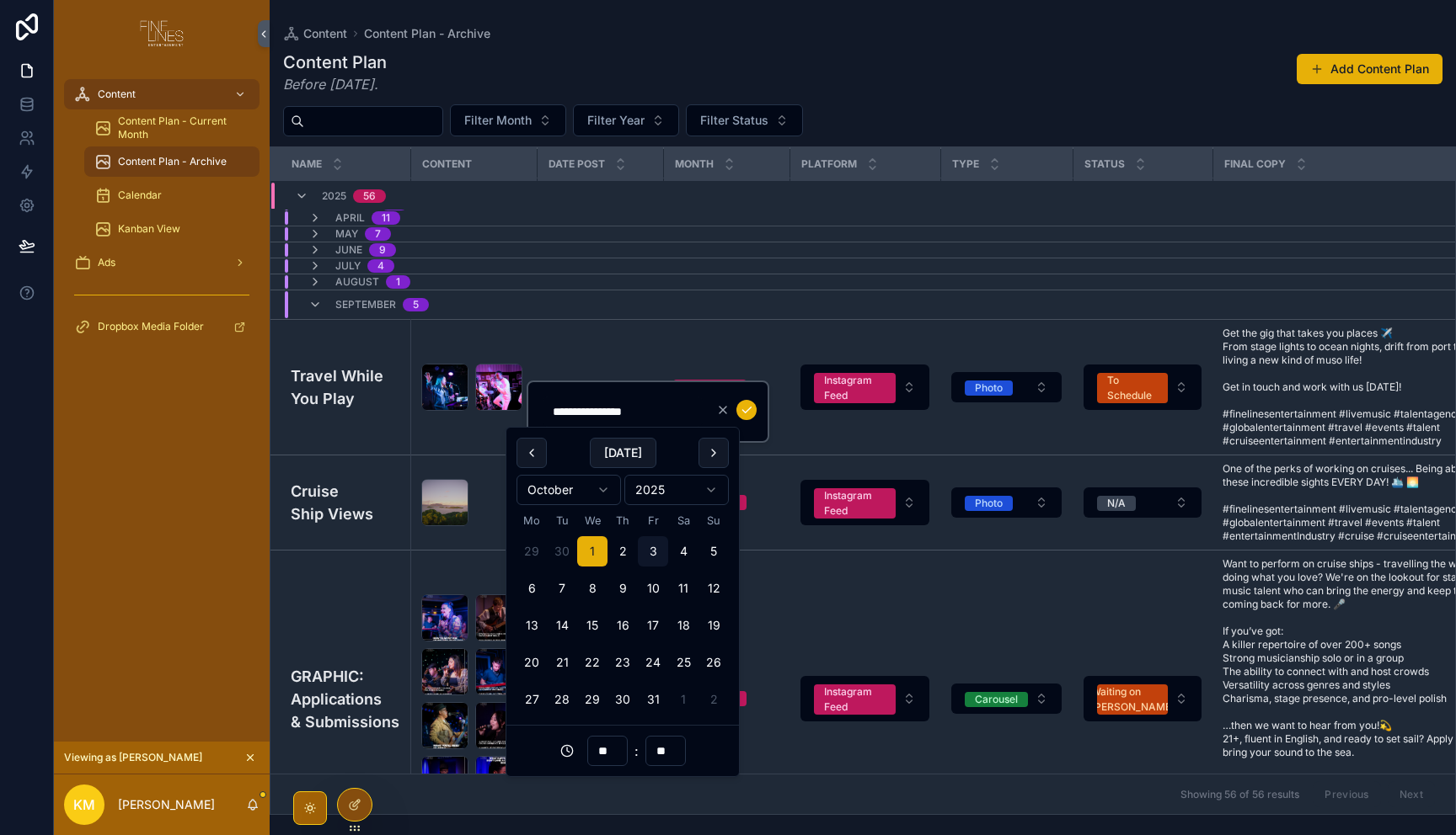
scroll to position [0, 0]
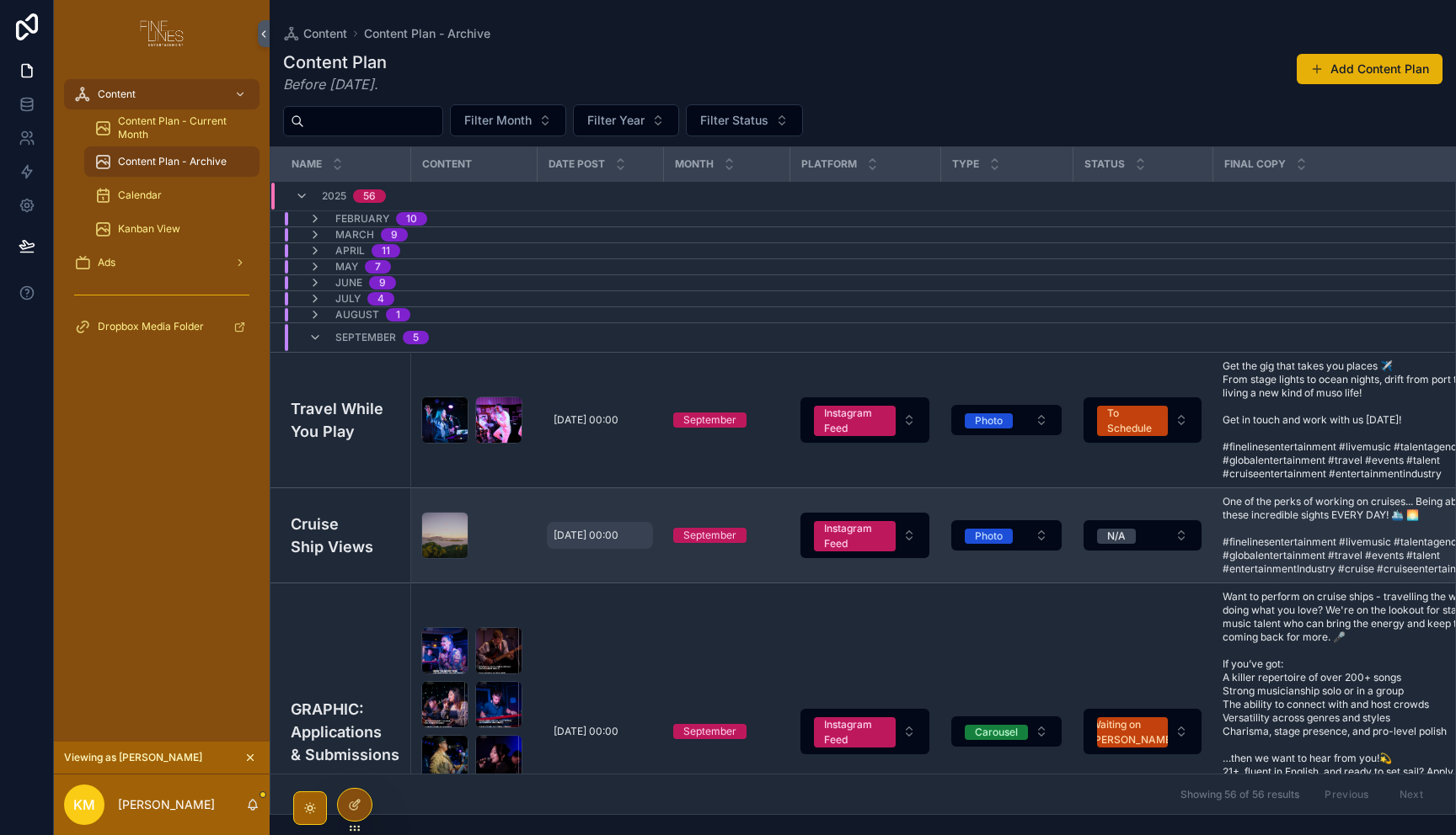
click at [577, 536] on span "[DATE] 00:00" at bounding box center [586, 536] width 65 height 14
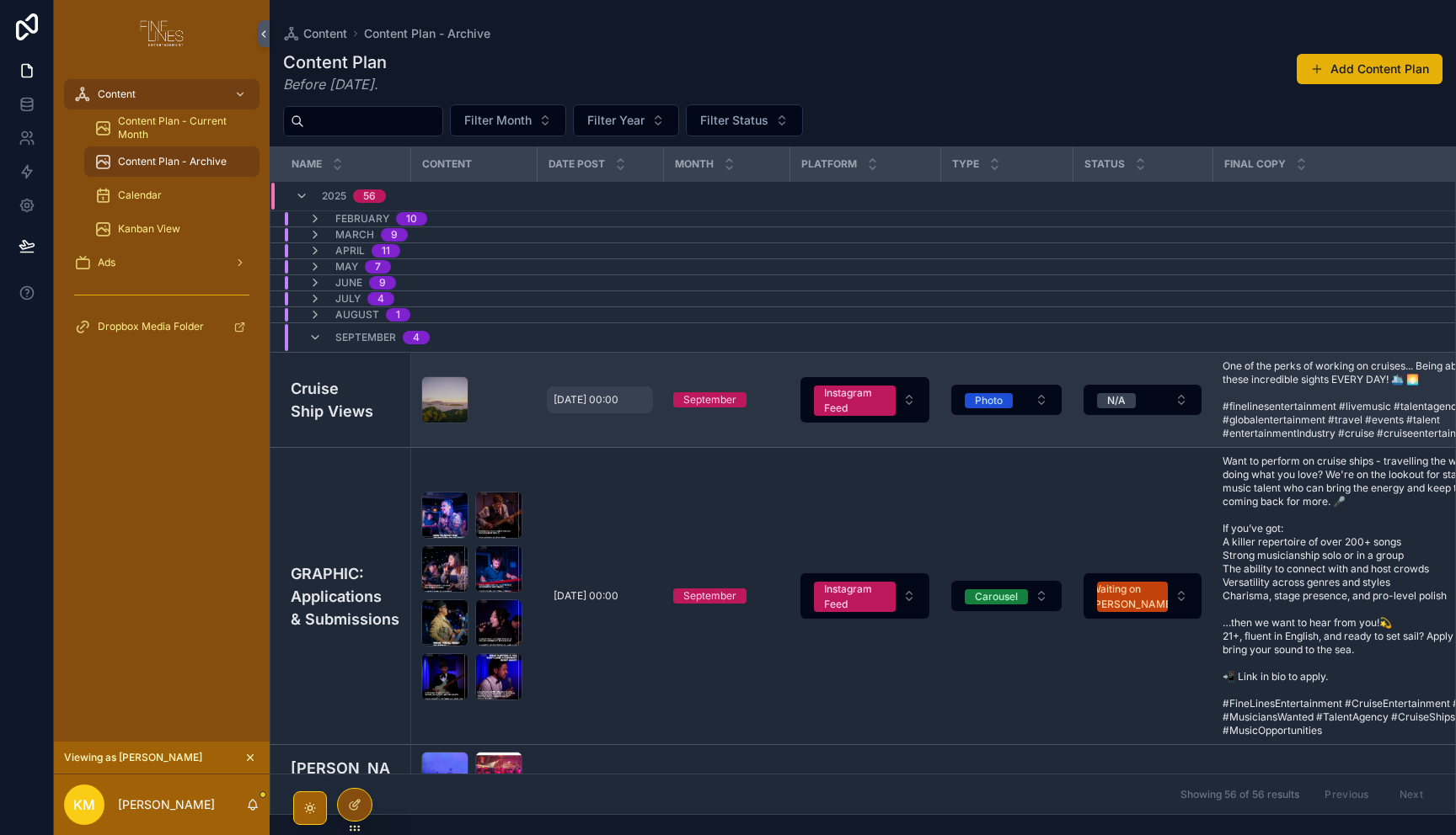
click at [566, 403] on span "[DATE] 00:00" at bounding box center [586, 400] width 65 height 14
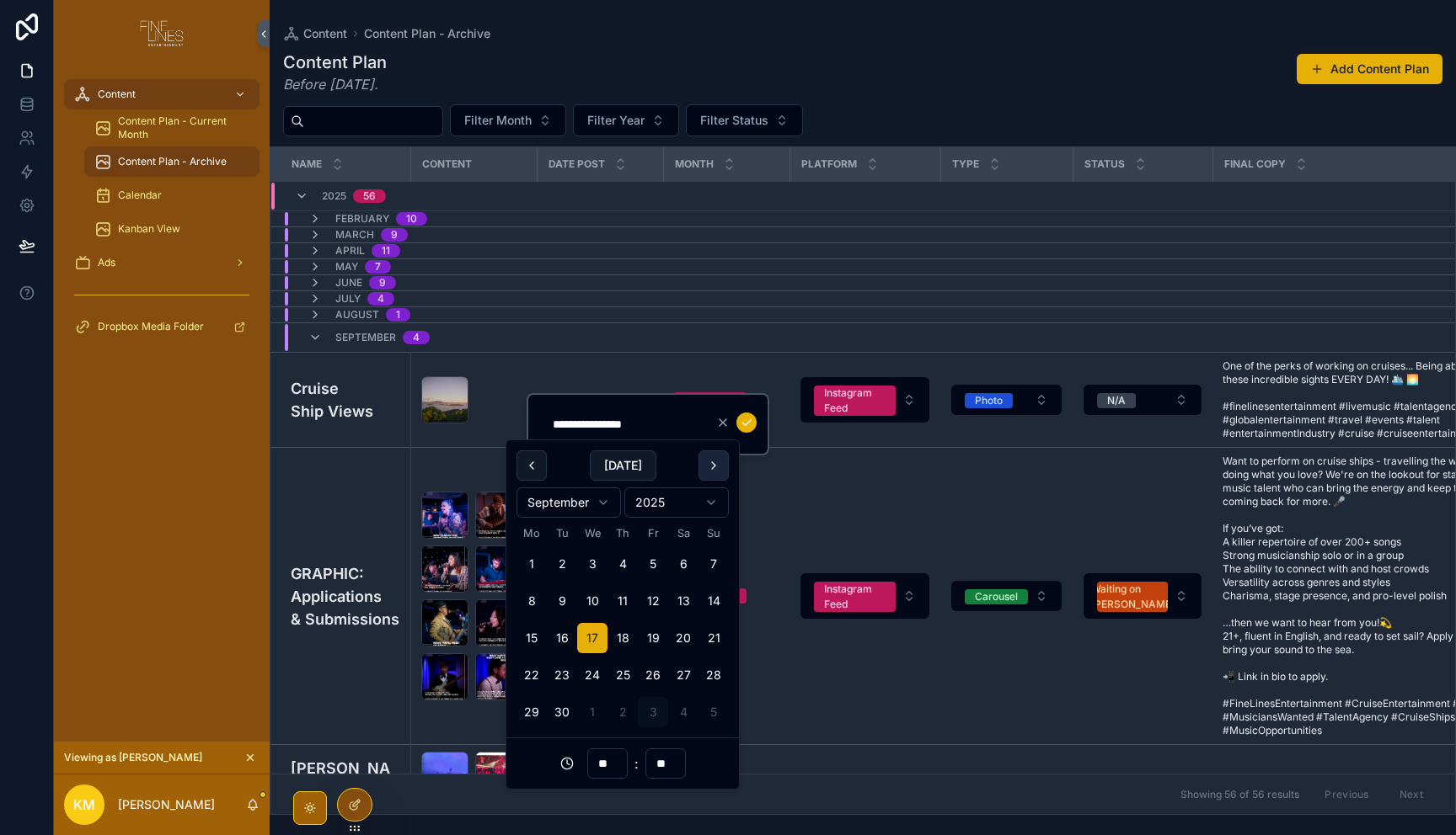
click at [715, 460] on button "scrollable content" at bounding box center [713, 465] width 30 height 30
click at [587, 563] on button "1" at bounding box center [592, 563] width 30 height 30
type input "**********"
click at [660, 419] on input "**********" at bounding box center [622, 424] width 160 height 23
click button "scrollable content" at bounding box center [746, 422] width 20 height 20
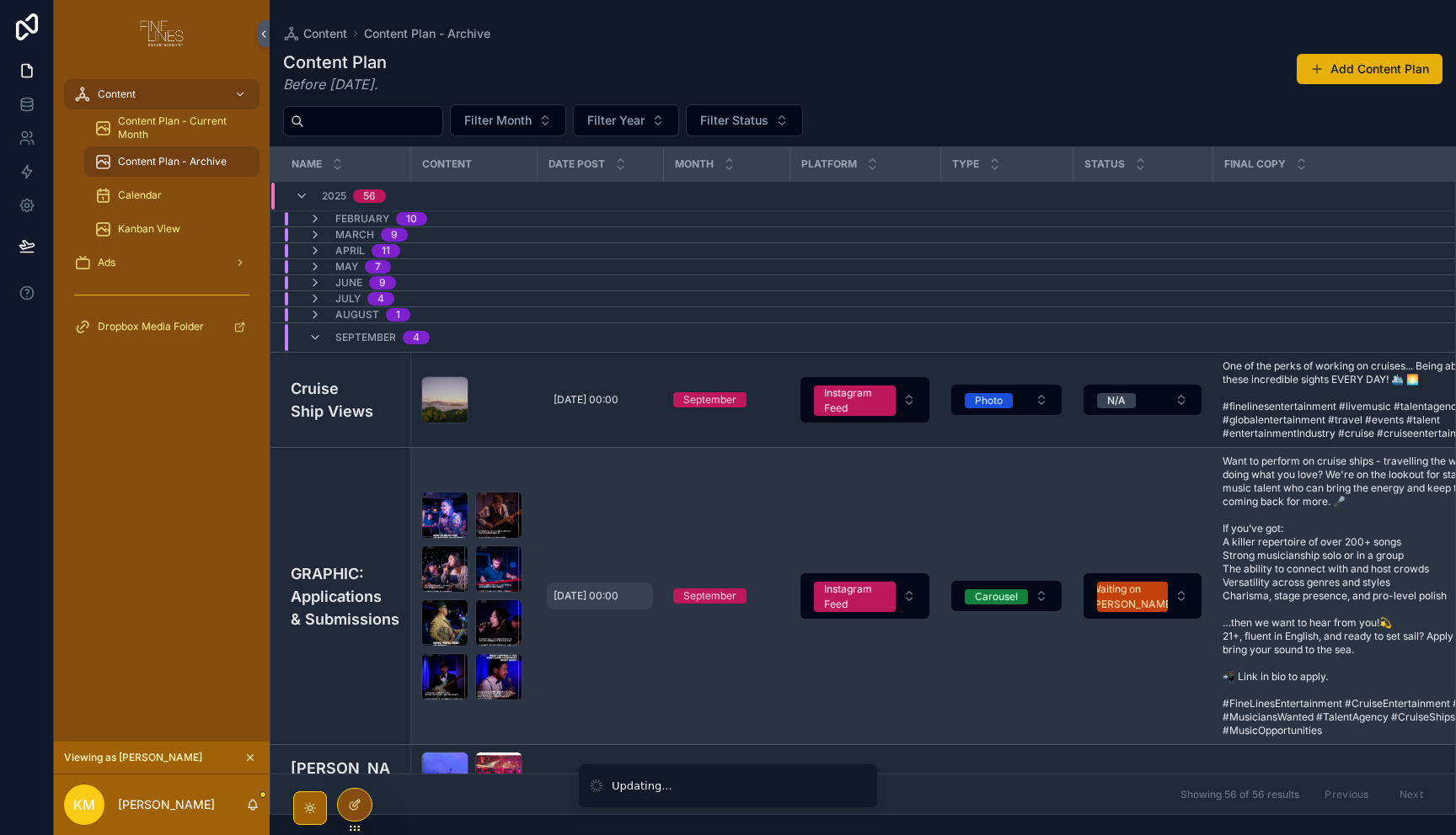
click at [596, 596] on span "[DATE] 00:00" at bounding box center [586, 596] width 65 height 14
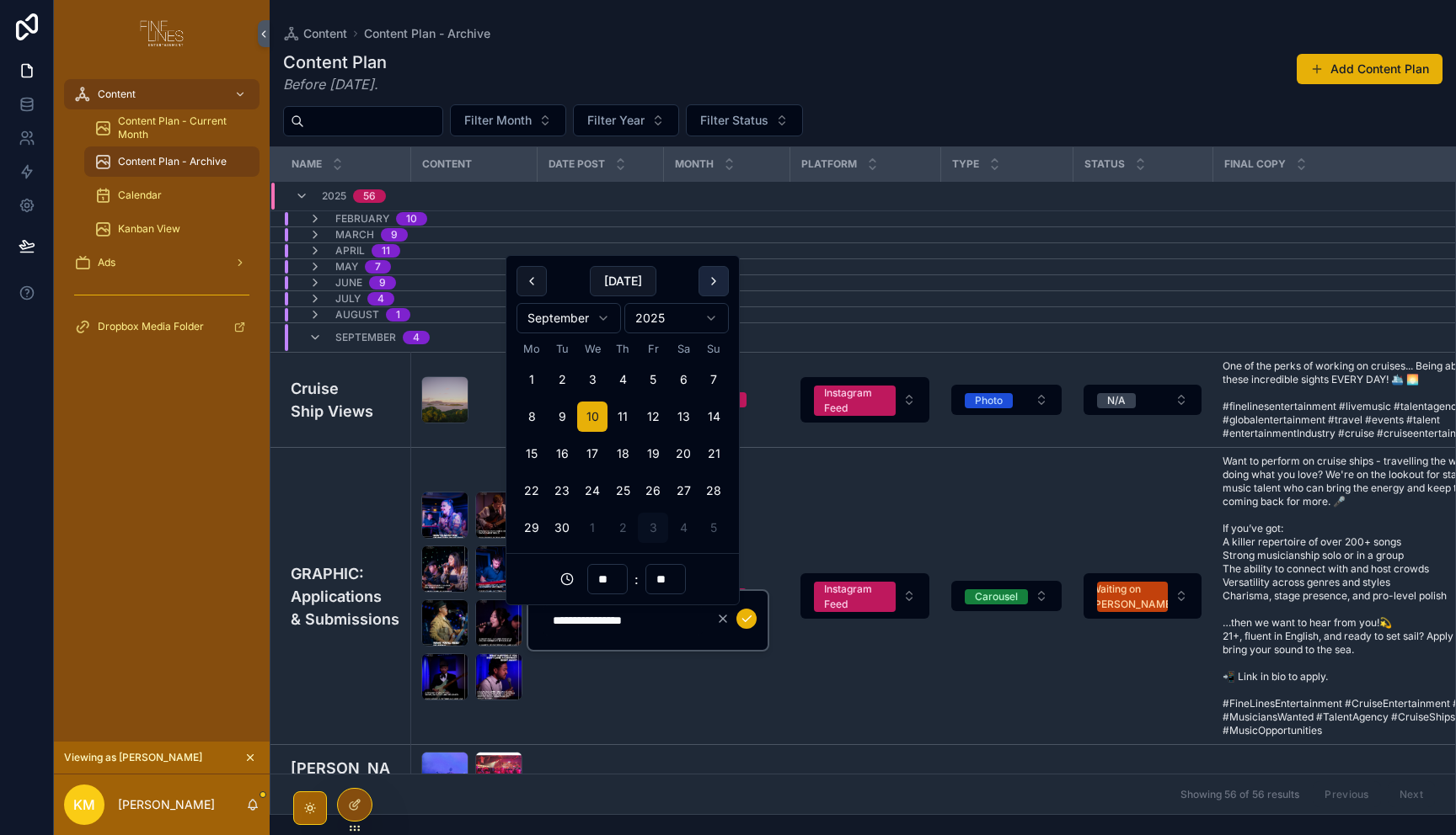
click at [724, 276] on button "scrollable content" at bounding box center [713, 281] width 30 height 30
click at [592, 374] on button "1" at bounding box center [592, 379] width 30 height 30
type input "**********"
click at [664, 628] on input "**********" at bounding box center [622, 620] width 160 height 23
click button "scrollable content" at bounding box center [746, 618] width 20 height 20
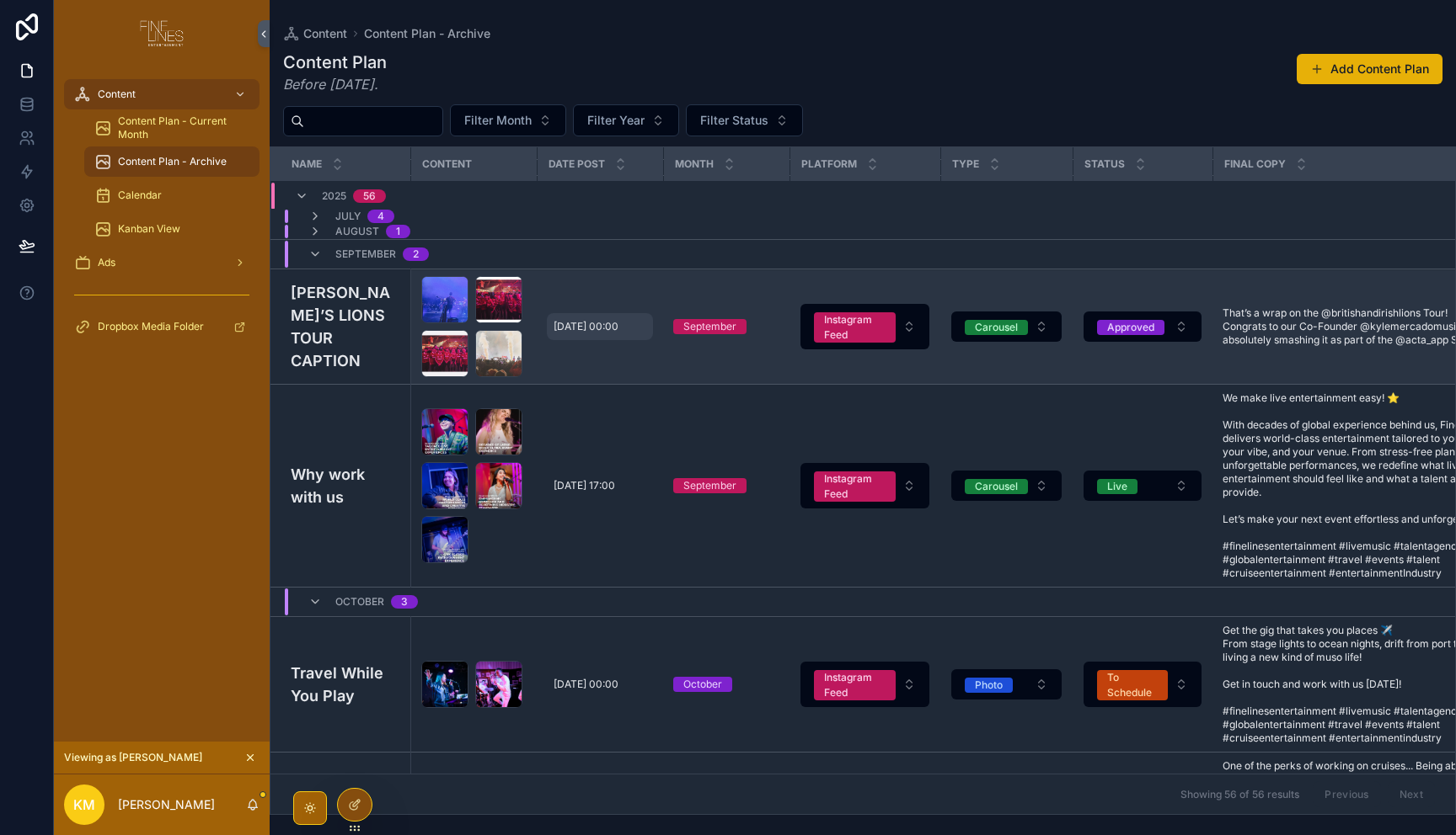
scroll to position [23, 0]
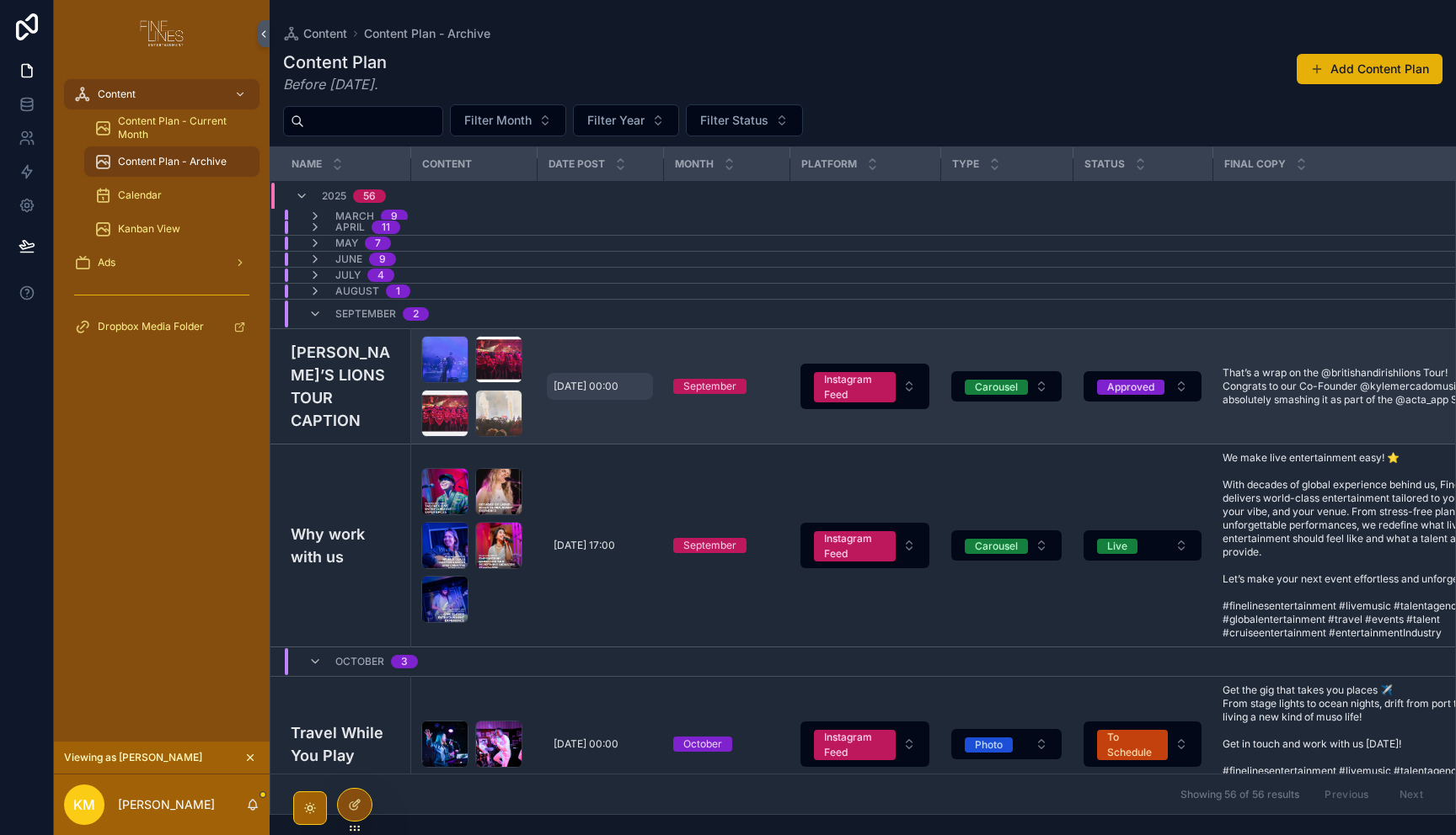
click at [598, 393] on div "[DATE] 00:00 [DATE] 00:00" at bounding box center [600, 387] width 106 height 27
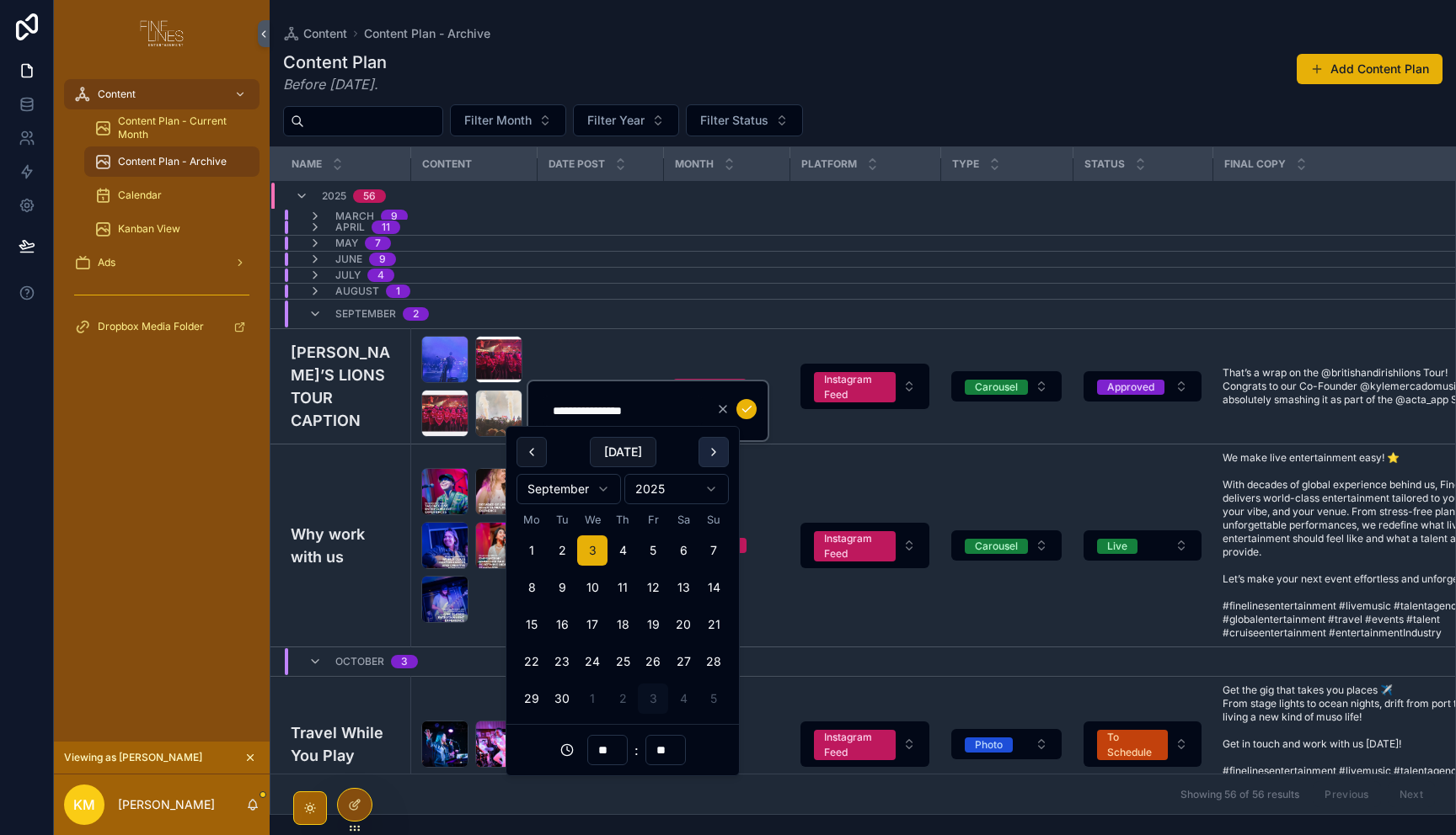
click at [715, 457] on button "scrollable content" at bounding box center [713, 452] width 30 height 30
click at [592, 552] on button "1" at bounding box center [592, 550] width 30 height 30
type input "**********"
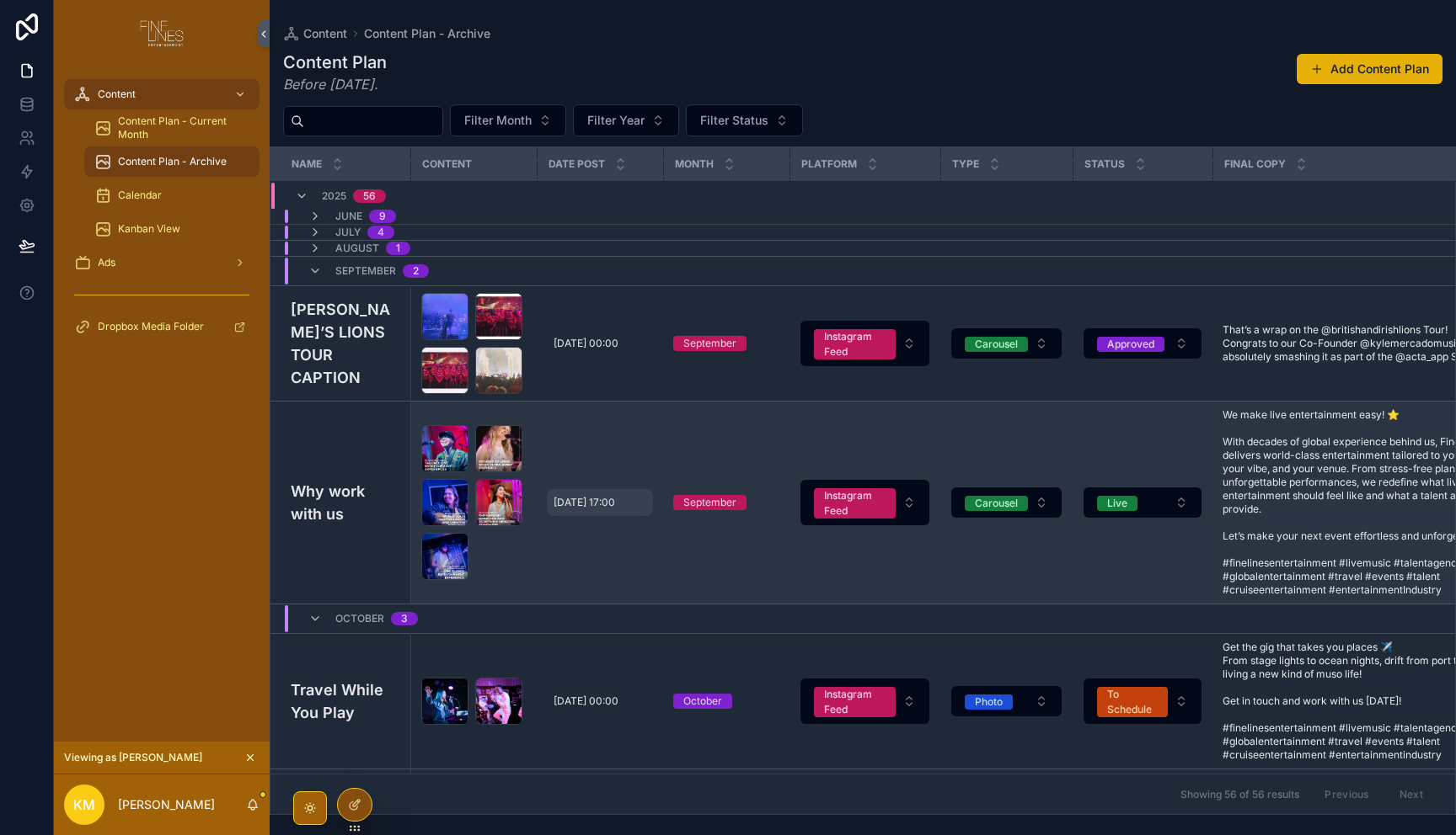
scroll to position [77, 0]
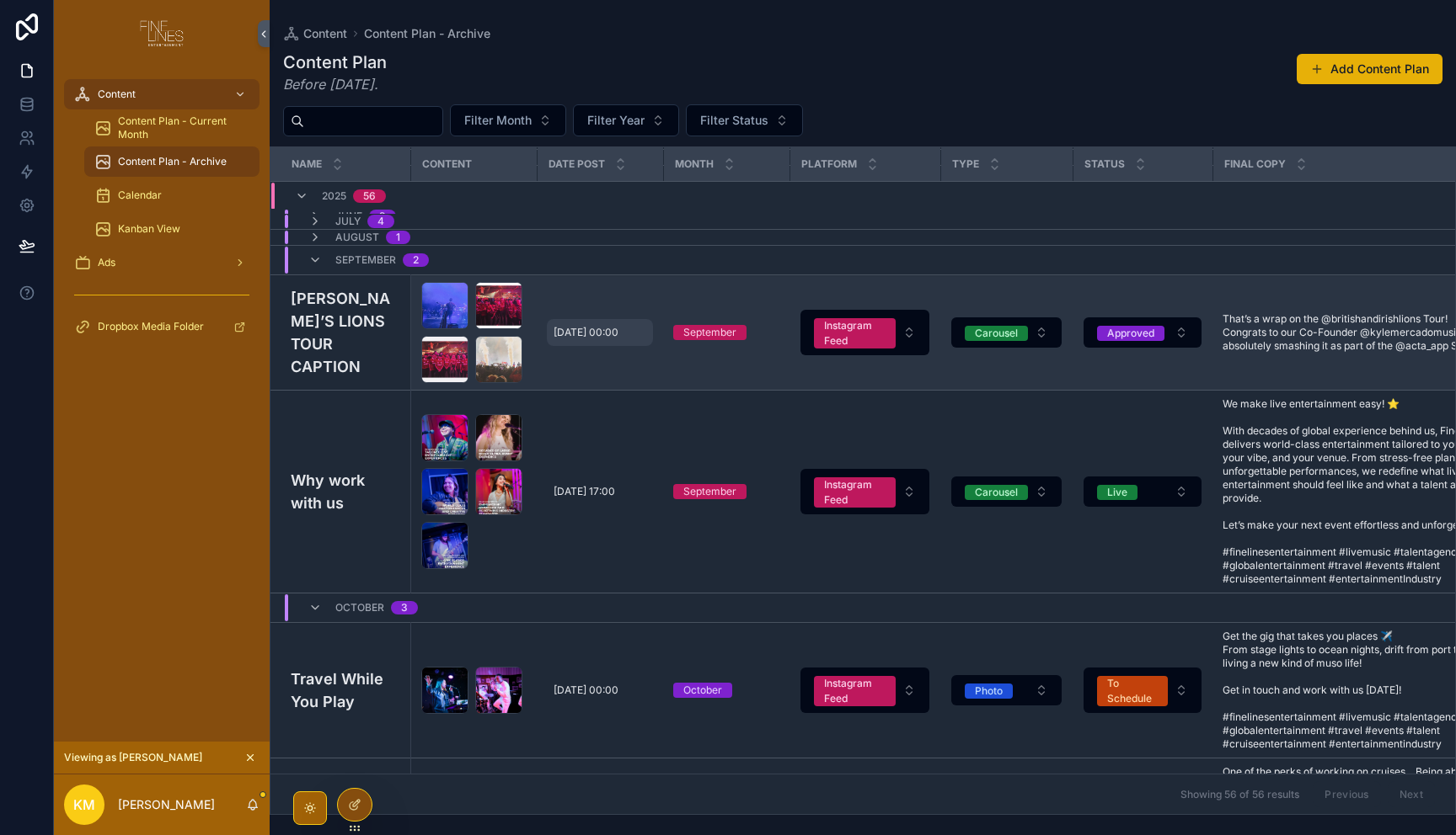
click at [608, 336] on span "[DATE] 00:00" at bounding box center [586, 333] width 65 height 14
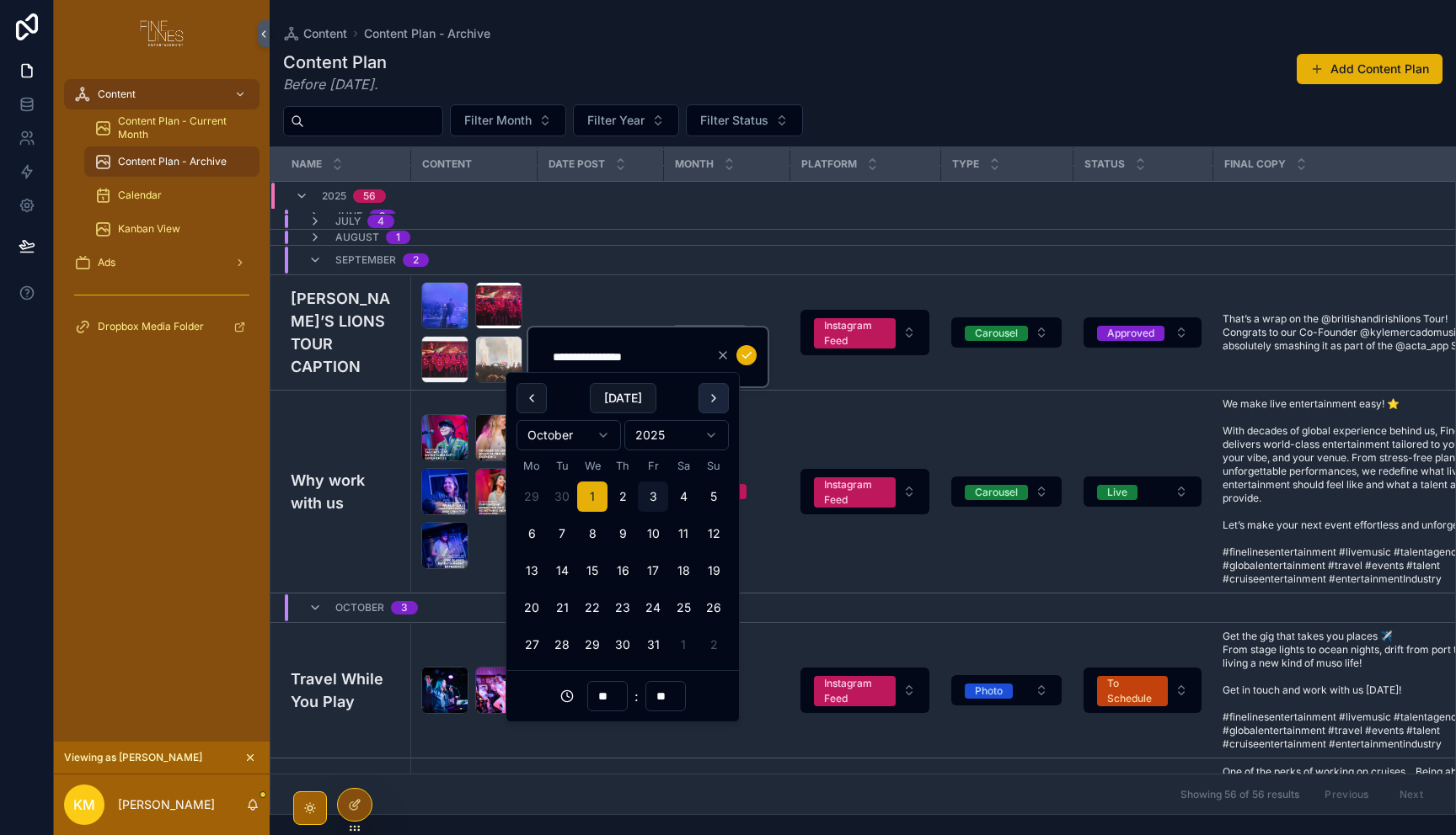
click at [716, 398] on button "scrollable content" at bounding box center [713, 398] width 30 height 30
click at [1034, 45] on div "Content Plan Before [DATE]. Add Content Plan Filter Month Filter Year Filter St…" at bounding box center [862, 428] width 1186 height 775
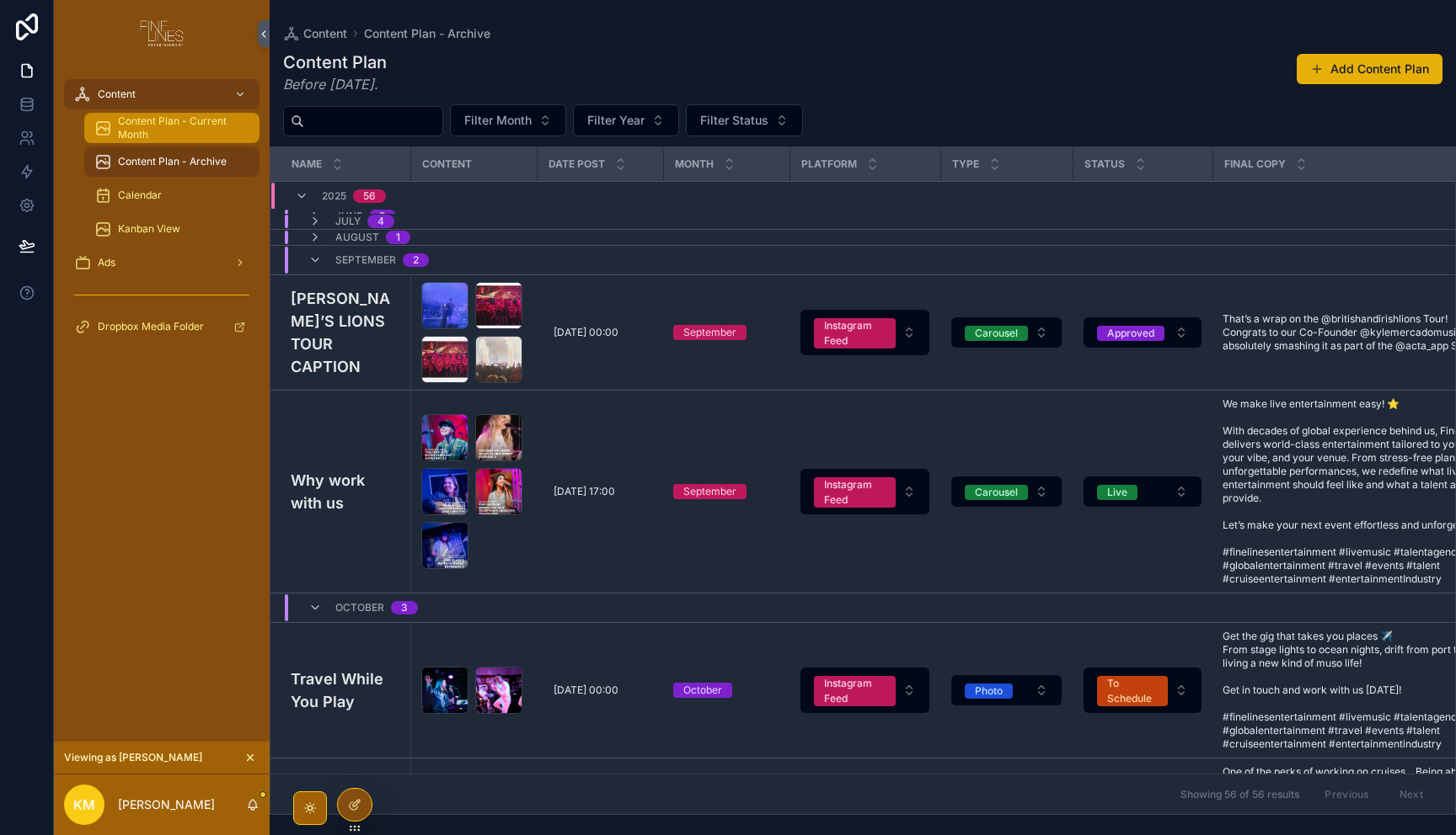
click at [180, 125] on span "Content Plan - Current Month" at bounding box center [180, 128] width 125 height 27
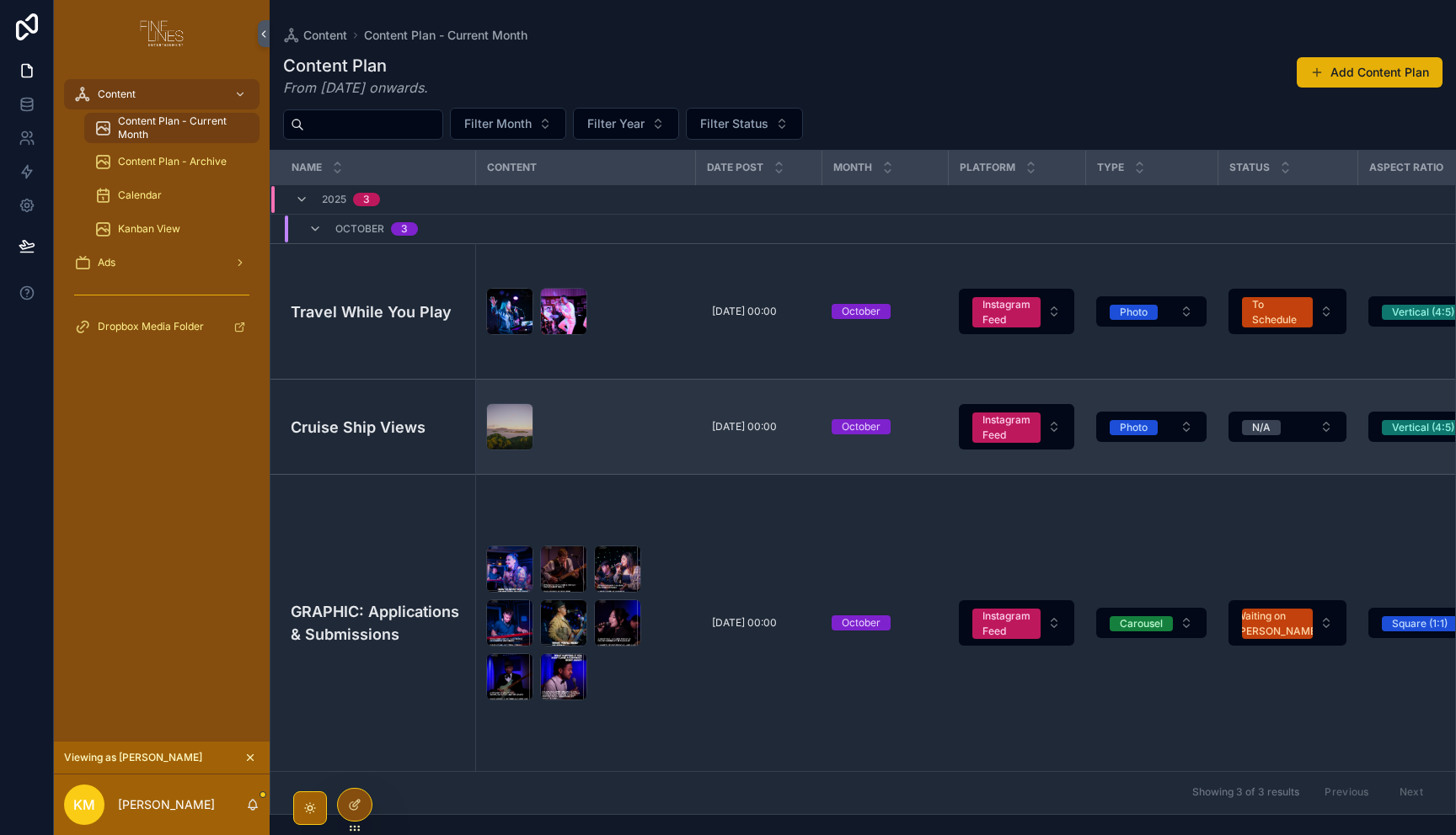
scroll to position [7, 0]
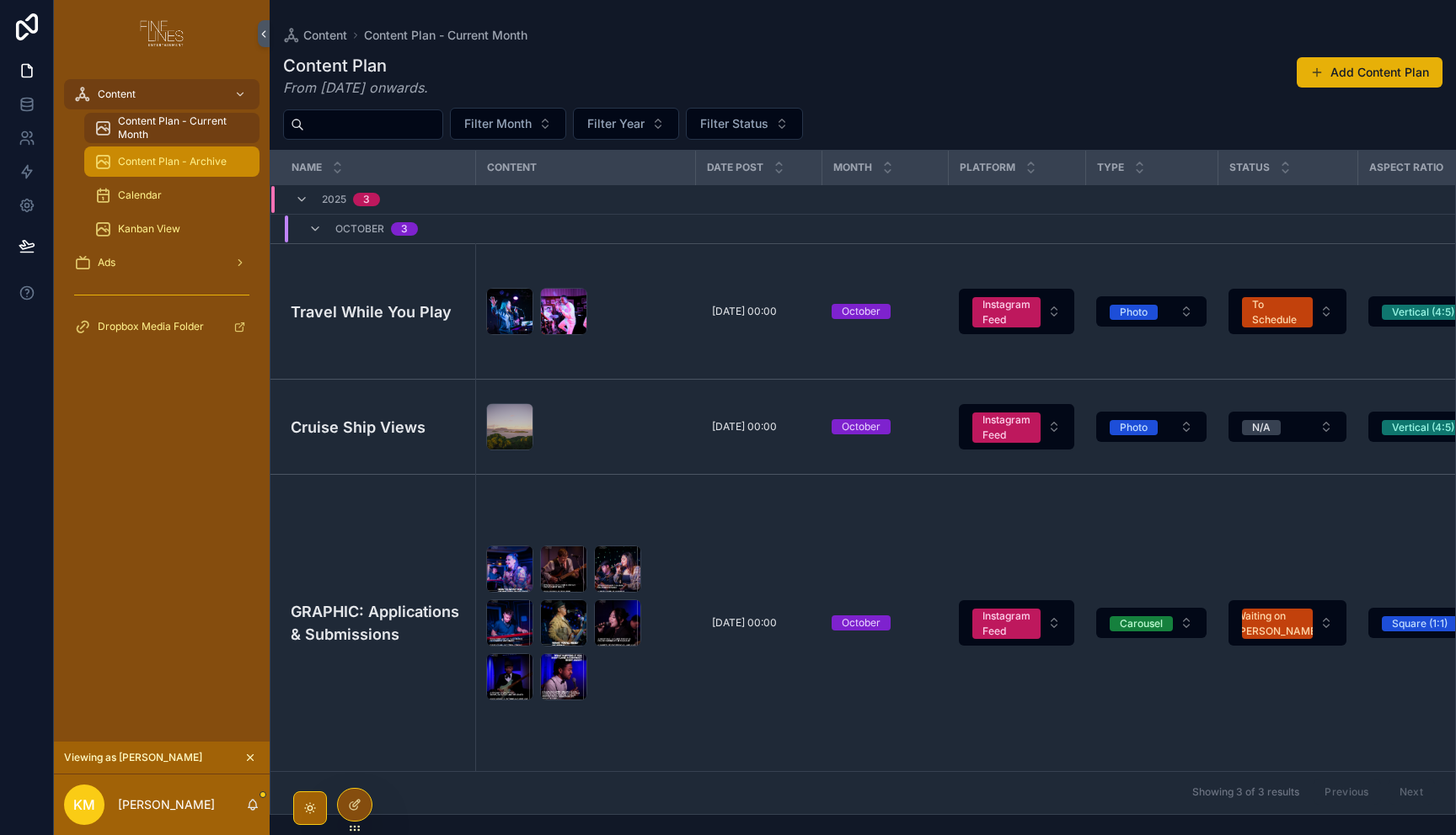
click at [170, 154] on div "Content Plan - Archive" at bounding box center [171, 162] width 155 height 27
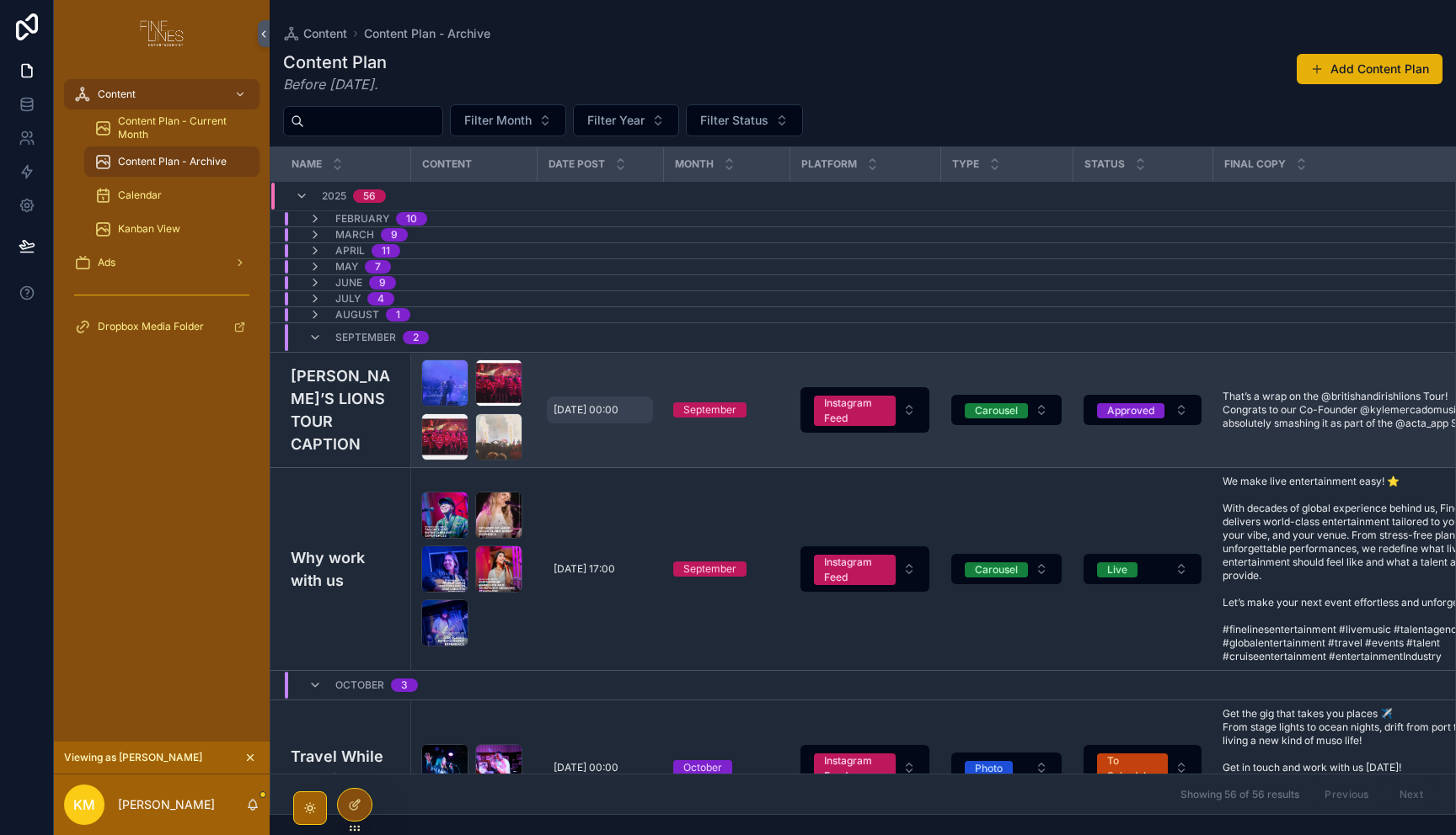
click at [603, 407] on span "[DATE] 00:00" at bounding box center [586, 410] width 65 height 14
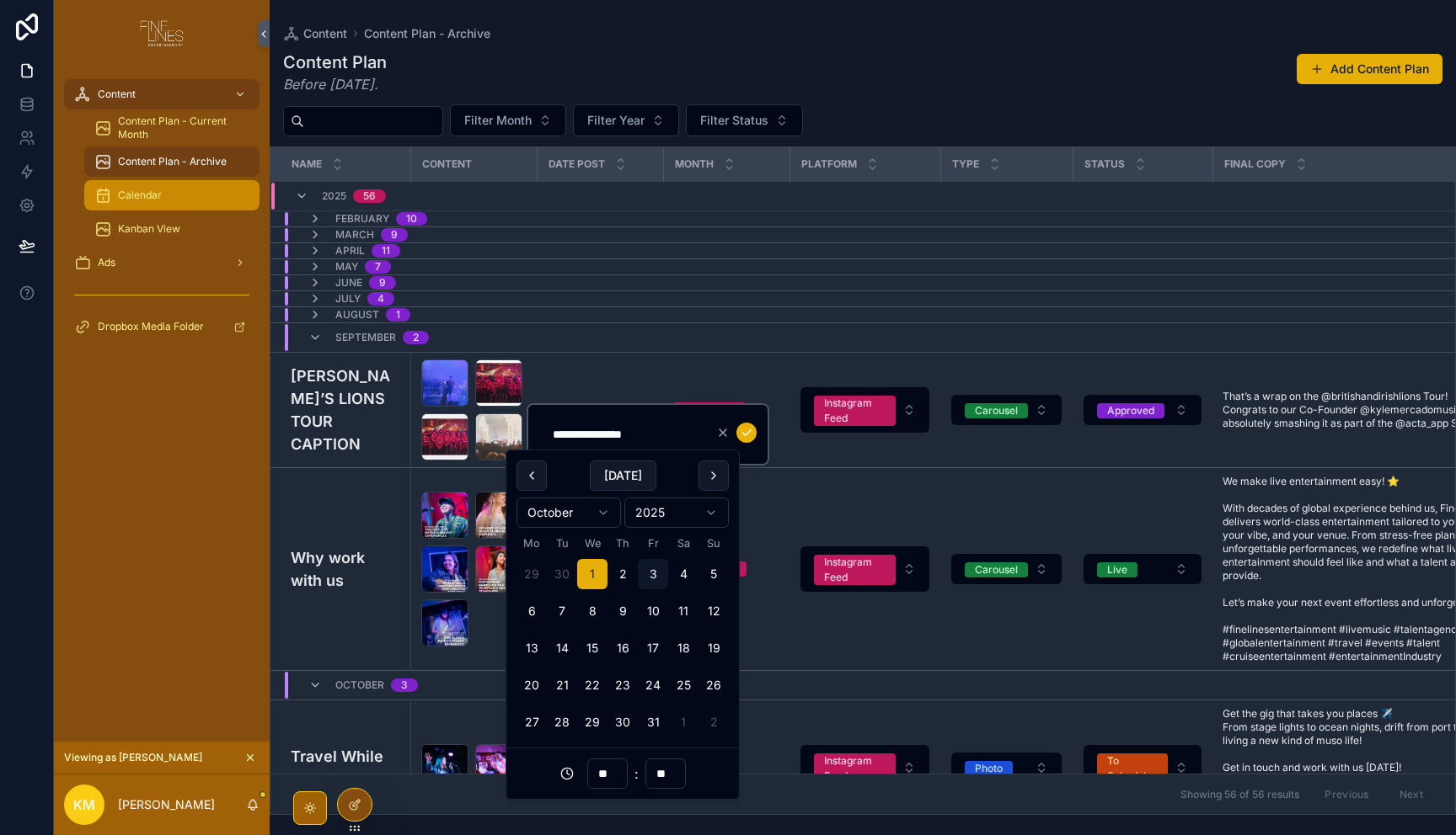
click at [144, 194] on span "Calendar" at bounding box center [139, 195] width 44 height 14
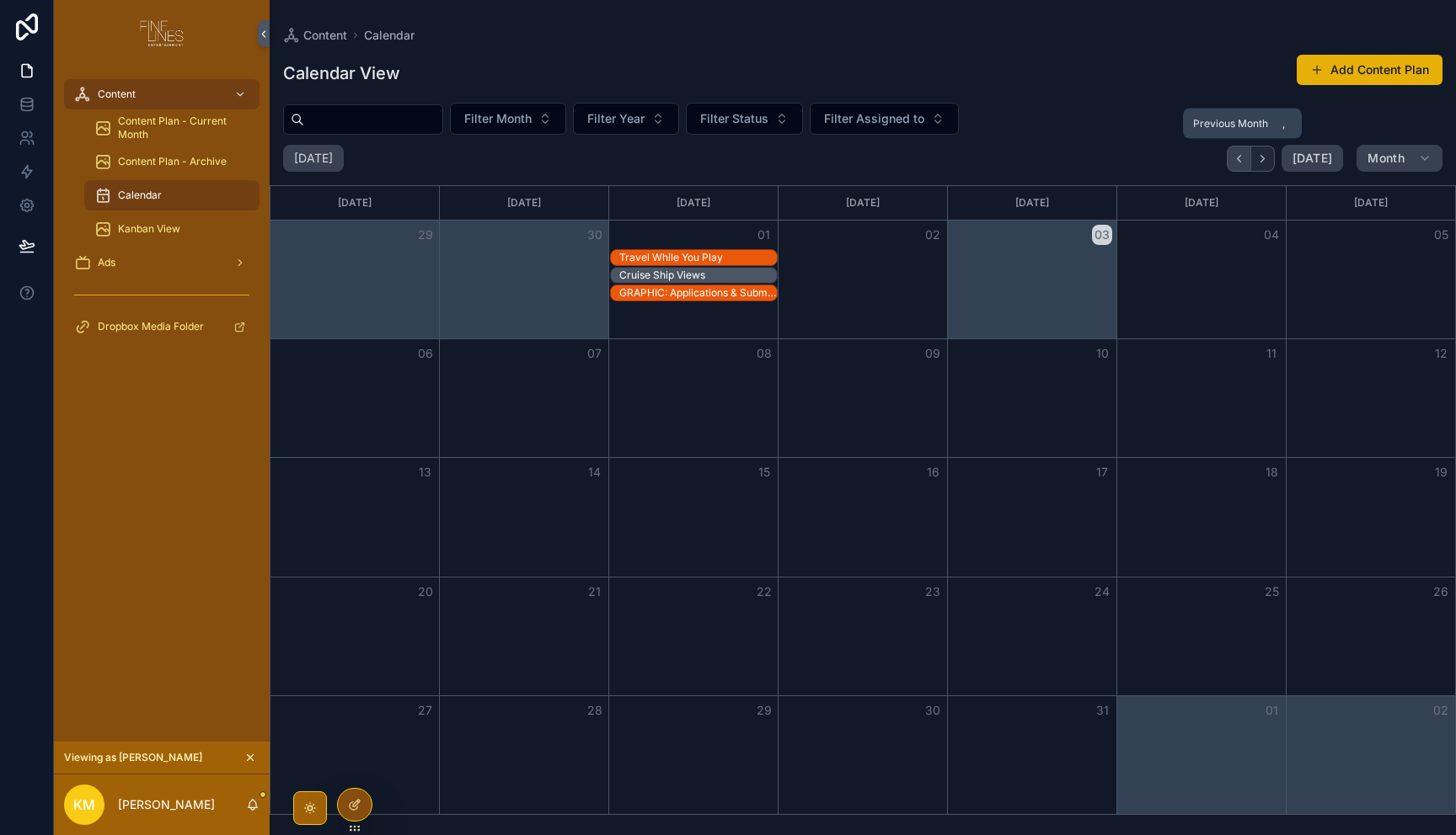
click at [1237, 162] on icon "Back" at bounding box center [1238, 159] width 13 height 13
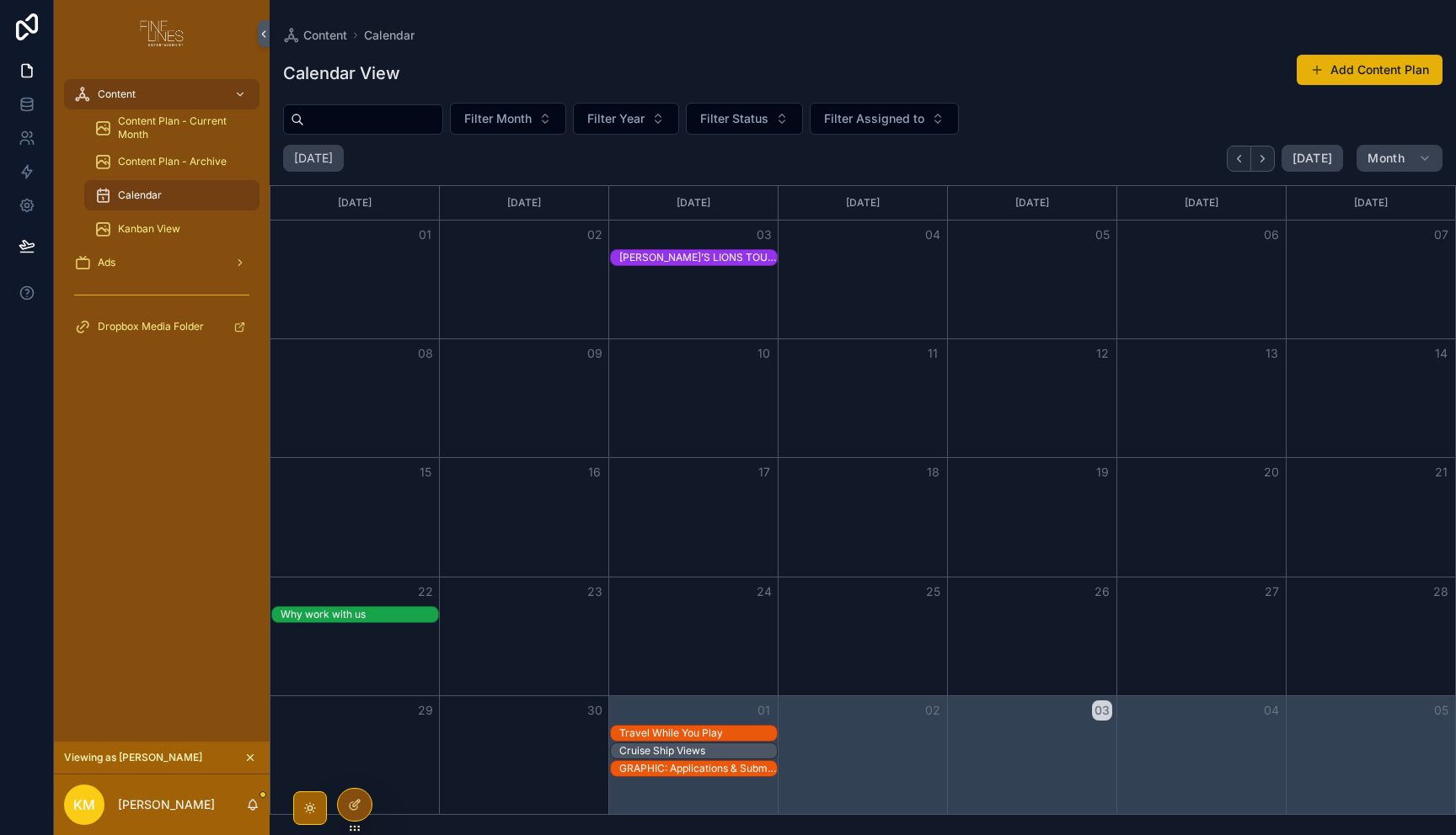
click at [713, 253] on div "[PERSON_NAME]’S LIONS TOUR CAPTION" at bounding box center [698, 257] width 158 height 14
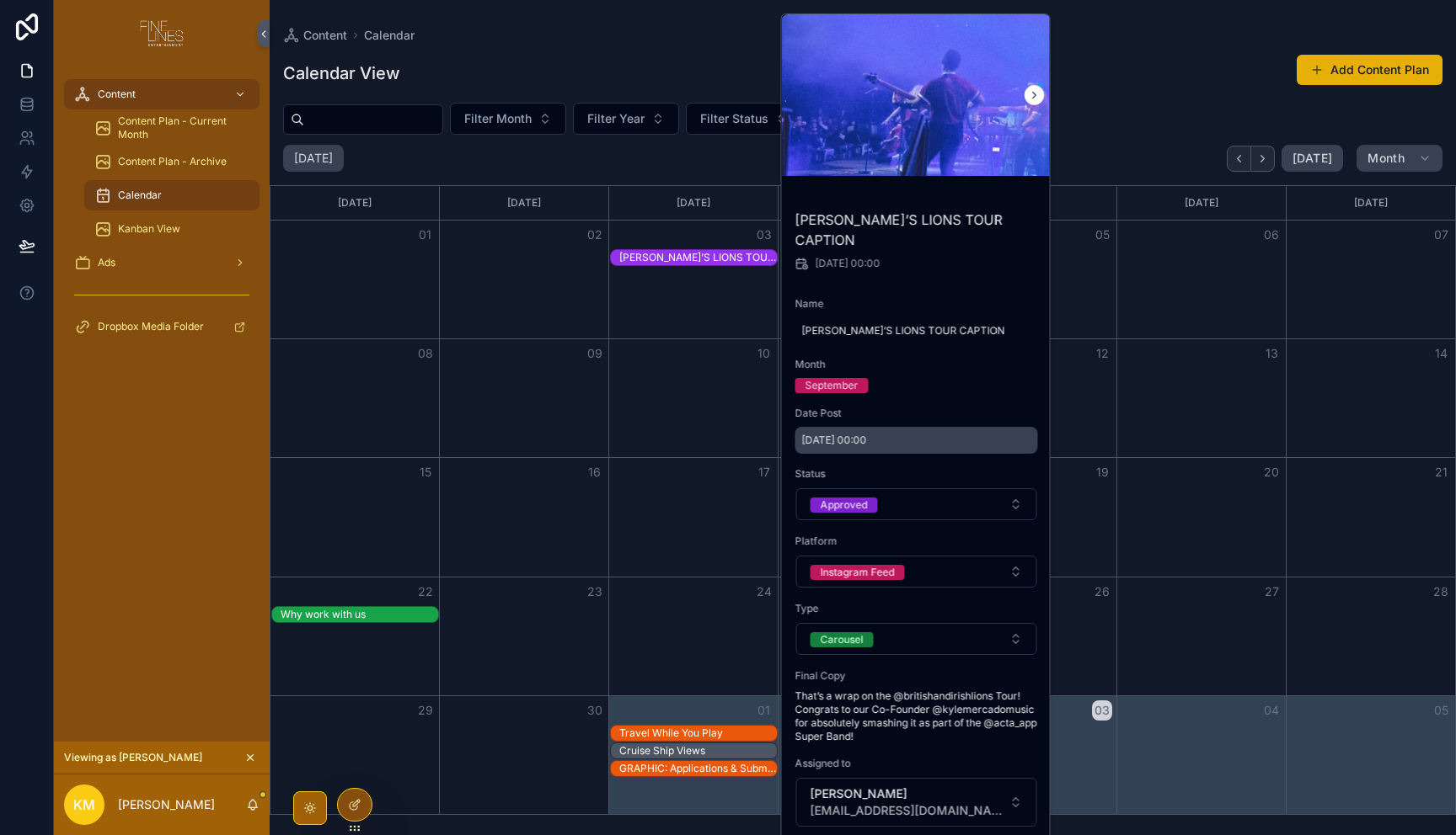
click at [863, 427] on div "[DATE] 00:00" at bounding box center [917, 440] width 243 height 27
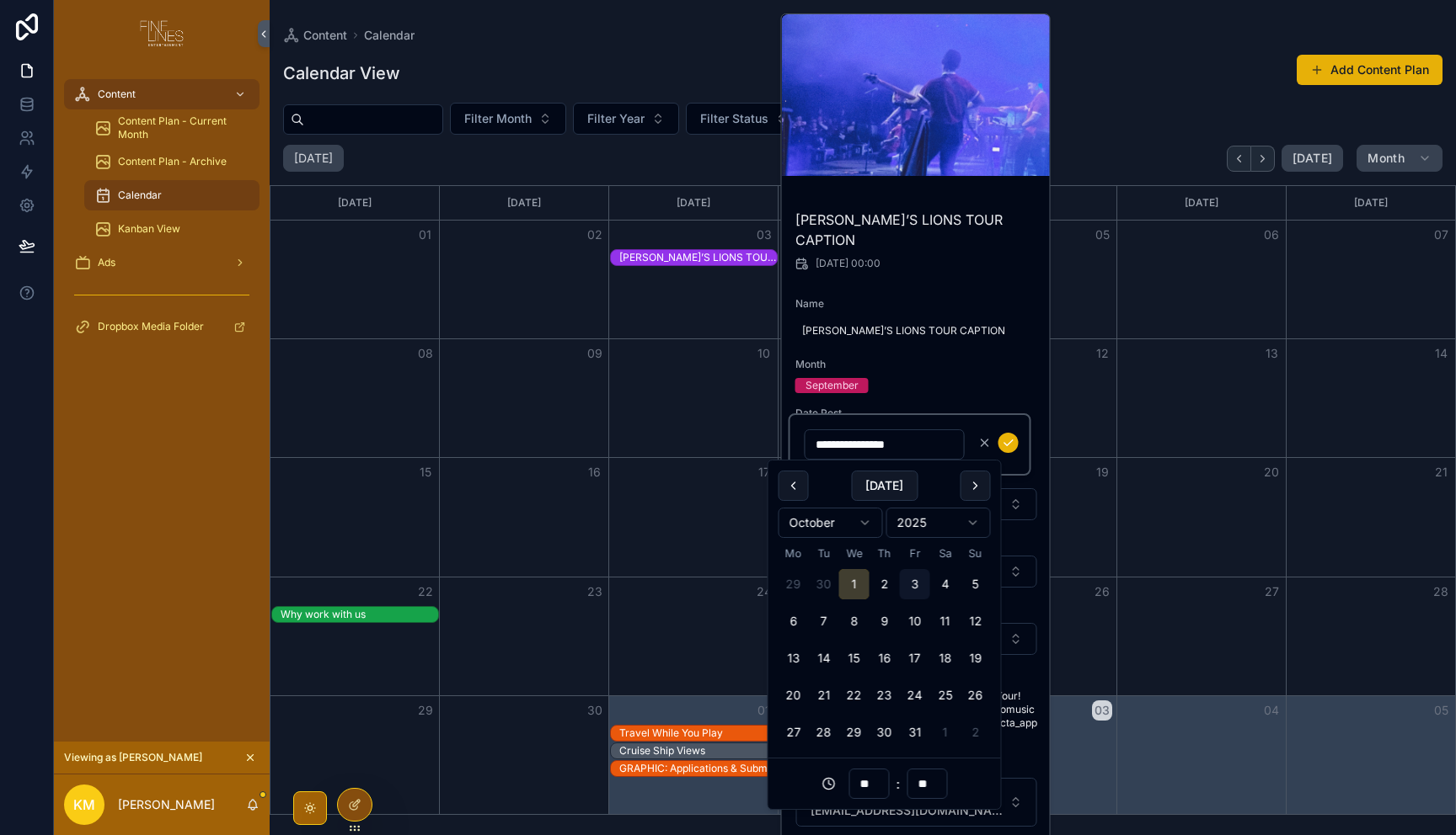
click at [850, 584] on button "1" at bounding box center [854, 583] width 30 height 30
click at [839, 569] on button "1" at bounding box center [854, 583] width 30 height 30
click at [938, 447] on input "**********" at bounding box center [885, 444] width 159 height 23
click button "scrollable content" at bounding box center [1008, 442] width 20 height 20
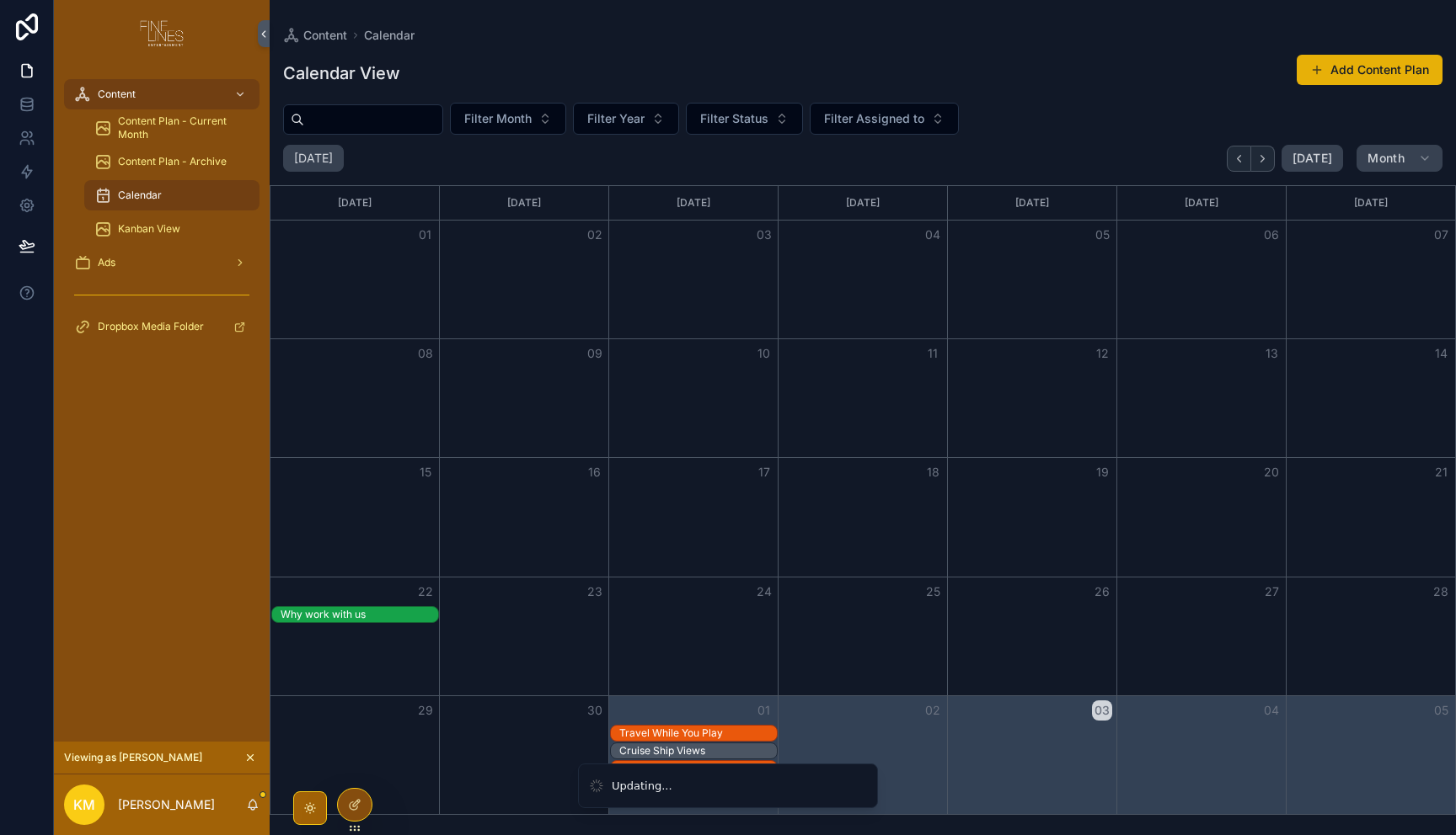
click at [1074, 114] on div "Filter Month Filter Year Filter Status Filter Assigned to" at bounding box center [862, 118] width 1186 height 32
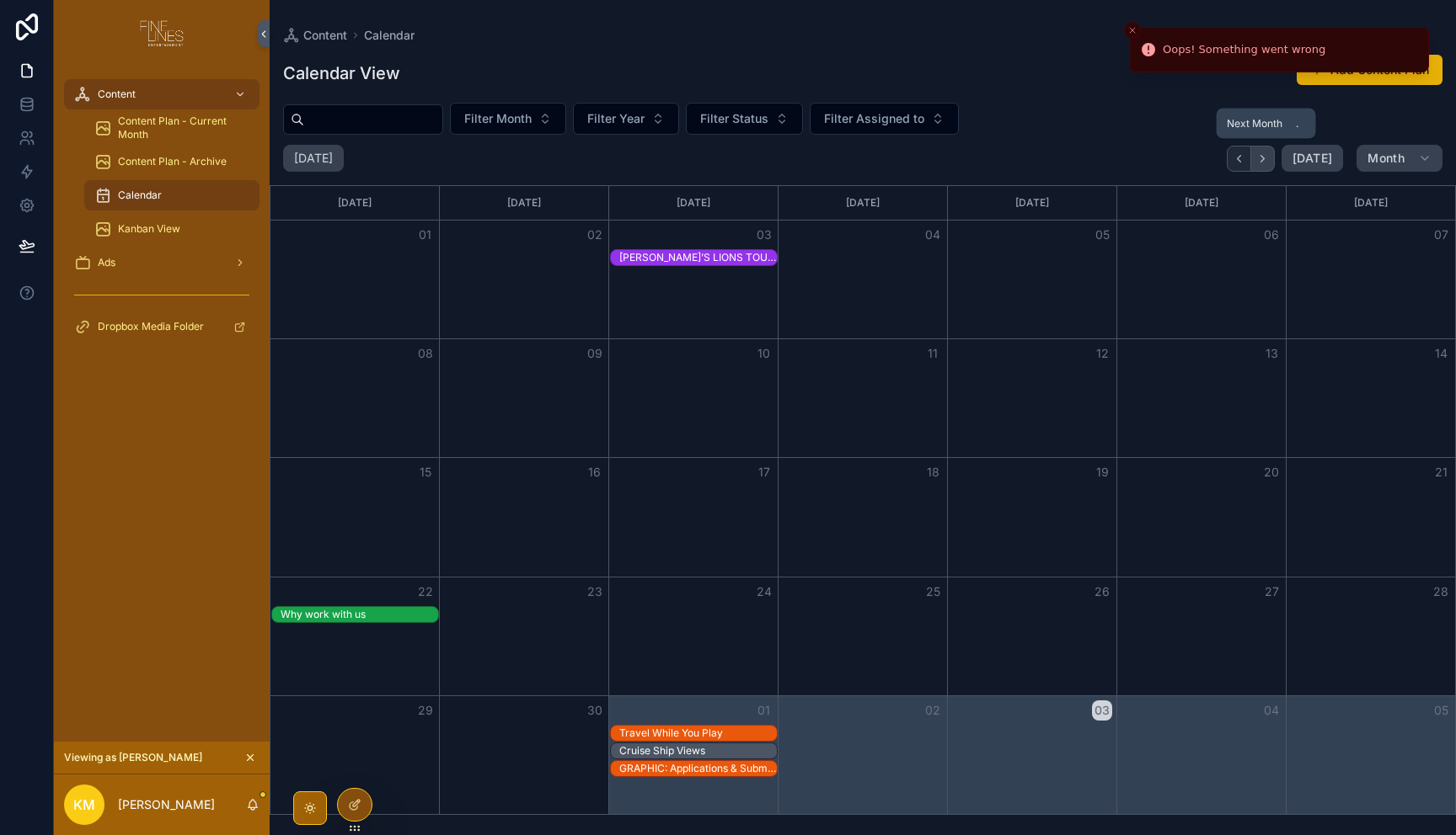
click at [1274, 161] on button "Next" at bounding box center [1262, 159] width 23 height 26
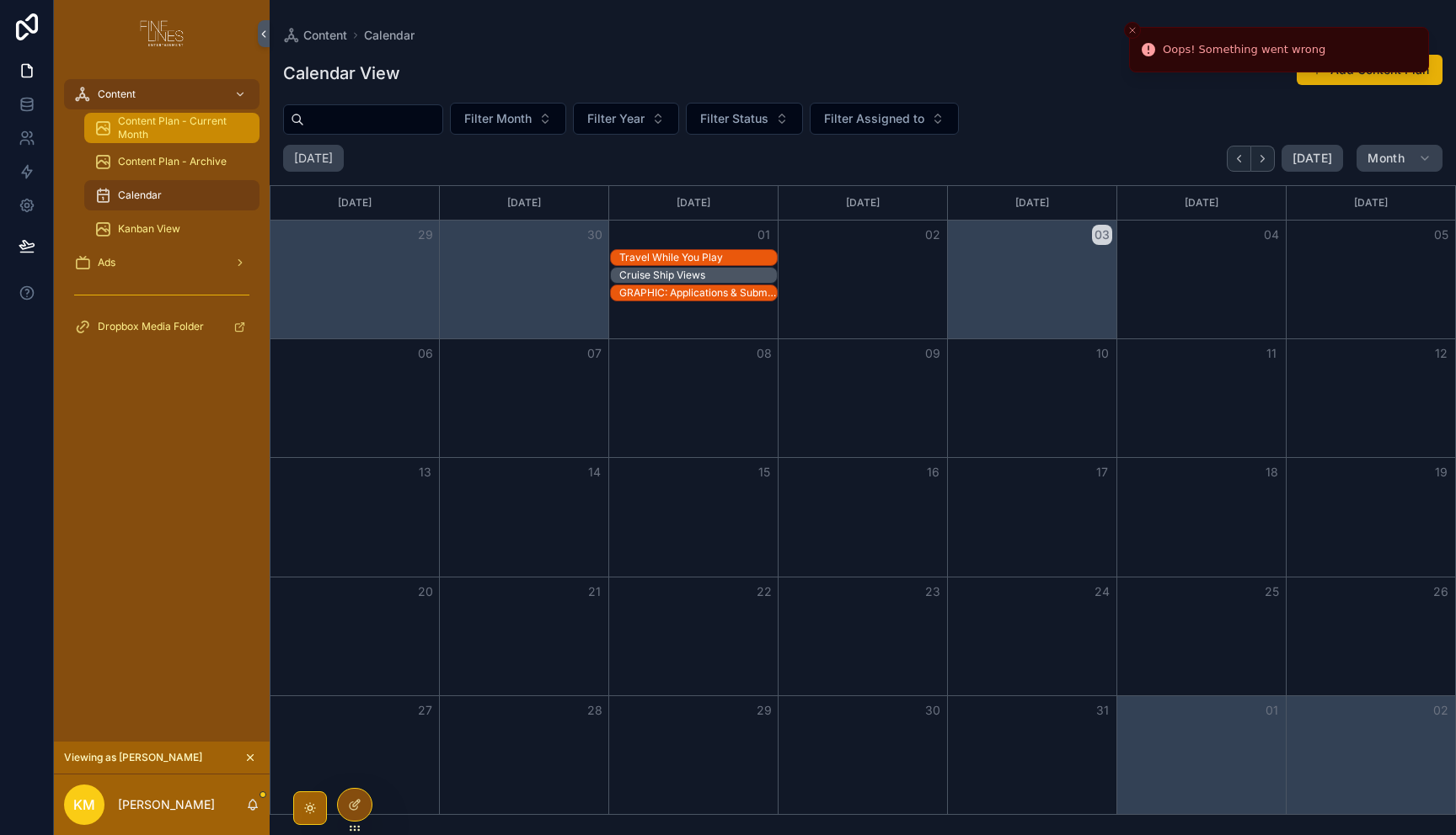
click at [171, 119] on span "Content Plan - Current Month" at bounding box center [180, 128] width 125 height 27
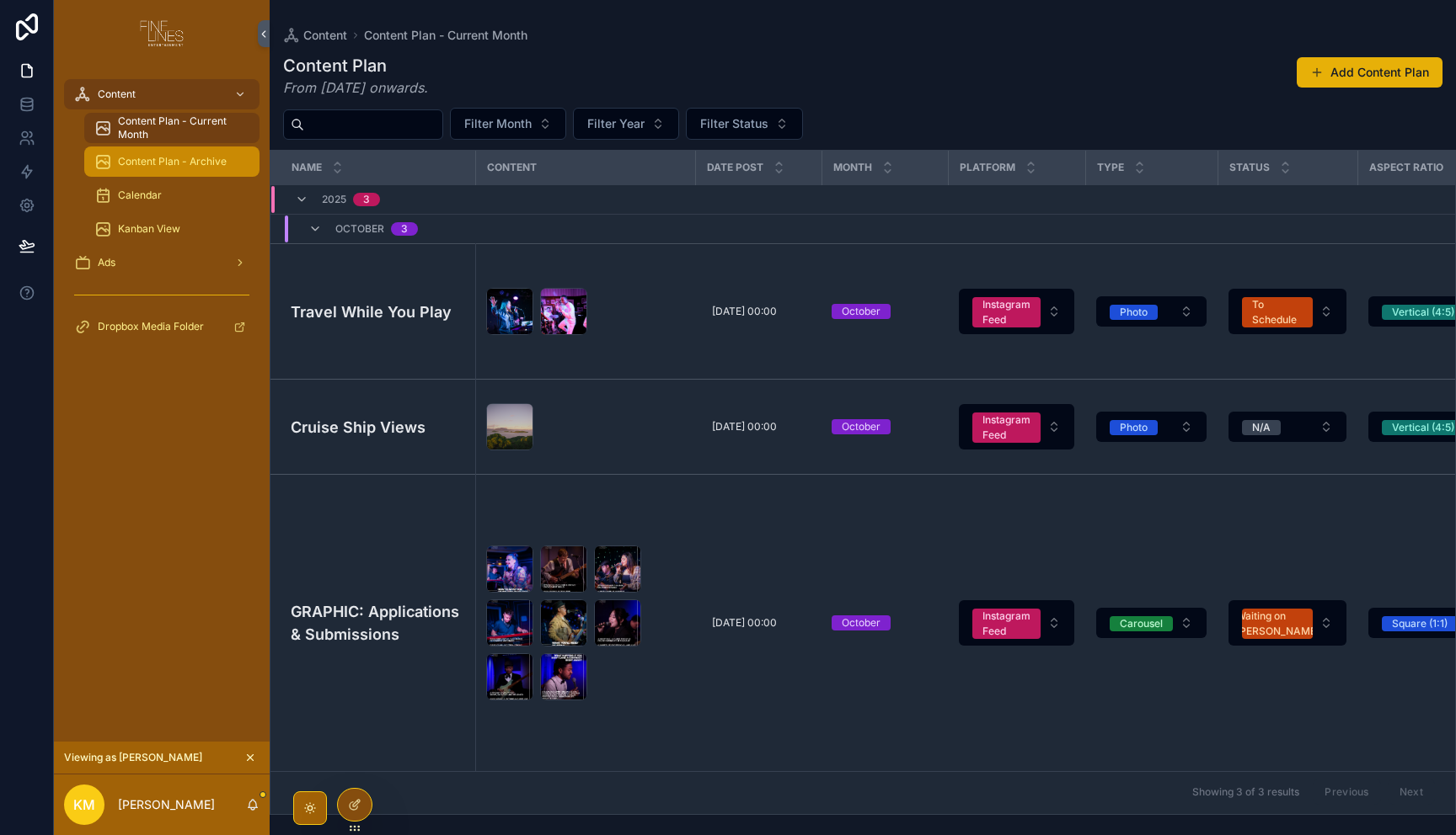
click at [146, 156] on span "Content Plan - Archive" at bounding box center [172, 162] width 108 height 14
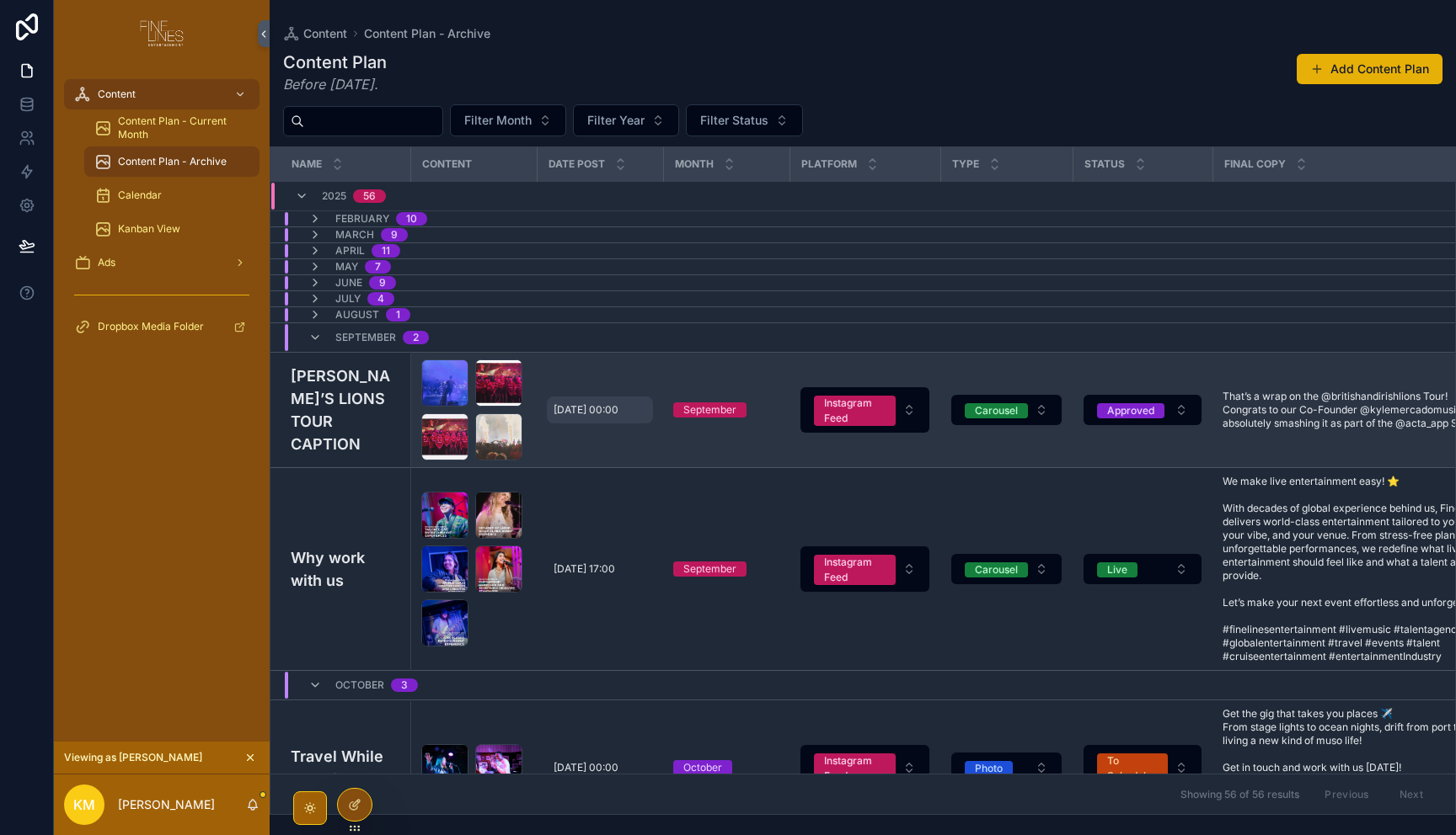
click at [588, 412] on span "[DATE] 00:00" at bounding box center [586, 410] width 65 height 14
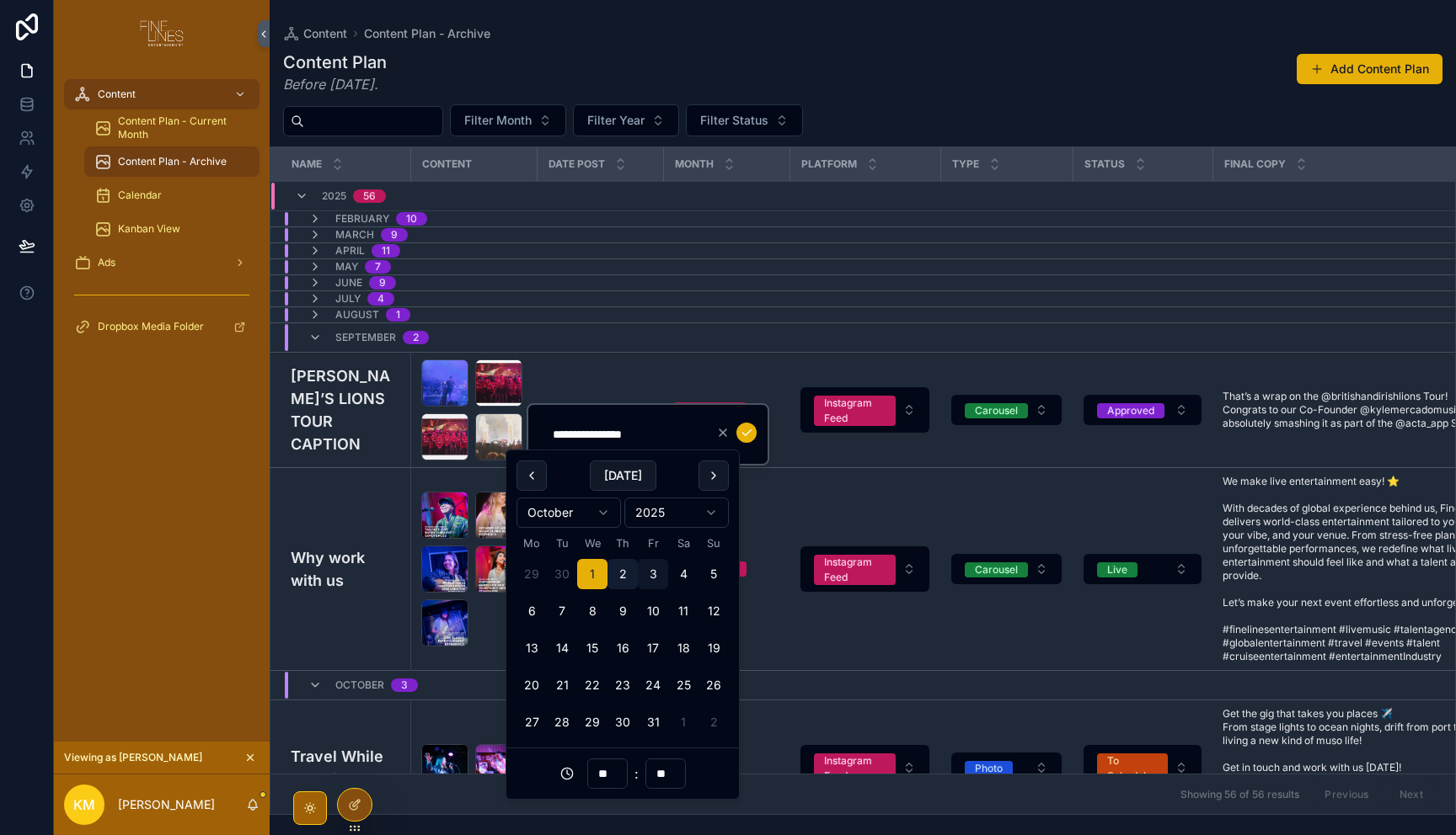
click at [627, 574] on button "2" at bounding box center [622, 574] width 30 height 30
type input "**********"
click at [627, 574] on button "2" at bounding box center [622, 574] width 30 height 30
click at [673, 432] on input "**********" at bounding box center [622, 434] width 160 height 23
click button "scrollable content" at bounding box center [746, 432] width 20 height 20
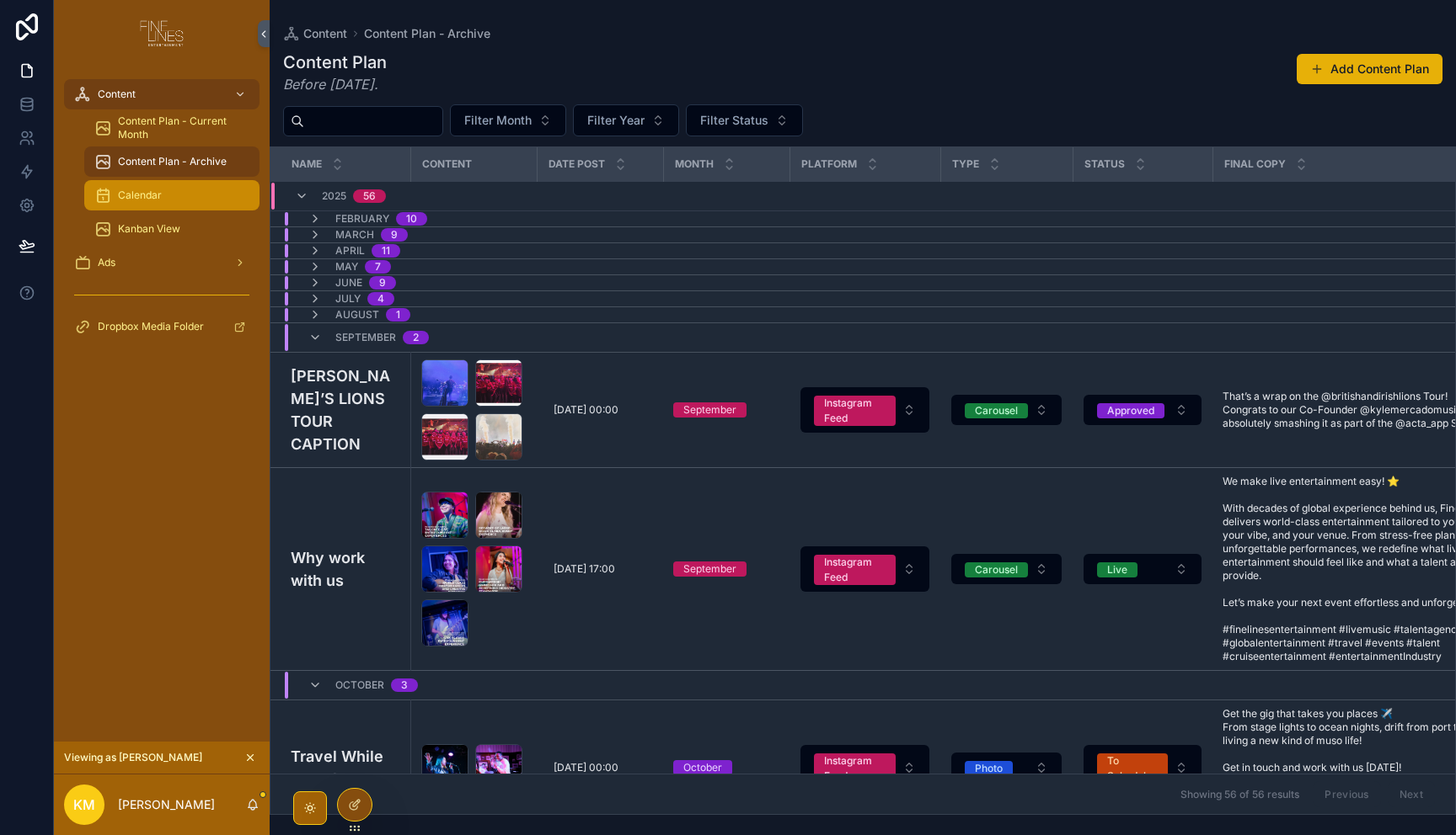
click at [154, 194] on span "Calendar" at bounding box center [139, 195] width 44 height 14
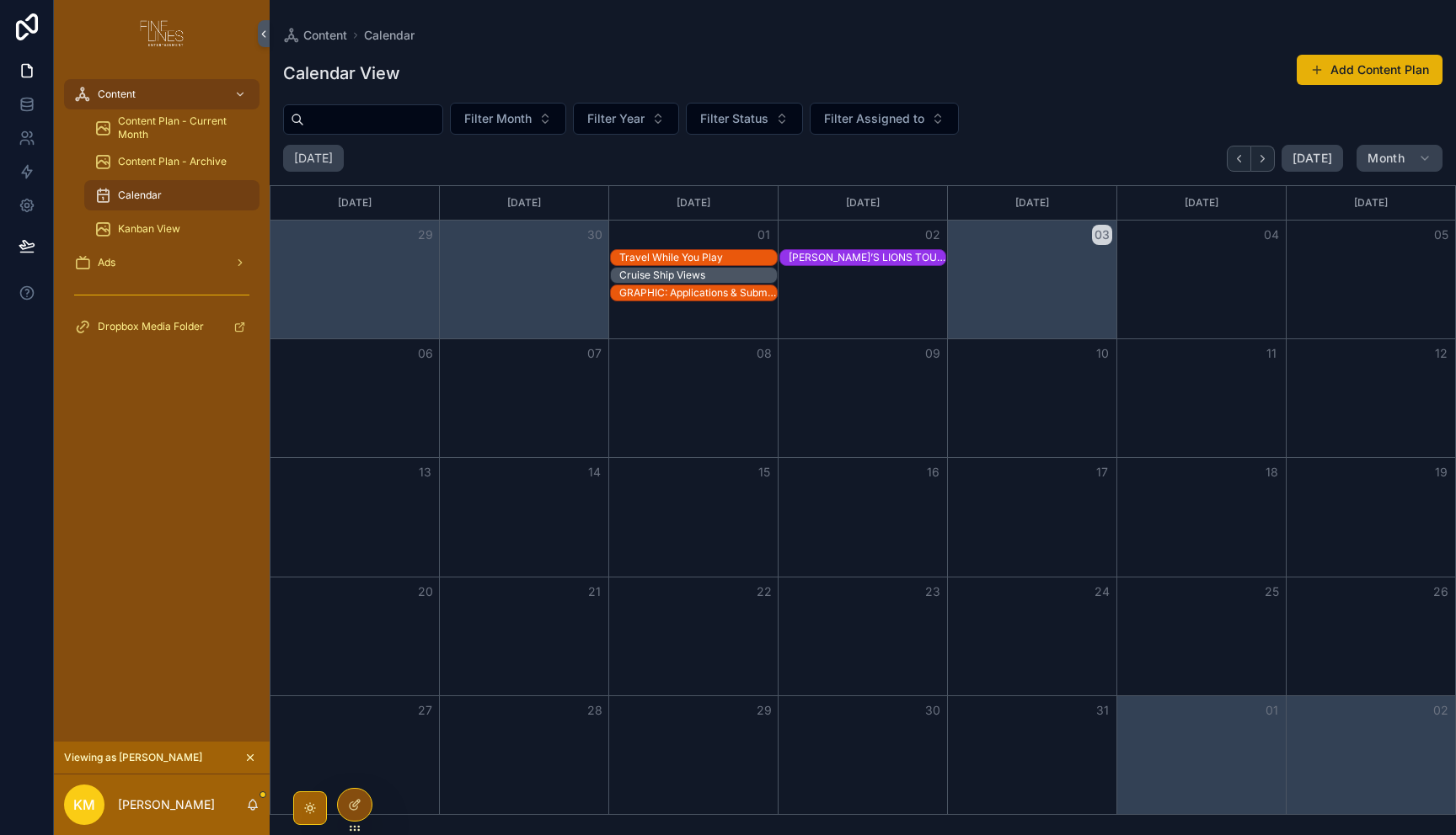
click at [1037, 125] on div "Filter Month Filter Year Filter Status Filter Assigned to" at bounding box center [862, 118] width 1186 height 32
drag, startPoint x: 743, startPoint y: 47, endPoint x: 637, endPoint y: 30, distance: 107.4
click at [743, 47] on div "Calendar View Add Content Plan Filter Month Filter Year Filter Status Filter As…" at bounding box center [862, 429] width 1186 height 771
